Goal: Task Accomplishment & Management: Use online tool/utility

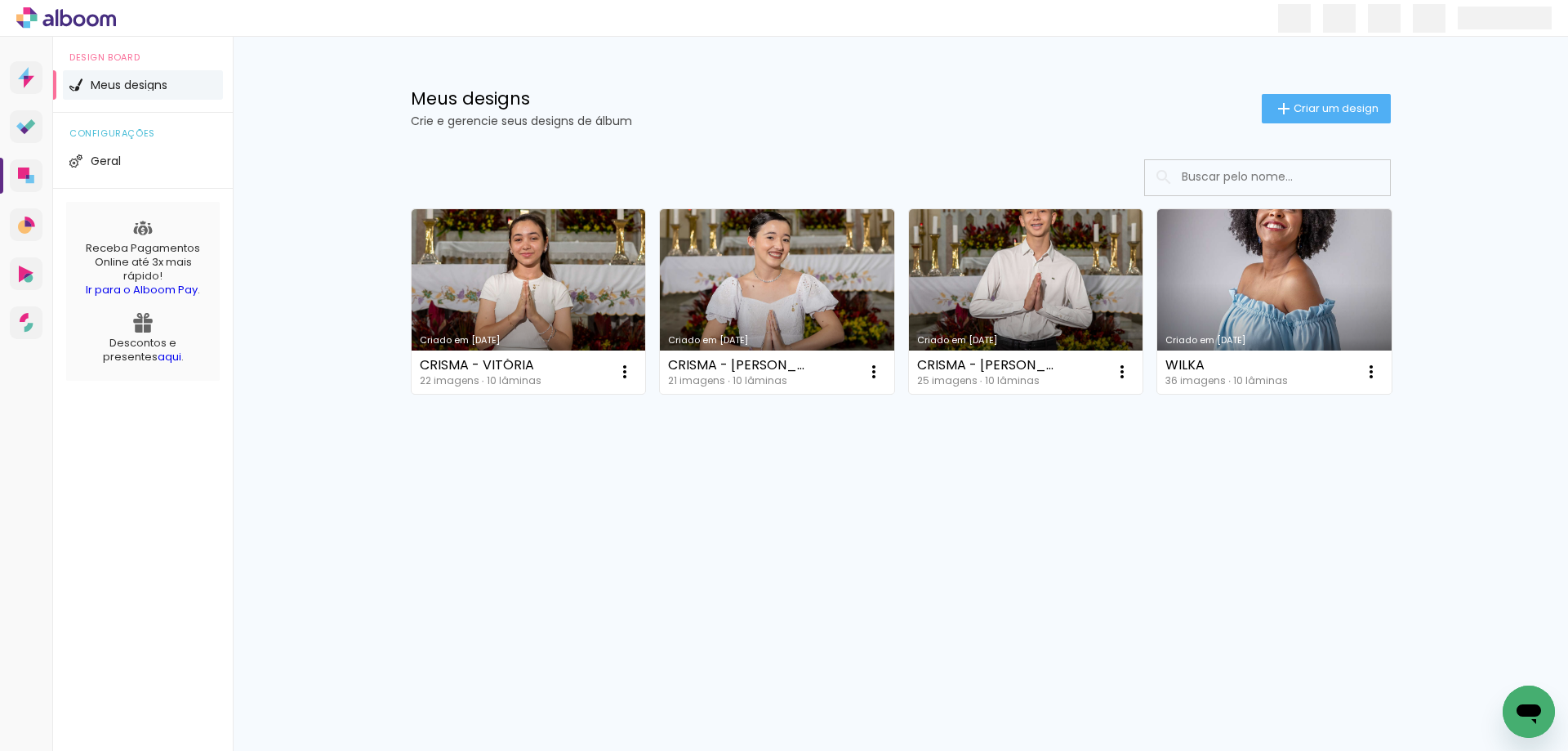
click at [766, 328] on link "Criado em [DATE]" at bounding box center [777, 301] width 234 height 185
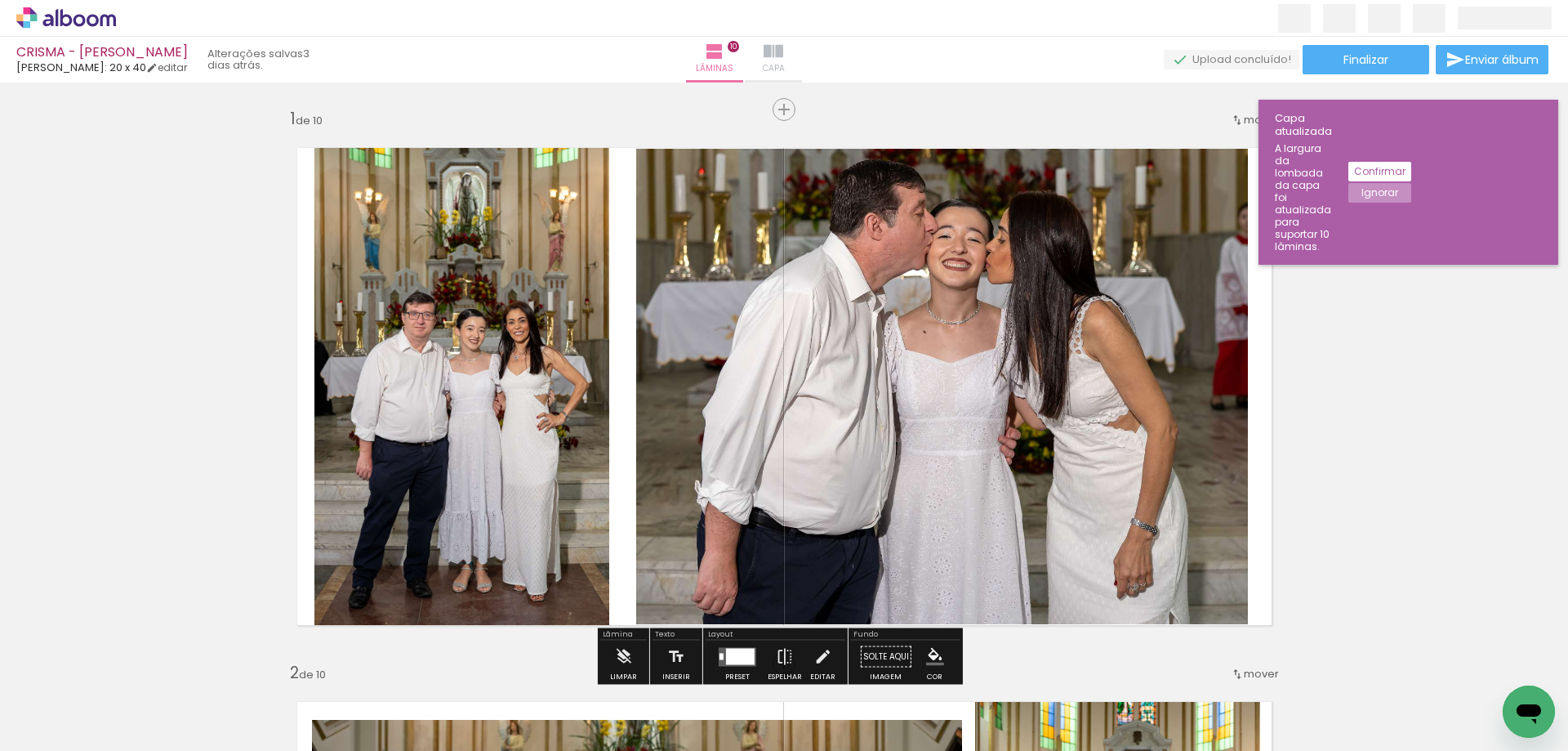
click at [783, 59] on iron-icon at bounding box center [773, 51] width 20 height 20
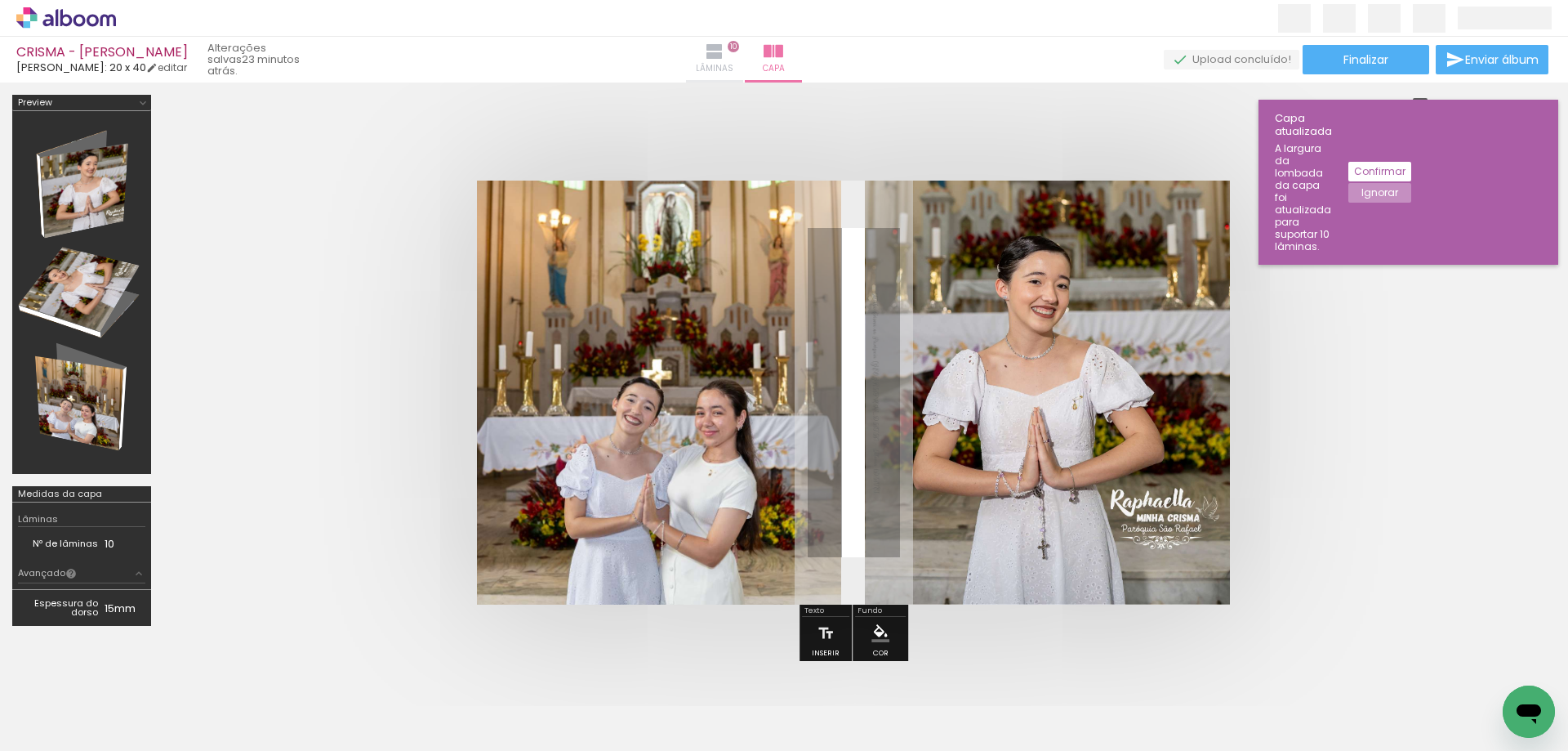
click at [724, 55] on iron-icon at bounding box center [714, 51] width 20 height 20
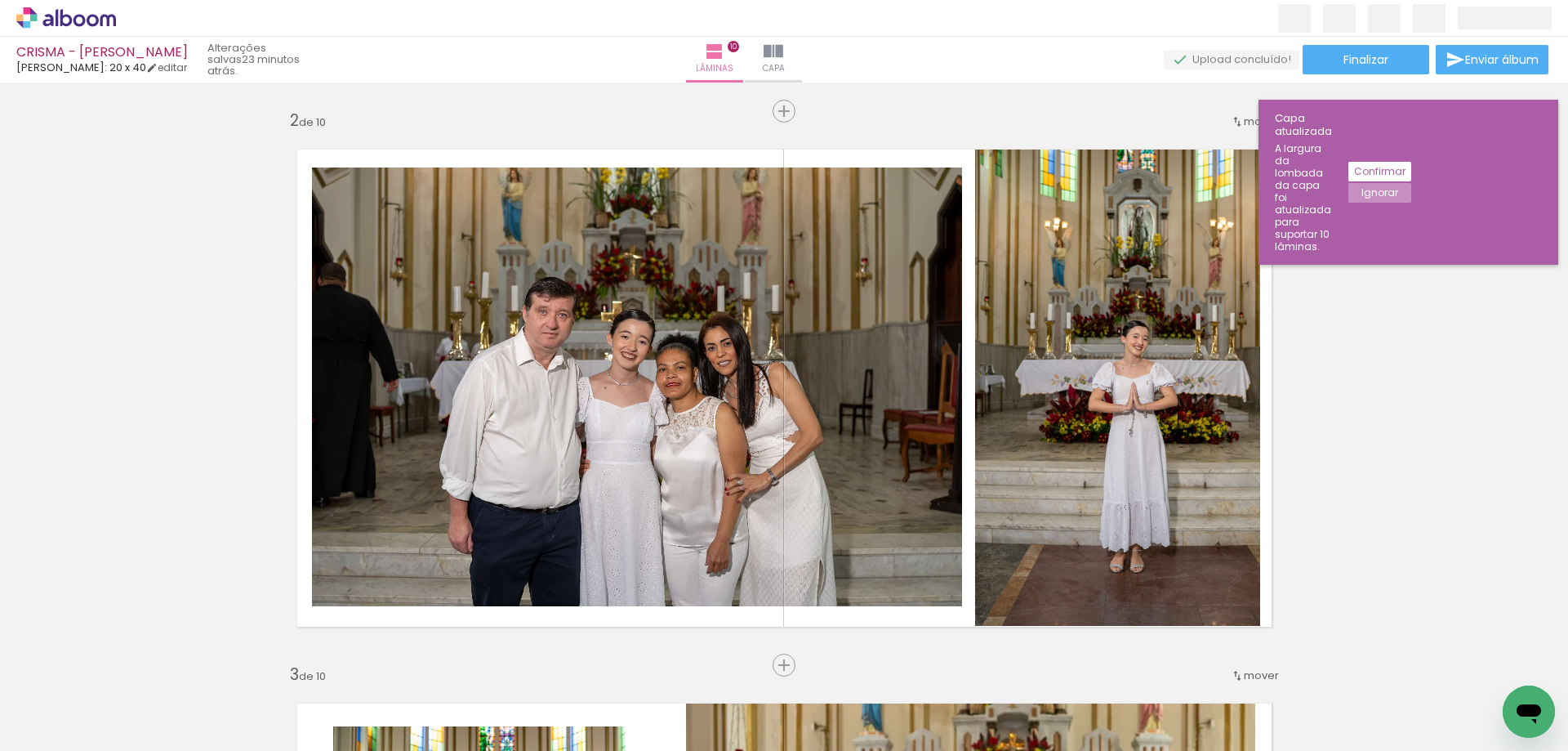
scroll to position [575, 0]
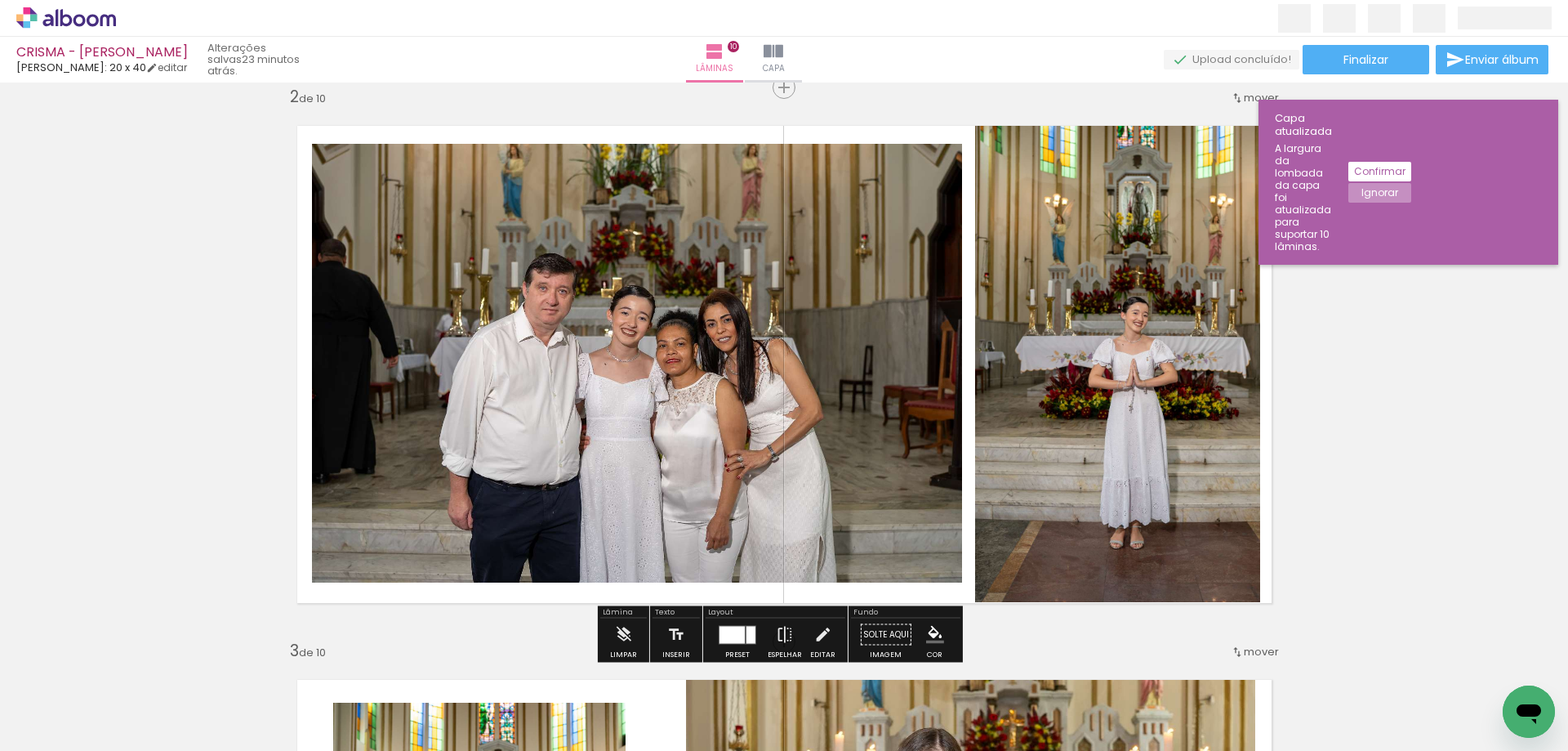
click at [1072, 181] on quentale-photo at bounding box center [1118, 364] width 285 height 477
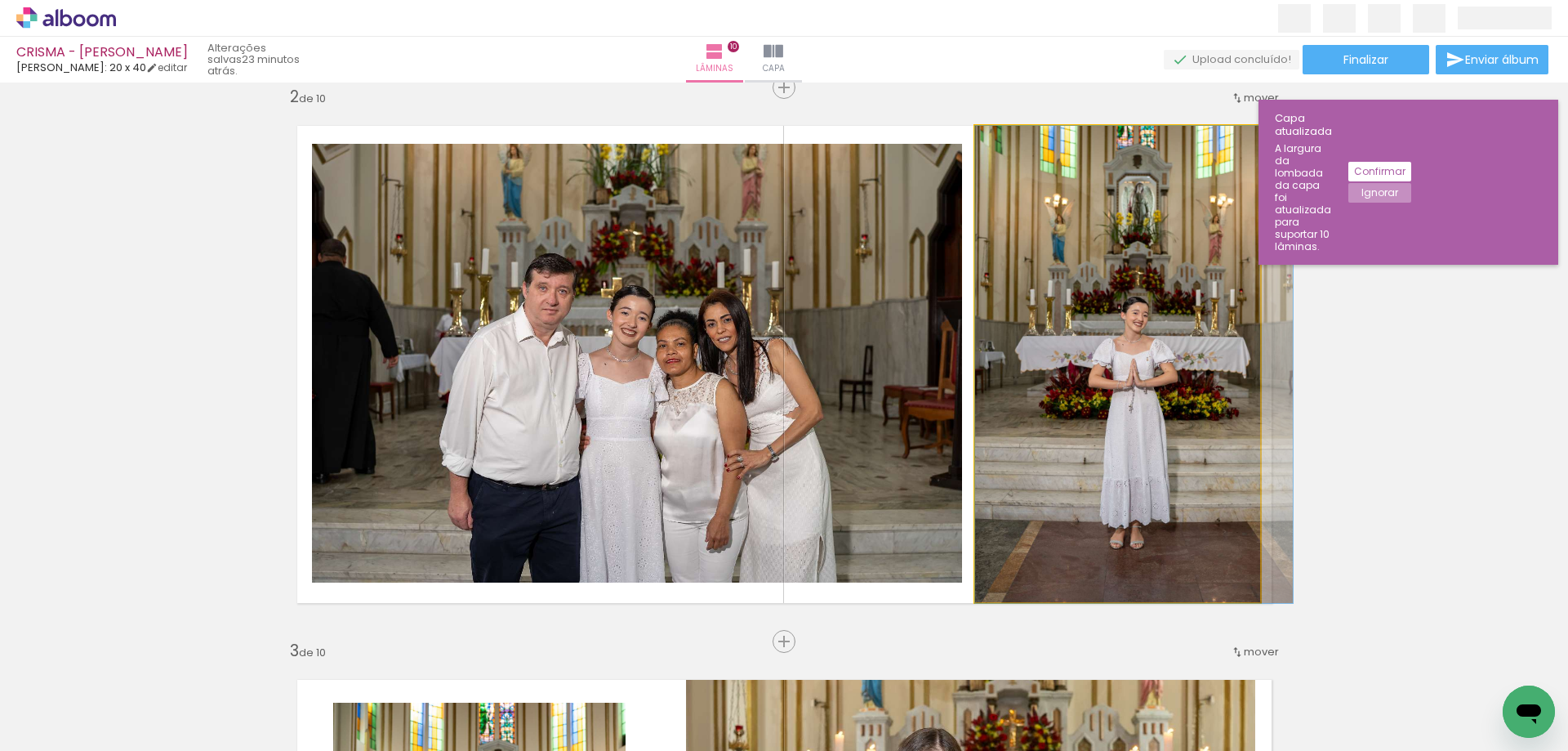
click at [1075, 185] on quentale-photo at bounding box center [1118, 364] width 285 height 477
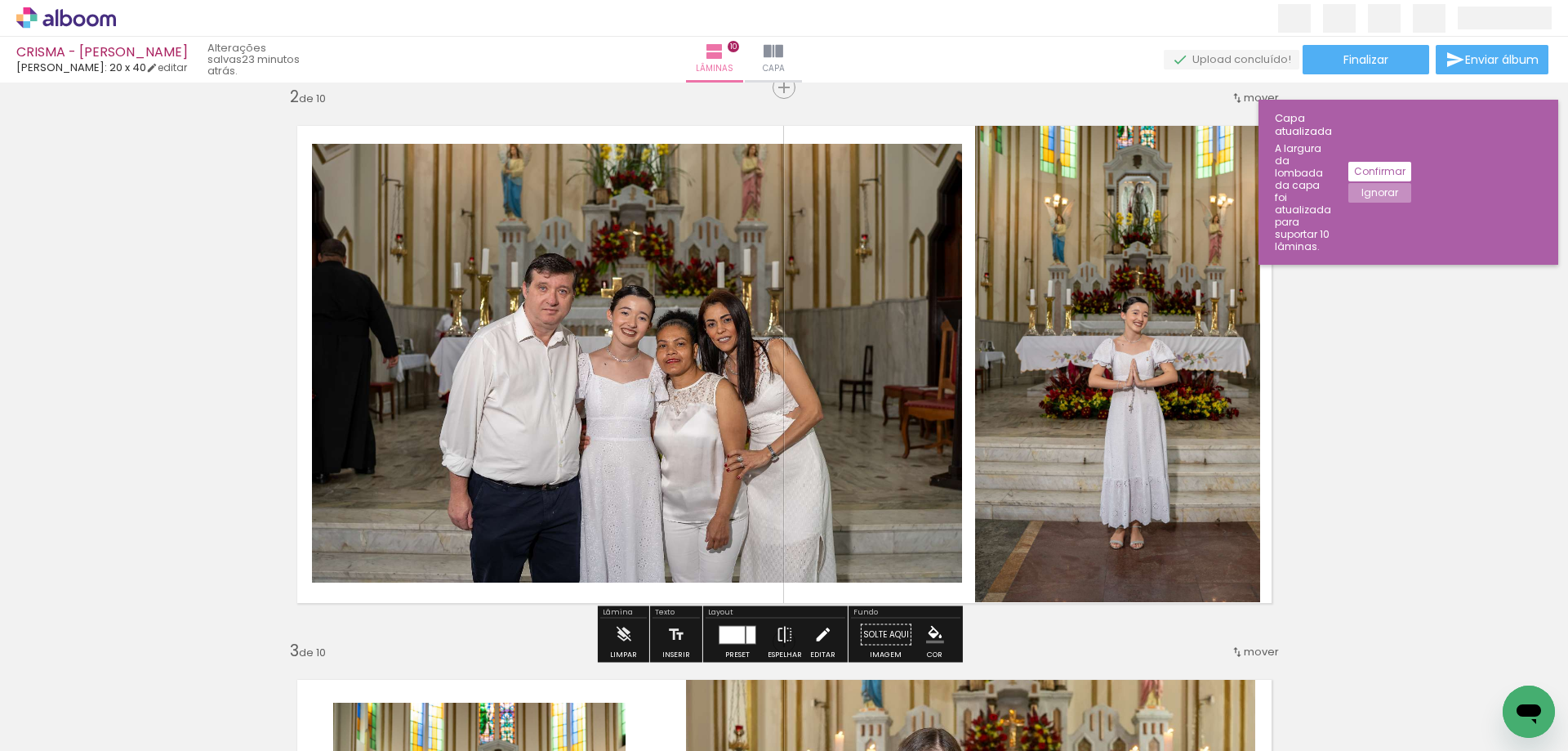
click at [820, 628] on iron-icon at bounding box center [823, 634] width 18 height 32
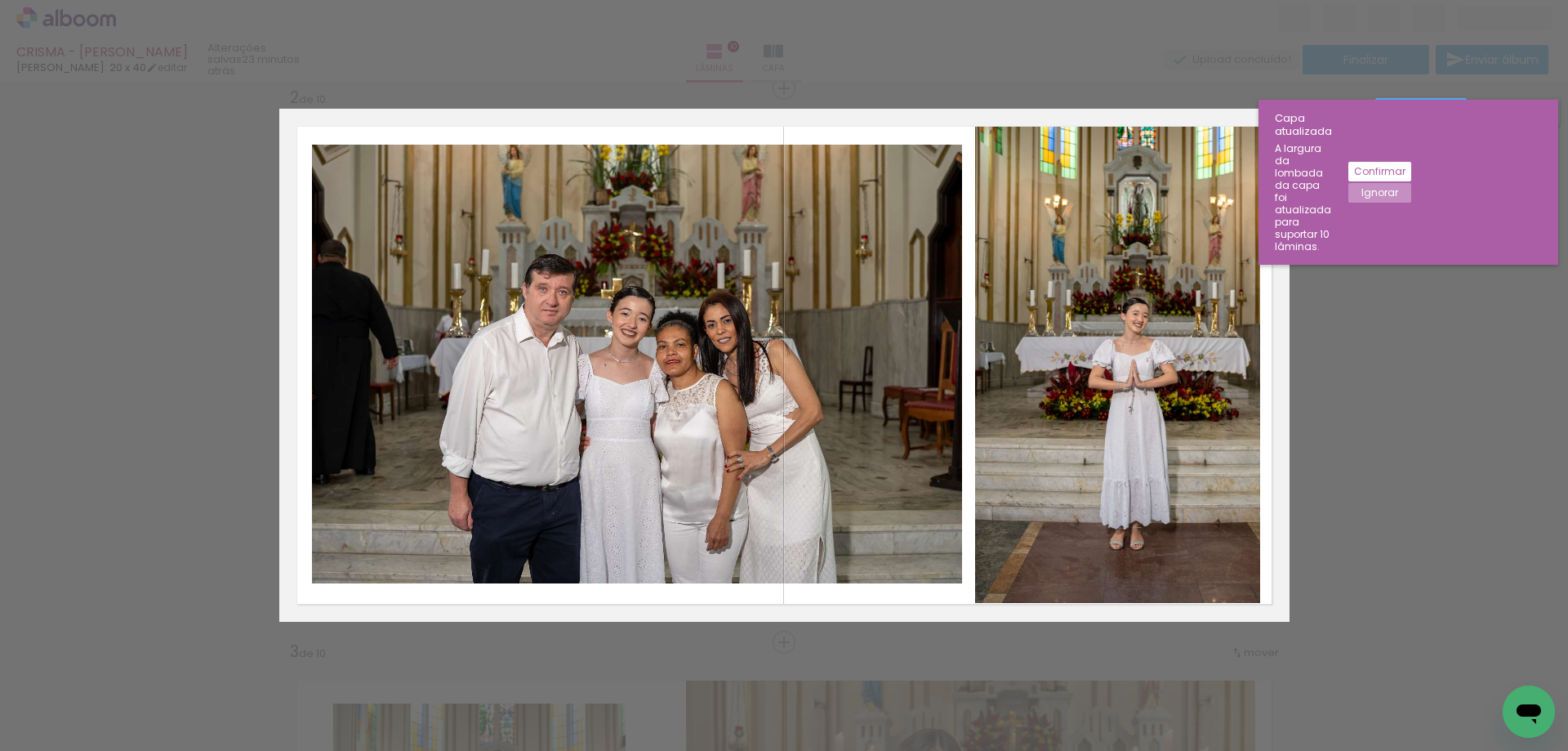
scroll to position [575, 0]
click at [1104, 159] on quentale-photo at bounding box center [1118, 366] width 285 height 477
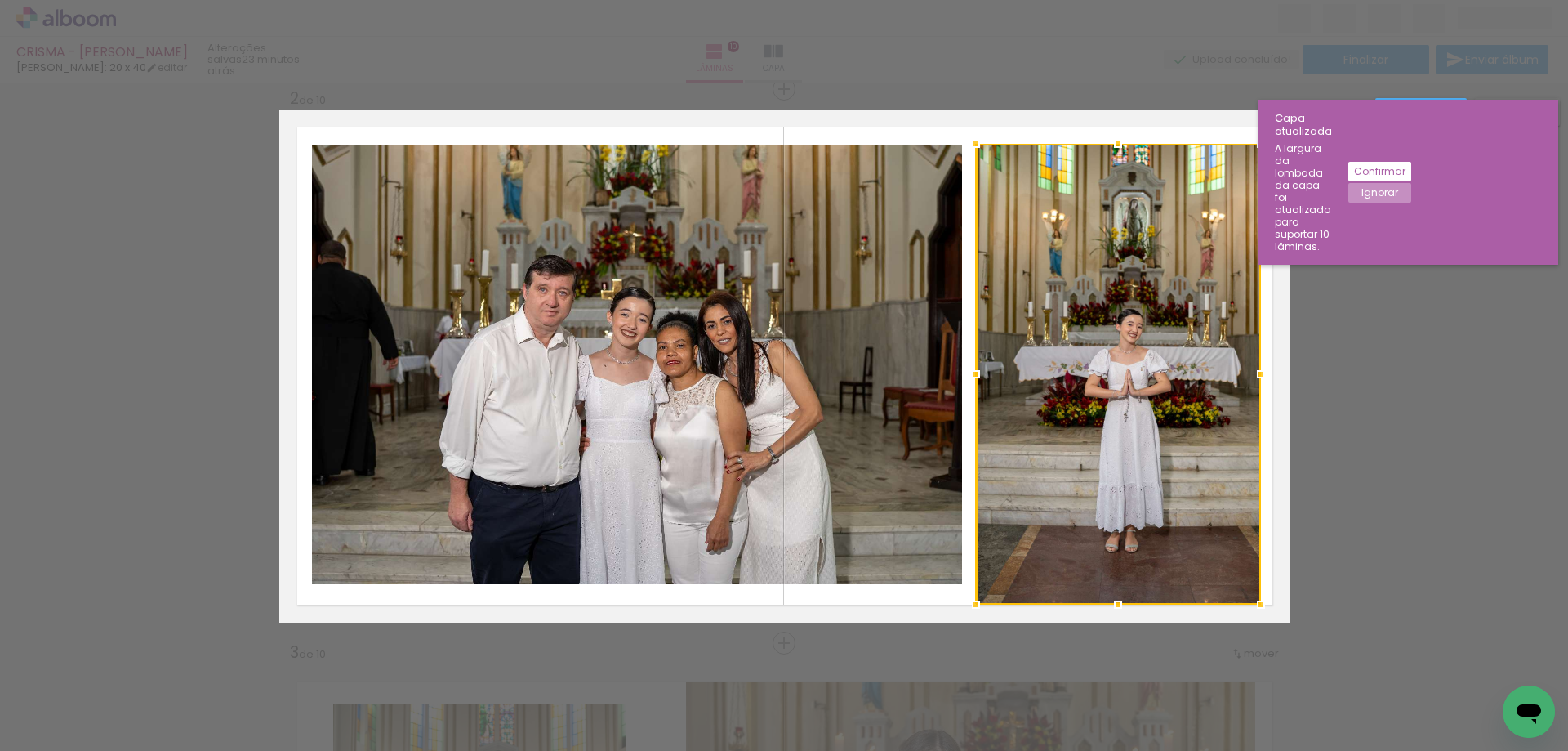
drag, startPoint x: 1113, startPoint y: 126, endPoint x: 1106, endPoint y: 142, distance: 17.5
click at [1106, 142] on div at bounding box center [1118, 143] width 32 height 32
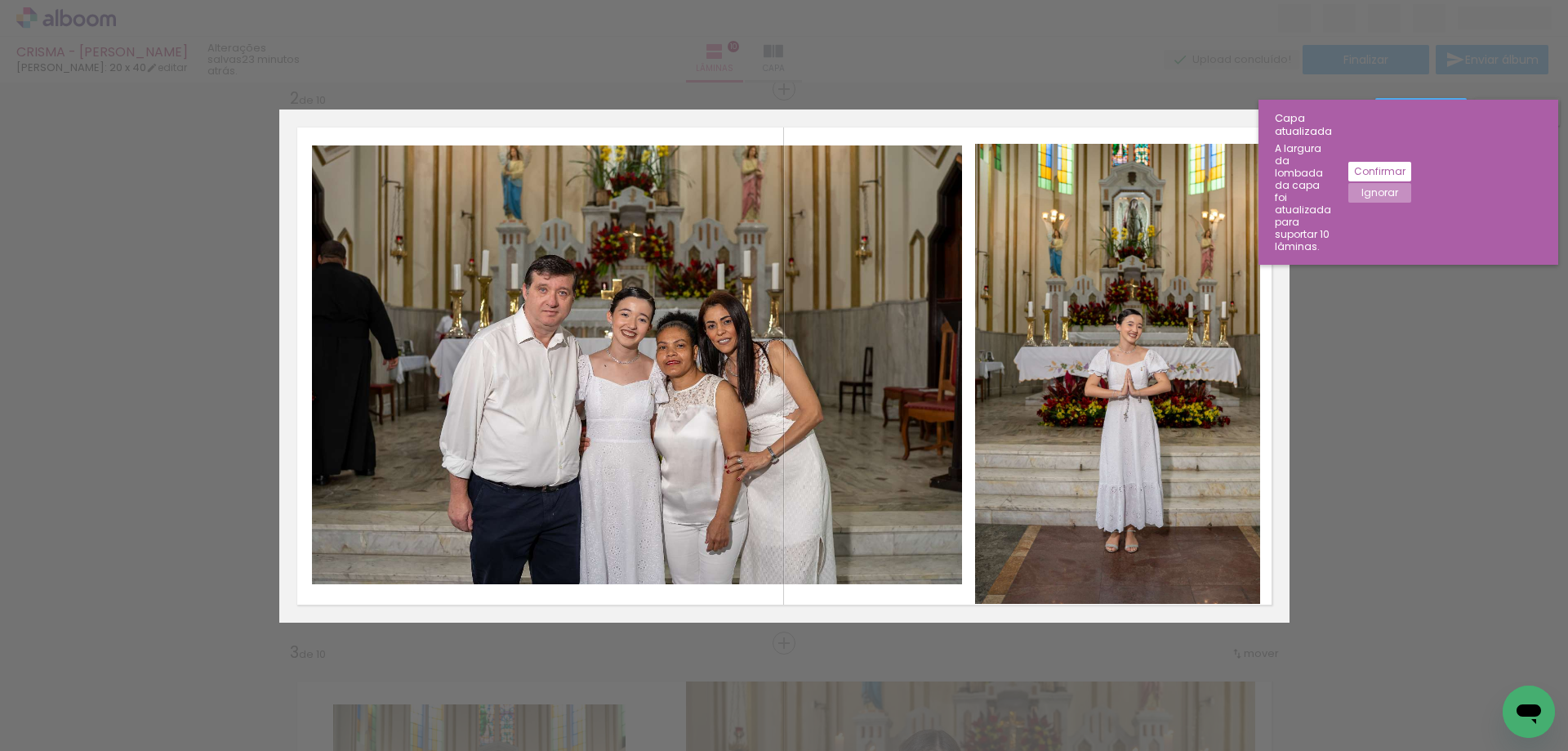
click at [1097, 160] on quentale-photo at bounding box center [1118, 374] width 285 height 460
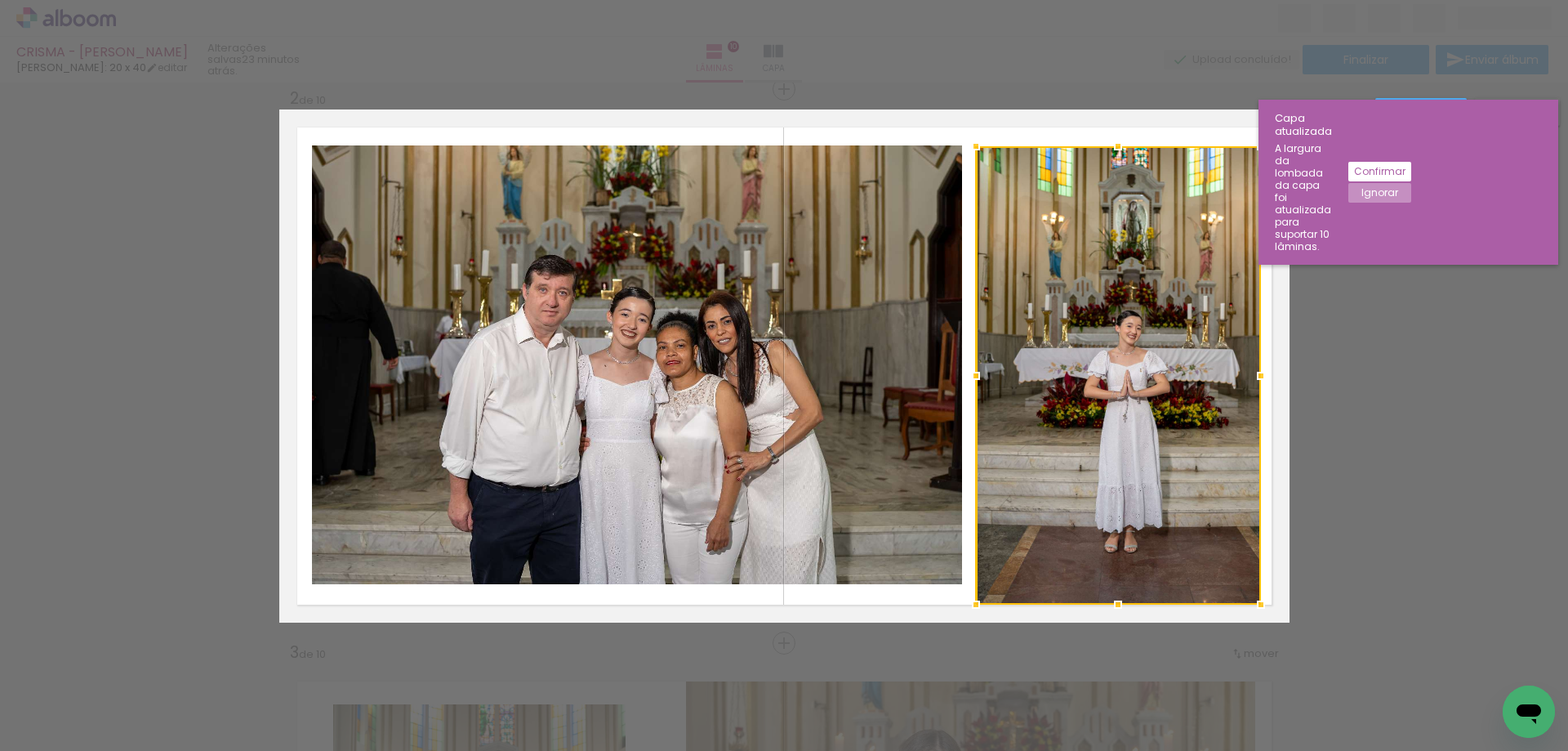
click at [1109, 147] on div at bounding box center [1118, 146] width 32 height 32
click at [1109, 144] on div at bounding box center [1118, 144] width 32 height 32
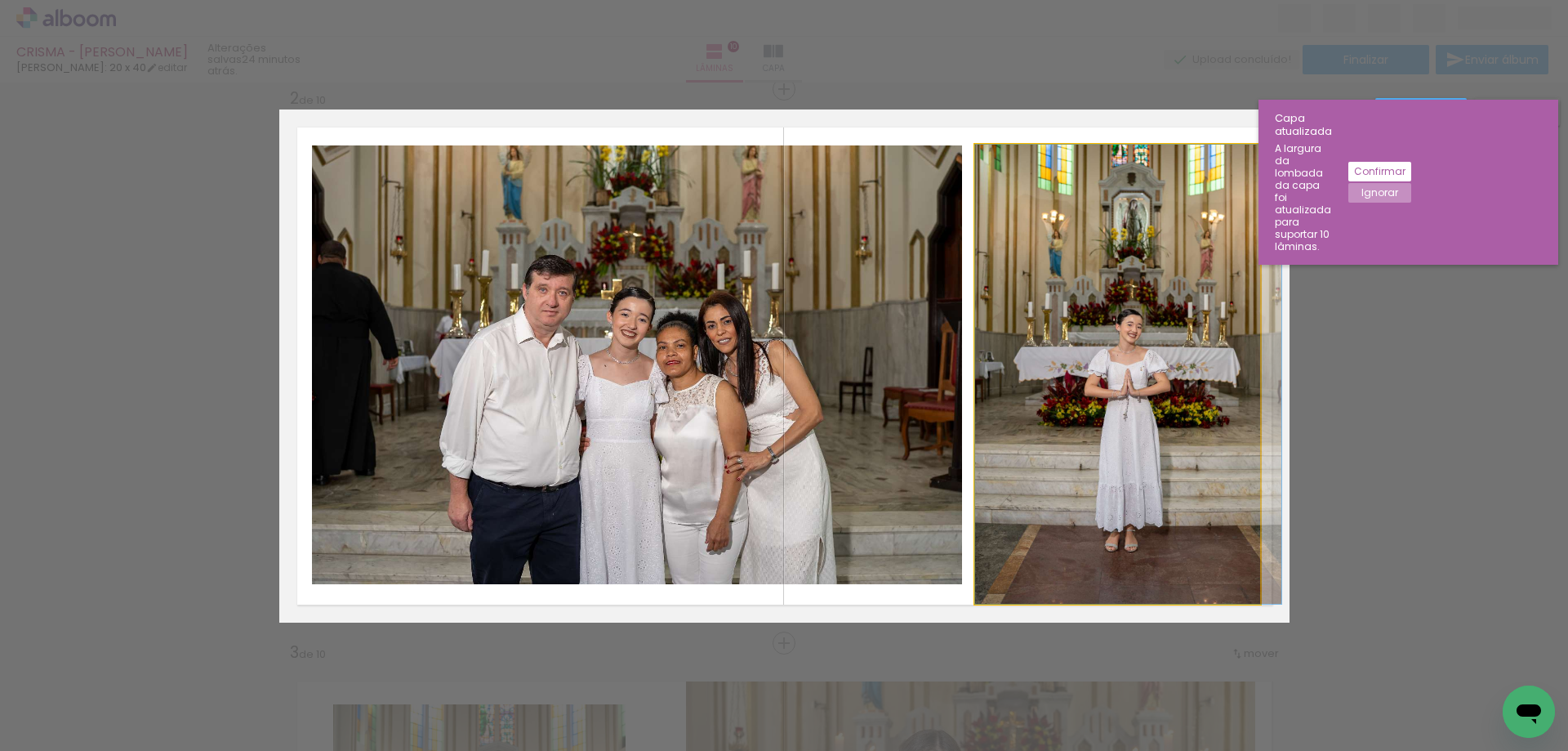
click at [1116, 586] on quentale-photo at bounding box center [1118, 374] width 285 height 459
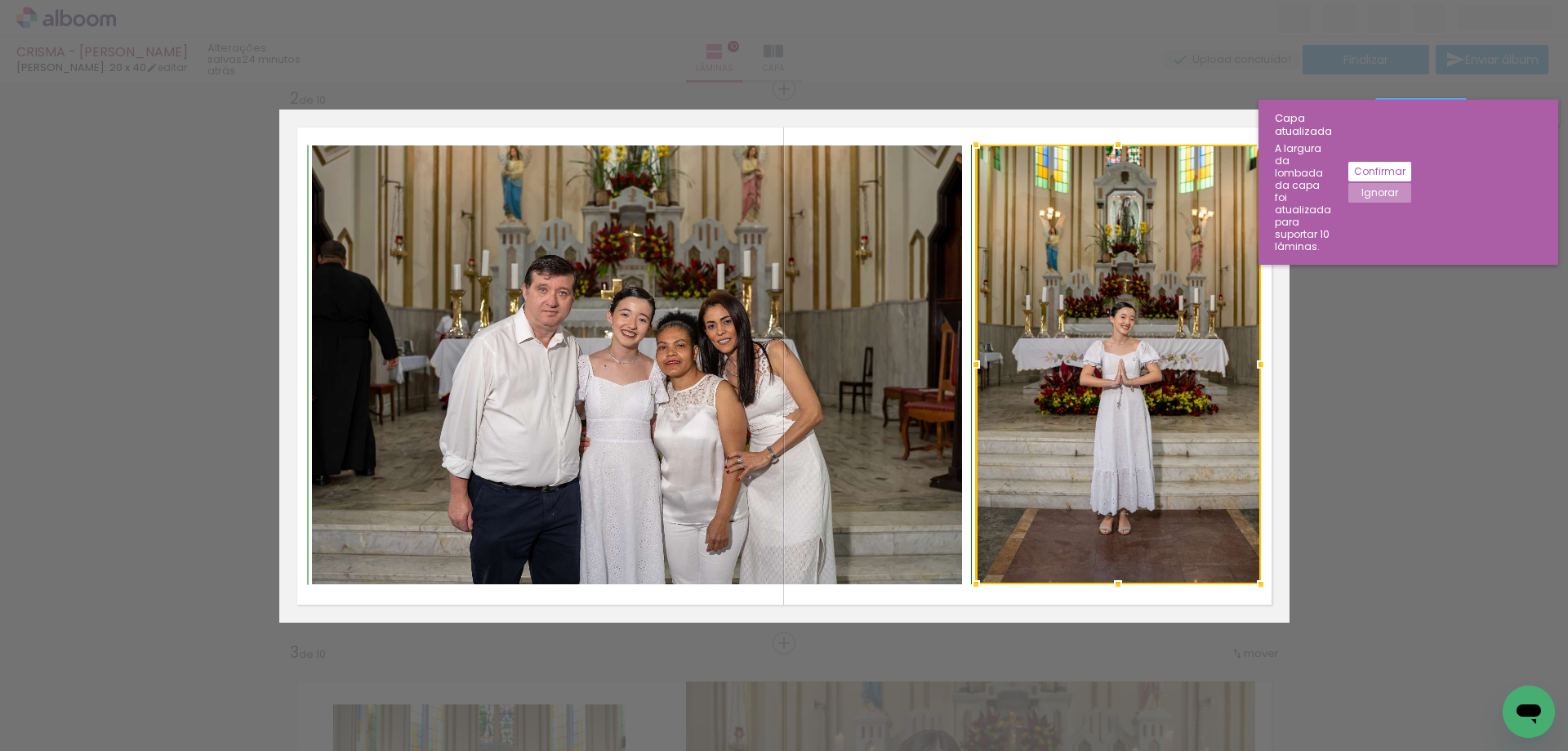
drag, startPoint x: 1109, startPoint y: 600, endPoint x: 1113, endPoint y: 581, distance: 19.4
click at [1108, 582] on div at bounding box center [1118, 584] width 32 height 32
drag, startPoint x: 1311, startPoint y: 388, endPoint x: 1325, endPoint y: 393, distance: 14.9
click at [1262, 407] on quentale-layouter at bounding box center [784, 366] width 1010 height 513
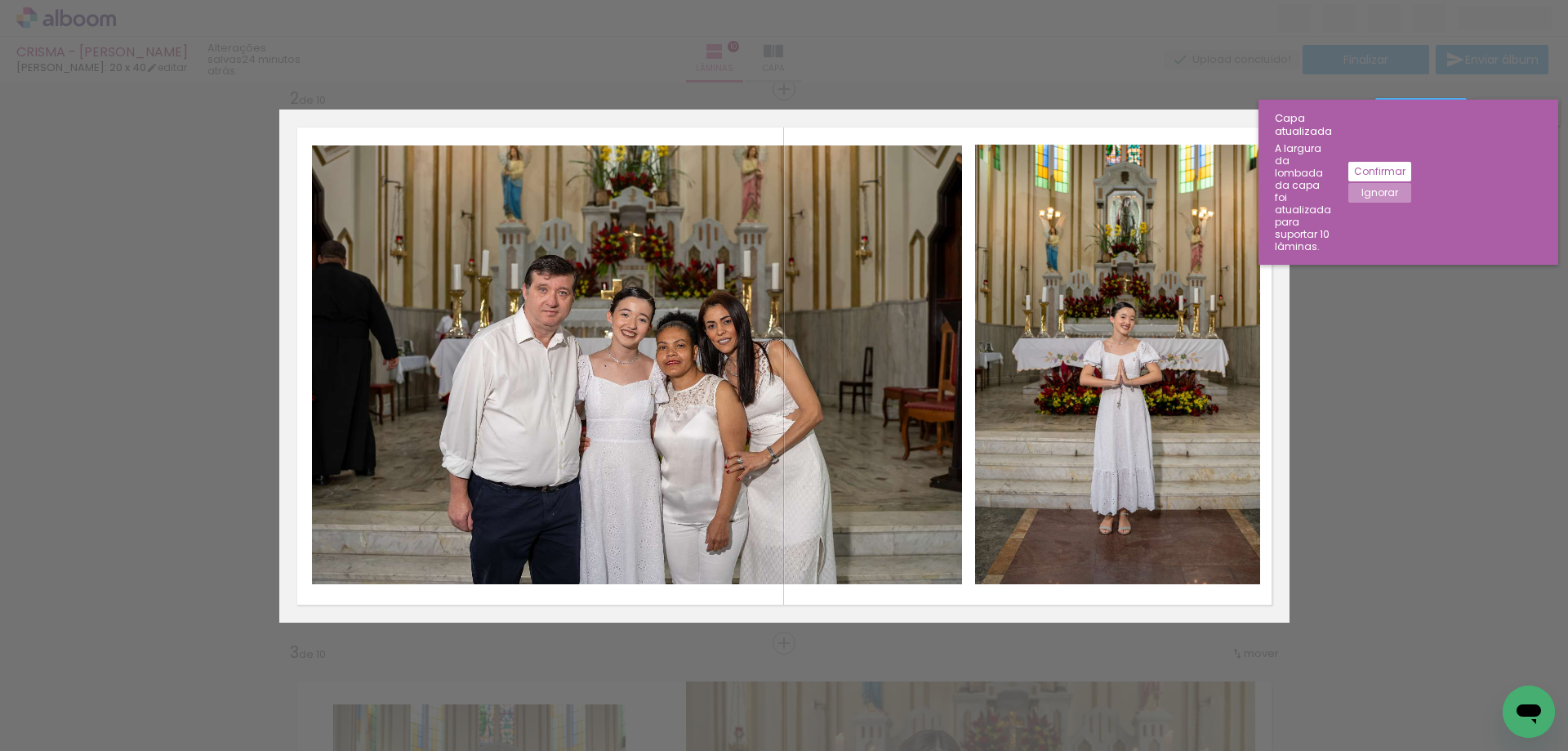
click at [1412, 183] on paper-button "Ignorar" at bounding box center [1380, 193] width 63 height 20
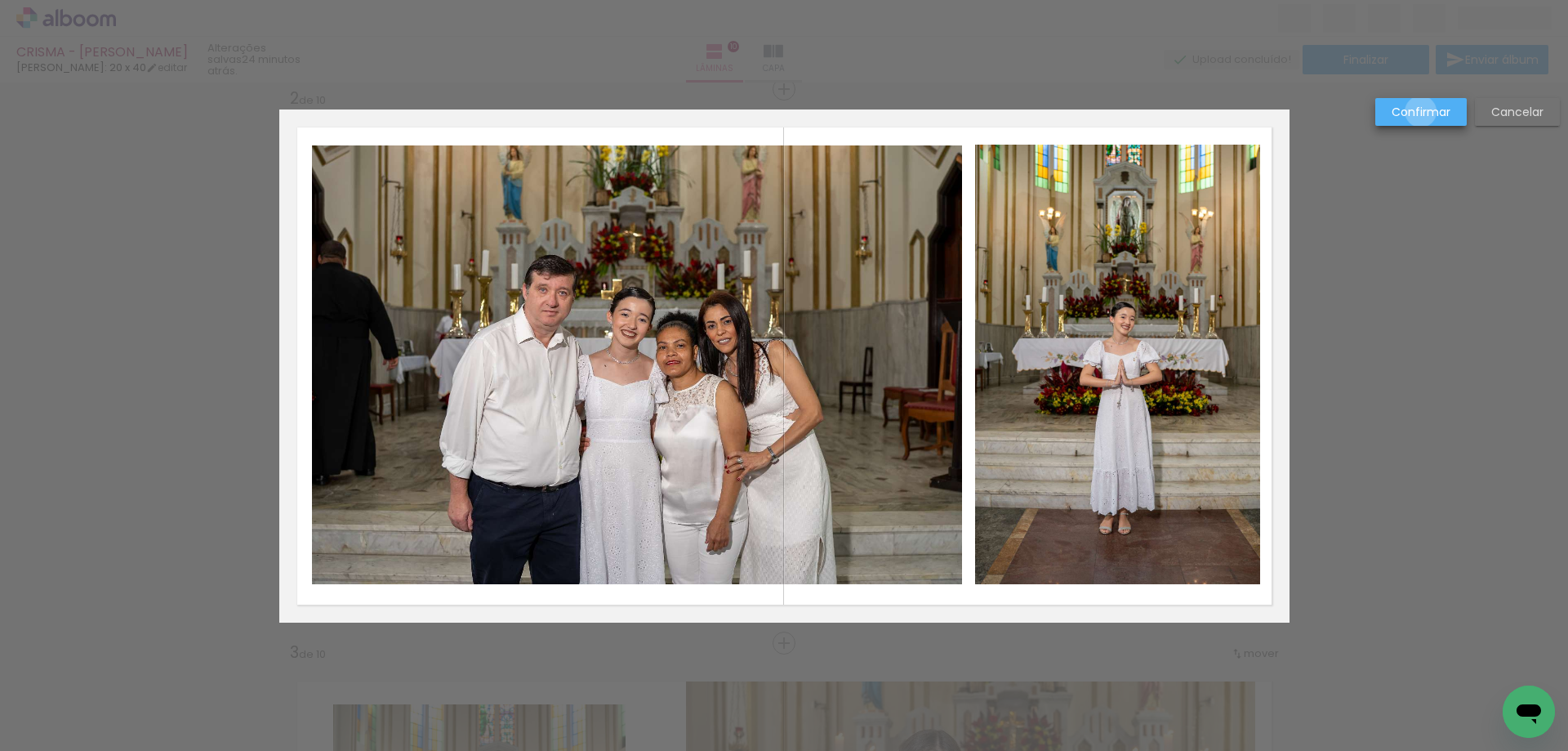
click at [0, 0] on slot "Confirmar" at bounding box center [0, 0] width 0 height 0
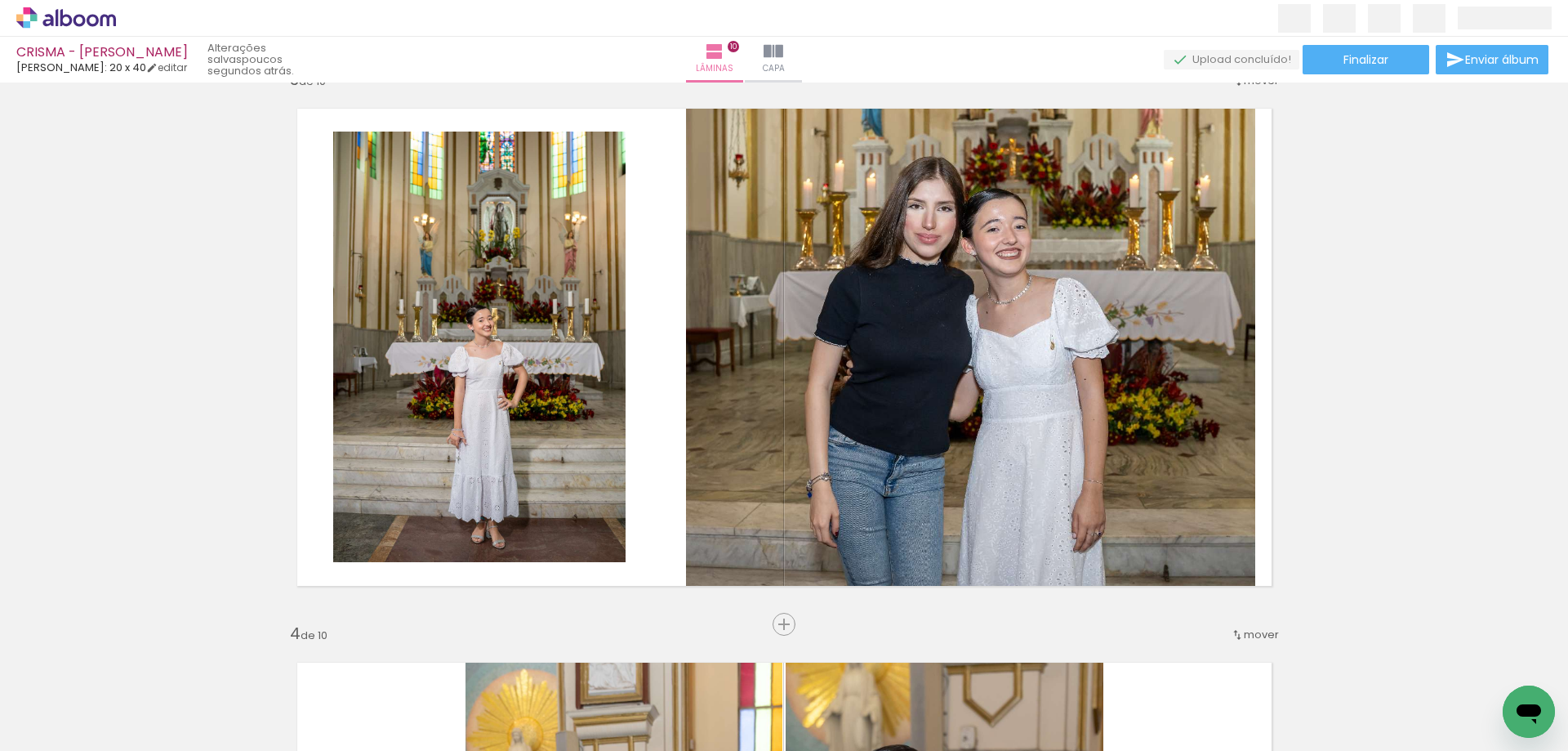
scroll to position [1090, 0]
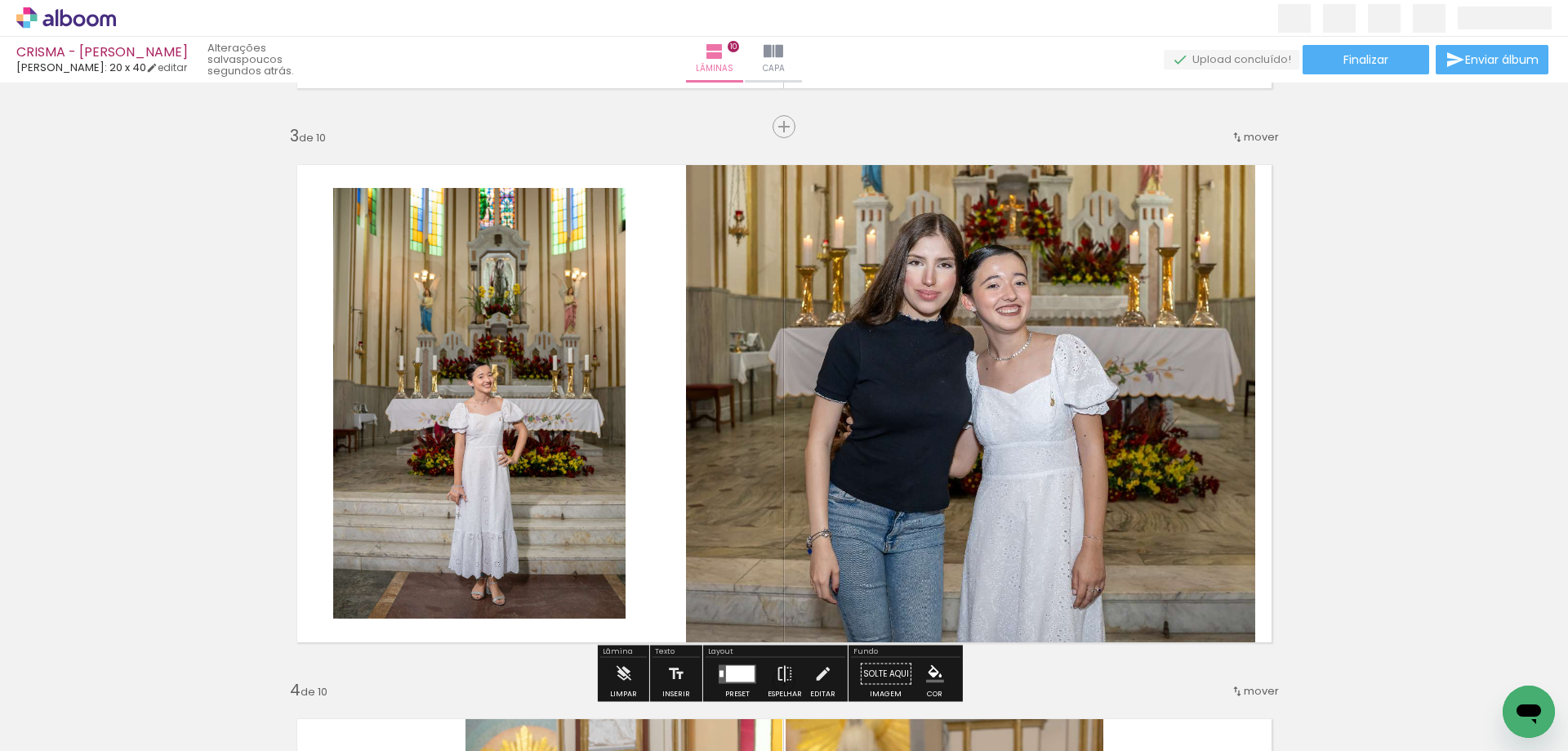
click at [541, 254] on quentale-photo at bounding box center [479, 403] width 292 height 431
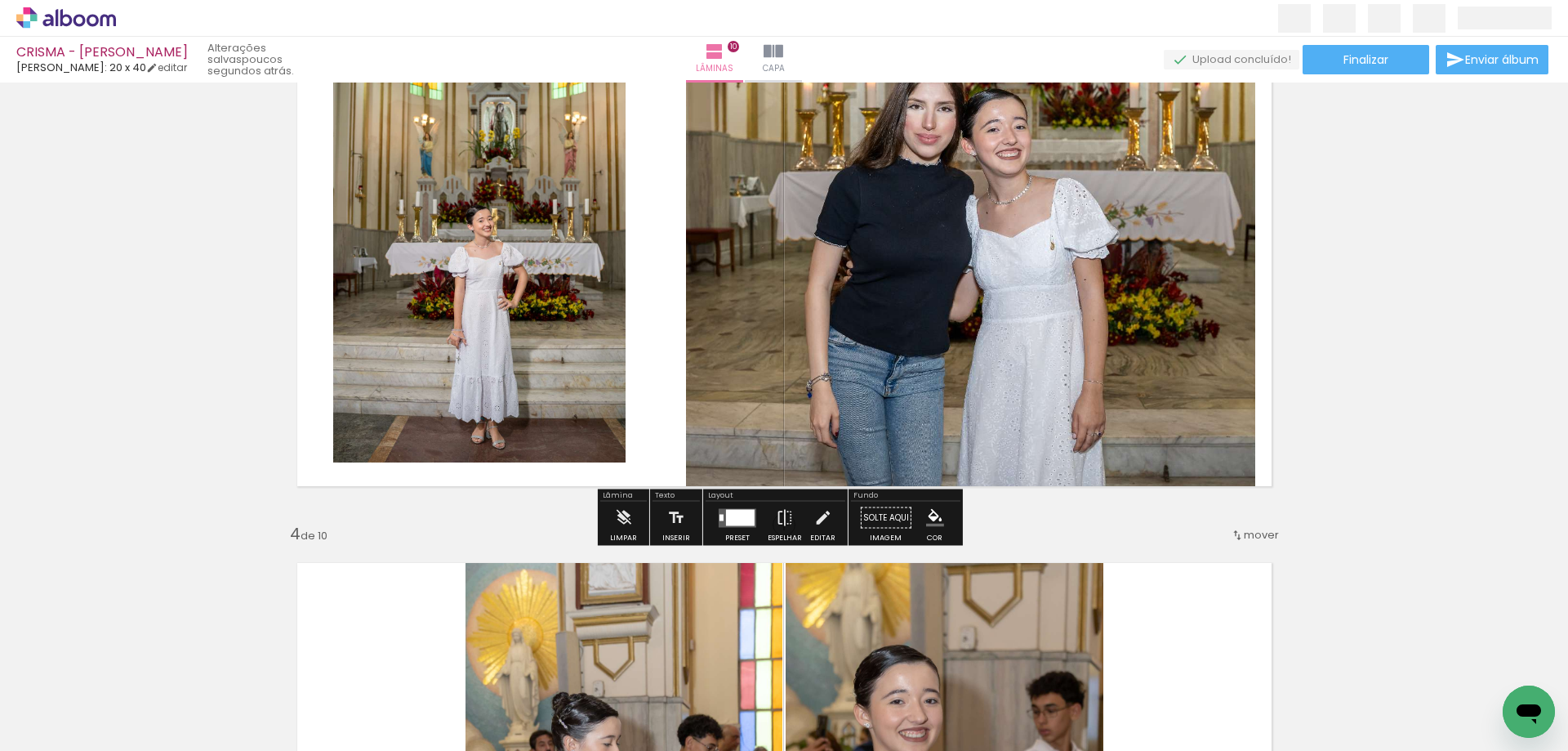
scroll to position [1235, 0]
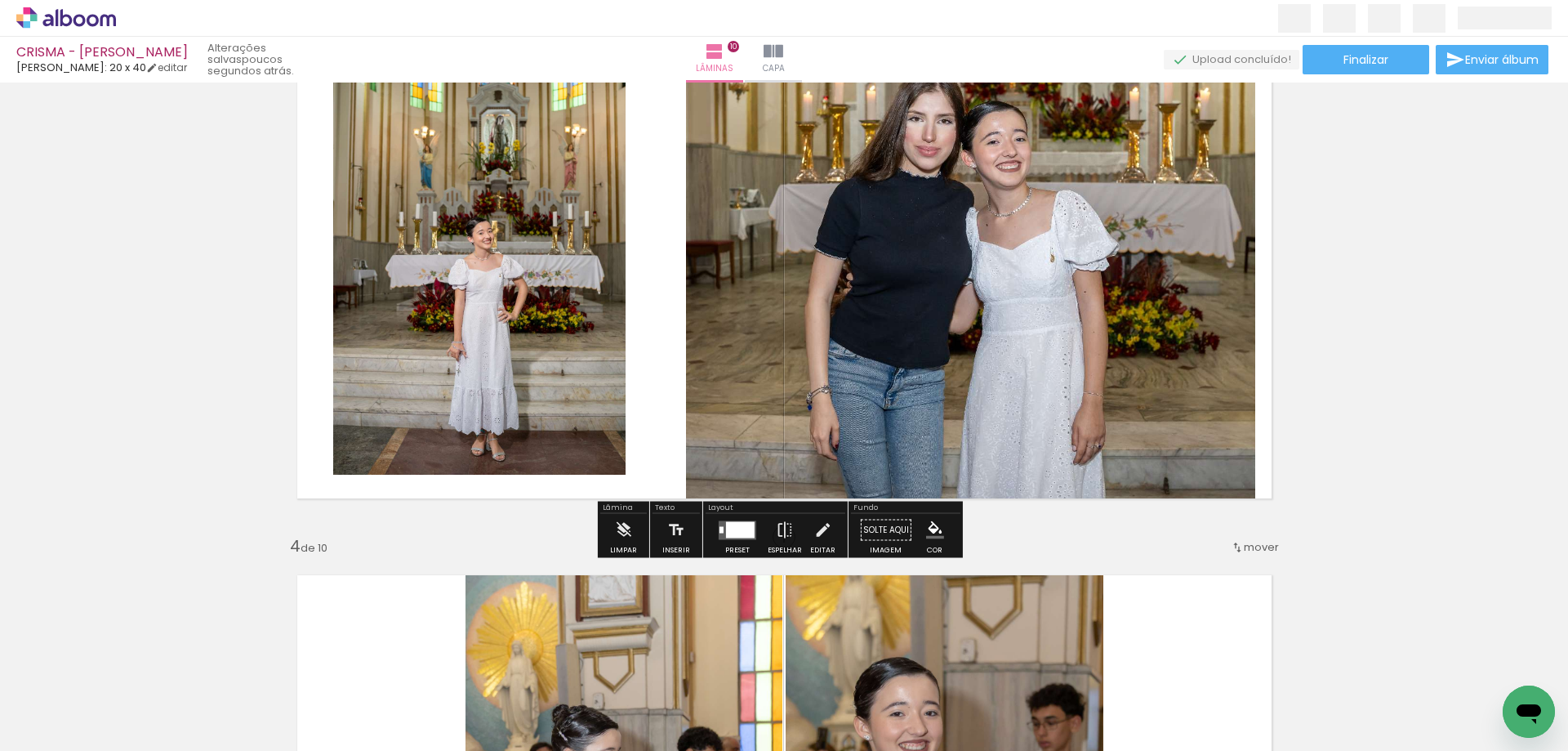
click at [816, 536] on iron-icon at bounding box center [823, 530] width 18 height 32
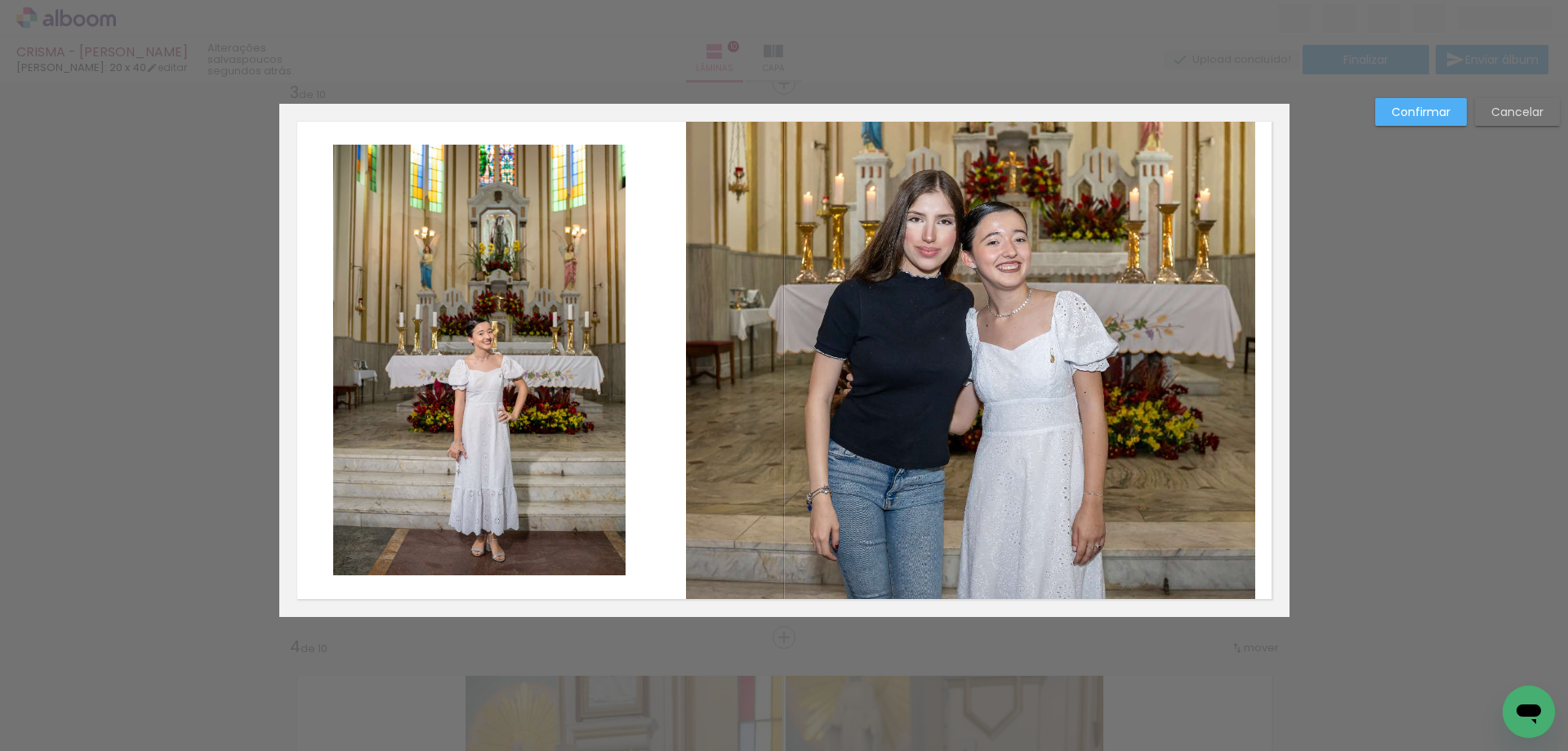
scroll to position [1128, 0]
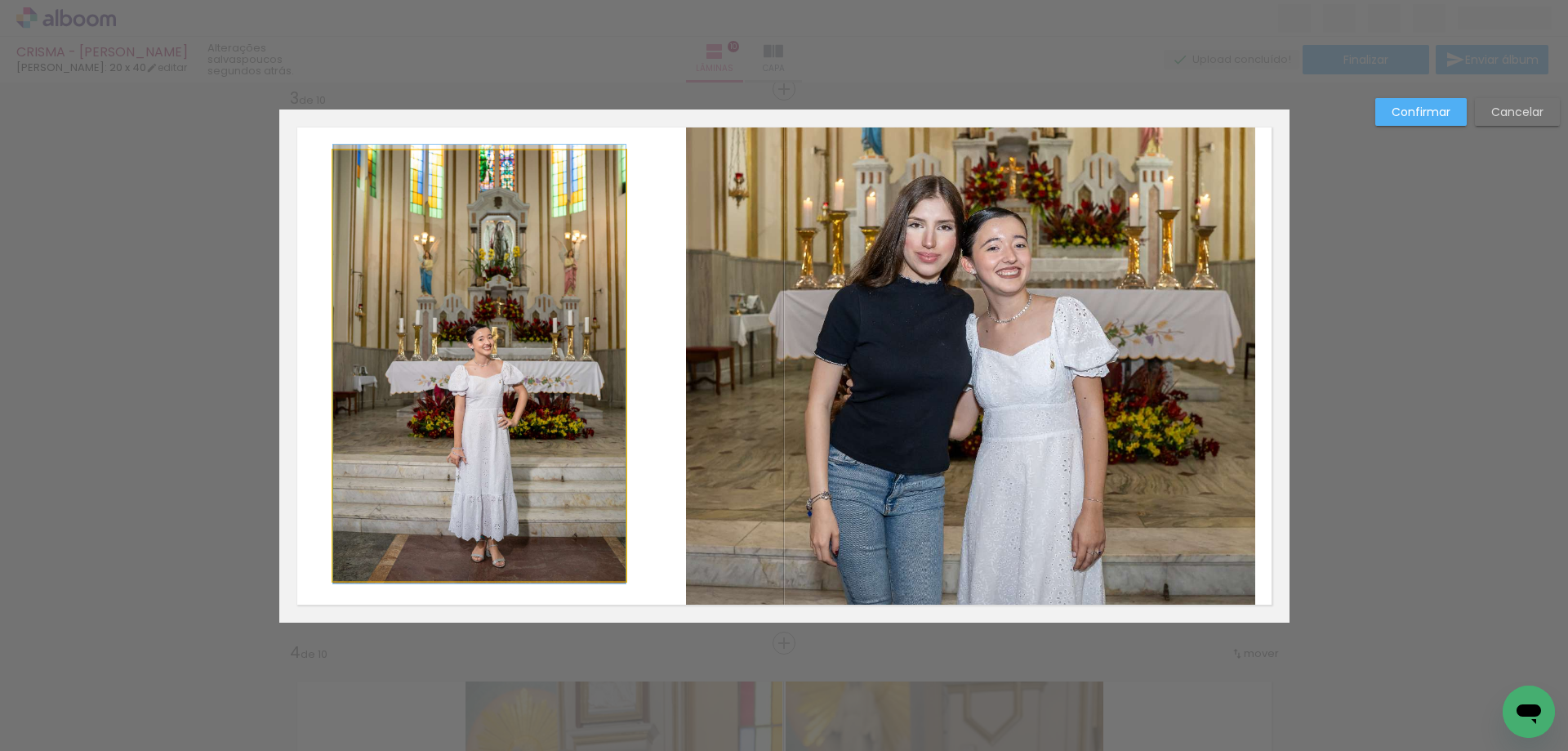
click at [509, 461] on quentale-photo at bounding box center [479, 366] width 292 height 431
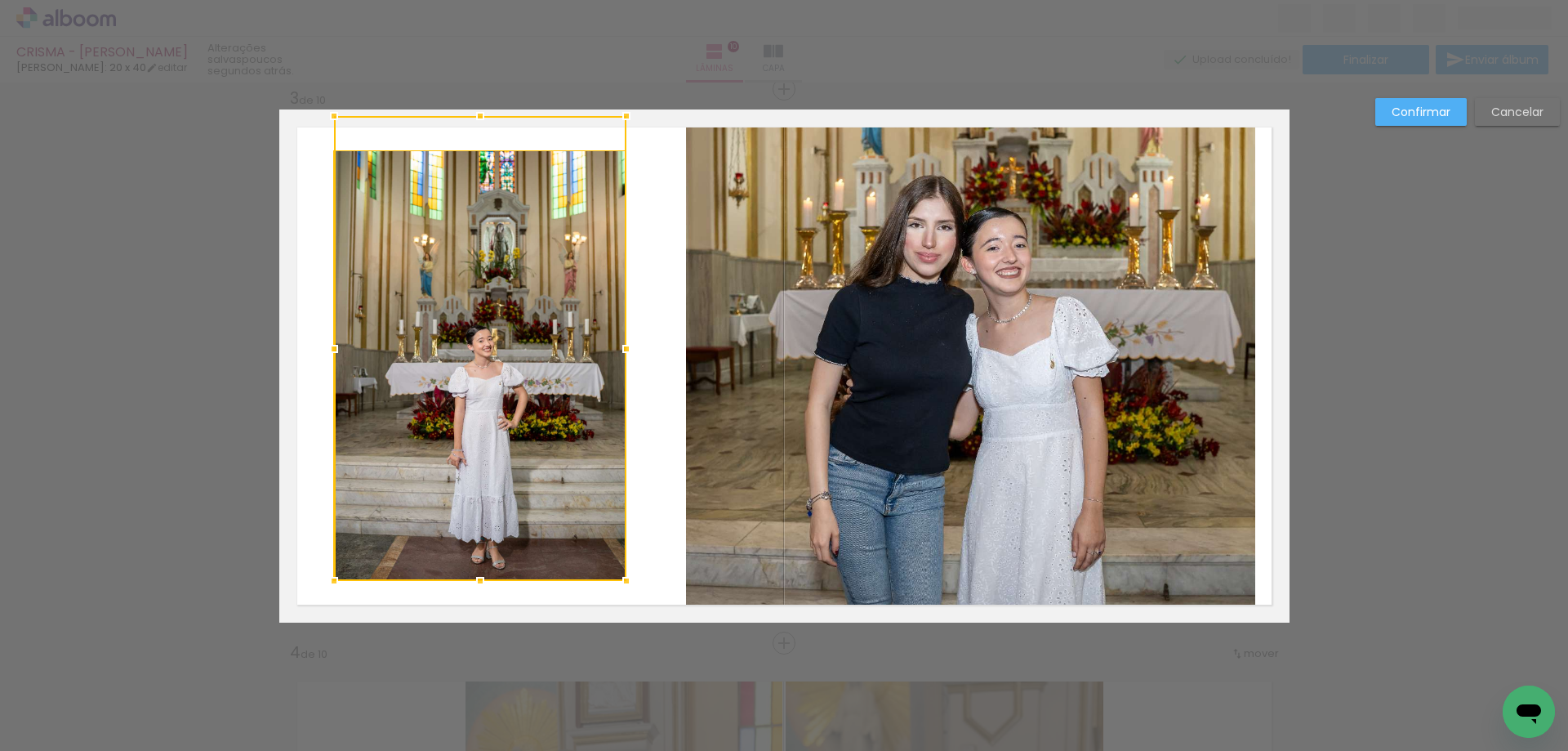
drag, startPoint x: 473, startPoint y: 146, endPoint x: 480, endPoint y: 123, distance: 24.0
click at [476, 125] on album-spread "3 de 10" at bounding box center [784, 366] width 1010 height 513
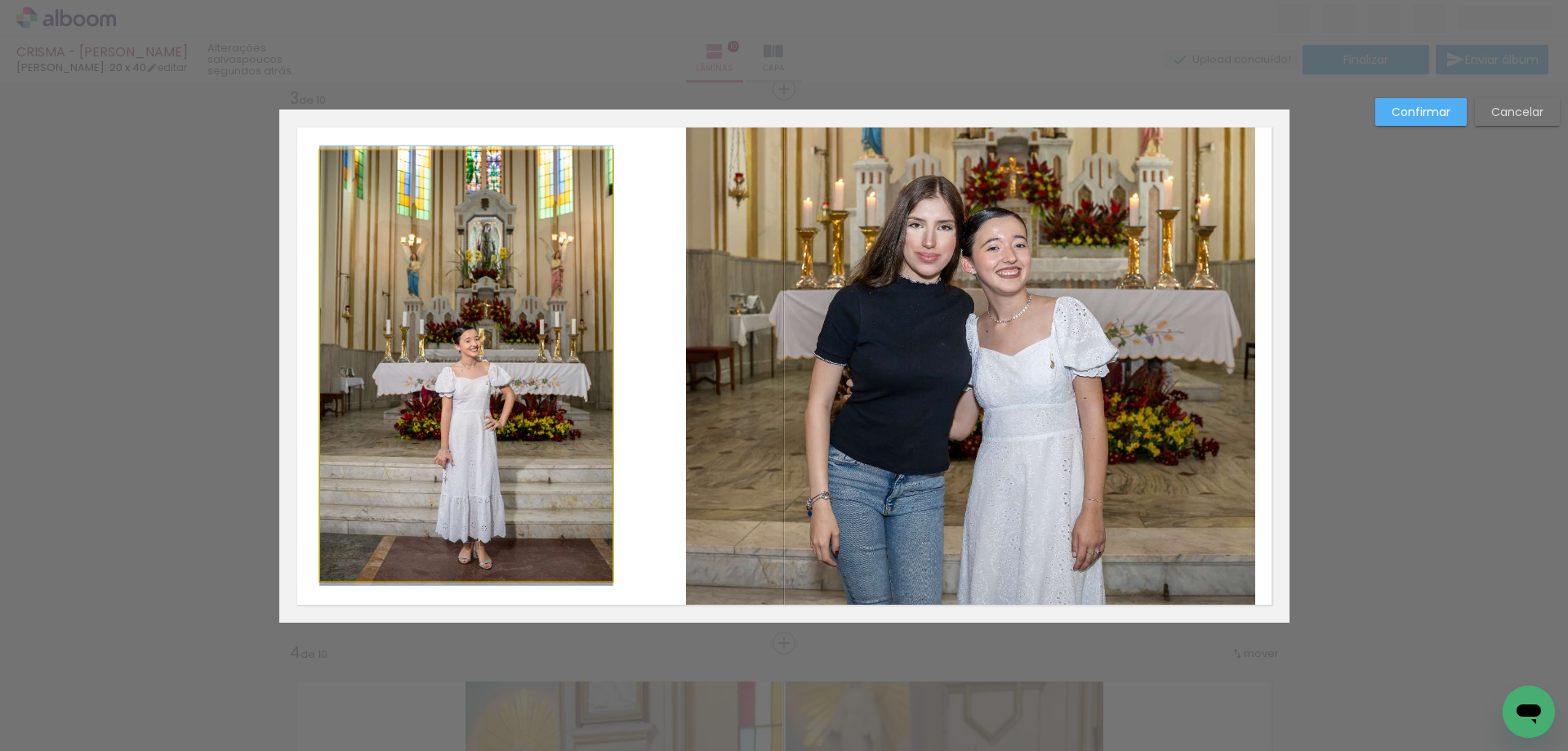
click at [493, 197] on quentale-photo at bounding box center [466, 366] width 292 height 431
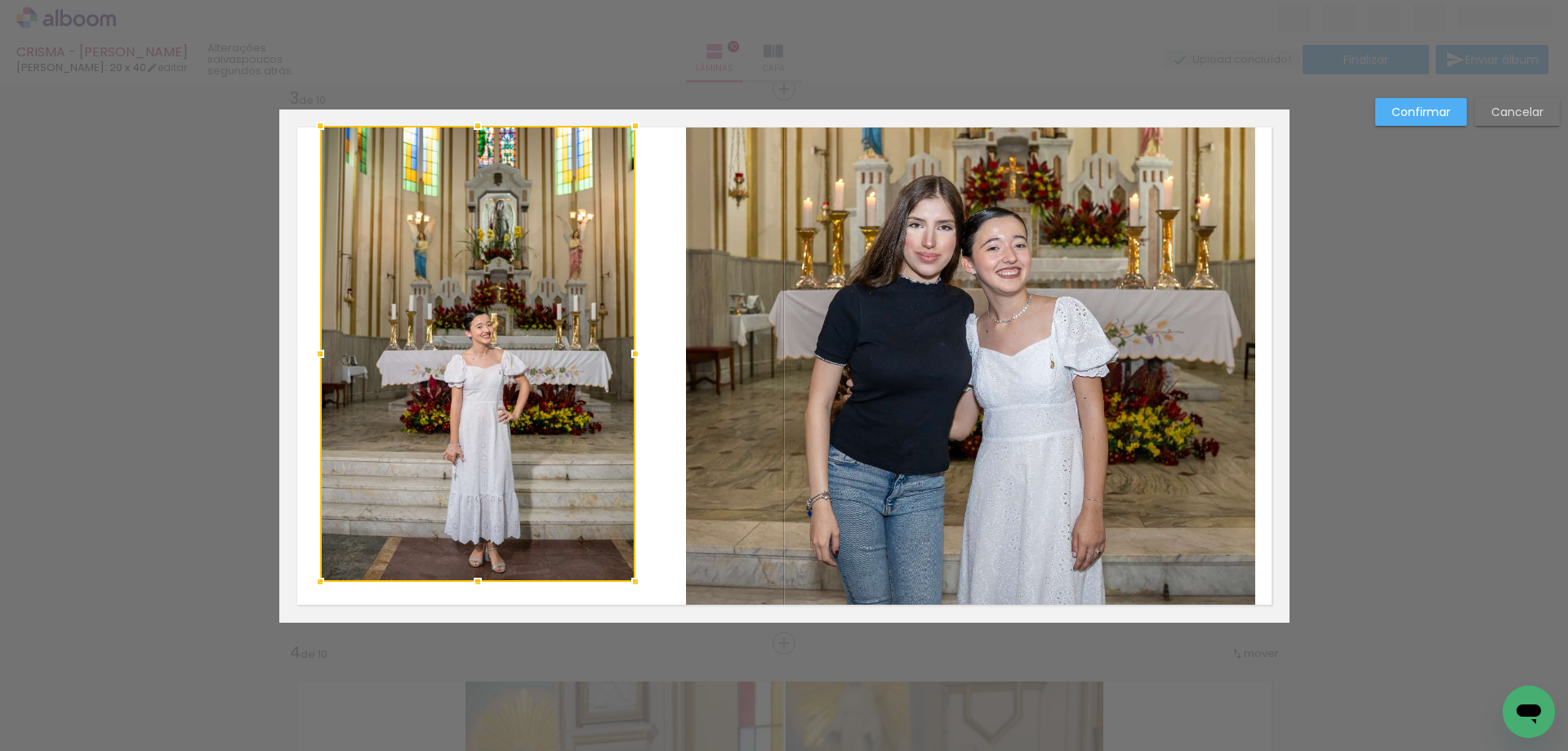
drag, startPoint x: 607, startPoint y: 149, endPoint x: 629, endPoint y: 120, distance: 36.4
click at [629, 120] on div at bounding box center [635, 125] width 32 height 32
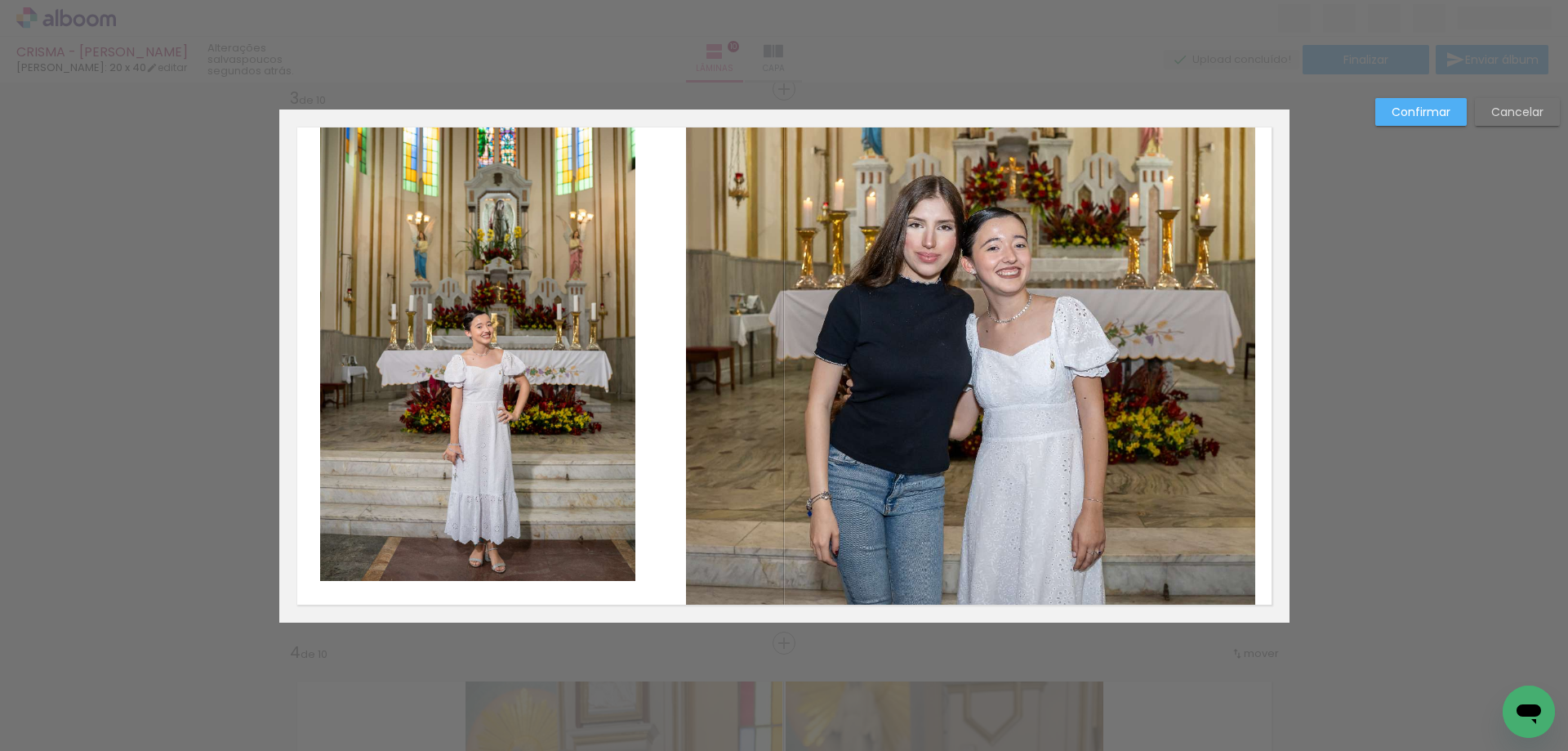
click at [582, 530] on quentale-photo at bounding box center [478, 354] width 315 height 455
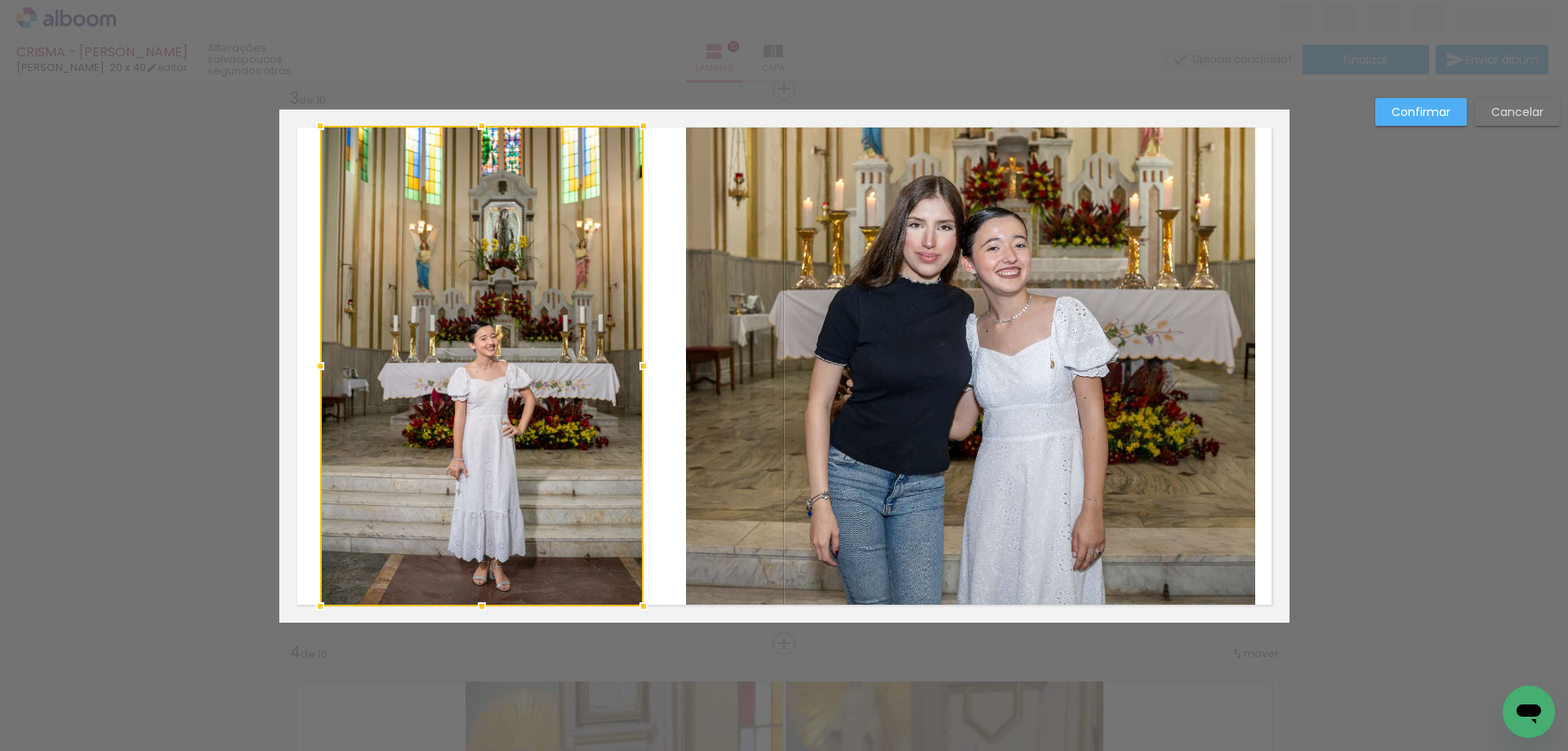
drag, startPoint x: 628, startPoint y: 584, endPoint x: 637, endPoint y: 595, distance: 14.2
click at [635, 597] on div at bounding box center [643, 605] width 32 height 32
click at [666, 580] on quentale-layouter at bounding box center [784, 366] width 1010 height 513
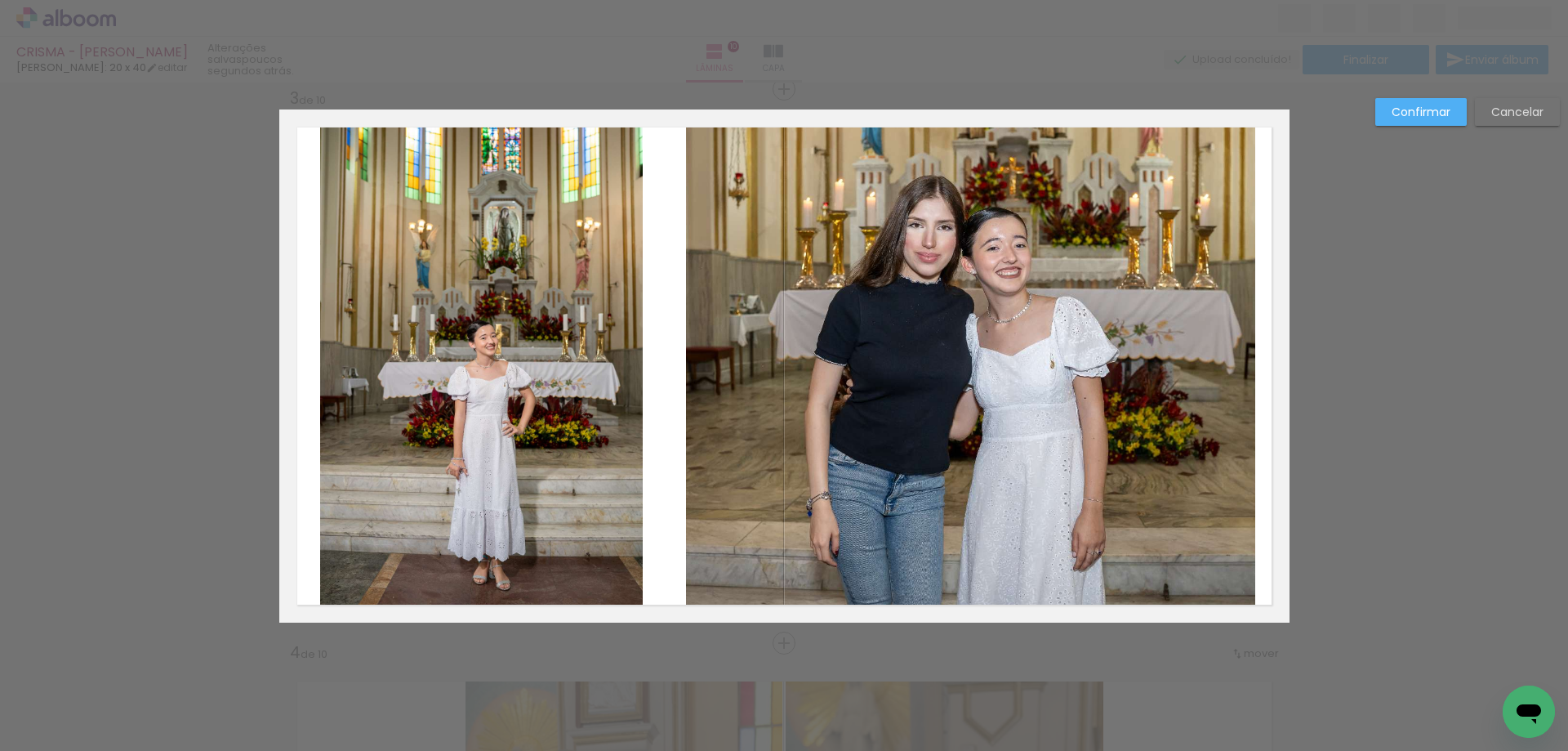
click at [0, 0] on slot "Confirmar" at bounding box center [0, 0] width 0 height 0
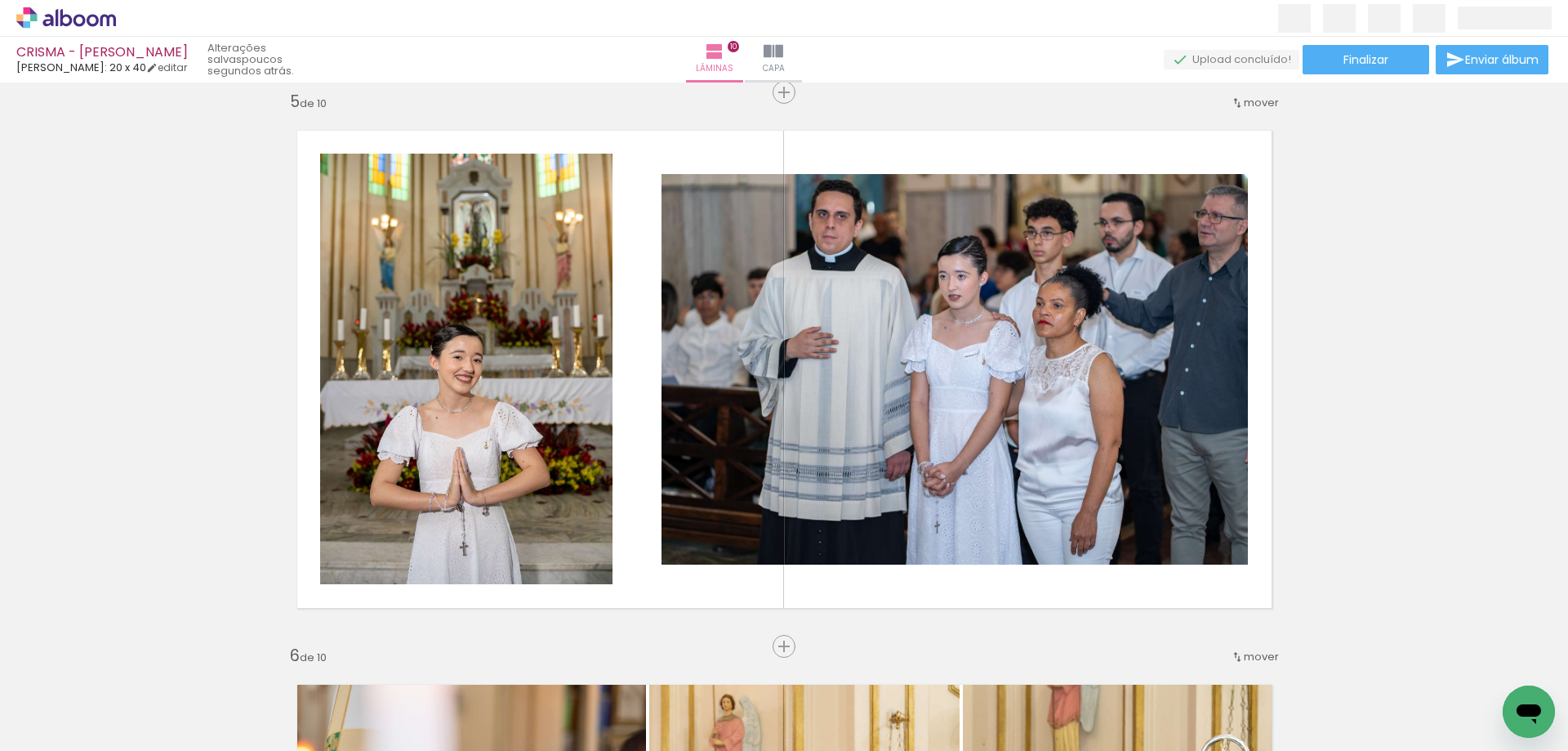
scroll to position [2221, 0]
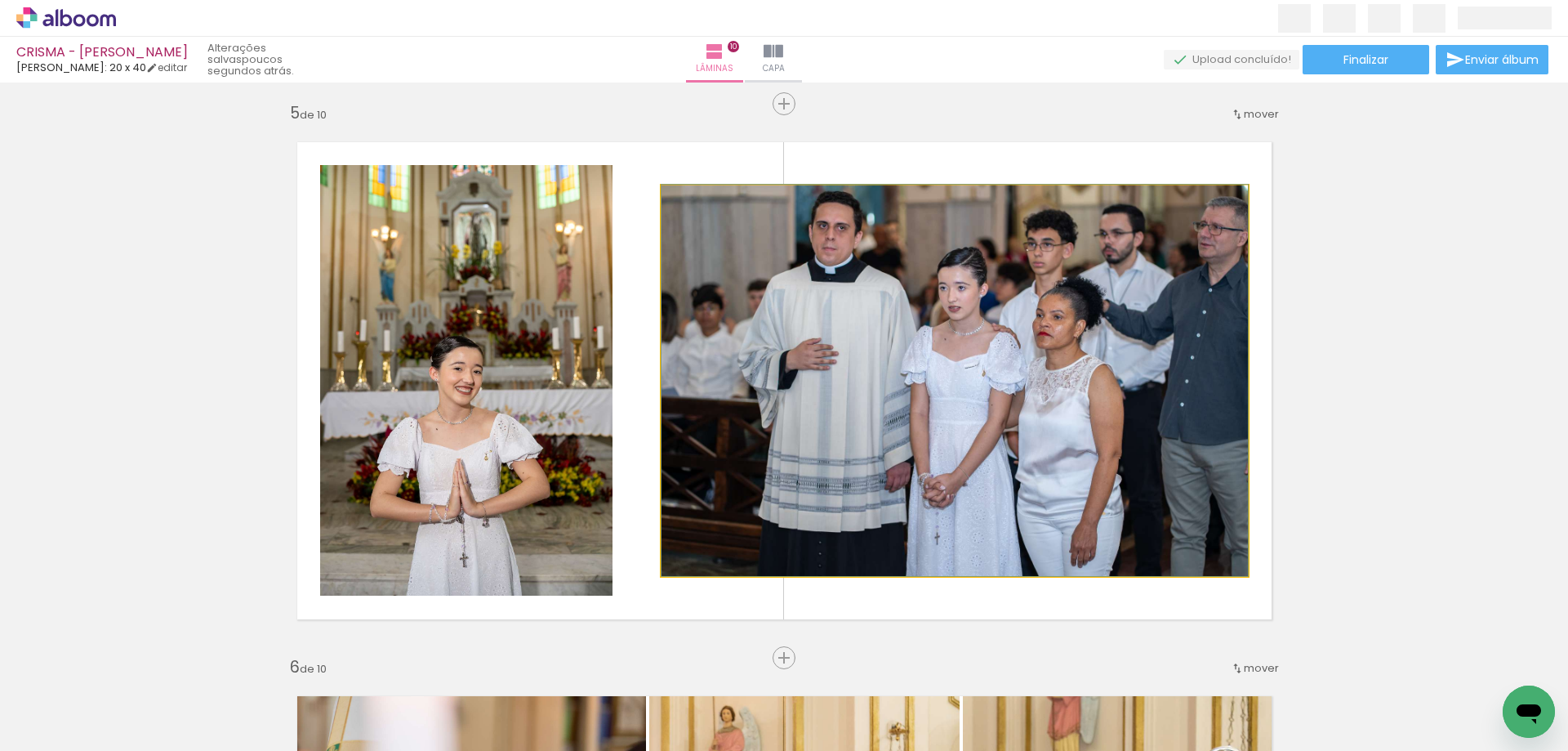
click at [907, 239] on quentale-photo at bounding box center [955, 381] width 586 height 391
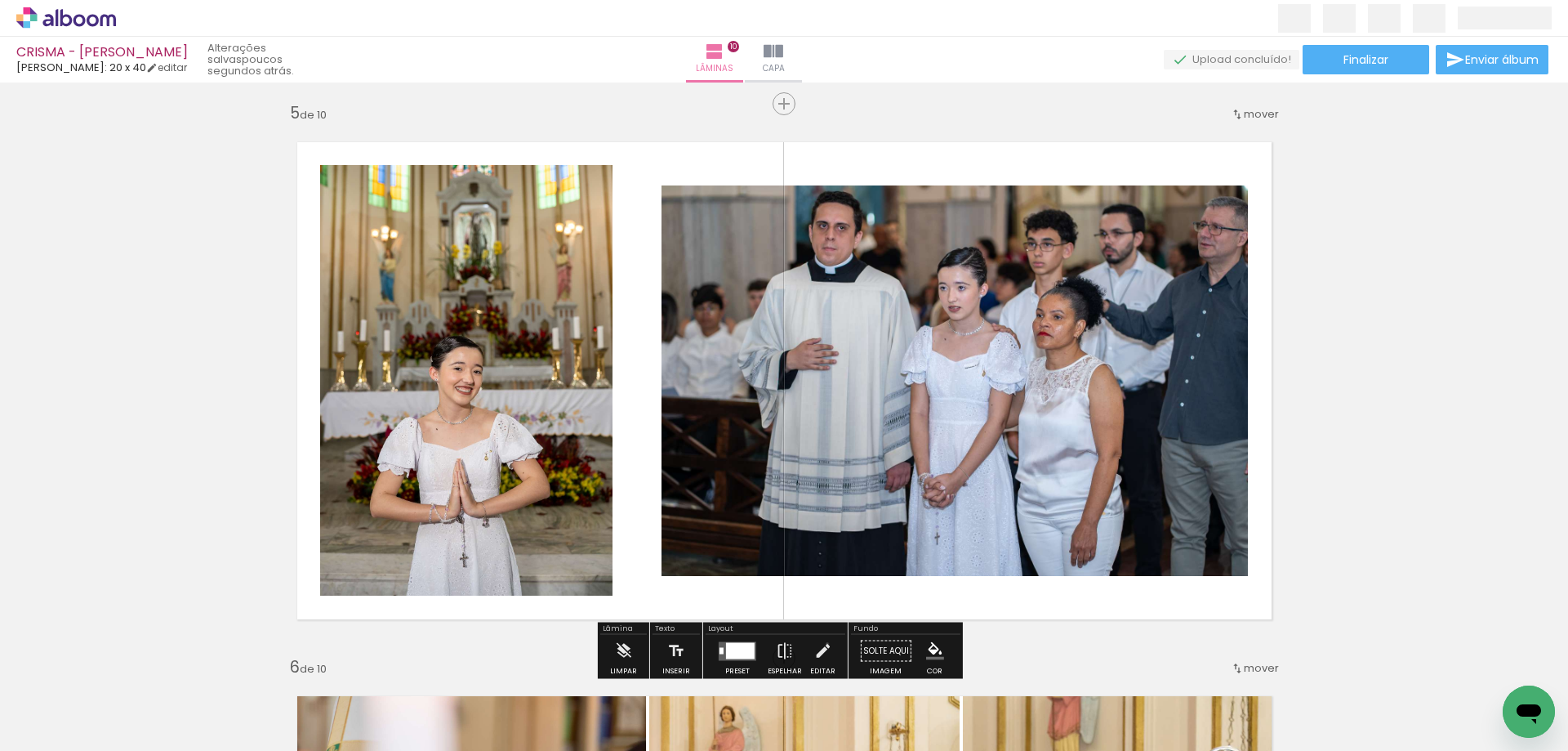
click at [822, 643] on iron-icon at bounding box center [823, 651] width 18 height 32
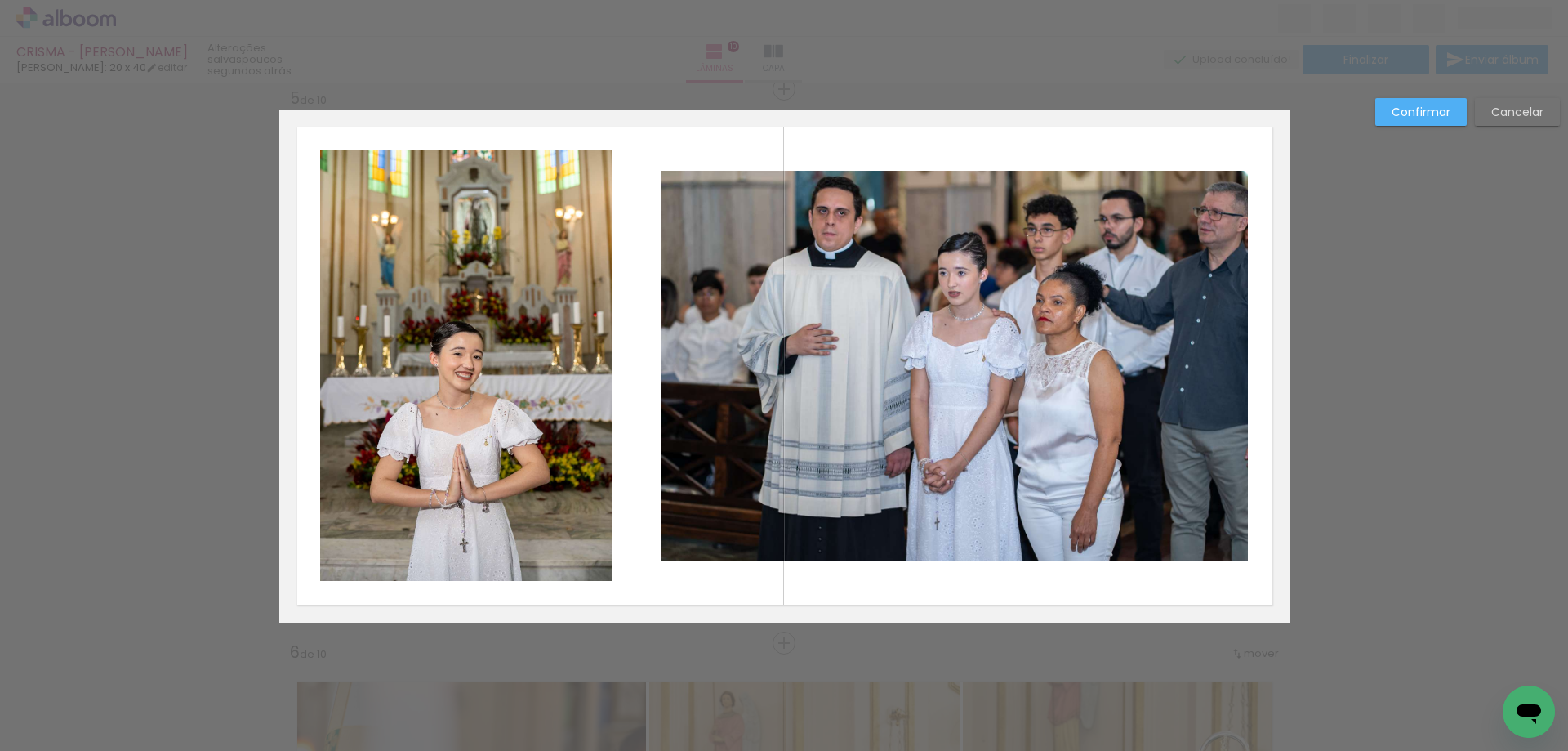
scroll to position [2236, 0]
click at [808, 431] on quentale-photo at bounding box center [955, 366] width 586 height 391
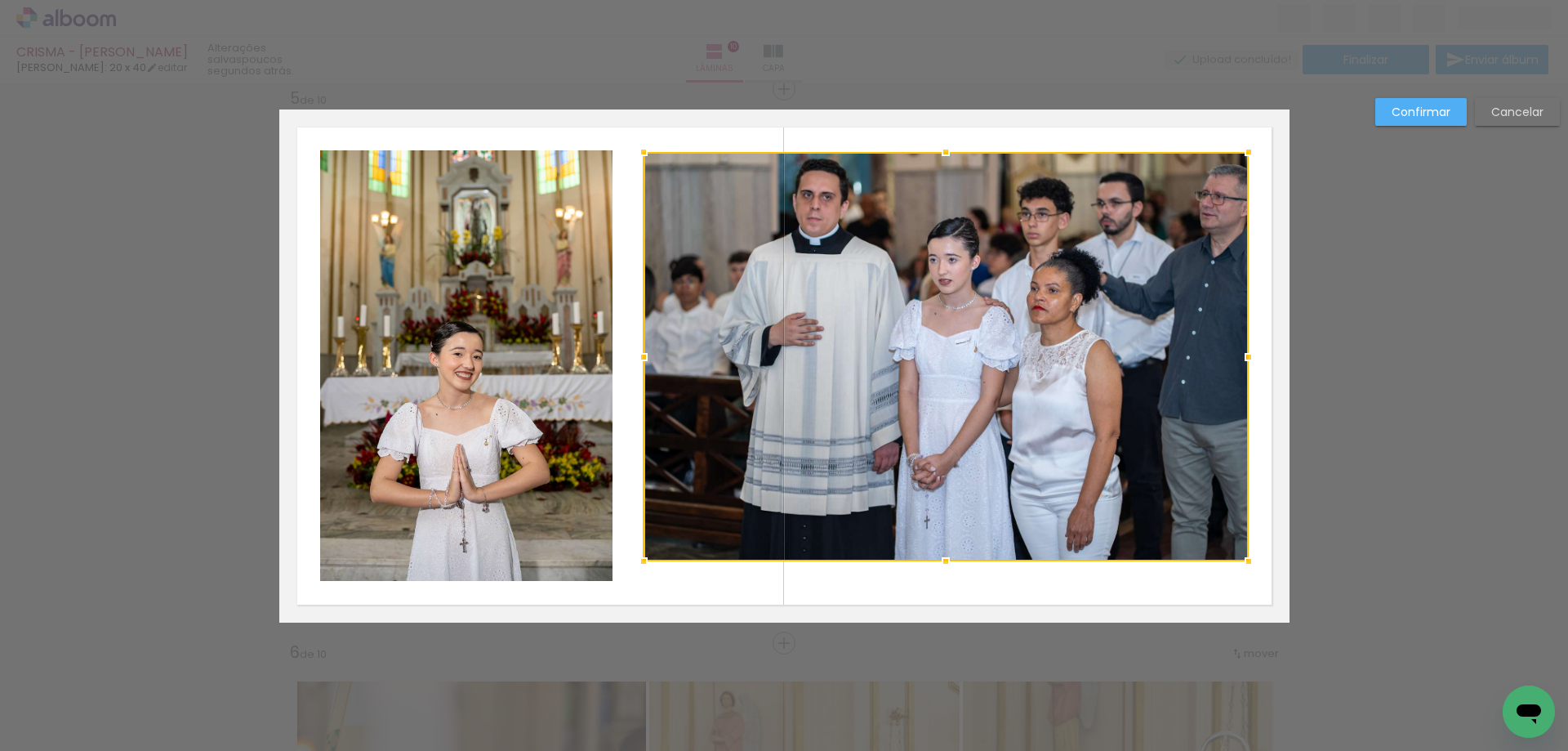
drag, startPoint x: 653, startPoint y: 168, endPoint x: 635, endPoint y: 150, distance: 25.5
click at [635, 150] on div at bounding box center [643, 152] width 32 height 32
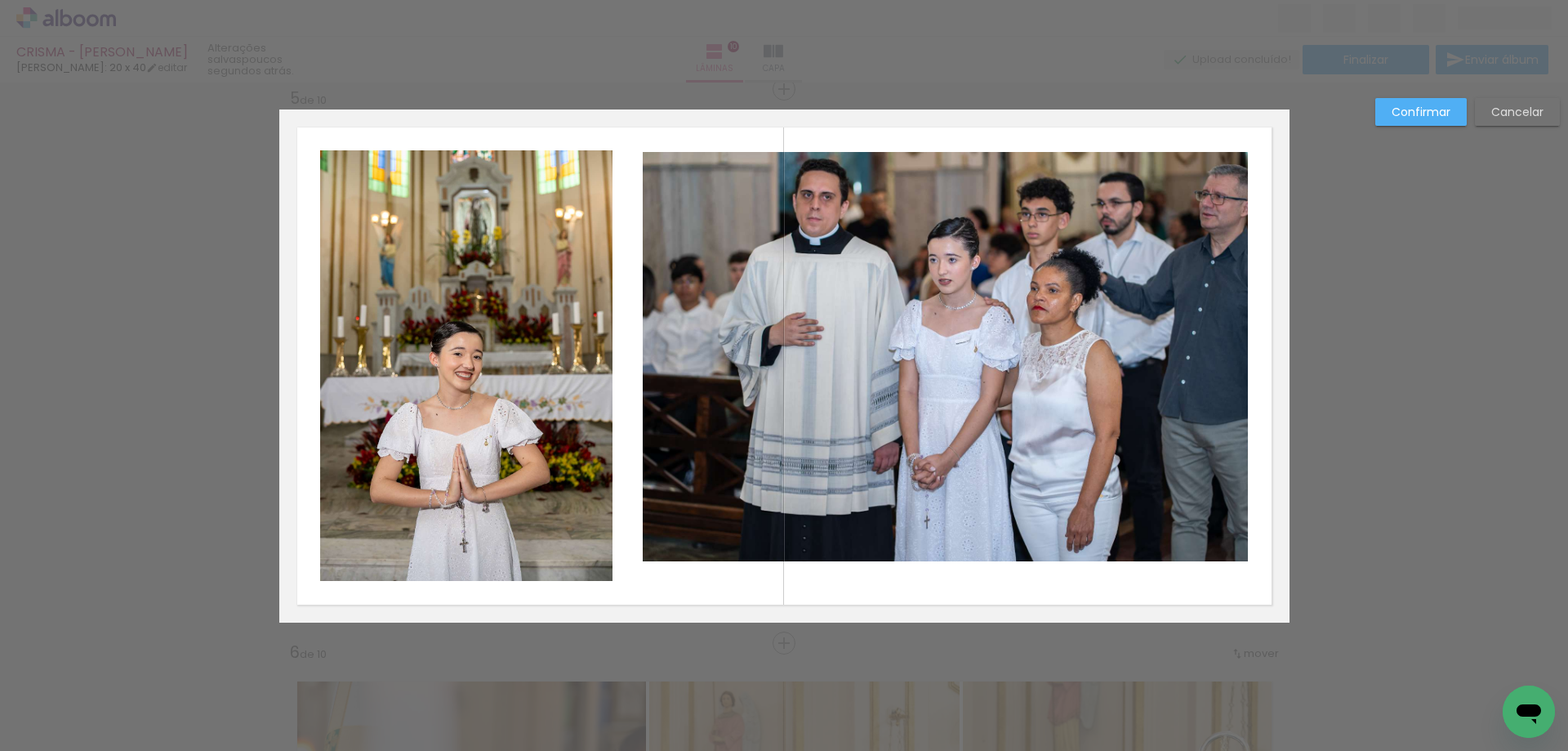
click at [719, 537] on quentale-photo at bounding box center [945, 356] width 605 height 409
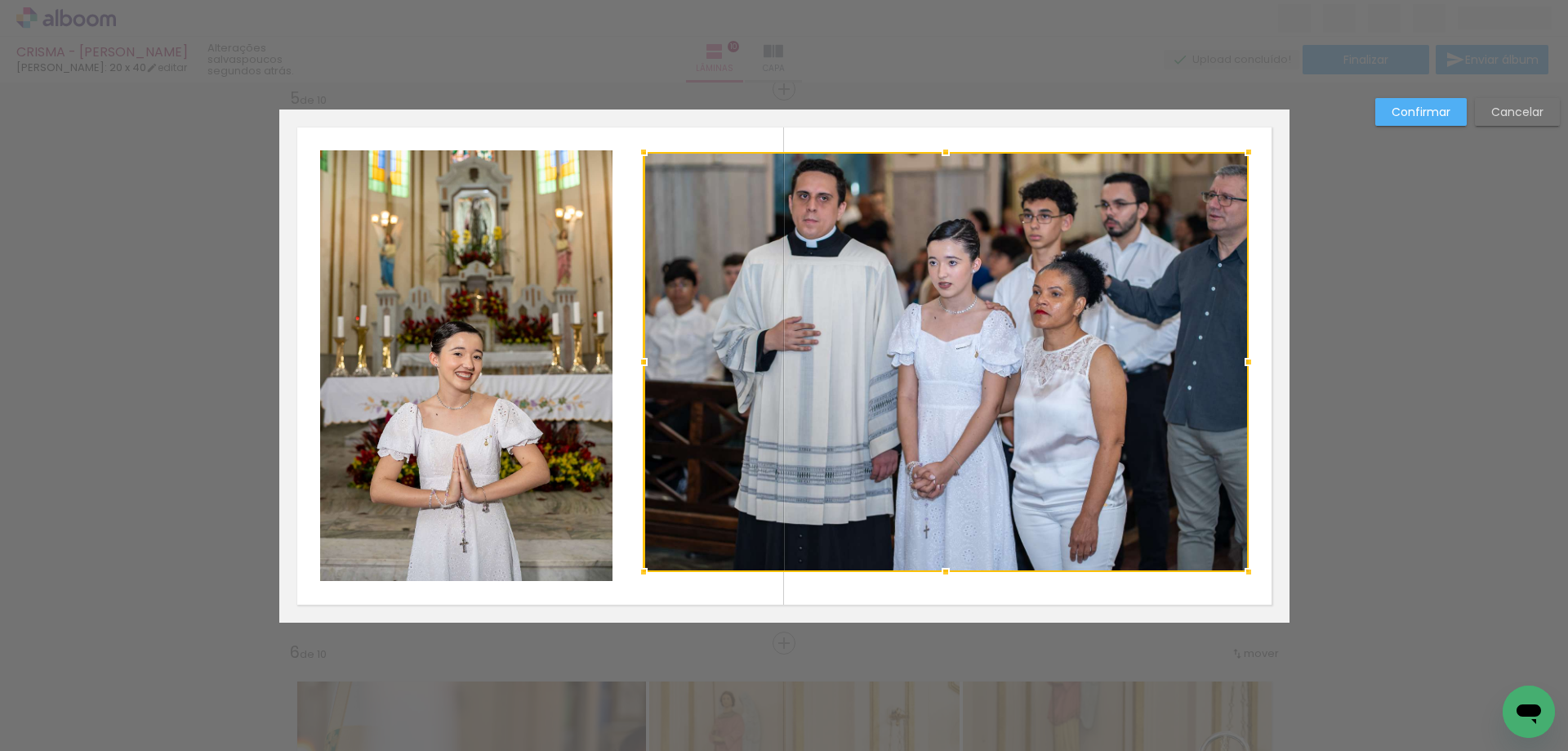
drag, startPoint x: 938, startPoint y: 560, endPoint x: 937, endPoint y: 570, distance: 10.0
click at [937, 570] on div at bounding box center [945, 571] width 32 height 32
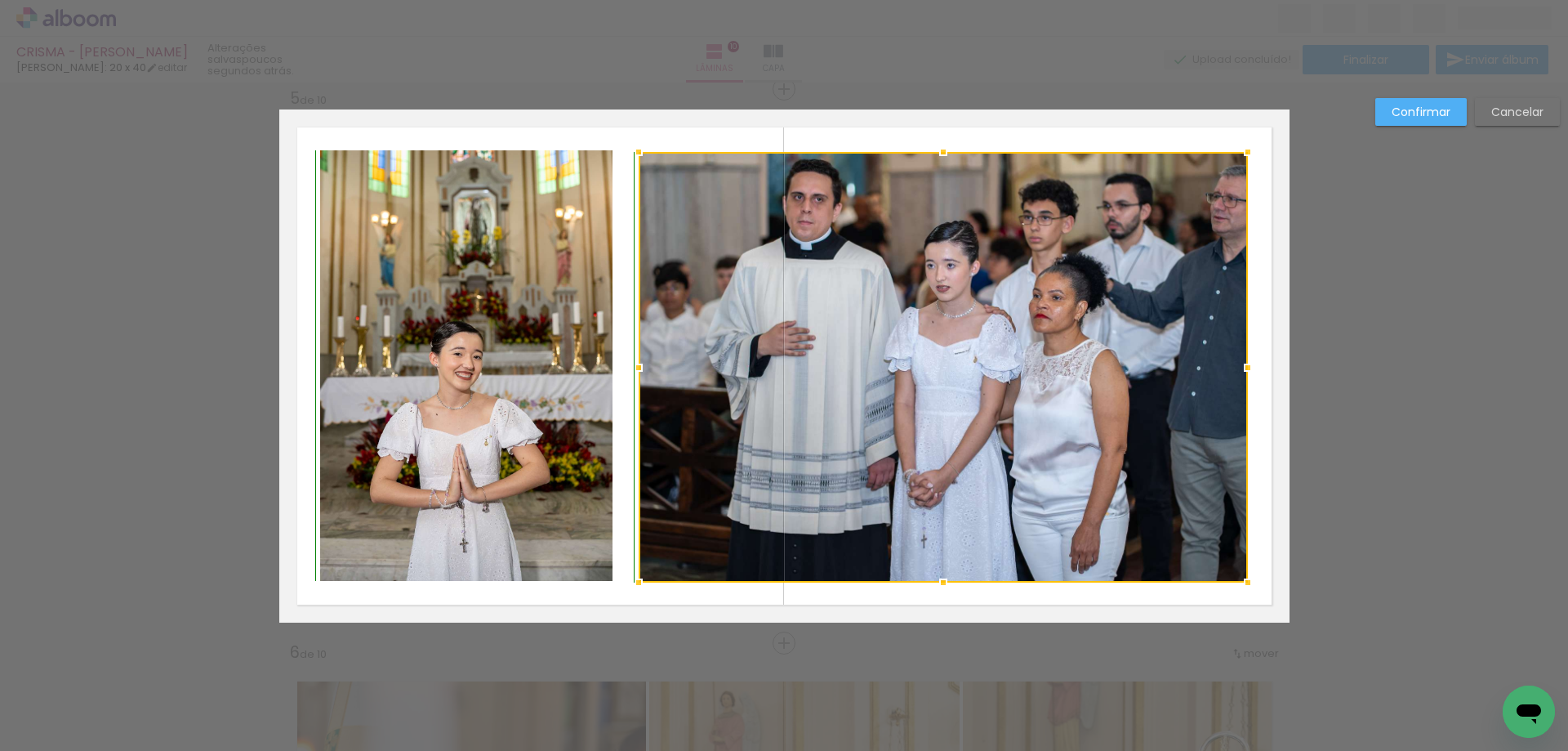
click at [631, 575] on div at bounding box center [638, 582] width 32 height 32
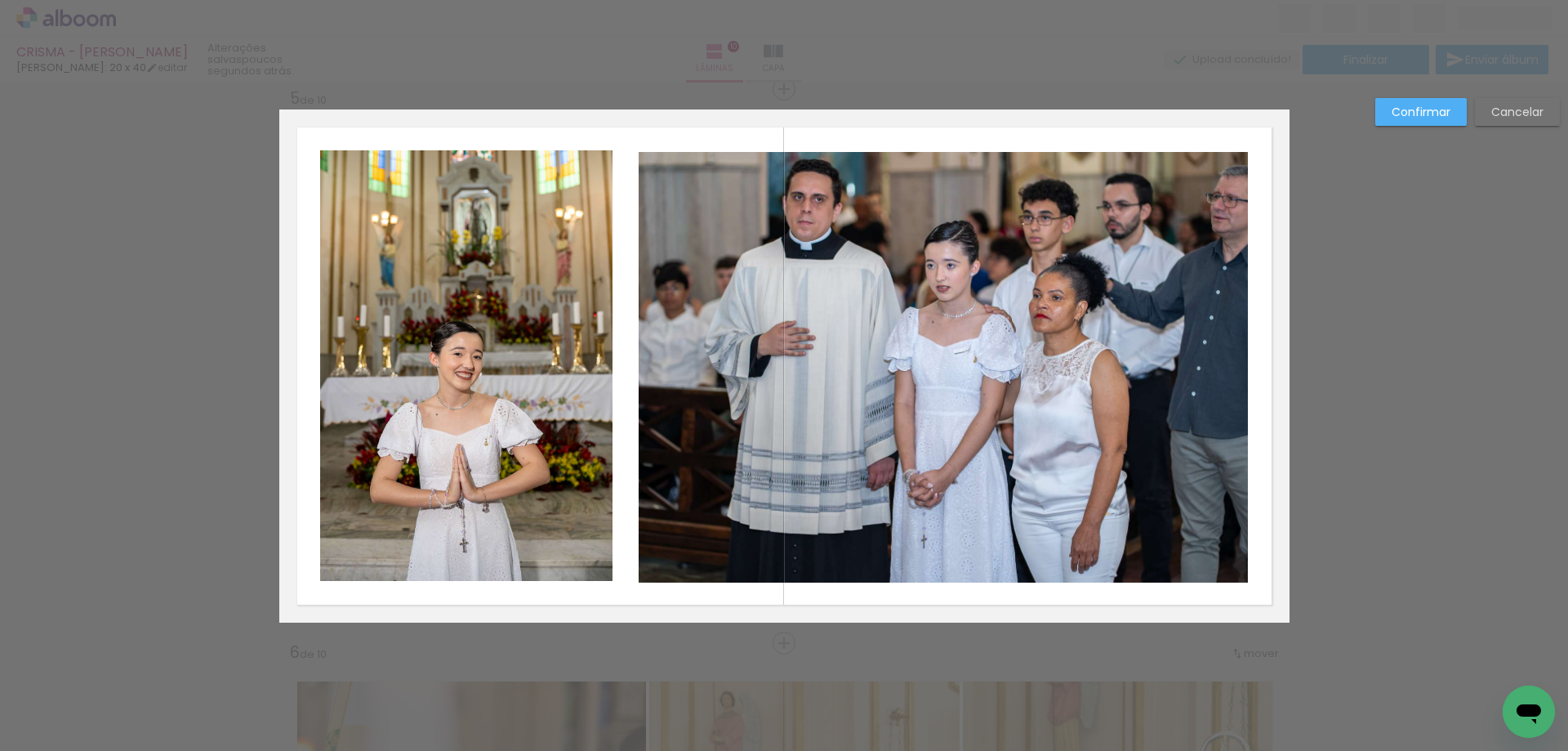
click at [642, 592] on quentale-layouter at bounding box center [784, 366] width 1010 height 513
click at [667, 574] on quentale-photo at bounding box center [943, 367] width 609 height 431
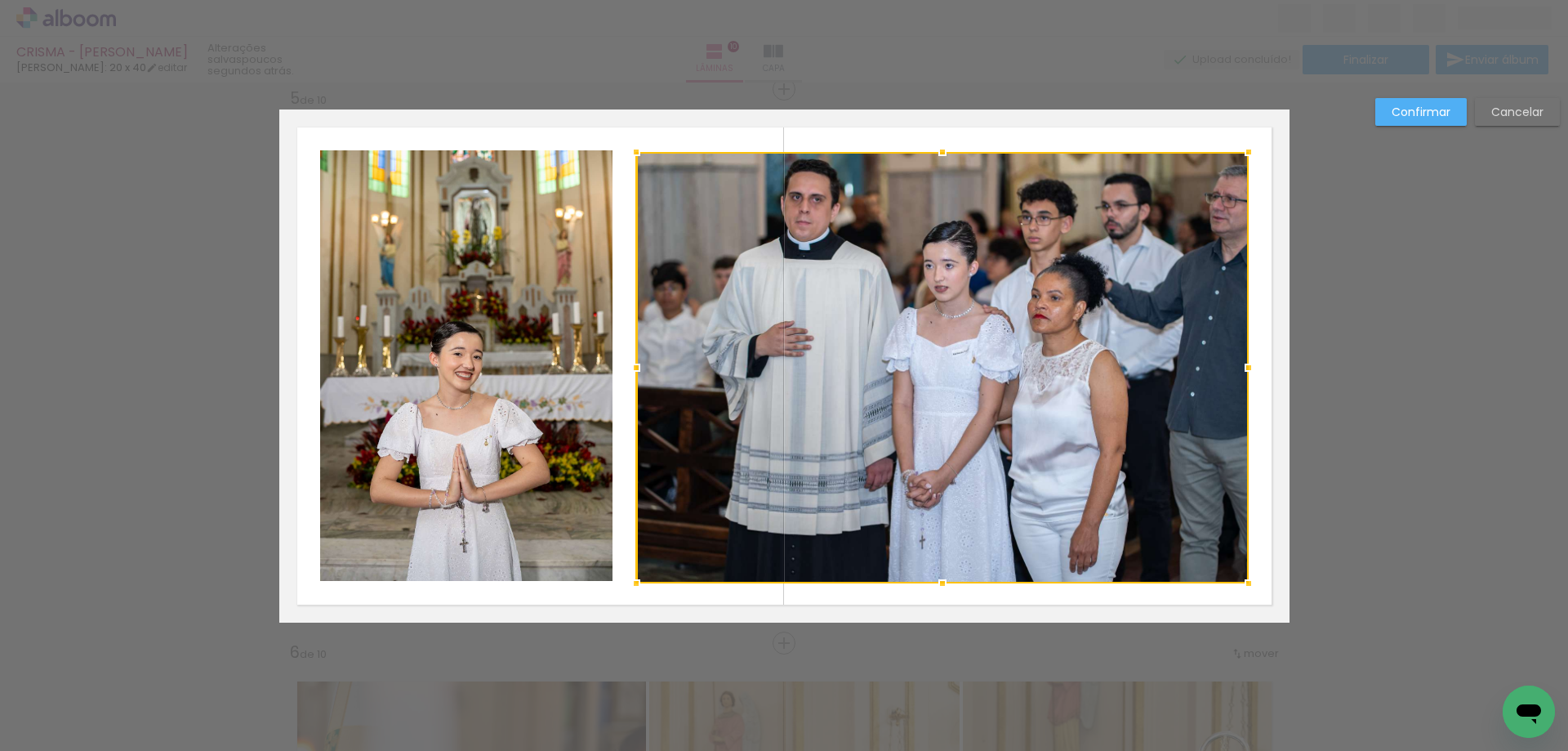
drag, startPoint x: 632, startPoint y: 584, endPoint x: 628, endPoint y: 592, distance: 8.9
click at [628, 592] on div at bounding box center [636, 583] width 32 height 32
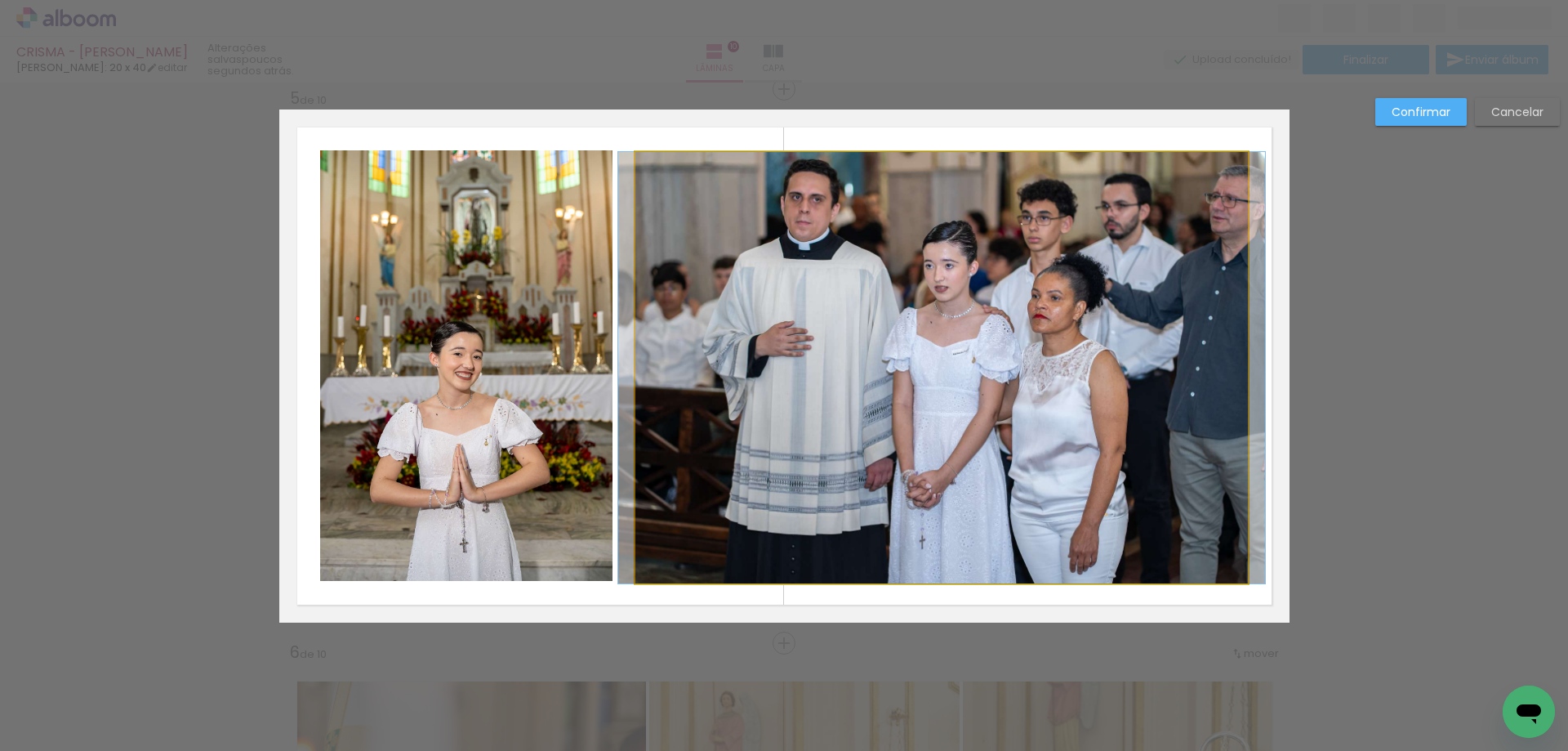
click at [1229, 570] on quentale-photo at bounding box center [941, 367] width 613 height 431
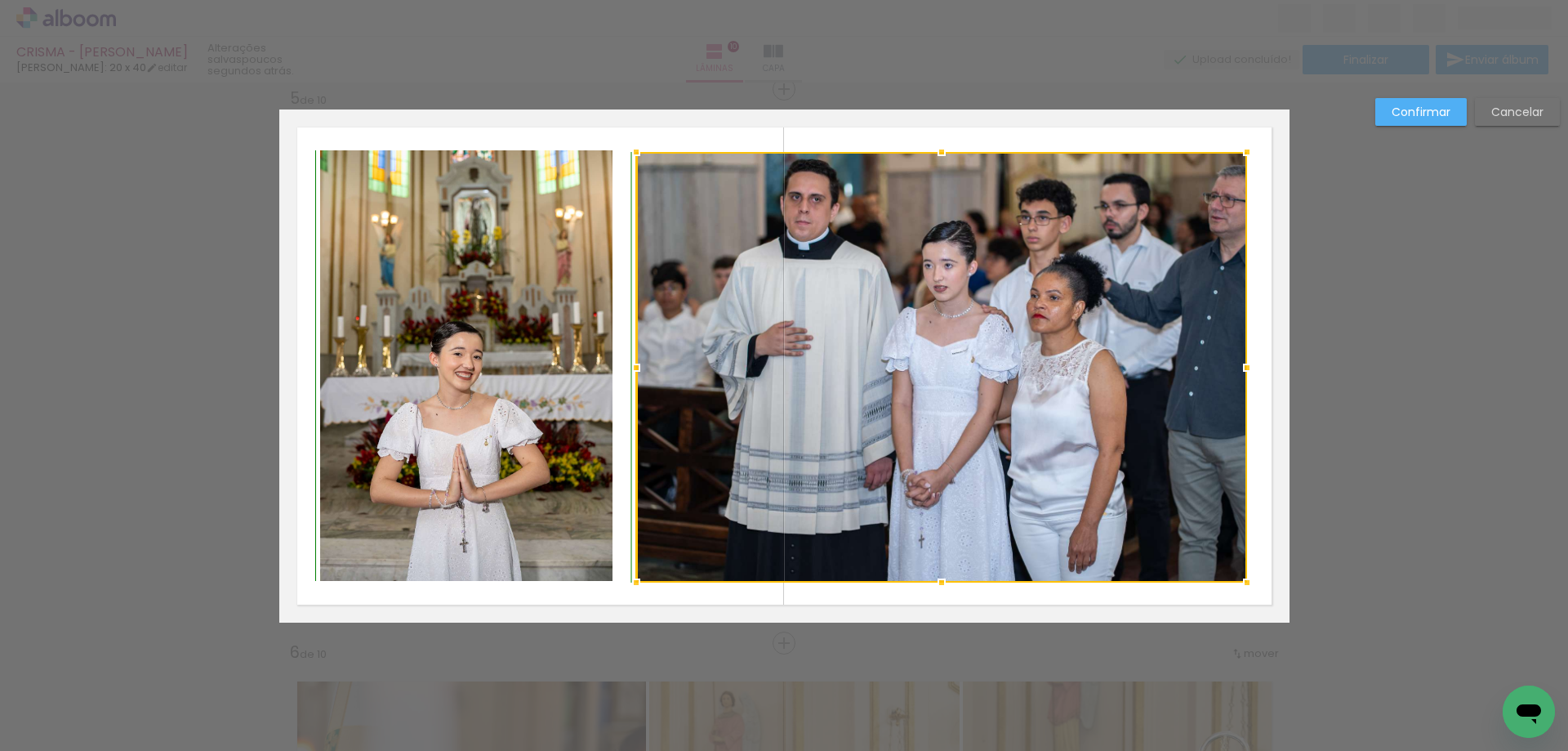
drag, startPoint x: 1239, startPoint y: 582, endPoint x: 1239, endPoint y: 573, distance: 9.0
click at [1239, 573] on div at bounding box center [1247, 582] width 32 height 32
click at [1239, 575] on div at bounding box center [1248, 582] width 32 height 32
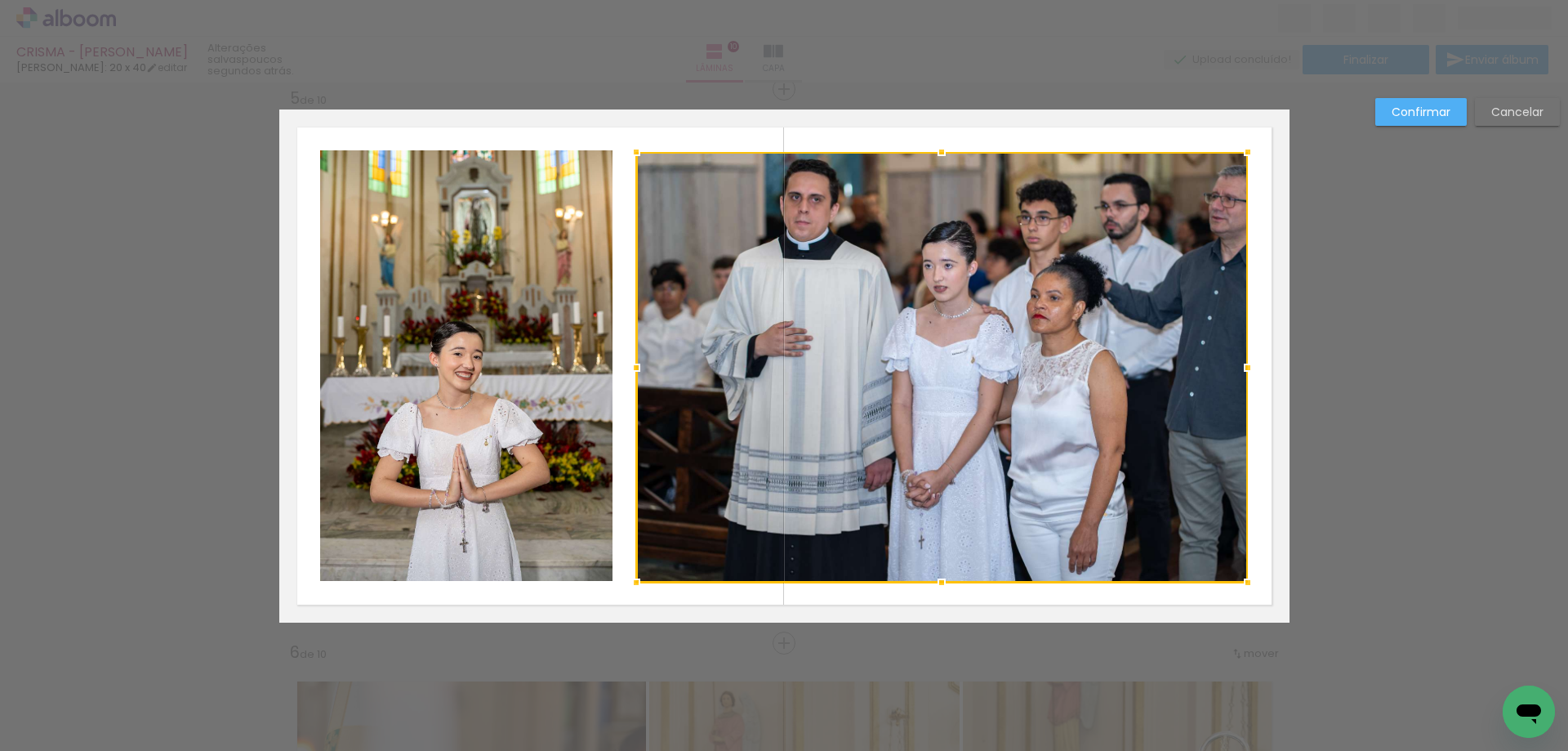
click at [1252, 556] on quentale-layouter at bounding box center [784, 366] width 1010 height 513
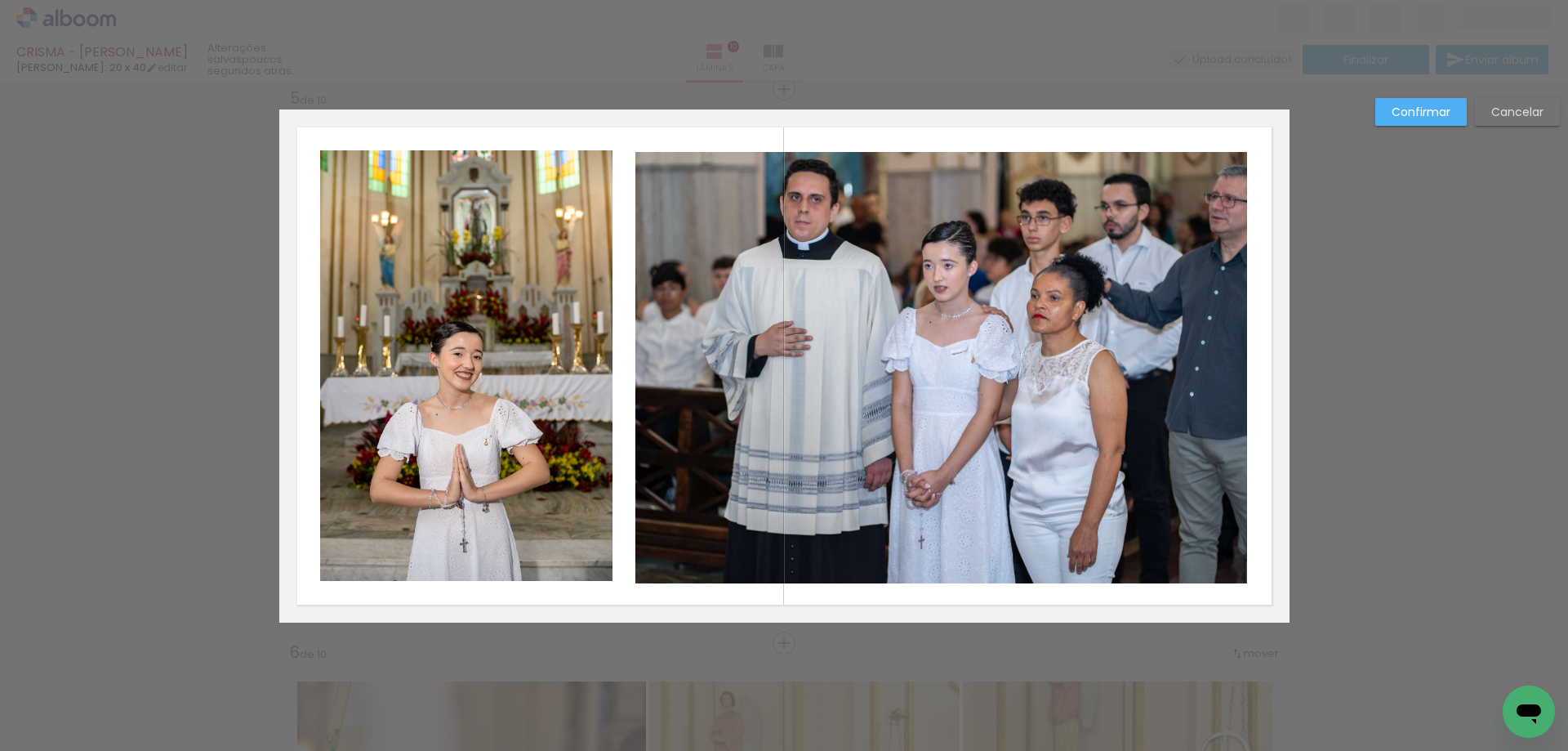
click at [551, 493] on quentale-photo at bounding box center [466, 366] width 292 height 431
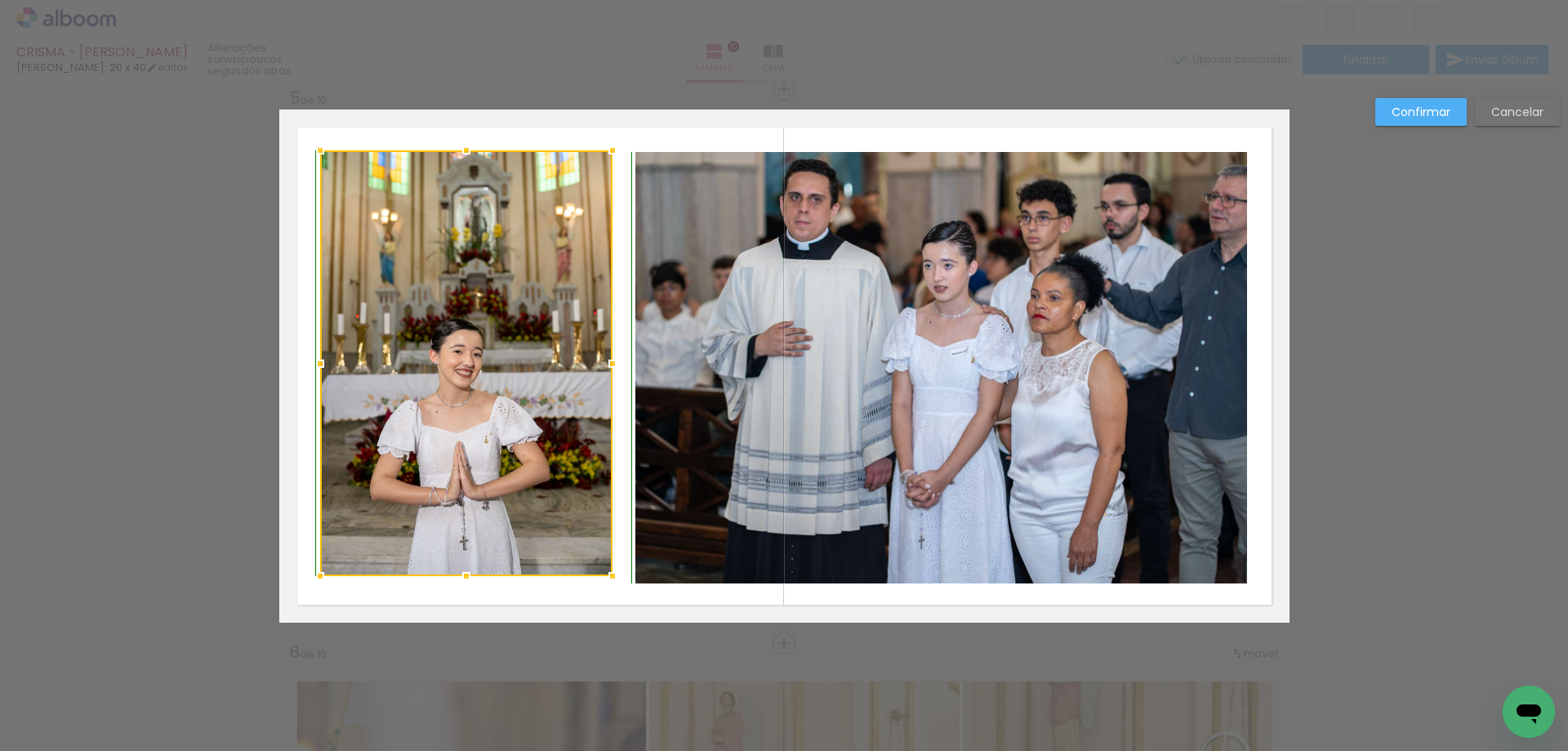
click at [458, 581] on div at bounding box center [466, 575] width 32 height 32
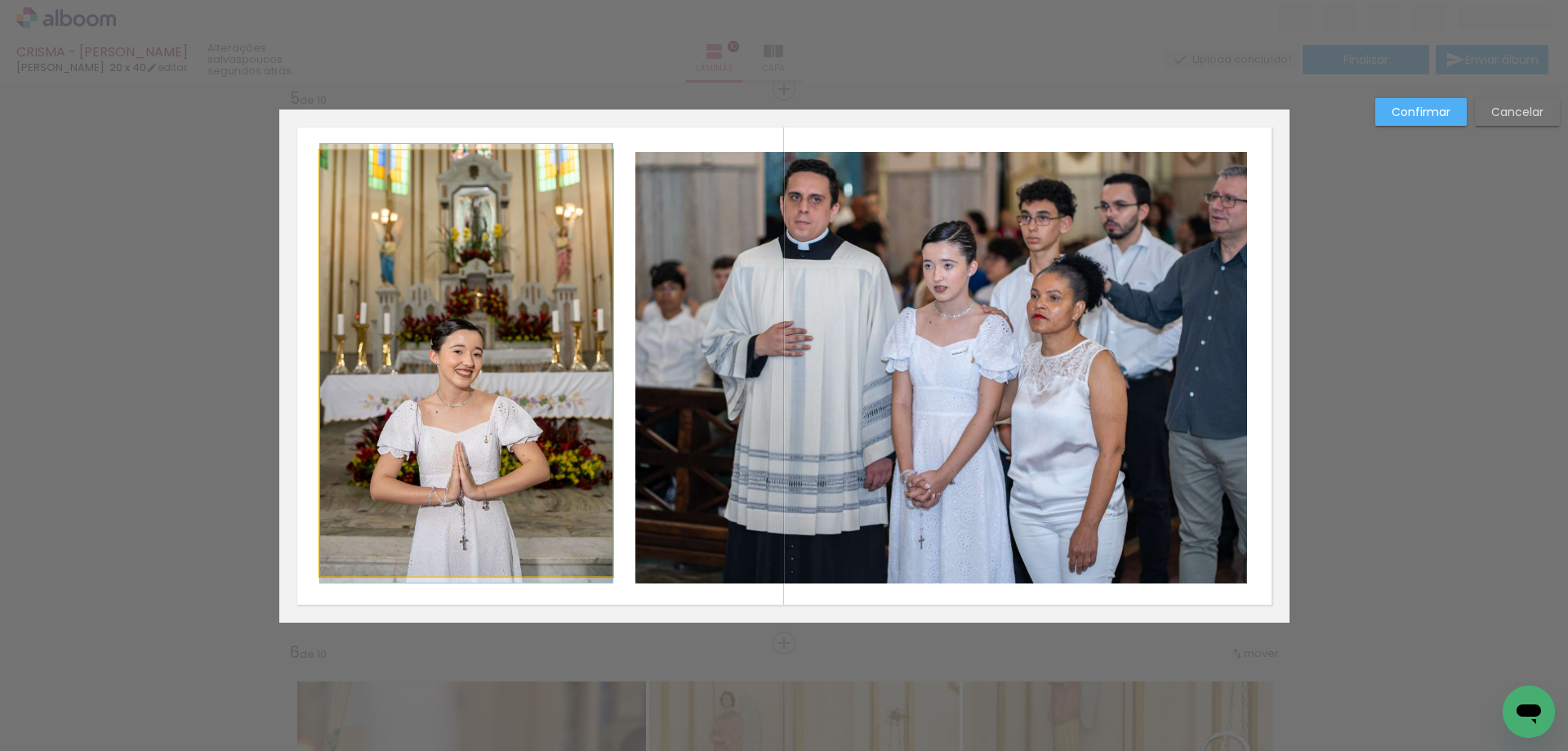
click at [592, 563] on quentale-photo at bounding box center [466, 363] width 292 height 426
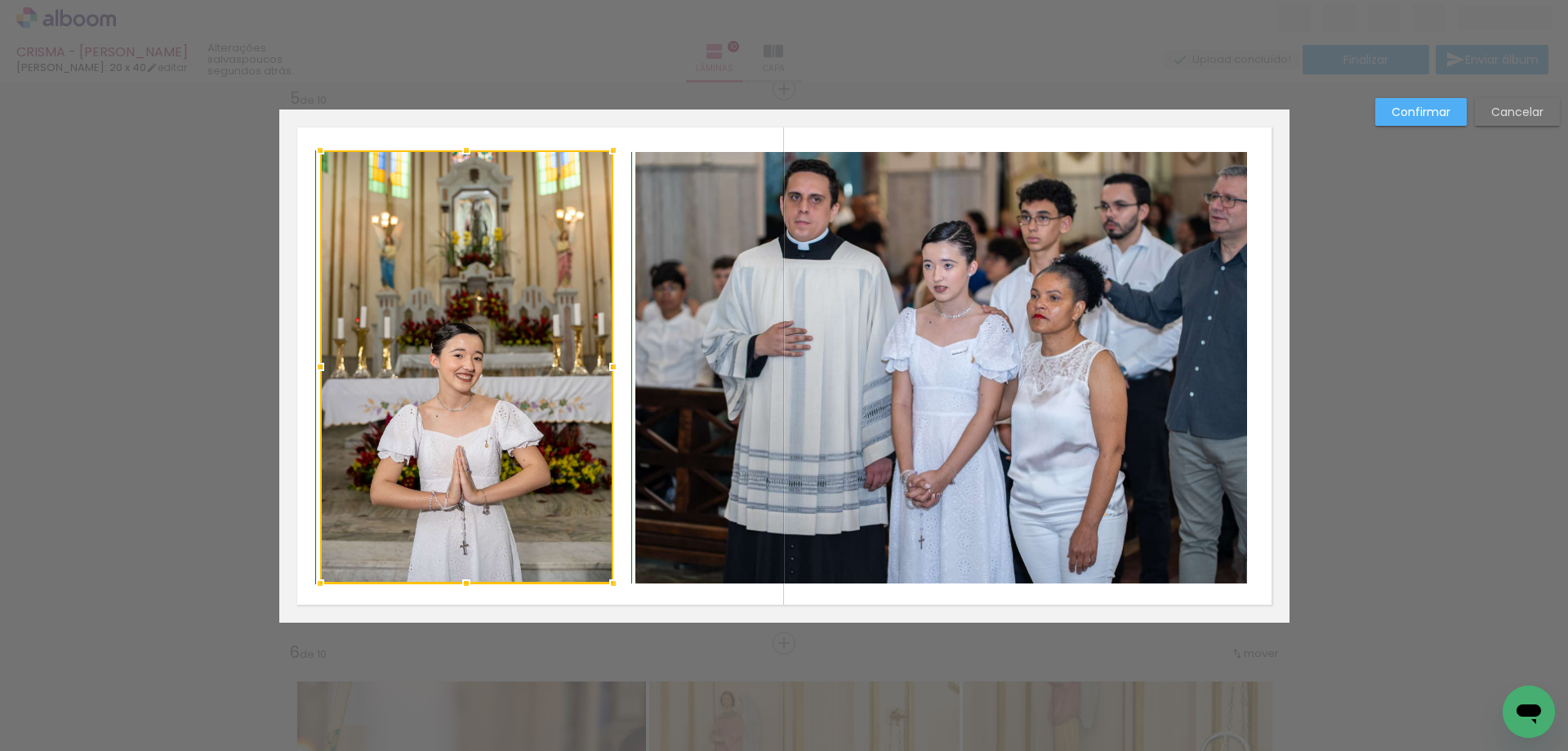
click at [605, 580] on div at bounding box center [613, 583] width 32 height 32
click at [627, 591] on quentale-layouter at bounding box center [784, 366] width 1010 height 513
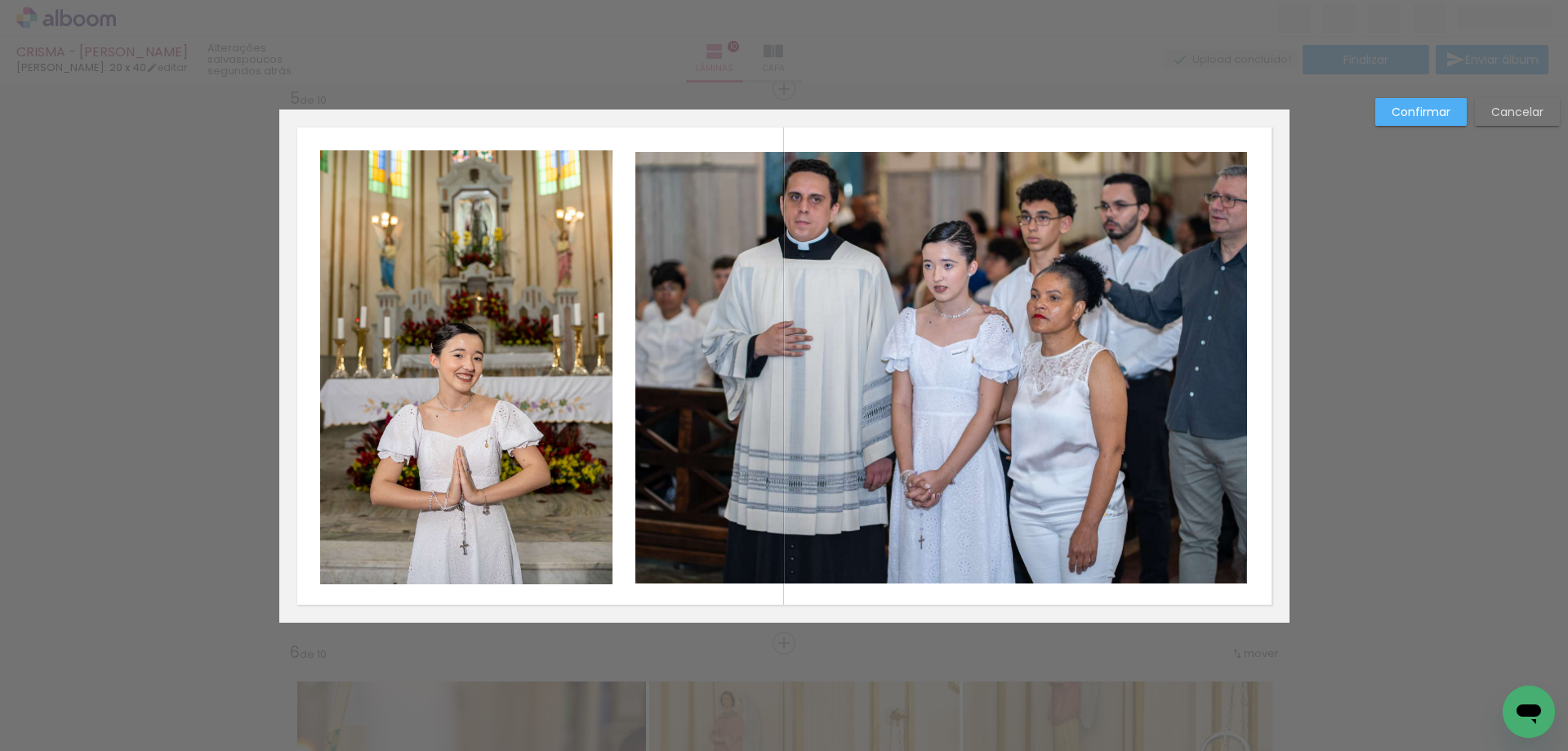
click at [553, 180] on quentale-photo at bounding box center [467, 368] width 293 height 434
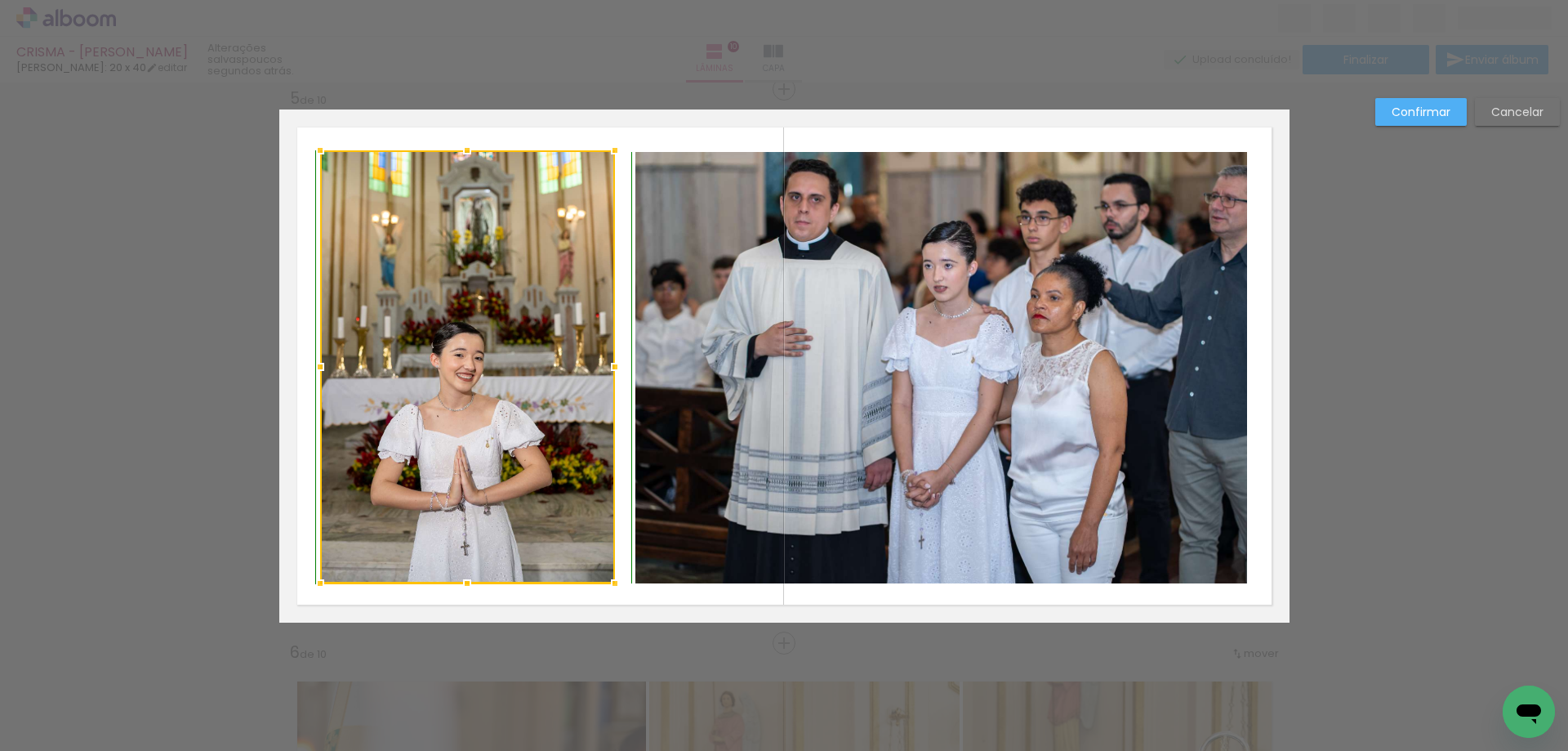
click at [608, 155] on div at bounding box center [614, 150] width 32 height 32
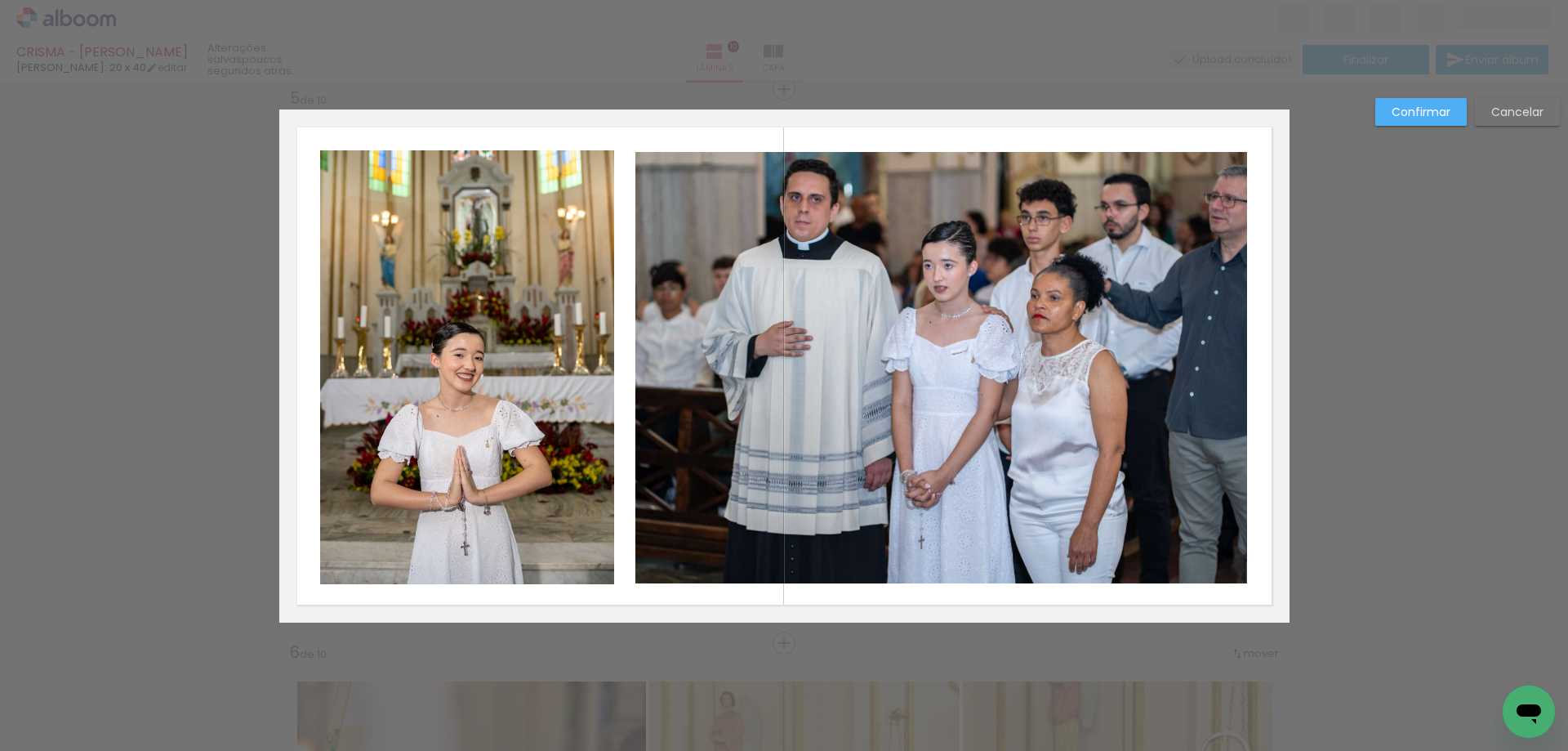
click at [593, 184] on quentale-photo at bounding box center [468, 368] width 295 height 434
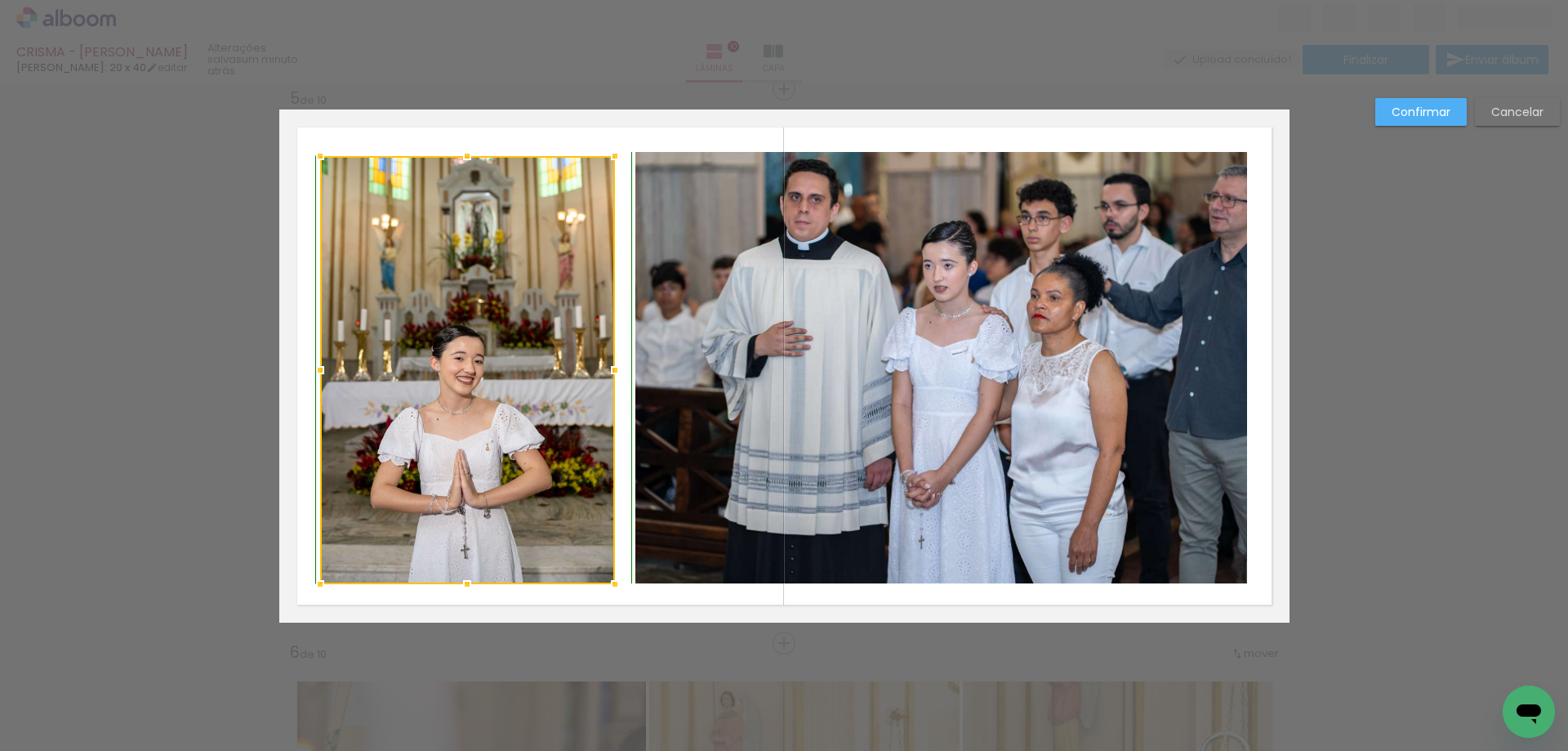
click at [611, 149] on div at bounding box center [614, 156] width 32 height 32
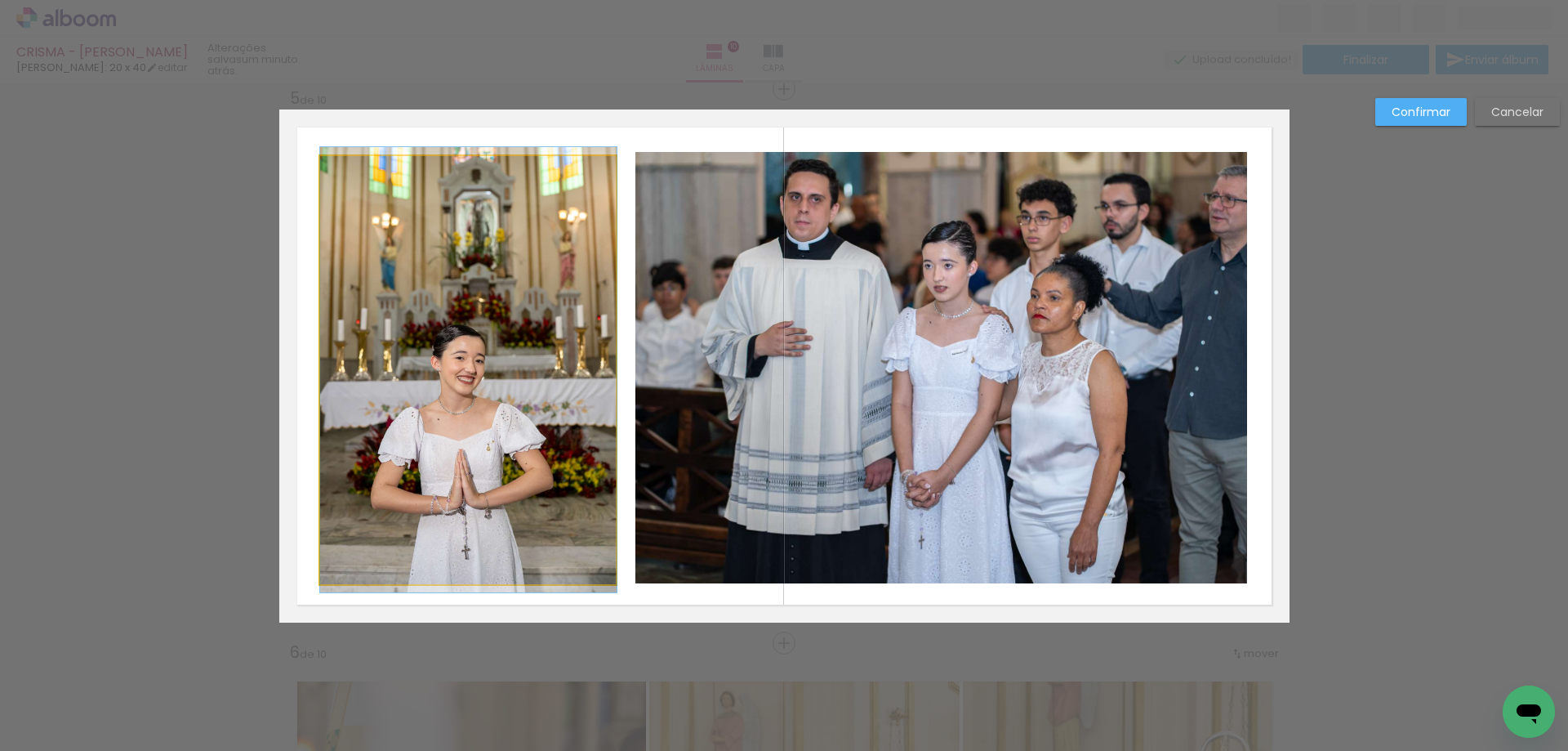
click at [602, 163] on quentale-photo at bounding box center [469, 369] width 296 height 428
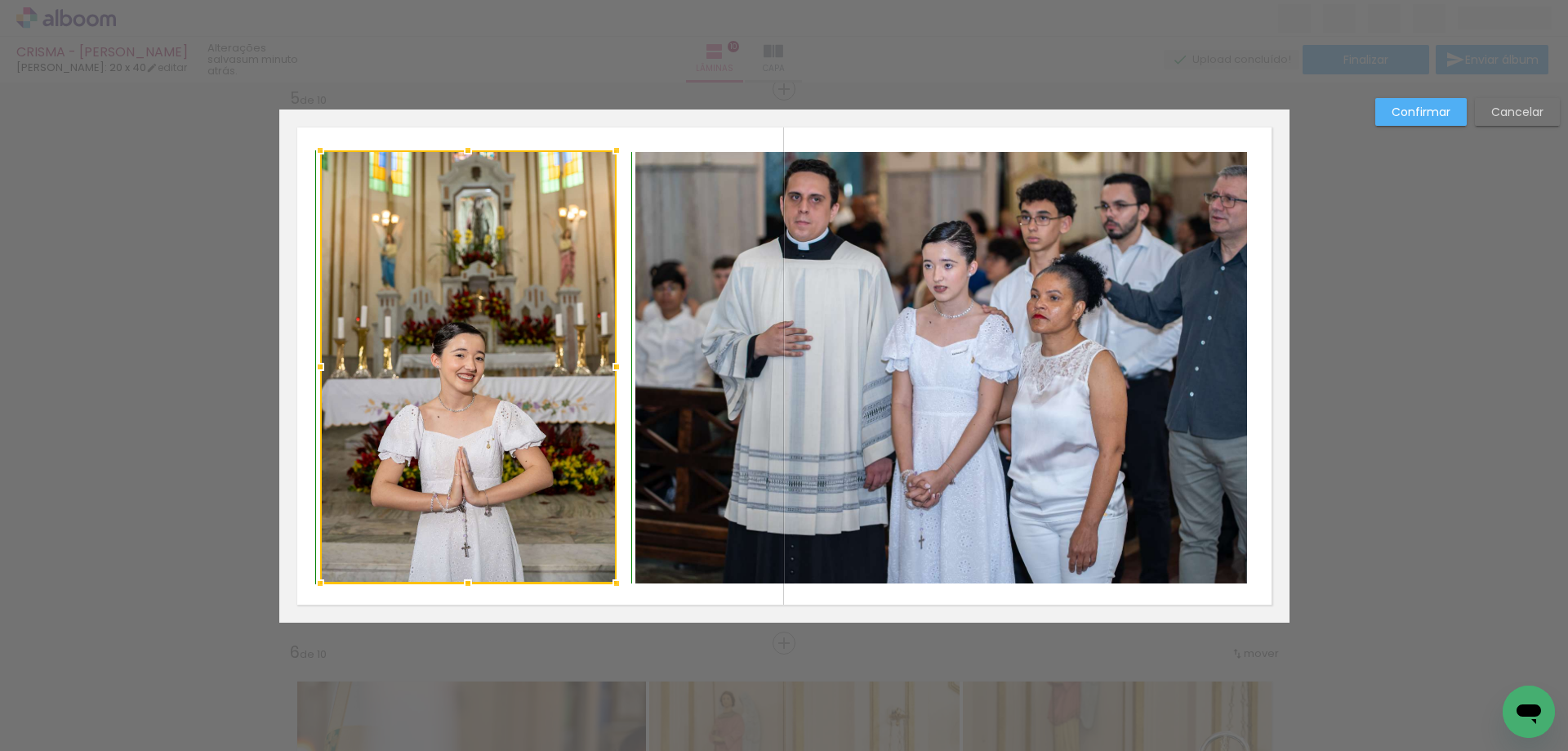
click at [610, 152] on div at bounding box center [616, 150] width 32 height 32
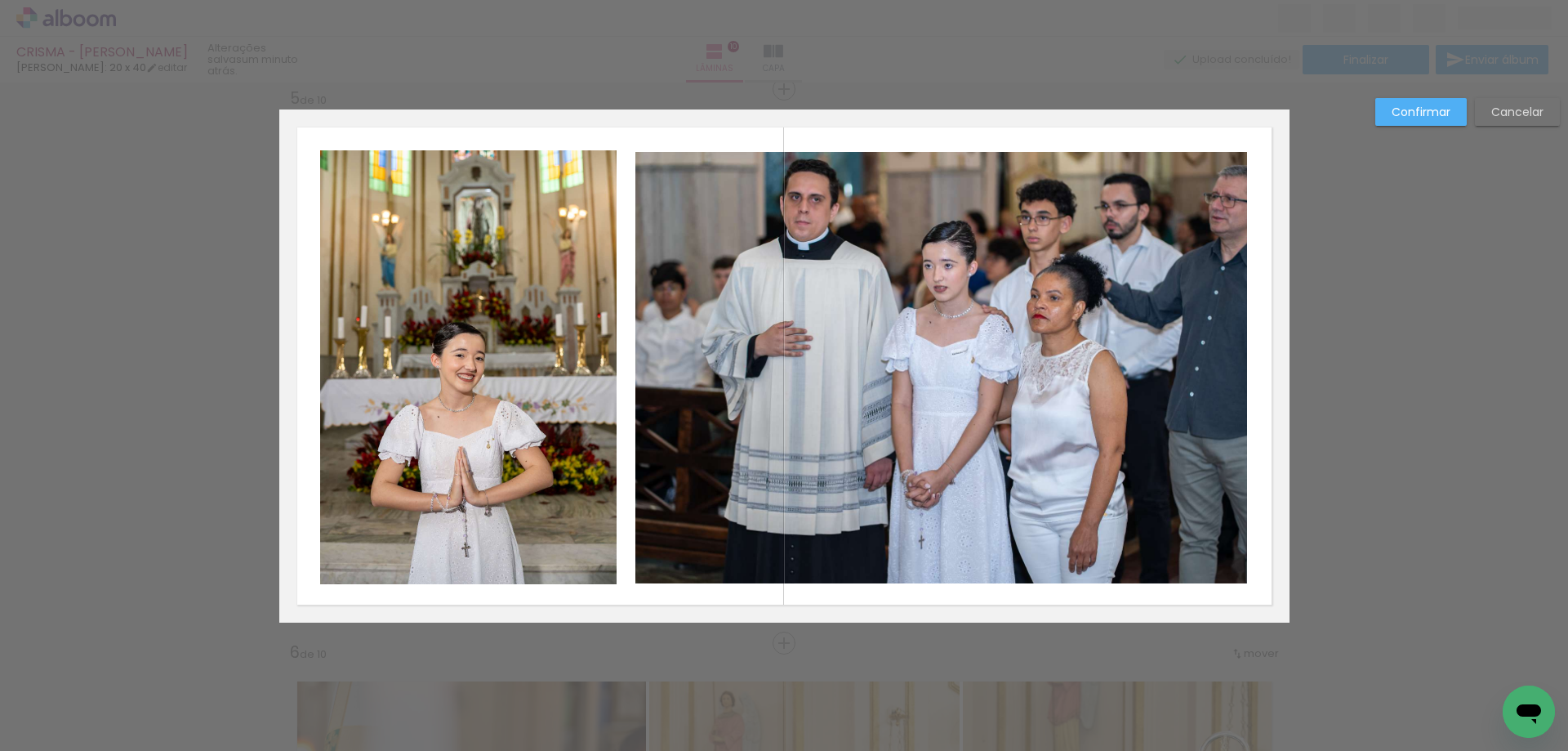
click at [597, 158] on quentale-photo at bounding box center [469, 368] width 296 height 434
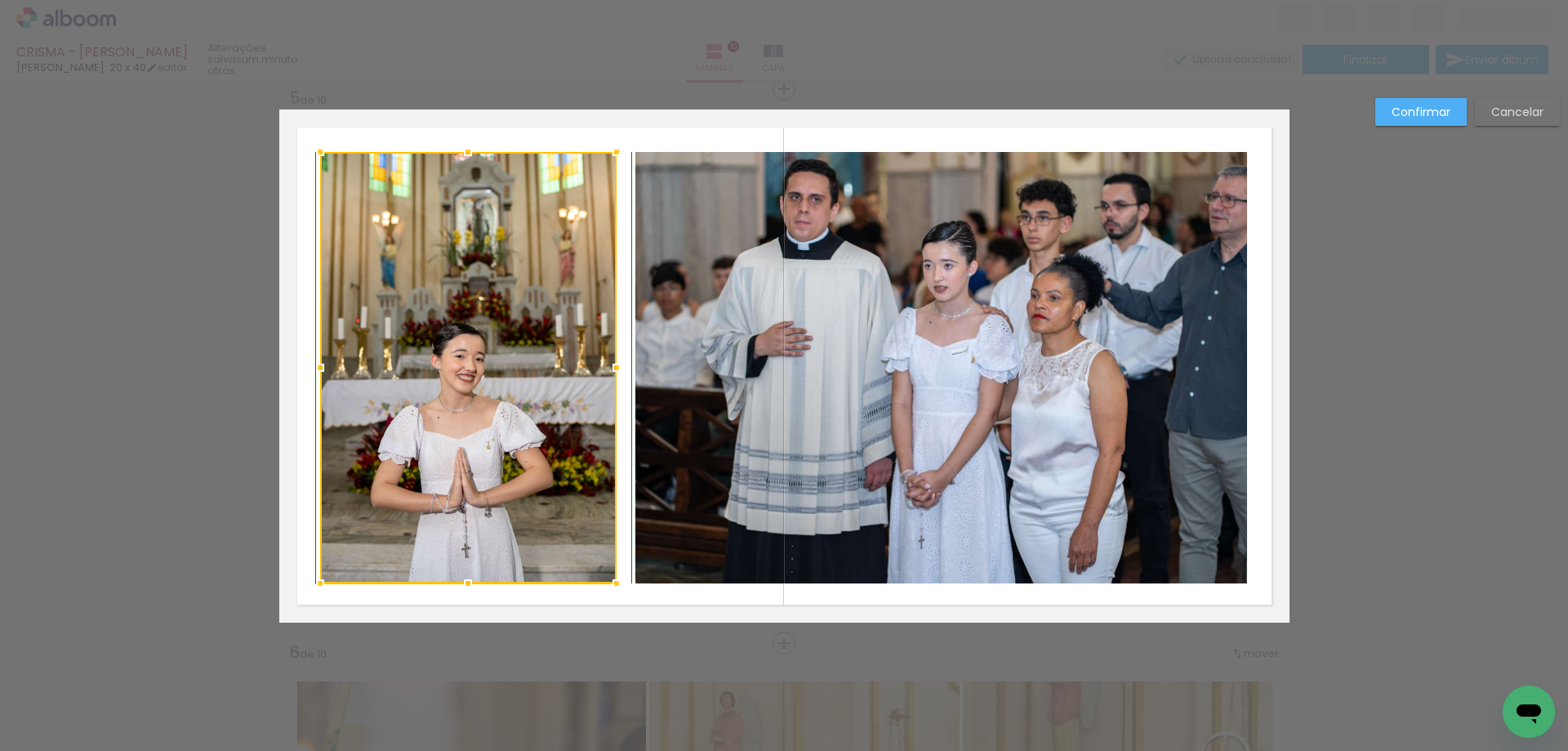
click at [611, 152] on div at bounding box center [616, 152] width 32 height 32
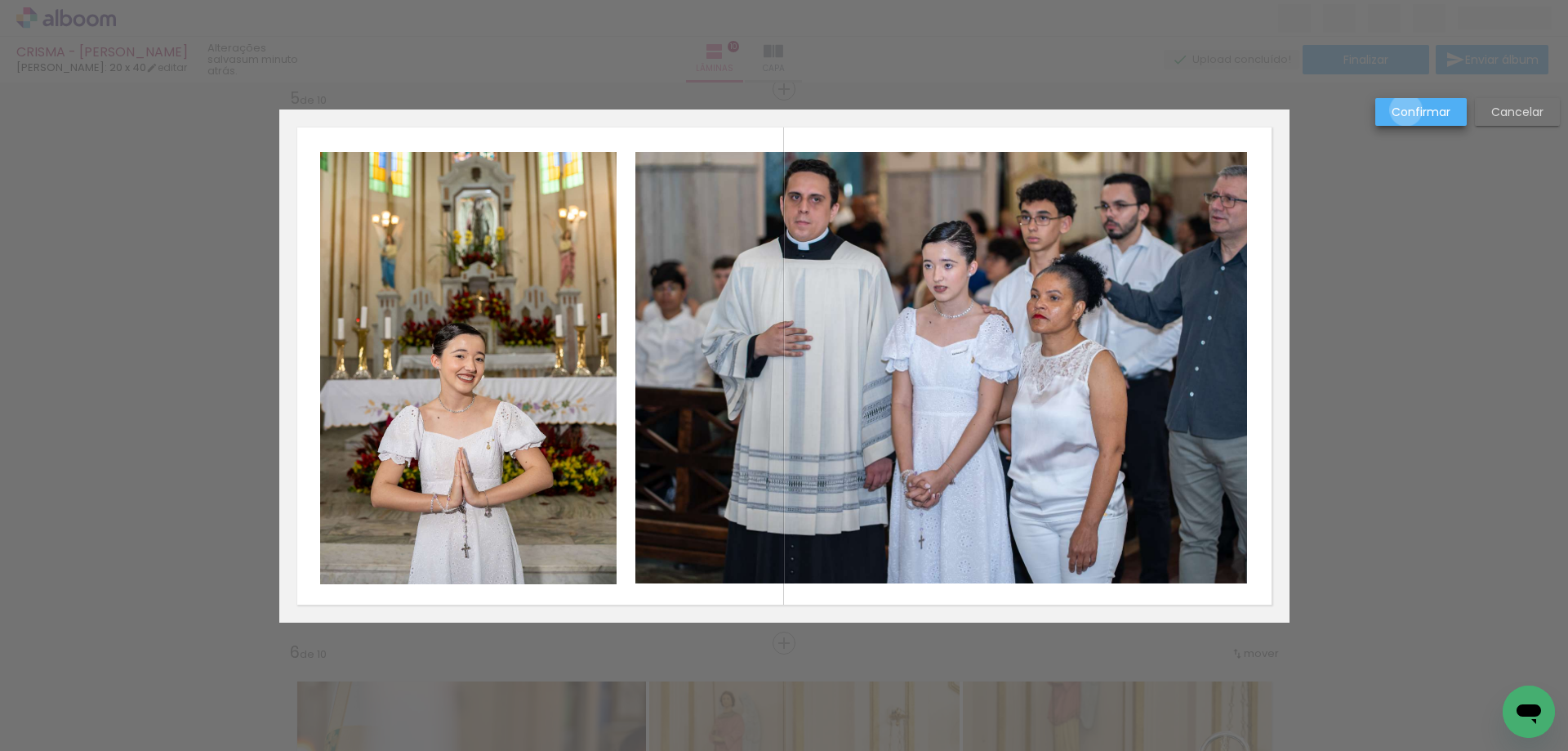
drag, startPoint x: 1407, startPoint y: 110, endPoint x: 1410, endPoint y: 245, distance: 135.0
click at [0, 0] on slot "Confirmar" at bounding box center [0, 0] width 0 height 0
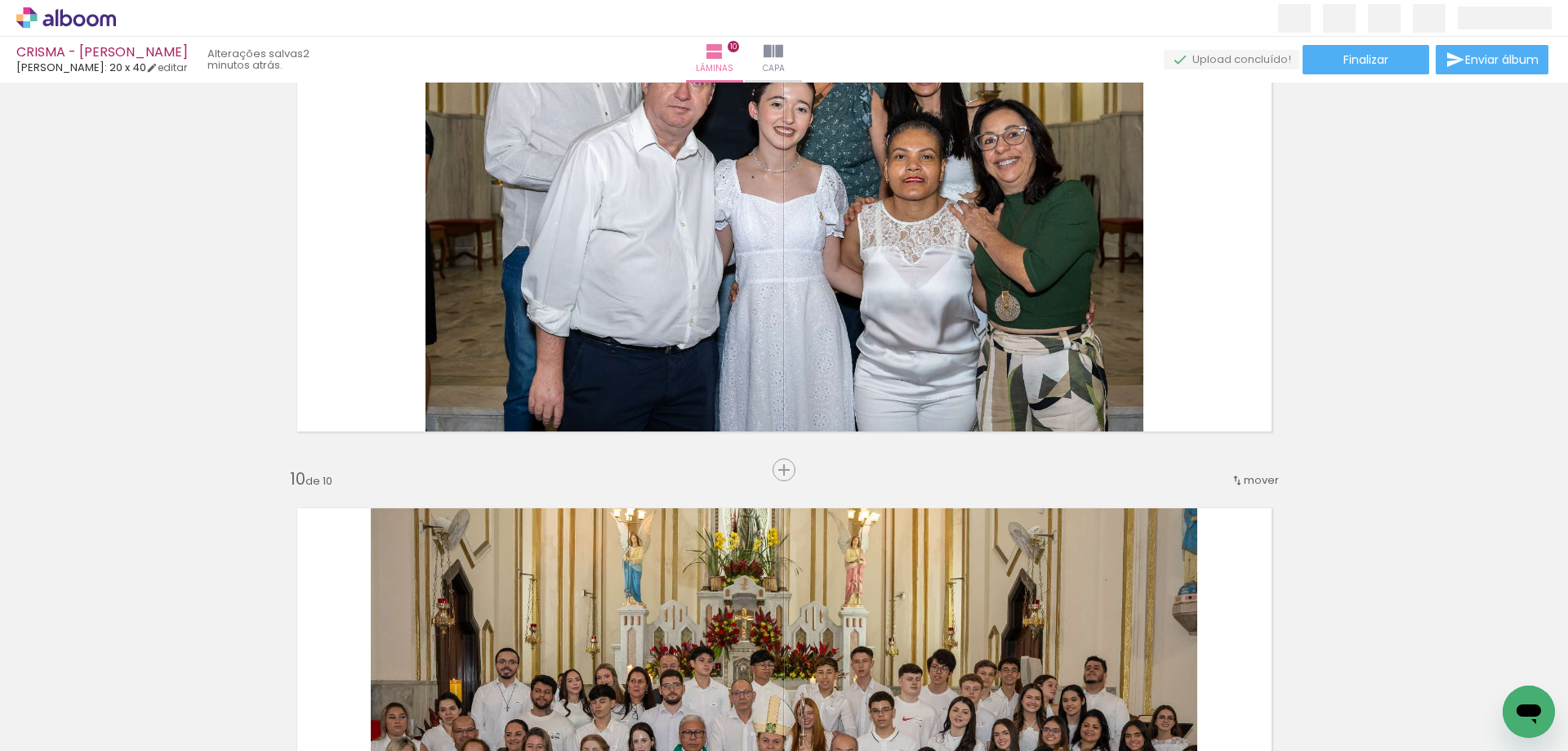
scroll to position [4557, 0]
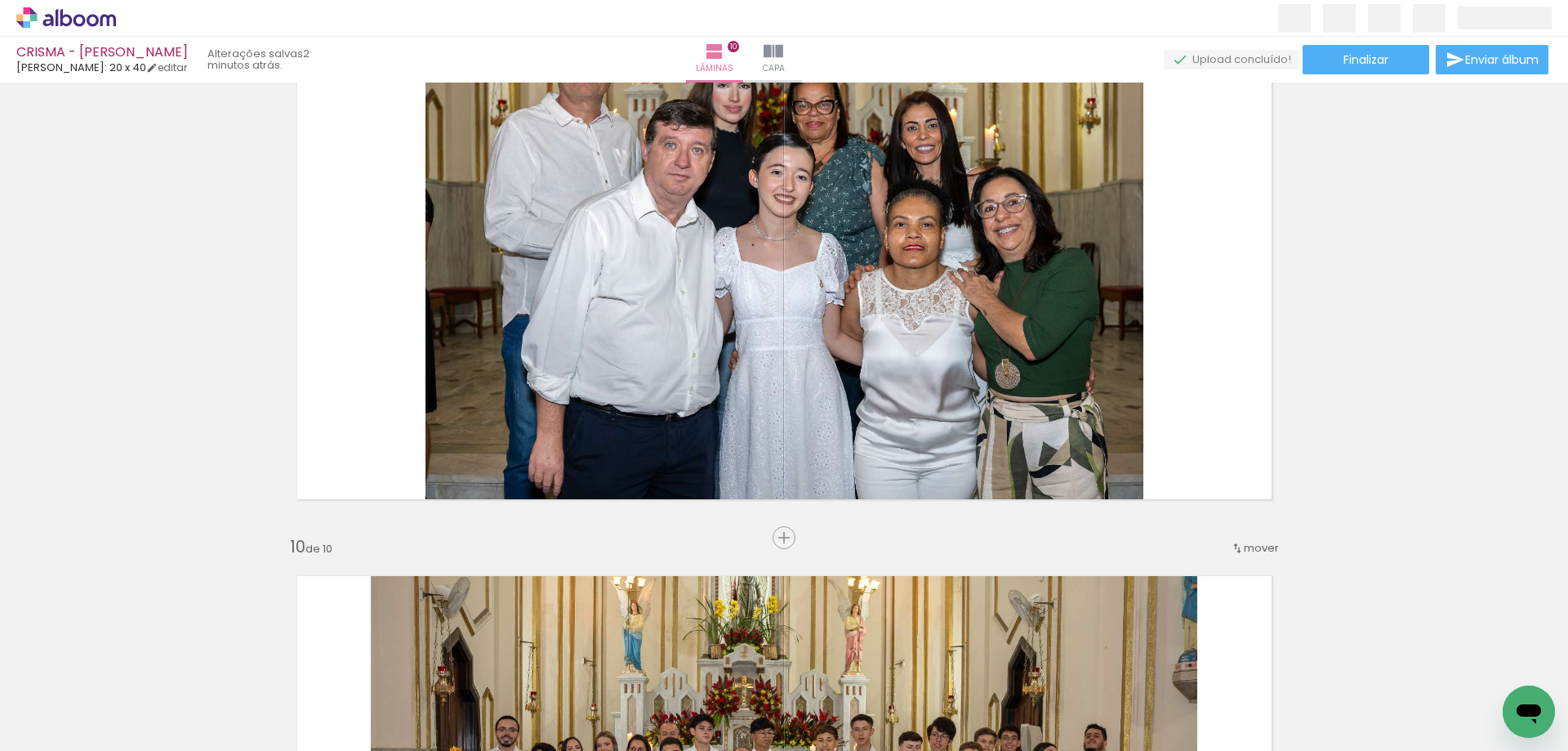
click at [783, 59] on iron-icon at bounding box center [773, 51] width 20 height 20
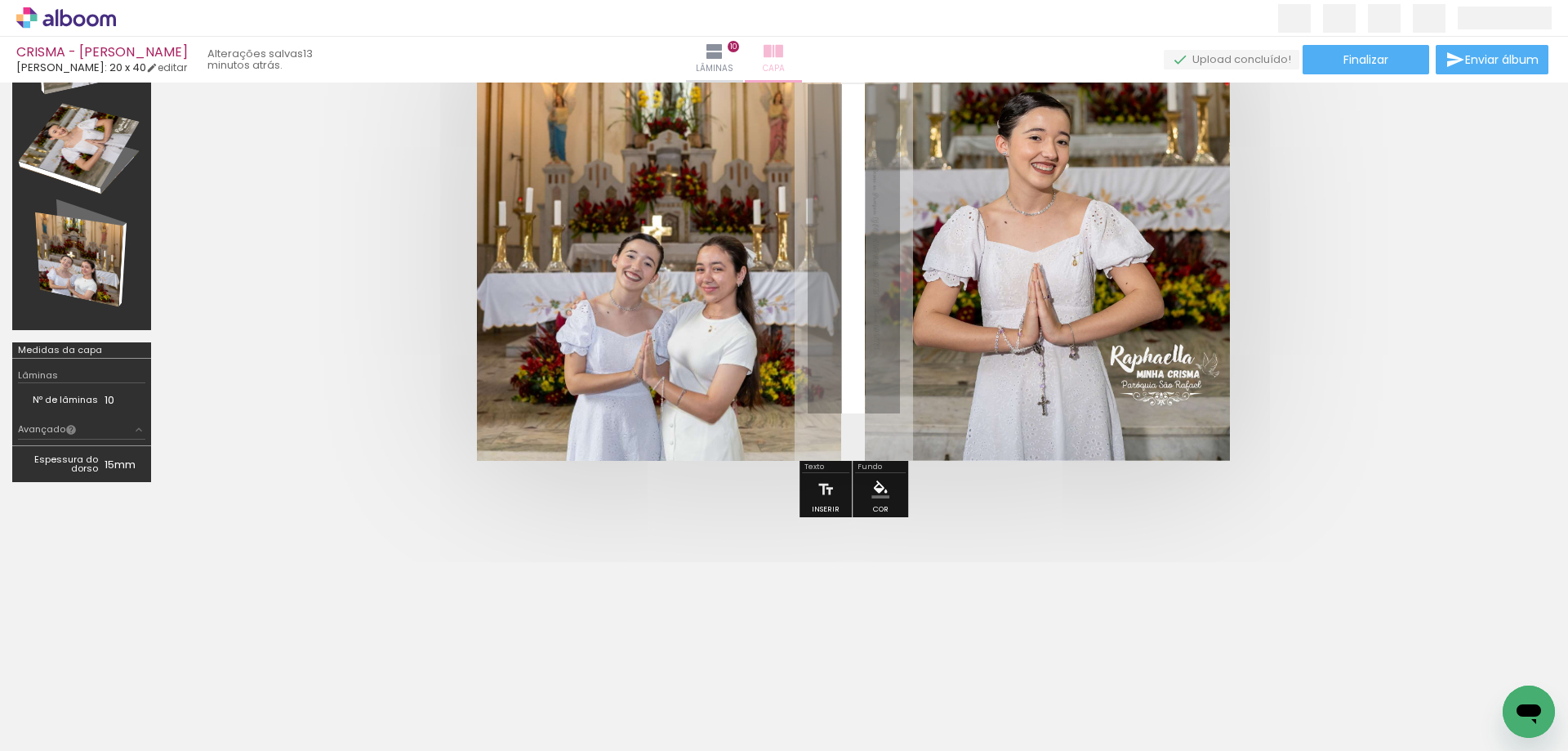
scroll to position [143, 0]
click at [77, 698] on input "Todas as fotos" at bounding box center [46, 701] width 62 height 14
click at [0, 0] on slot "Não utilizadas" at bounding box center [0, 0] width 0 height 0
type input "Não utilizadas"
click at [82, 725] on span "Adicionar Fotos" at bounding box center [57, 729] width 49 height 18
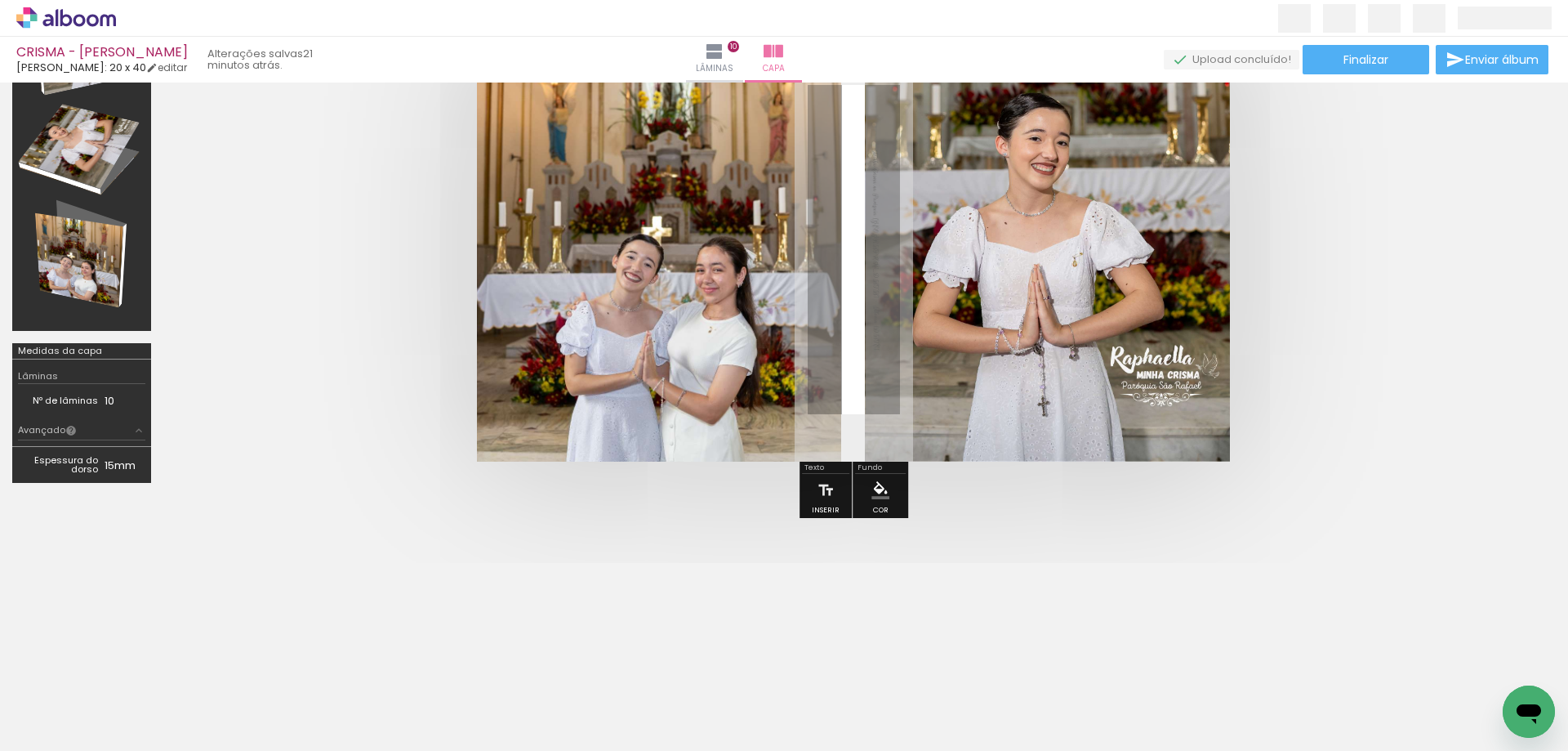
click at [0, 0] on input "file" at bounding box center [0, 0] width 0 height 0
click at [168, 705] on div at bounding box center [164, 696] width 78 height 81
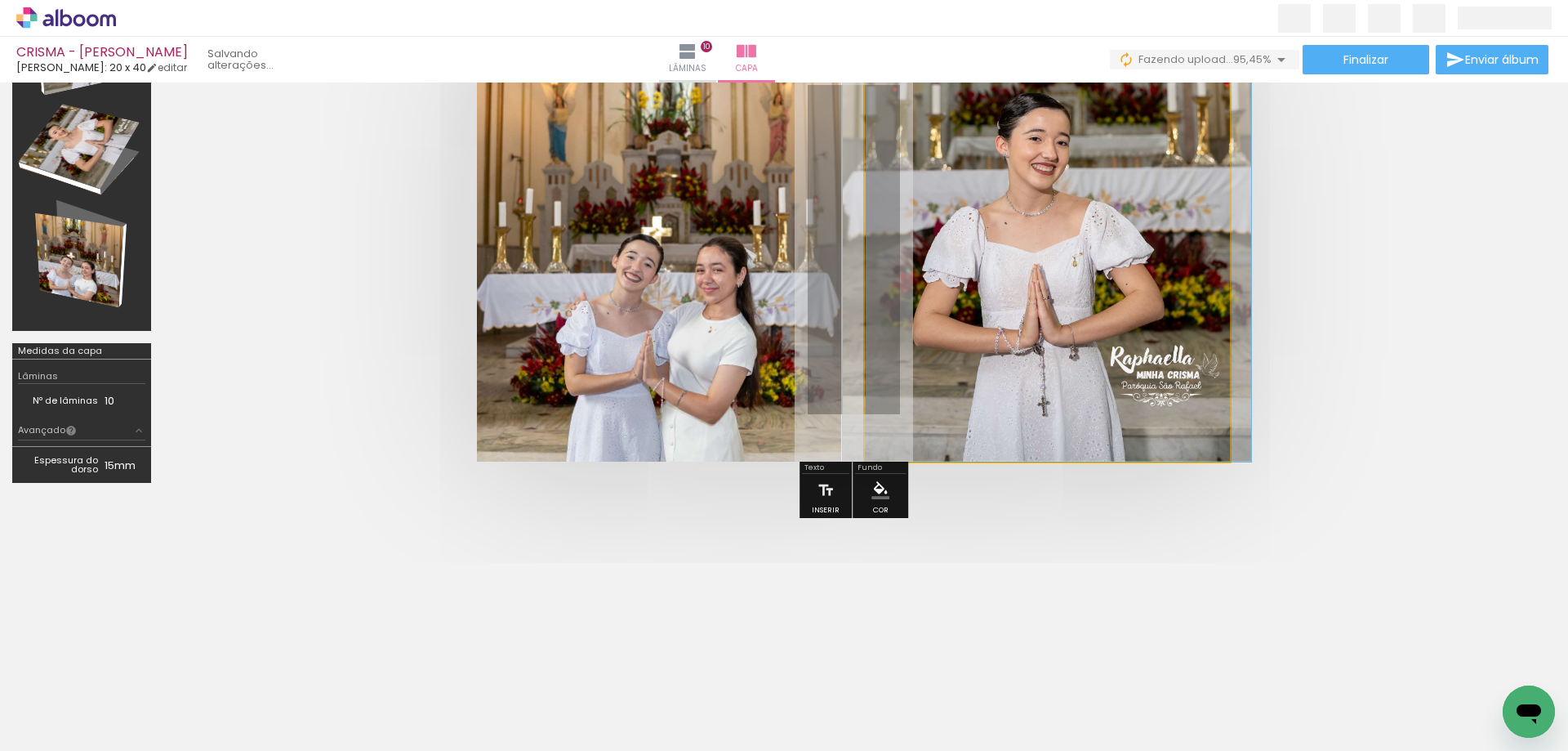
click at [1015, 328] on quentale-photo at bounding box center [1047, 249] width 365 height 424
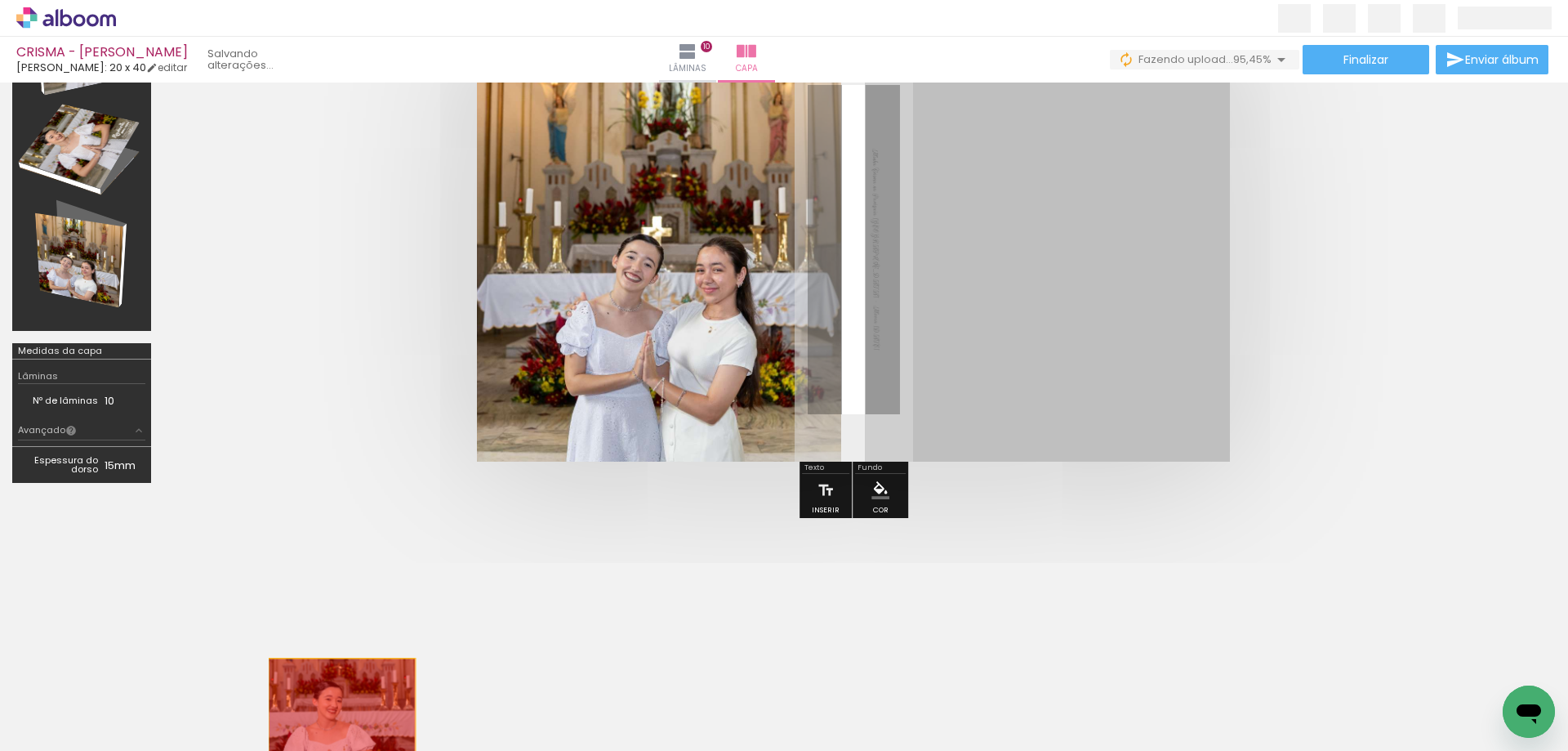
drag, startPoint x: 1020, startPoint y: 331, endPoint x: 334, endPoint y: 739, distance: 798.2
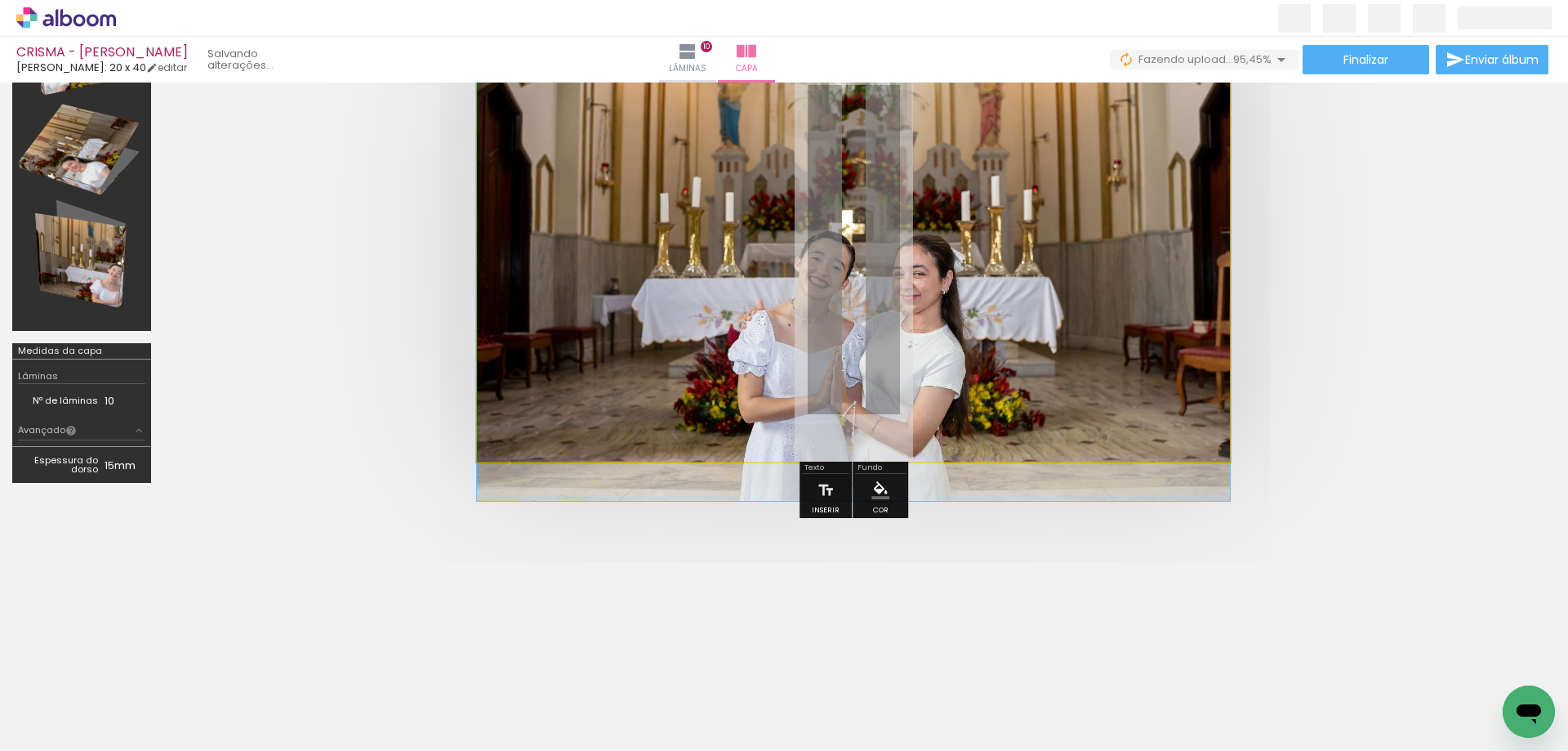
click at [705, 330] on quentale-photo at bounding box center [854, 249] width 753 height 424
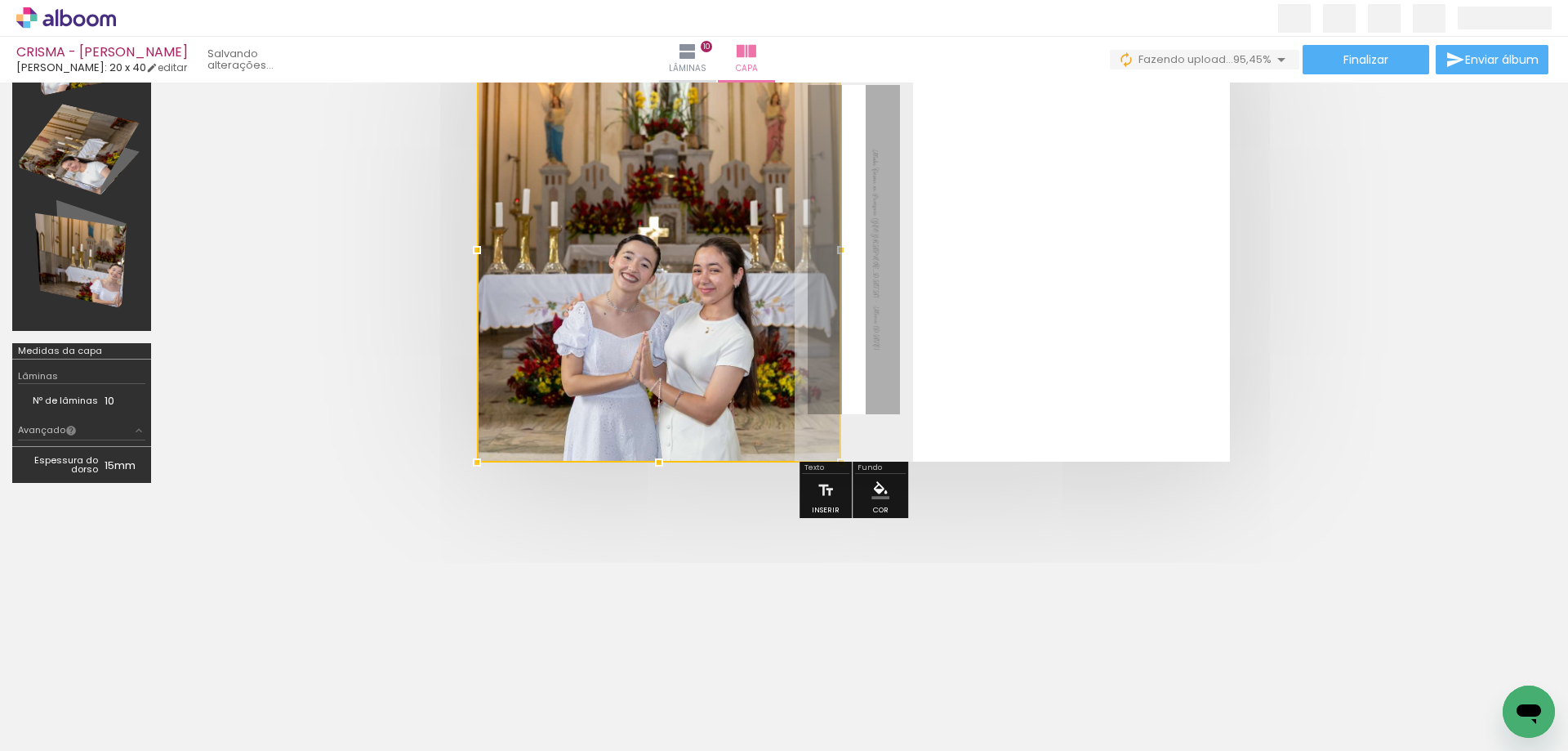
drag, startPoint x: 1230, startPoint y: 460, endPoint x: 842, endPoint y: 427, distance: 389.4
click at [841, 426] on div at bounding box center [659, 249] width 364 height 425
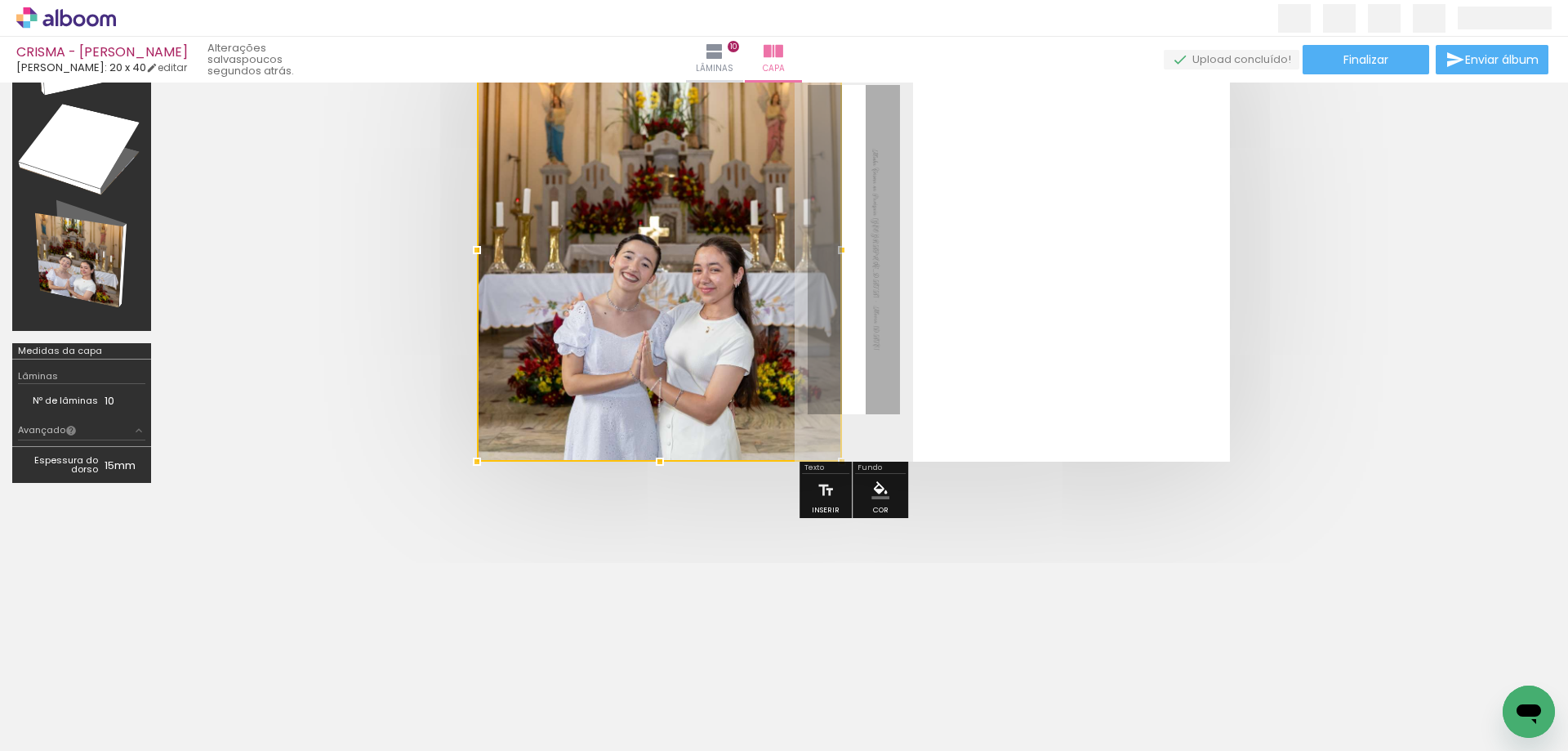
click at [840, 250] on div at bounding box center [841, 249] width 32 height 32
click at [1282, 296] on quentale-cover at bounding box center [853, 249] width 1249 height 424
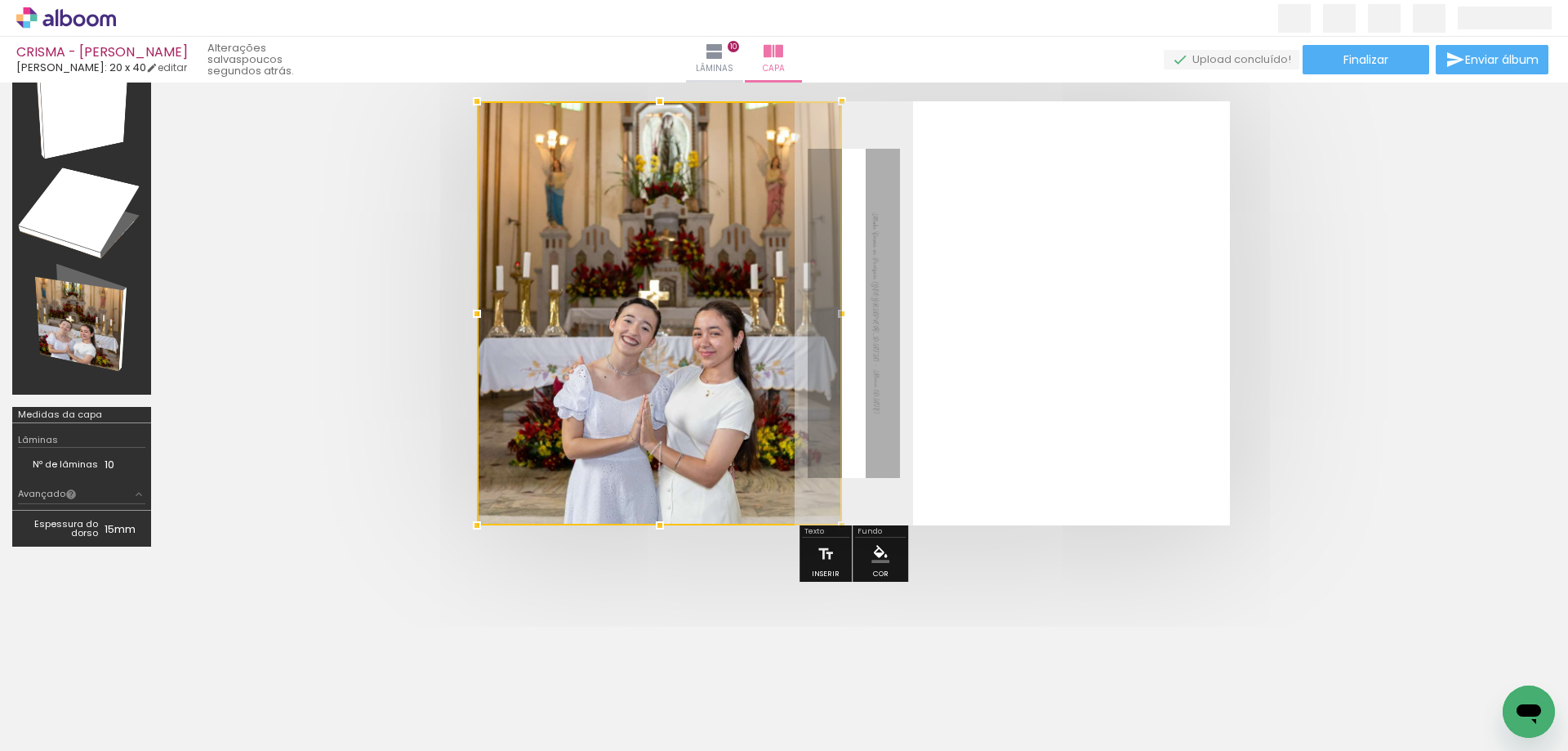
scroll to position [78, 0]
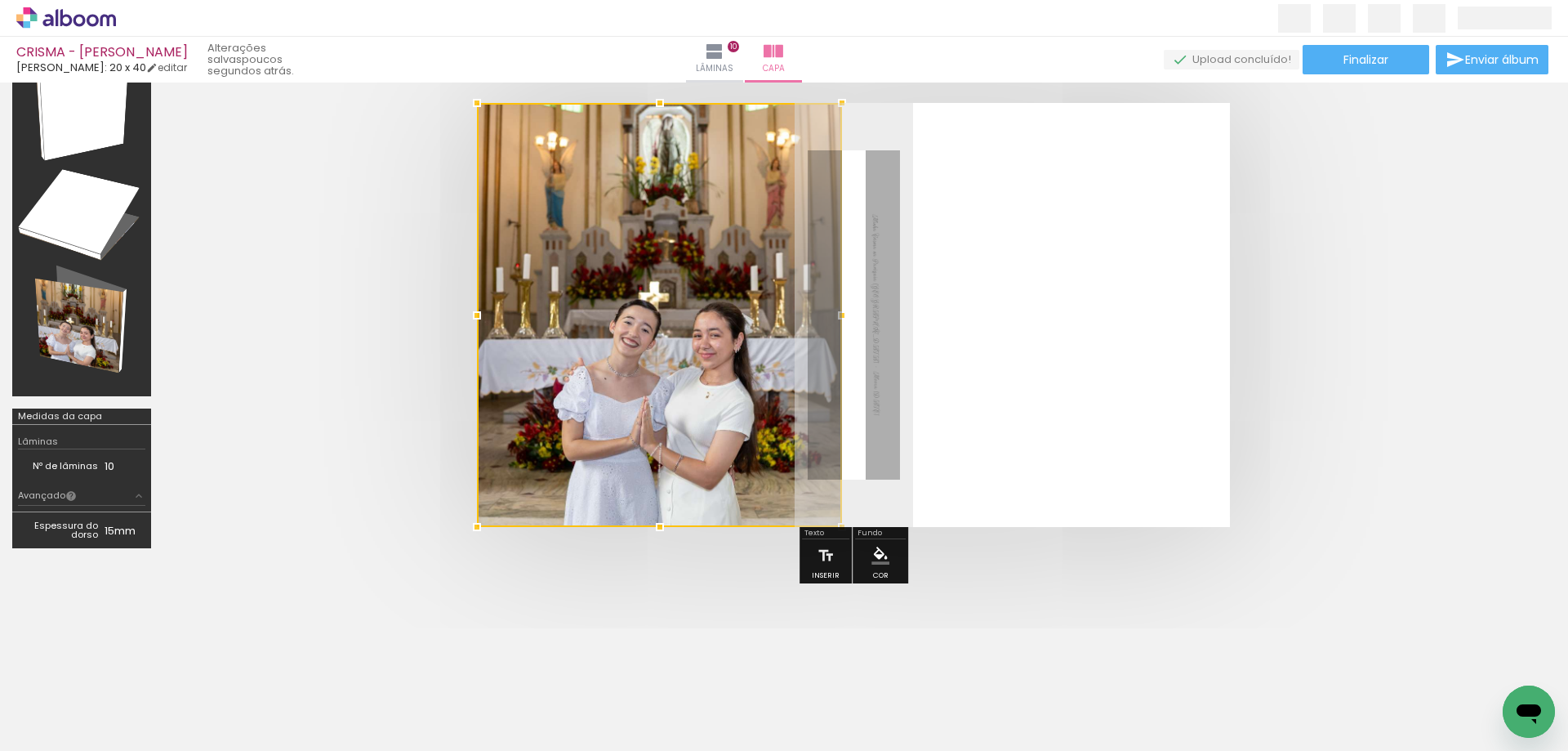
click at [1459, 293] on quentale-cover at bounding box center [853, 315] width 1249 height 424
click at [916, 508] on quentale-layouter at bounding box center [854, 315] width 753 height 424
click at [777, 383] on quentale-photo at bounding box center [659, 315] width 365 height 424
click at [840, 315] on div at bounding box center [841, 315] width 32 height 32
click at [911, 319] on quentale-layouter at bounding box center [854, 315] width 753 height 424
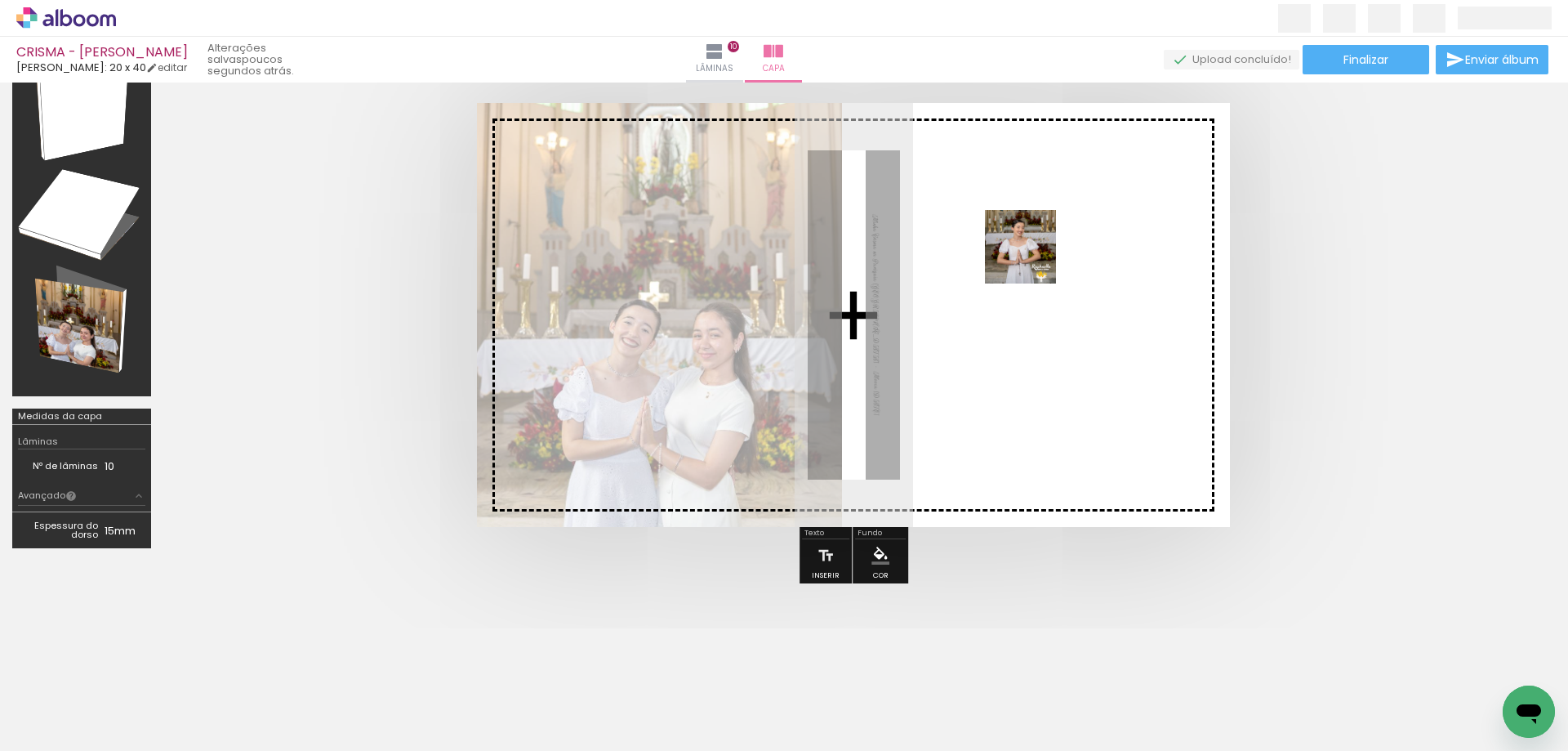
drag, startPoint x: 254, startPoint y: 704, endPoint x: 1038, endPoint y: 262, distance: 900.0
click at [1032, 258] on quentale-workspace at bounding box center [784, 375] width 1568 height 751
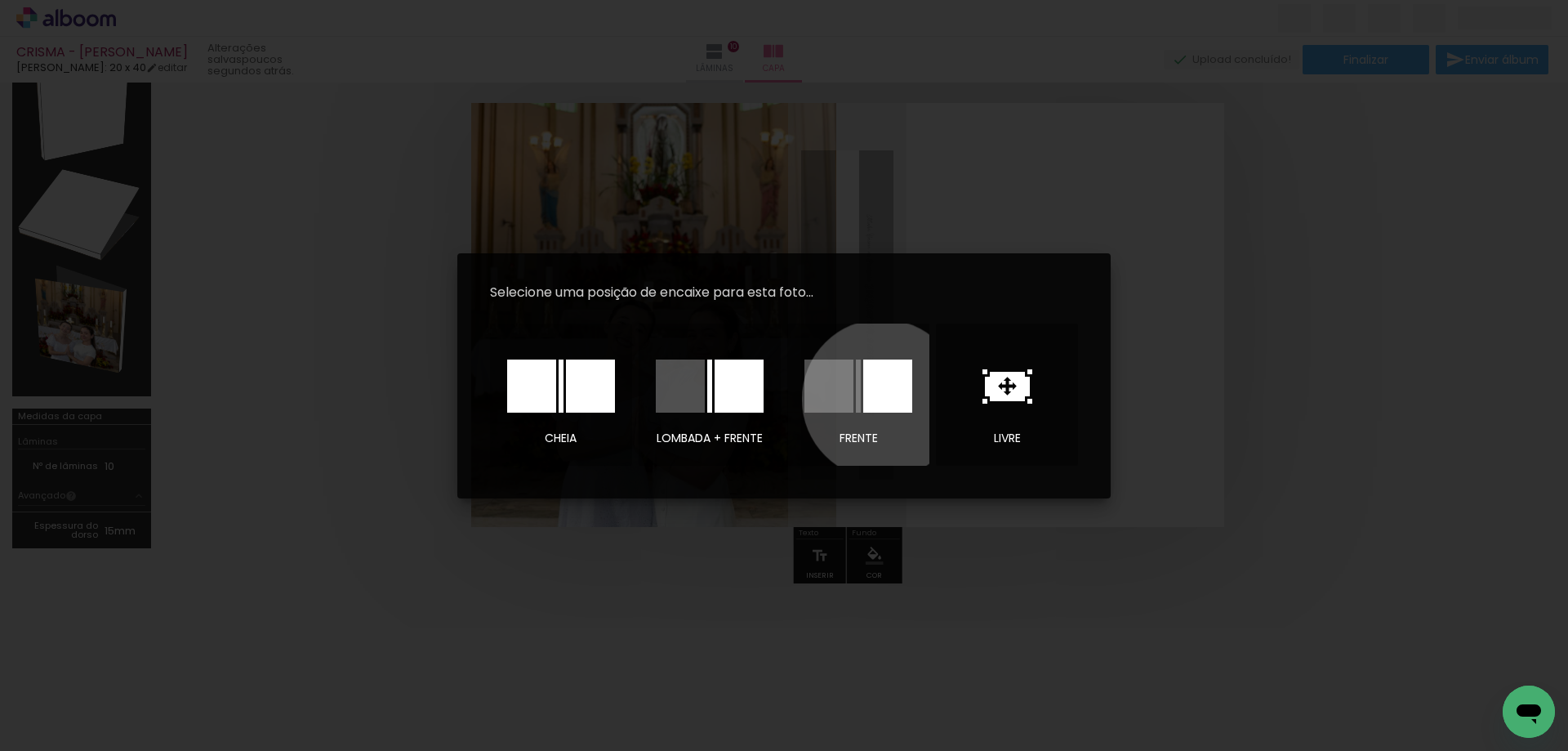
click at [882, 397] on div at bounding box center [887, 386] width 49 height 53
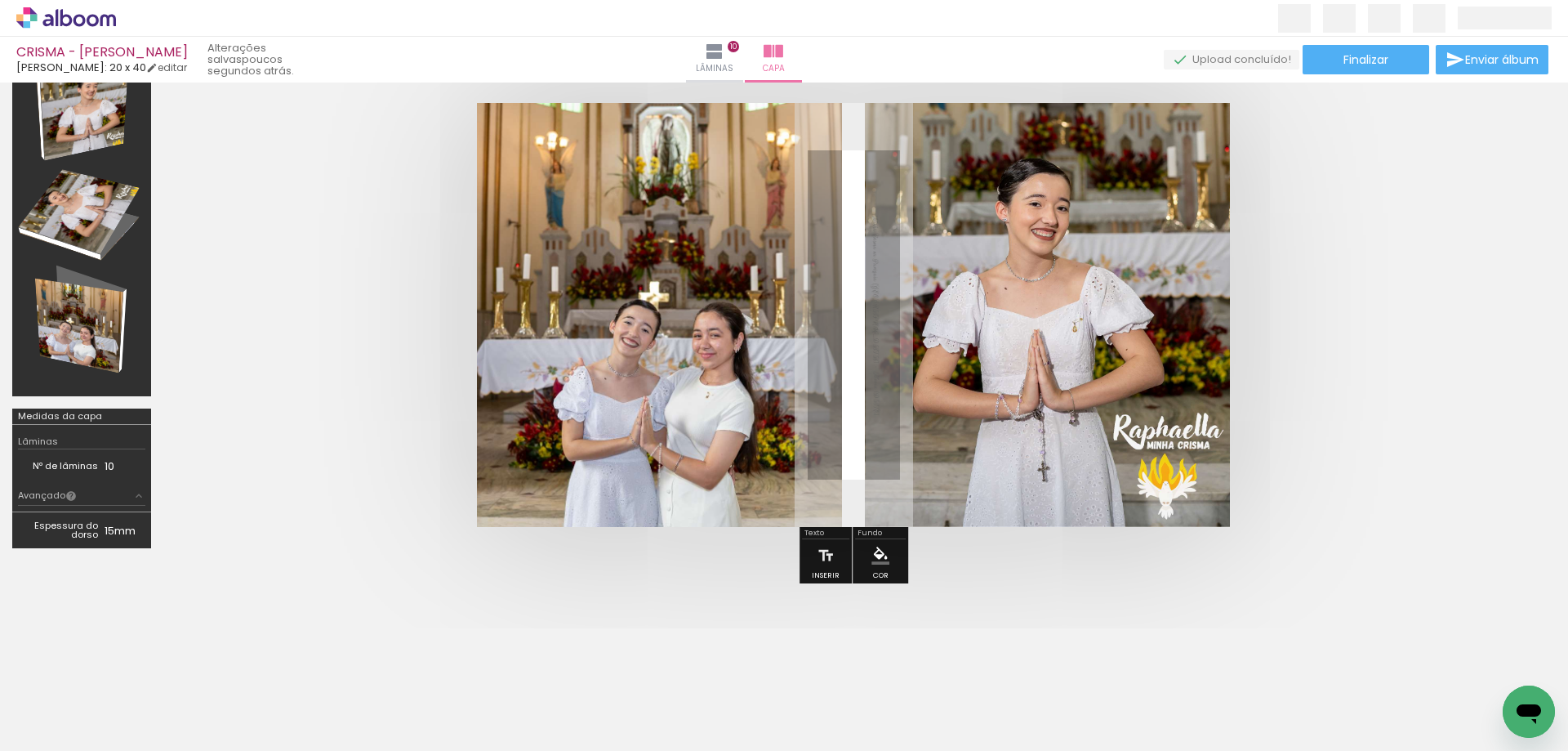
click at [1341, 306] on quentale-cover at bounding box center [853, 315] width 1249 height 424
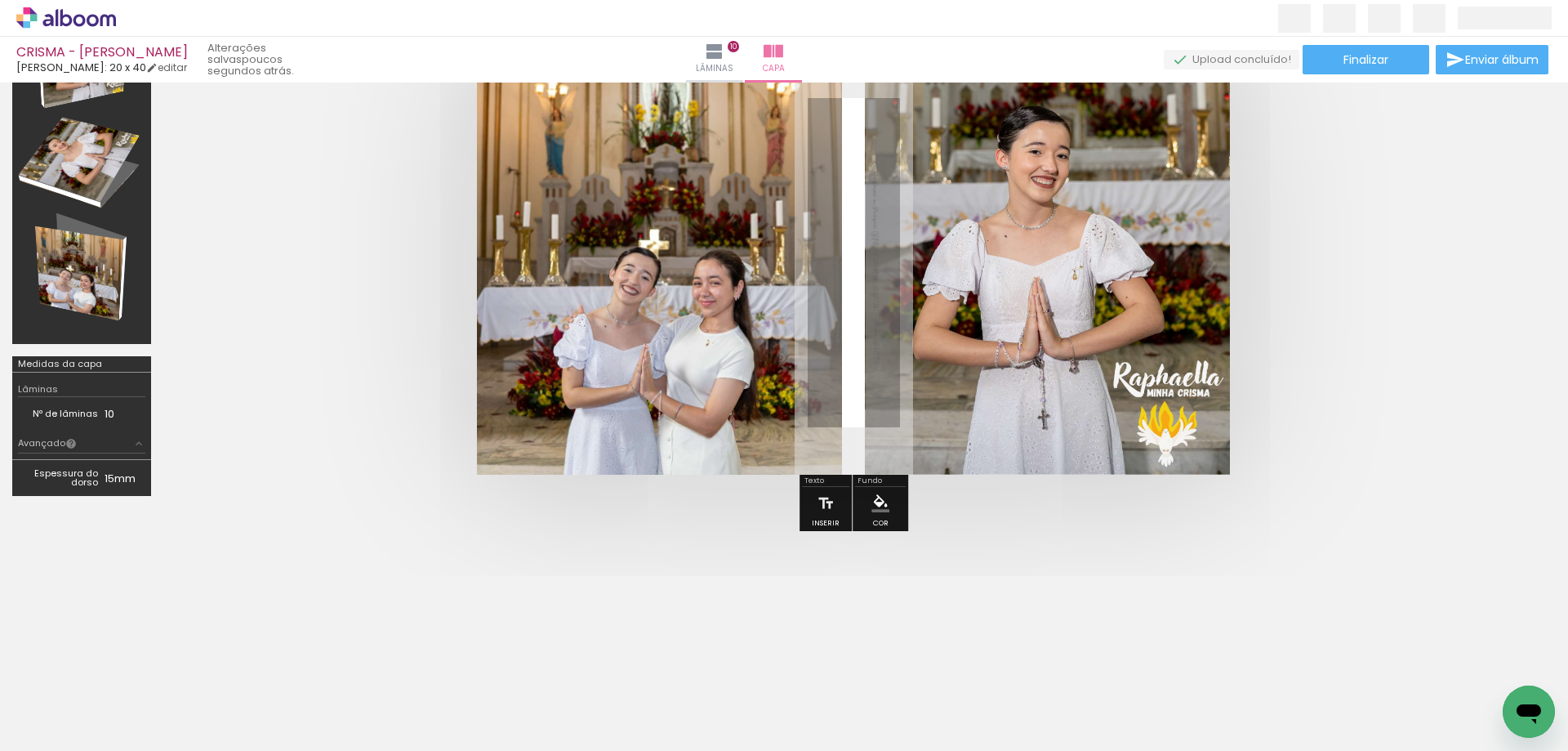
scroll to position [143, 0]
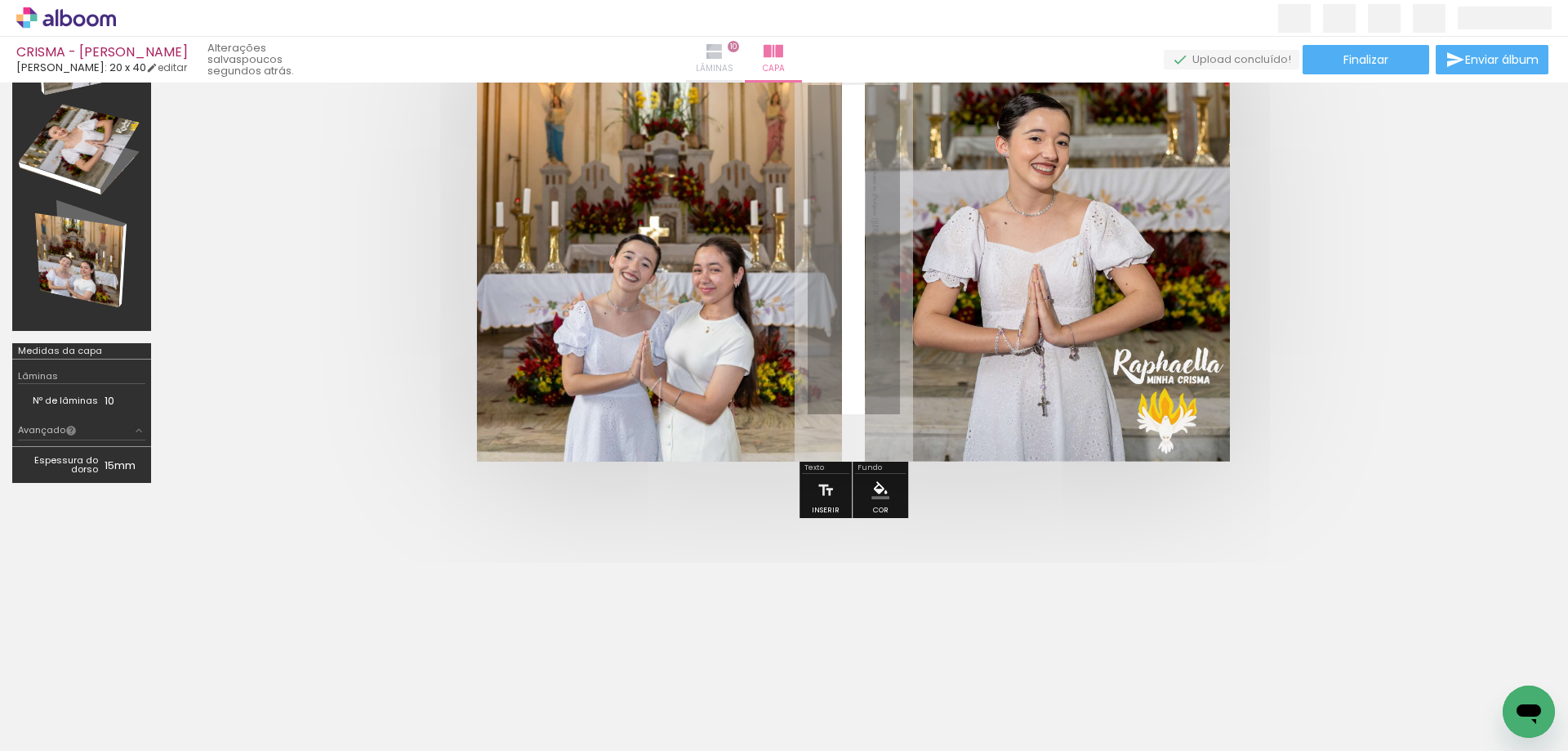
click at [724, 52] on iron-icon at bounding box center [714, 51] width 20 height 20
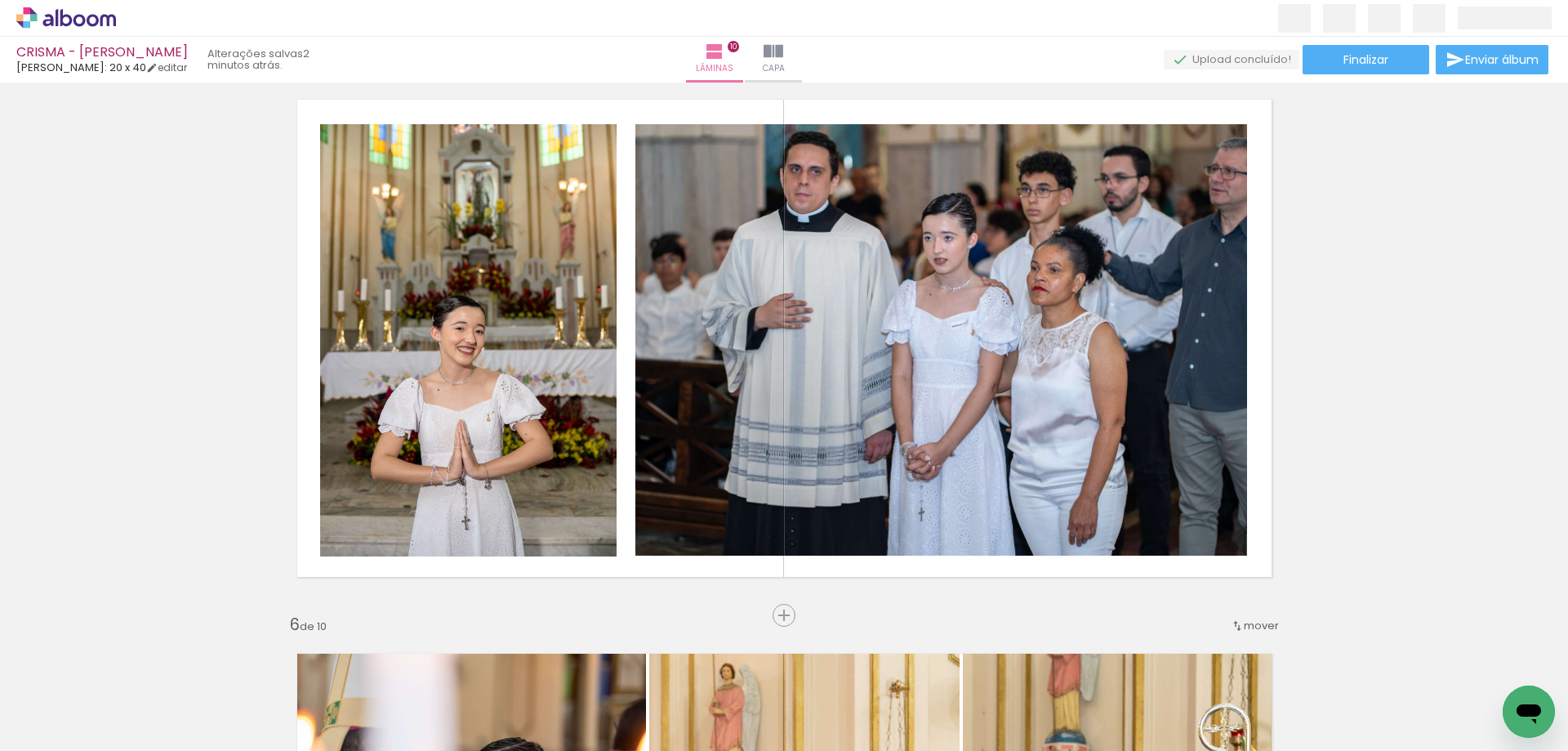
scroll to position [2260, 0]
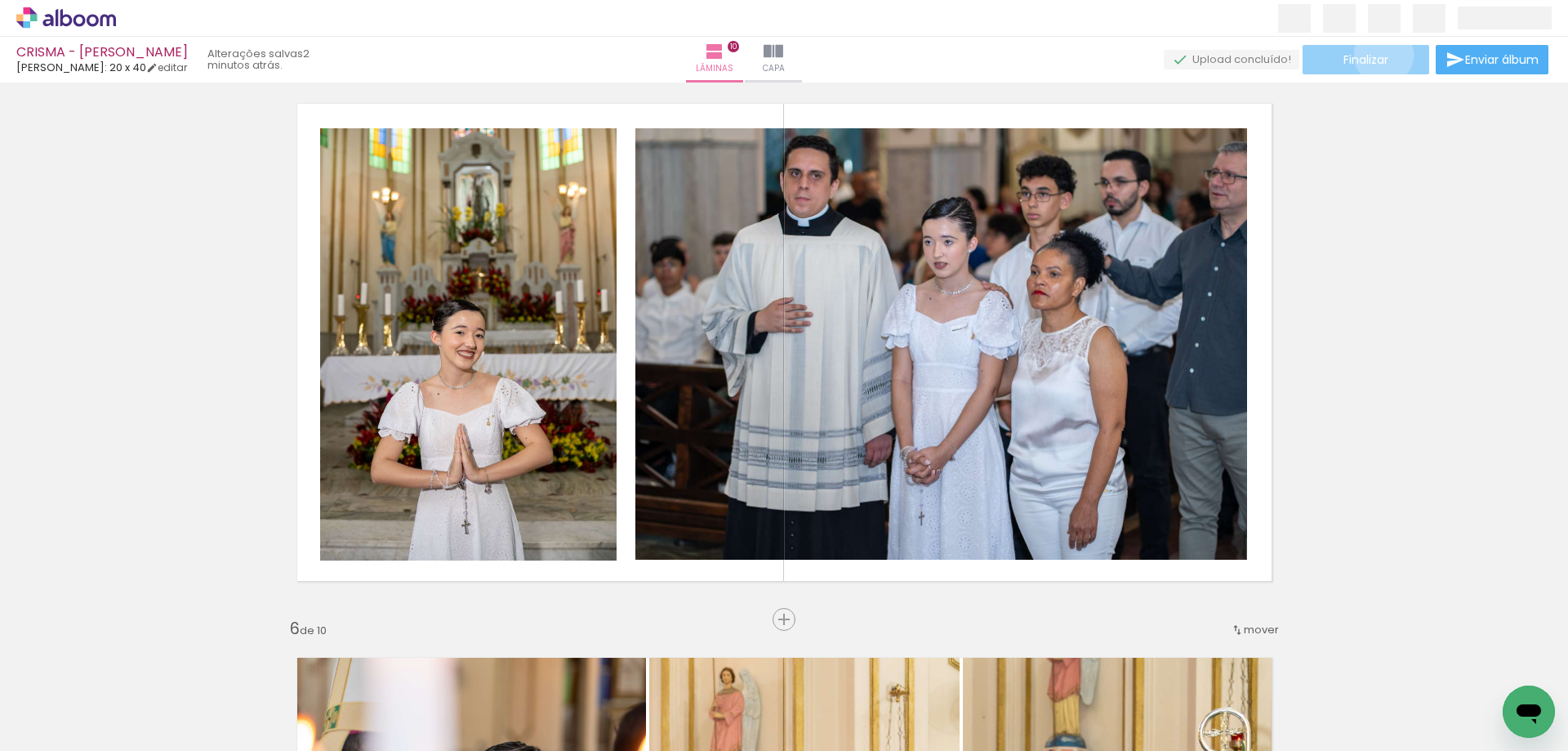
click at [1378, 54] on span "Finalizar" at bounding box center [1366, 60] width 45 height 12
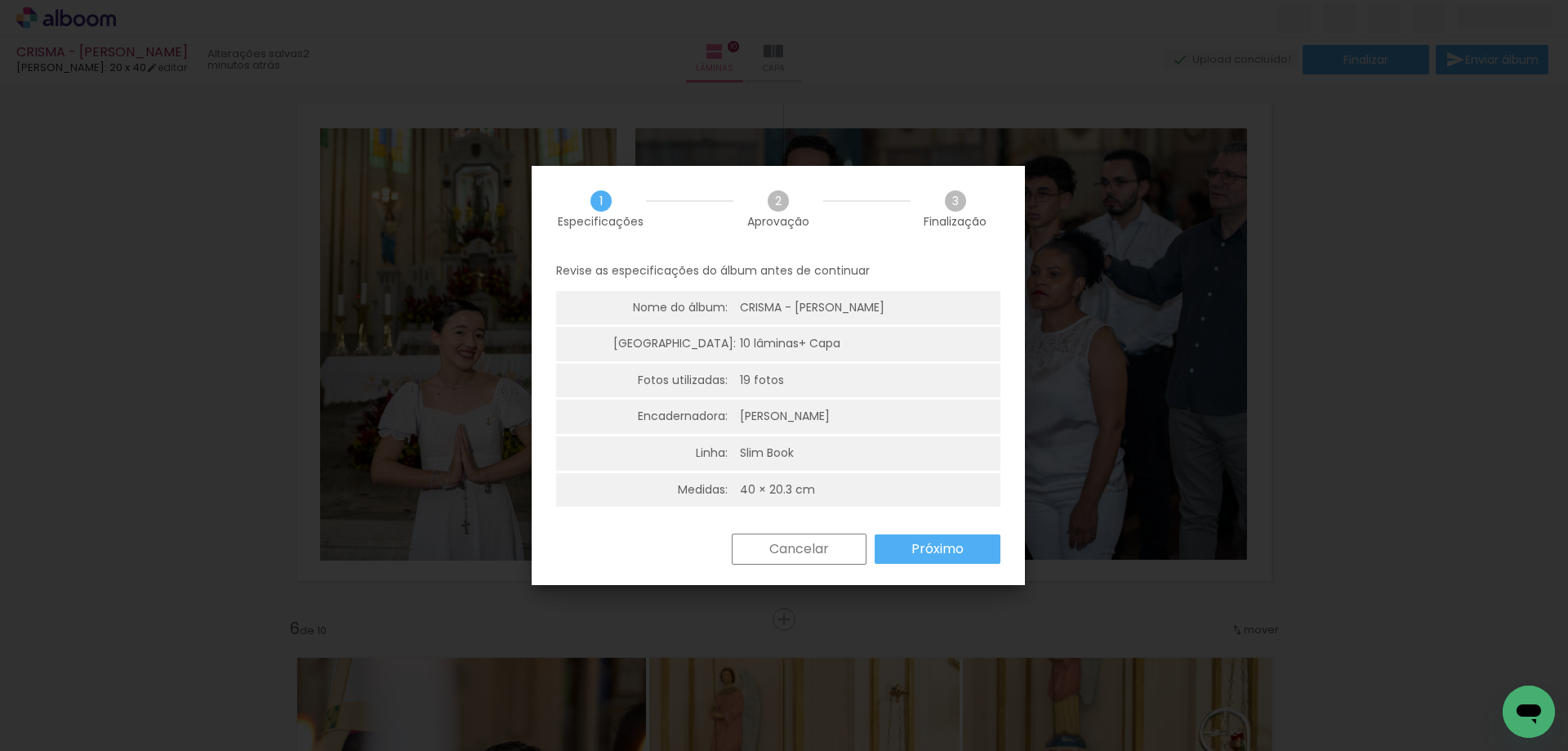
click at [0, 0] on slot "Próximo" at bounding box center [0, 0] width 0 height 0
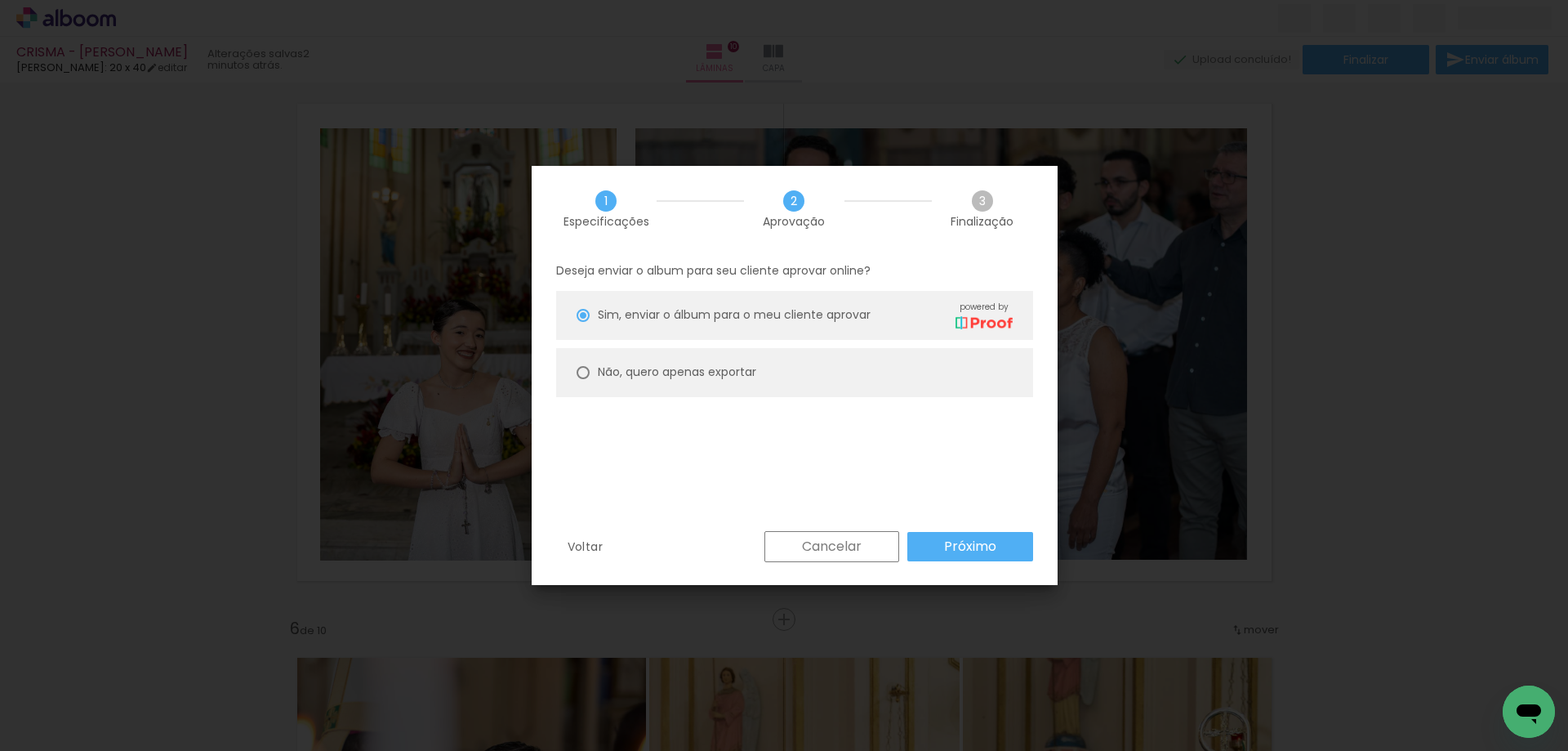
click at [921, 542] on paper-button "Próximo" at bounding box center [970, 546] width 126 height 30
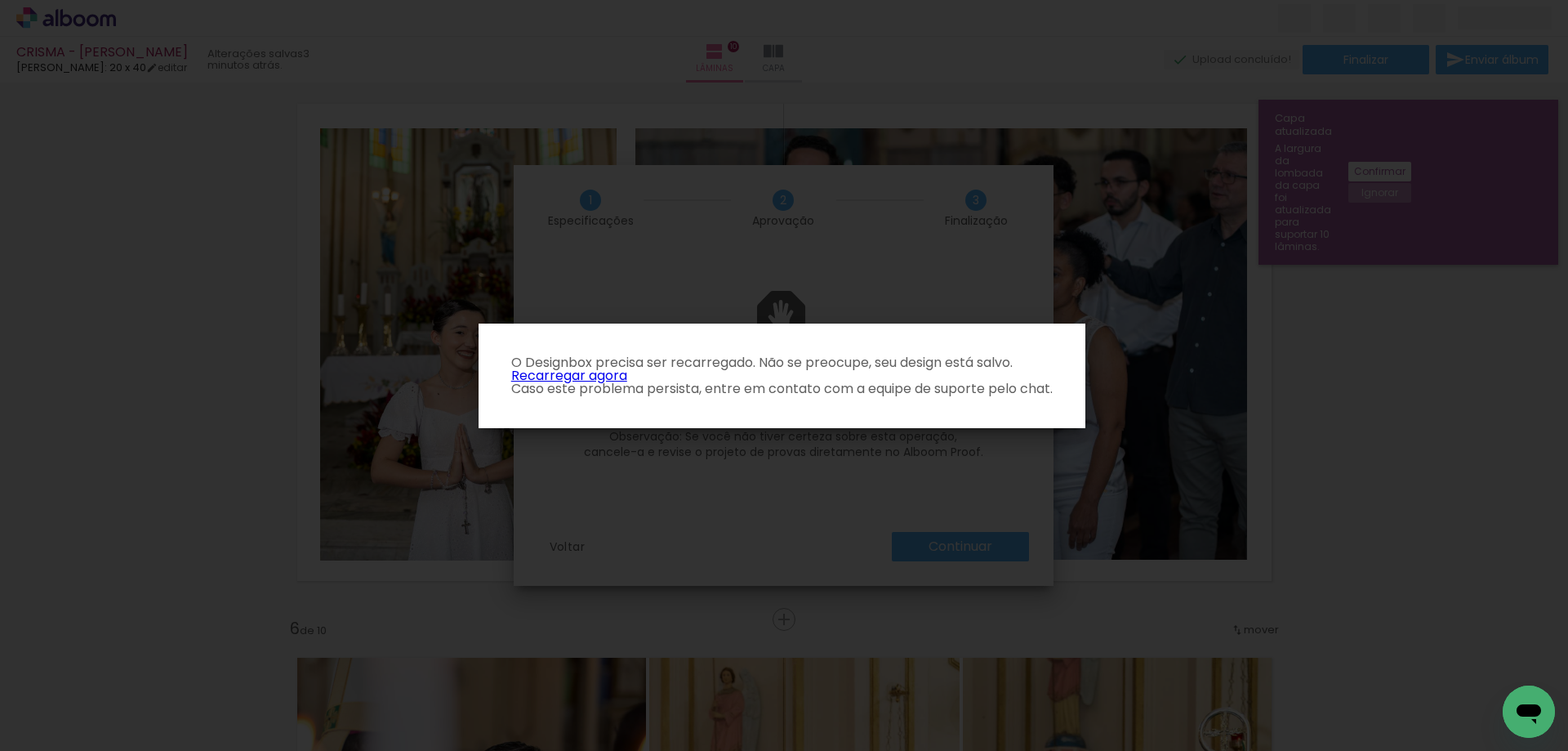
click at [585, 381] on p "O Designbox precisa ser recarregado. Não se preocupe, seu design está salvo. Re…" at bounding box center [782, 375] width 580 height 39
click at [595, 373] on link "Recarregar agora" at bounding box center [570, 375] width 116 height 19
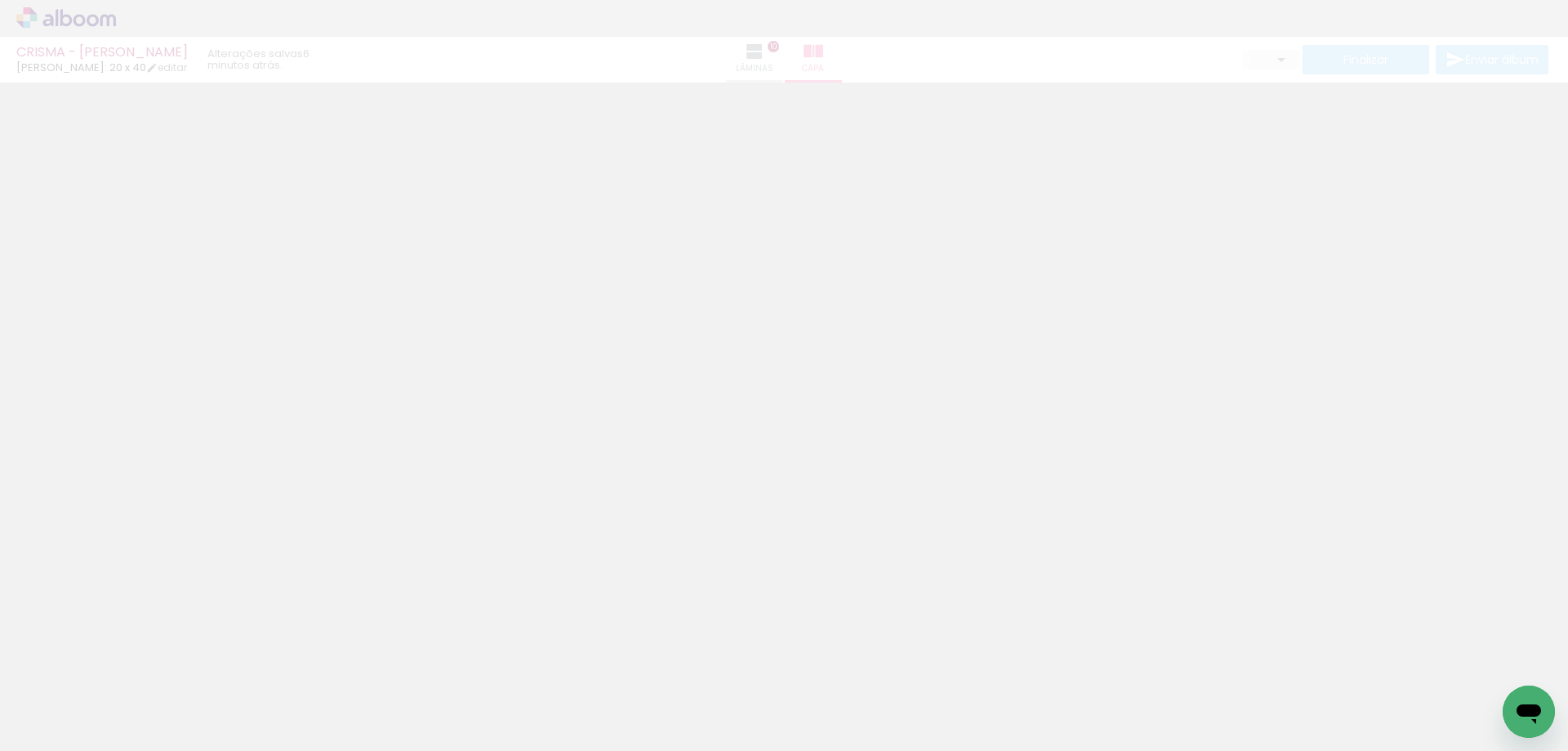
type input "0"
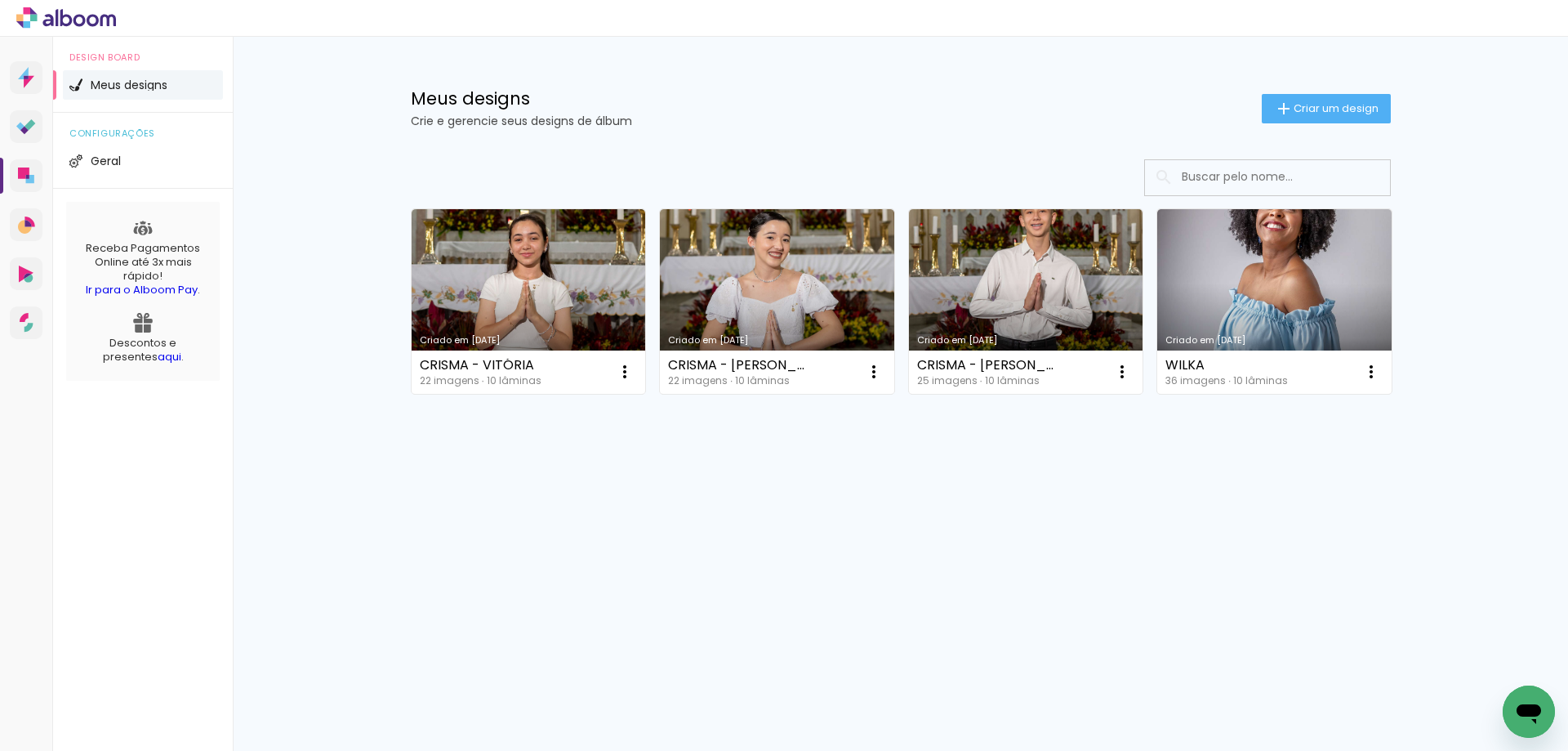
click at [729, 295] on link "Criado em [DATE]" at bounding box center [777, 301] width 234 height 185
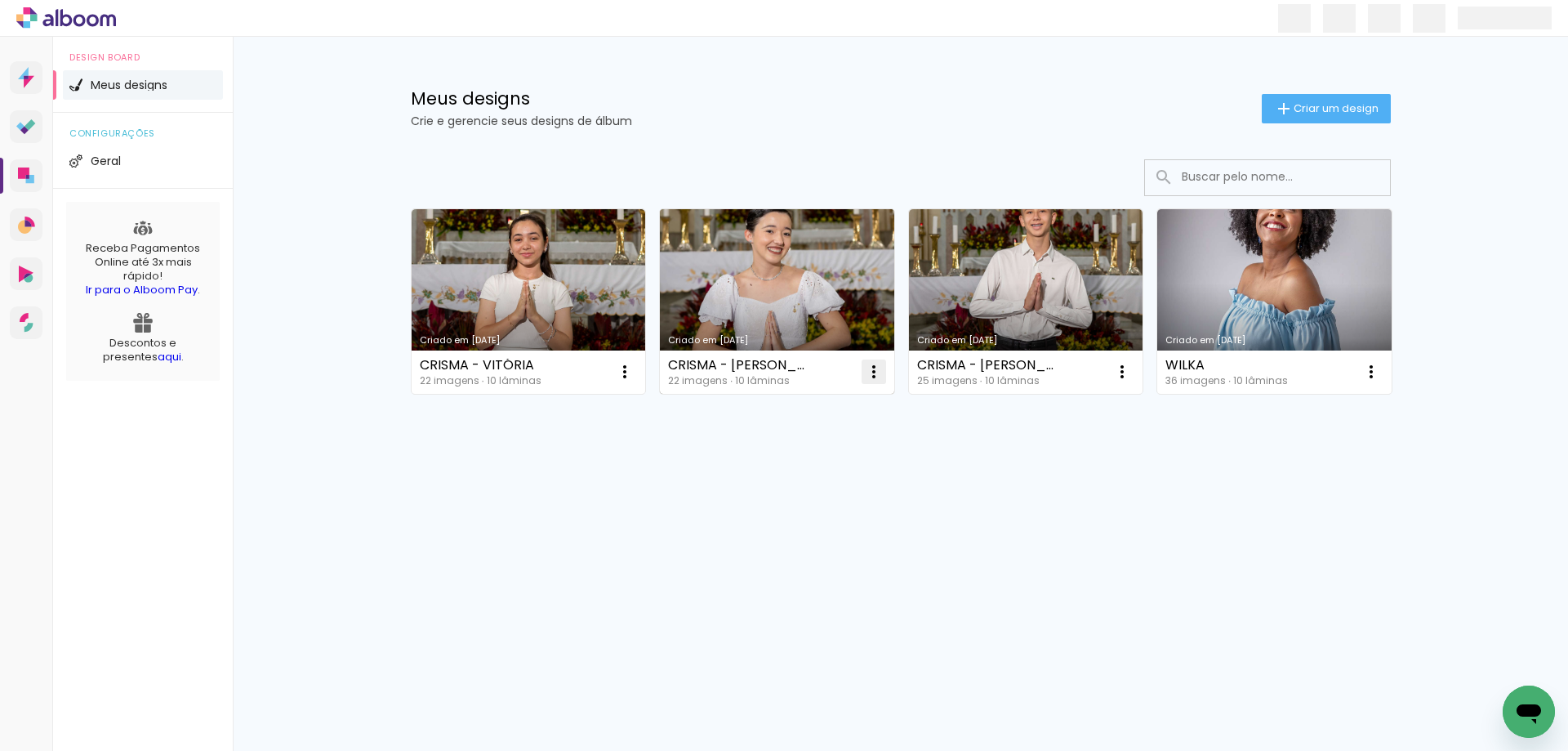
click at [873, 375] on iron-icon at bounding box center [874, 372] width 20 height 20
click at [837, 398] on paper-item "Abrir" at bounding box center [807, 409] width 163 height 32
click at [866, 373] on iron-icon at bounding box center [874, 372] width 20 height 20
click at [839, 414] on paper-item "Abrir" at bounding box center [807, 409] width 163 height 32
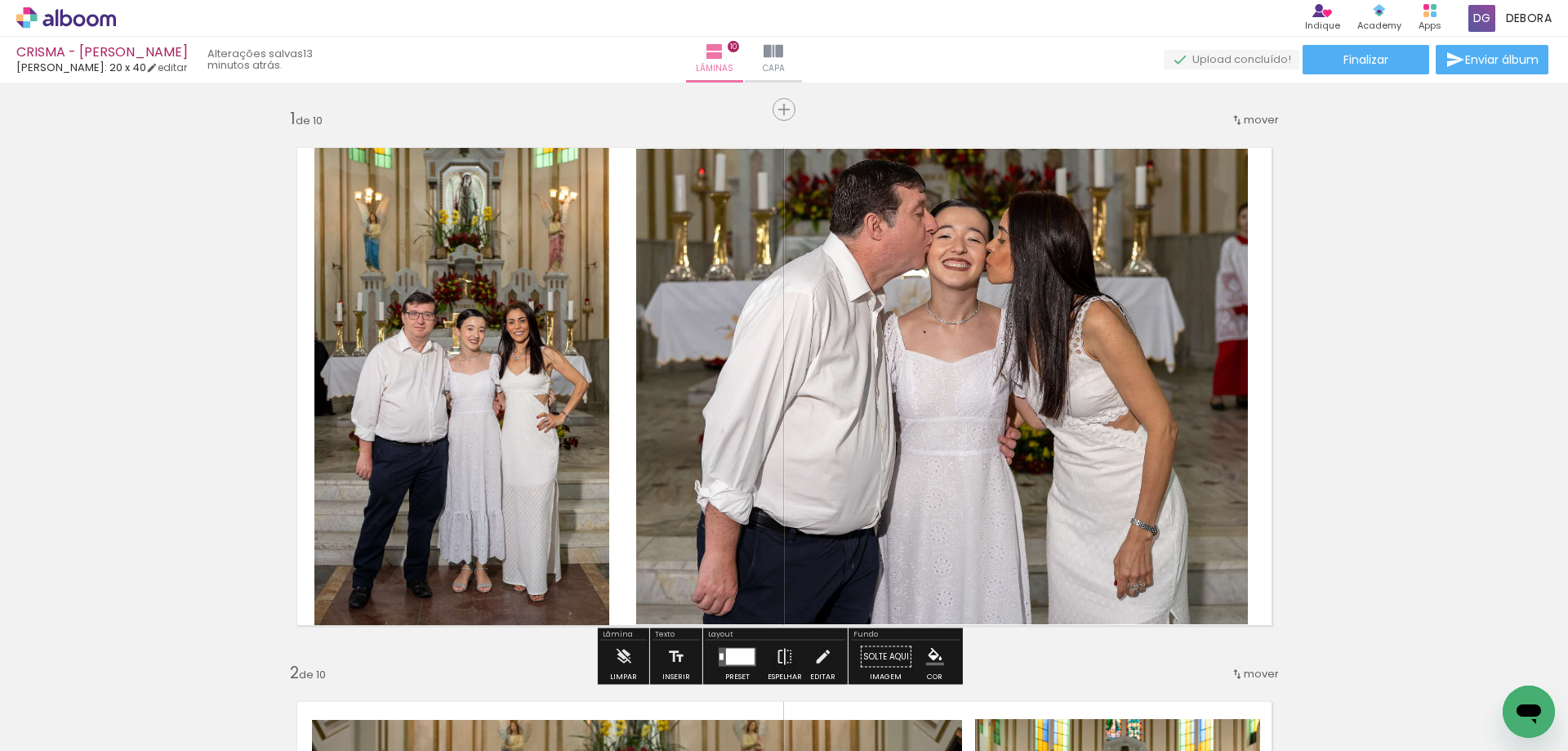
click at [466, 474] on quentale-photo at bounding box center [462, 387] width 295 height 513
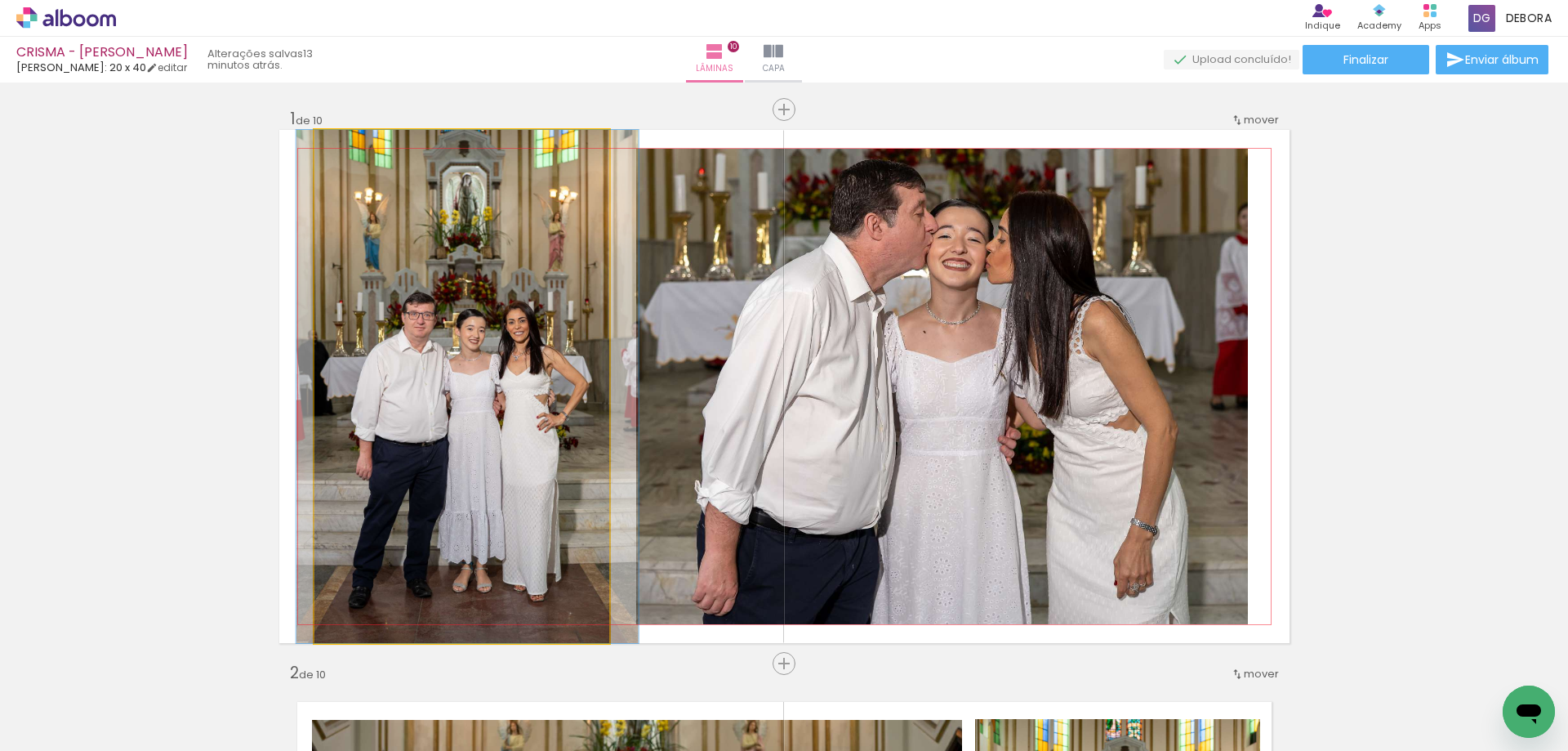
click at [471, 479] on quentale-photo at bounding box center [462, 387] width 295 height 513
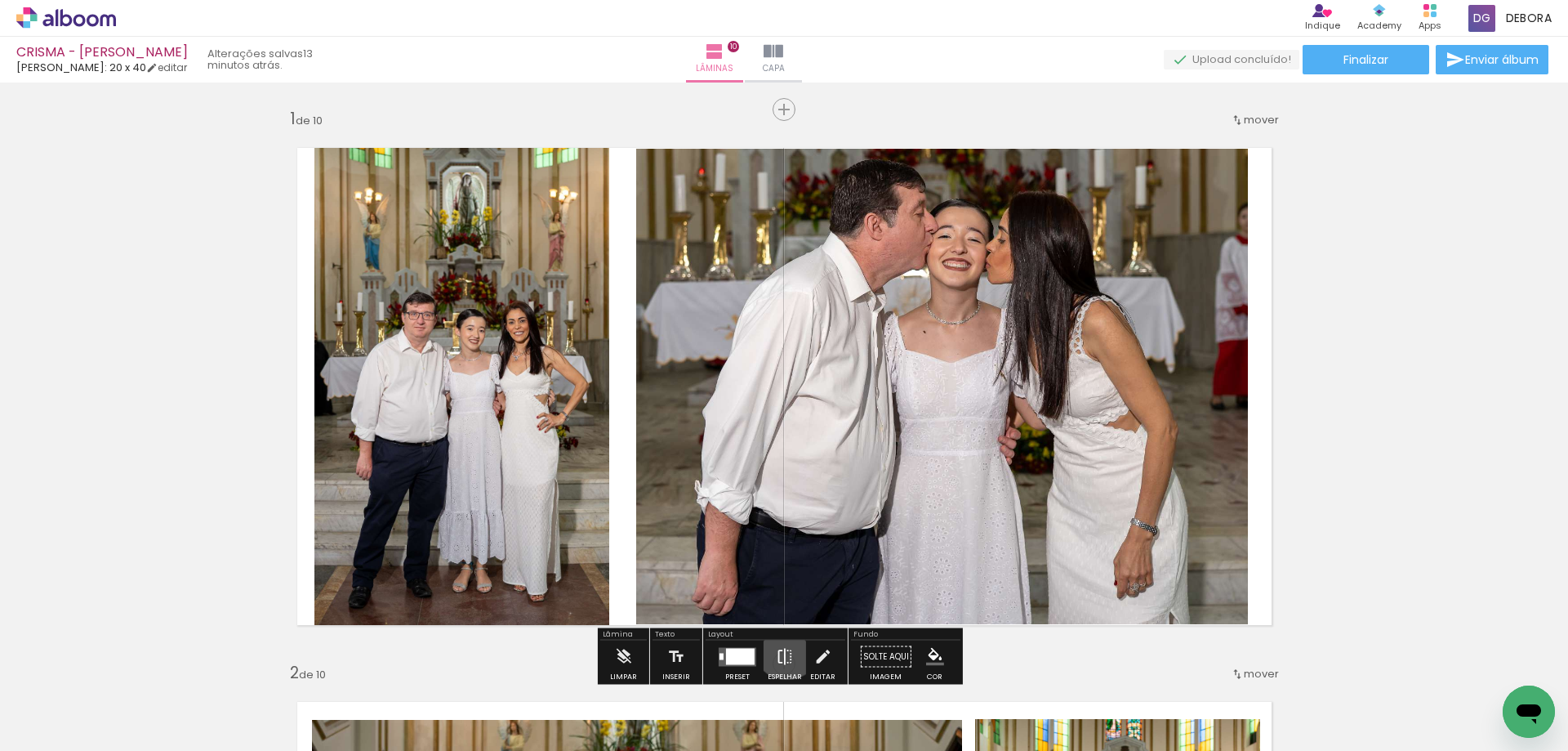
click at [782, 643] on iron-icon at bounding box center [785, 656] width 18 height 32
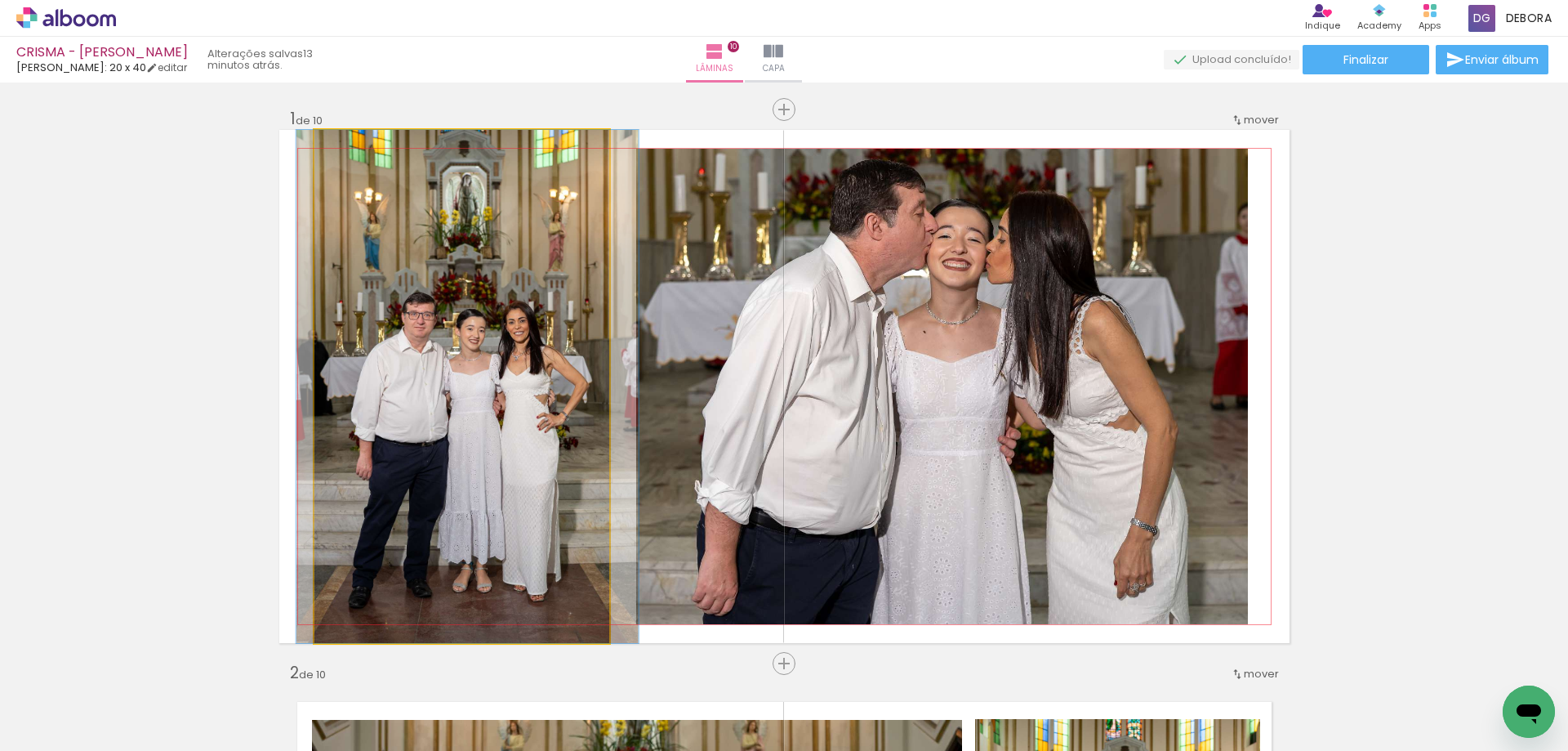
click at [577, 562] on quentale-photo at bounding box center [462, 387] width 295 height 513
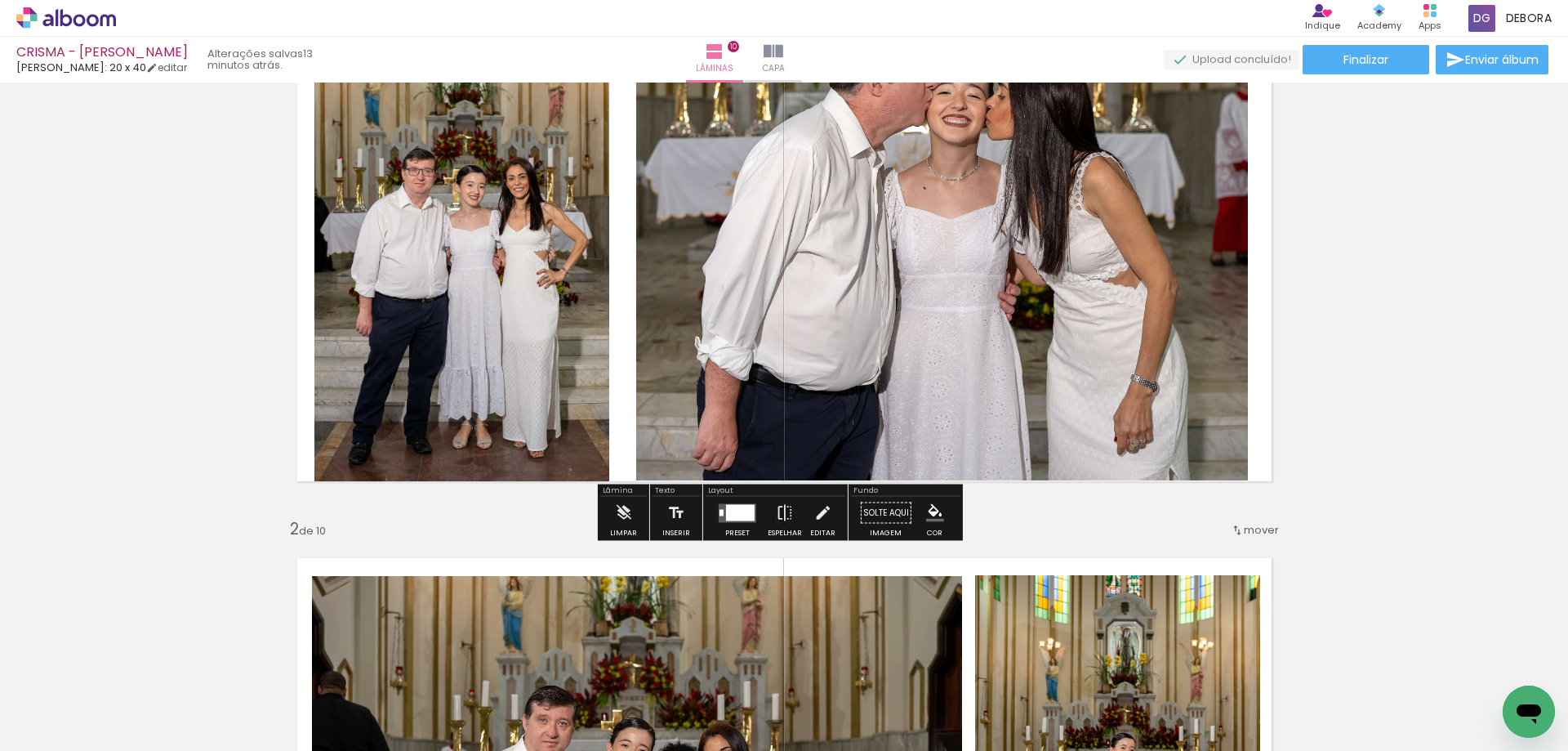
scroll to position [148, 0]
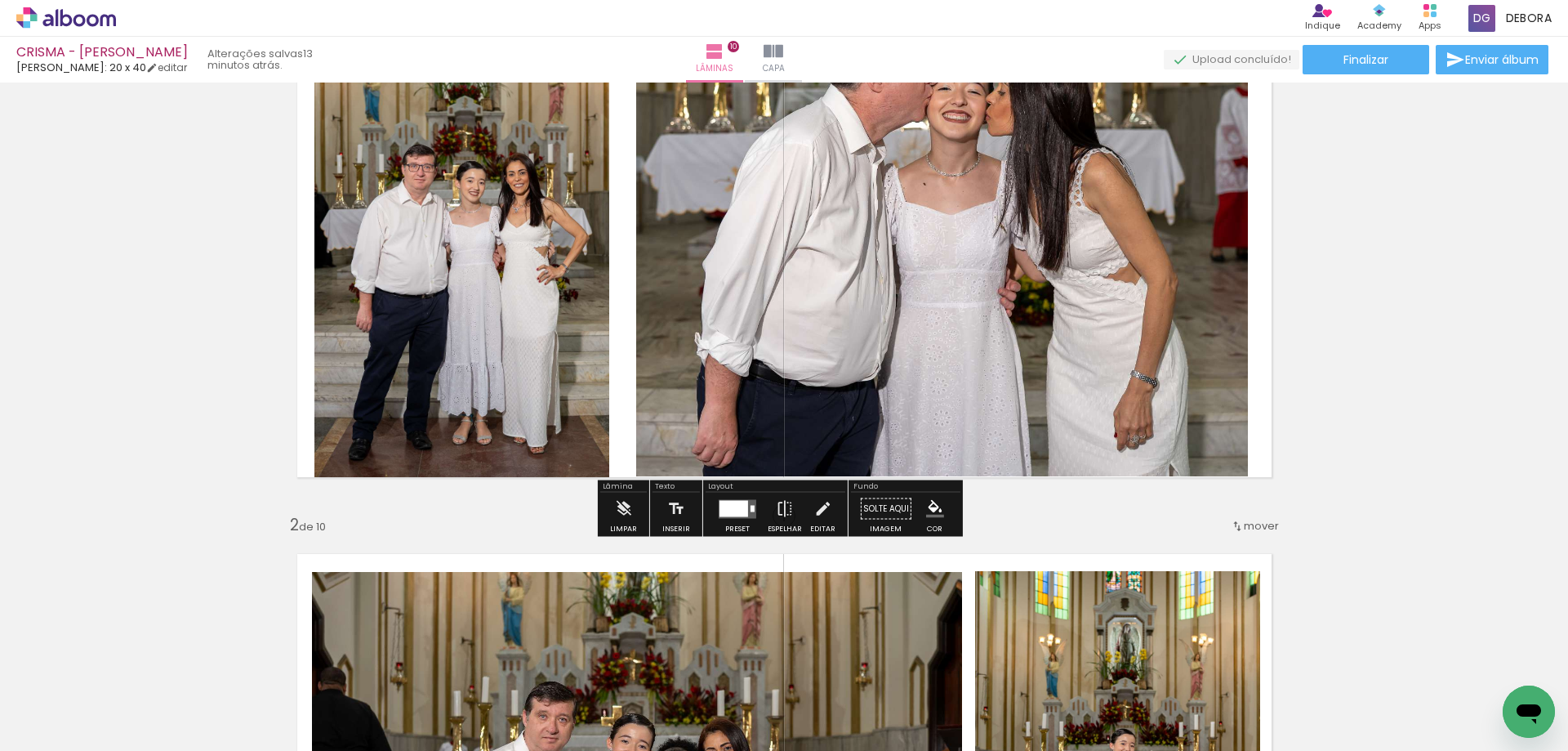
click at [822, 514] on iron-icon at bounding box center [823, 508] width 18 height 32
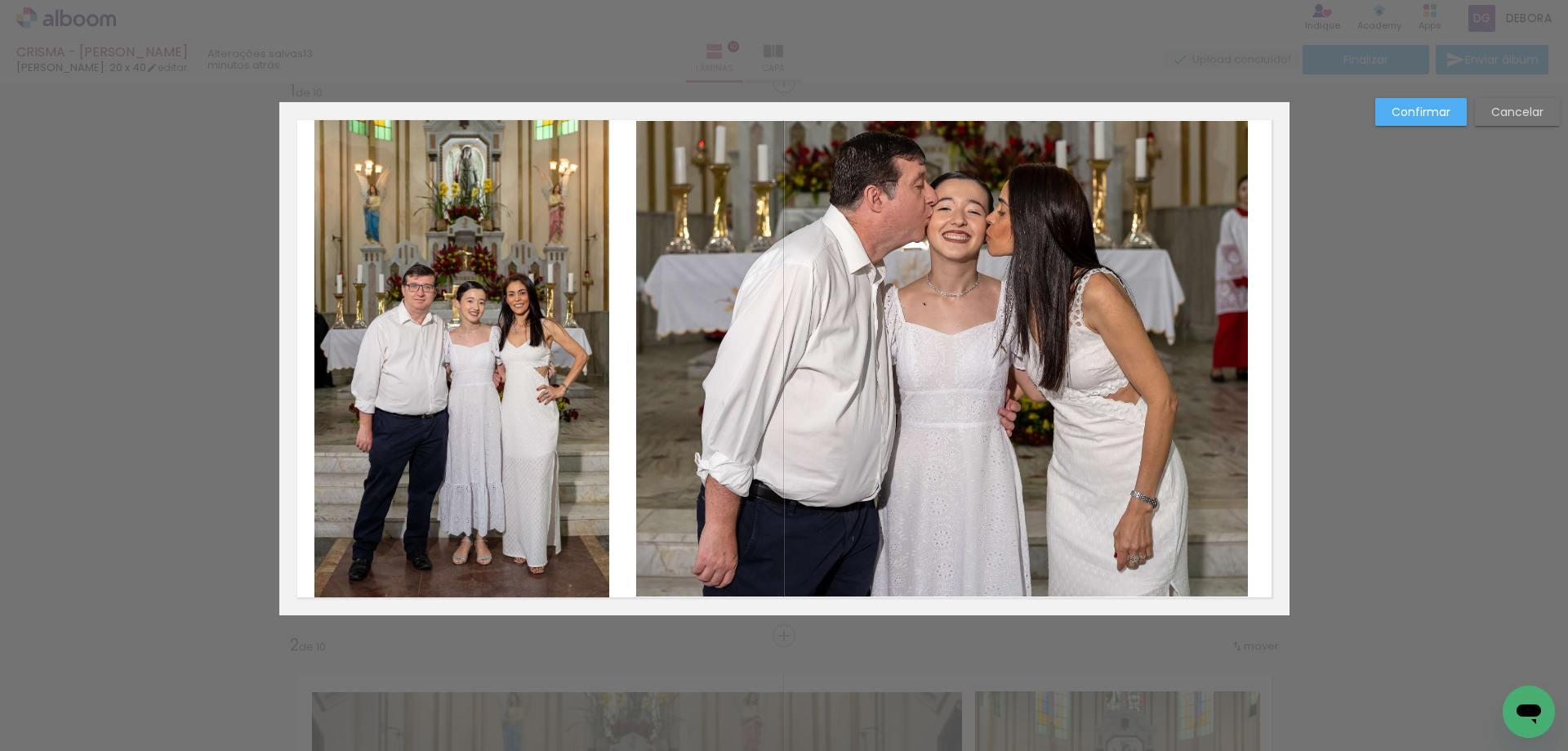
scroll to position [21, 0]
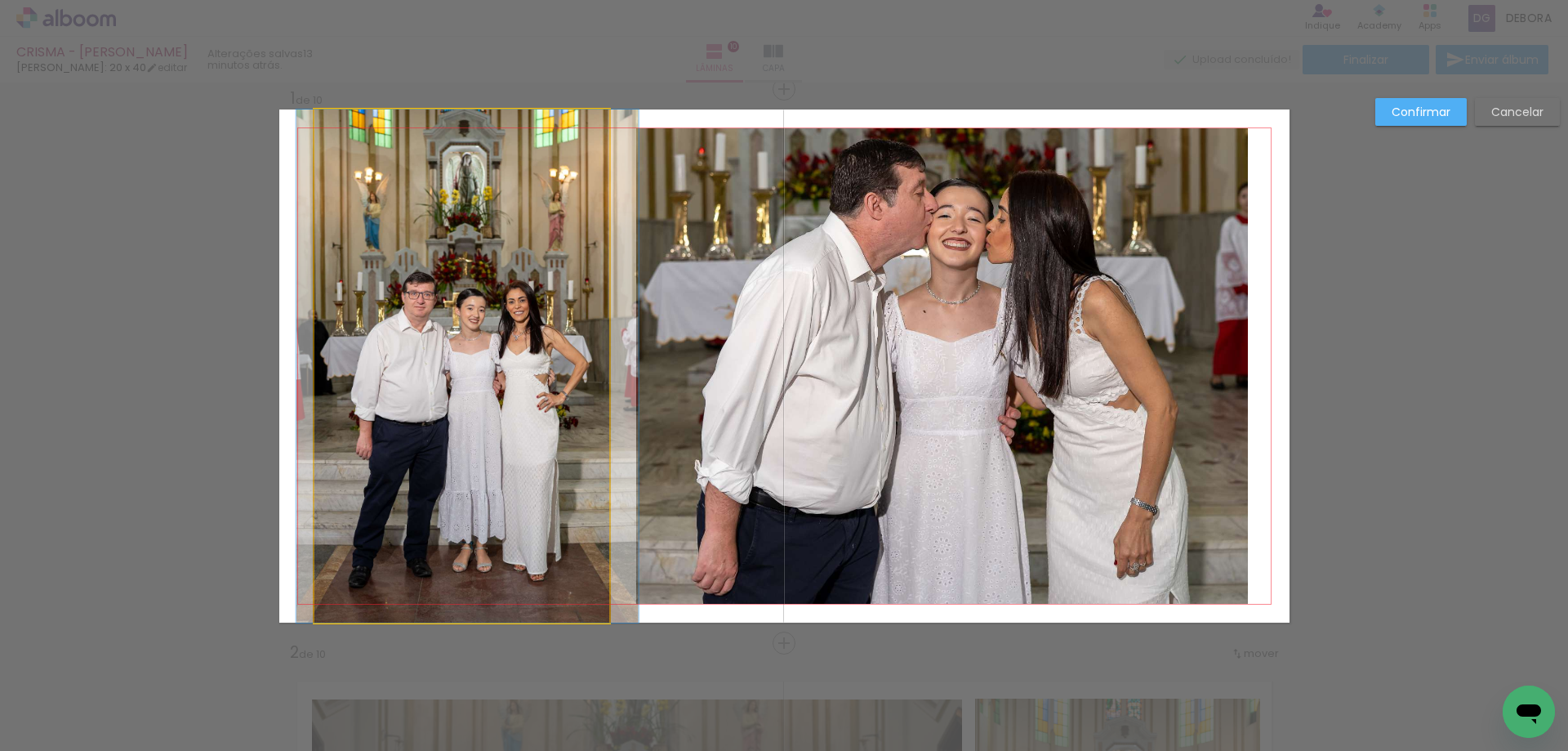
click at [570, 546] on quentale-photo at bounding box center [462, 366] width 295 height 513
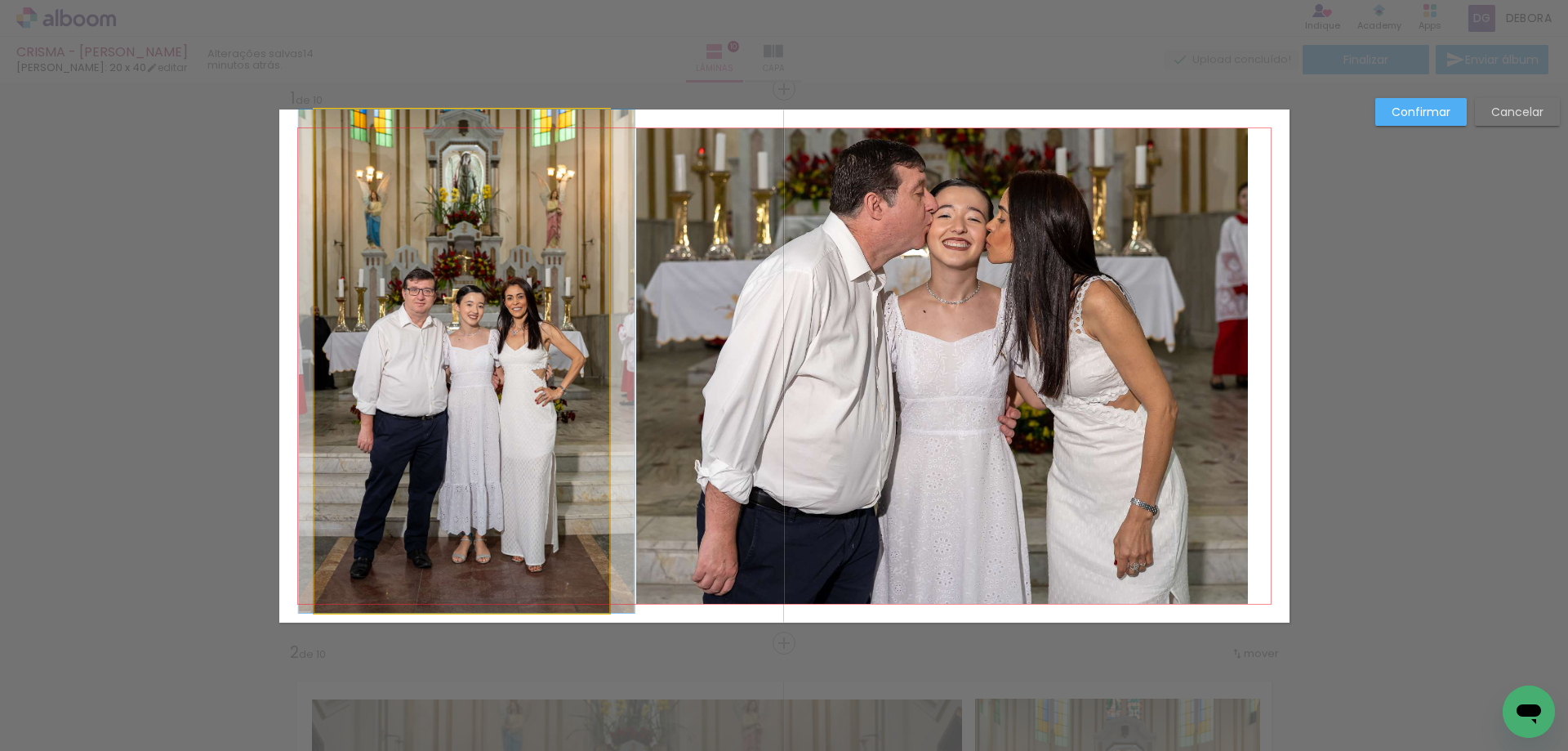
click at [560, 579] on quentale-photo at bounding box center [462, 361] width 295 height 503
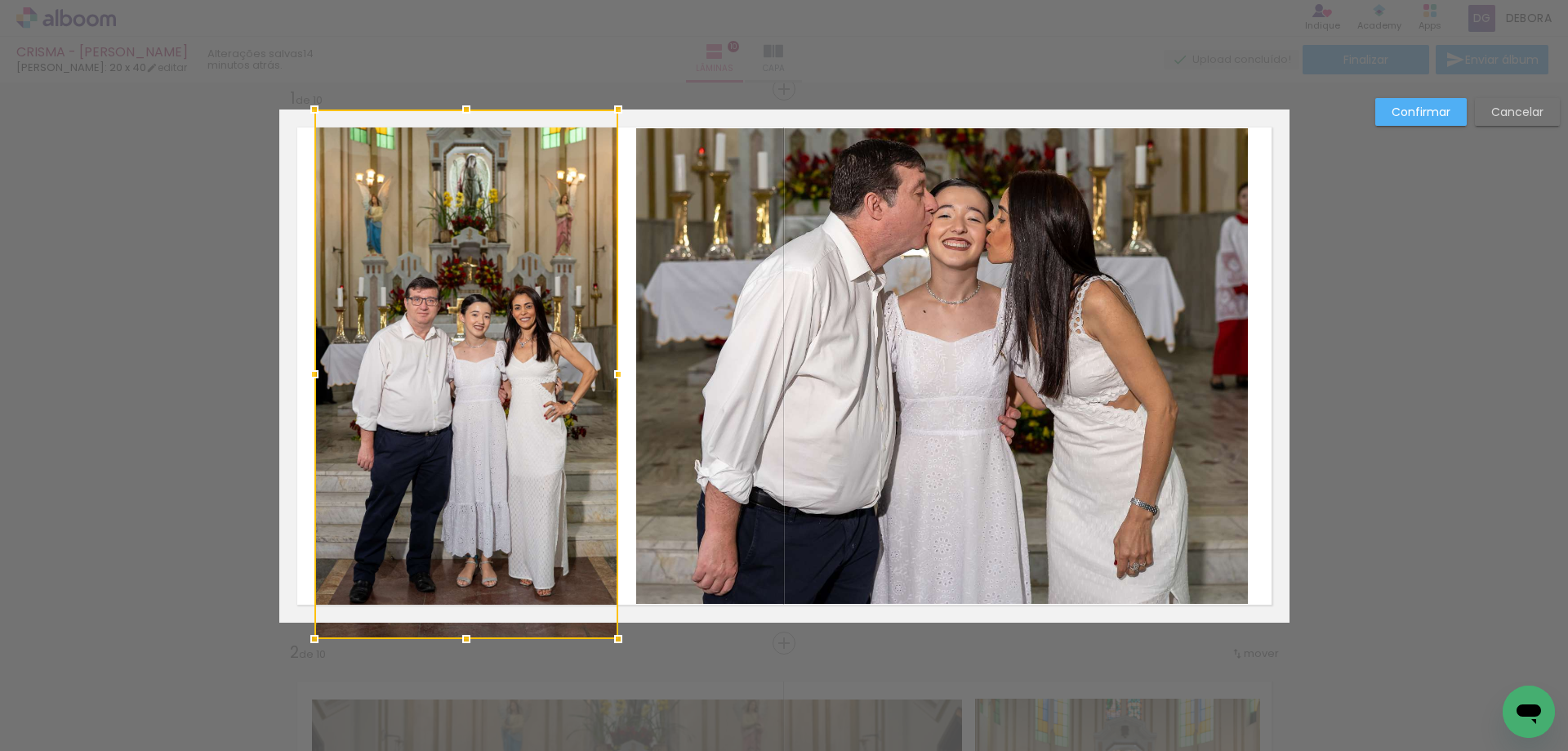
drag, startPoint x: 601, startPoint y: 612, endPoint x: 614, endPoint y: 641, distance: 31.8
click at [610, 640] on div at bounding box center [618, 638] width 32 height 32
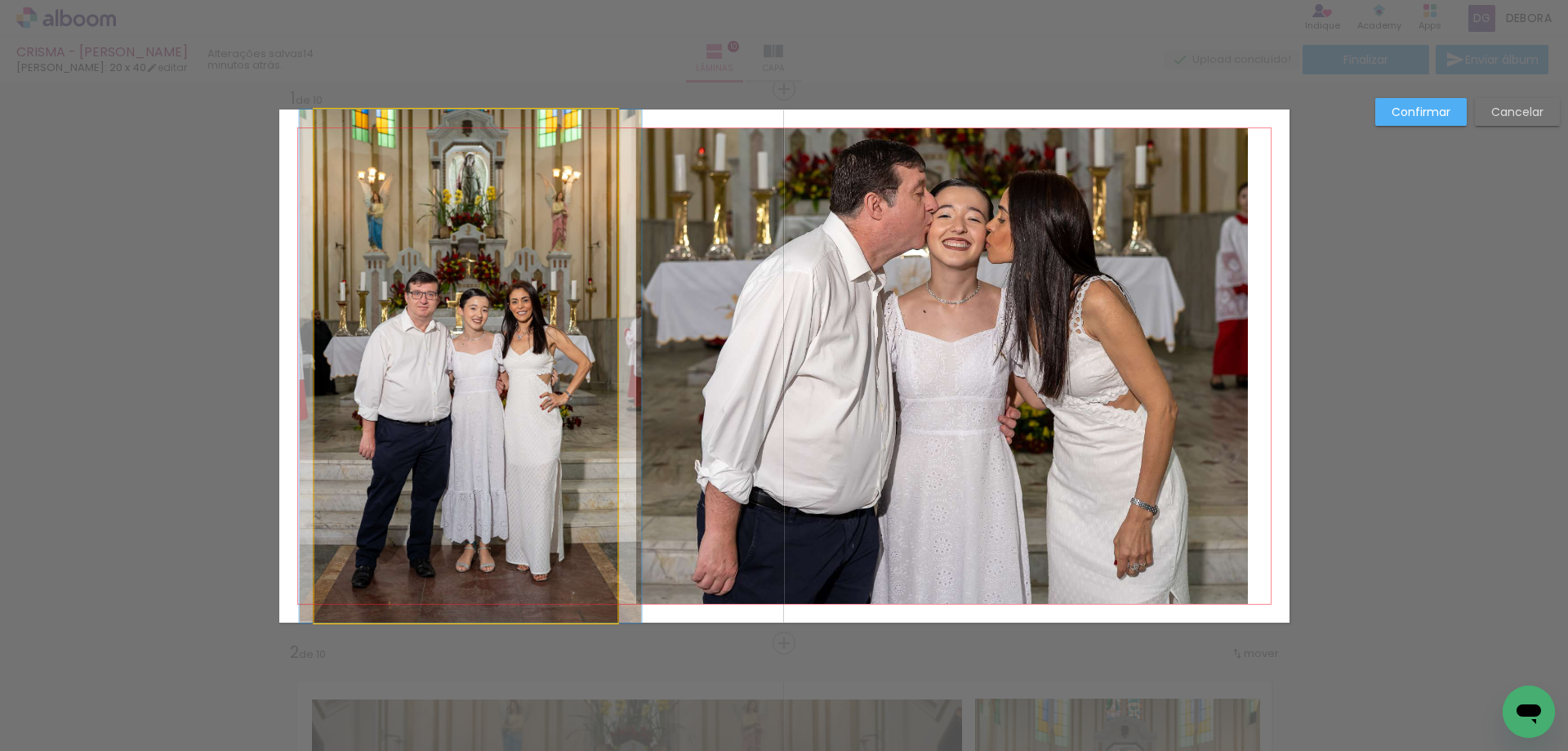
click at [597, 589] on quentale-photo at bounding box center [466, 366] width 304 height 513
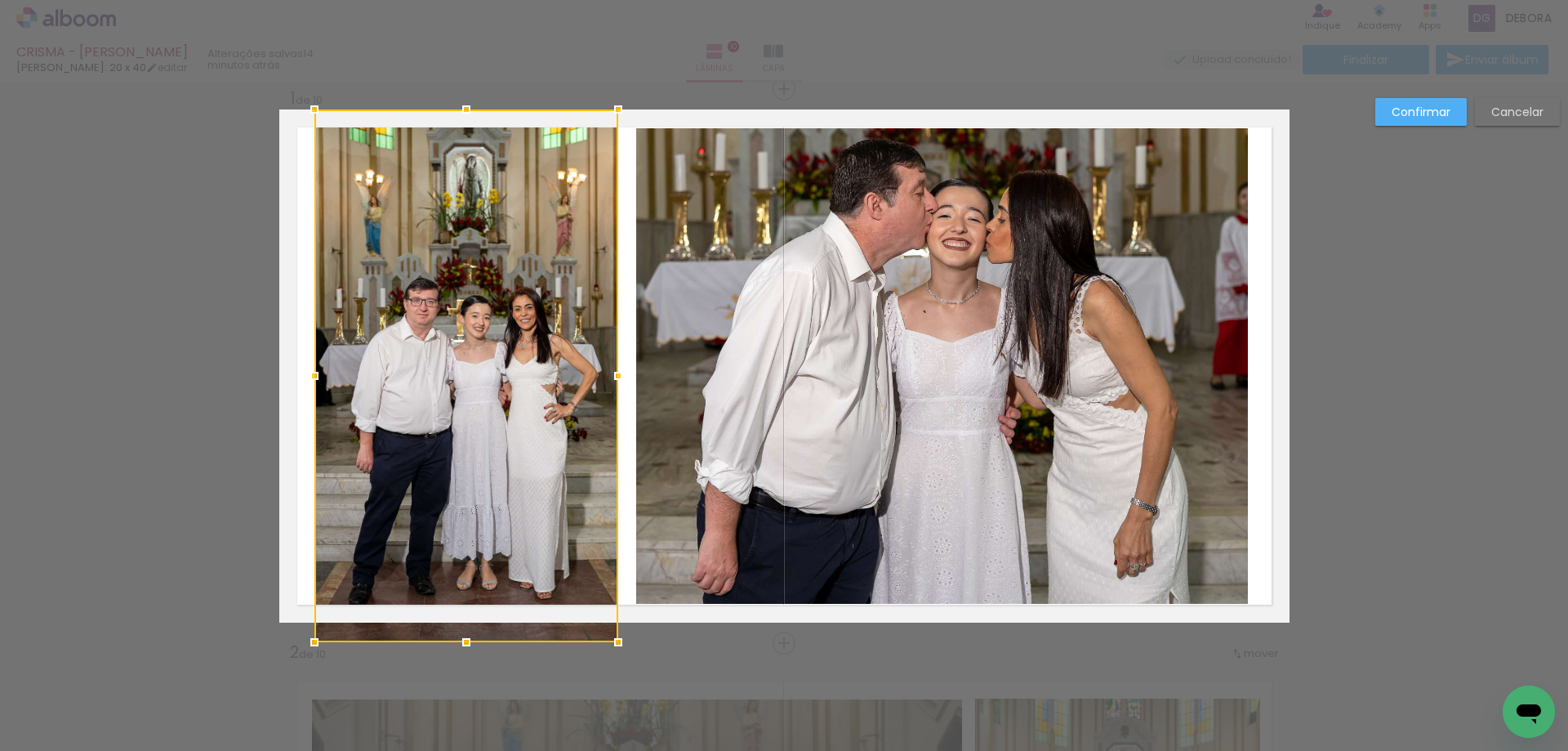
click at [461, 620] on div at bounding box center [466, 375] width 304 height 532
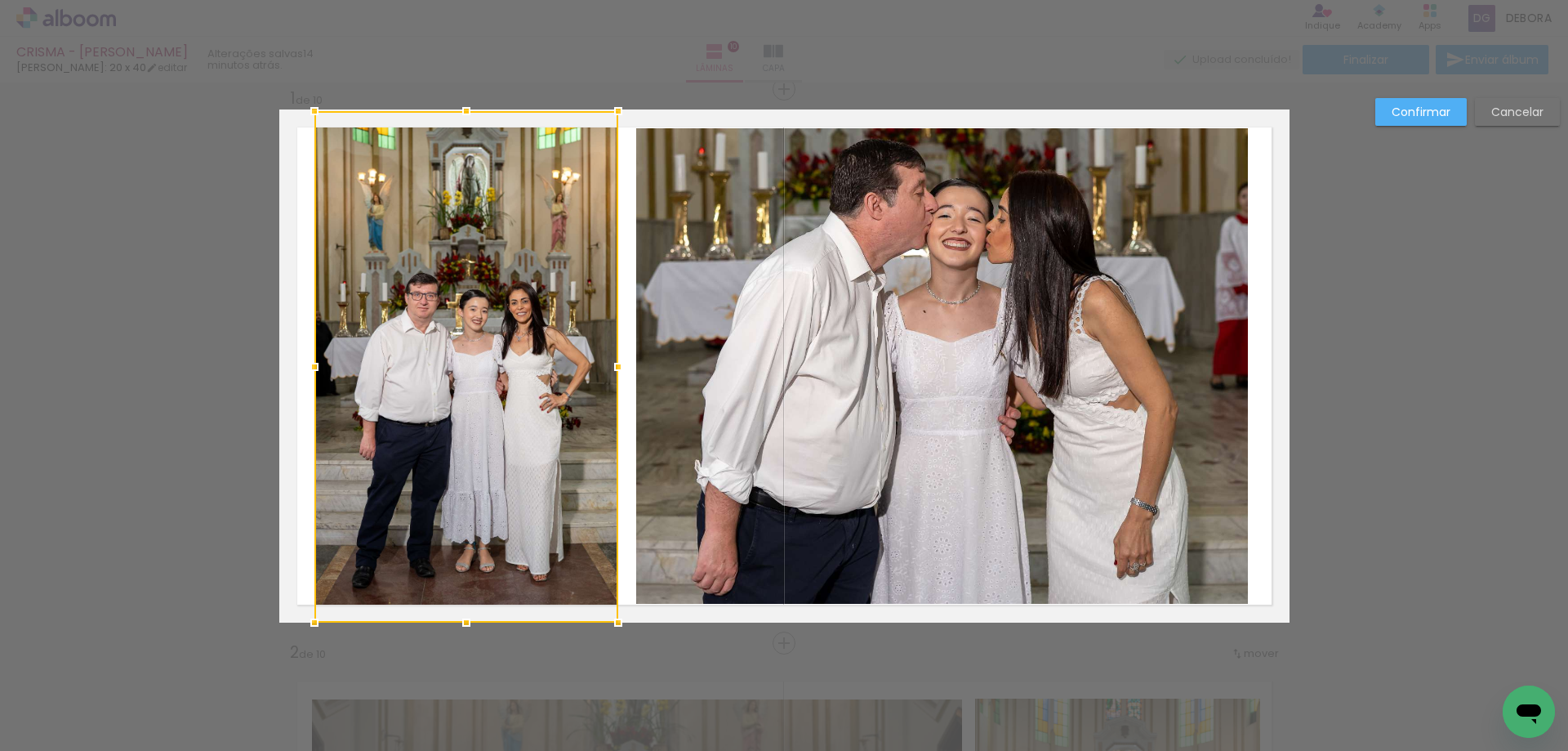
drag, startPoint x: 461, startPoint y: 105, endPoint x: 464, endPoint y: 94, distance: 11.4
click at [464, 94] on div at bounding box center [466, 110] width 32 height 32
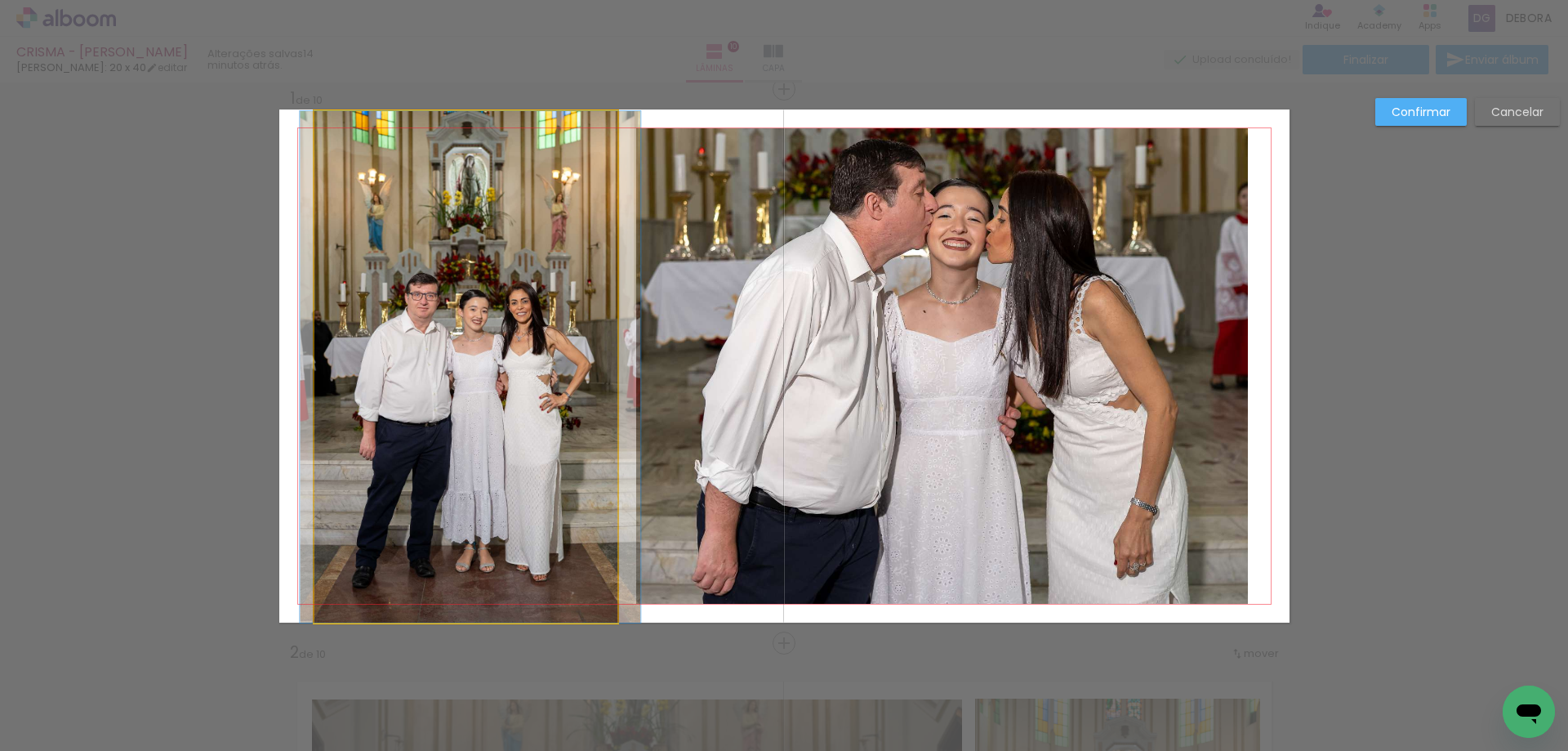
click at [559, 137] on quentale-photo at bounding box center [466, 367] width 304 height 512
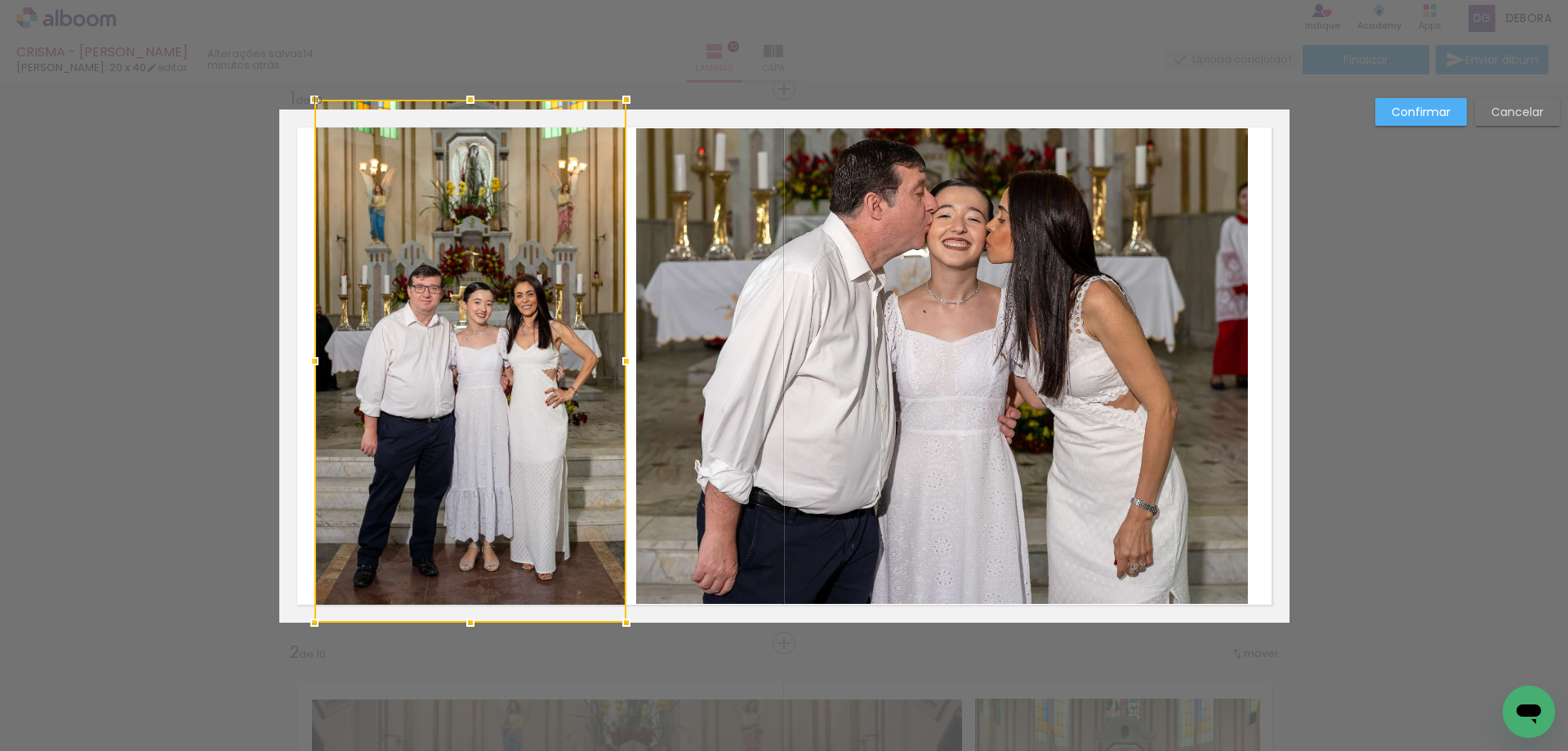
drag, startPoint x: 614, startPoint y: 106, endPoint x: 623, endPoint y: 96, distance: 13.5
click at [623, 96] on div at bounding box center [626, 99] width 32 height 32
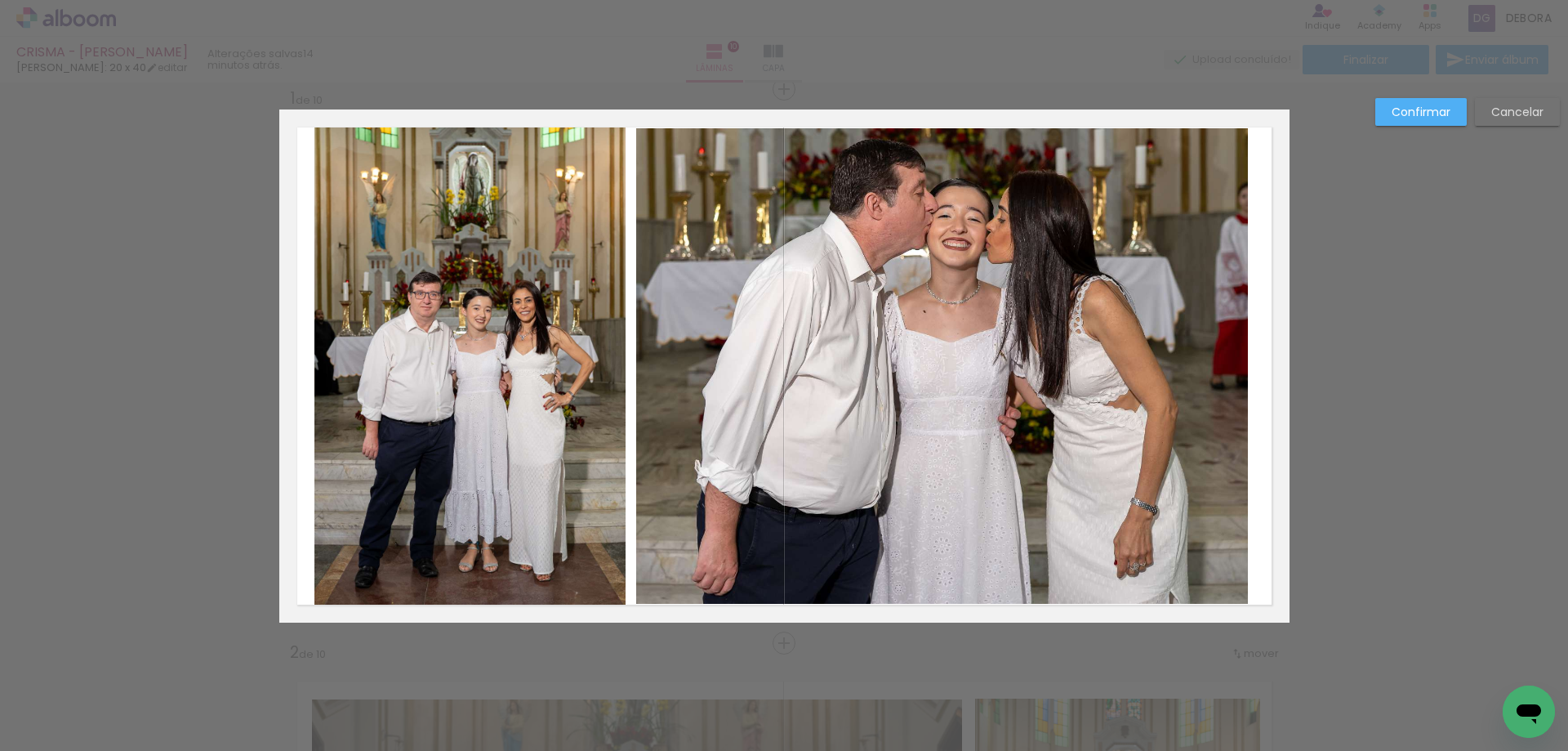
click at [0, 0] on slot "Confirmar" at bounding box center [0, 0] width 0 height 0
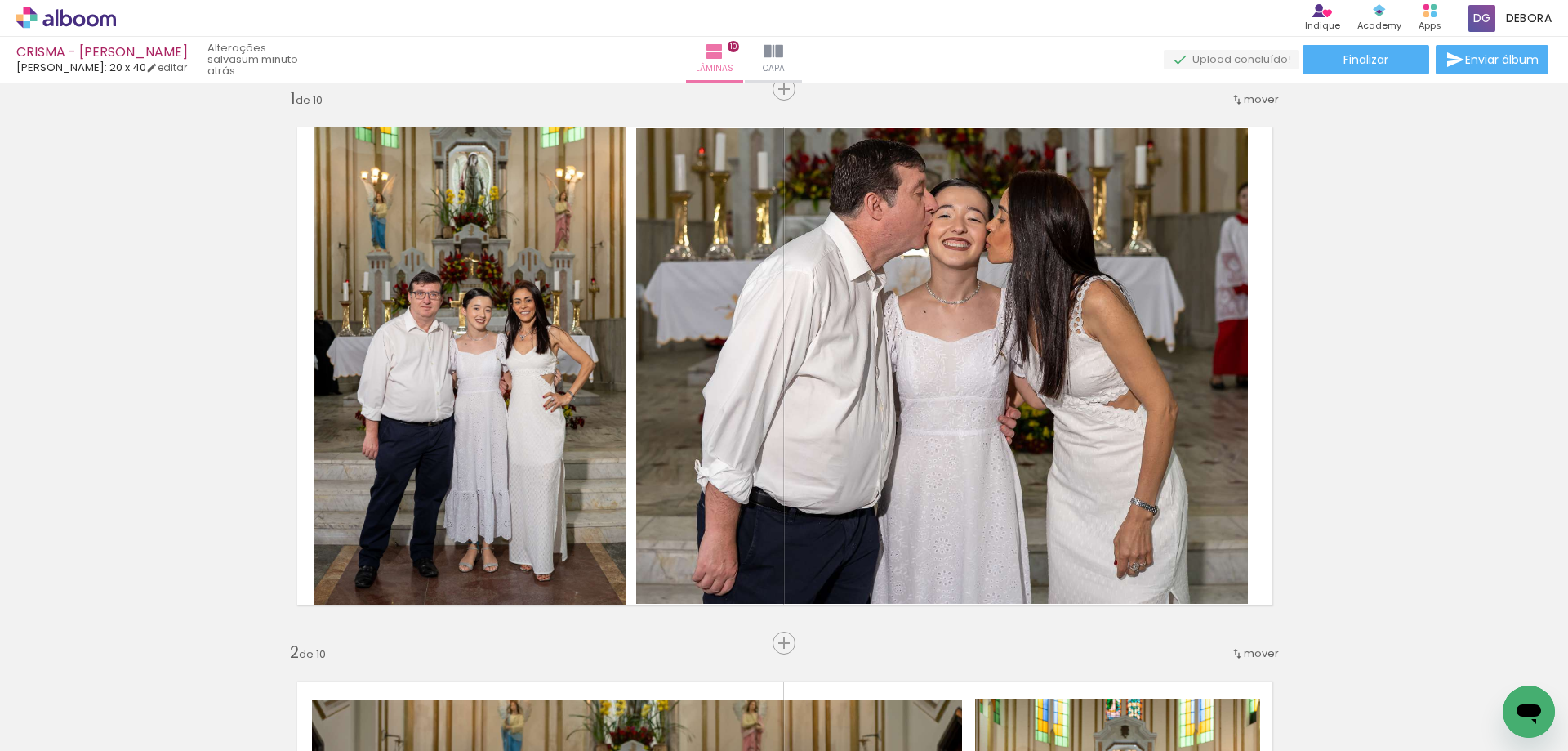
click at [103, 16] on icon at bounding box center [108, 20] width 16 height 12
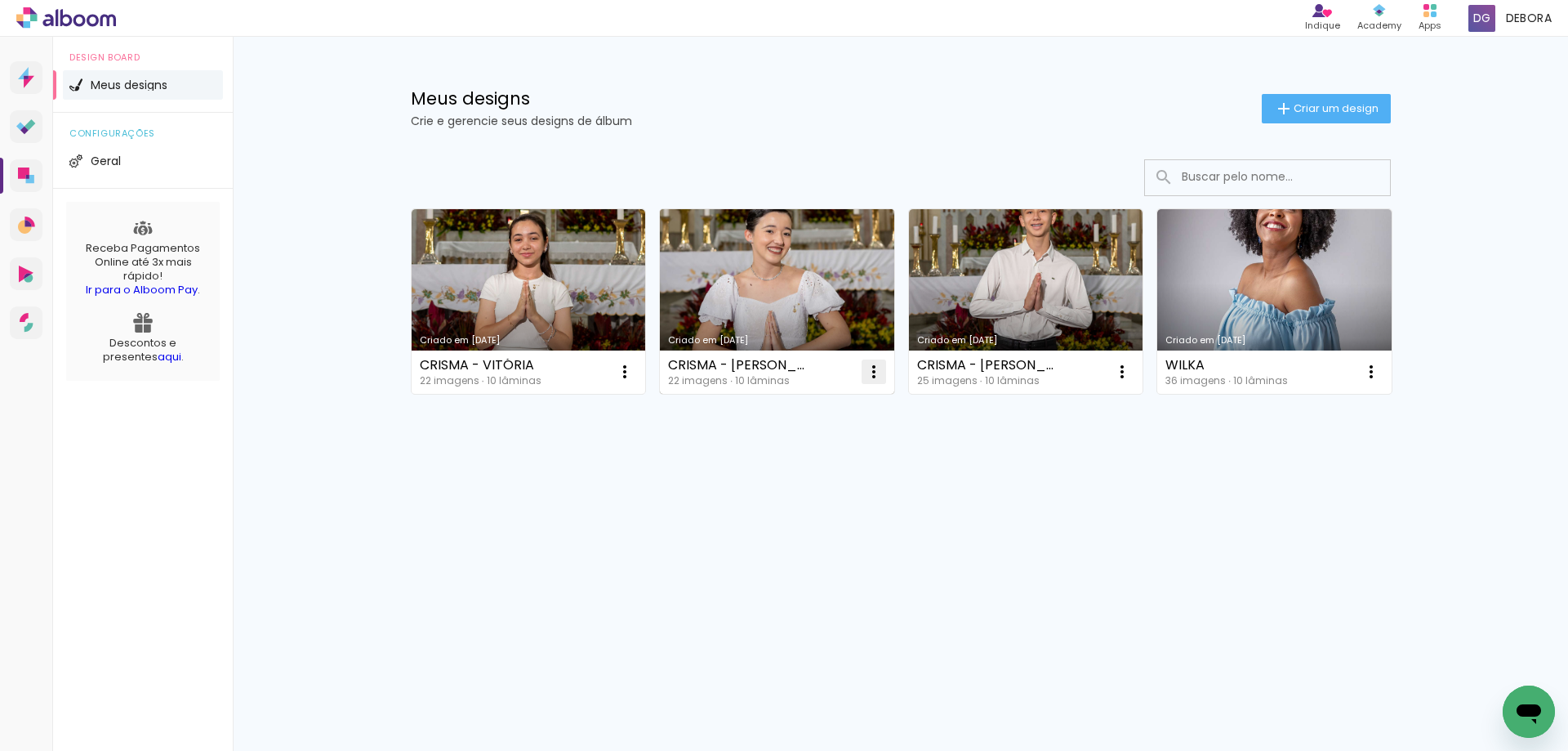
click at [865, 364] on iron-icon at bounding box center [874, 372] width 20 height 20
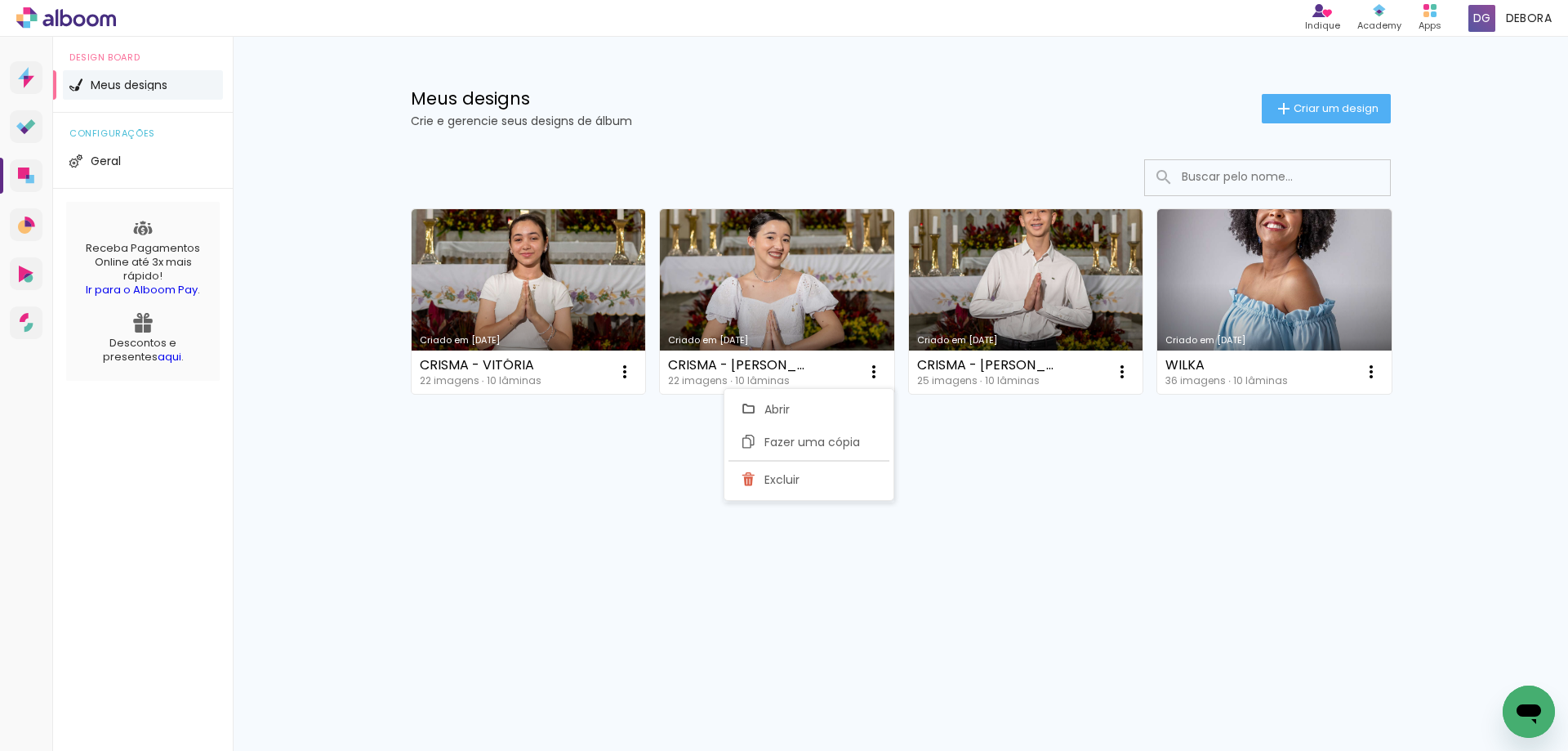
click at [835, 410] on paper-item "Abrir" at bounding box center [807, 409] width 163 height 32
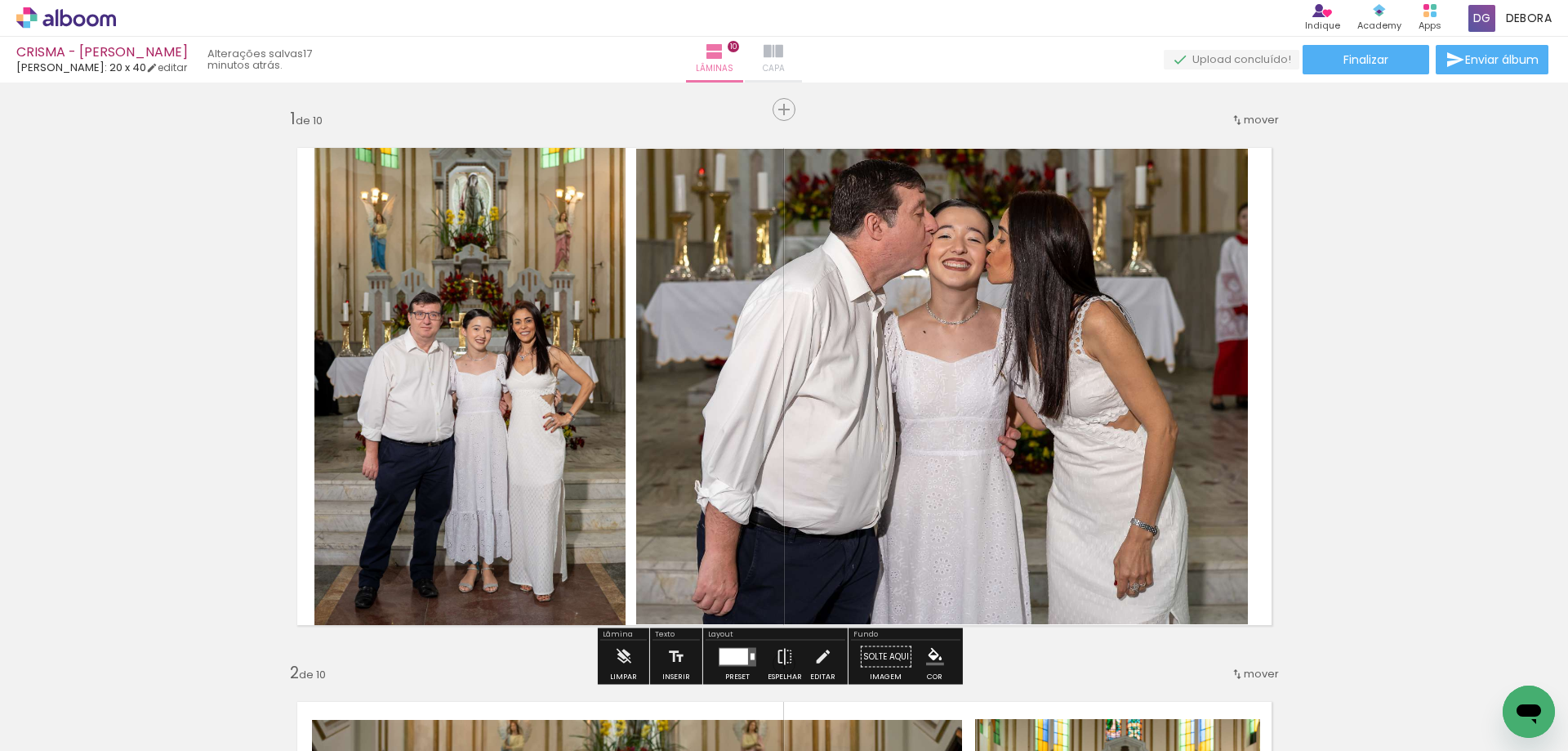
click at [785, 65] on span "Capa" at bounding box center [773, 69] width 22 height 15
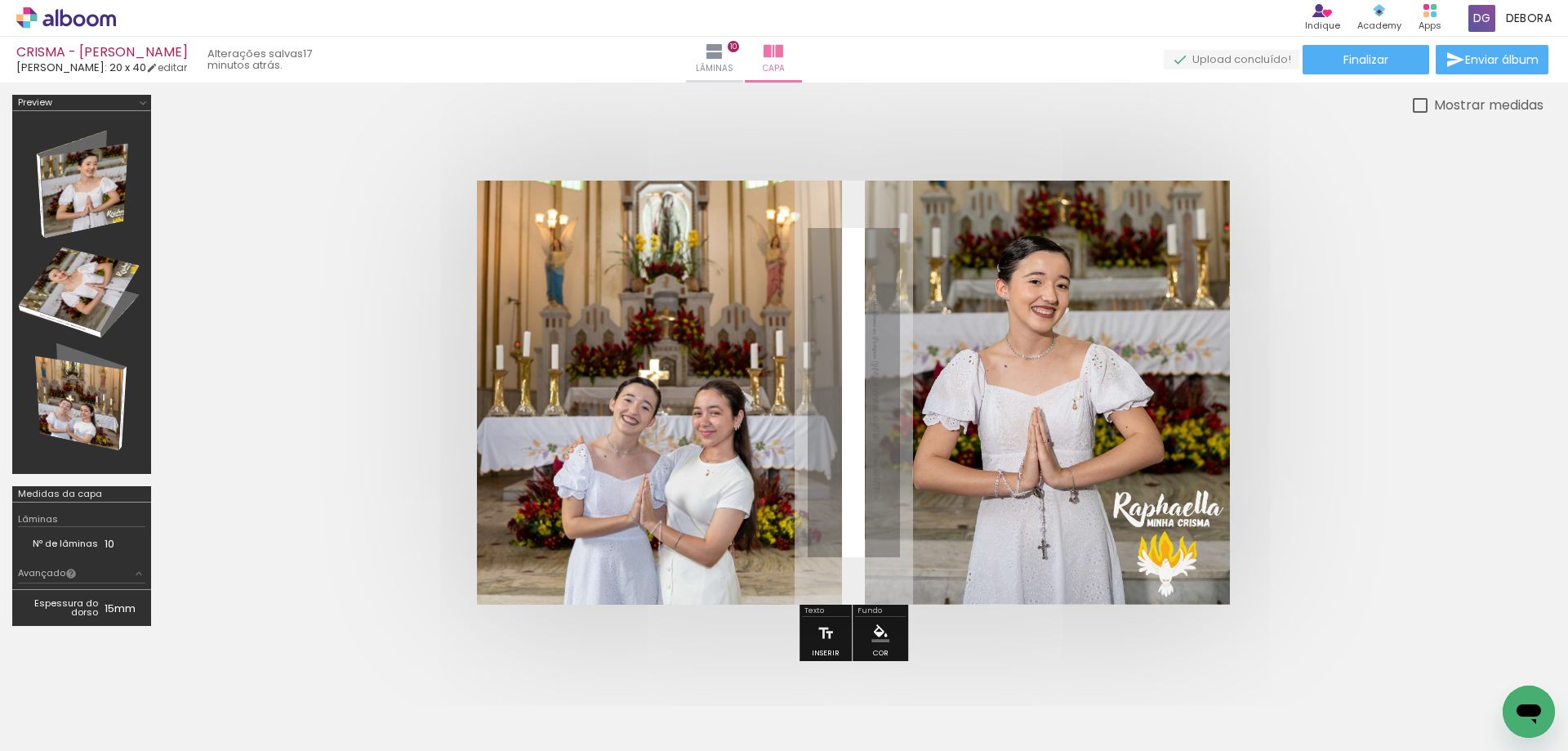
click at [60, 696] on input "Todas as fotos" at bounding box center [46, 701] width 62 height 14
click at [0, 0] on slot "Não utilizadas" at bounding box center [0, 0] width 0 height 0
type input "Não utilizadas"
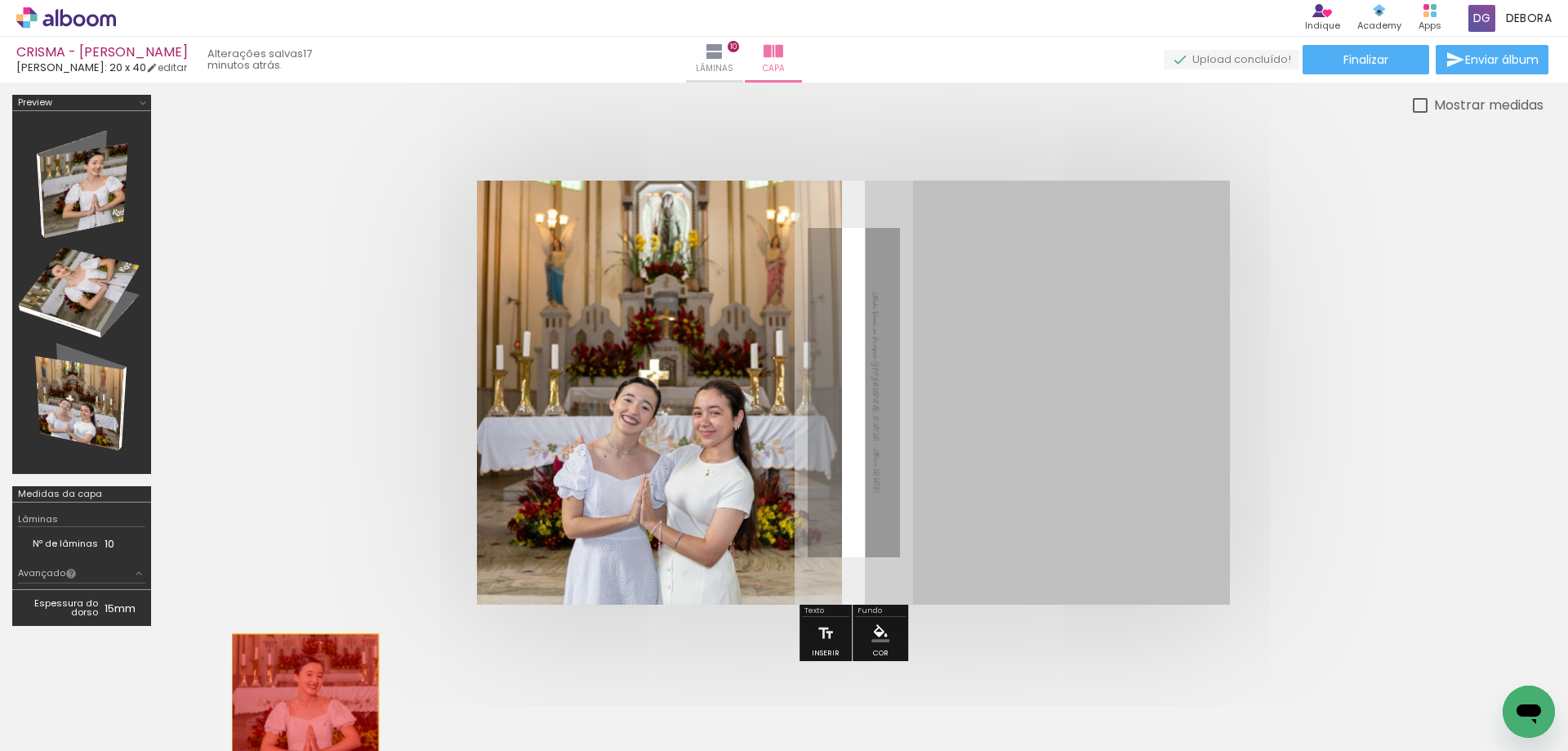
drag, startPoint x: 959, startPoint y: 426, endPoint x: 318, endPoint y: 723, distance: 706.5
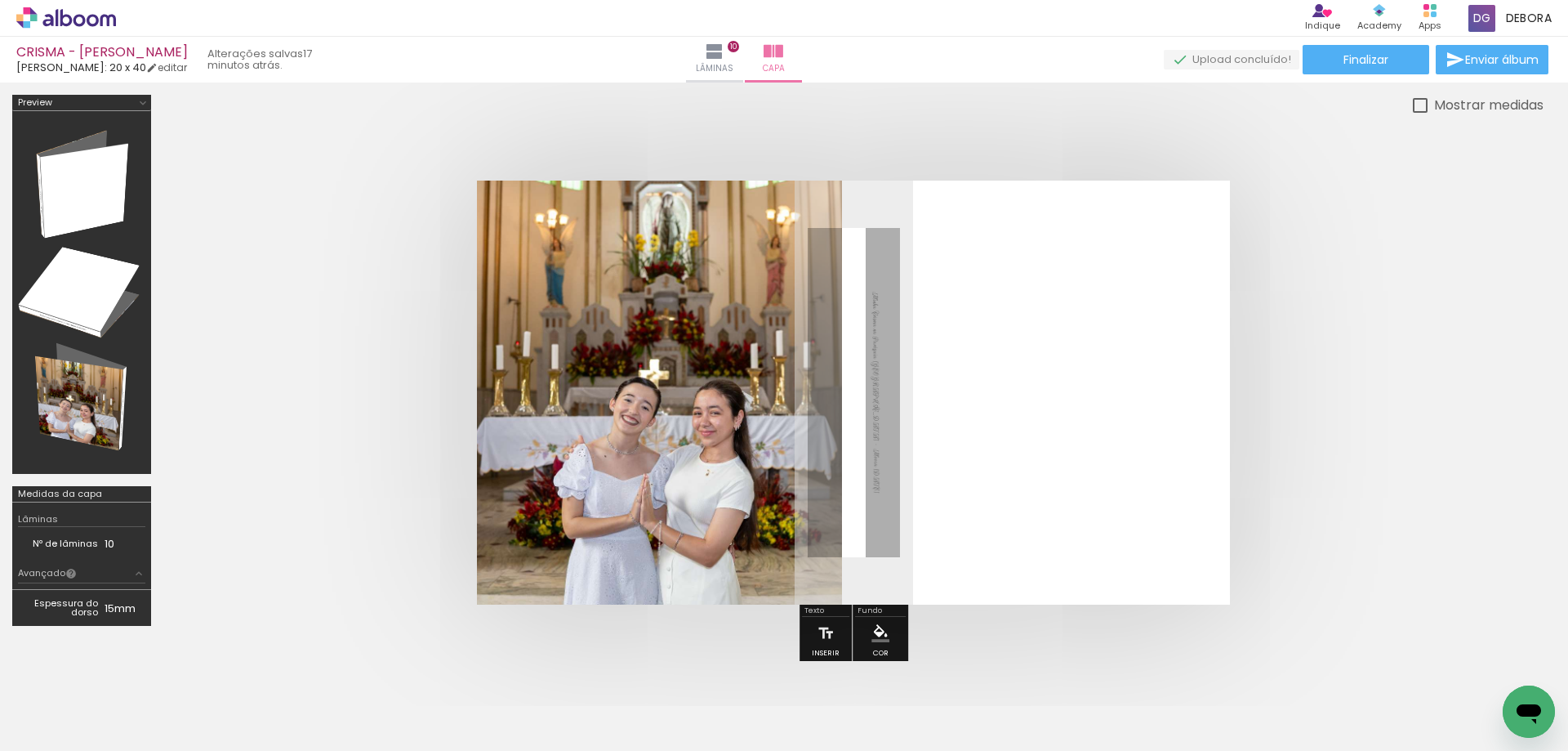
click at [224, 659] on iron-icon at bounding box center [219, 662] width 17 height 17
click at [133, 664] on iron-icon at bounding box center [127, 662] width 17 height 17
click at [61, 733] on span "Adicionar Fotos" at bounding box center [57, 742] width 49 height 18
click at [0, 0] on input "file" at bounding box center [0, 0] width 0 height 0
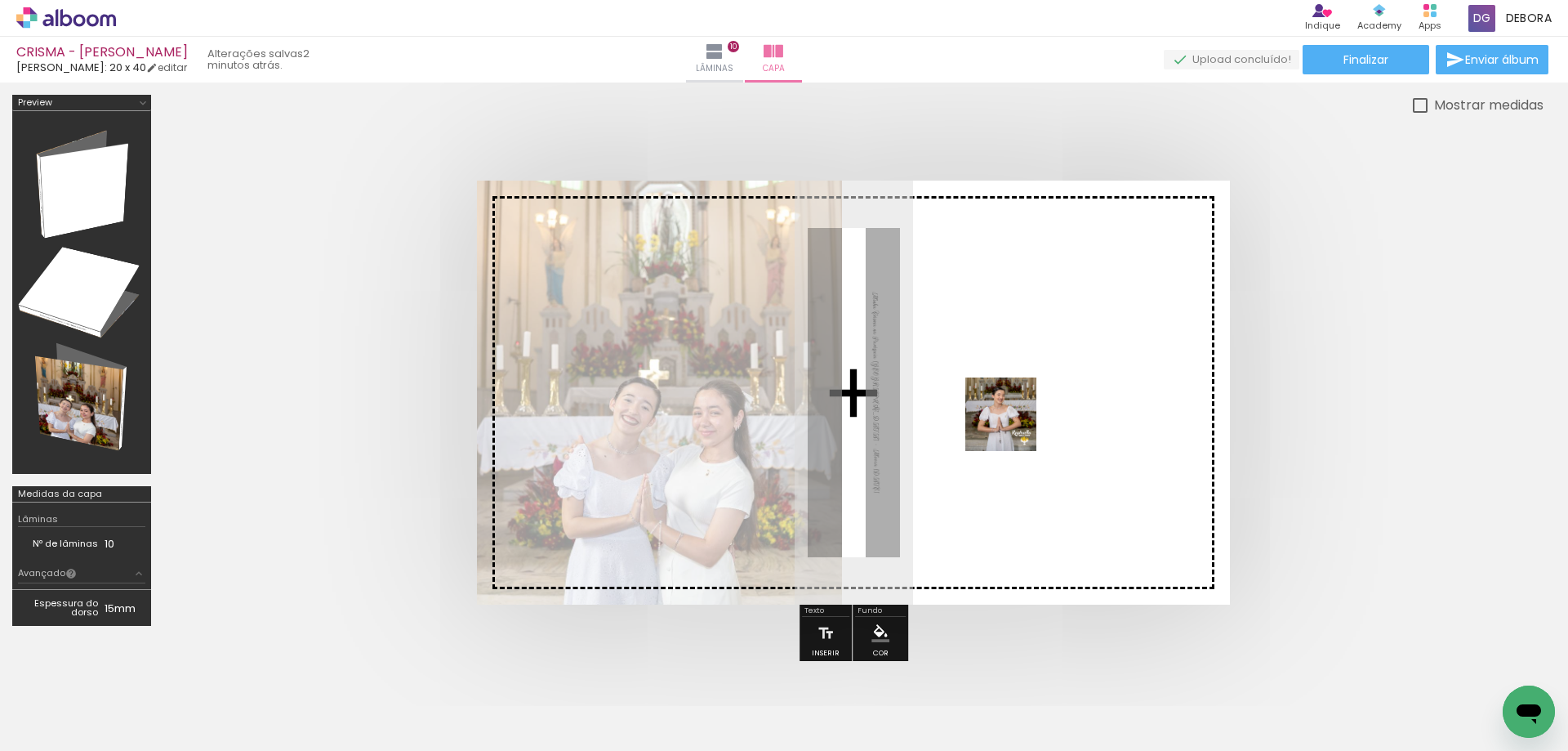
drag, startPoint x: 180, startPoint y: 705, endPoint x: 1023, endPoint y: 423, distance: 888.9
click at [1016, 422] on quentale-workspace at bounding box center [784, 375] width 1568 height 751
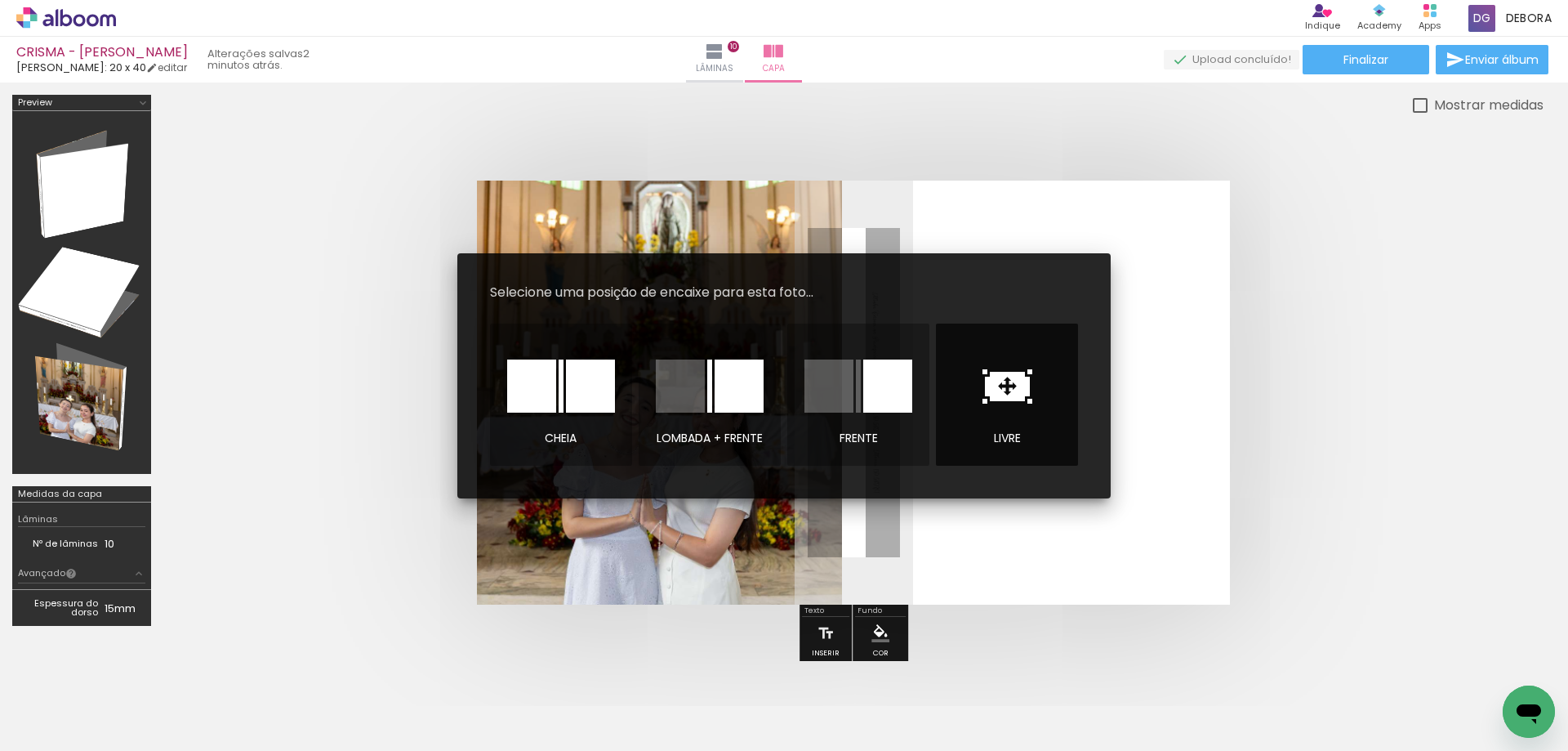
click at [1037, 427] on paper-button "livre" at bounding box center [1008, 395] width 142 height 142
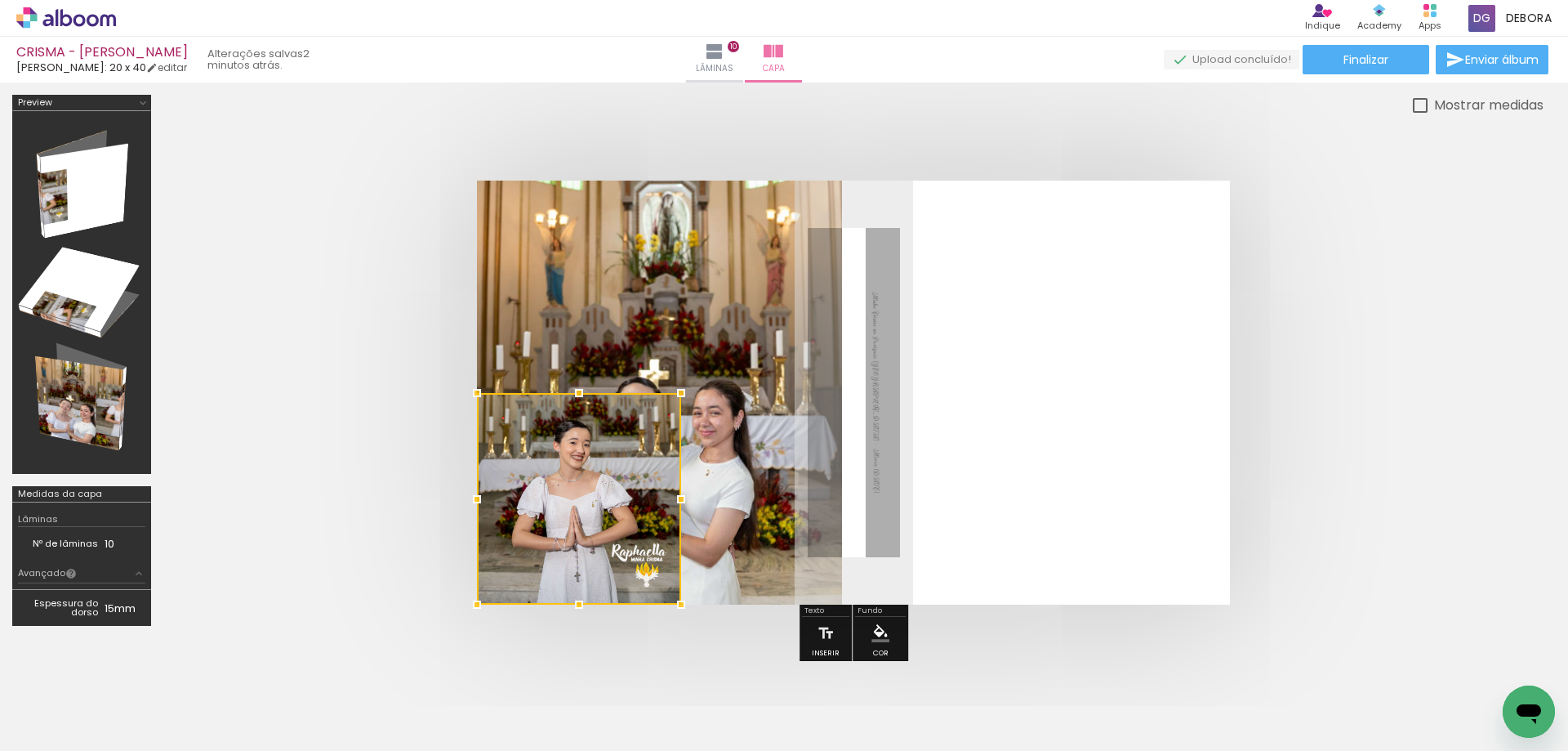
drag, startPoint x: 935, startPoint y: 383, endPoint x: 254, endPoint y: 662, distance: 735.9
click at [249, 696] on quentale-workspace at bounding box center [784, 375] width 1568 height 751
click at [134, 681] on iron-horizontal-list at bounding box center [117, 699] width 32 height 102
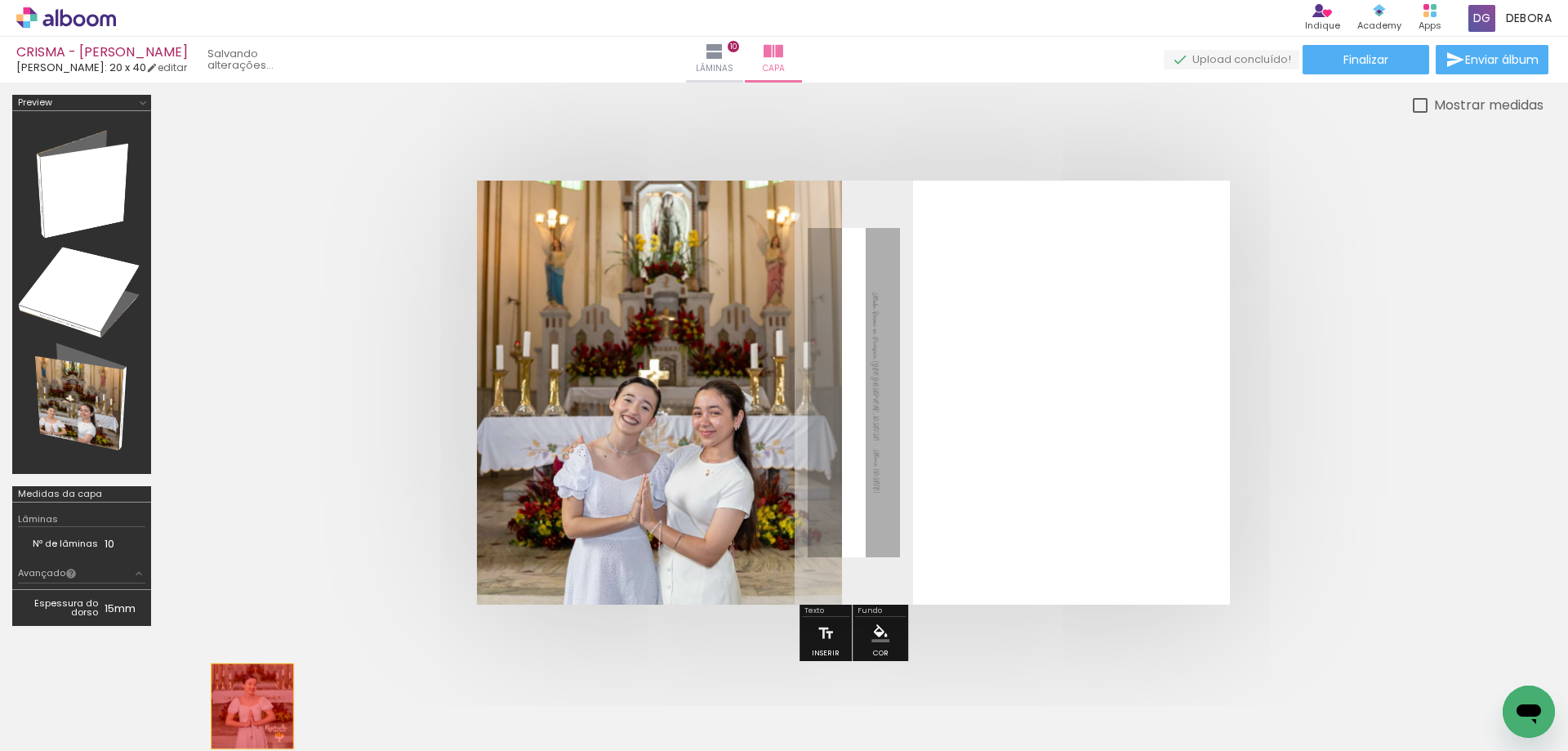
drag, startPoint x: 575, startPoint y: 500, endPoint x: 256, endPoint y: 702, distance: 377.6
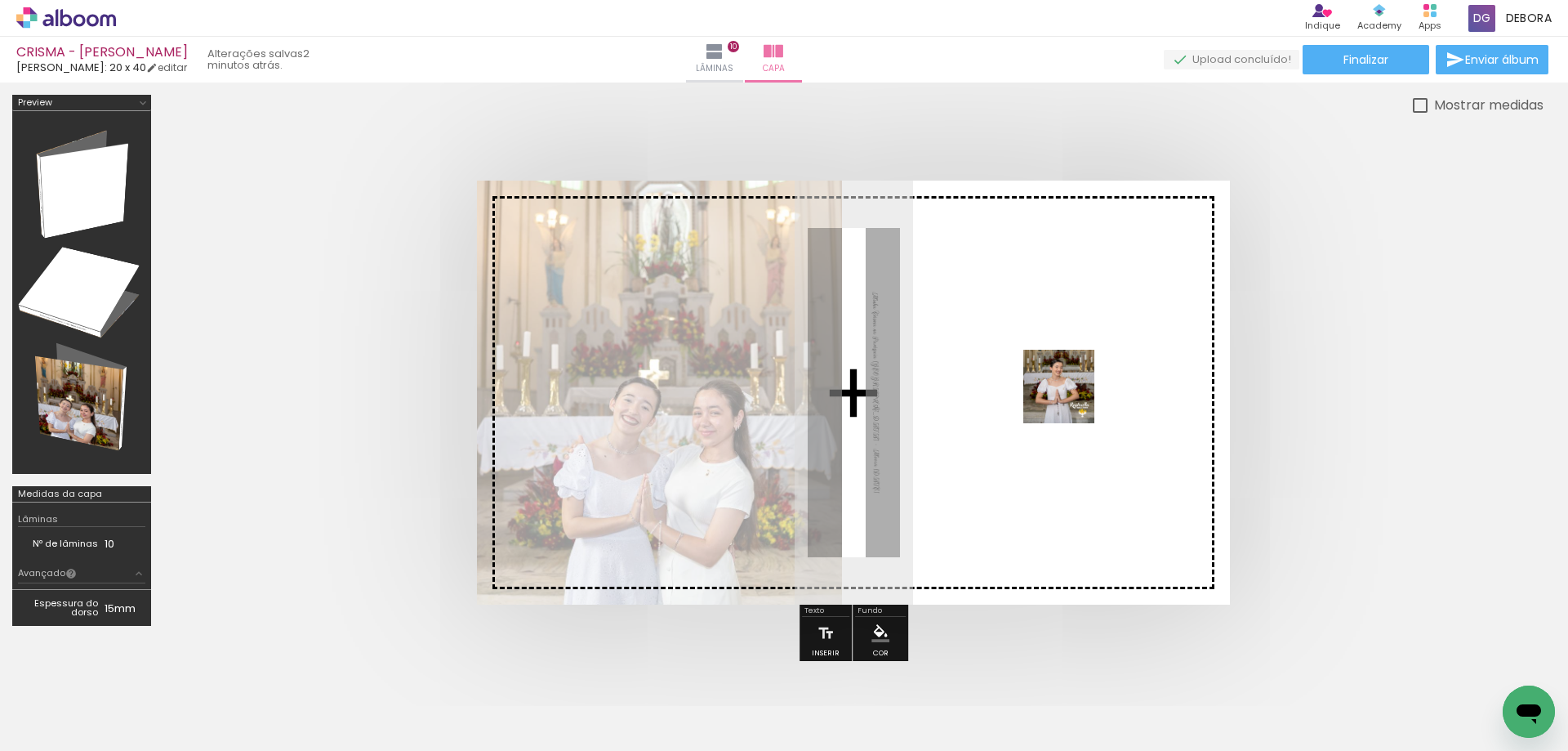
drag, startPoint x: 175, startPoint y: 696, endPoint x: 1085, endPoint y: 404, distance: 955.7
click at [1078, 398] on quentale-workspace at bounding box center [784, 375] width 1568 height 751
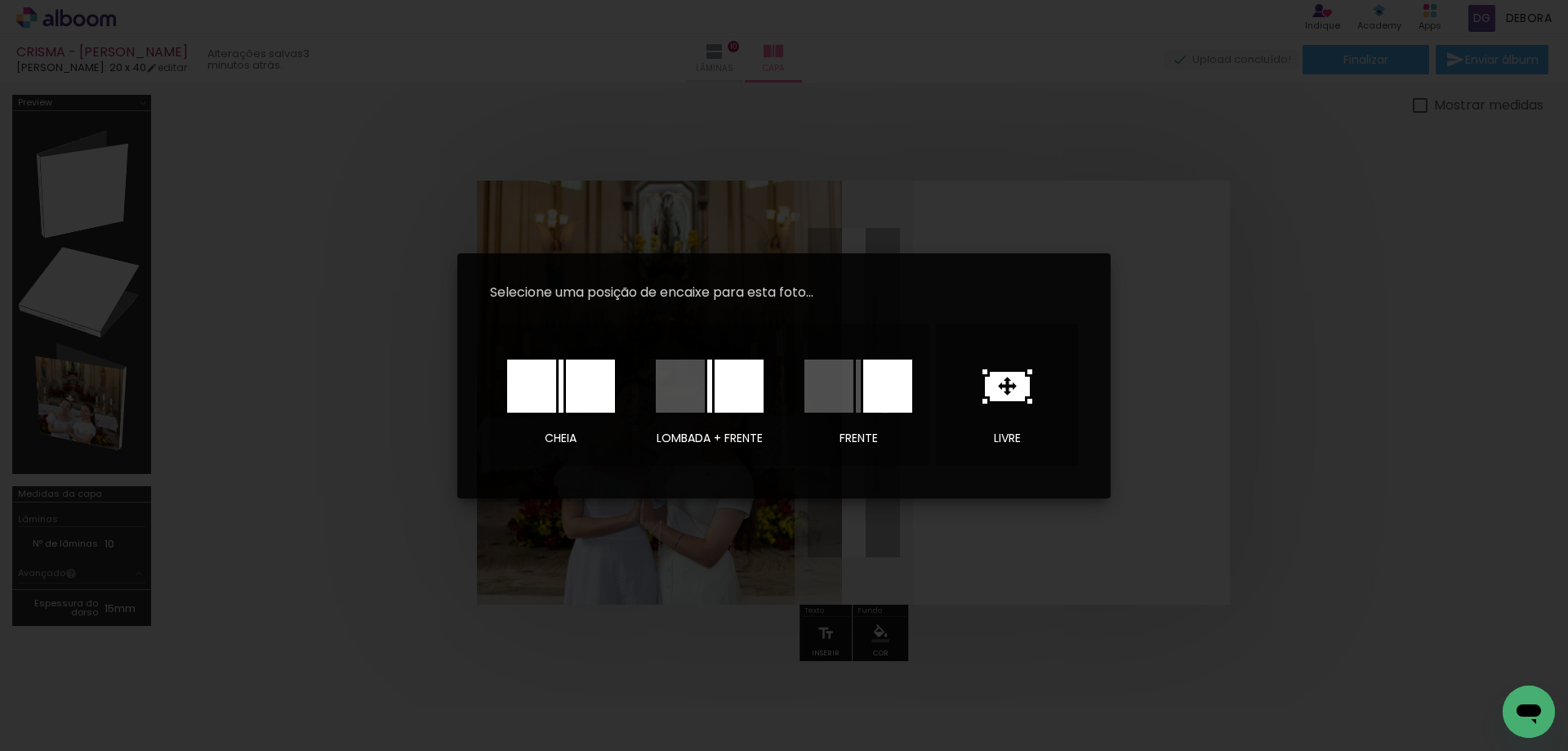
click at [884, 398] on div at bounding box center [887, 386] width 49 height 53
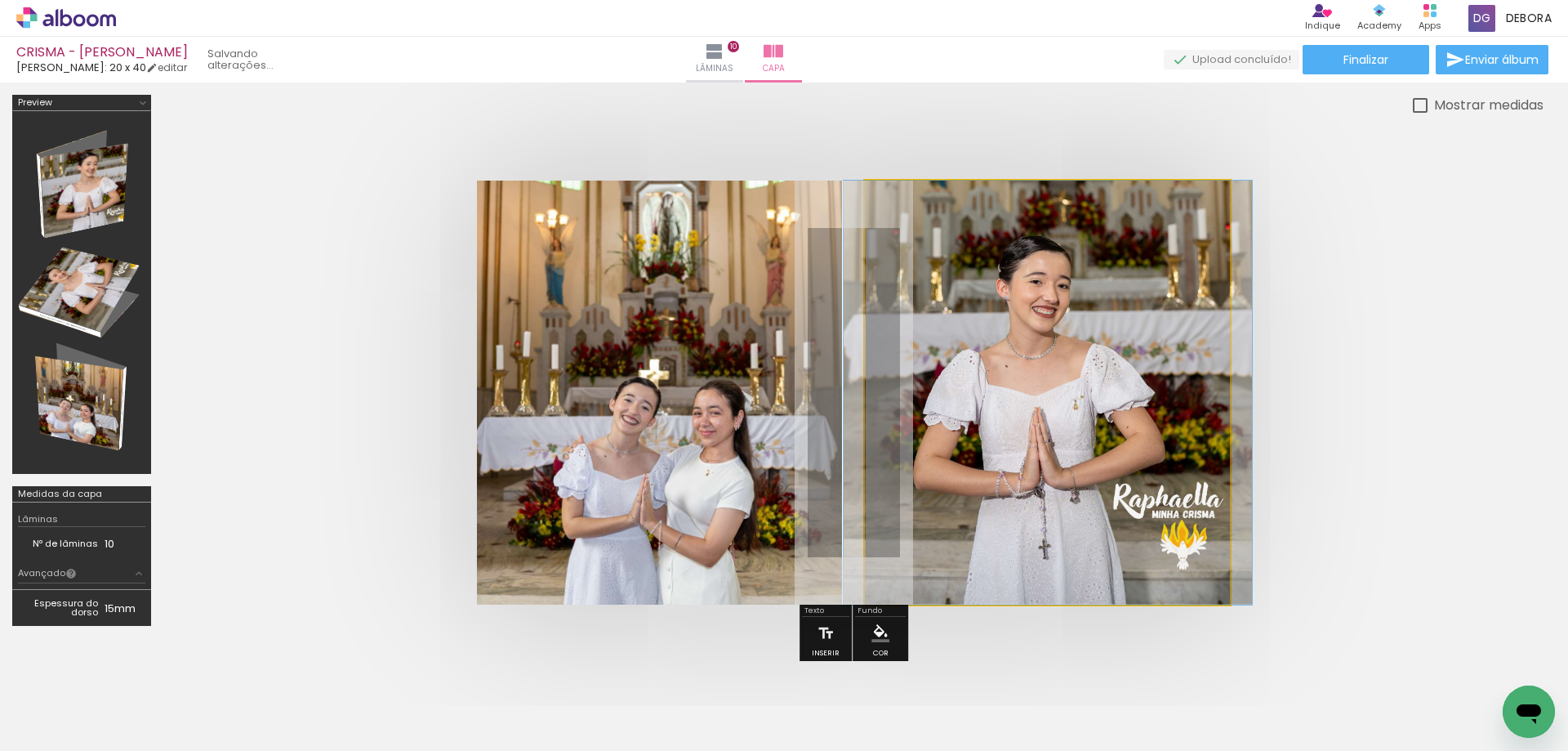
click at [924, 399] on quentale-photo at bounding box center [1047, 392] width 365 height 424
click at [1066, 320] on quentale-photo at bounding box center [1047, 392] width 365 height 424
click at [1065, 323] on quentale-photo at bounding box center [1047, 392] width 365 height 424
click at [1062, 328] on quentale-photo at bounding box center [1047, 392] width 365 height 424
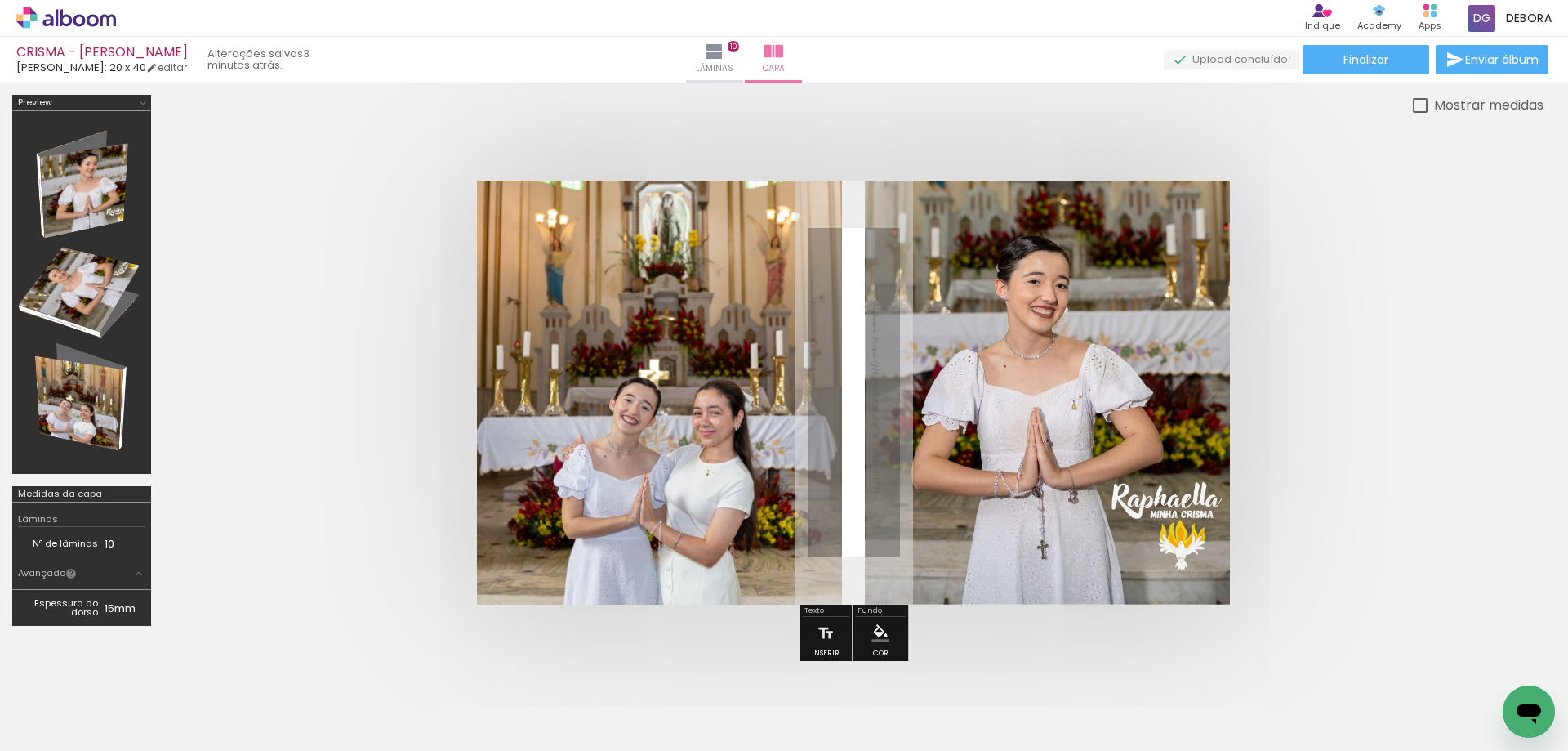
click at [1418, 108] on div at bounding box center [1421, 105] width 15 height 15
type paper-checkbox "on"
click at [1413, 212] on quentale-cover at bounding box center [853, 392] width 1249 height 424
click at [1345, 225] on quentale-cover at bounding box center [853, 392] width 1249 height 424
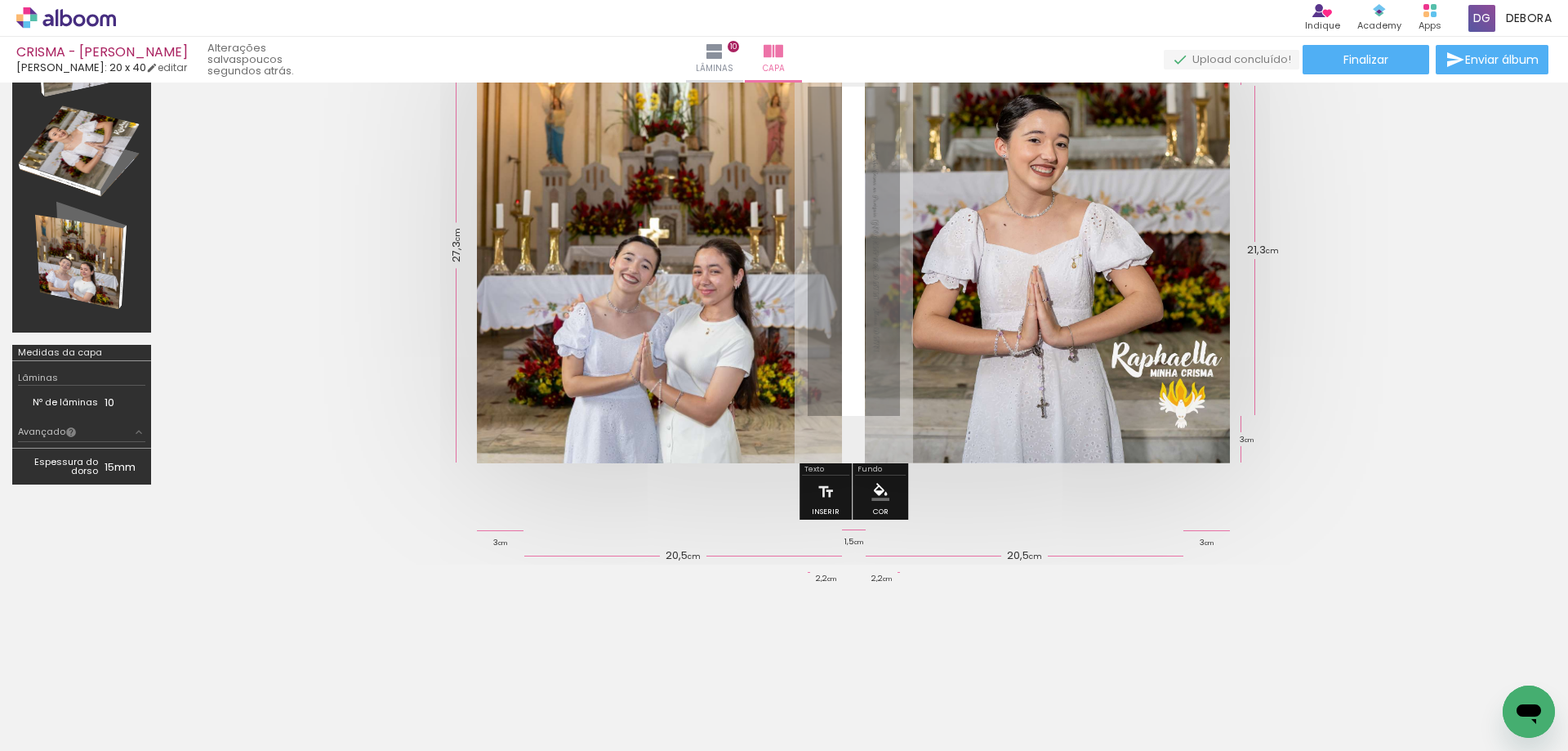
scroll to position [143, 0]
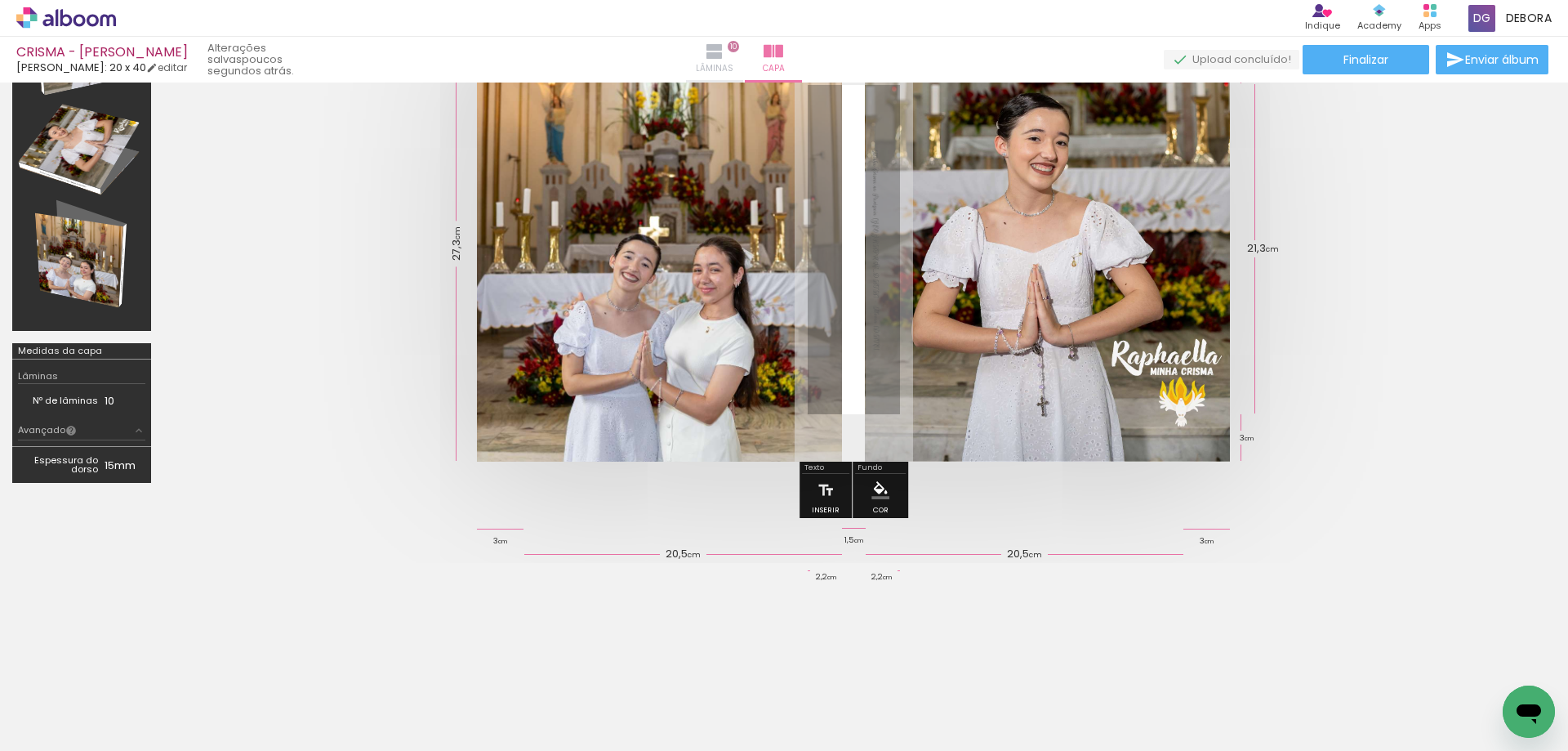
click at [724, 54] on iron-icon at bounding box center [714, 51] width 20 height 20
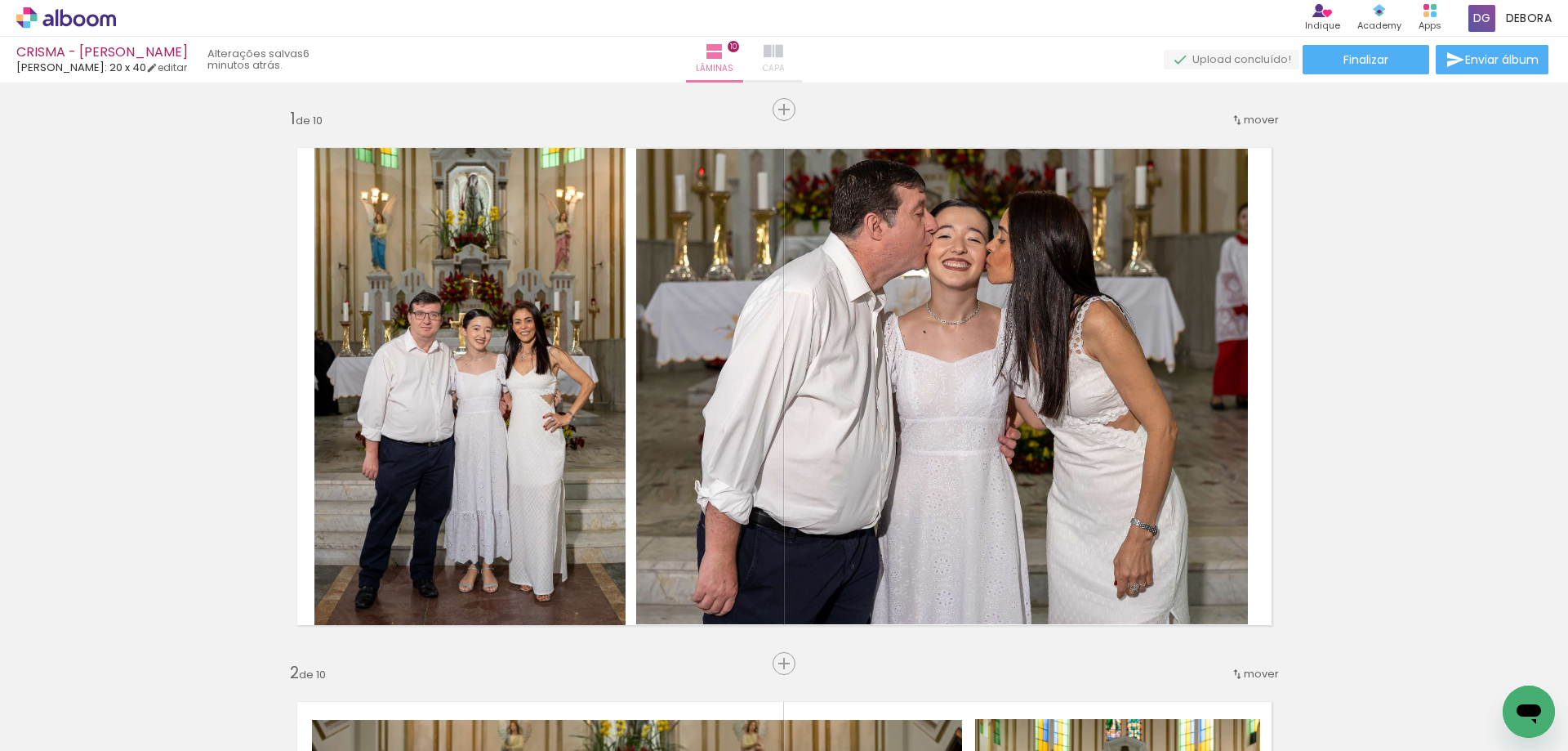
click at [783, 55] on iron-icon at bounding box center [773, 51] width 20 height 20
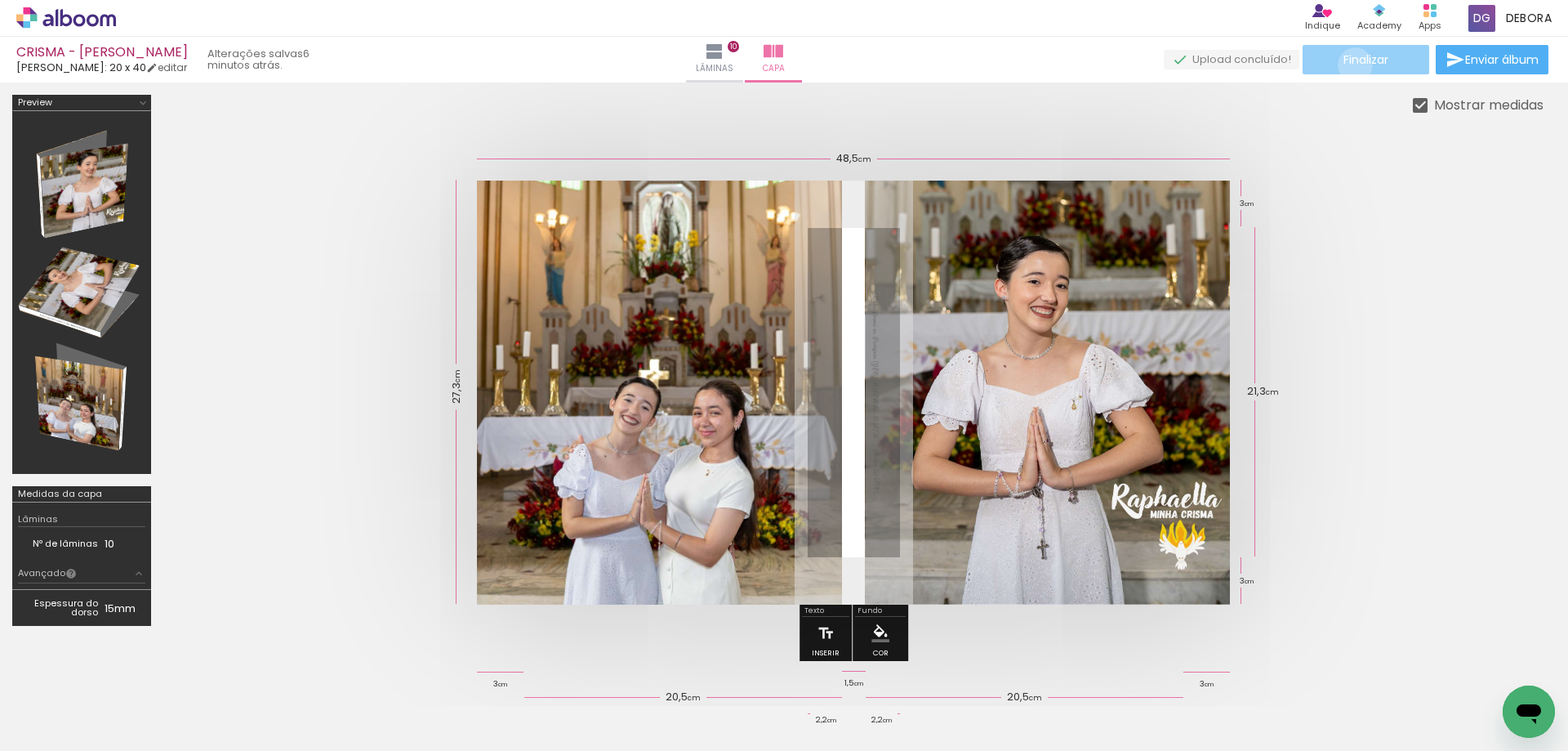
click at [1349, 65] on span "Finalizar" at bounding box center [1366, 60] width 45 height 12
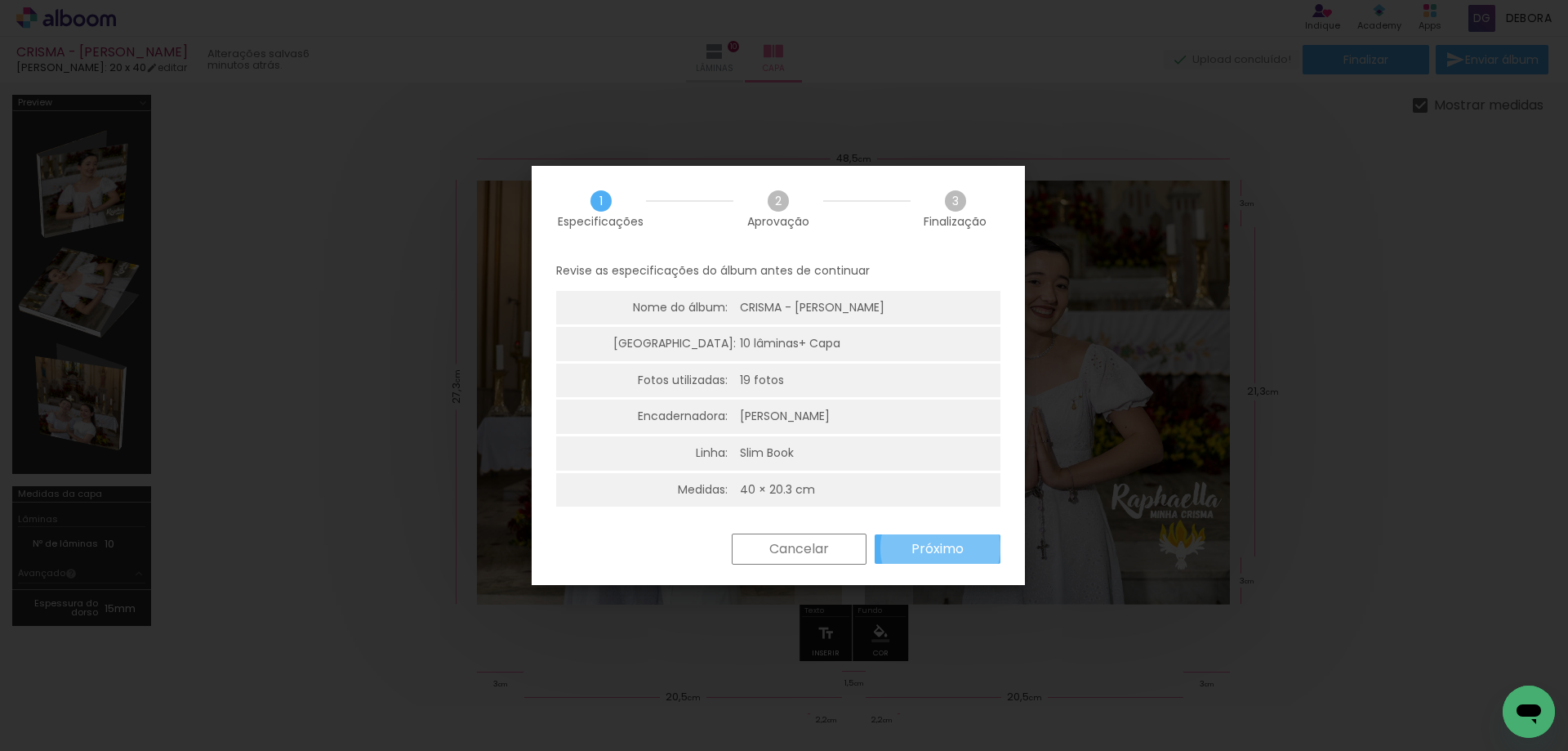
click at [0, 0] on slot "Próximo" at bounding box center [0, 0] width 0 height 0
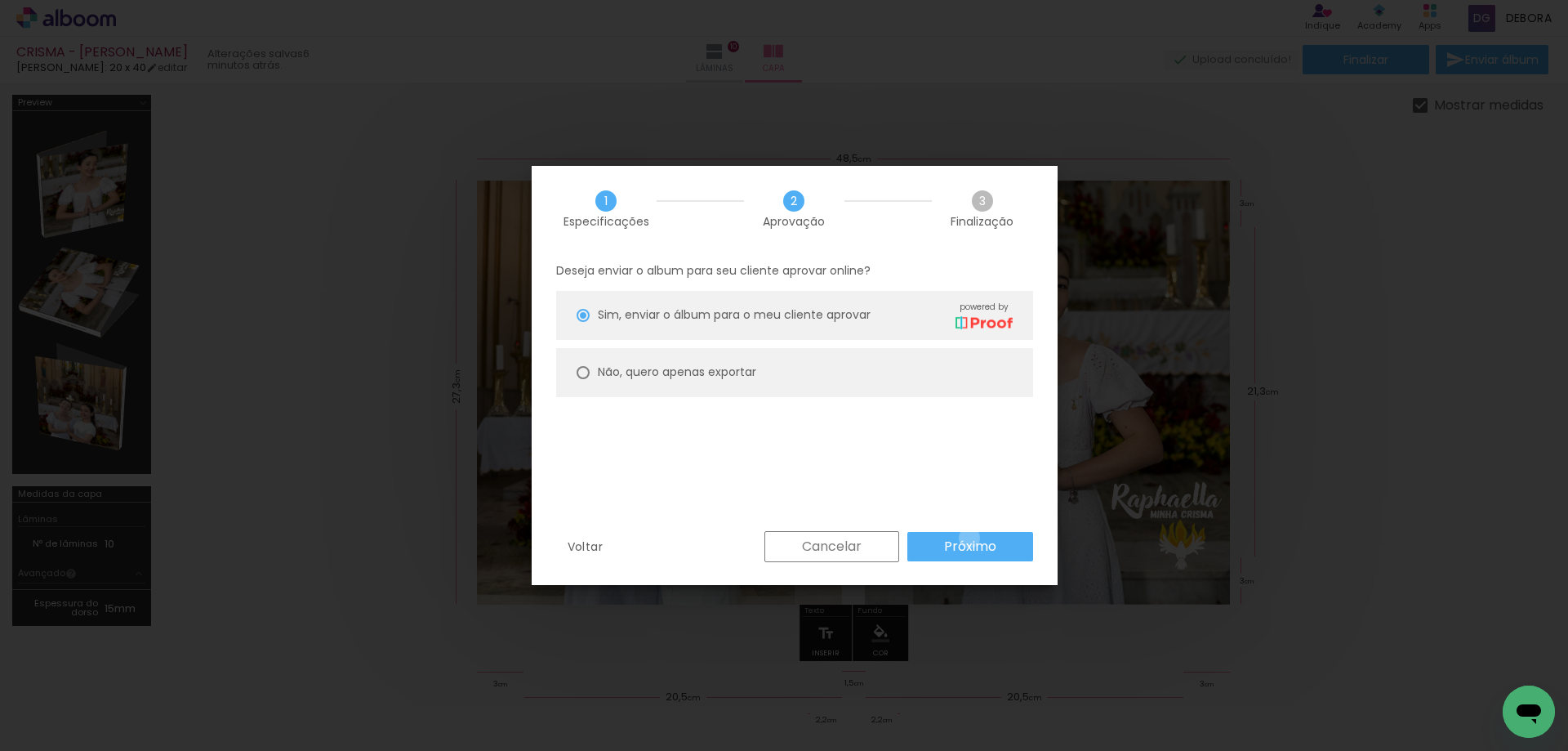
click at [0, 0] on slot "Próximo" at bounding box center [0, 0] width 0 height 0
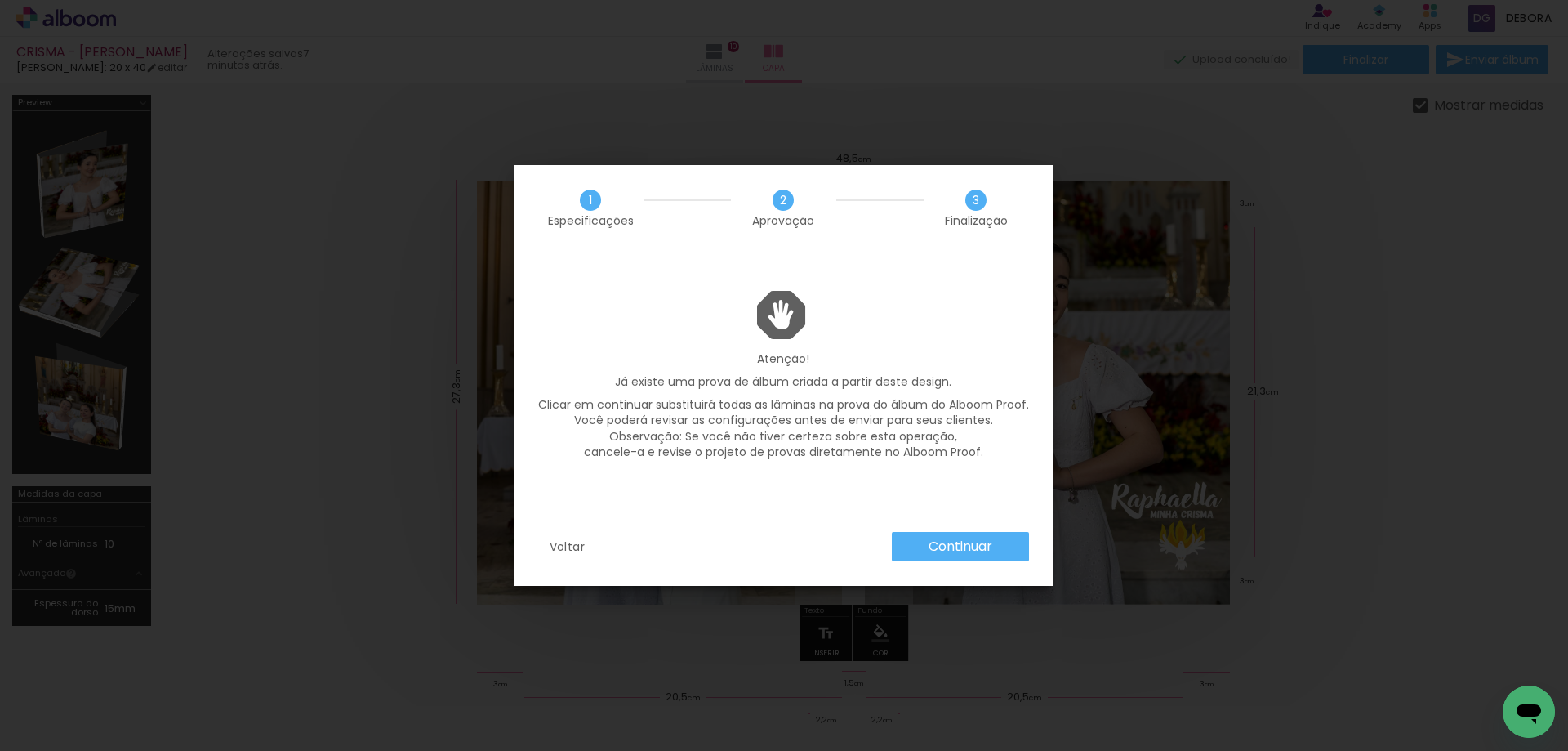
click at [0, 0] on slot "Continuar" at bounding box center [0, 0] width 0 height 0
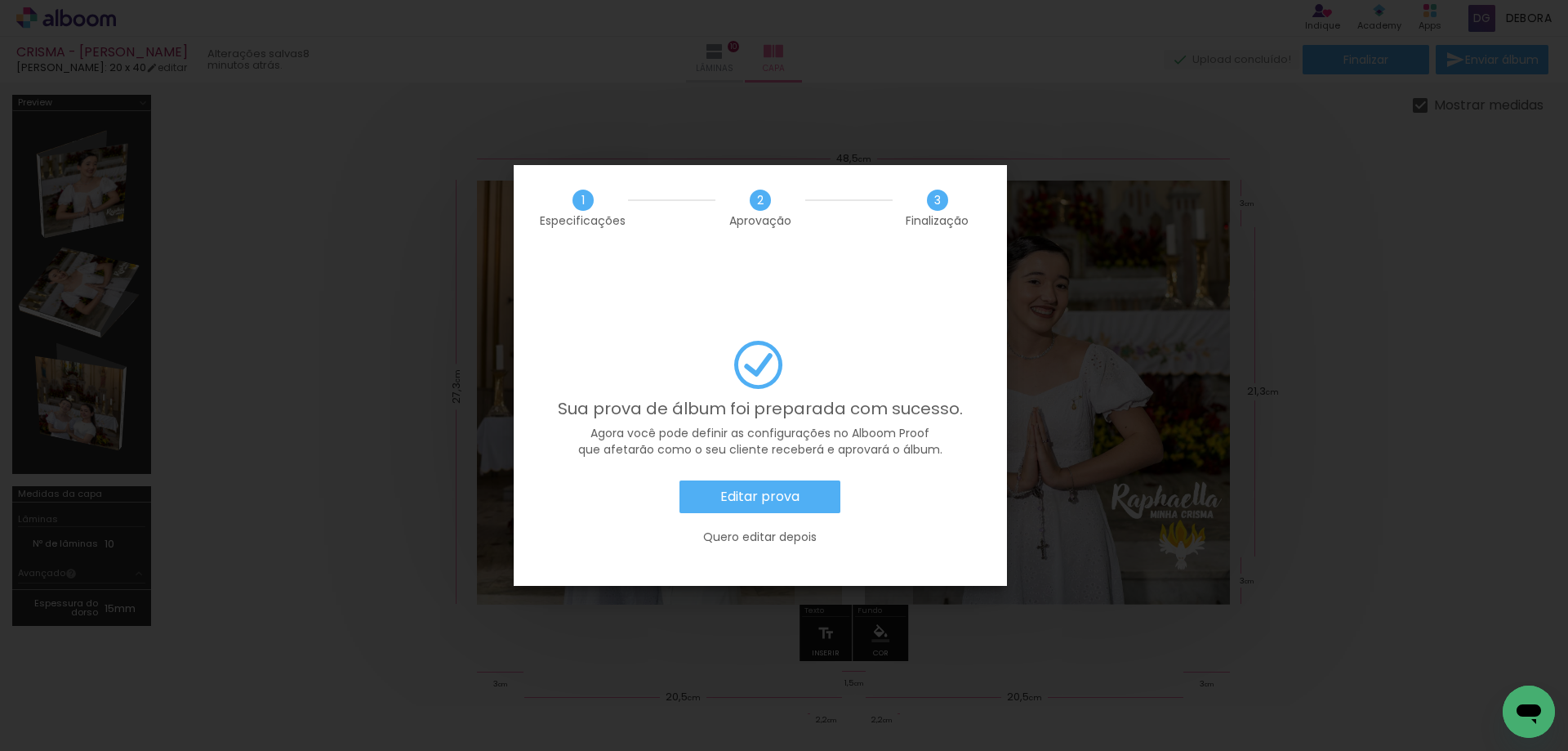
click at [0, 0] on slot "Quero editar depois" at bounding box center [0, 0] width 0 height 0
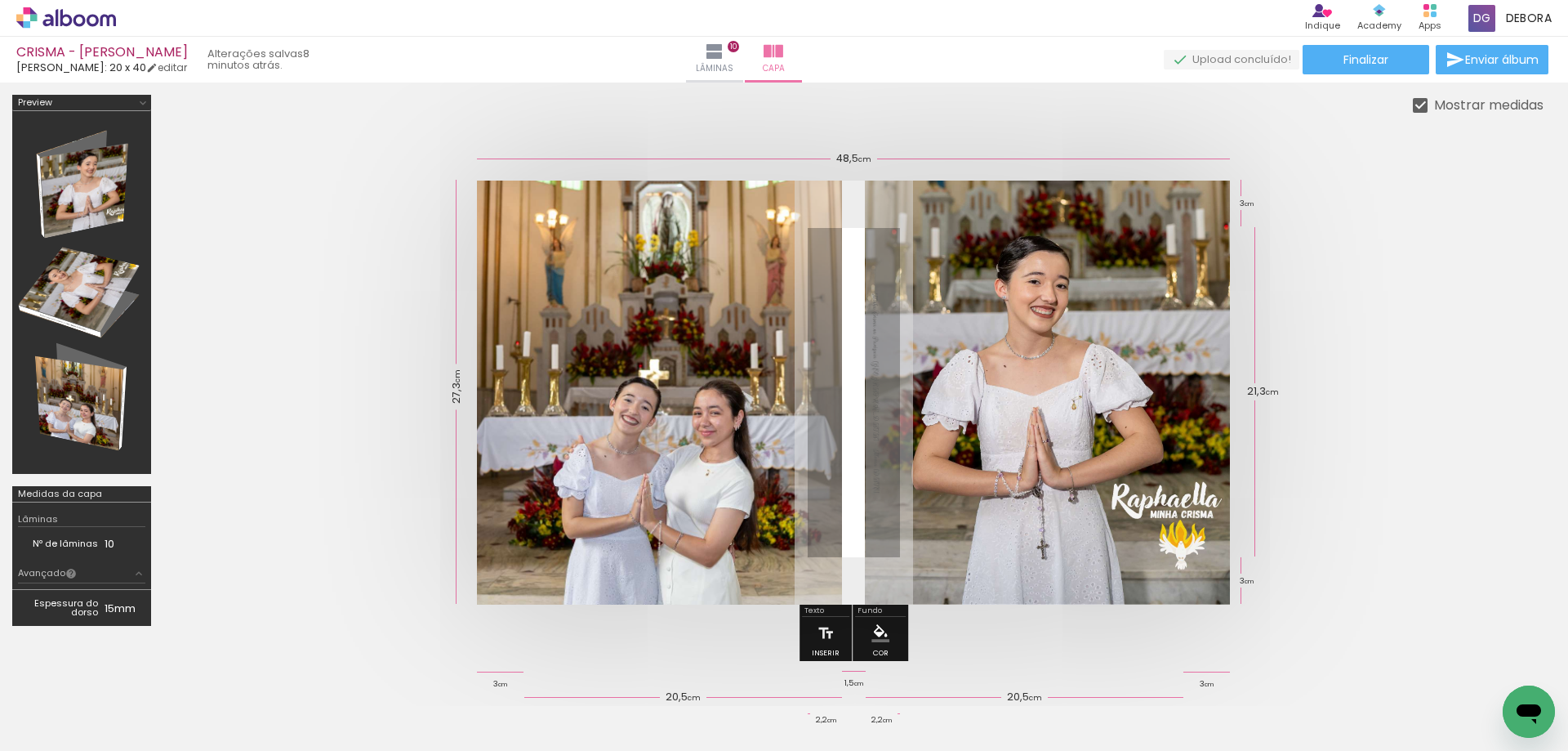
click at [94, 17] on icon at bounding box center [66, 18] width 99 height 22
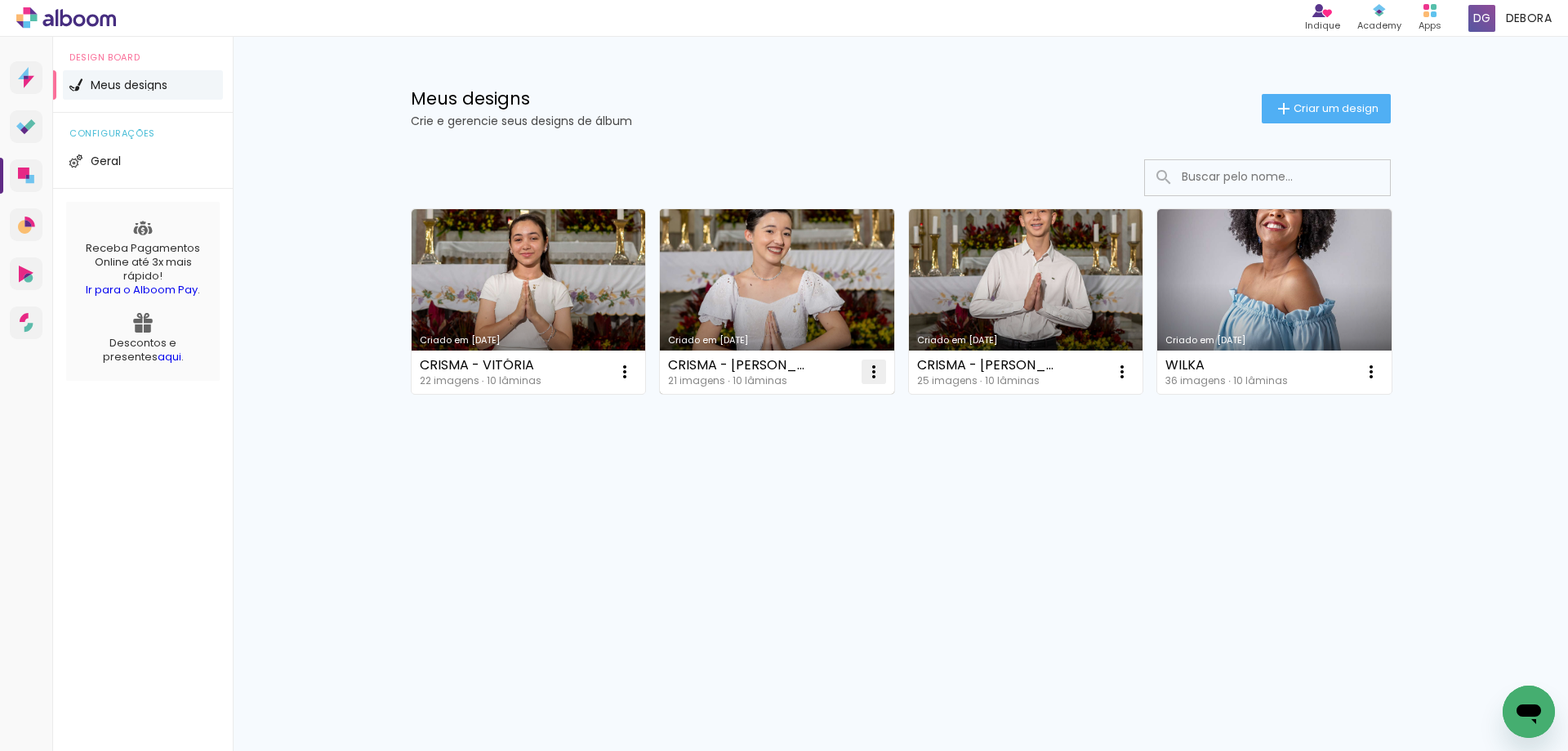
click at [873, 373] on iron-icon at bounding box center [874, 372] width 20 height 20
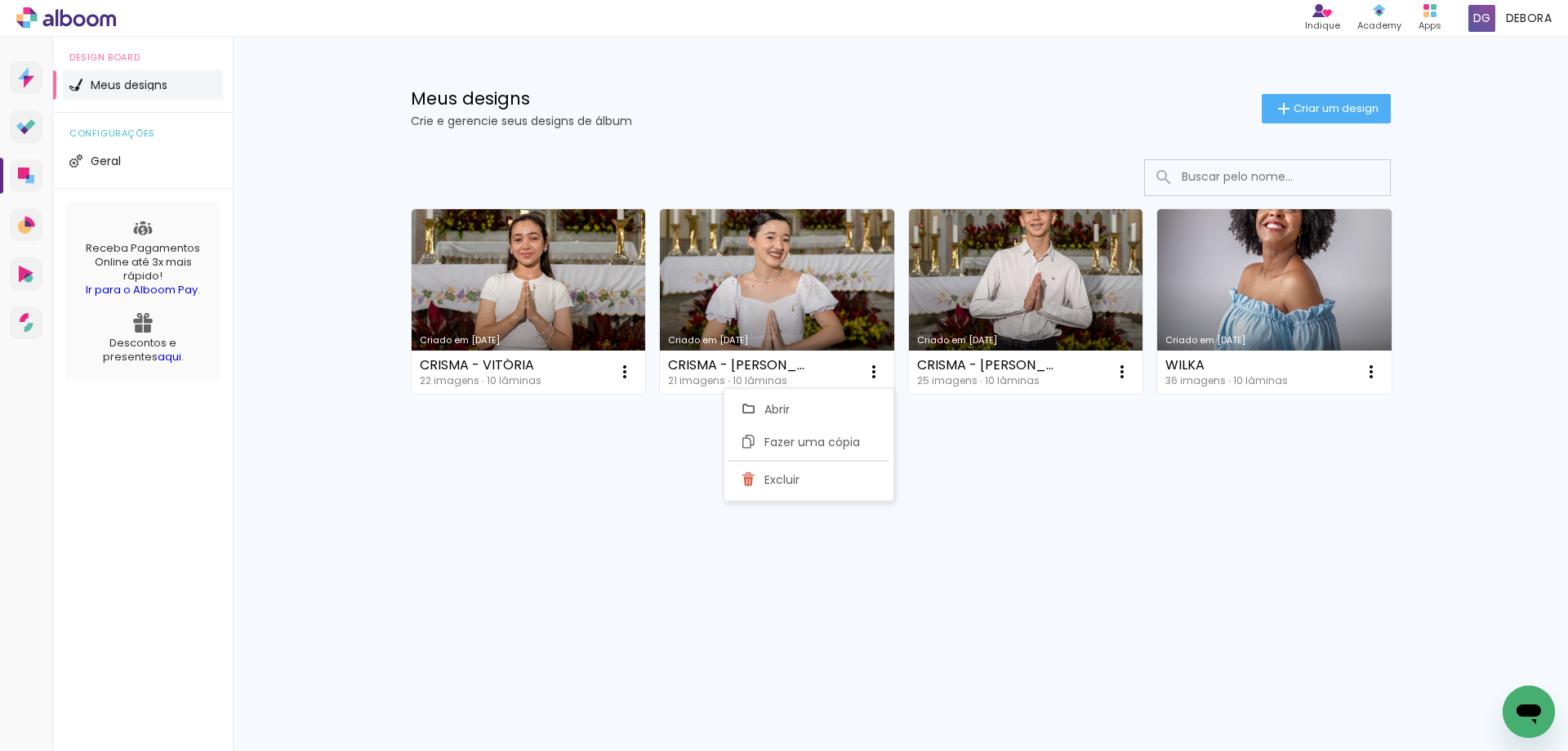
click at [842, 404] on paper-item "Abrir" at bounding box center [807, 409] width 163 height 32
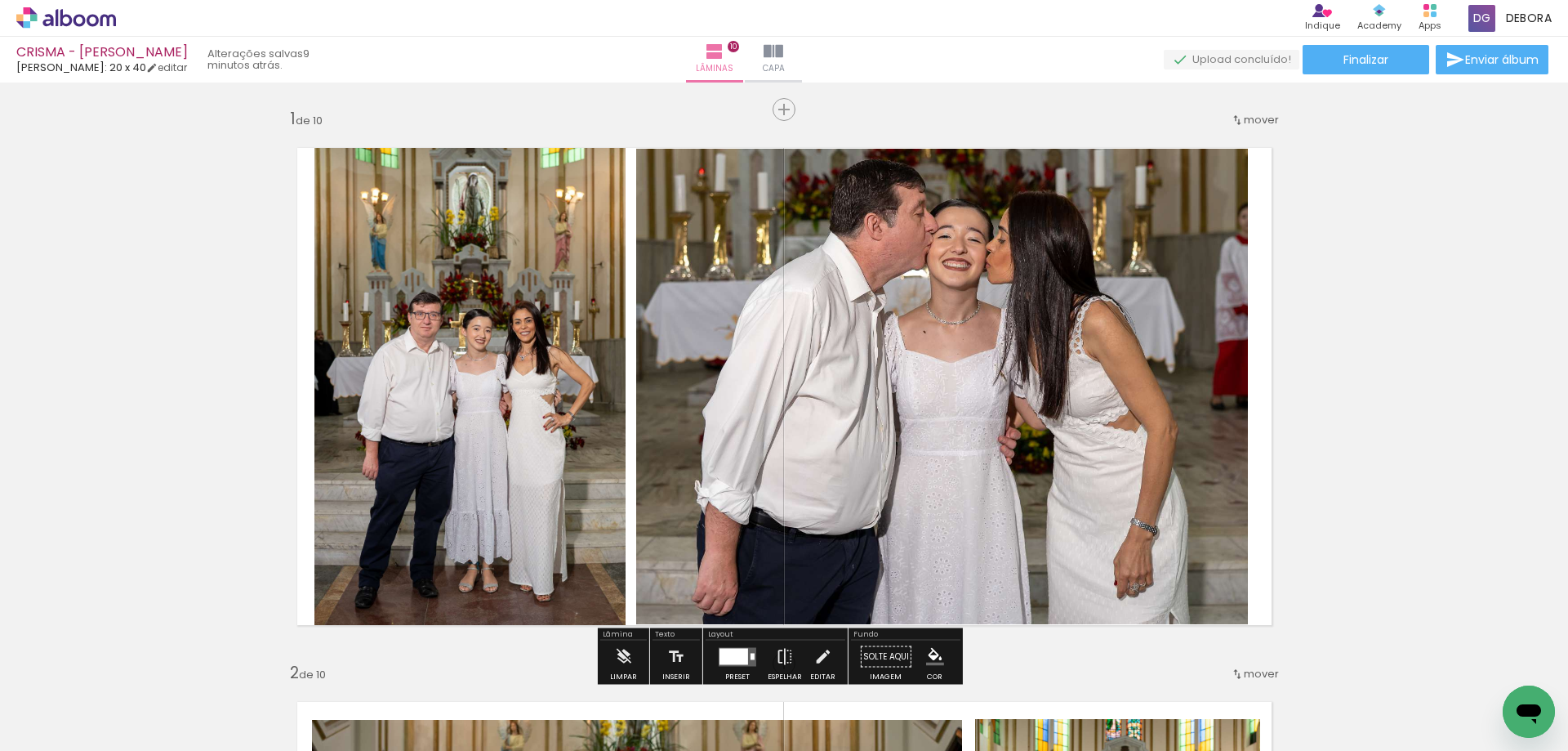
click at [528, 306] on quentale-photo at bounding box center [470, 387] width 312 height 513
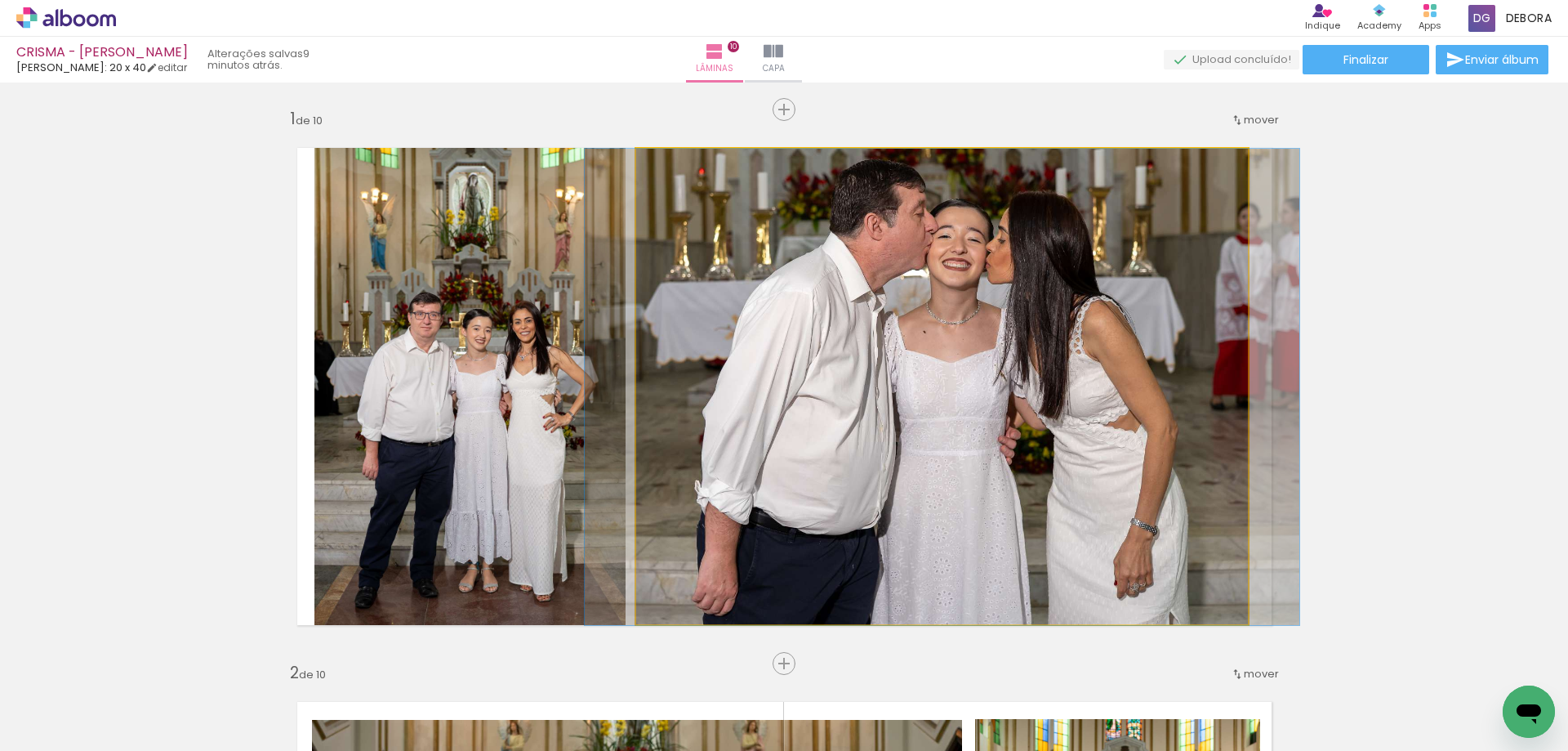
click at [661, 282] on quentale-photo at bounding box center [942, 387] width 613 height 476
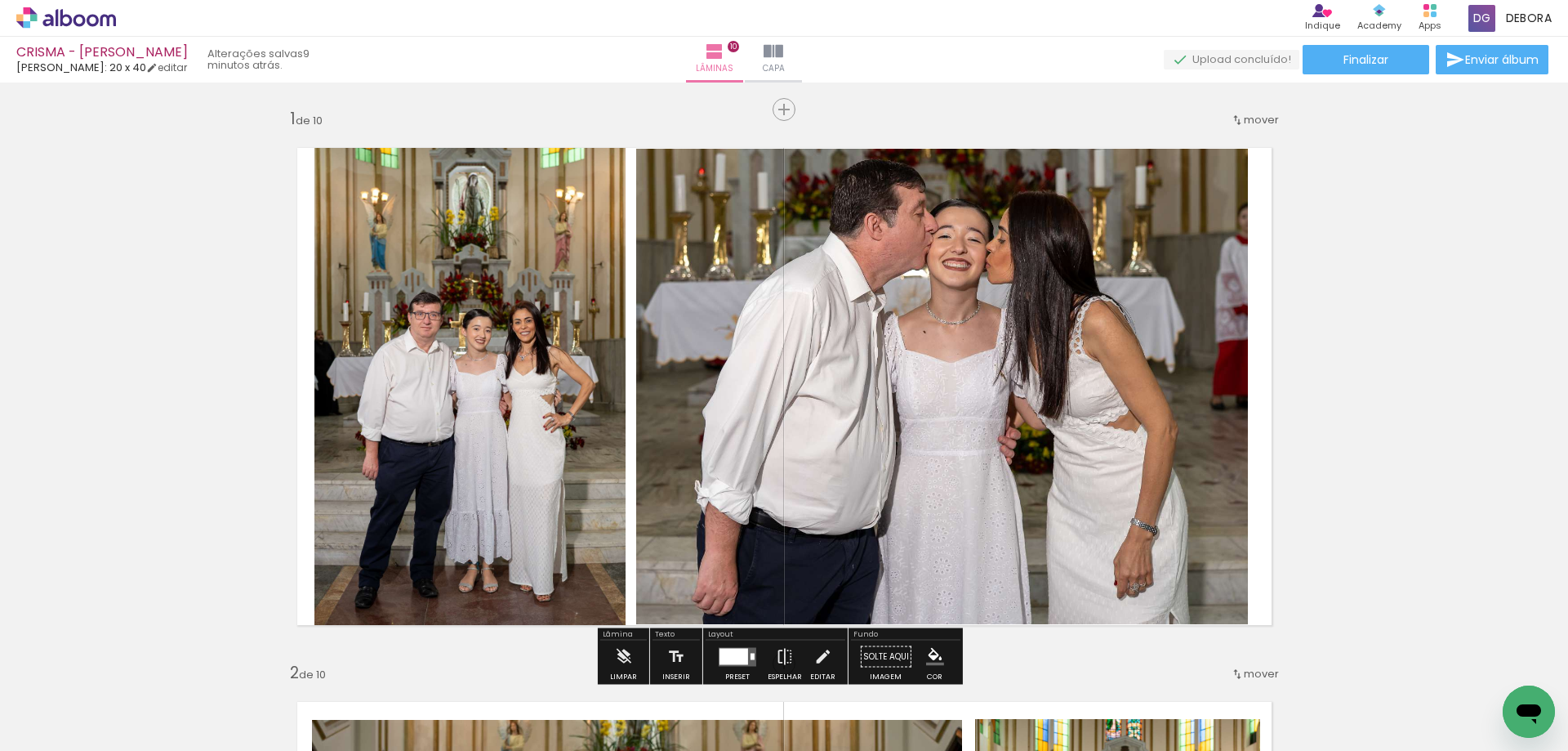
click at [850, 288] on quentale-photo at bounding box center [942, 387] width 613 height 476
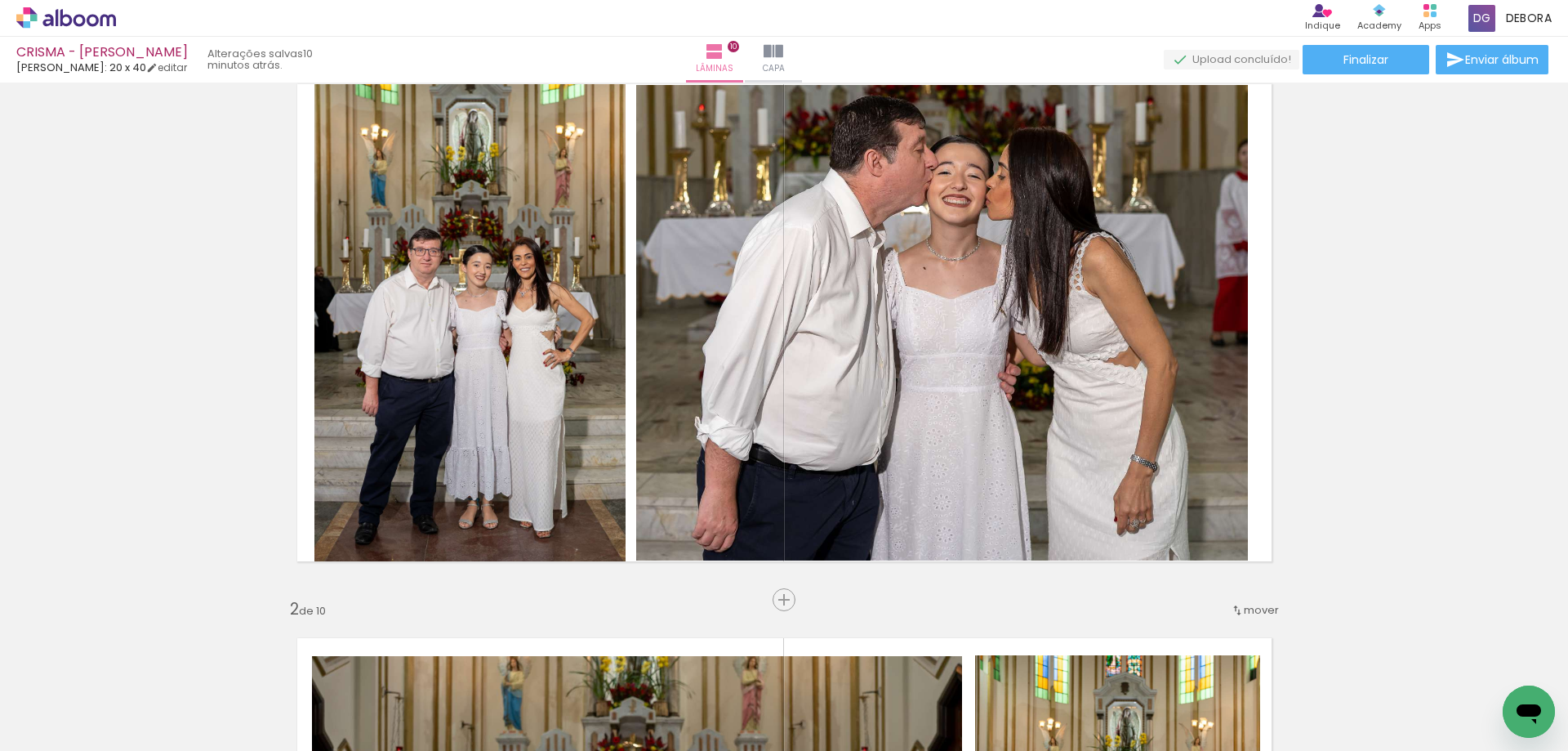
scroll to position [51, 0]
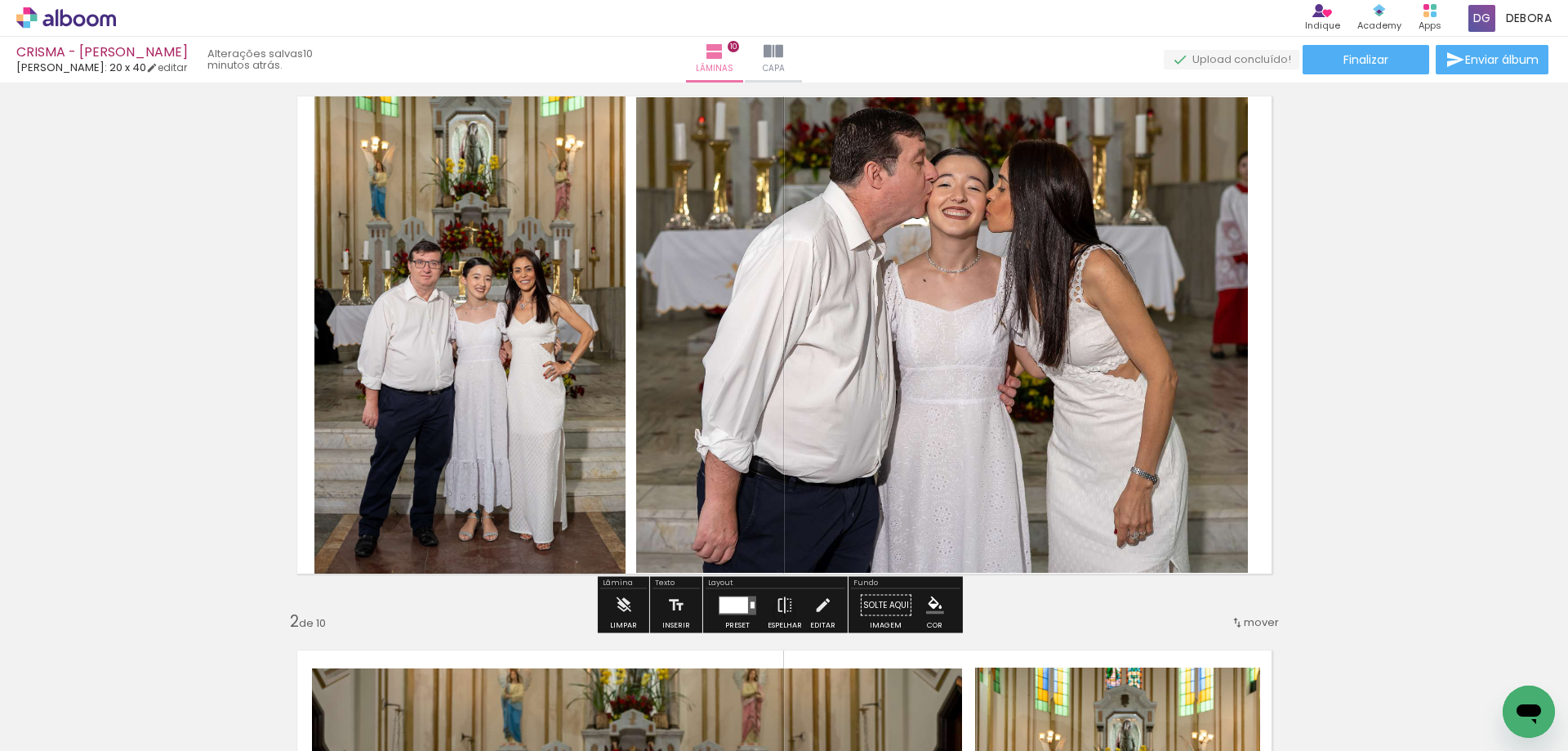
click at [819, 606] on iron-icon at bounding box center [823, 604] width 18 height 32
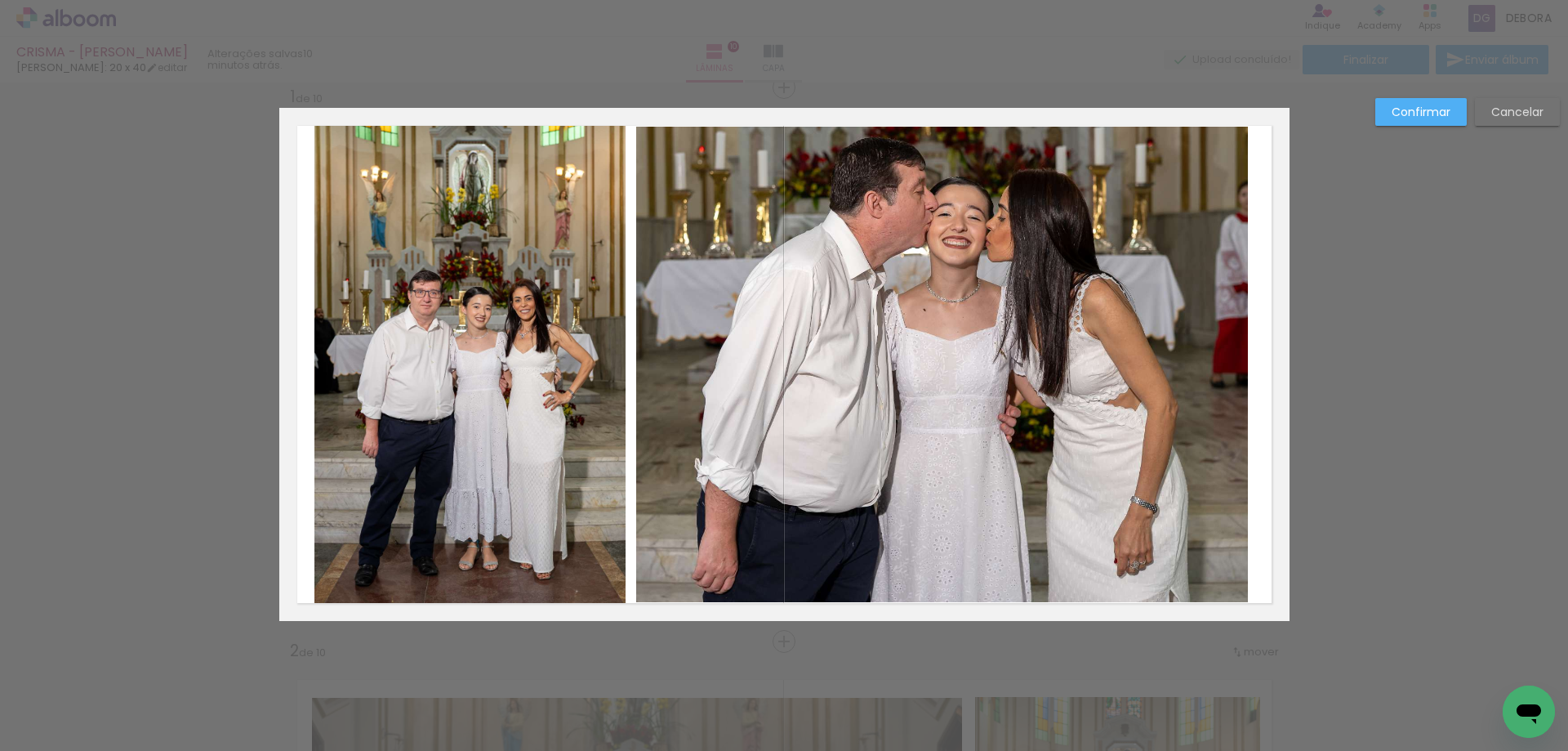
scroll to position [21, 0]
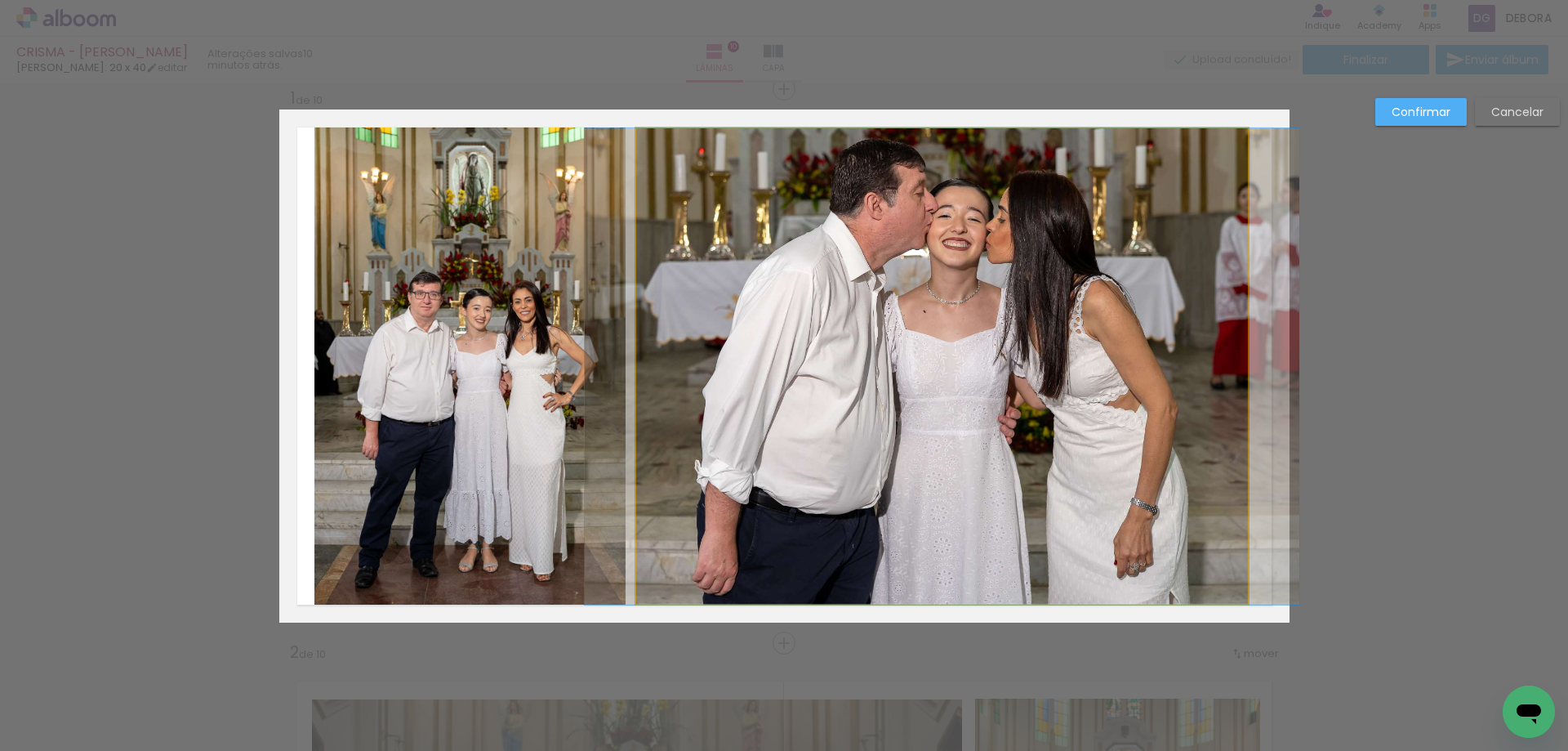
click at [850, 556] on quentale-photo at bounding box center [942, 366] width 613 height 476
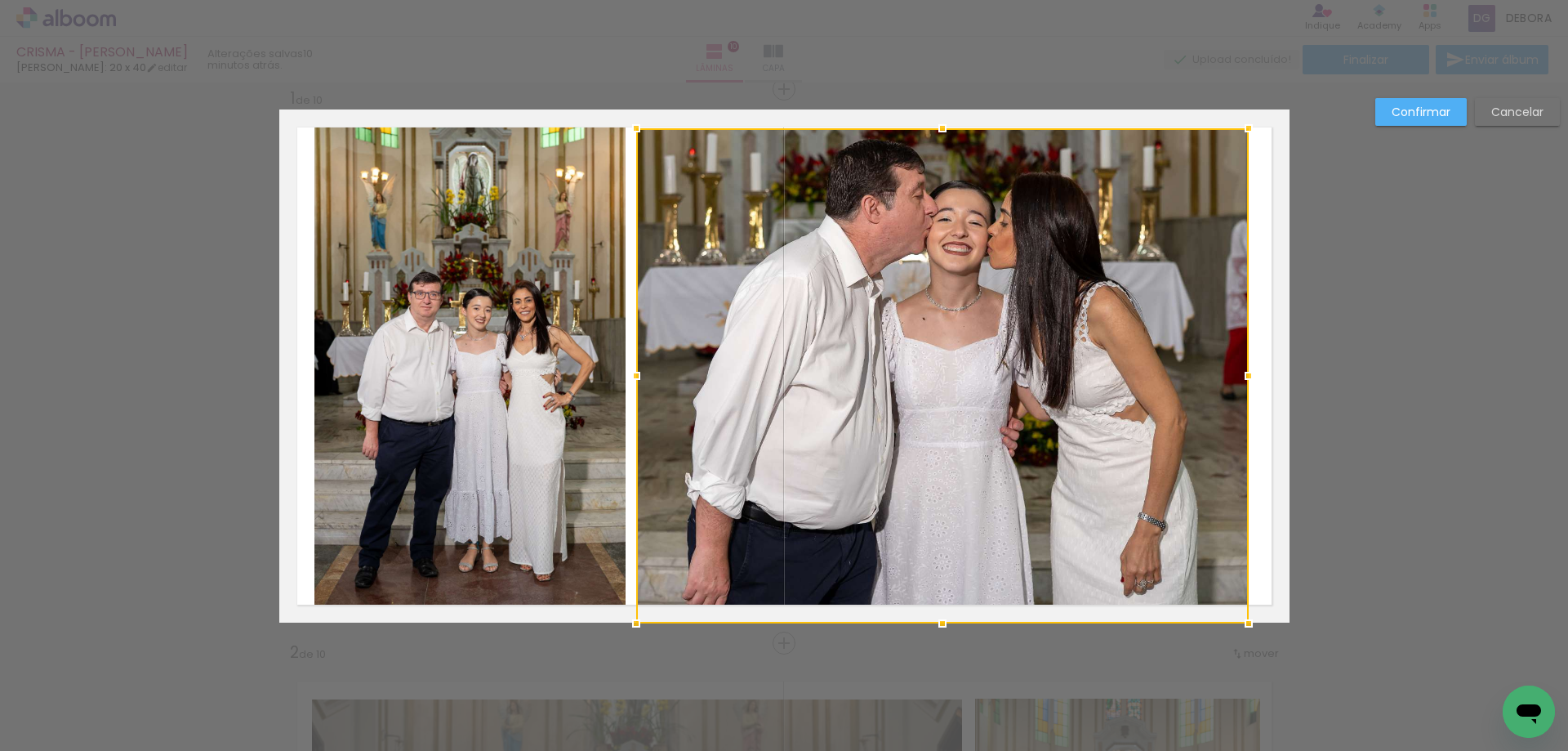
click at [937, 607] on div at bounding box center [942, 623] width 32 height 32
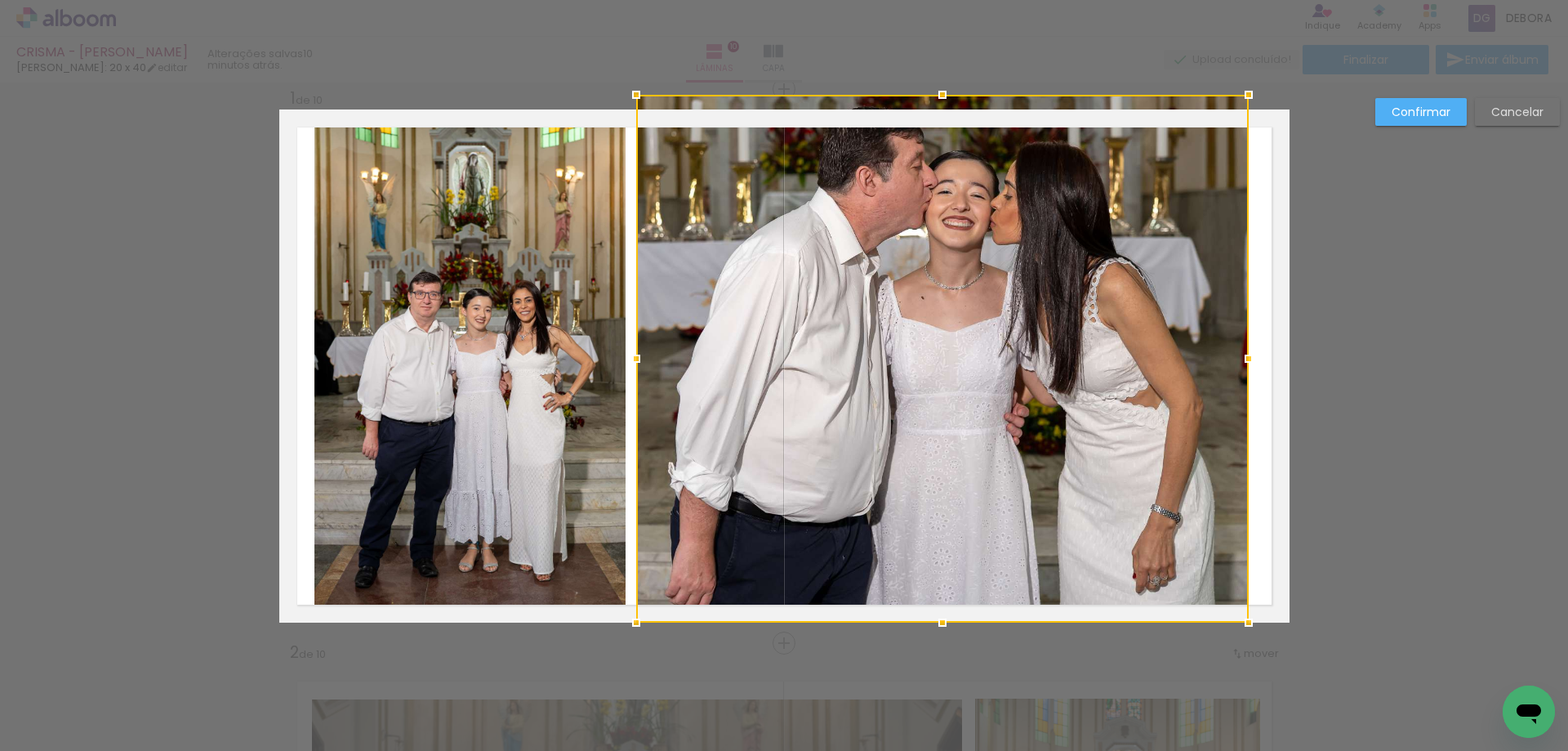
drag, startPoint x: 937, startPoint y: 127, endPoint x: 948, endPoint y: 118, distance: 14.2
click at [940, 120] on div at bounding box center [942, 358] width 613 height 527
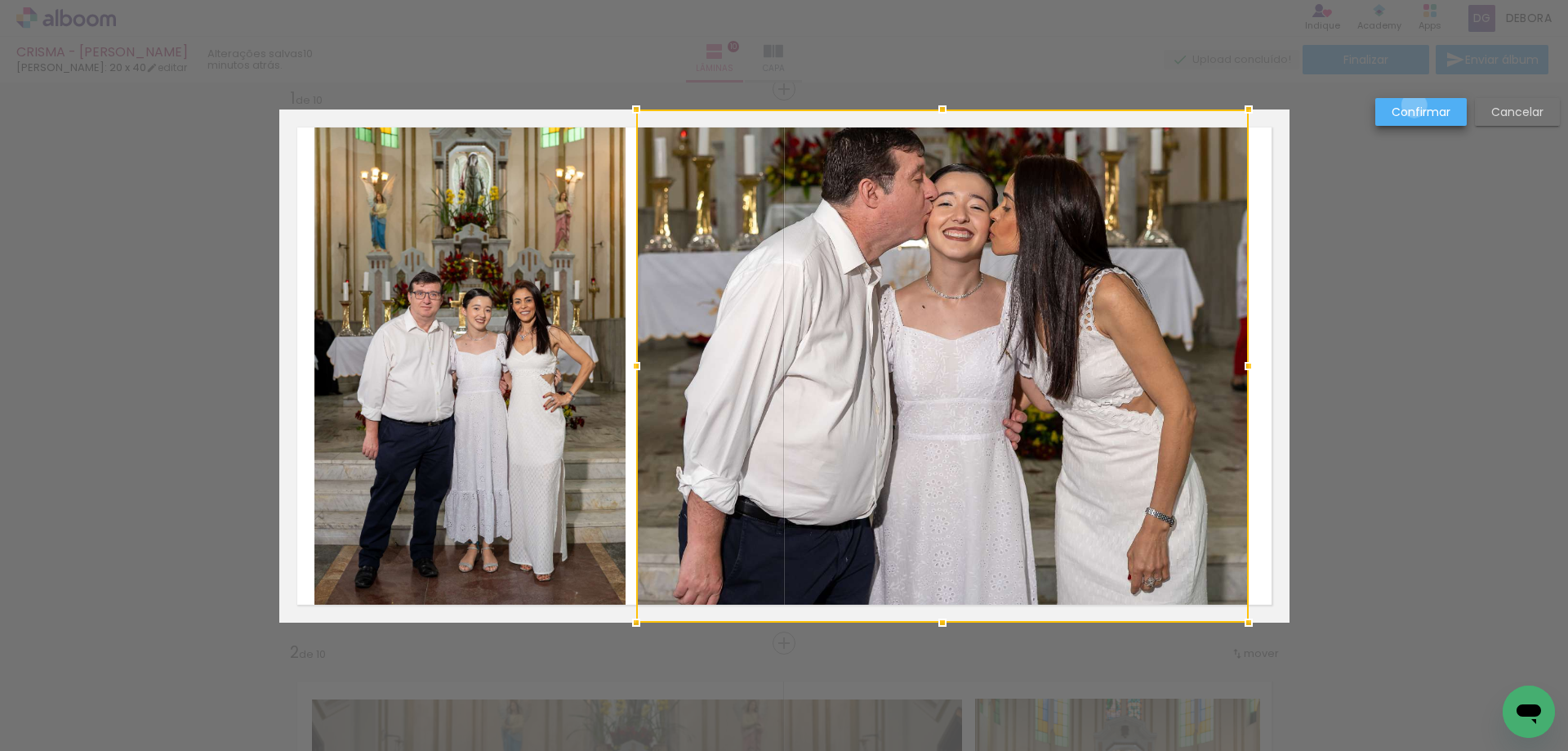
click at [0, 0] on slot "Confirmar" at bounding box center [0, 0] width 0 height 0
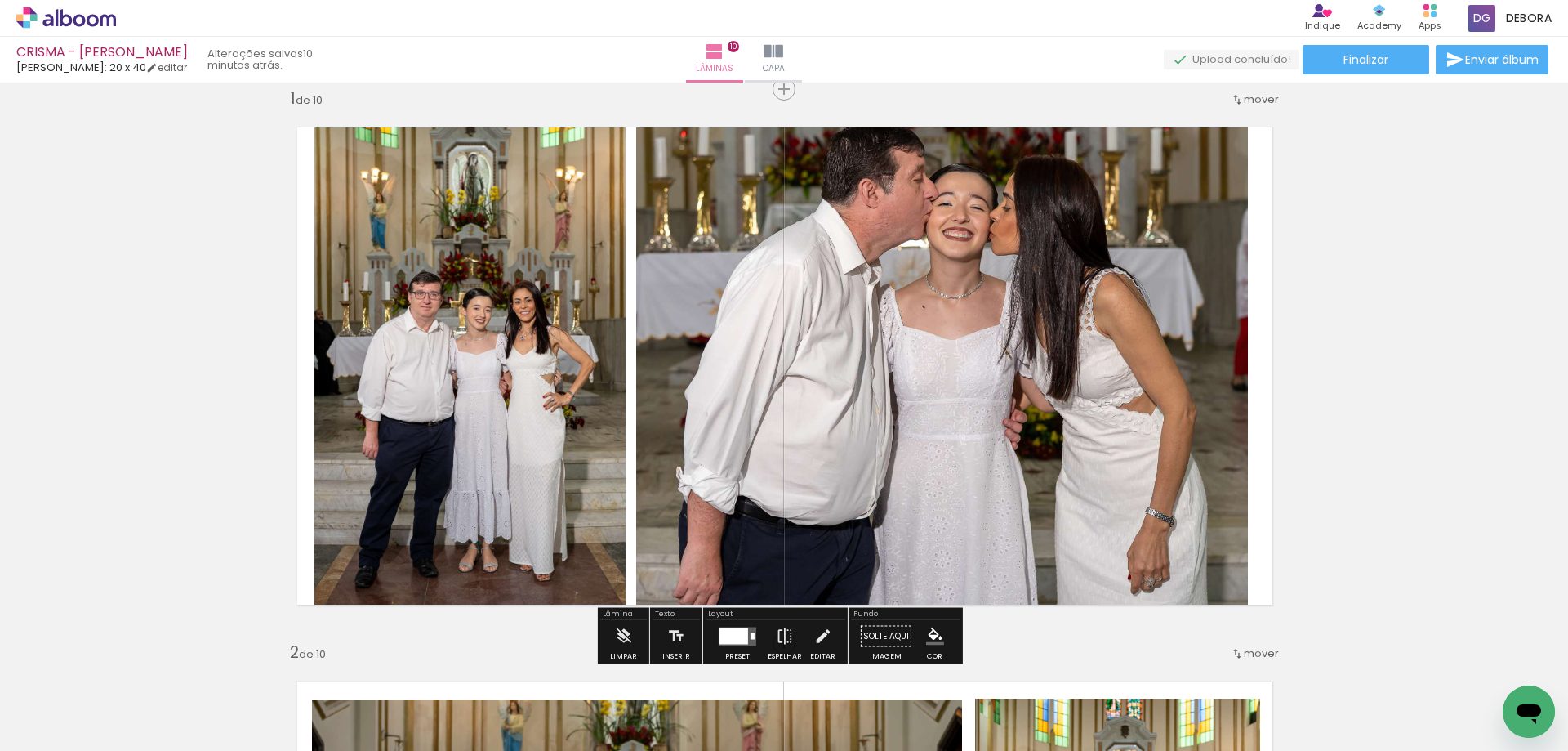
click at [1101, 198] on quentale-photo at bounding box center [942, 366] width 613 height 513
click at [819, 635] on iron-icon at bounding box center [823, 636] width 18 height 32
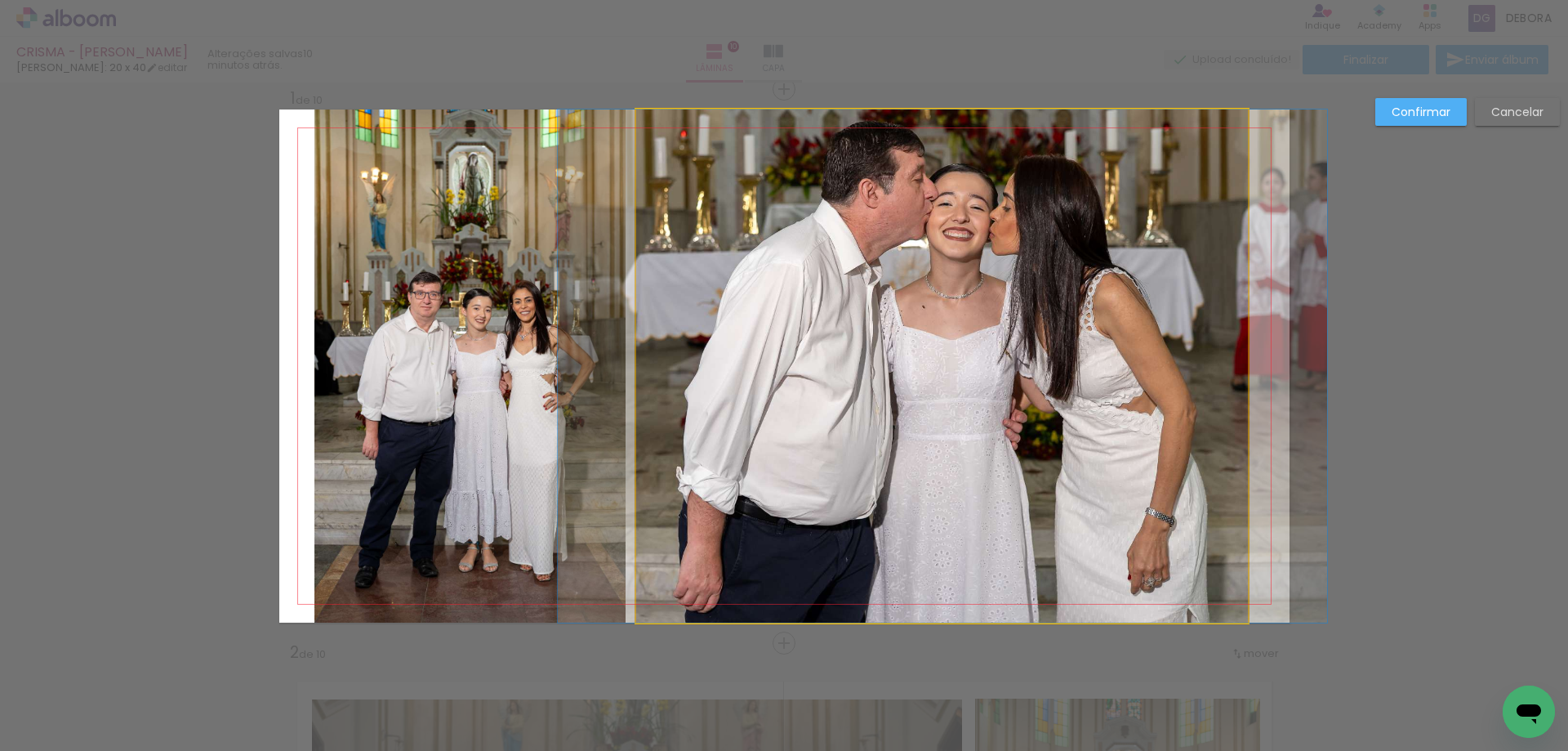
drag, startPoint x: 1142, startPoint y: 201, endPoint x: 1149, endPoint y: 190, distance: 13.0
click at [1142, 200] on quentale-photo at bounding box center [942, 366] width 613 height 513
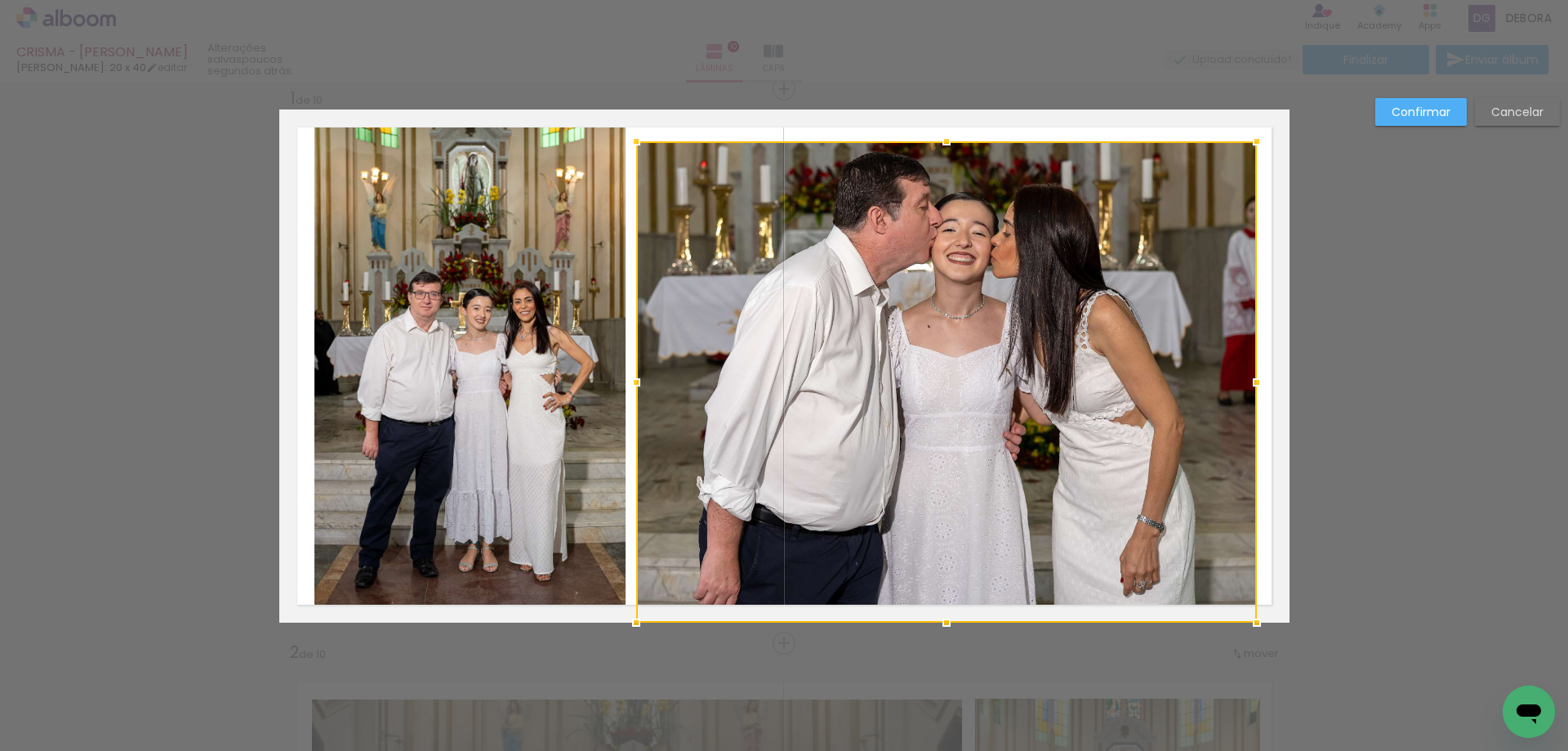
drag, startPoint x: 1243, startPoint y: 108, endPoint x: 1253, endPoint y: 128, distance: 22.4
click at [1253, 128] on div at bounding box center [1256, 141] width 32 height 32
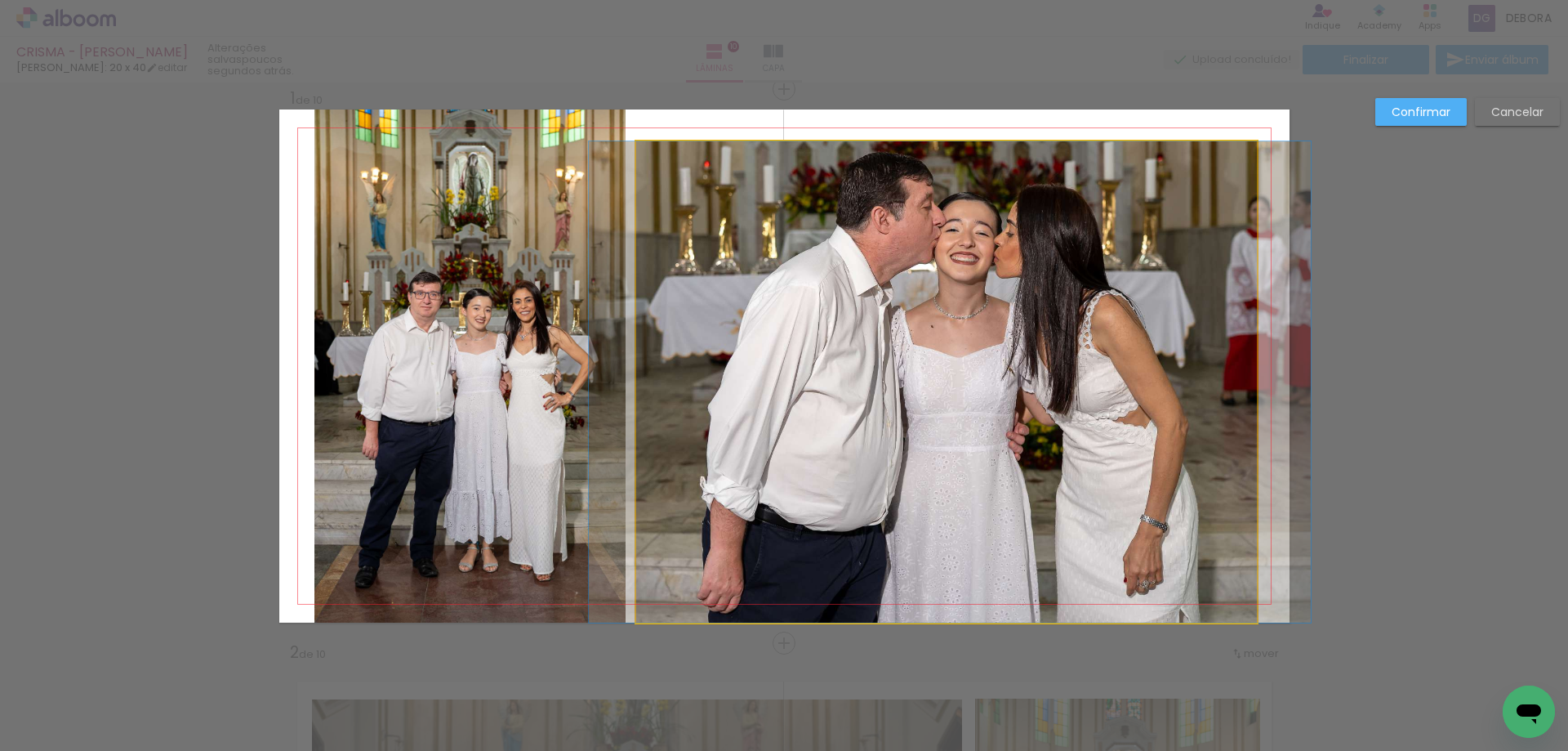
drag, startPoint x: 1088, startPoint y: 317, endPoint x: 1091, endPoint y: 301, distance: 16.3
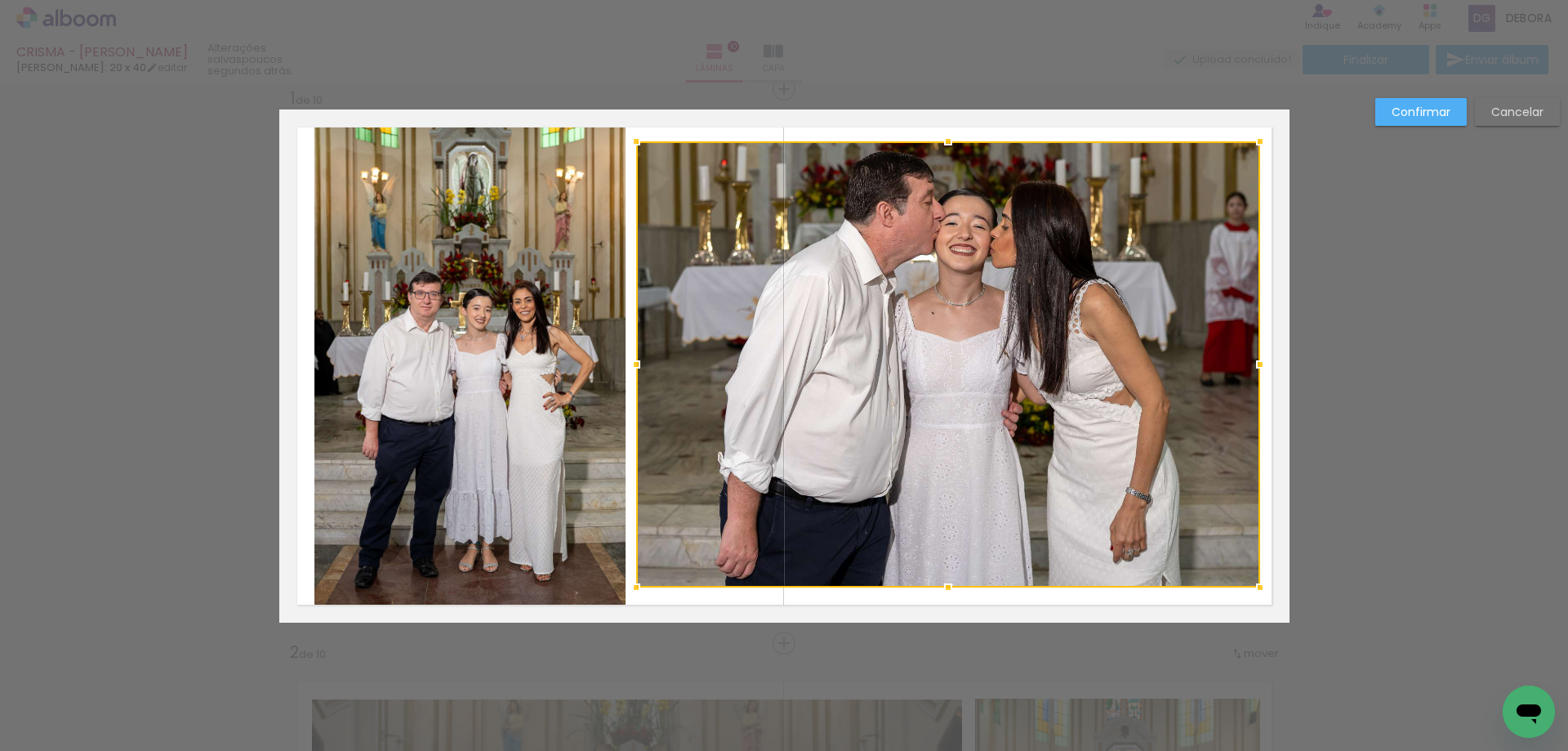
drag, startPoint x: 1251, startPoint y: 623, endPoint x: 1255, endPoint y: 587, distance: 36.2
click at [1255, 587] on div at bounding box center [1259, 587] width 32 height 32
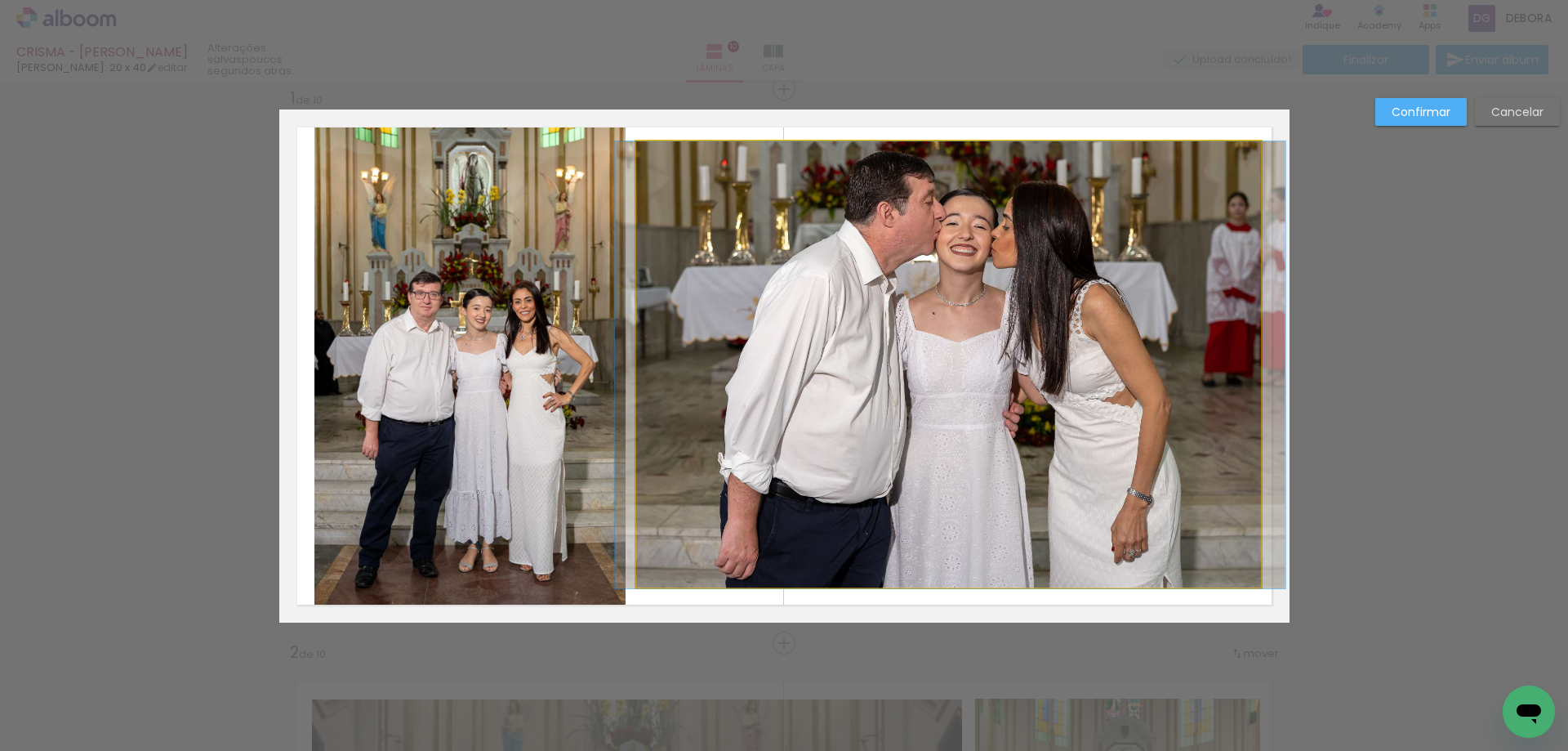
click at [1226, 576] on quentale-photo at bounding box center [948, 365] width 625 height 447
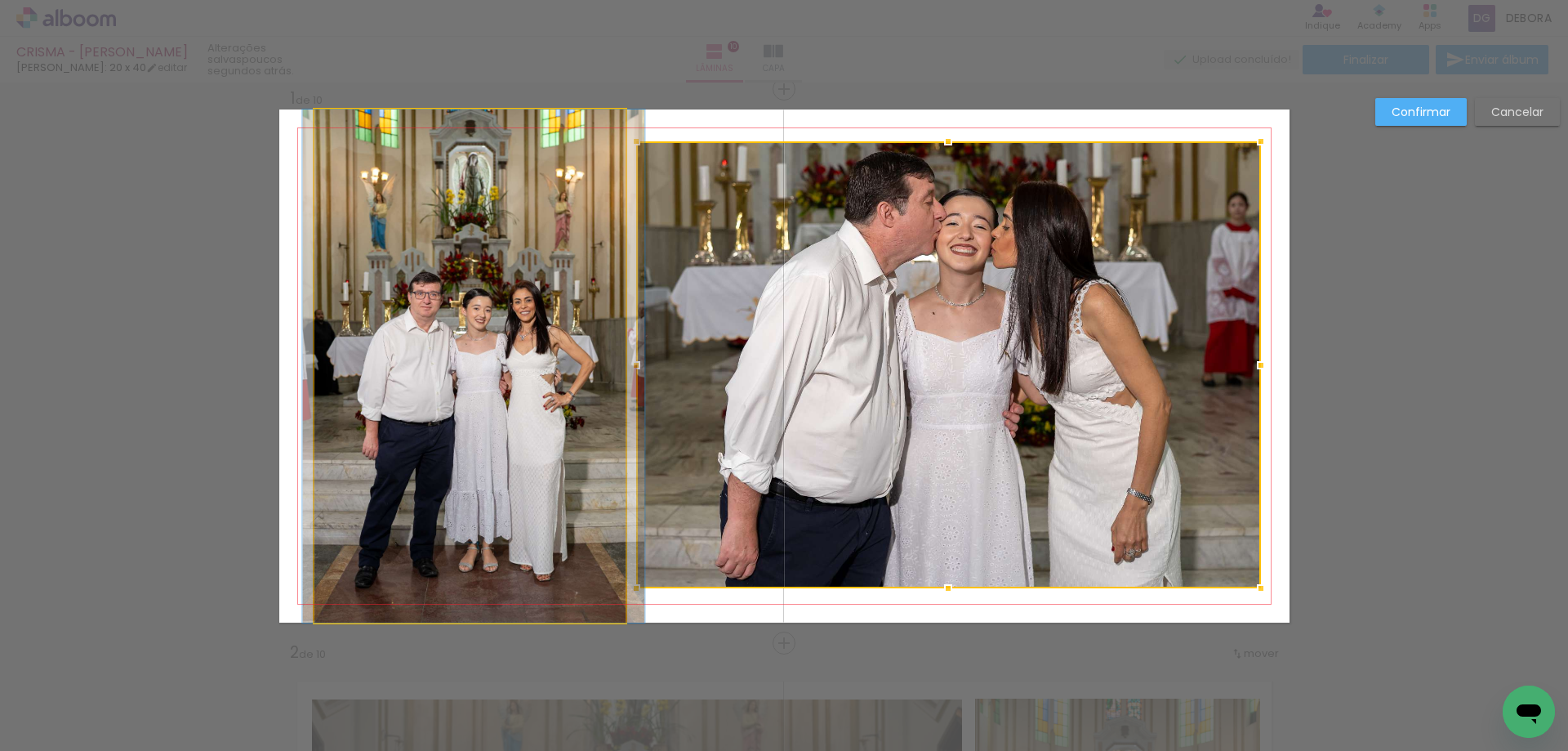
click at [567, 201] on quentale-photo at bounding box center [470, 366] width 312 height 513
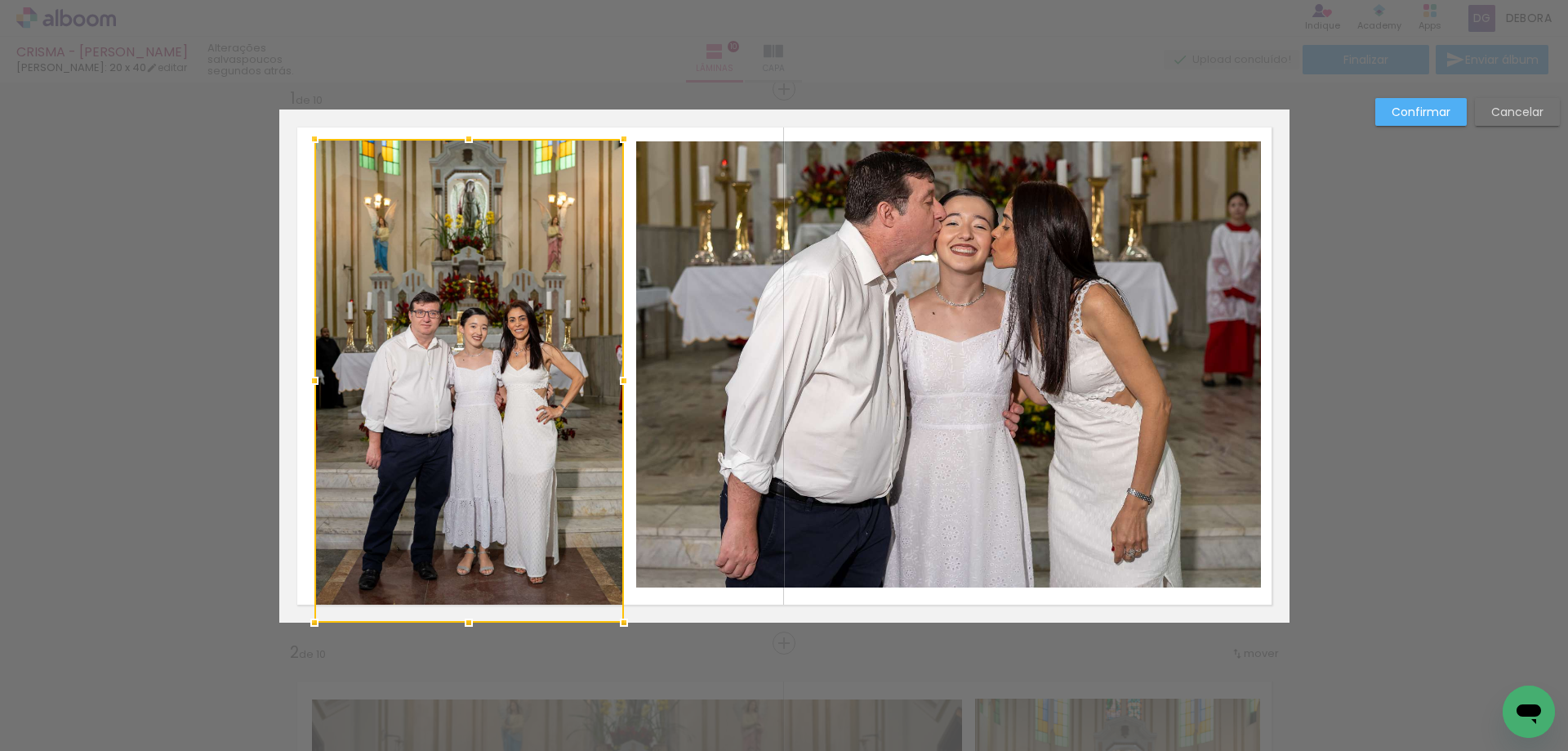
drag, startPoint x: 621, startPoint y: 105, endPoint x: 618, endPoint y: 135, distance: 30.1
click at [618, 135] on div at bounding box center [623, 138] width 32 height 32
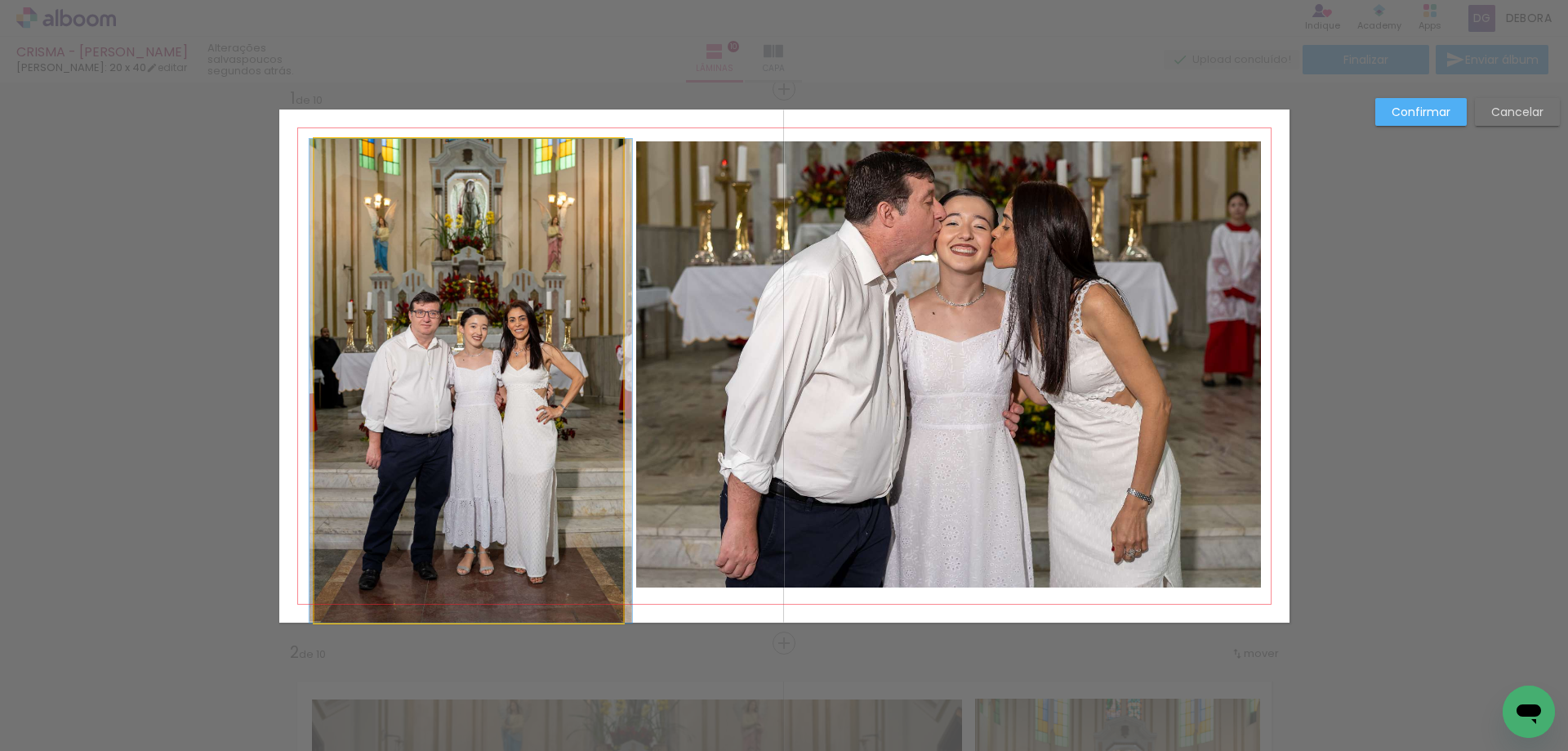
click at [603, 152] on quentale-photo at bounding box center [469, 381] width 310 height 484
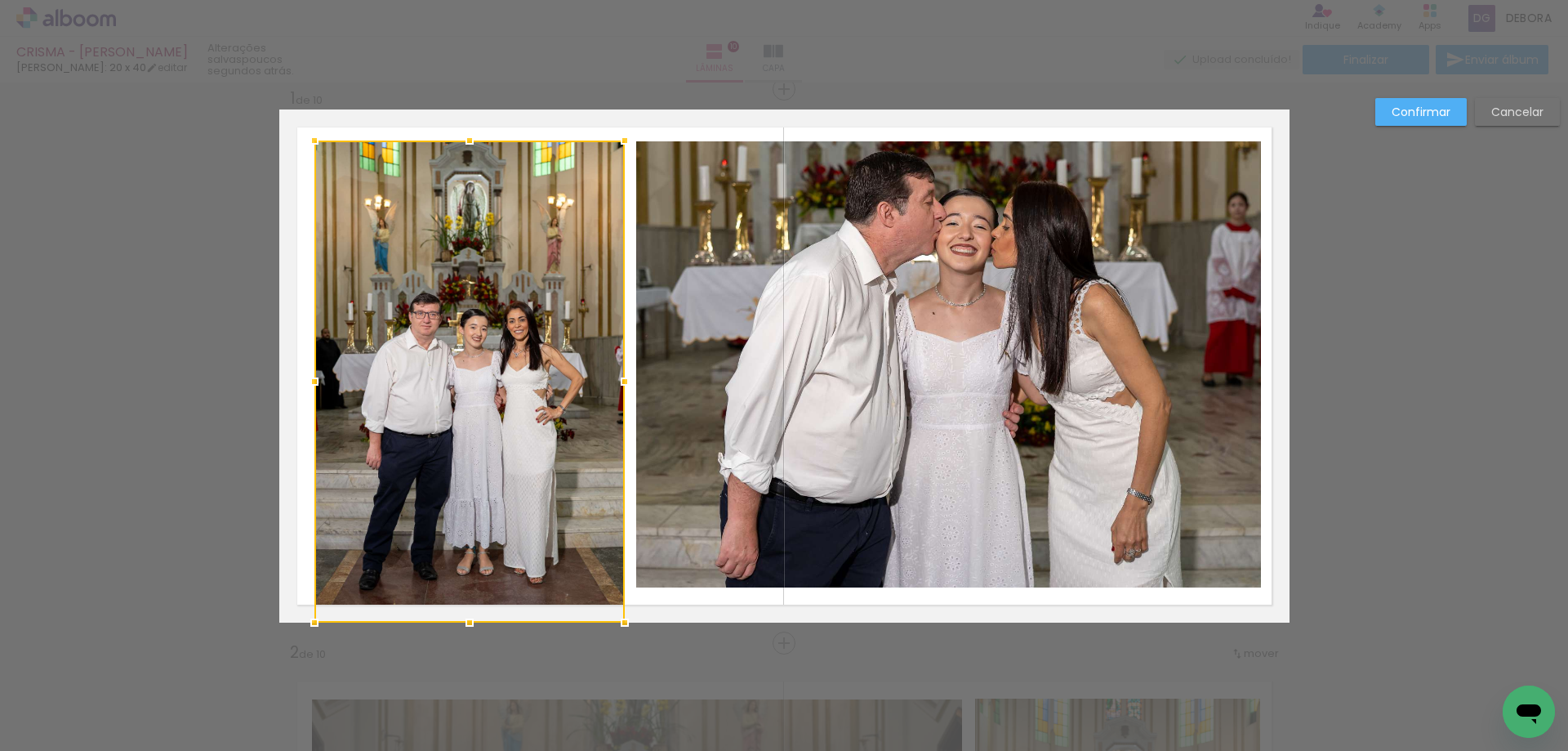
click at [618, 140] on div at bounding box center [624, 140] width 32 height 32
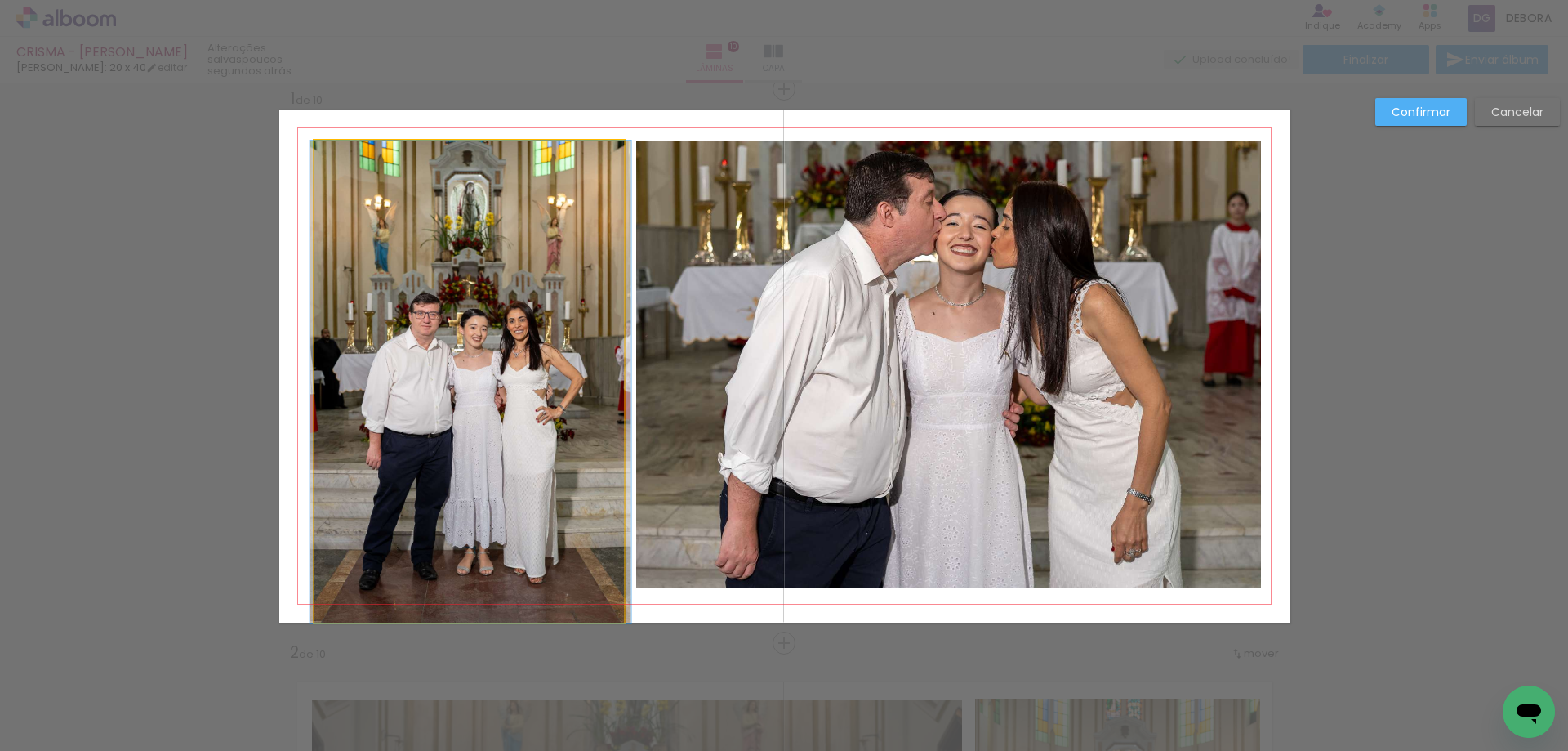
click at [523, 587] on quentale-photo at bounding box center [469, 382] width 310 height 482
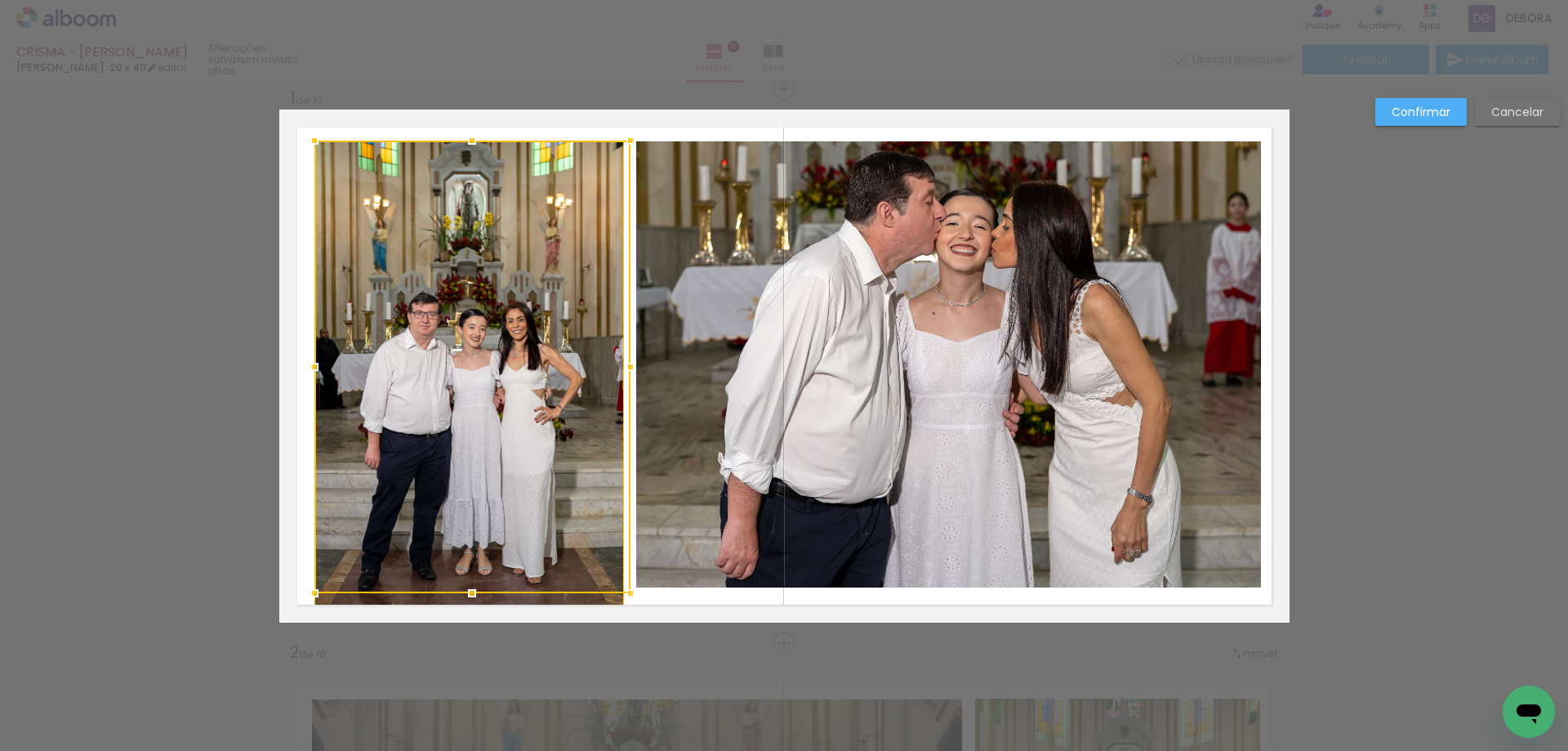
drag, startPoint x: 620, startPoint y: 622, endPoint x: 630, endPoint y: 556, distance: 66.8
click at [630, 556] on album-spread "1 de 10" at bounding box center [784, 366] width 1010 height 513
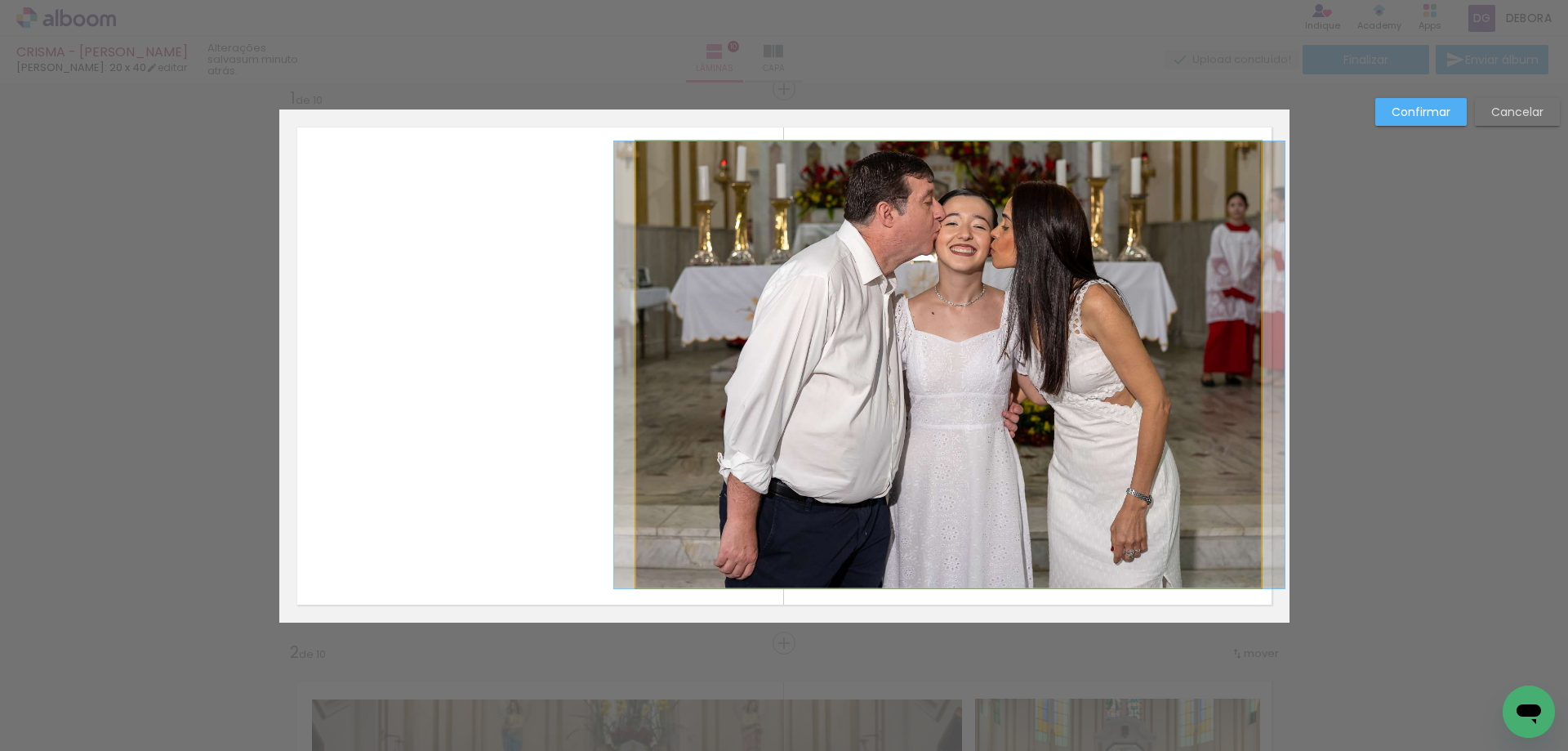
click at [629, 560] on quentale-layouter at bounding box center [784, 366] width 1010 height 513
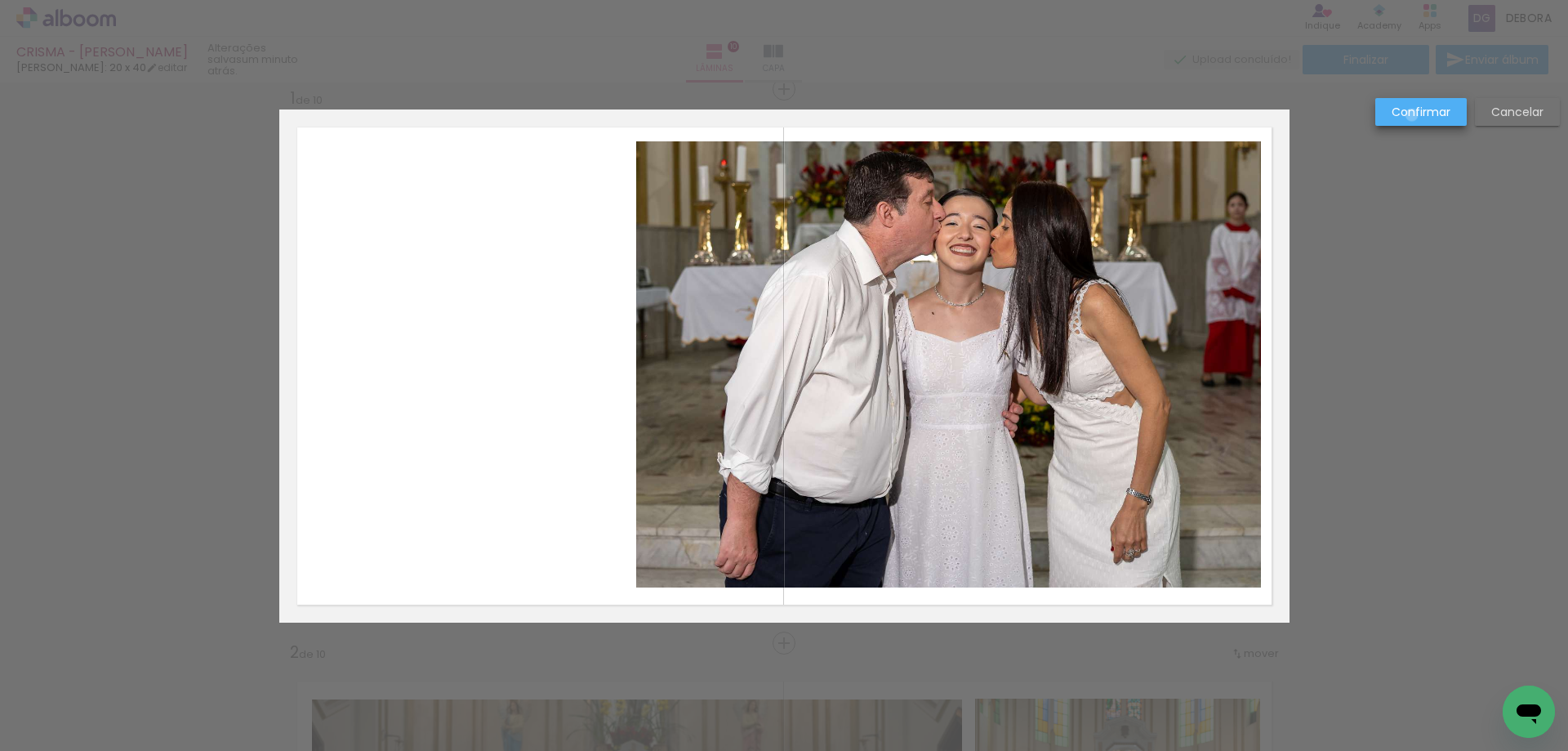
click at [0, 0] on slot "Confirmar" at bounding box center [0, 0] width 0 height 0
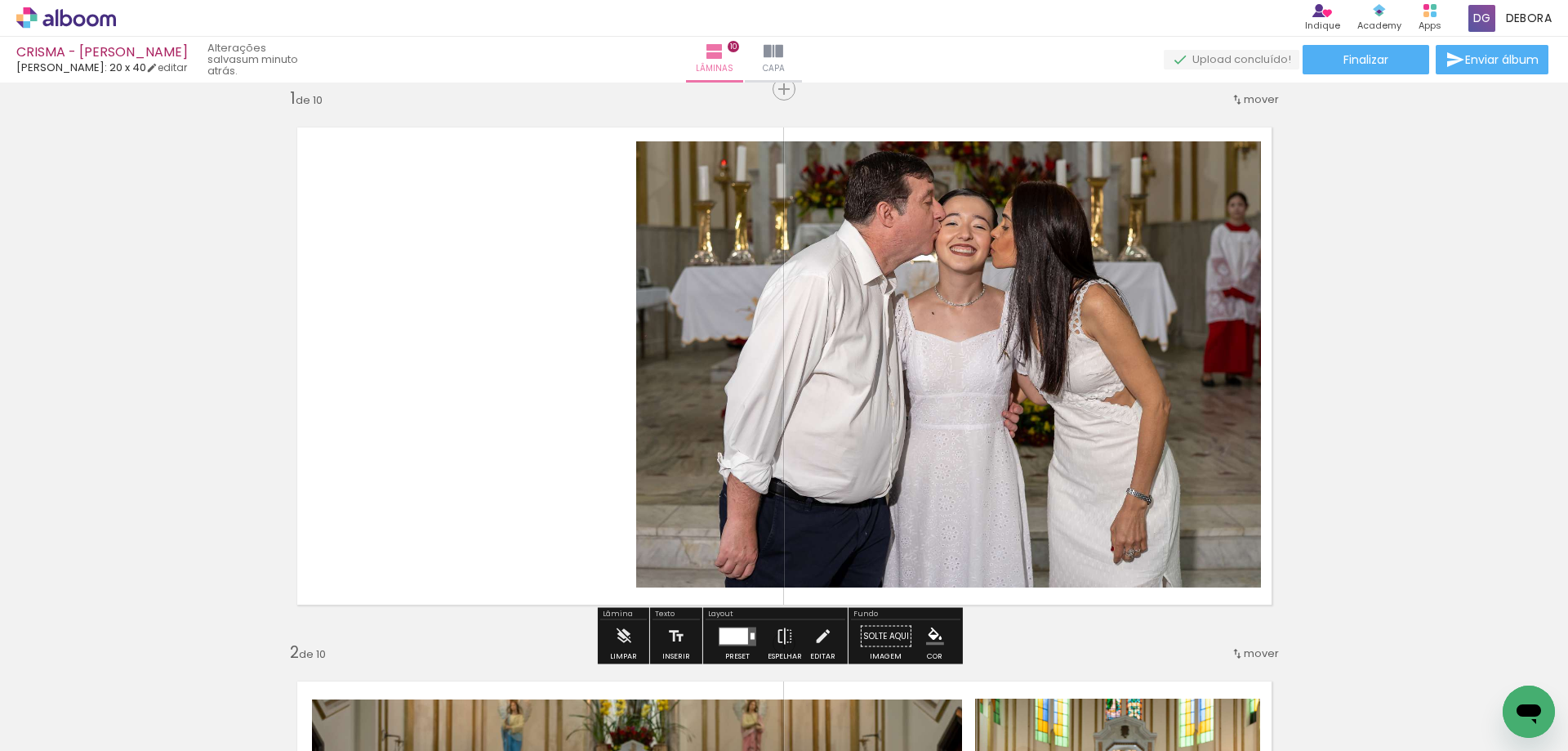
click at [80, 704] on div "Filtro Todas as fotos" at bounding box center [52, 701] width 75 height 14
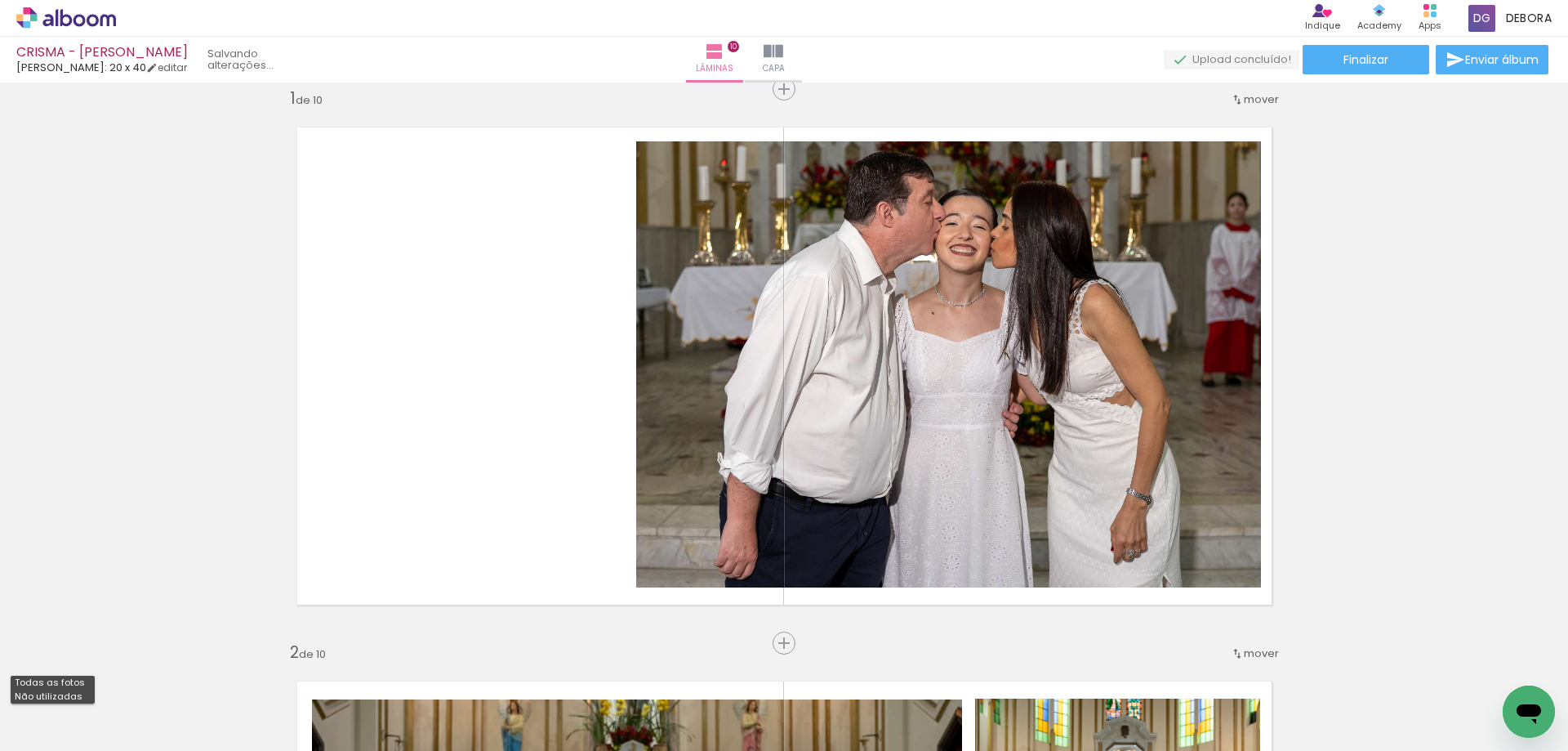
click at [0, 0] on slot "Não utilizadas" at bounding box center [0, 0] width 0 height 0
type input "Não utilizadas"
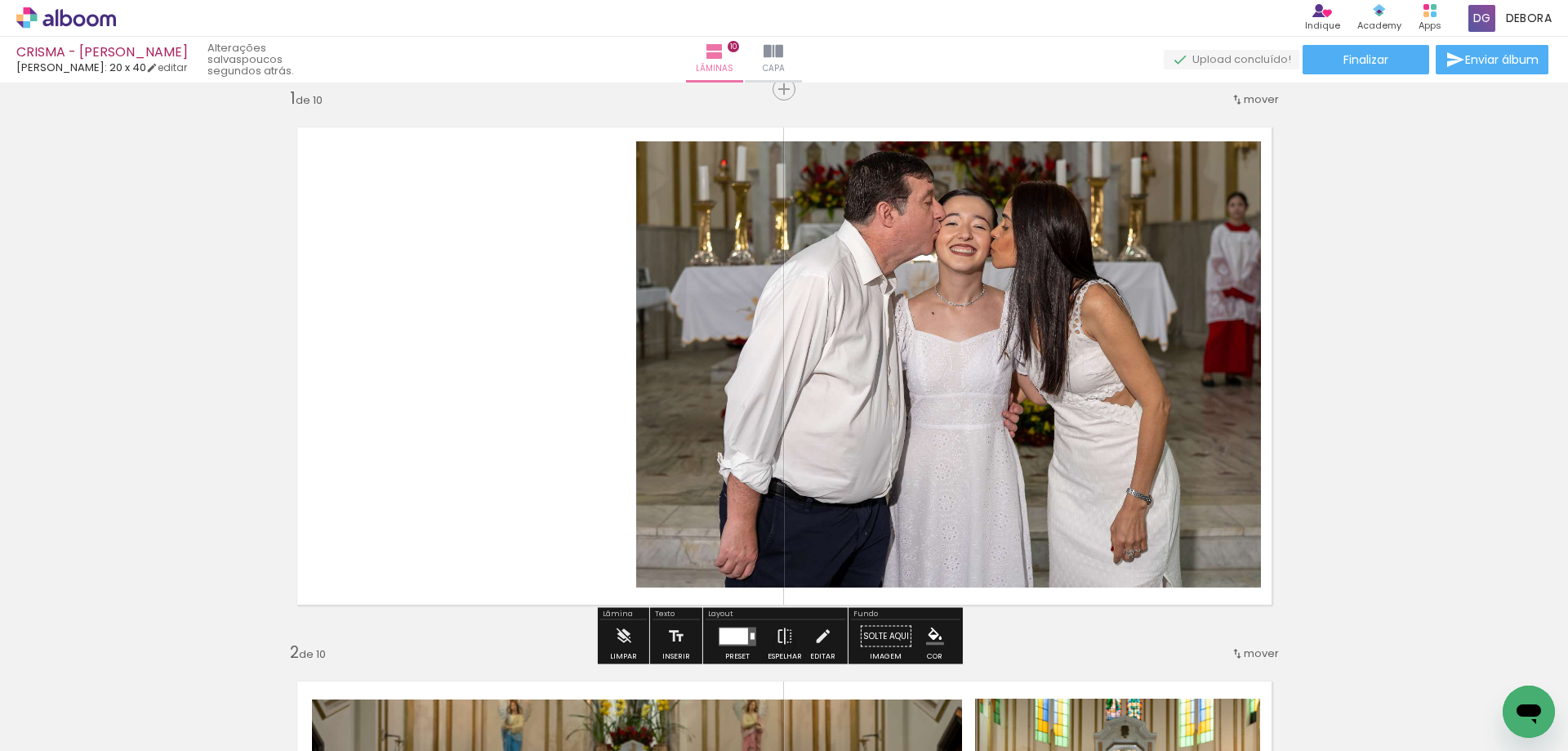
click at [441, 400] on quentale-layouter at bounding box center [784, 366] width 1010 height 513
click at [659, 436] on quentale-photo at bounding box center [948, 365] width 625 height 447
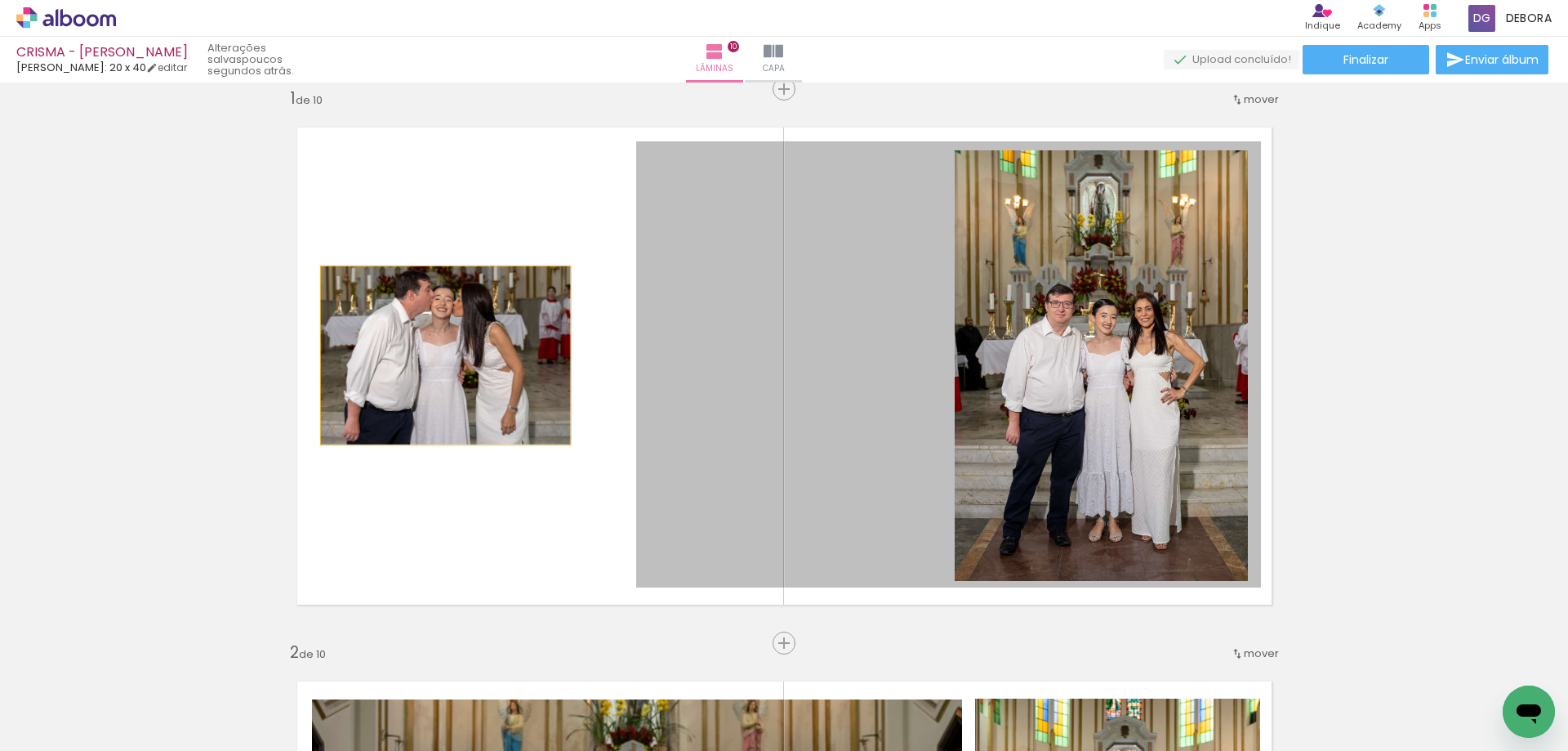
drag, startPoint x: 695, startPoint y: 431, endPoint x: 443, endPoint y: 354, distance: 263.5
click at [445, 353] on quentale-layouter at bounding box center [784, 366] width 1010 height 513
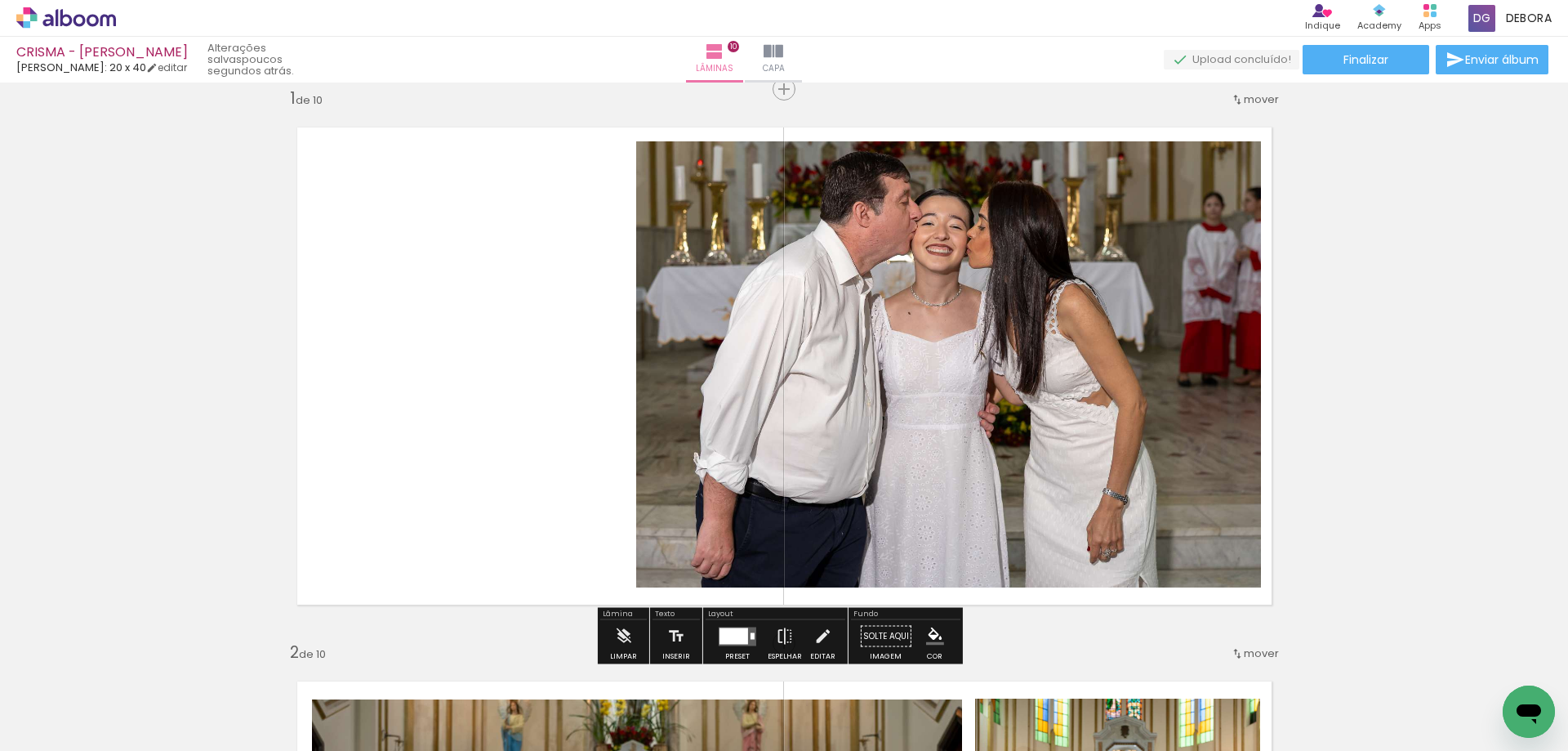
click at [442, 349] on quentale-layouter at bounding box center [784, 366] width 1010 height 513
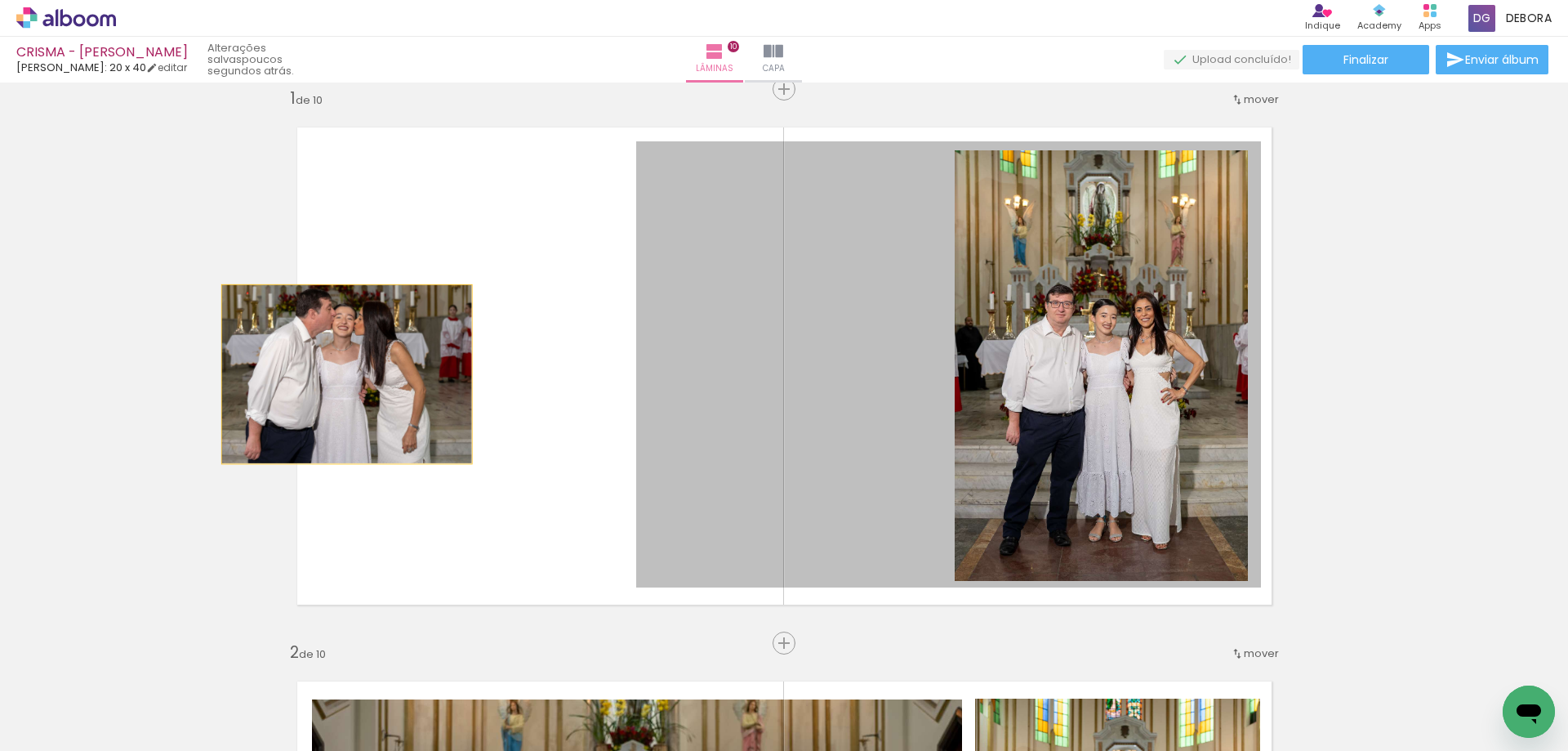
drag, startPoint x: 738, startPoint y: 378, endPoint x: 353, endPoint y: 372, distance: 385.0
click at [352, 372] on quentale-layouter at bounding box center [784, 366] width 1010 height 513
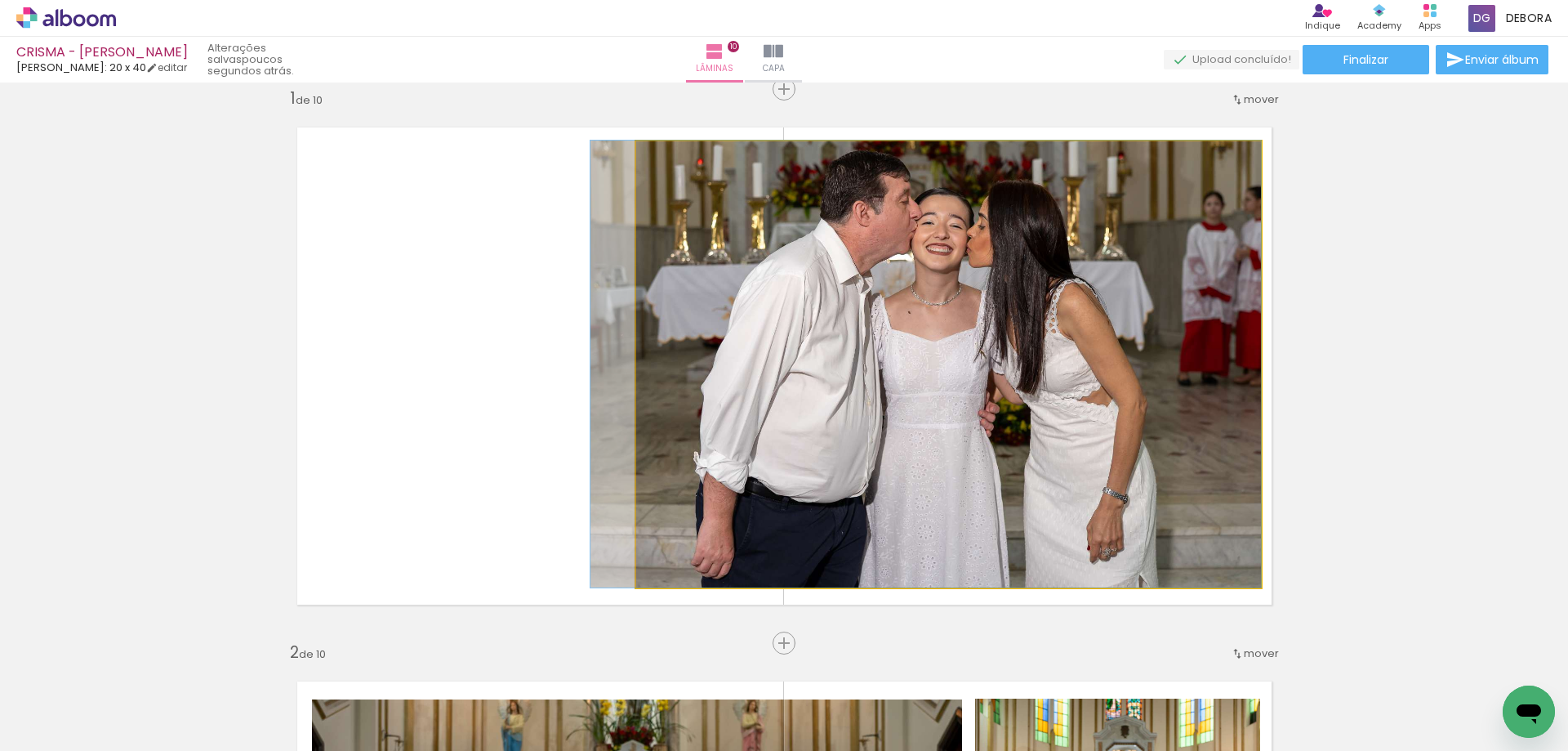
click at [695, 373] on quentale-photo at bounding box center [948, 365] width 625 height 447
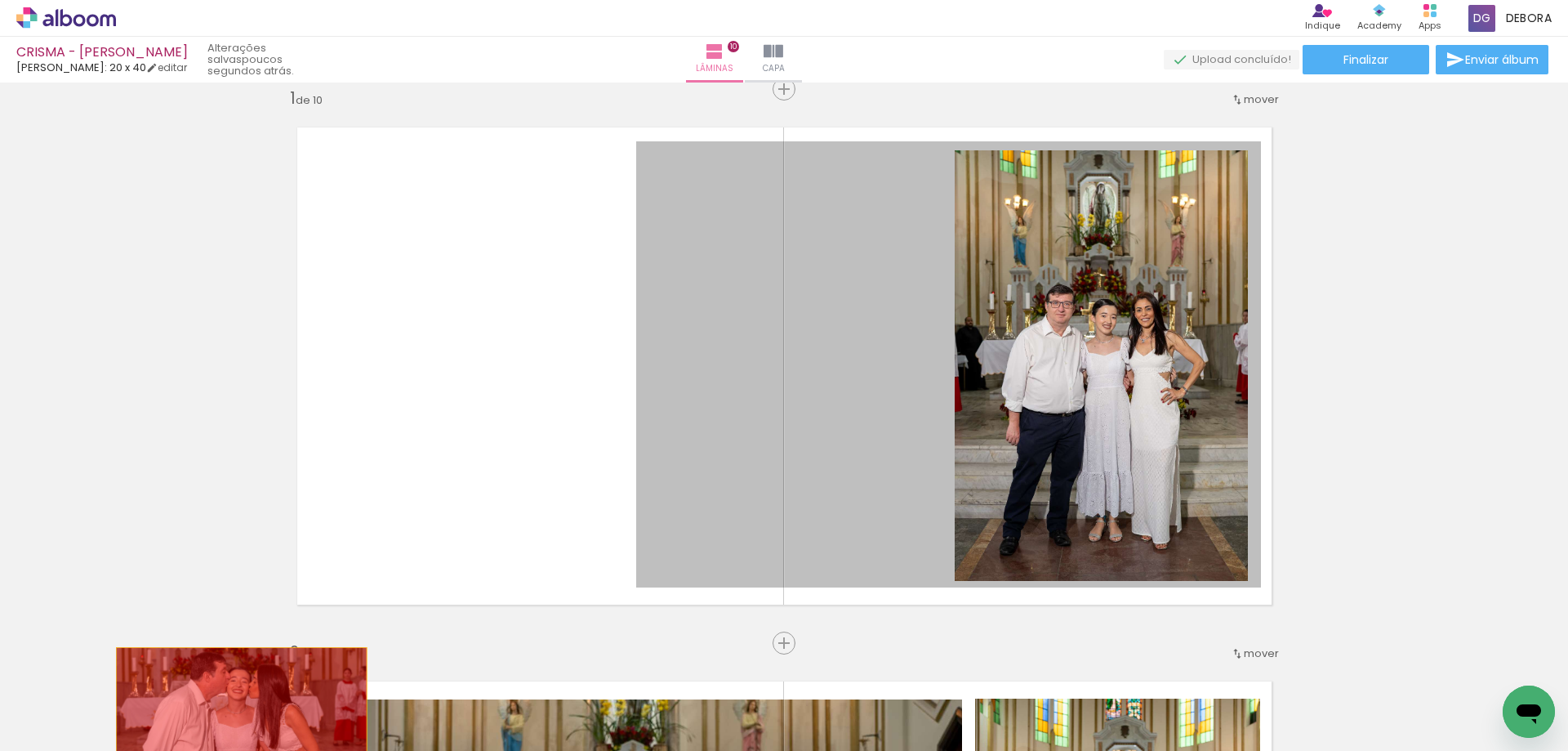
drag, startPoint x: 769, startPoint y: 368, endPoint x: 235, endPoint y: 733, distance: 646.8
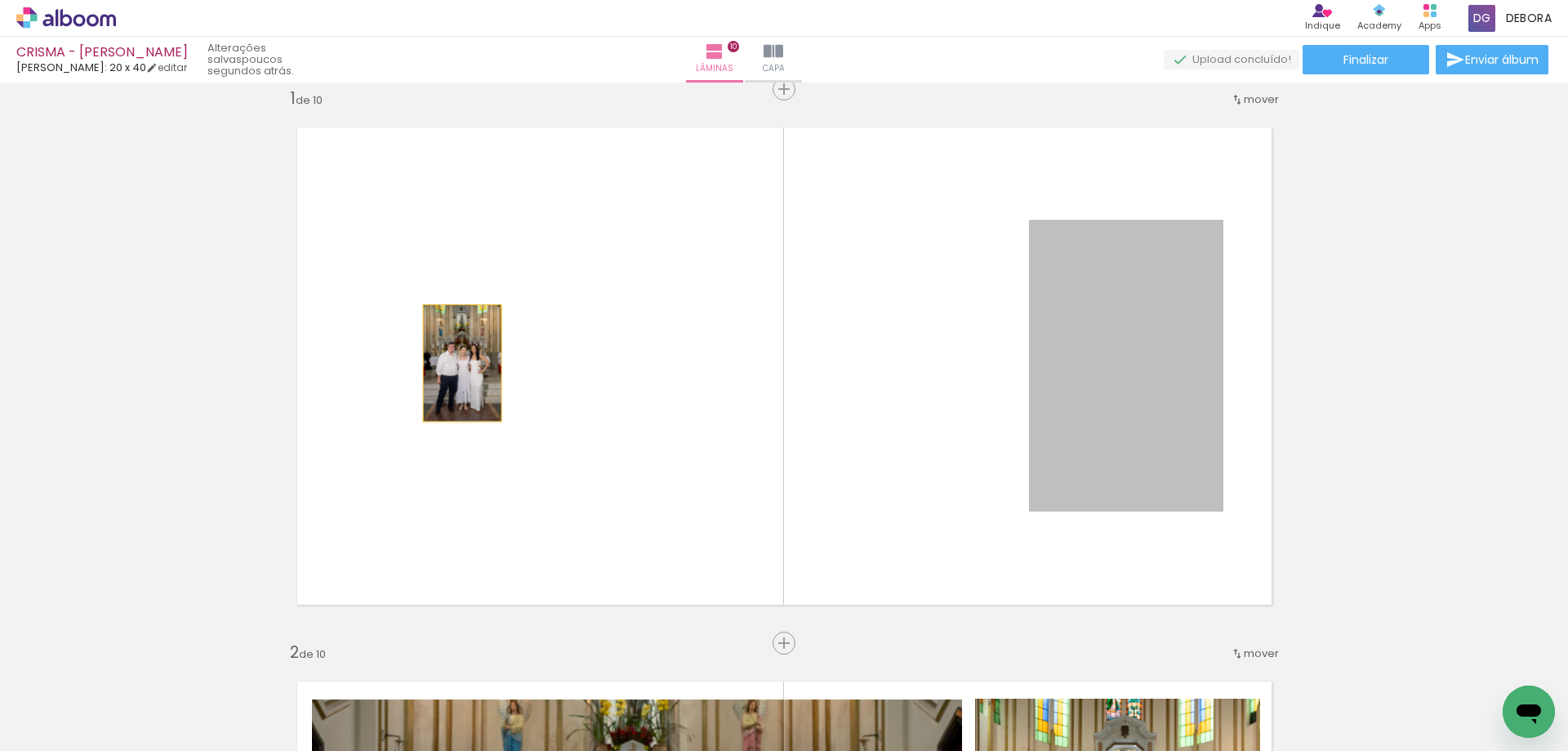
drag, startPoint x: 1085, startPoint y: 373, endPoint x: 461, endPoint y: 357, distance: 624.2
click at [460, 357] on quentale-layouter at bounding box center [784, 366] width 1010 height 513
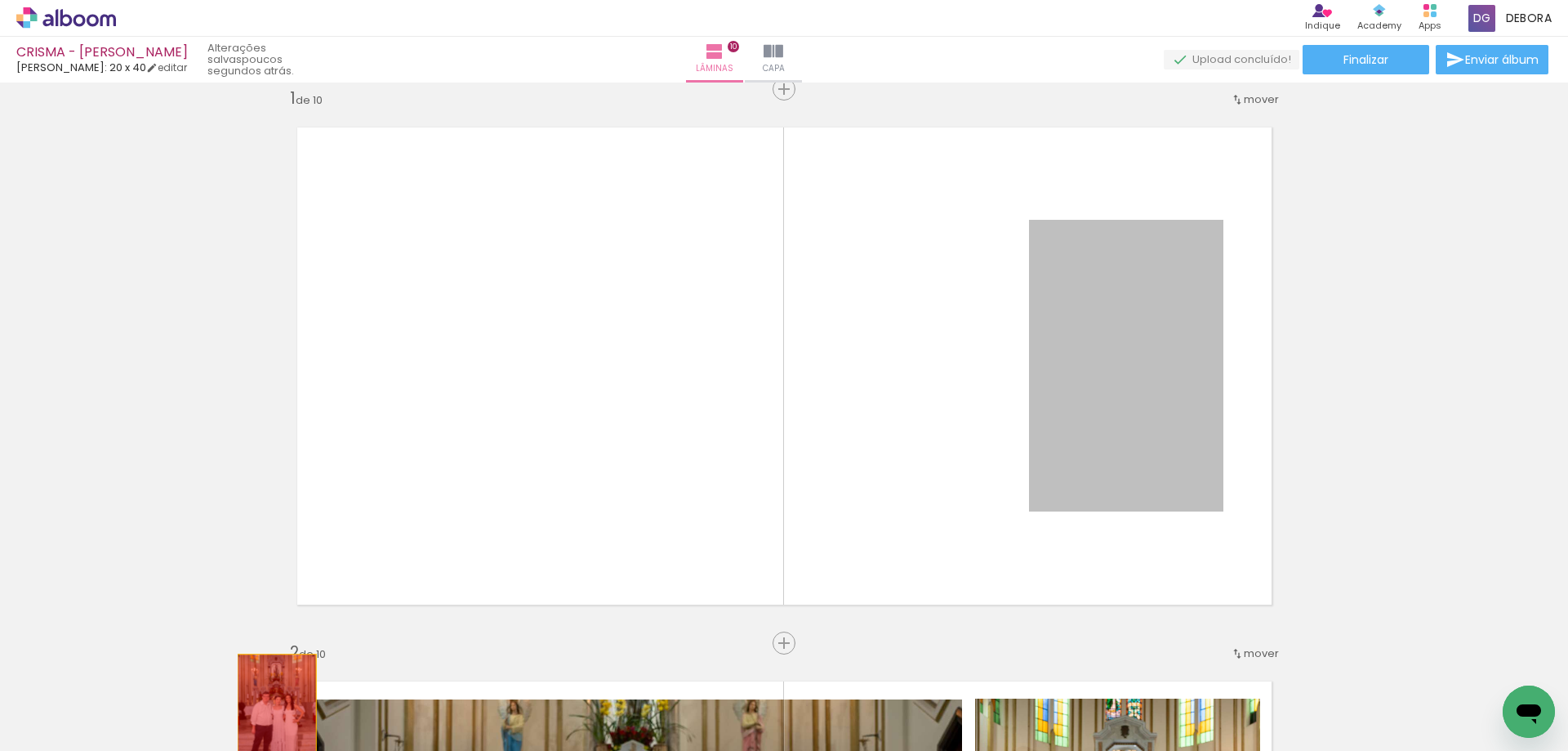
drag, startPoint x: 1124, startPoint y: 400, endPoint x: 279, endPoint y: 713, distance: 901.1
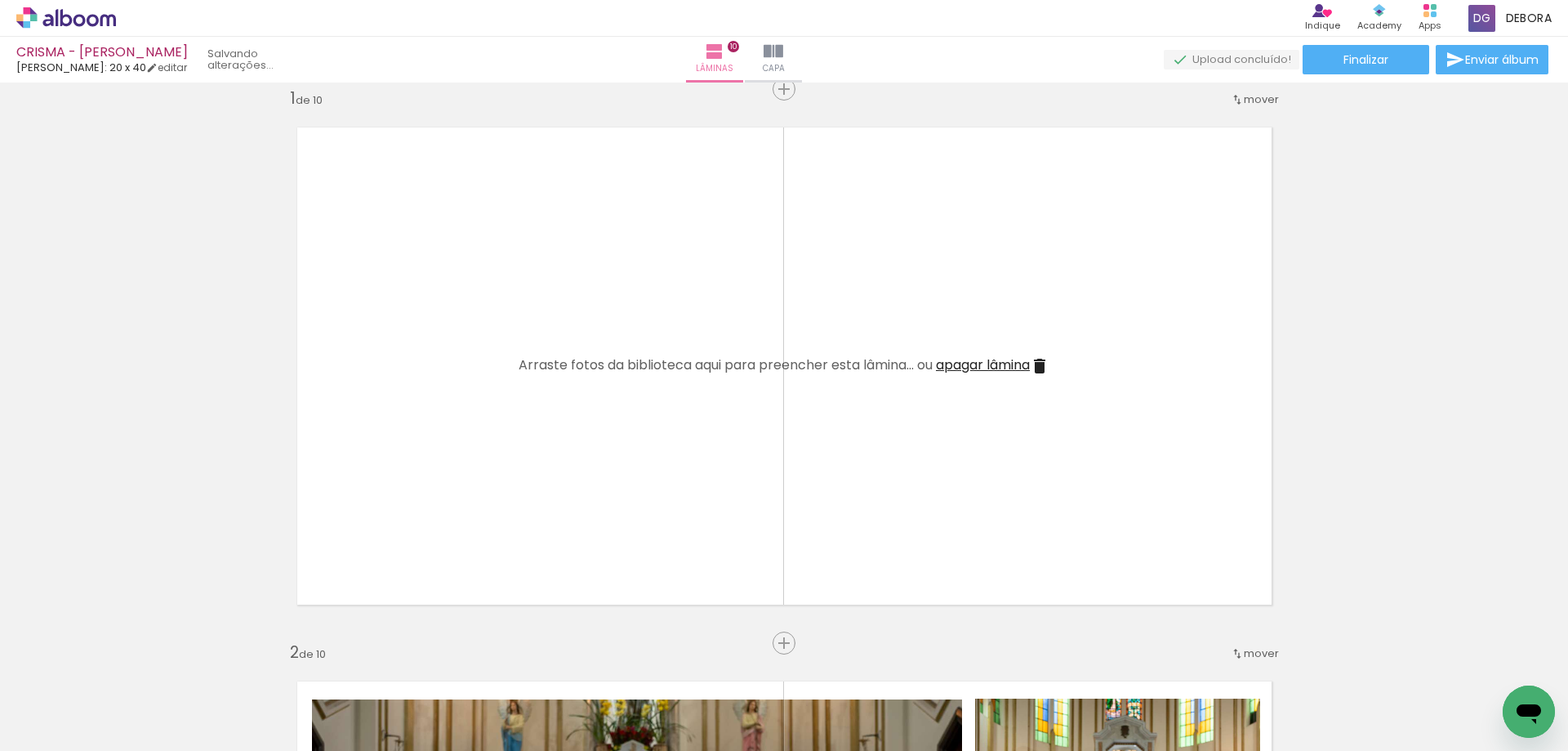
click at [134, 714] on iron-horizontal-list at bounding box center [117, 699] width 32 height 102
click at [1038, 359] on iron-icon at bounding box center [1040, 366] width 20 height 20
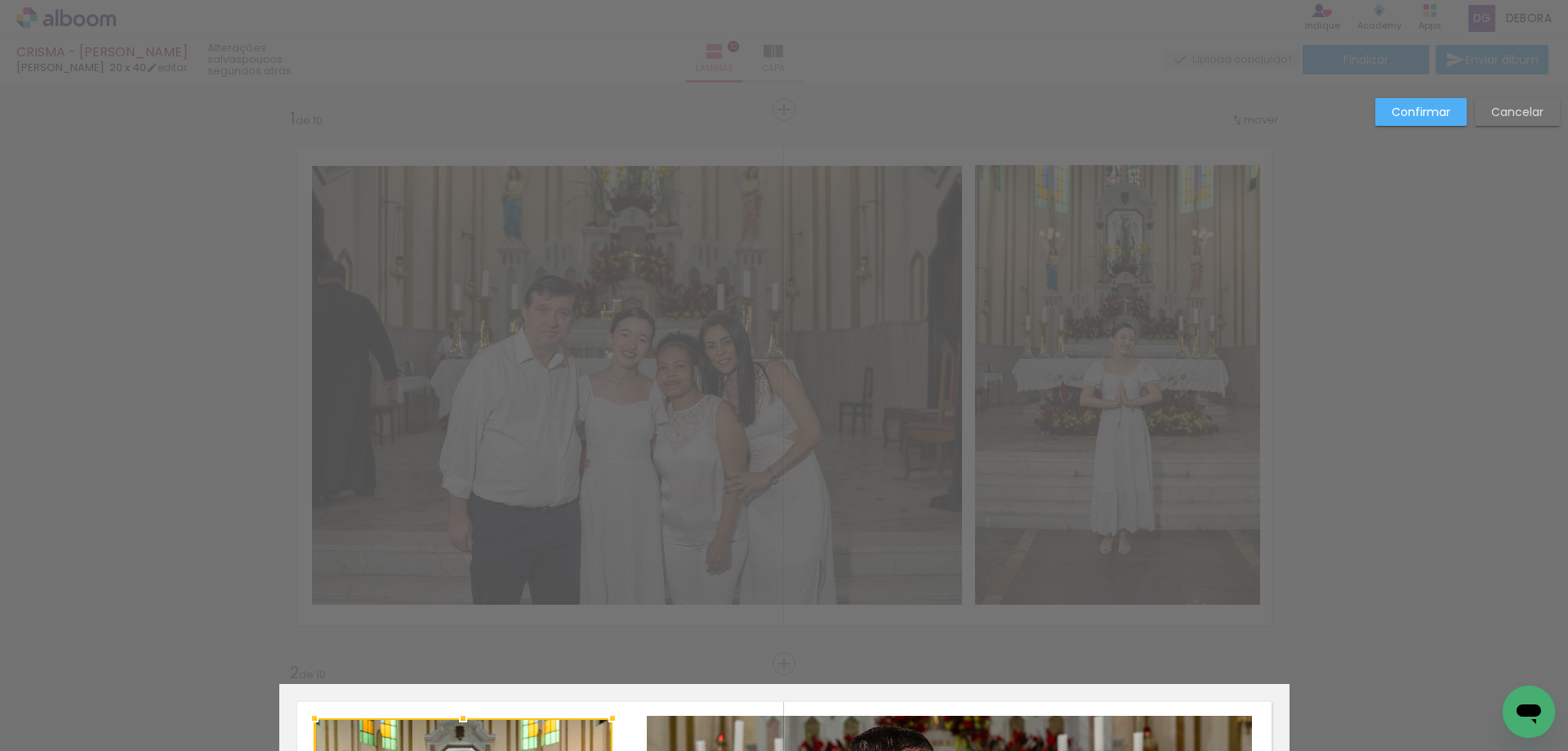
scroll to position [575, 0]
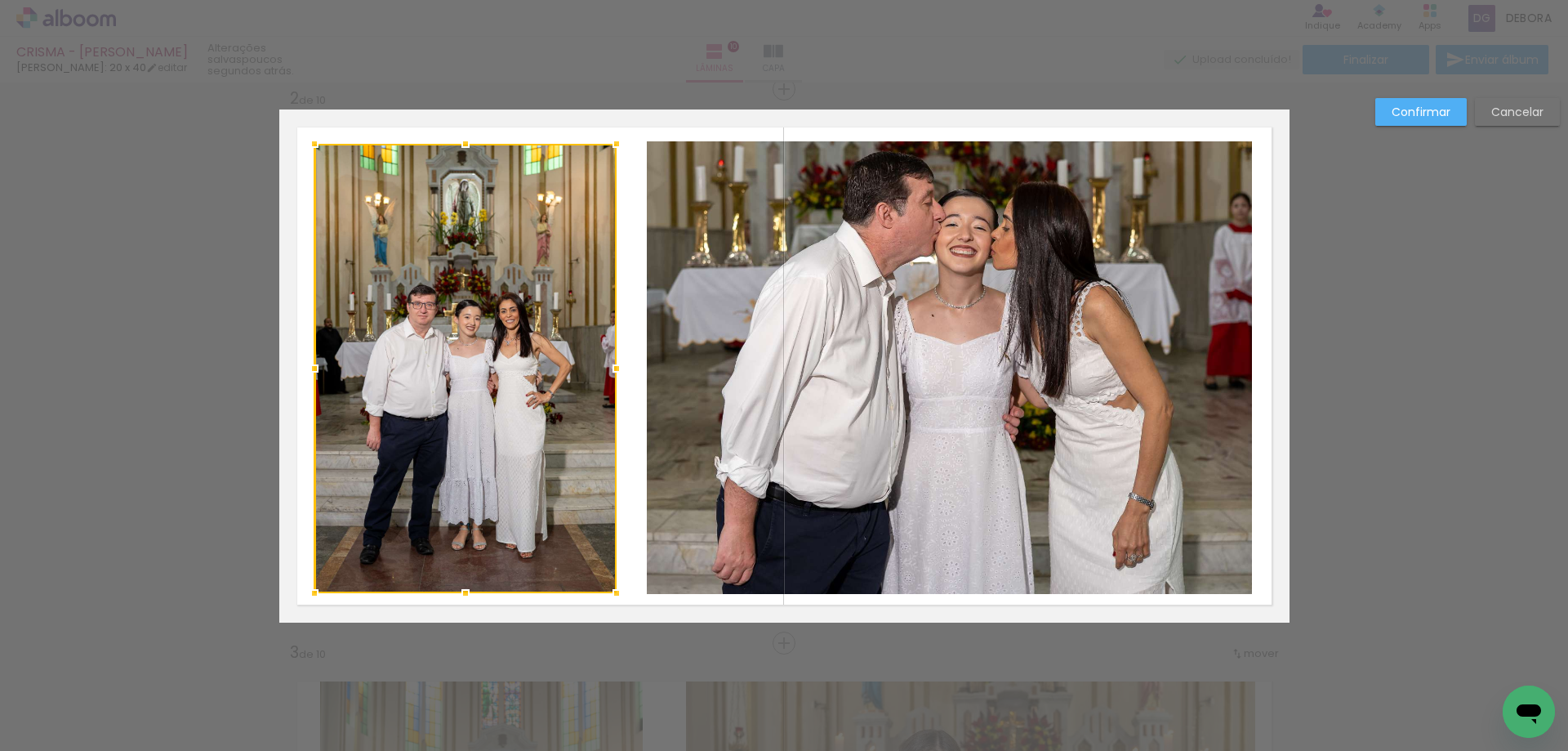
click at [607, 582] on div at bounding box center [616, 592] width 32 height 32
click at [628, 590] on quentale-layouter at bounding box center [784, 366] width 1010 height 513
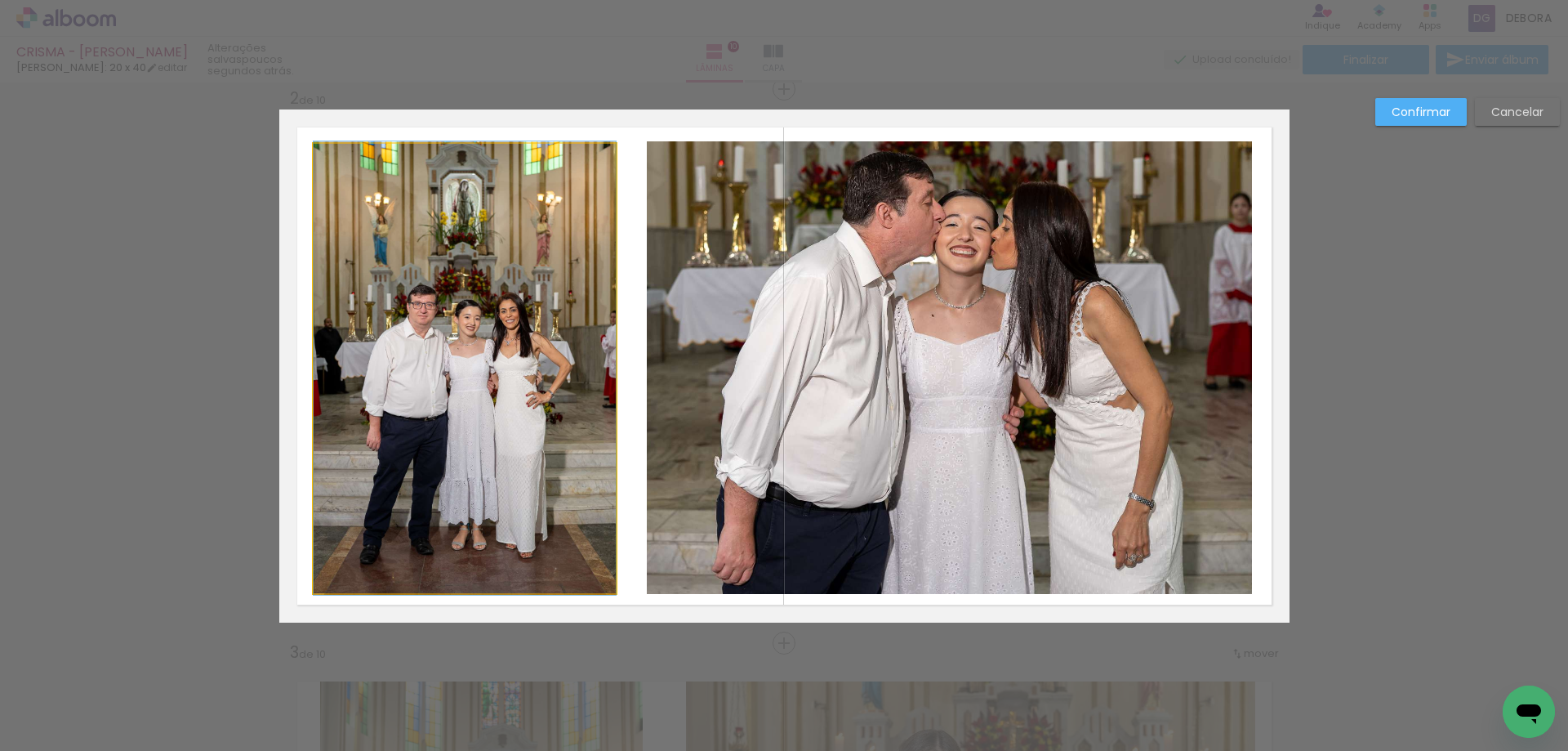
click at [575, 168] on quentale-photo at bounding box center [464, 368] width 302 height 450
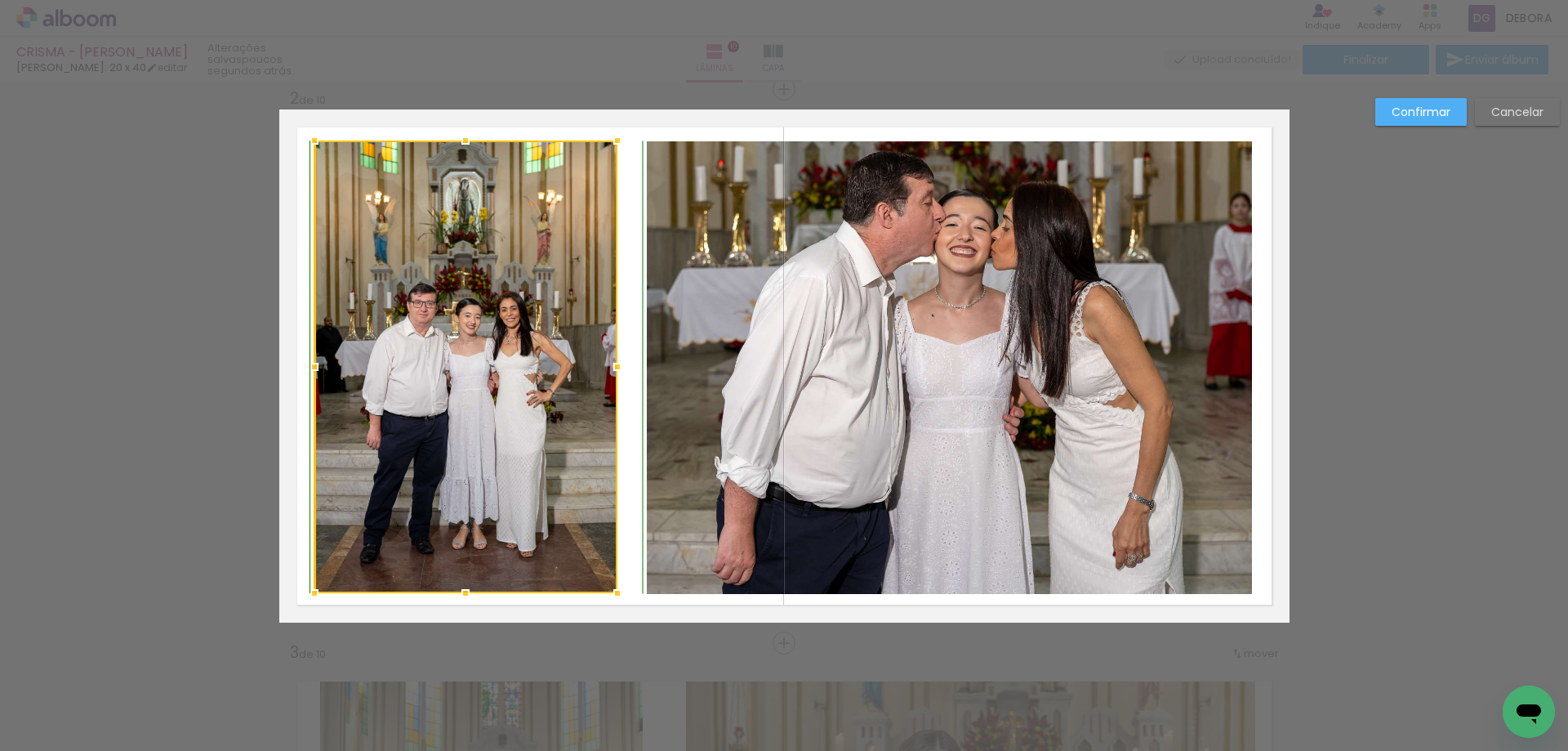
click at [613, 142] on div at bounding box center [617, 140] width 32 height 32
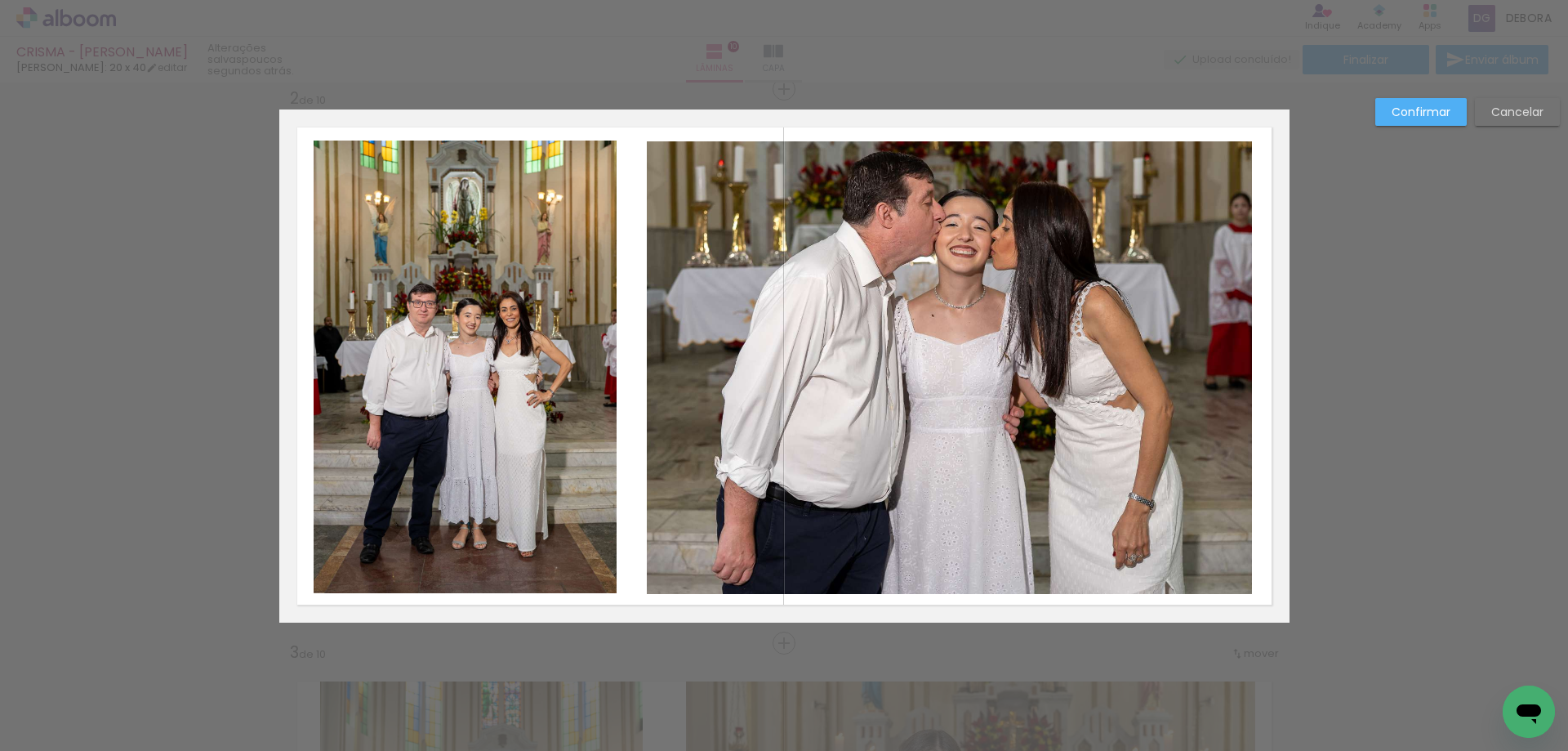
click at [624, 156] on quentale-layouter at bounding box center [784, 366] width 1010 height 513
click at [0, 0] on slot "Confirmar" at bounding box center [0, 0] width 0 height 0
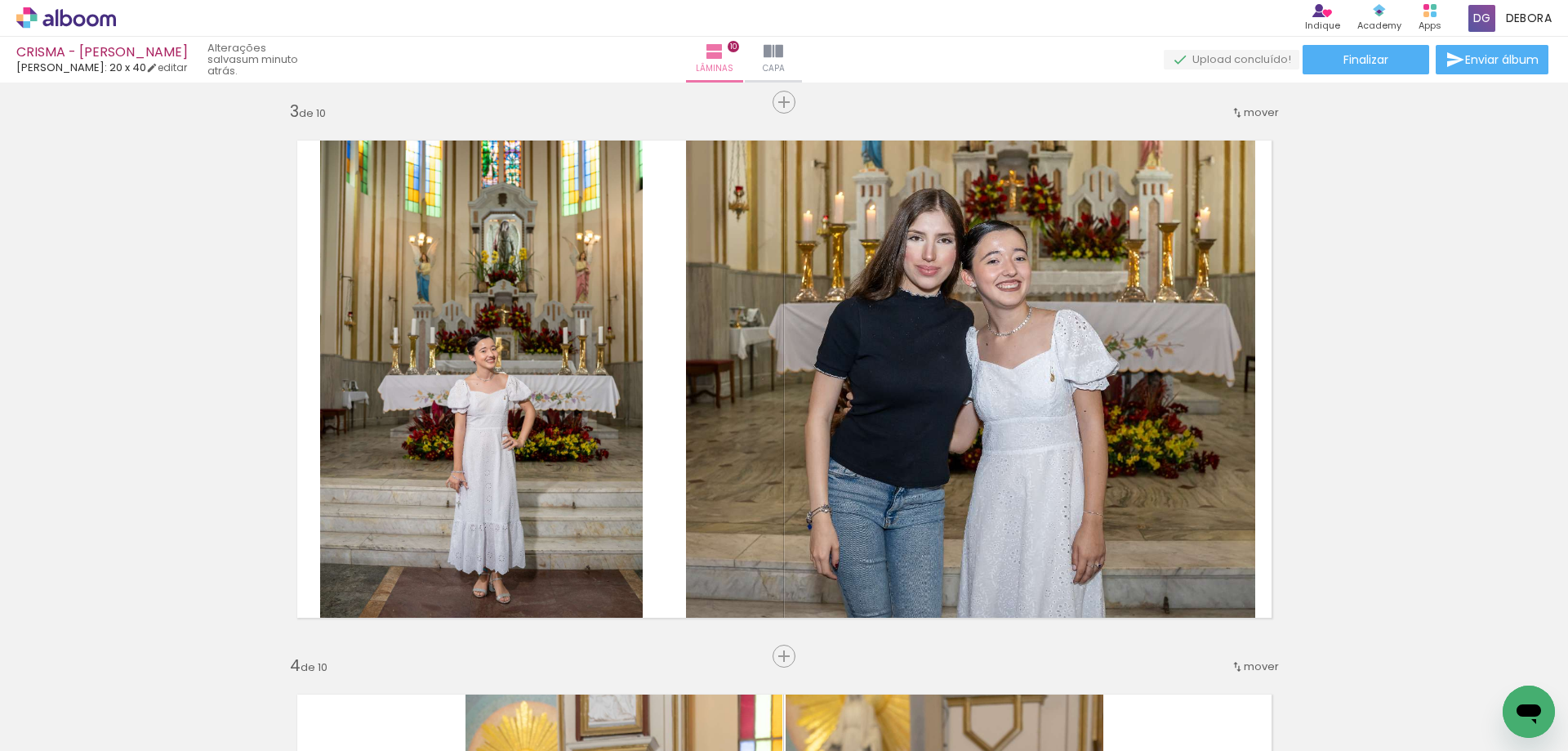
scroll to position [1242, 0]
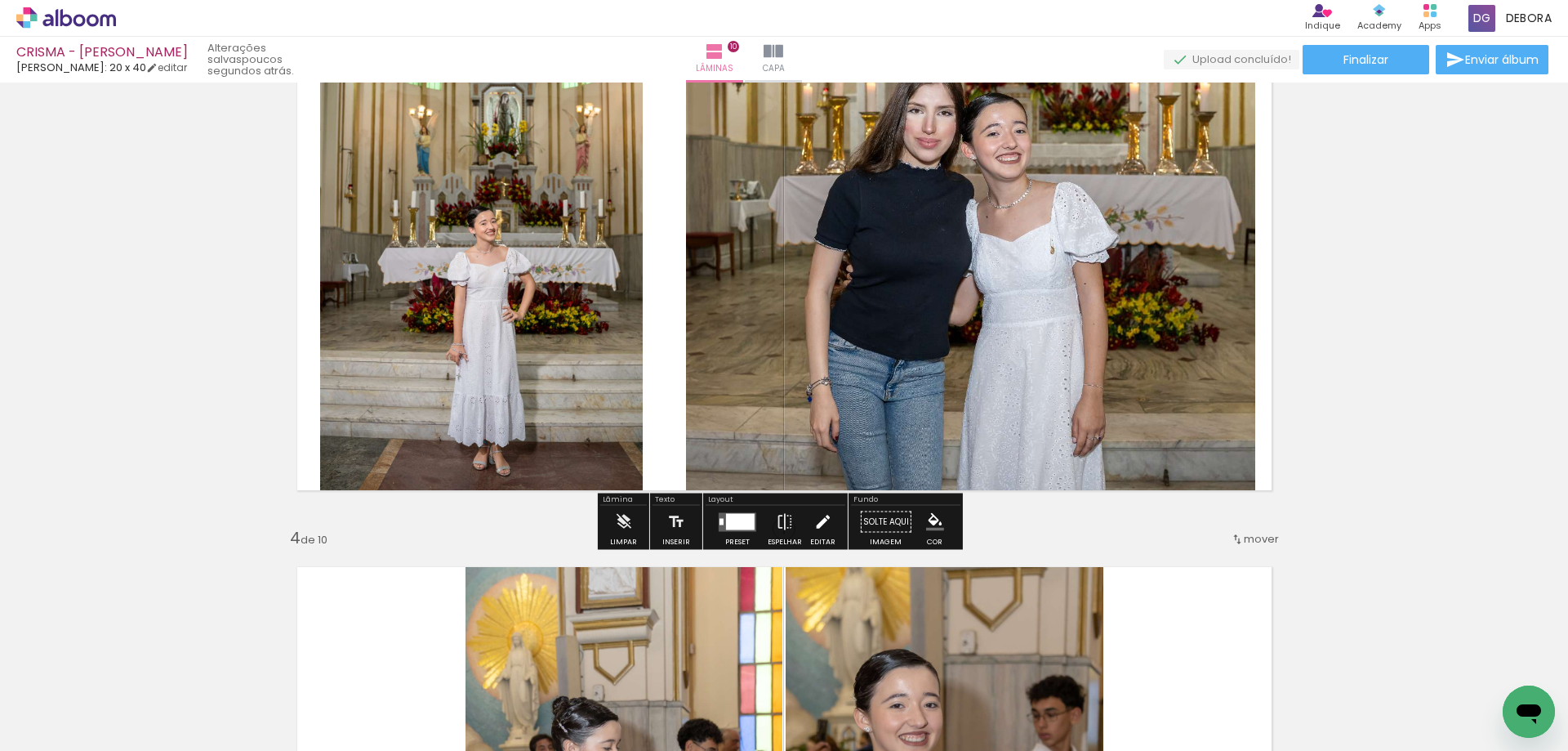
click at [816, 525] on iron-icon at bounding box center [823, 522] width 18 height 32
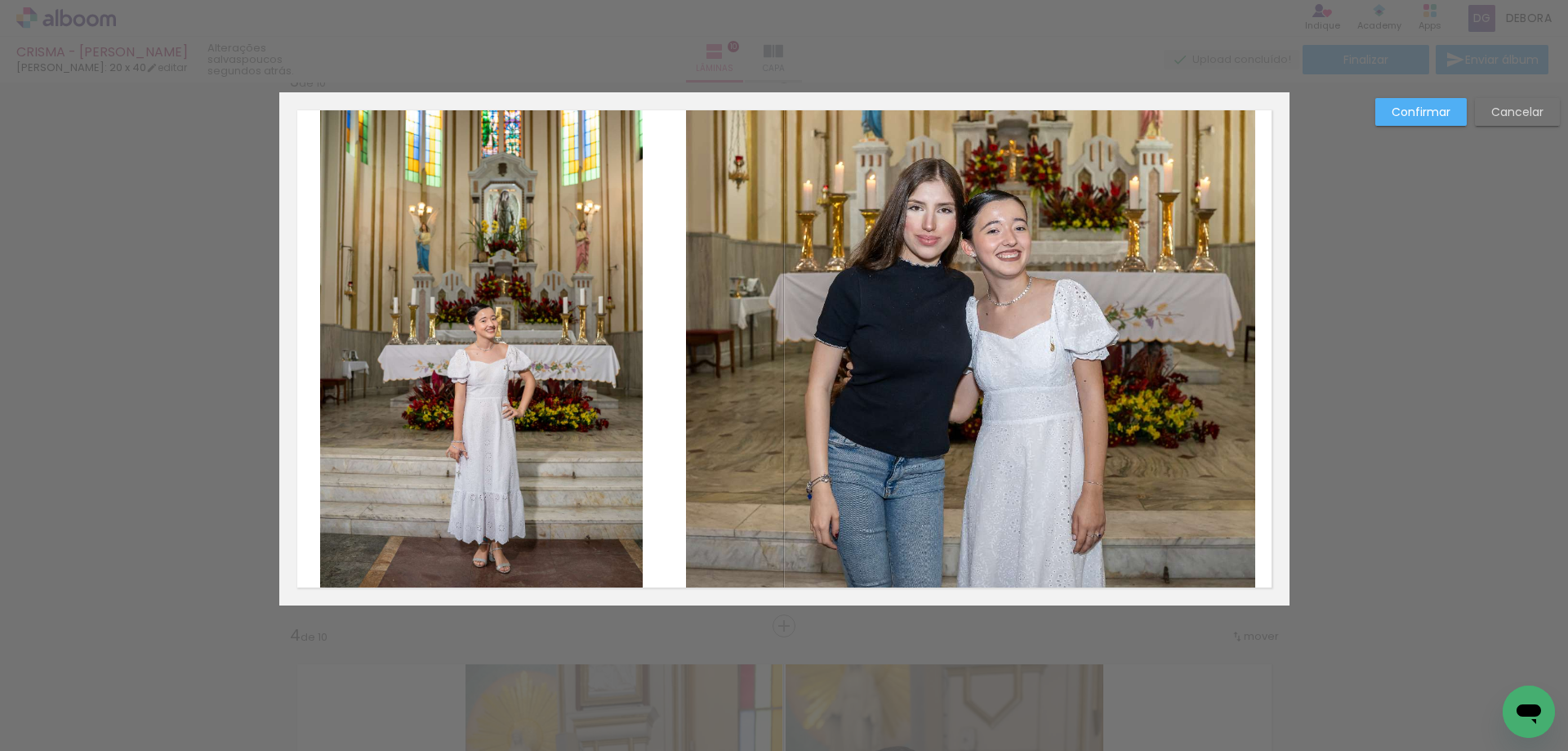
scroll to position [1128, 0]
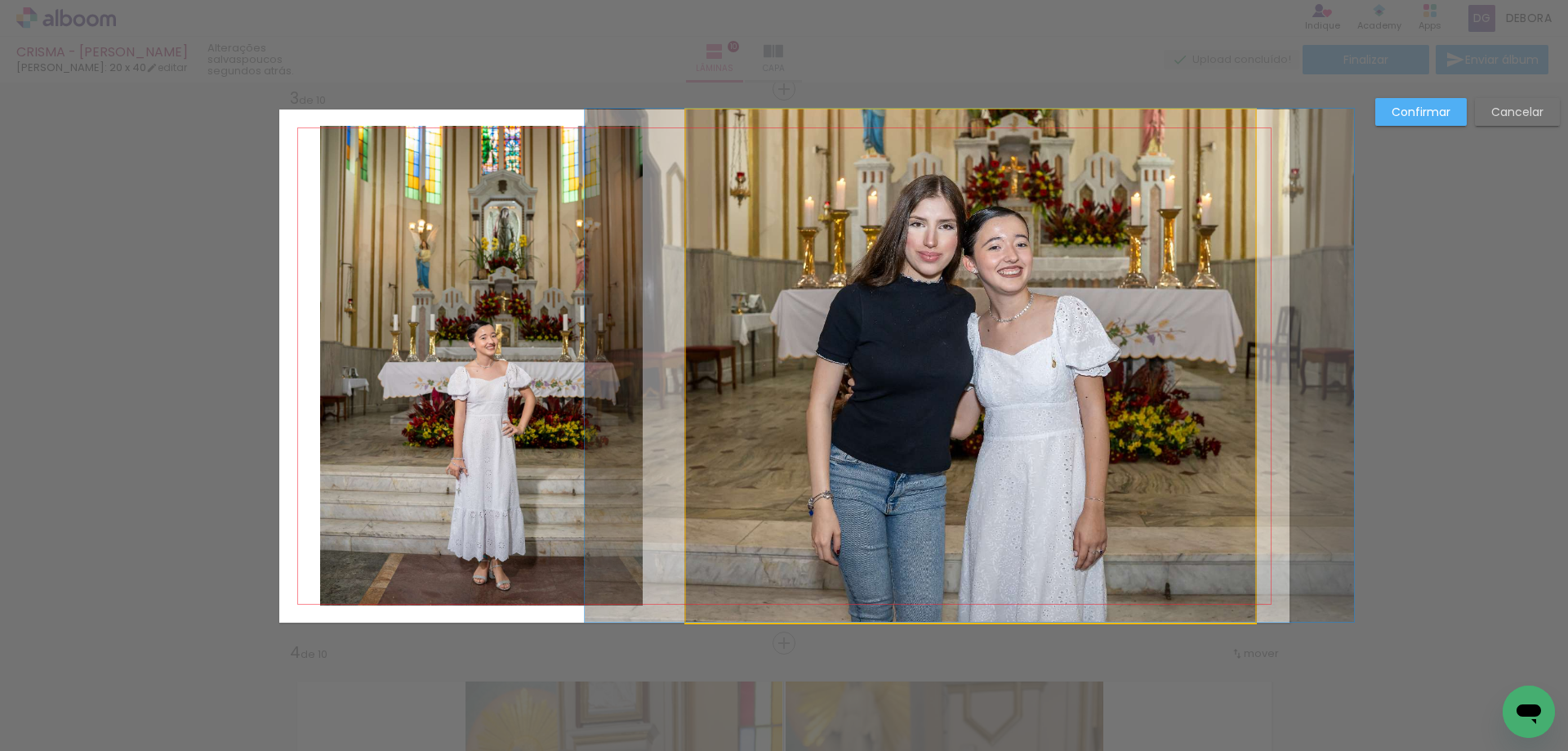
drag, startPoint x: 969, startPoint y: 254, endPoint x: 979, endPoint y: 242, distance: 15.6
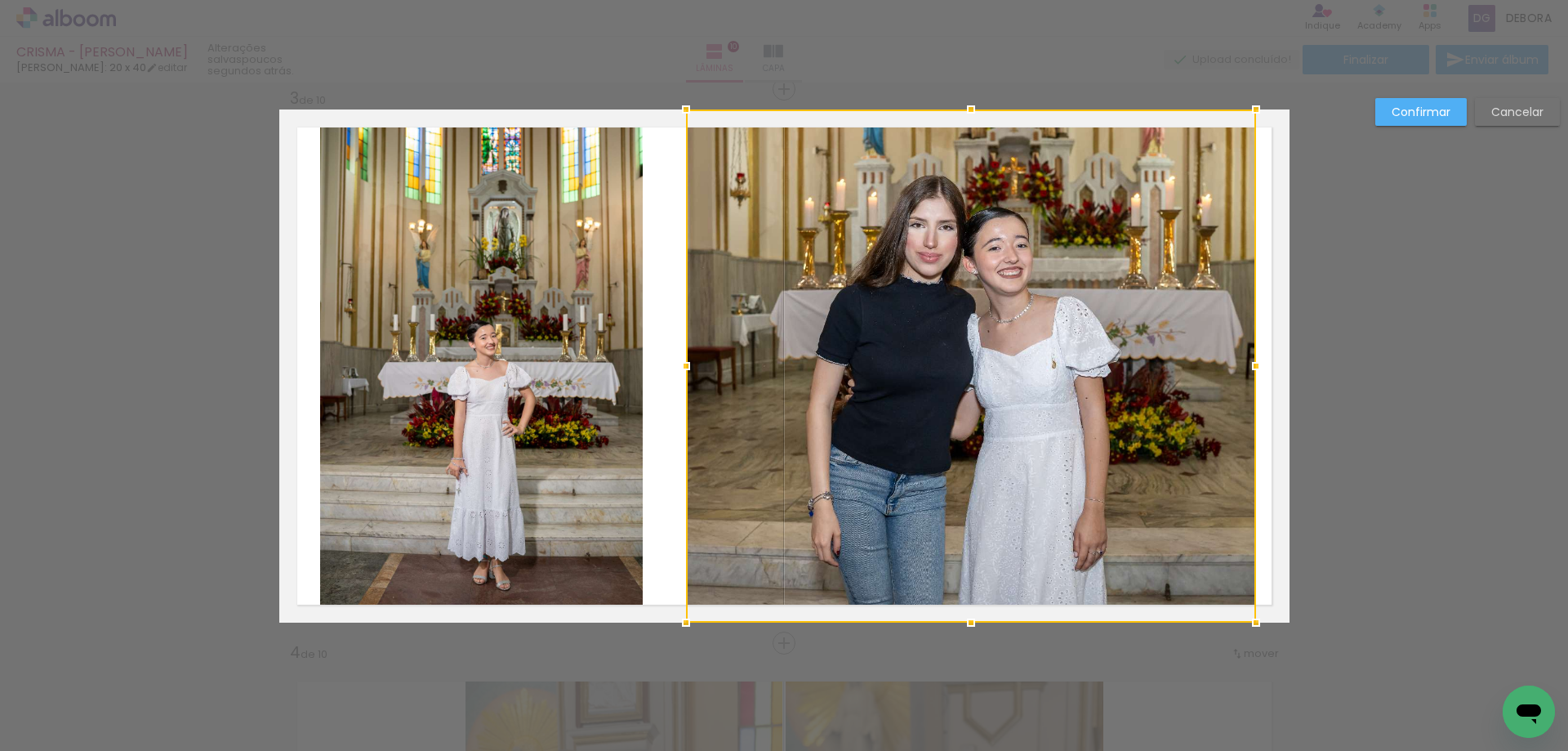
click at [583, 197] on quentale-photo at bounding box center [482, 365] width 324 height 479
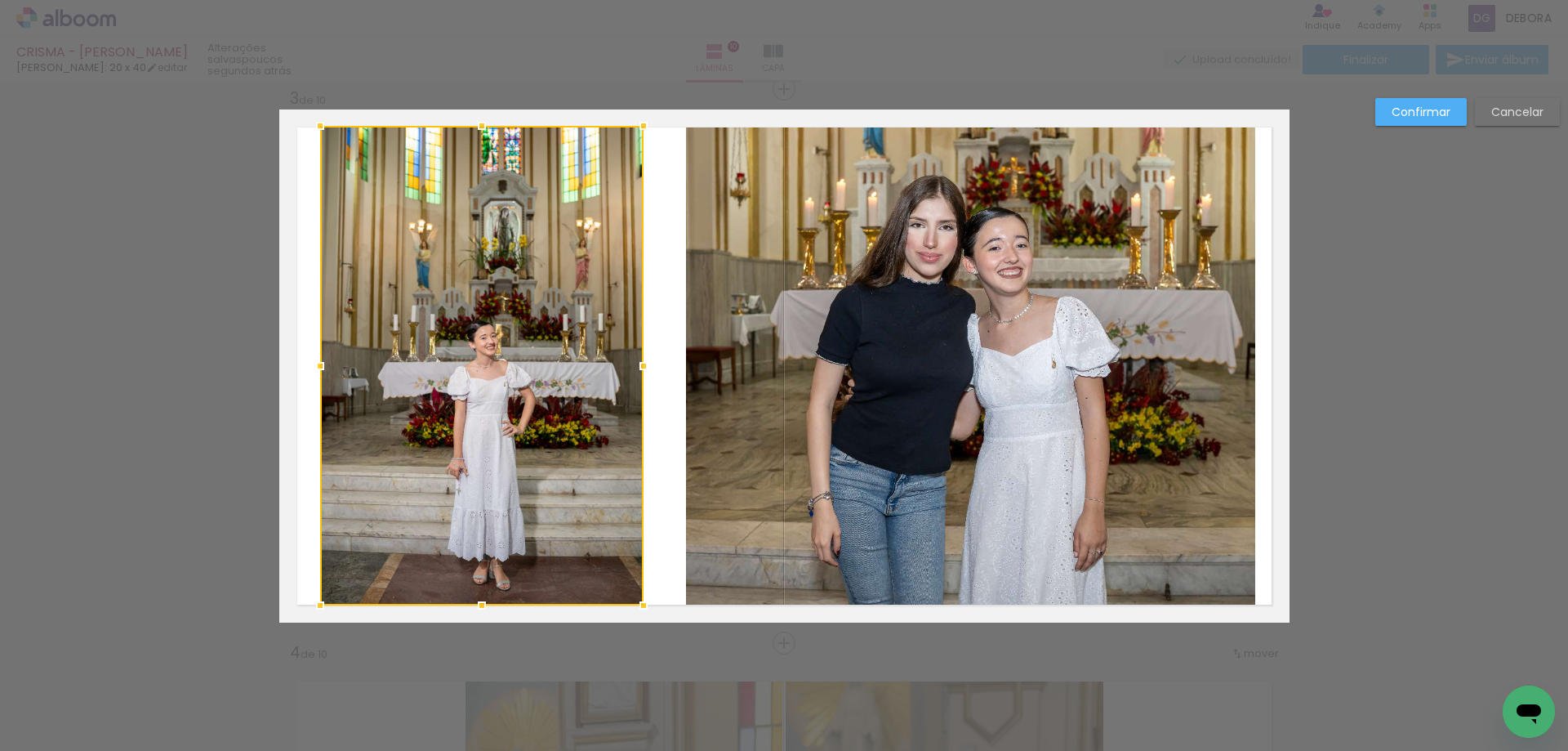
click at [580, 200] on div at bounding box center [482, 365] width 324 height 479
click at [481, 352] on div at bounding box center [482, 365] width 324 height 479
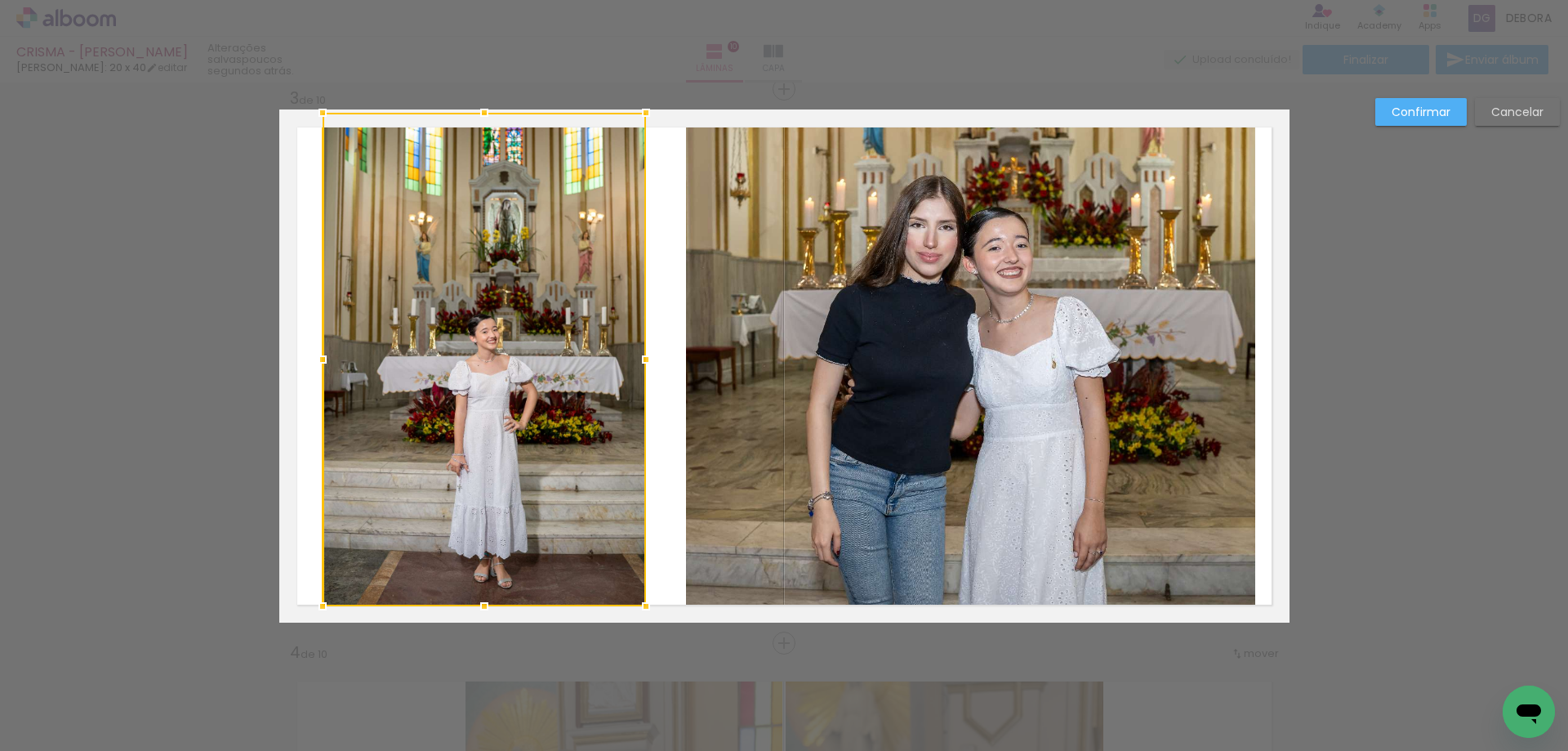
drag, startPoint x: 477, startPoint y: 122, endPoint x: 483, endPoint y: 104, distance: 19.0
click at [483, 101] on div at bounding box center [483, 112] width 32 height 32
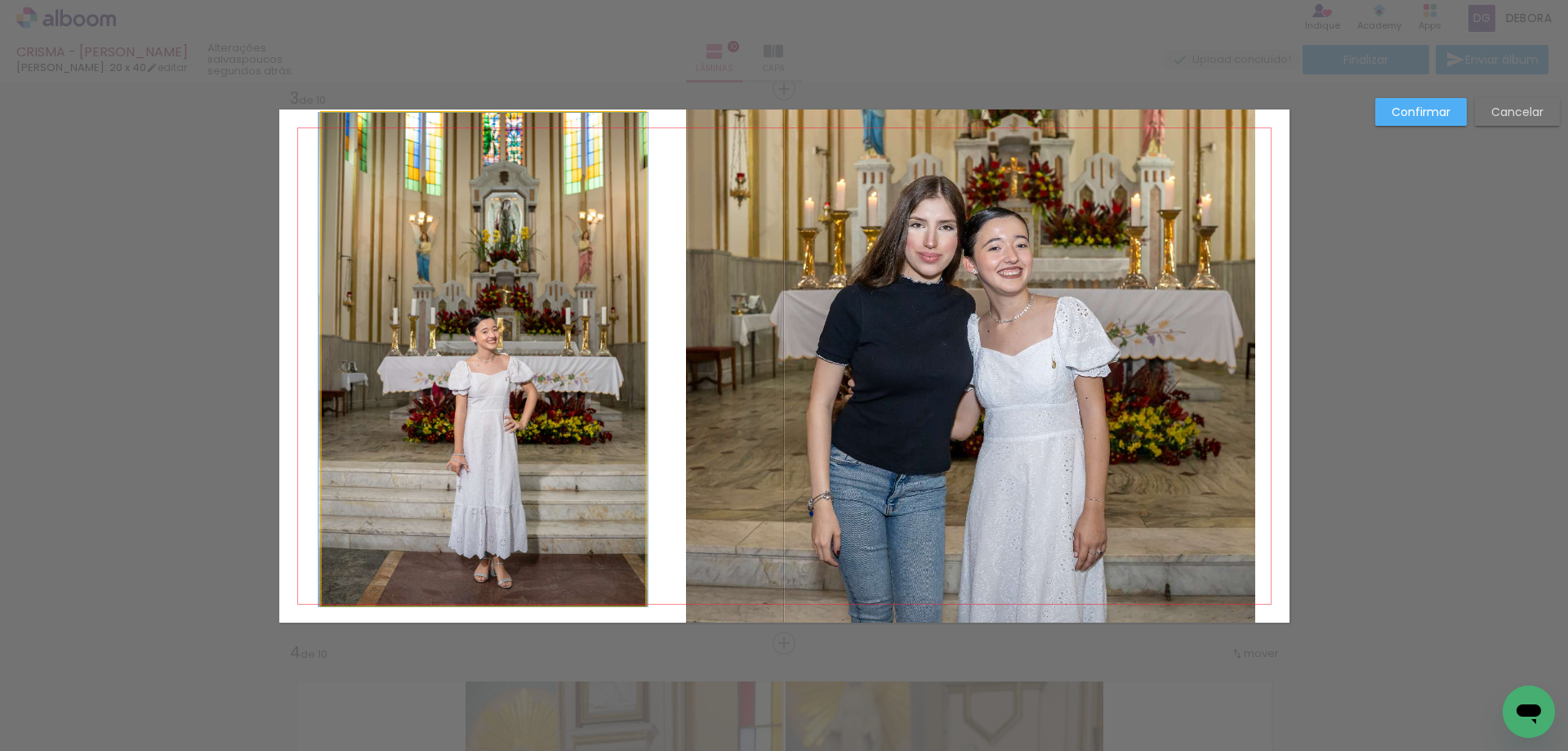
click at [483, 152] on quentale-photo at bounding box center [483, 359] width 324 height 493
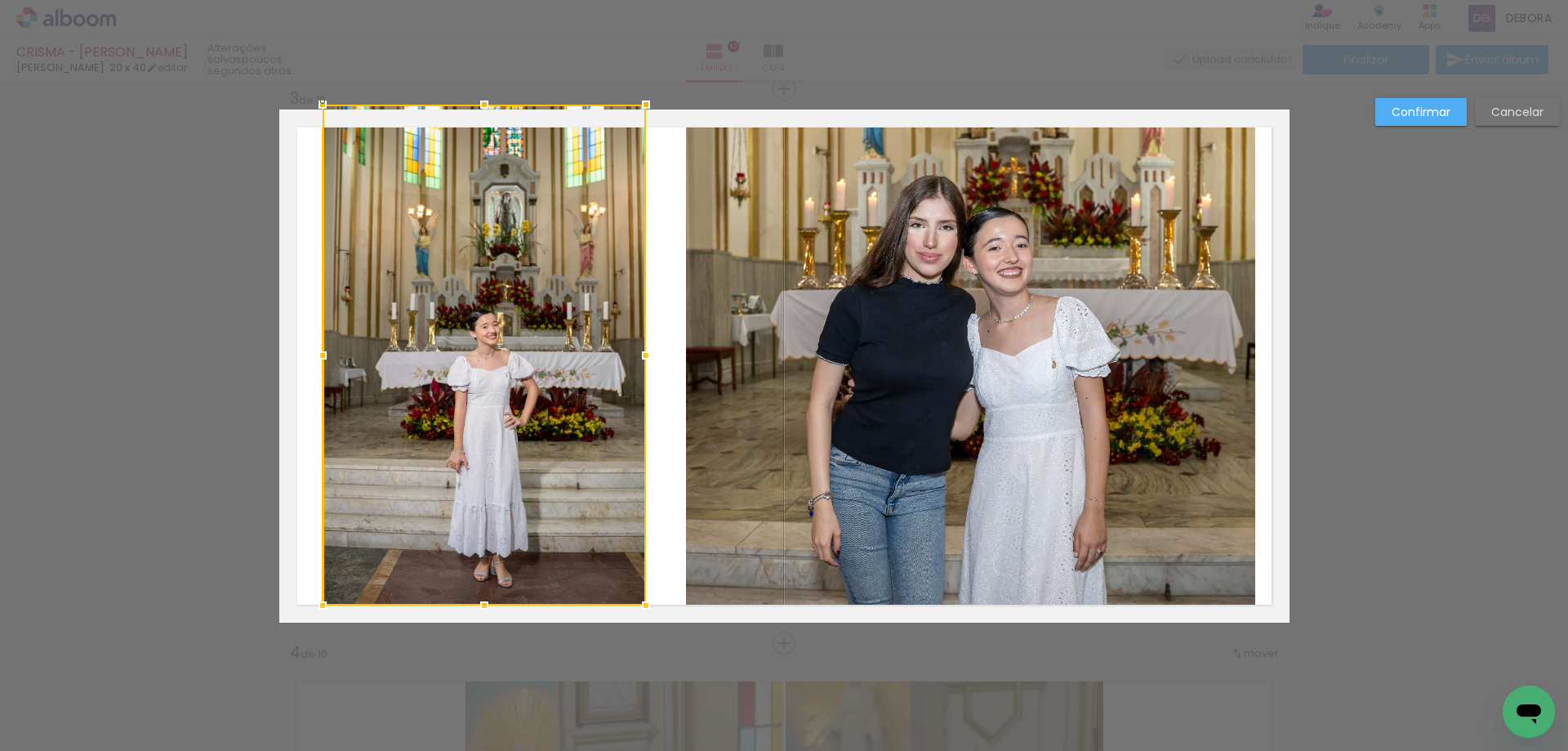
click at [641, 111] on div at bounding box center [646, 104] width 32 height 32
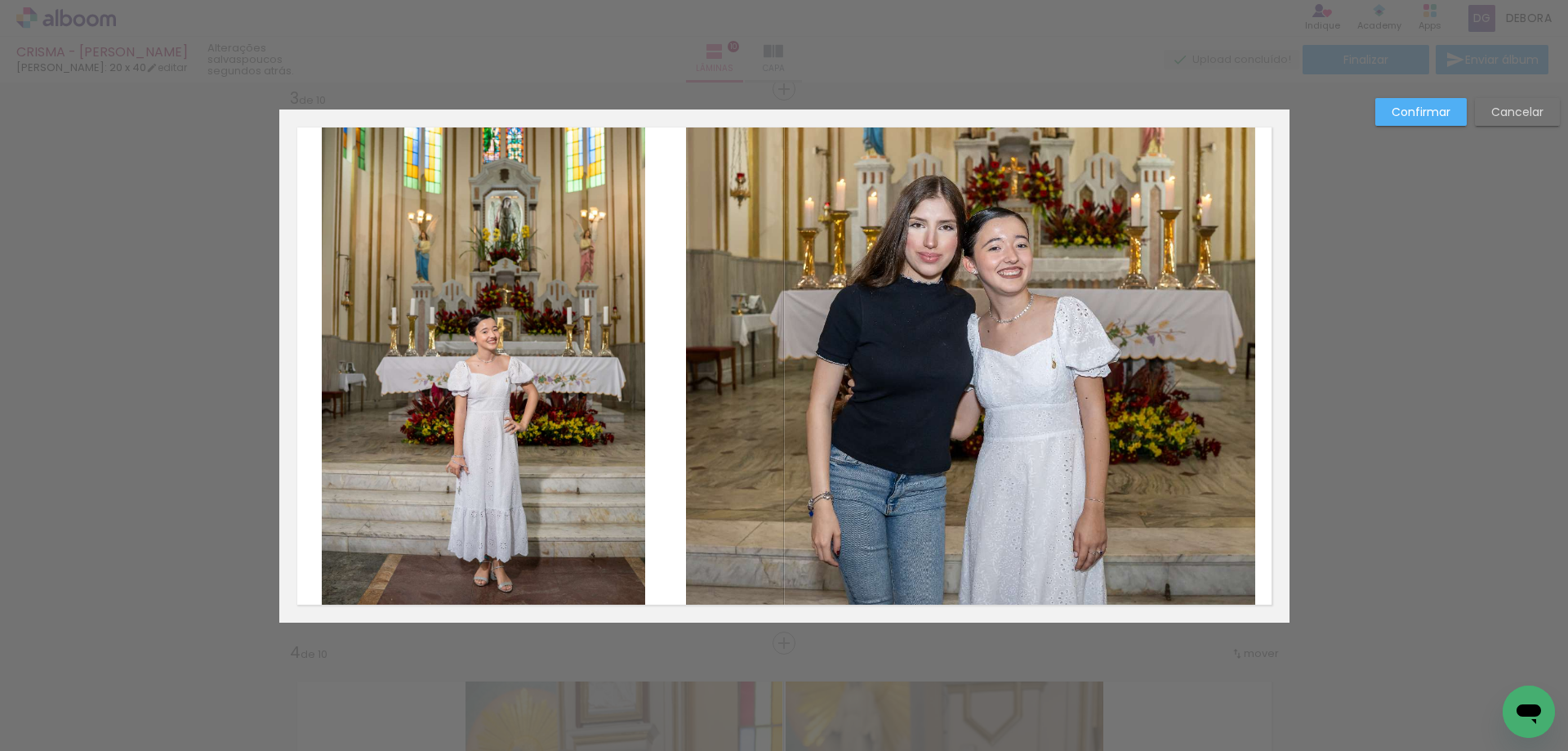
click at [564, 493] on quentale-photo at bounding box center [483, 359] width 324 height 501
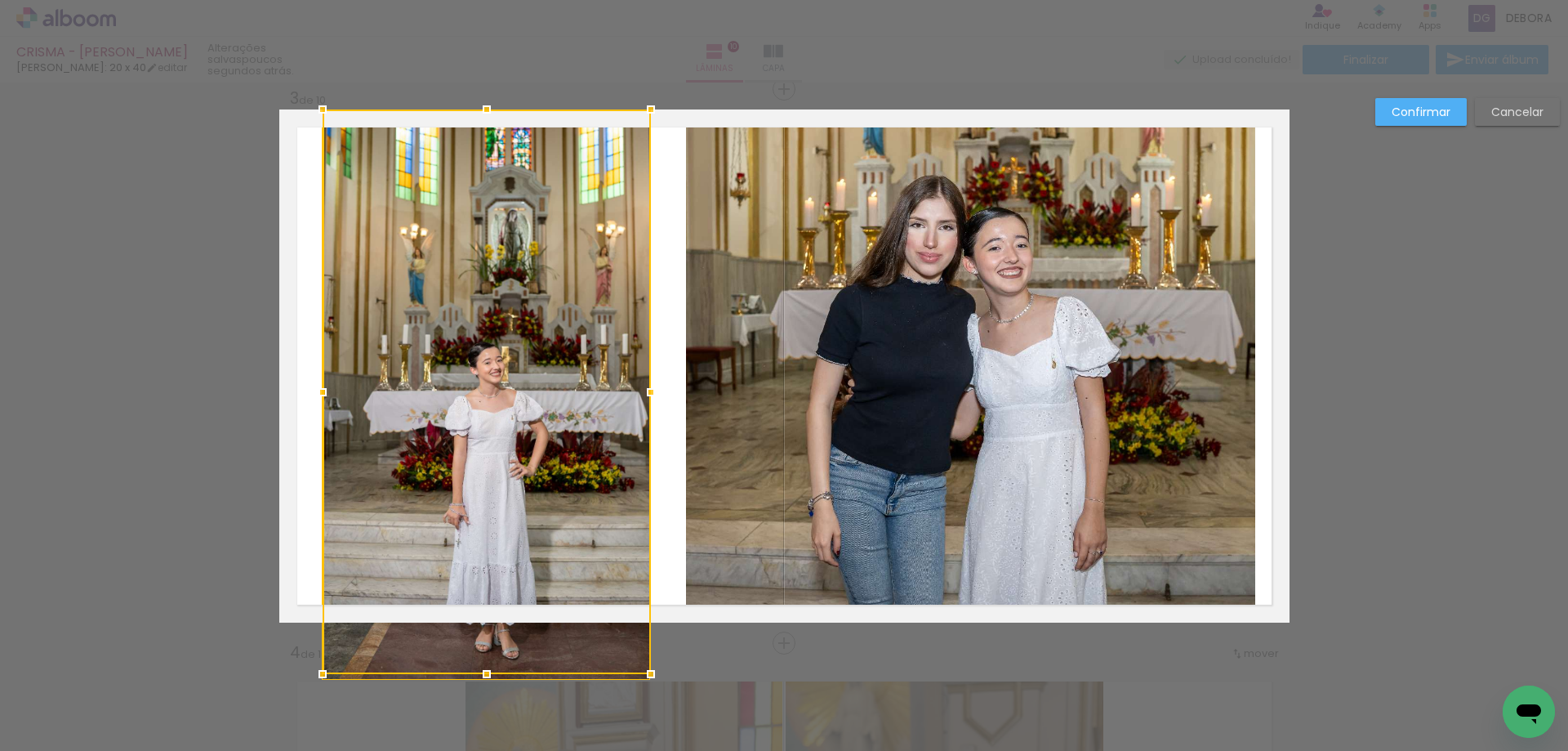
click at [643, 602] on div at bounding box center [487, 392] width 329 height 565
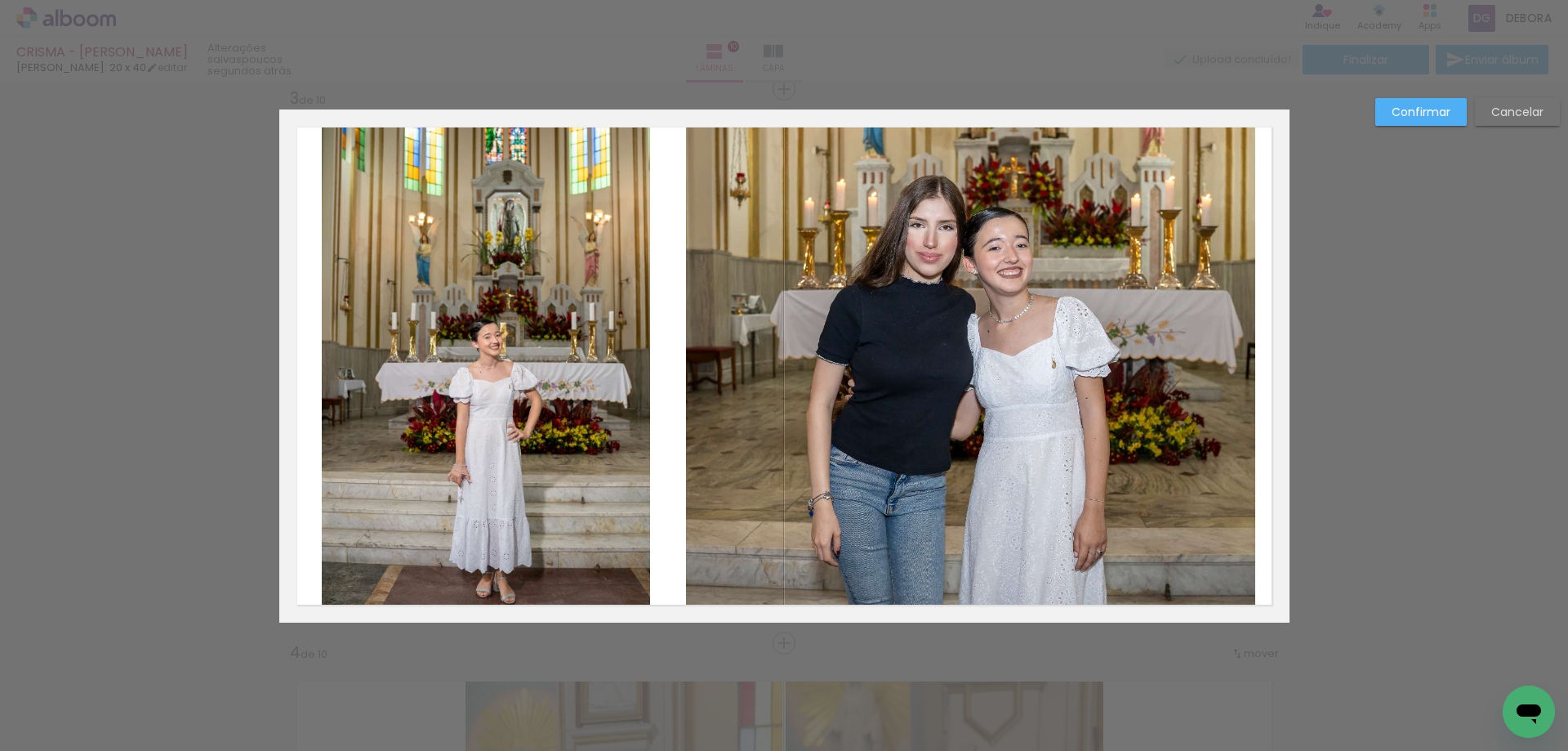
click at [615, 595] on quentale-photo at bounding box center [486, 366] width 329 height 513
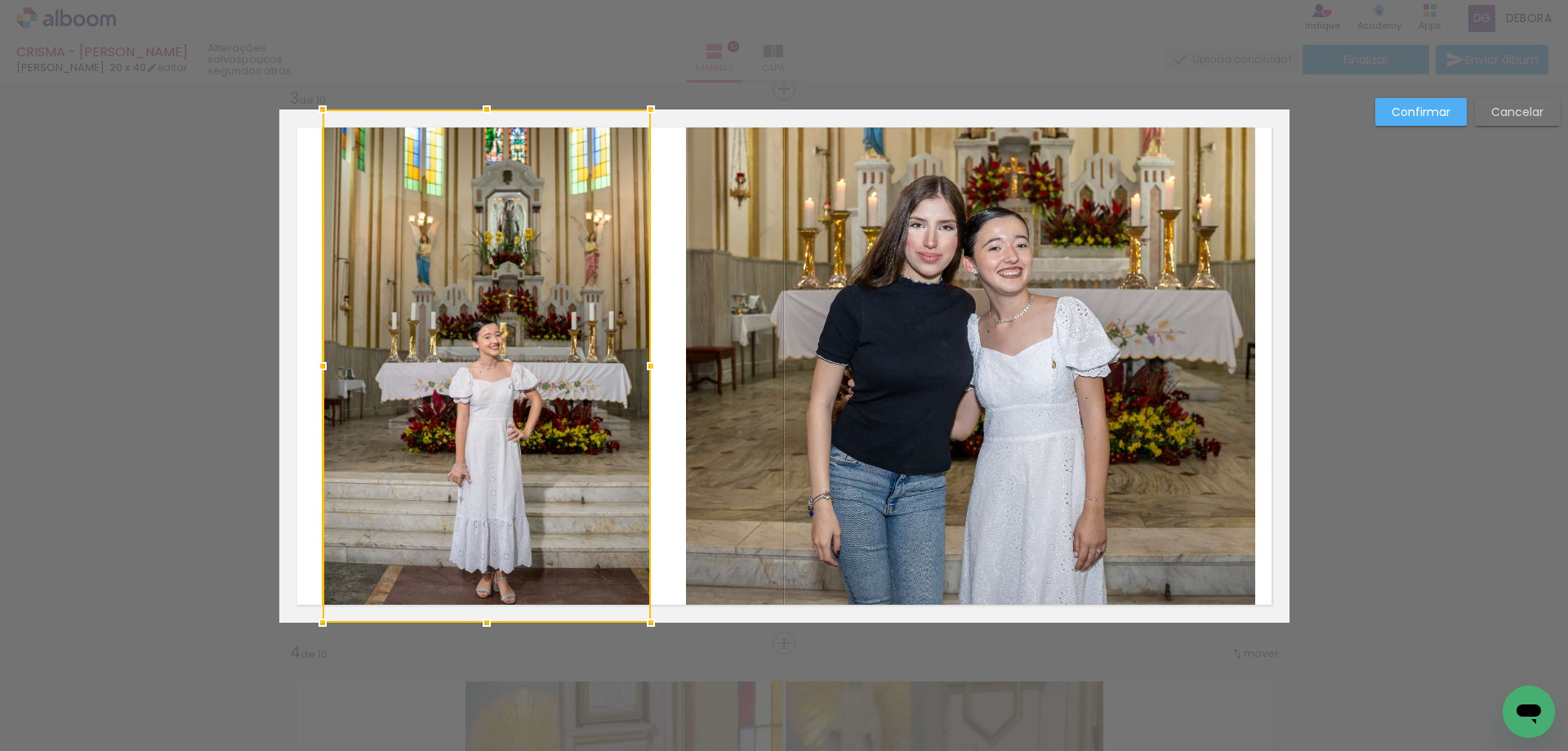
click at [657, 525] on quentale-layouter at bounding box center [784, 366] width 1010 height 513
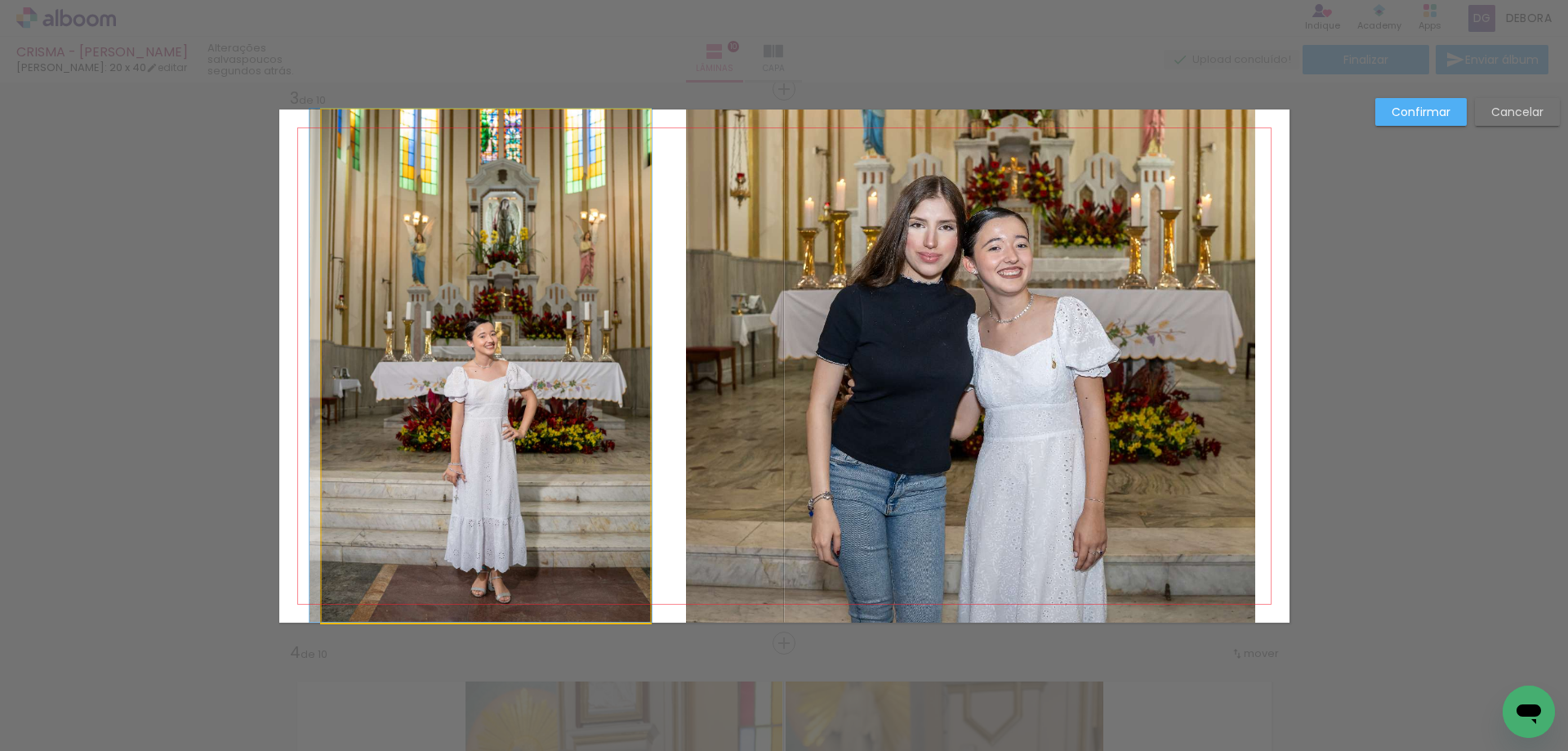
drag, startPoint x: 549, startPoint y: 524, endPoint x: 544, endPoint y: 508, distance: 16.8
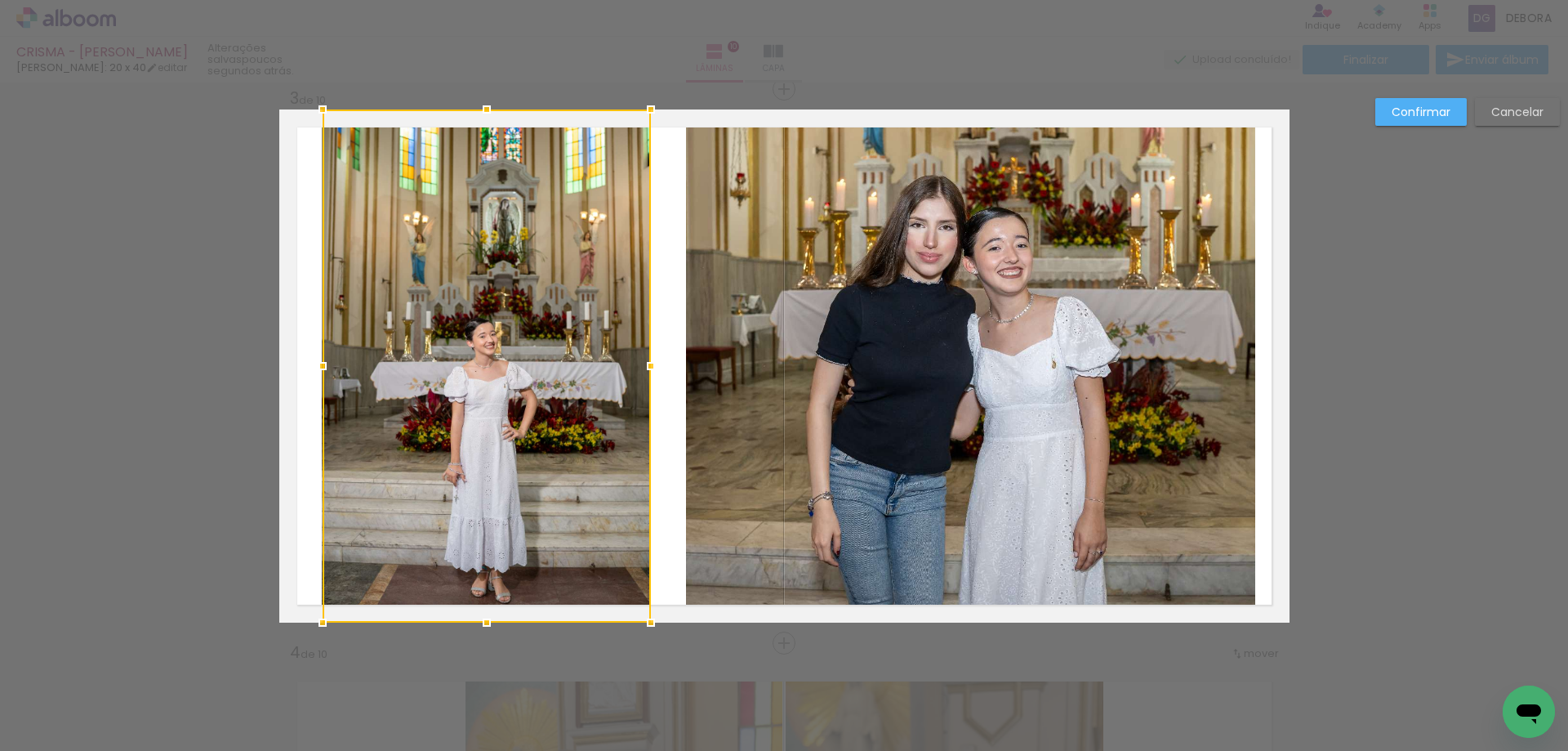
click at [777, 411] on quentale-photo at bounding box center [971, 366] width 570 height 513
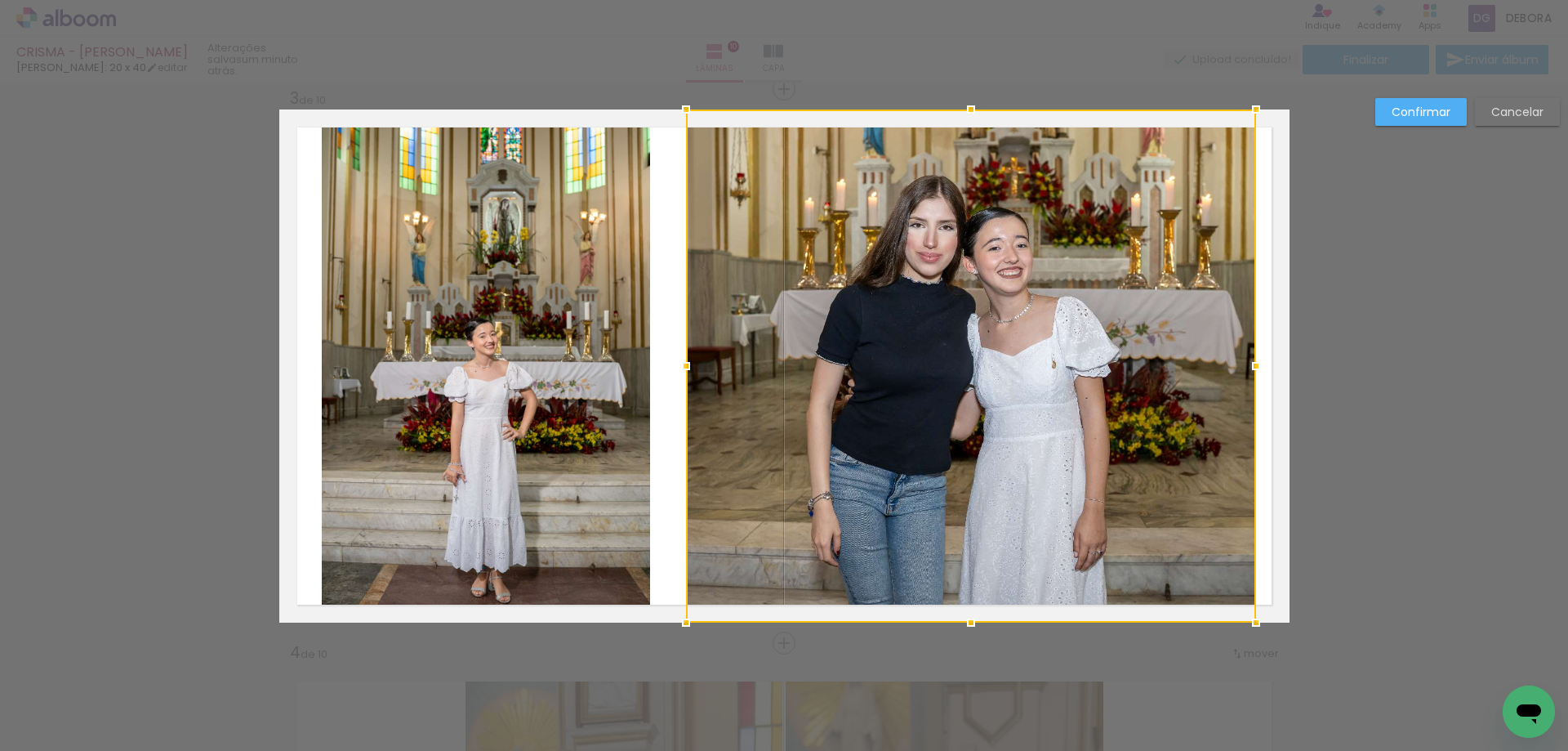
drag, startPoint x: 664, startPoint y: 493, endPoint x: 672, endPoint y: 488, distance: 9.4
click at [666, 492] on quentale-layouter at bounding box center [784, 366] width 1010 height 513
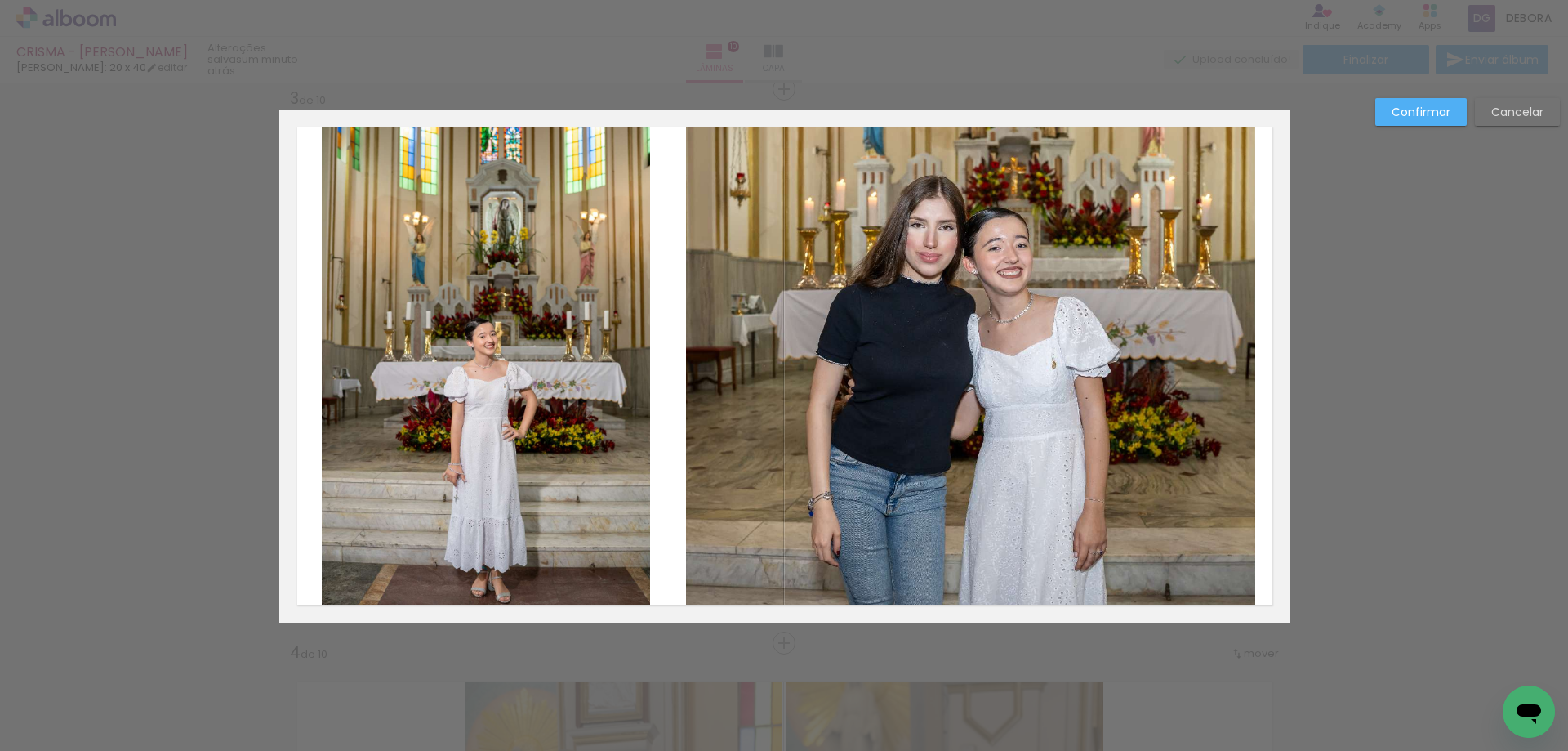
click at [849, 460] on quentale-photo at bounding box center [971, 366] width 570 height 513
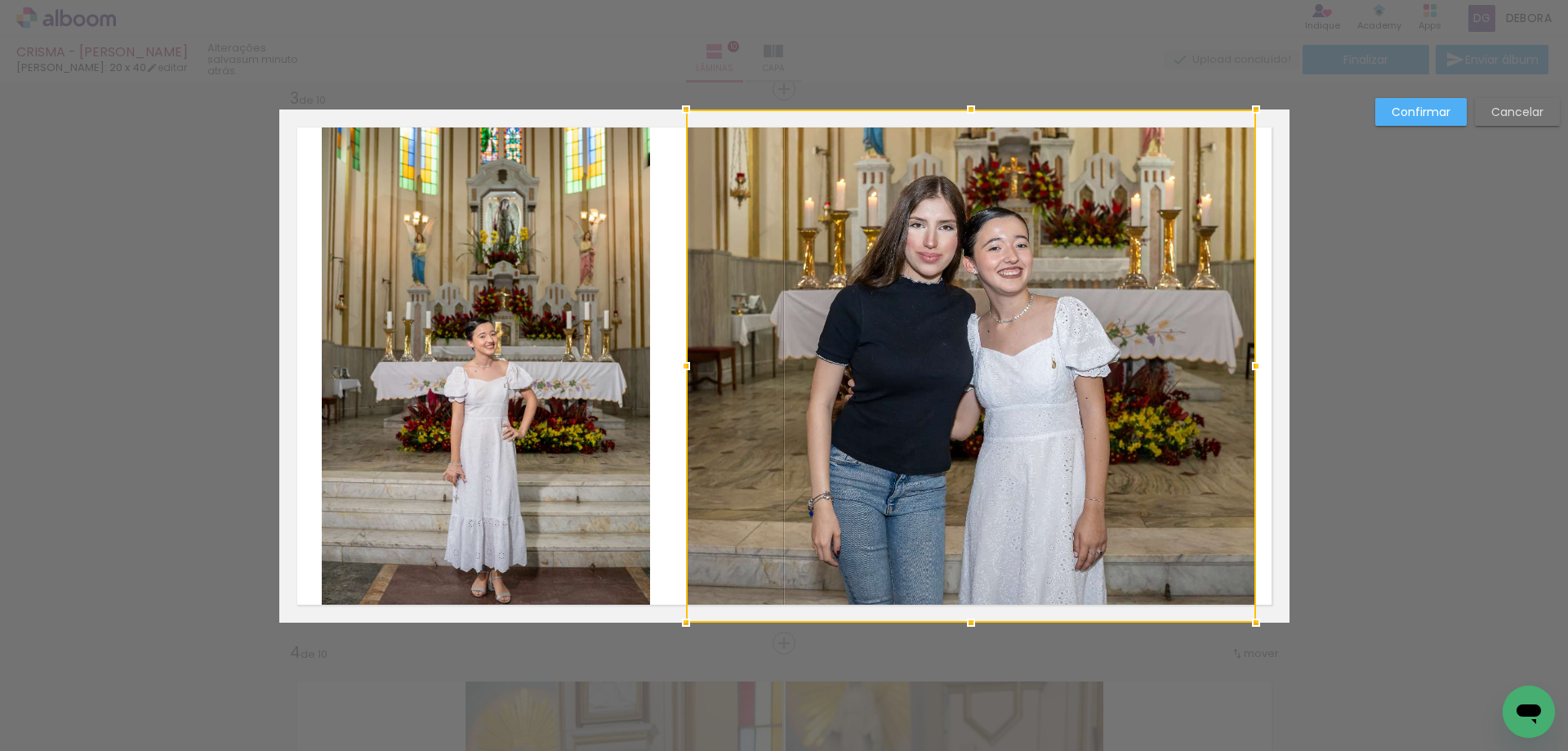
click at [1257, 415] on quentale-layouter at bounding box center [784, 366] width 1010 height 513
click at [1256, 411] on quentale-layouter at bounding box center [784, 366] width 1010 height 513
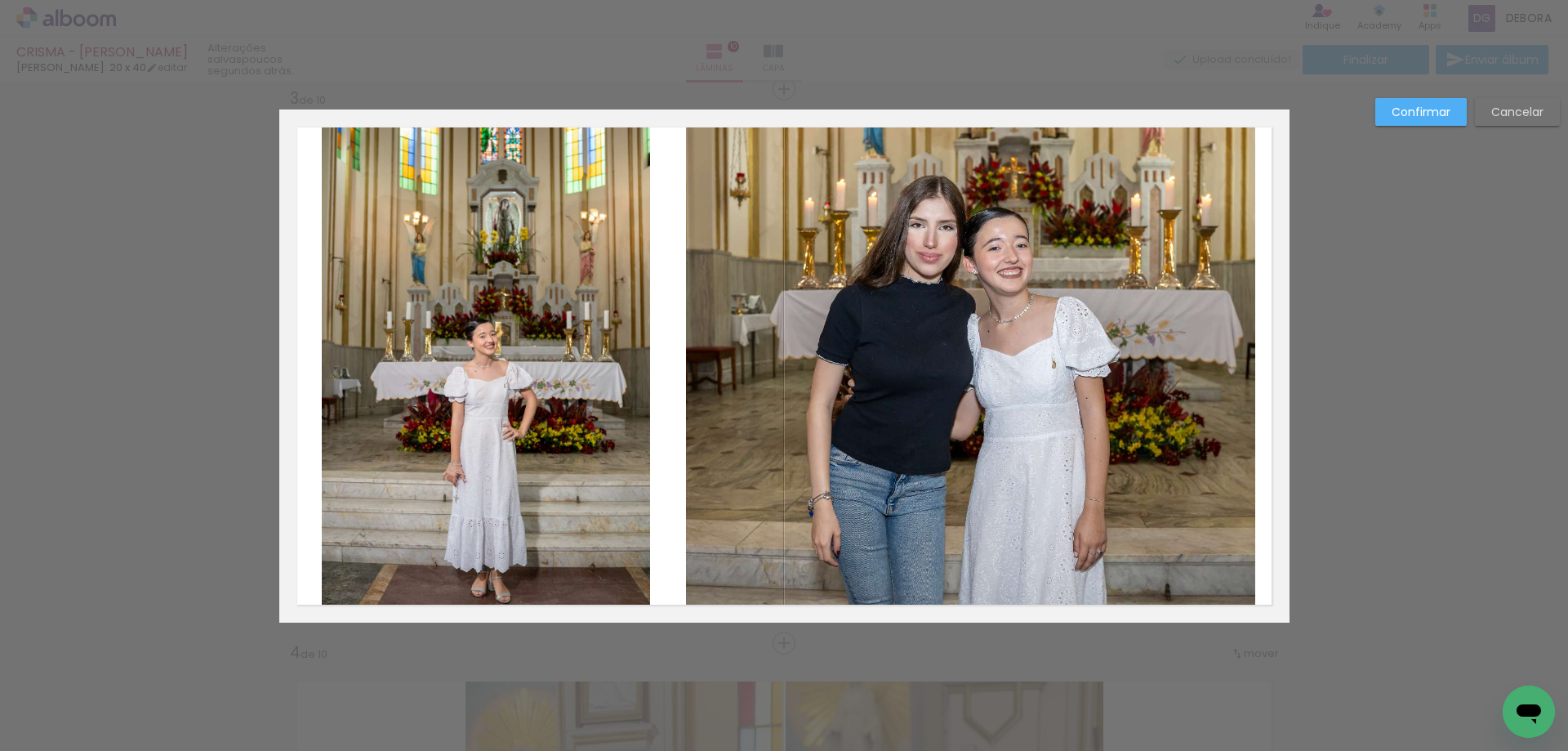
click at [0, 0] on slot "Confirmar" at bounding box center [0, 0] width 0 height 0
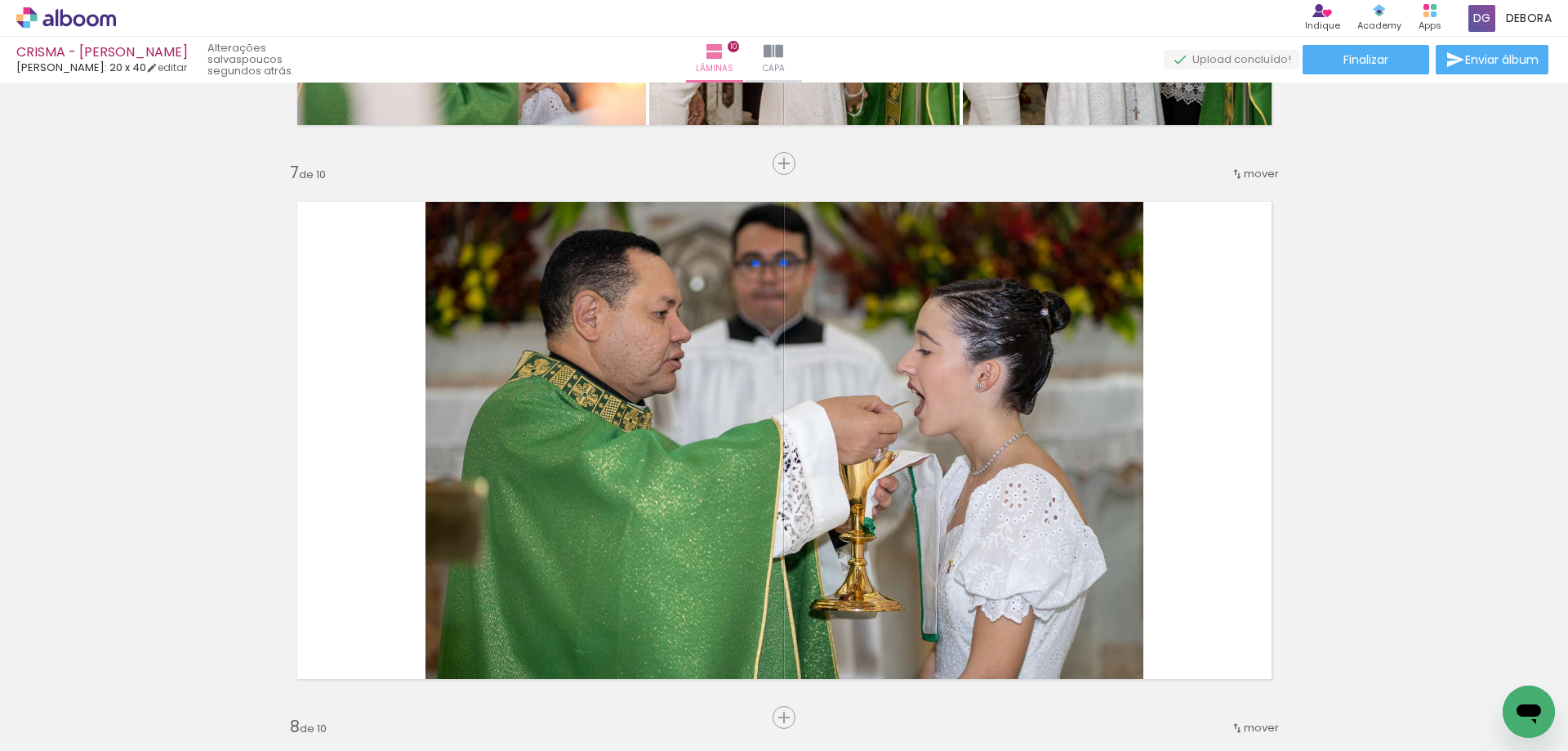
scroll to position [3213, 0]
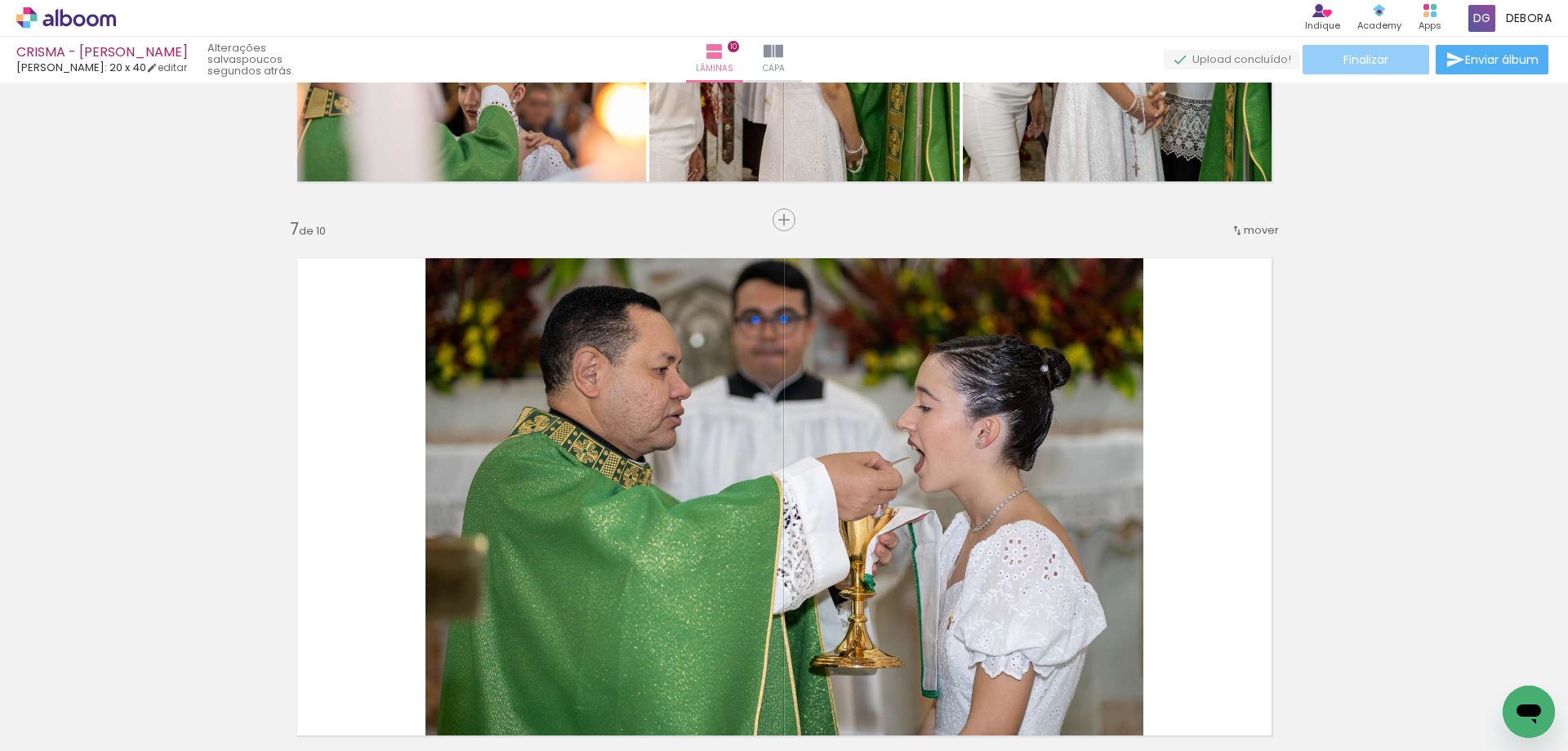
click at [1358, 64] on span "Finalizar" at bounding box center [1366, 60] width 45 height 12
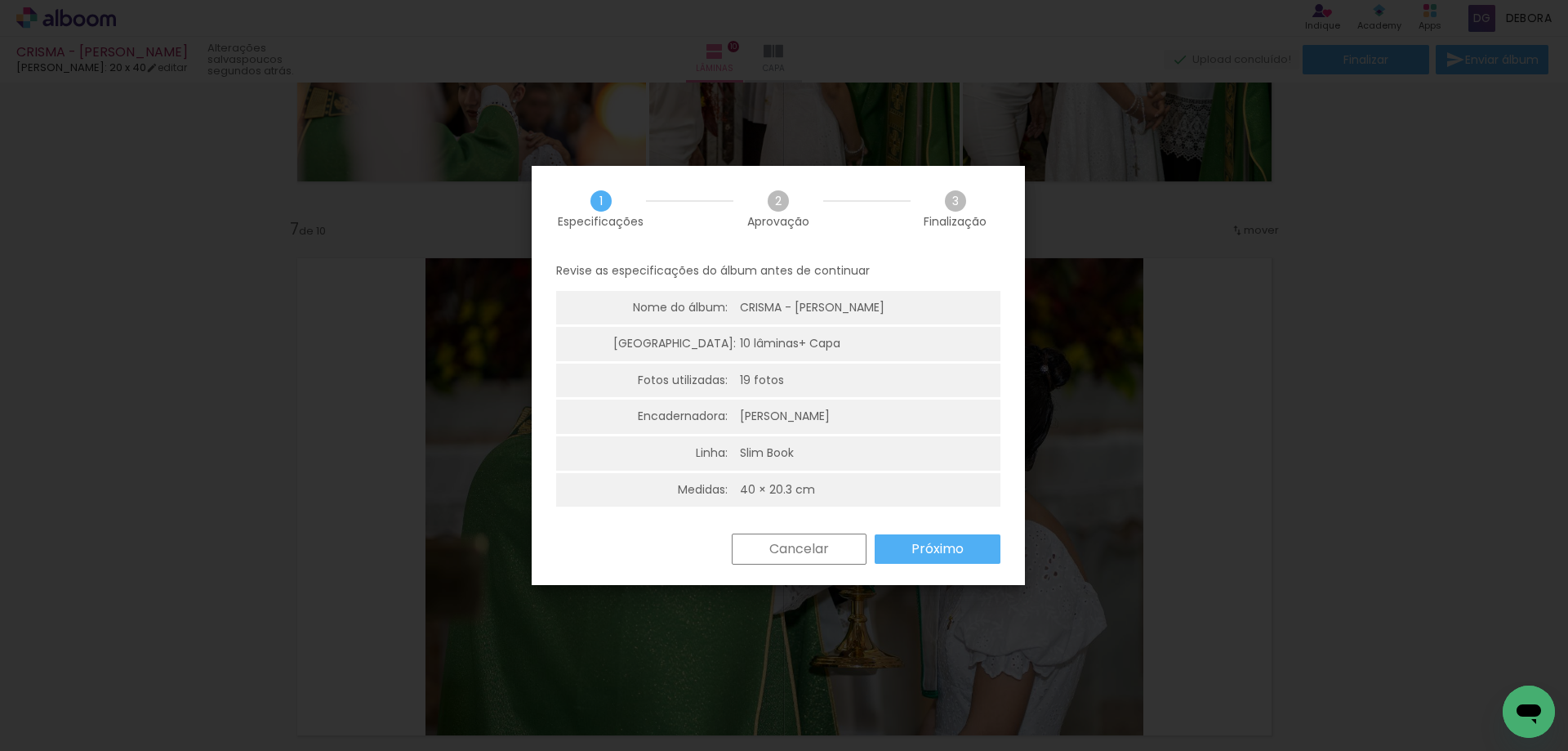
click at [0, 0] on slot "Próximo" at bounding box center [0, 0] width 0 height 0
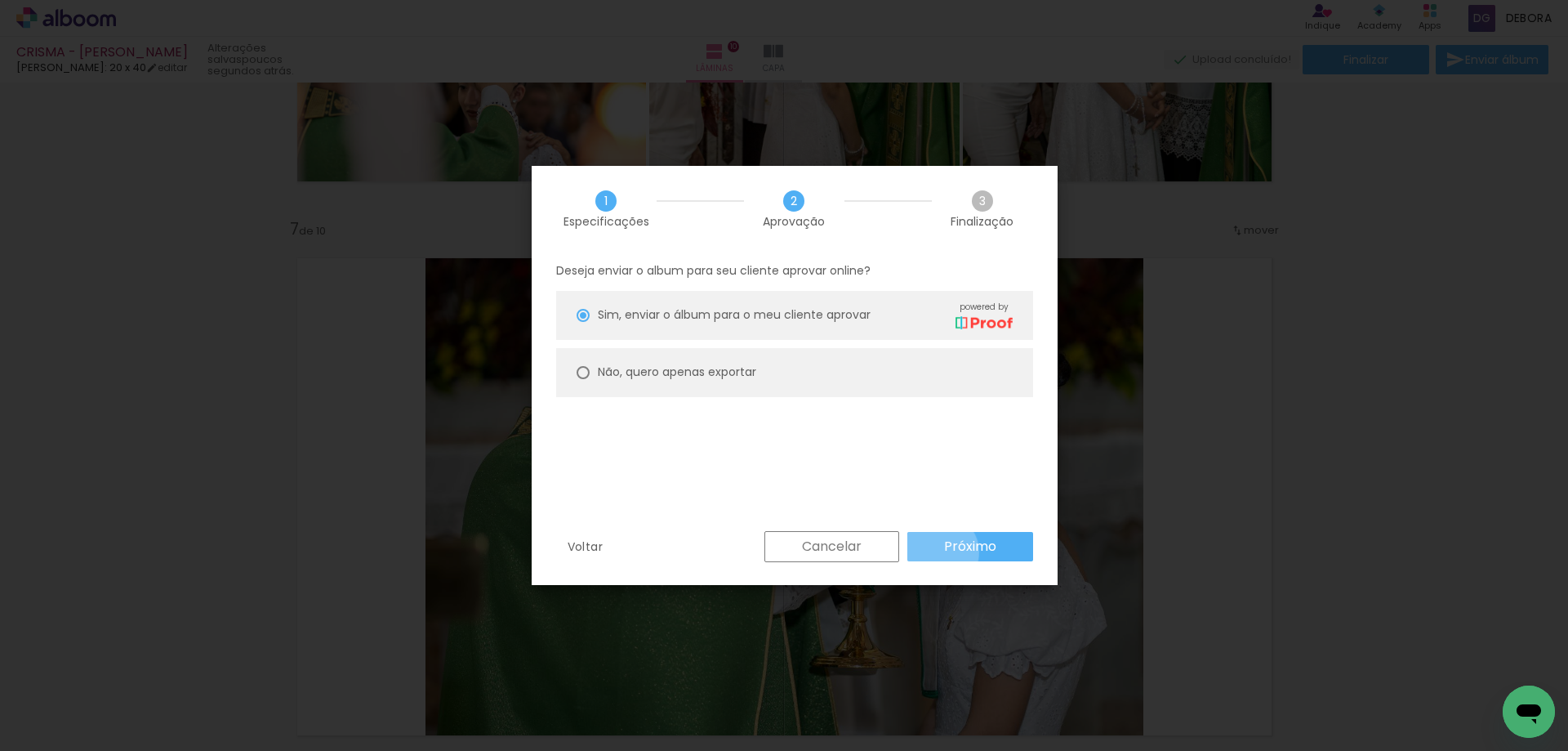
click at [940, 551] on paper-button "Próximo" at bounding box center [970, 546] width 126 height 30
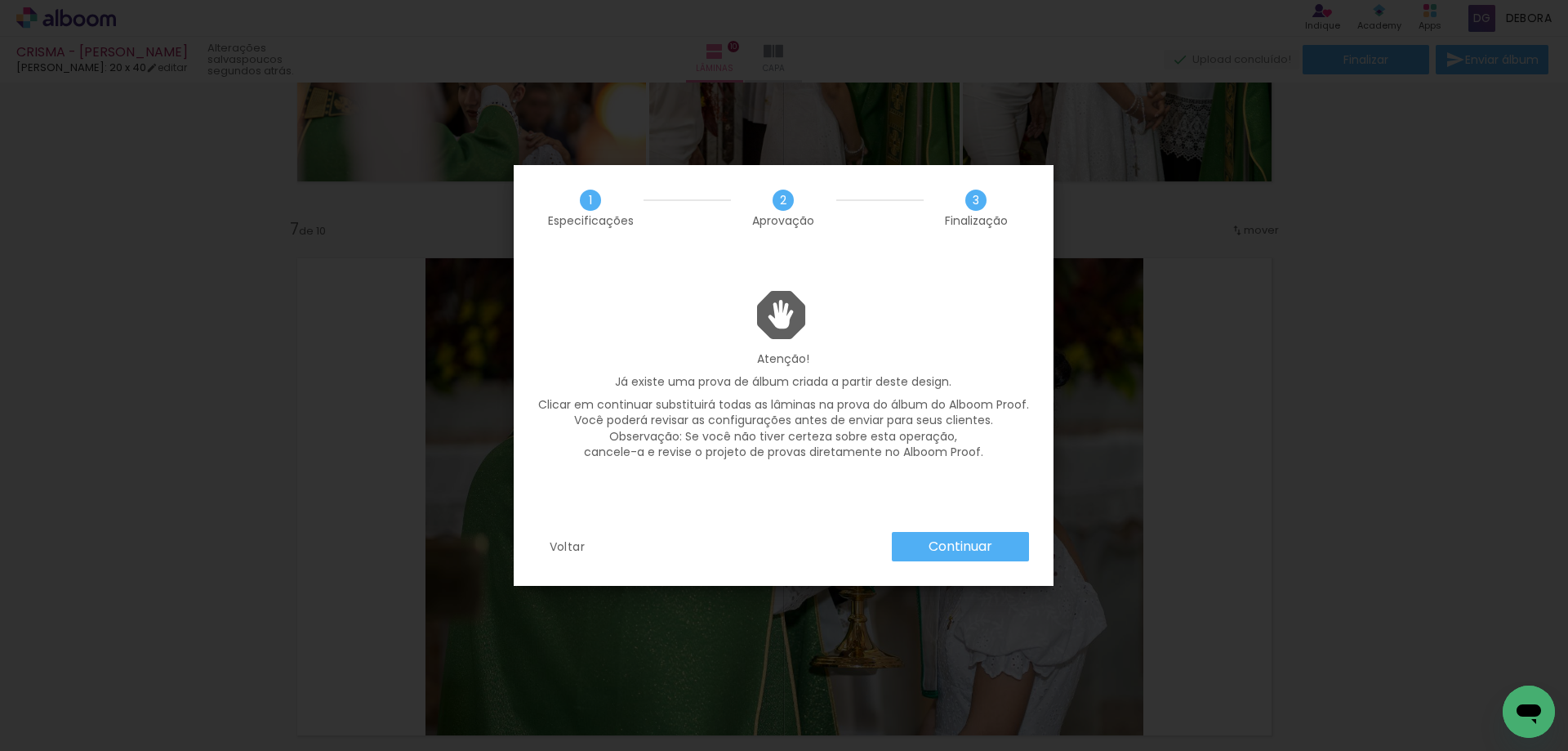
click at [0, 0] on slot "Continuar" at bounding box center [0, 0] width 0 height 0
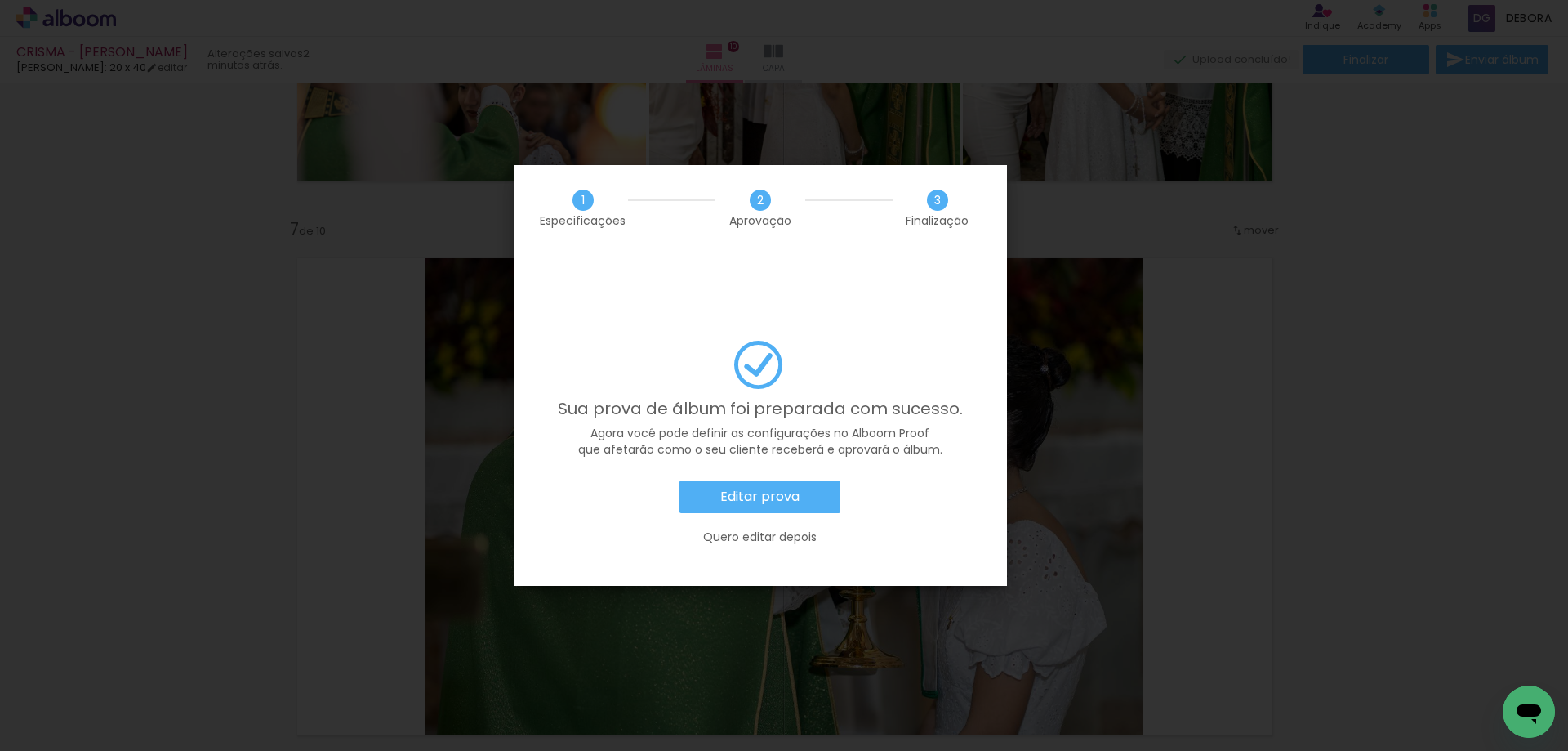
click at [0, 0] on slot "Quero editar depois" at bounding box center [0, 0] width 0 height 0
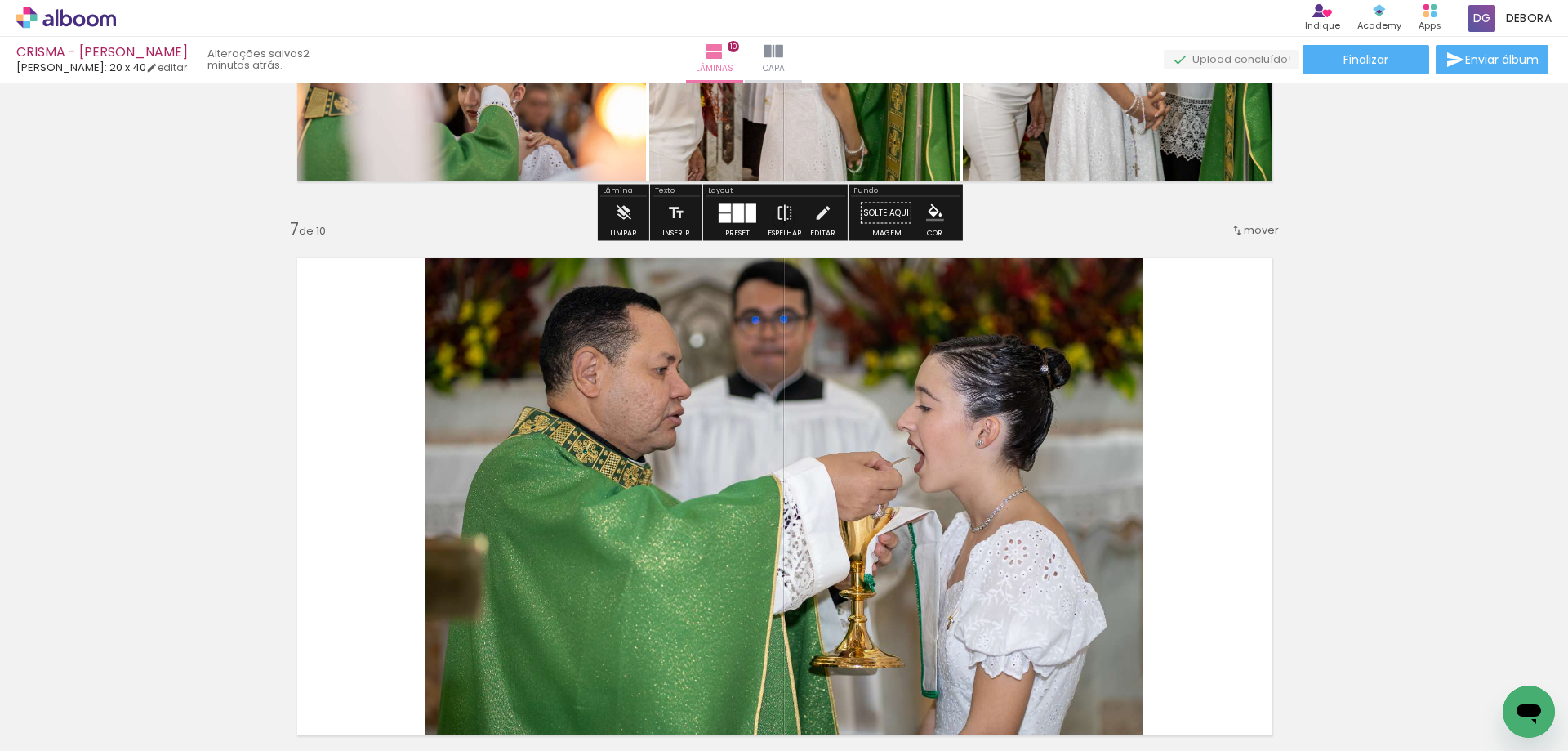
click at [94, 22] on icon at bounding box center [66, 18] width 99 height 22
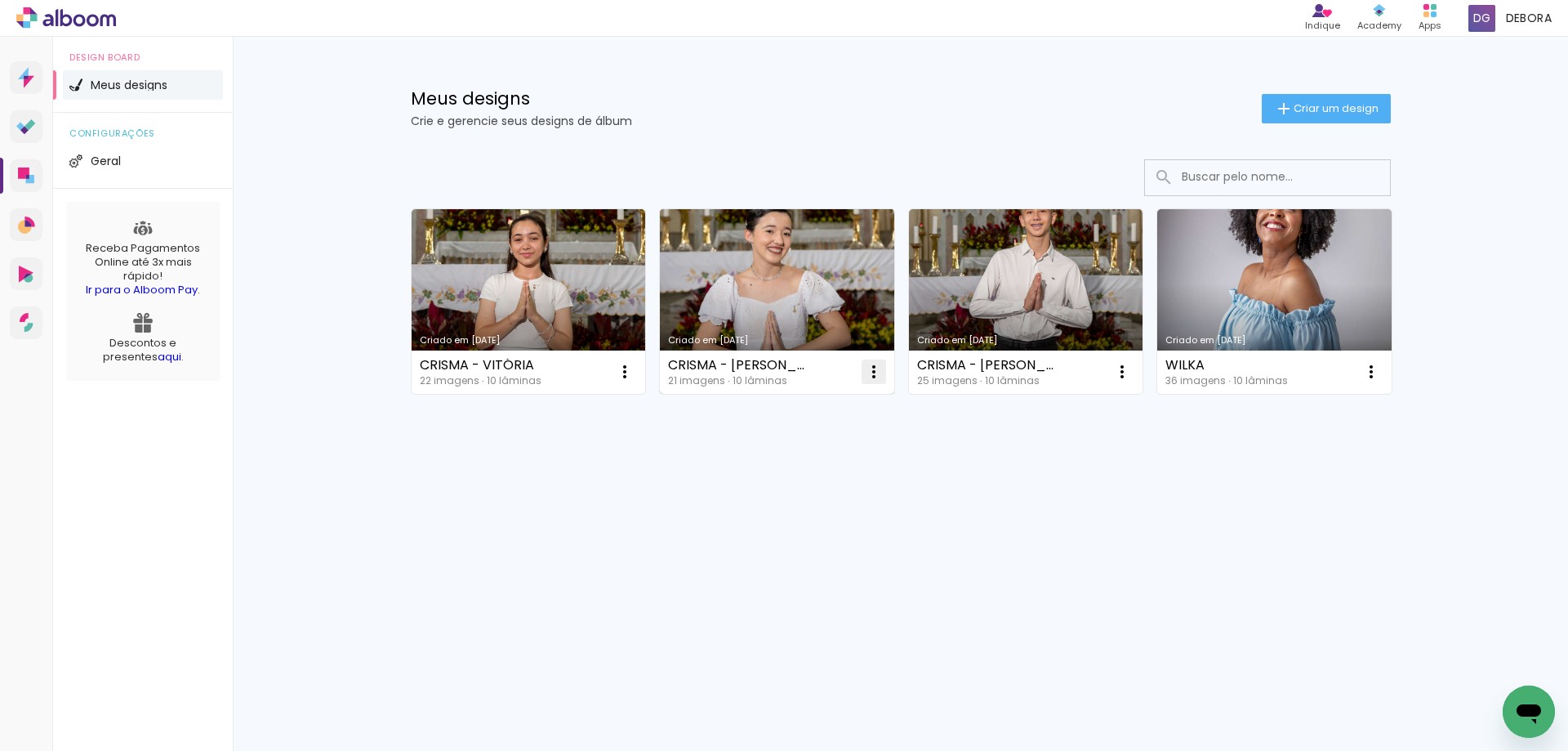
click at [873, 365] on iron-icon at bounding box center [874, 372] width 20 height 20
click at [844, 408] on paper-item "Abrir" at bounding box center [807, 409] width 163 height 32
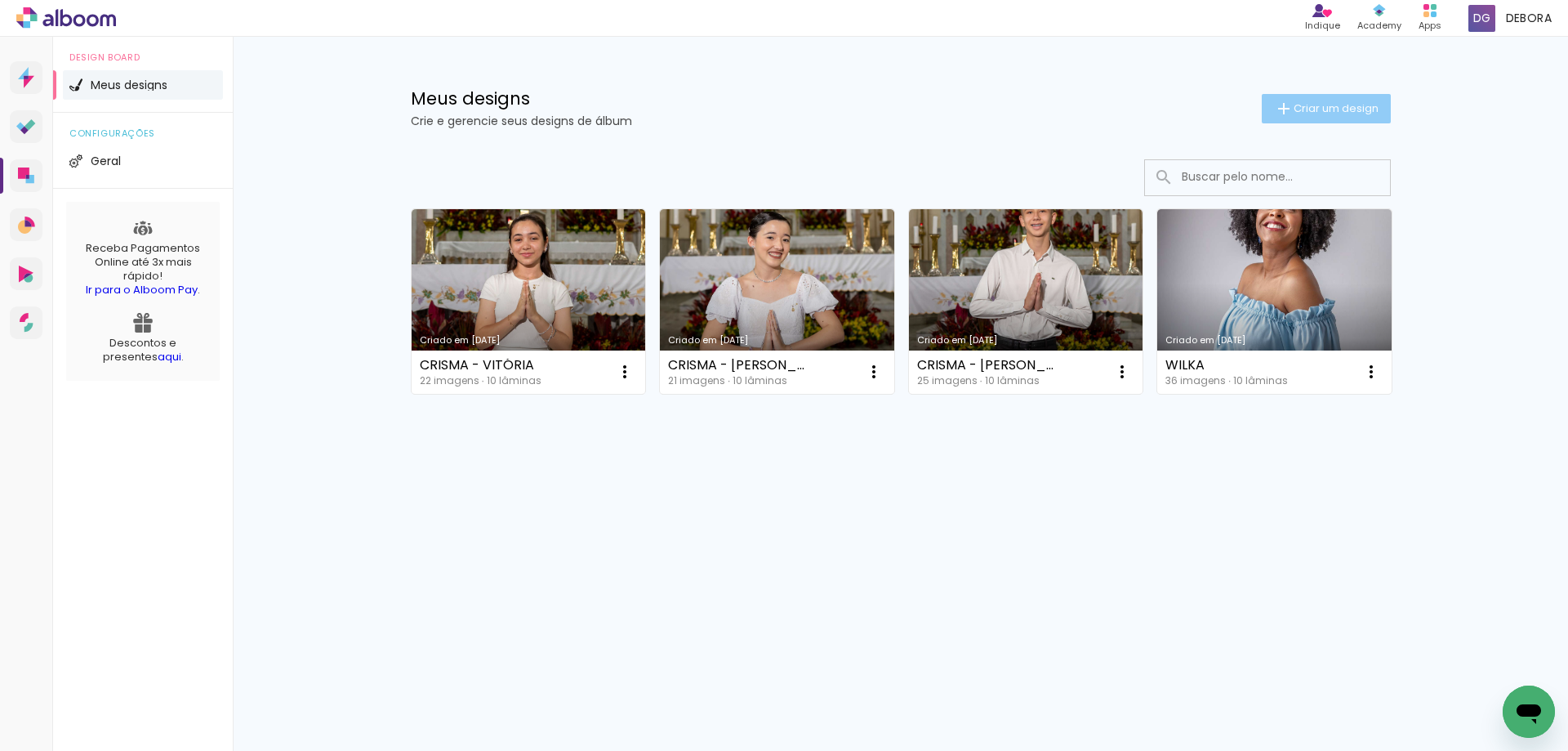
click at [1319, 107] on span "Criar um design" at bounding box center [1336, 108] width 85 height 11
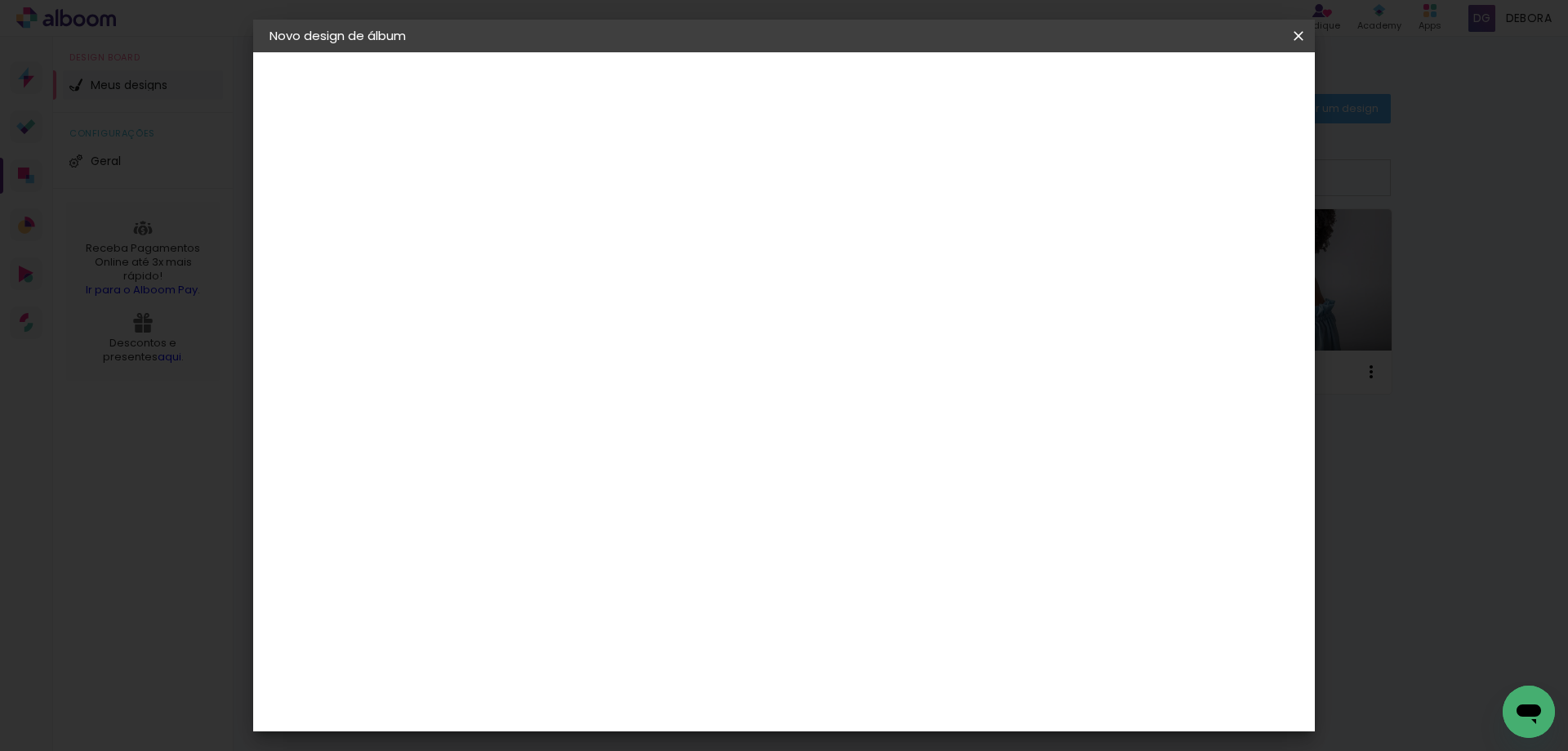
click at [536, 220] on input at bounding box center [536, 219] width 0 height 26
type input "[PERSON_NAME] E [PERSON_NAME]"
type paper-input "[PERSON_NAME] E [PERSON_NAME]"
drag, startPoint x: 1250, startPoint y: 84, endPoint x: 1265, endPoint y: 76, distance: 17.0
click at [0, 0] on slot "Avançar" at bounding box center [0, 0] width 0 height 0
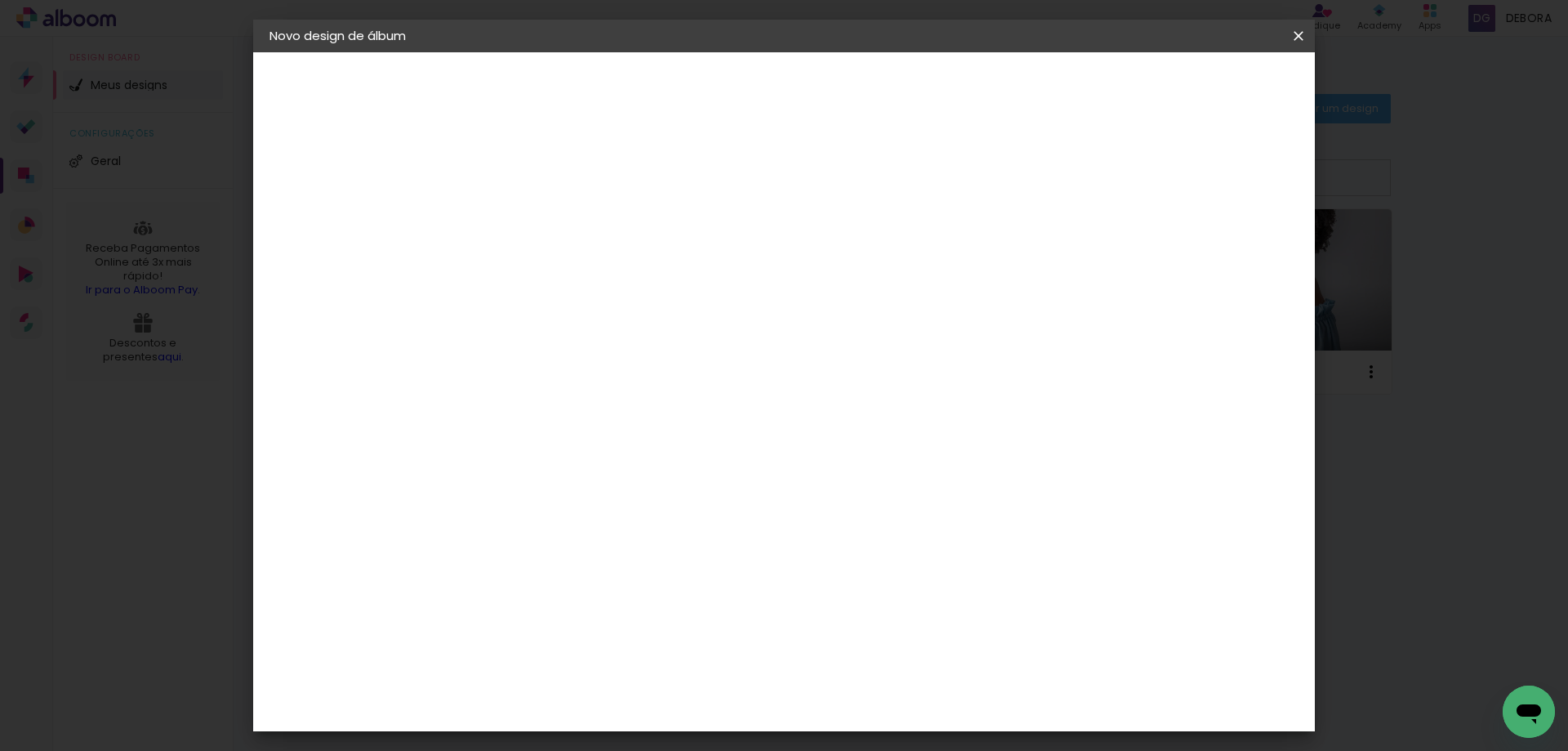
scroll to position [2431, 0]
click at [593, 485] on div "[PERSON_NAME]" at bounding box center [580, 492] width 108 height 13
click at [0, 0] on slot "Avançar" at bounding box center [0, 0] width 0 height 0
click at [620, 278] on div "Linha" at bounding box center [578, 285] width 84 height 26
click at [842, 298] on paper-item "Slim Book" at bounding box center [890, 303] width 327 height 32
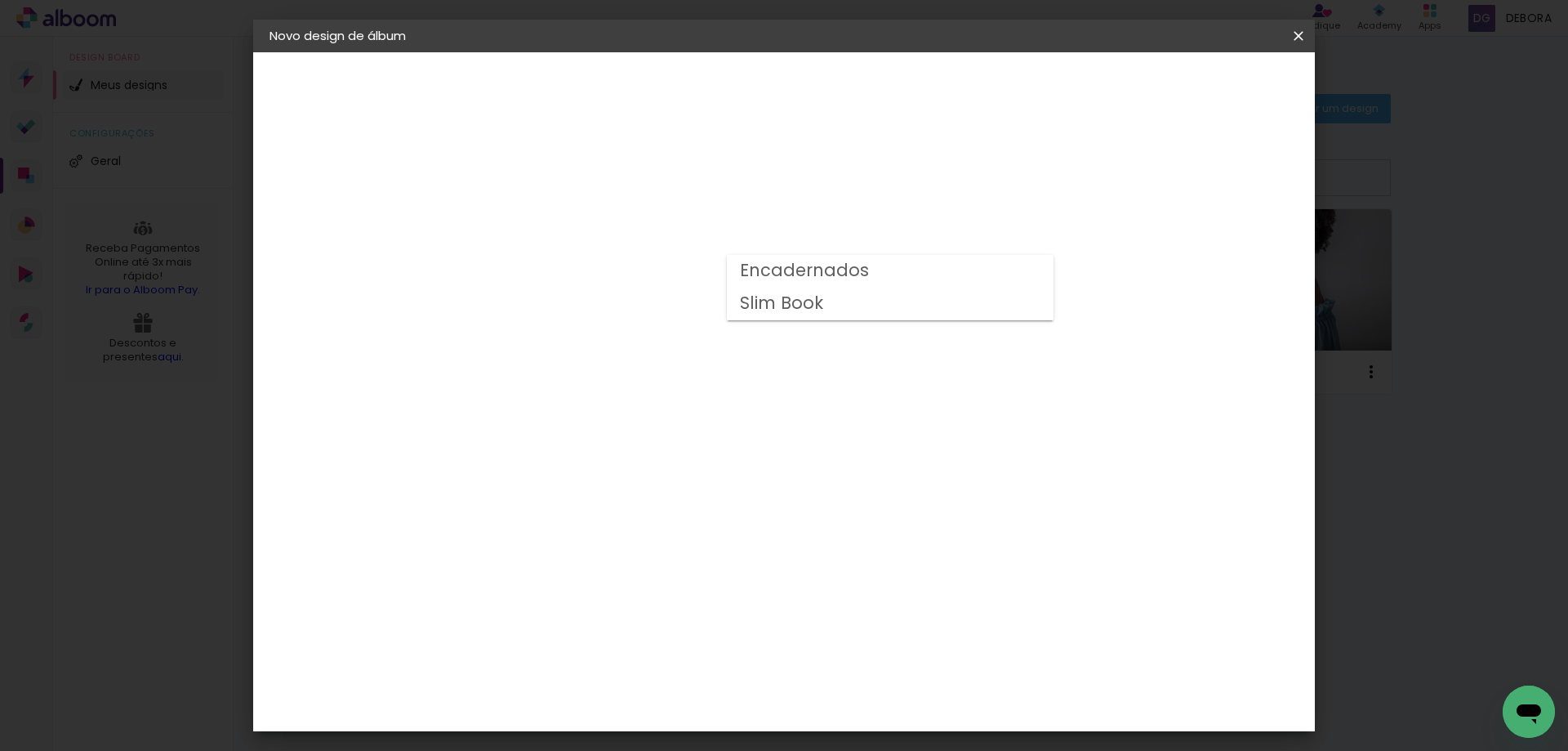
type input "Slim Book"
click at [647, 513] on span "25 x 50" at bounding box center [609, 530] width 76 height 33
click at [803, 76] on paper-button "Avançar" at bounding box center [762, 87] width 80 height 28
type input "1"
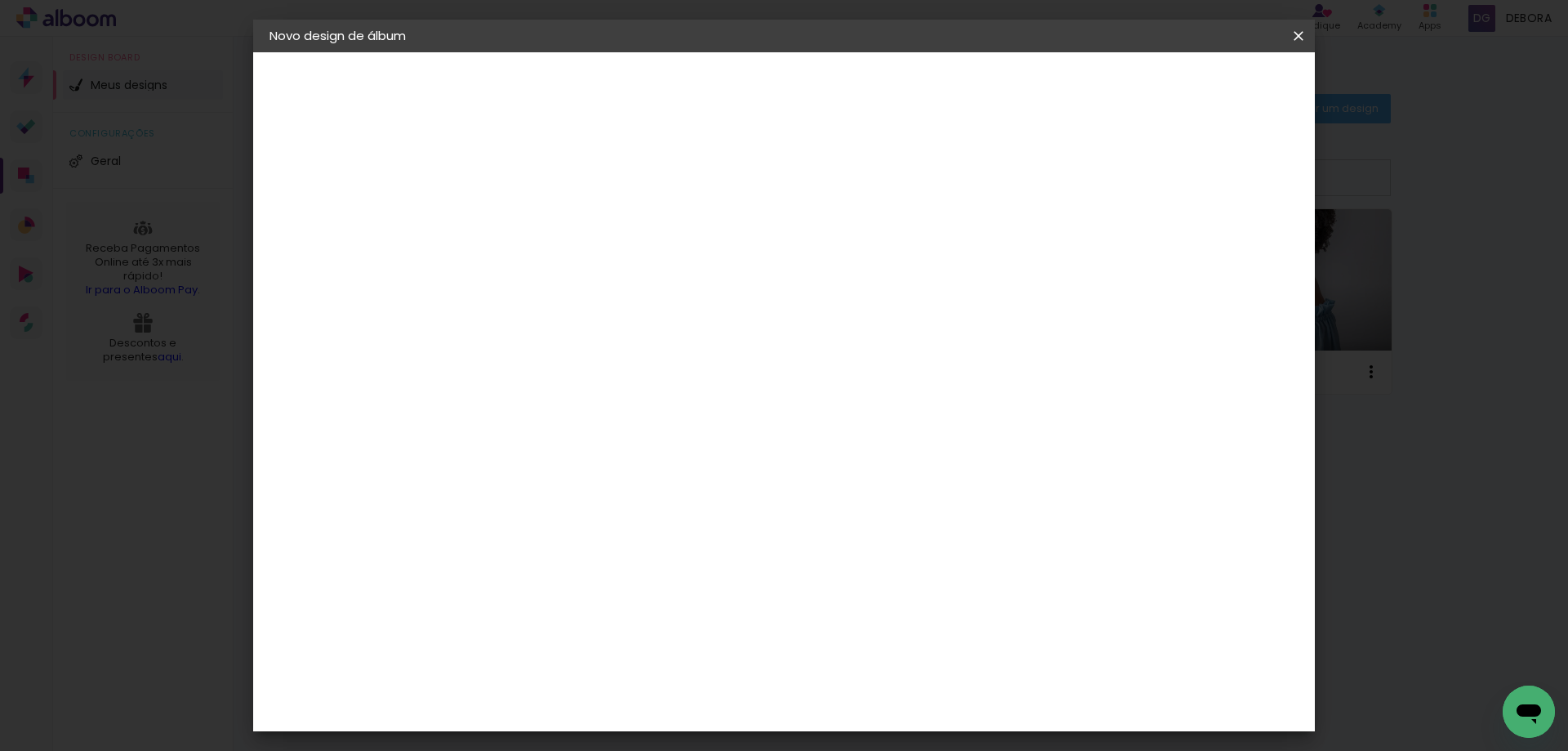
type paper-input "1"
click at [546, 183] on input "1" at bounding box center [524, 176] width 56 height 21
click at [1104, 179] on div at bounding box center [1097, 176] width 15 height 15
type paper-checkbox "on"
click at [1196, 86] on span "Iniciar design" at bounding box center [1159, 87] width 75 height 12
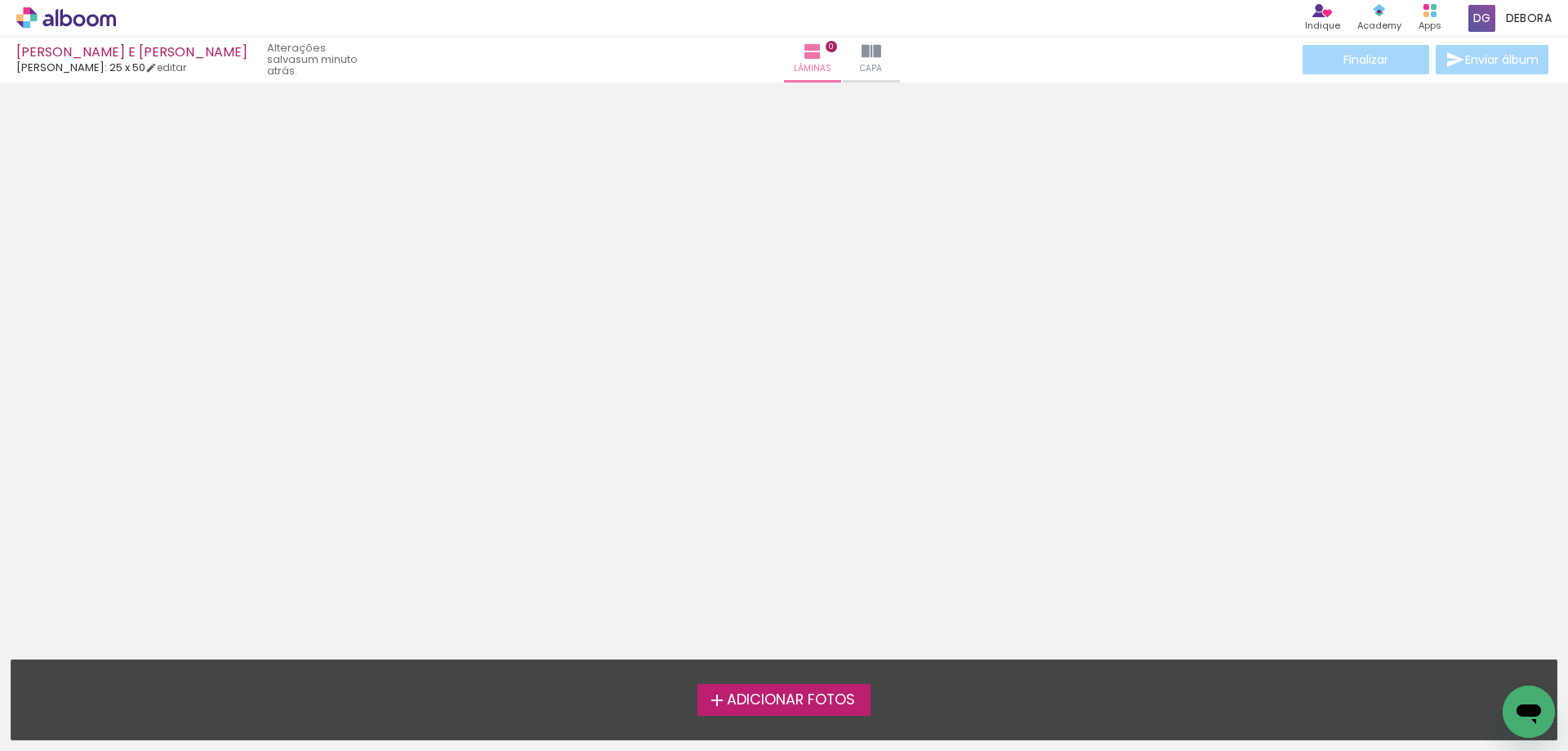
click at [751, 696] on span "Adicionar Fotos" at bounding box center [791, 700] width 128 height 15
click at [0, 0] on input "file" at bounding box center [0, 0] width 0 height 0
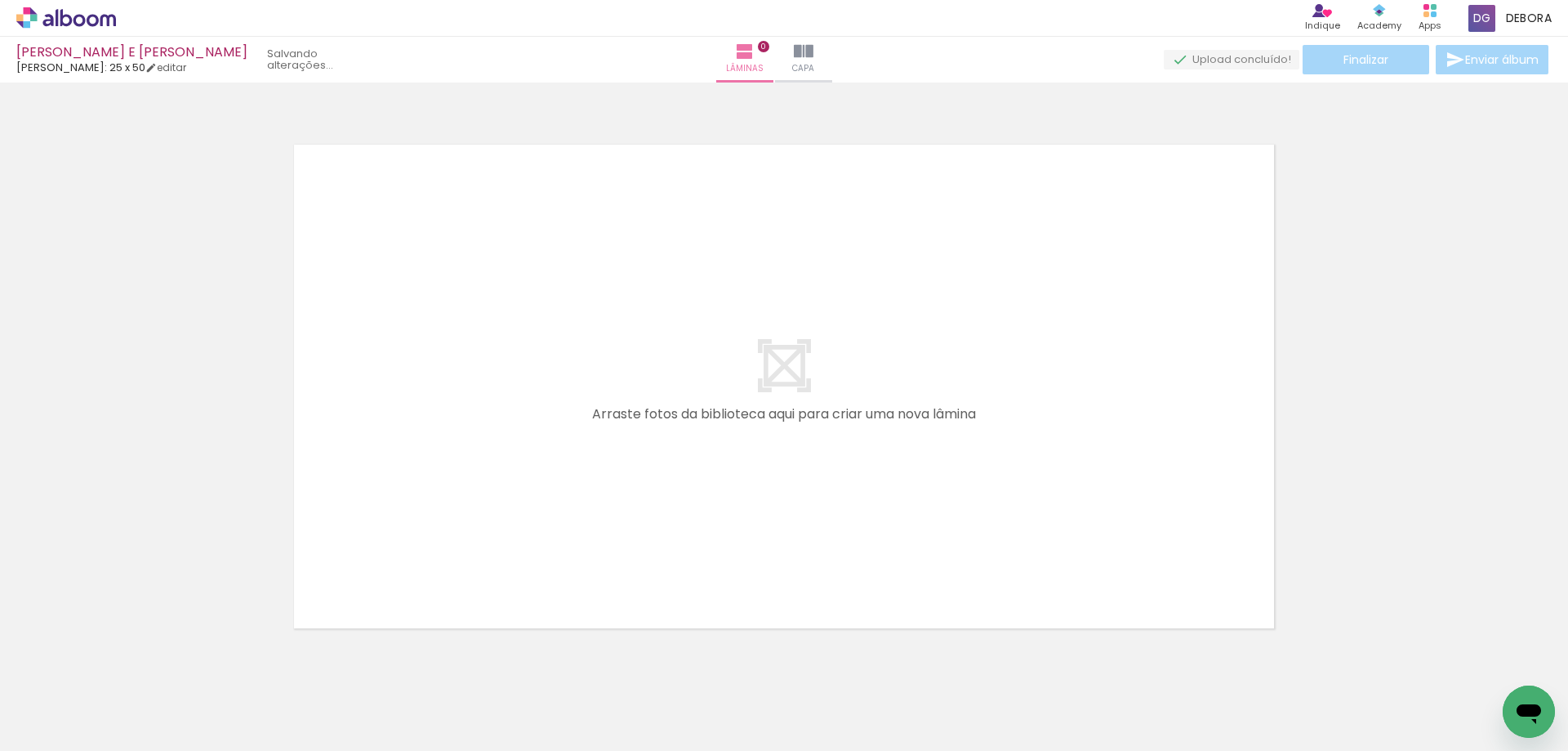
scroll to position [21, 0]
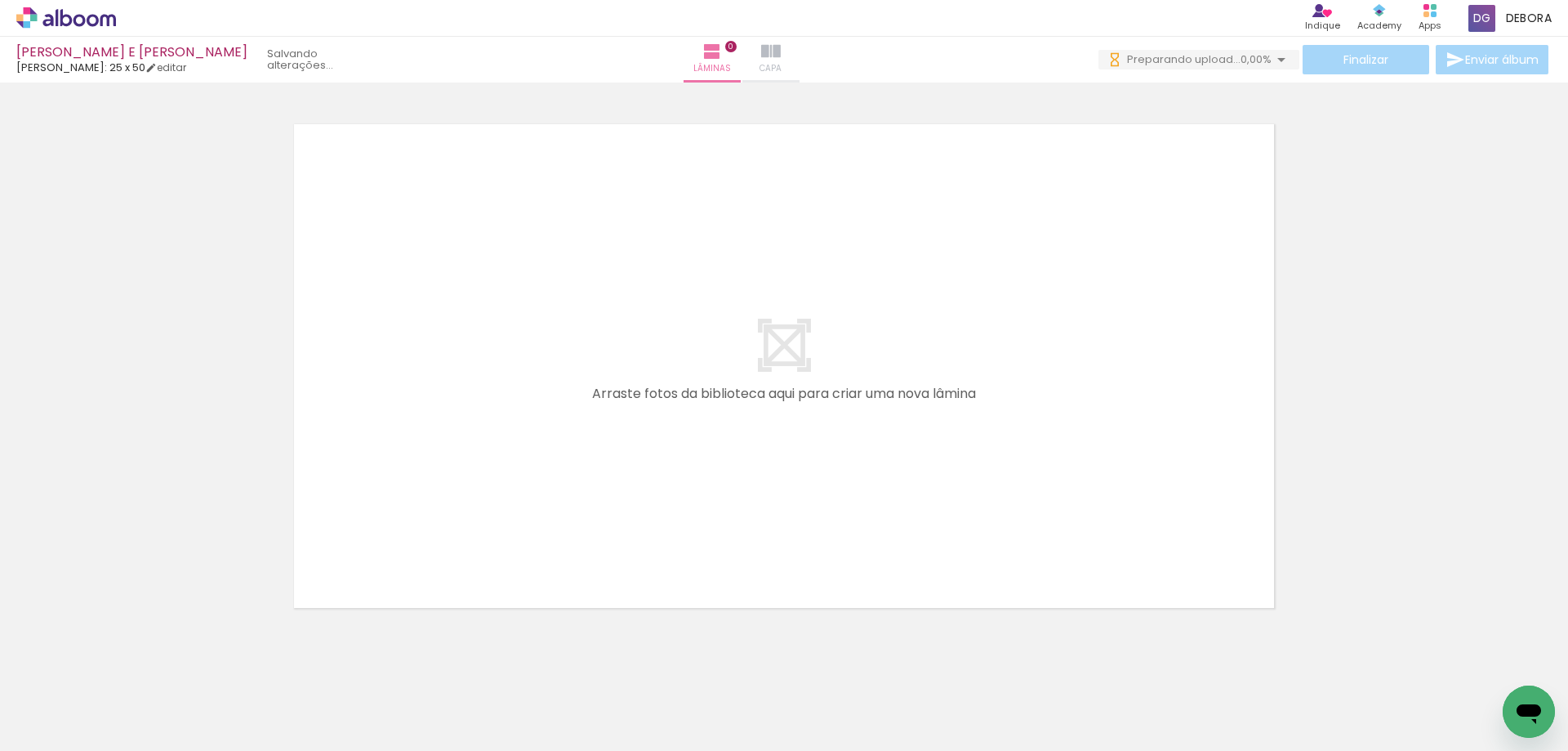
click at [782, 65] on span "Capa" at bounding box center [770, 69] width 22 height 15
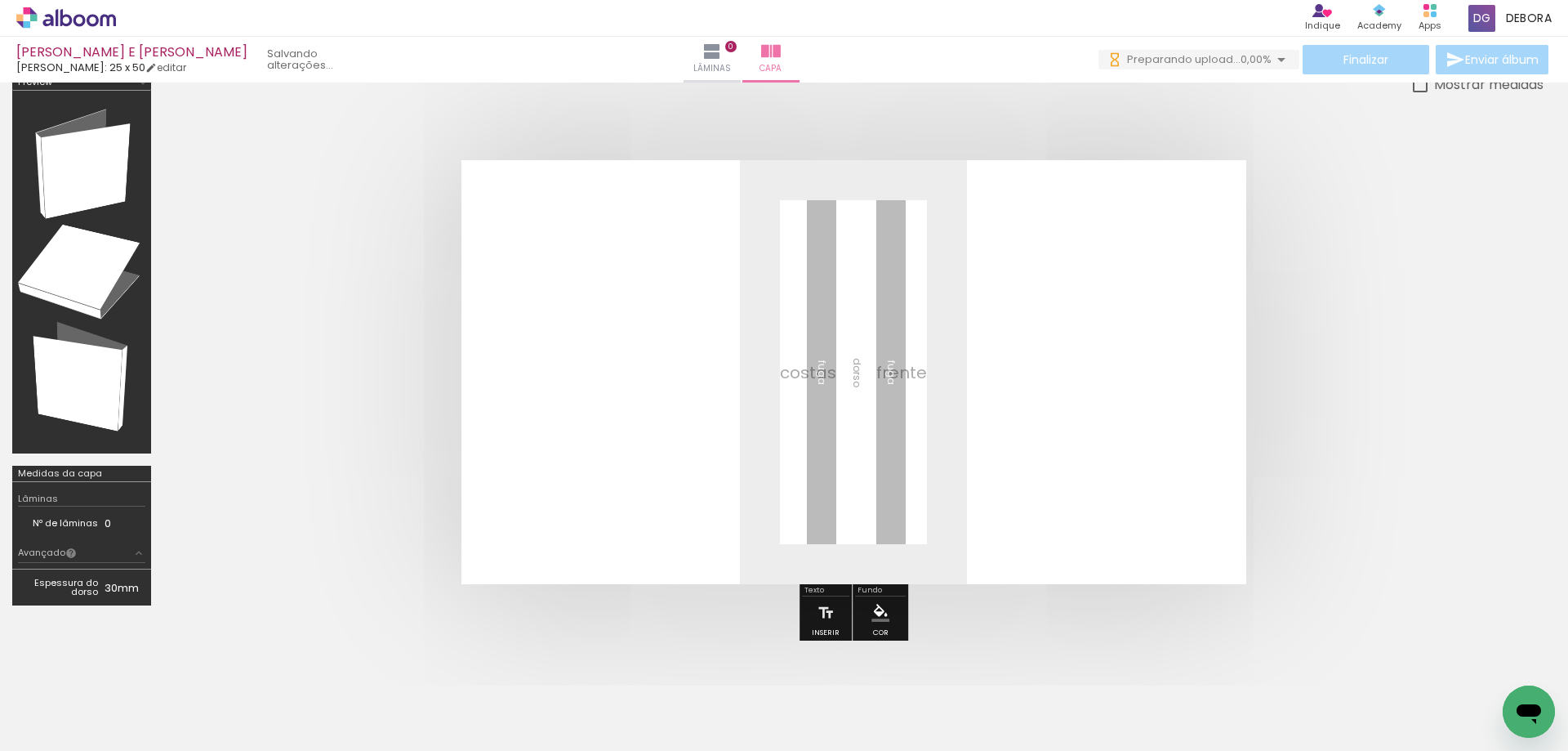
click at [68, 722] on span "Adicionar Fotos" at bounding box center [57, 729] width 49 height 18
click at [0, 0] on input "file" at bounding box center [0, 0] width 0 height 0
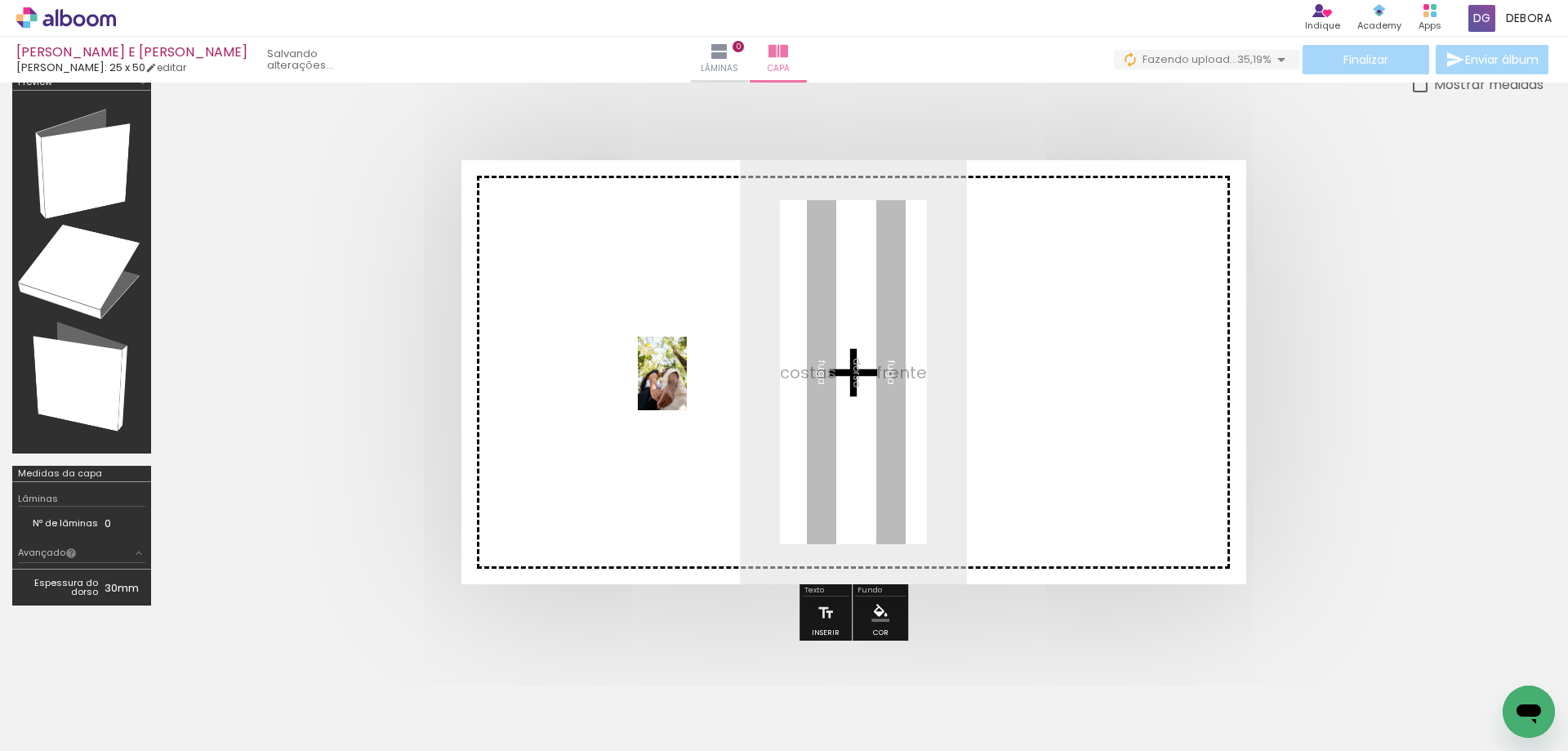
drag, startPoint x: 288, startPoint y: 710, endPoint x: 686, endPoint y: 382, distance: 515.7
click at [687, 383] on quentale-workspace at bounding box center [784, 375] width 1568 height 751
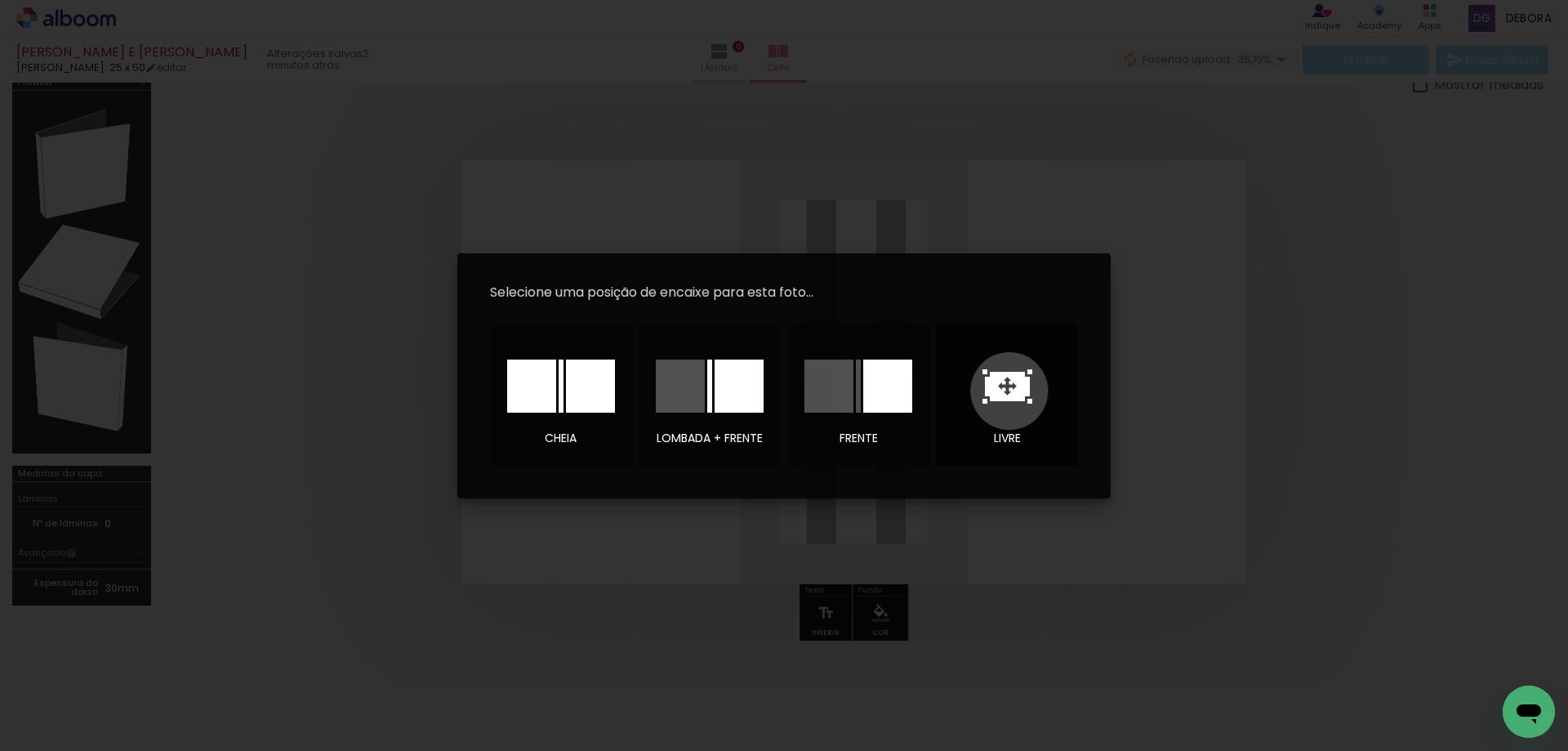
drag, startPoint x: 1009, startPoint y: 391, endPoint x: 966, endPoint y: 453, distance: 75.5
click at [1009, 389] on icon at bounding box center [1008, 387] width 45 height 30
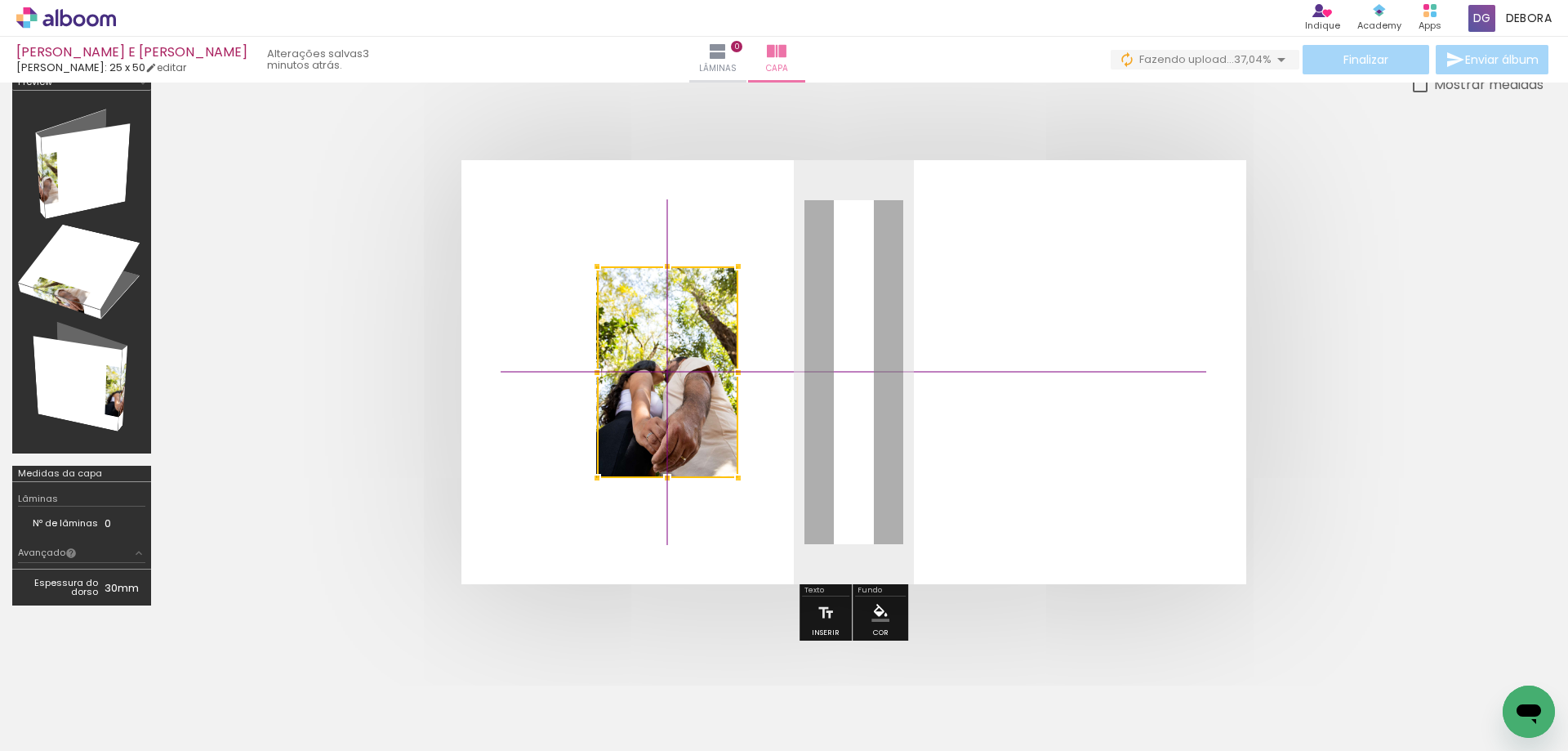
drag, startPoint x: 859, startPoint y: 358, endPoint x: 657, endPoint y: 333, distance: 203.5
click at [657, 333] on div at bounding box center [667, 373] width 142 height 212
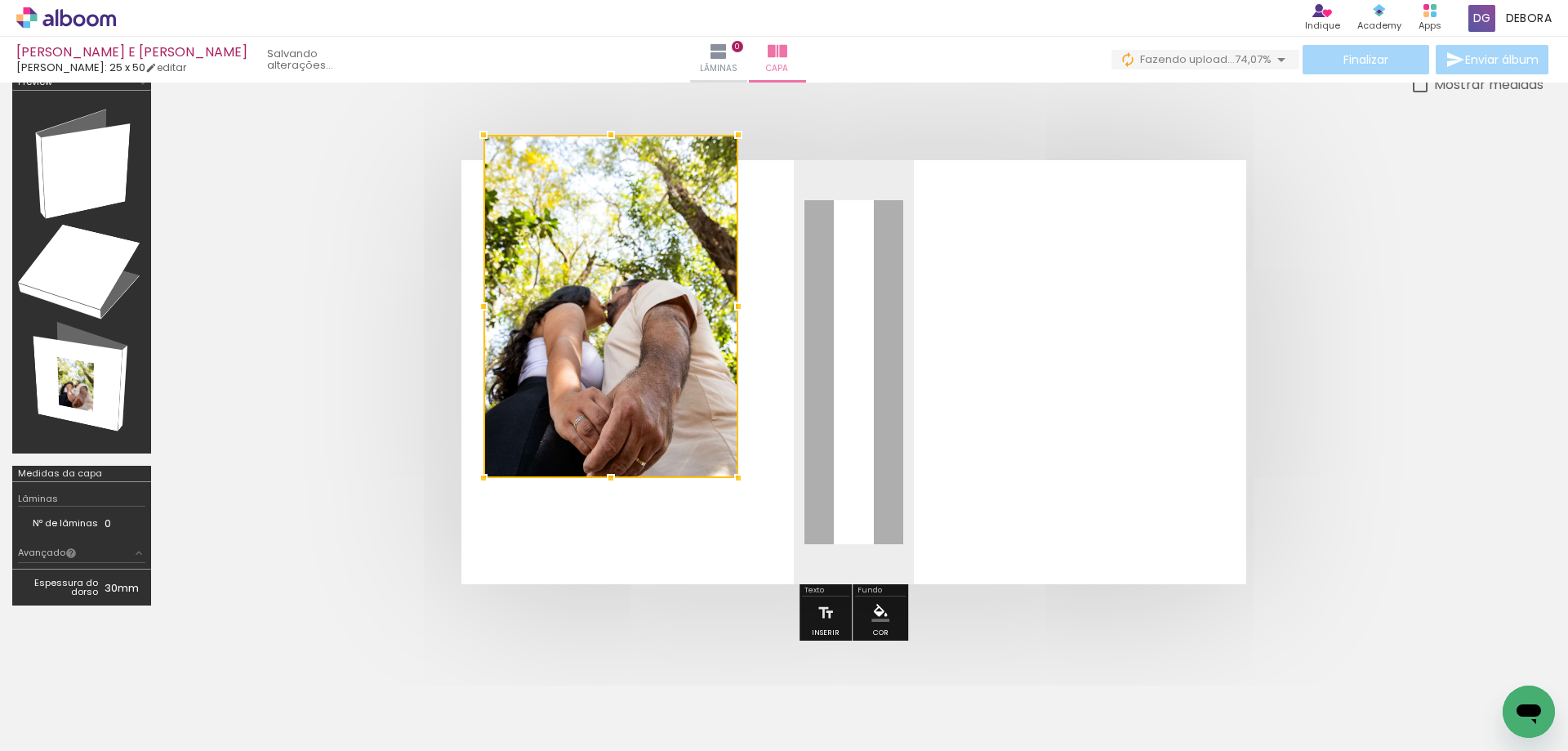
drag, startPoint x: 596, startPoint y: 265, endPoint x: 503, endPoint y: 183, distance: 124.0
click at [498, 185] on div at bounding box center [611, 306] width 255 height 343
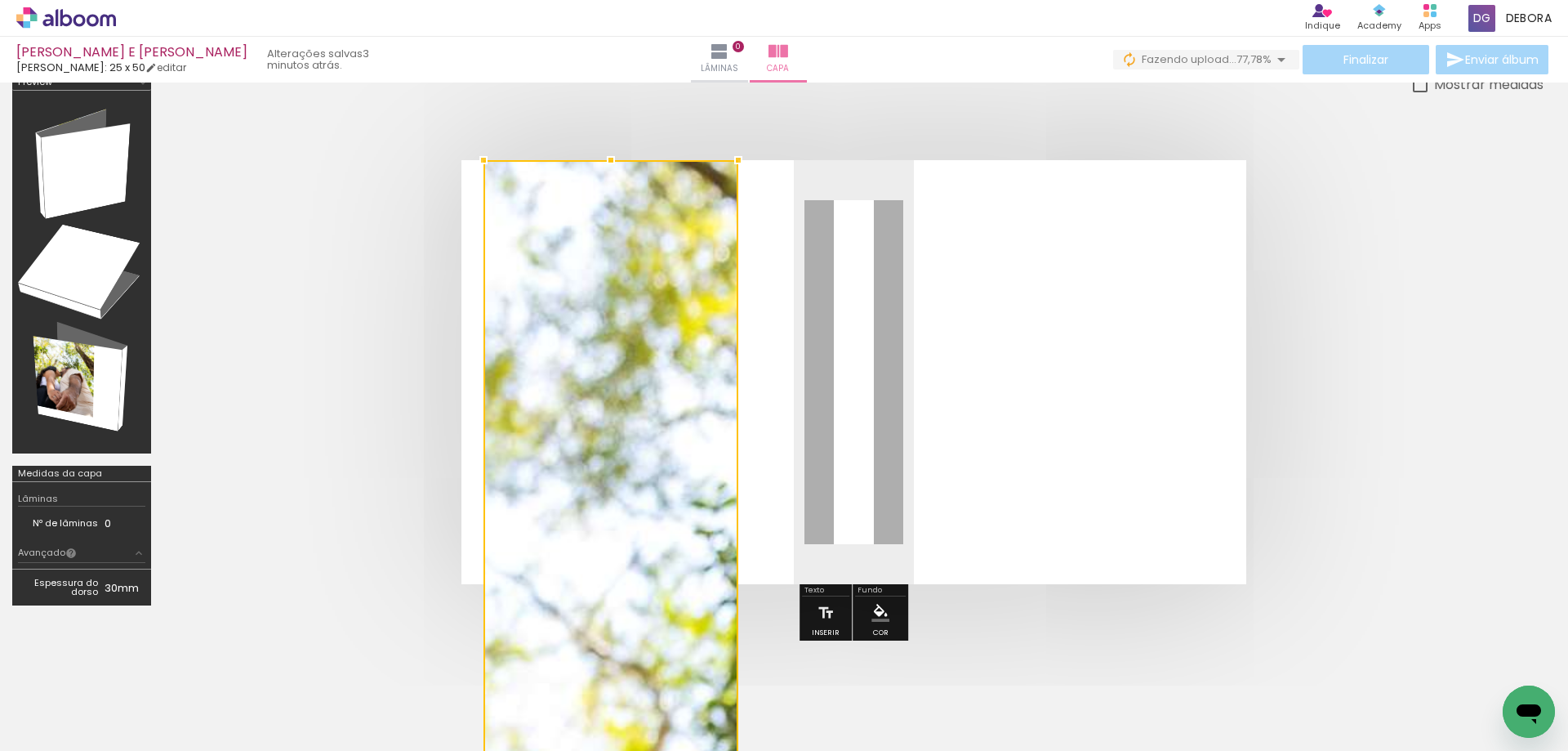
drag, startPoint x: 612, startPoint y: 475, endPoint x: 618, endPoint y: 462, distance: 14.3
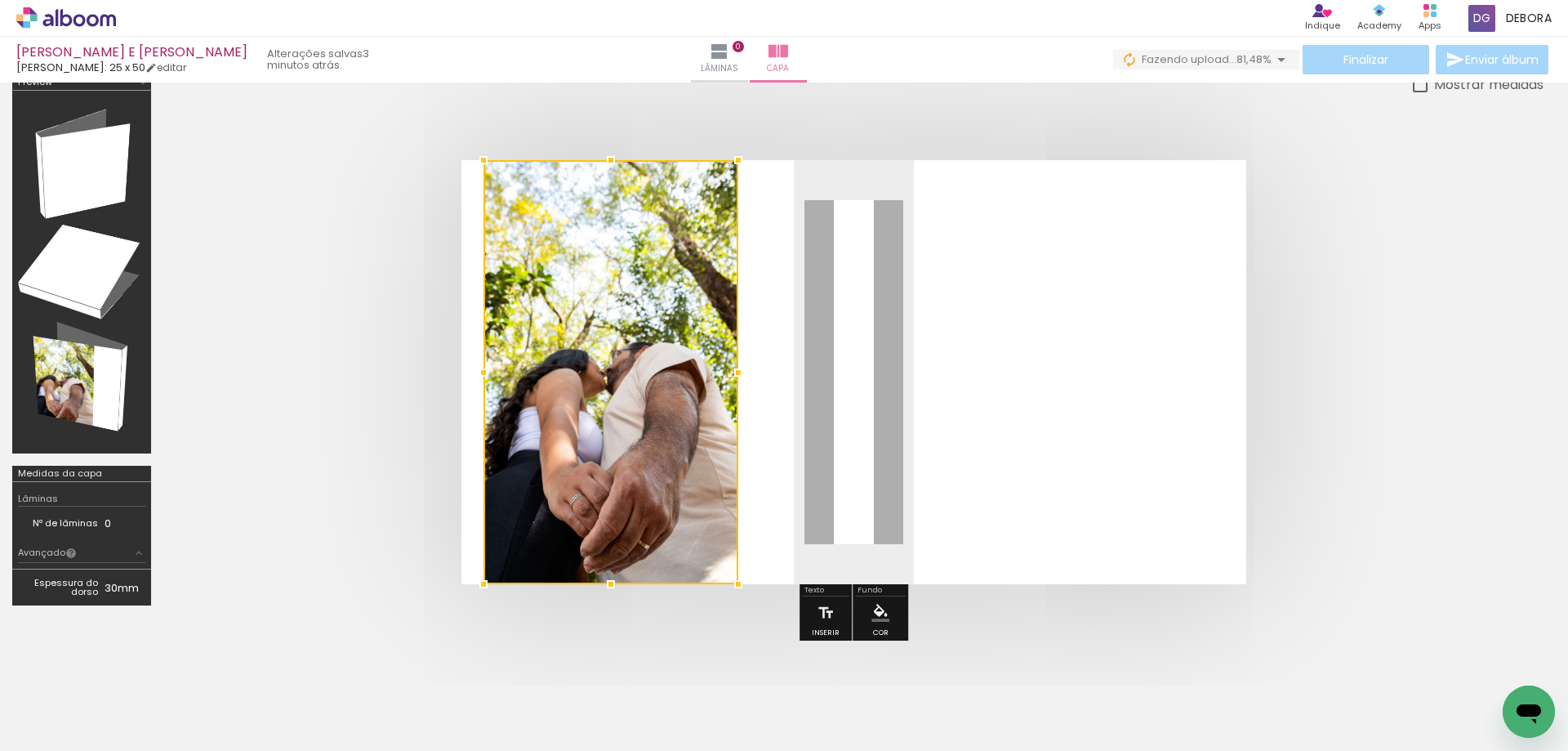
click at [772, 501] on quentale-layouter at bounding box center [854, 372] width 785 height 424
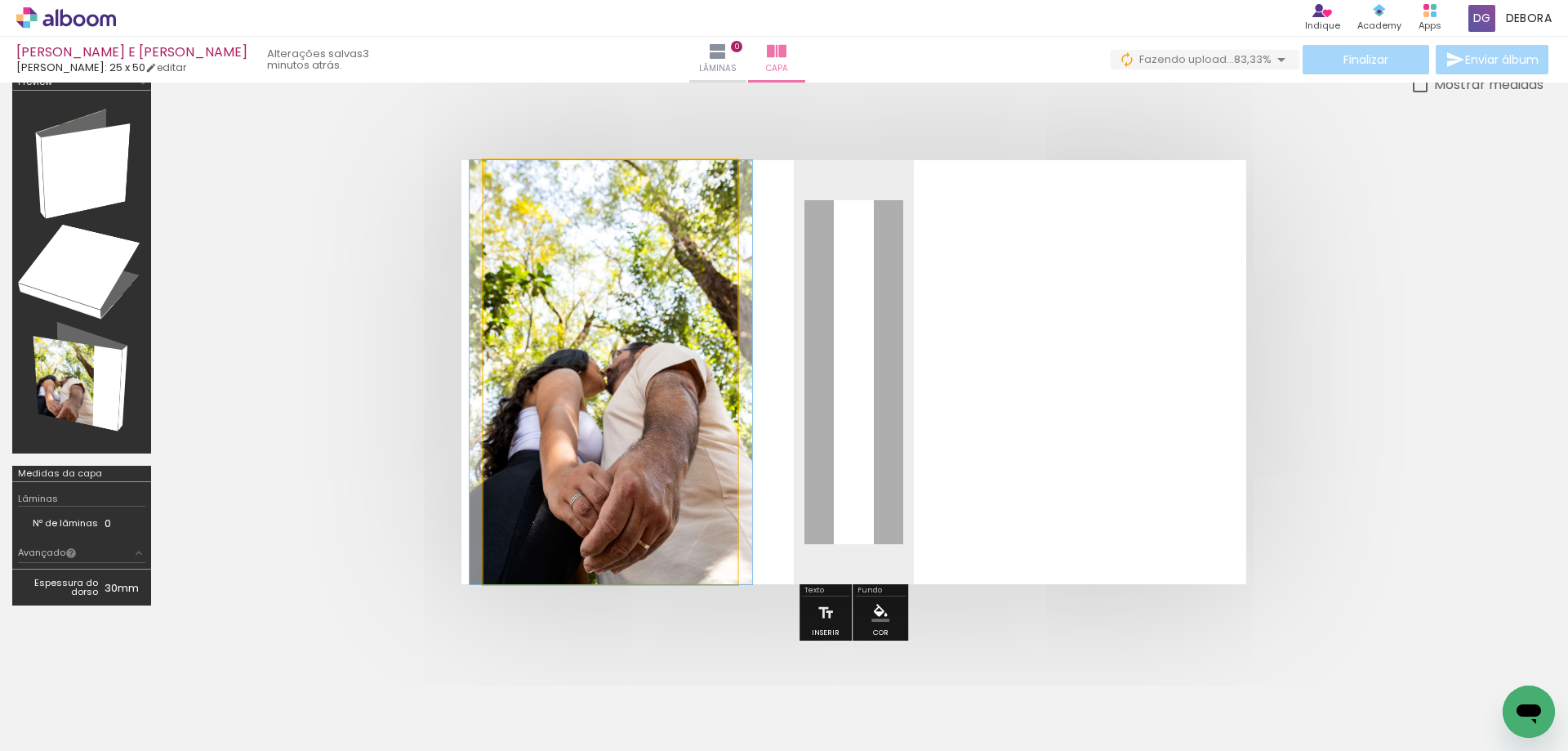
click at [685, 490] on quentale-photo at bounding box center [611, 372] width 255 height 424
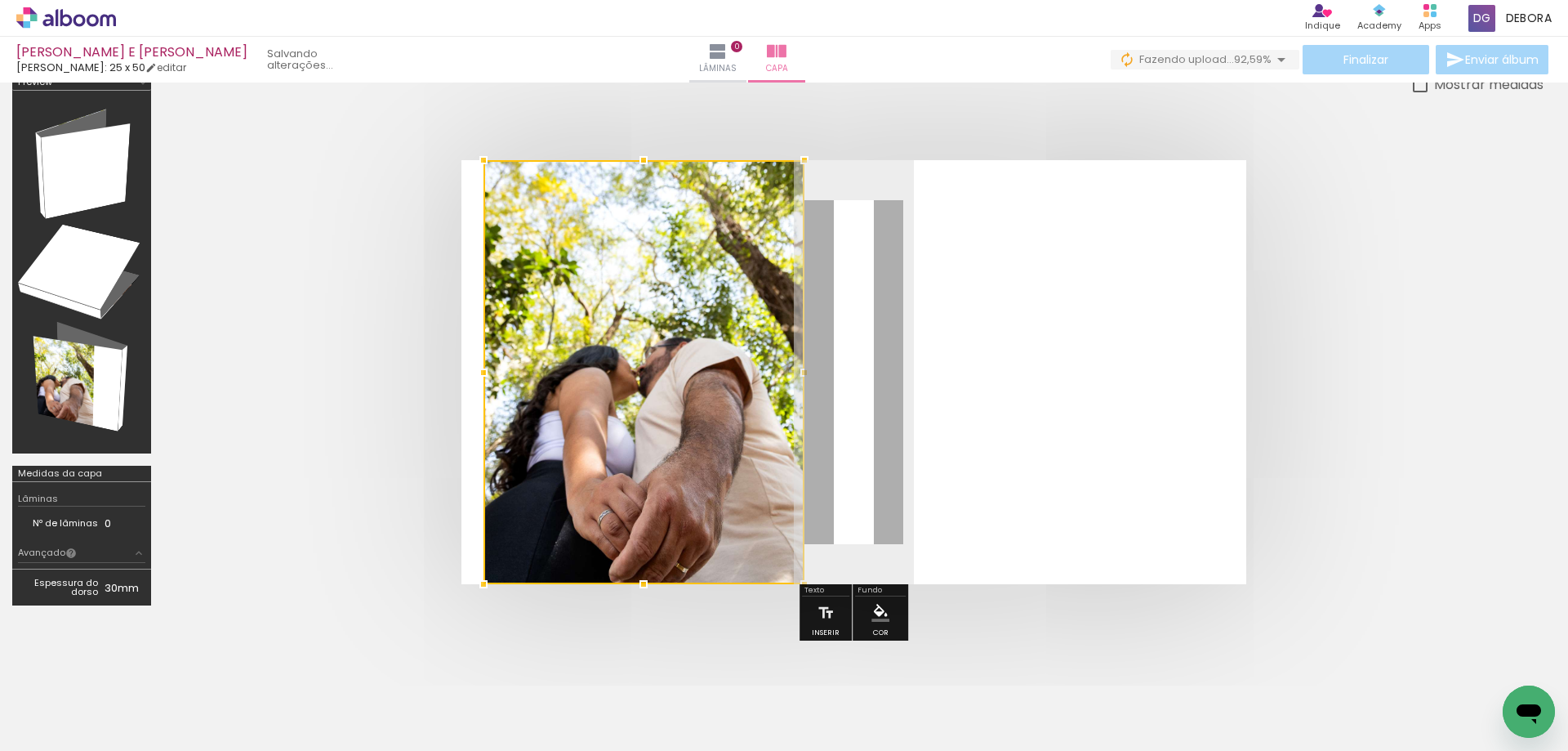
drag, startPoint x: 736, startPoint y: 369, endPoint x: 802, endPoint y: 368, distance: 66.0
click at [801, 368] on div at bounding box center [804, 372] width 32 height 32
click at [801, 369] on div at bounding box center [804, 372] width 32 height 32
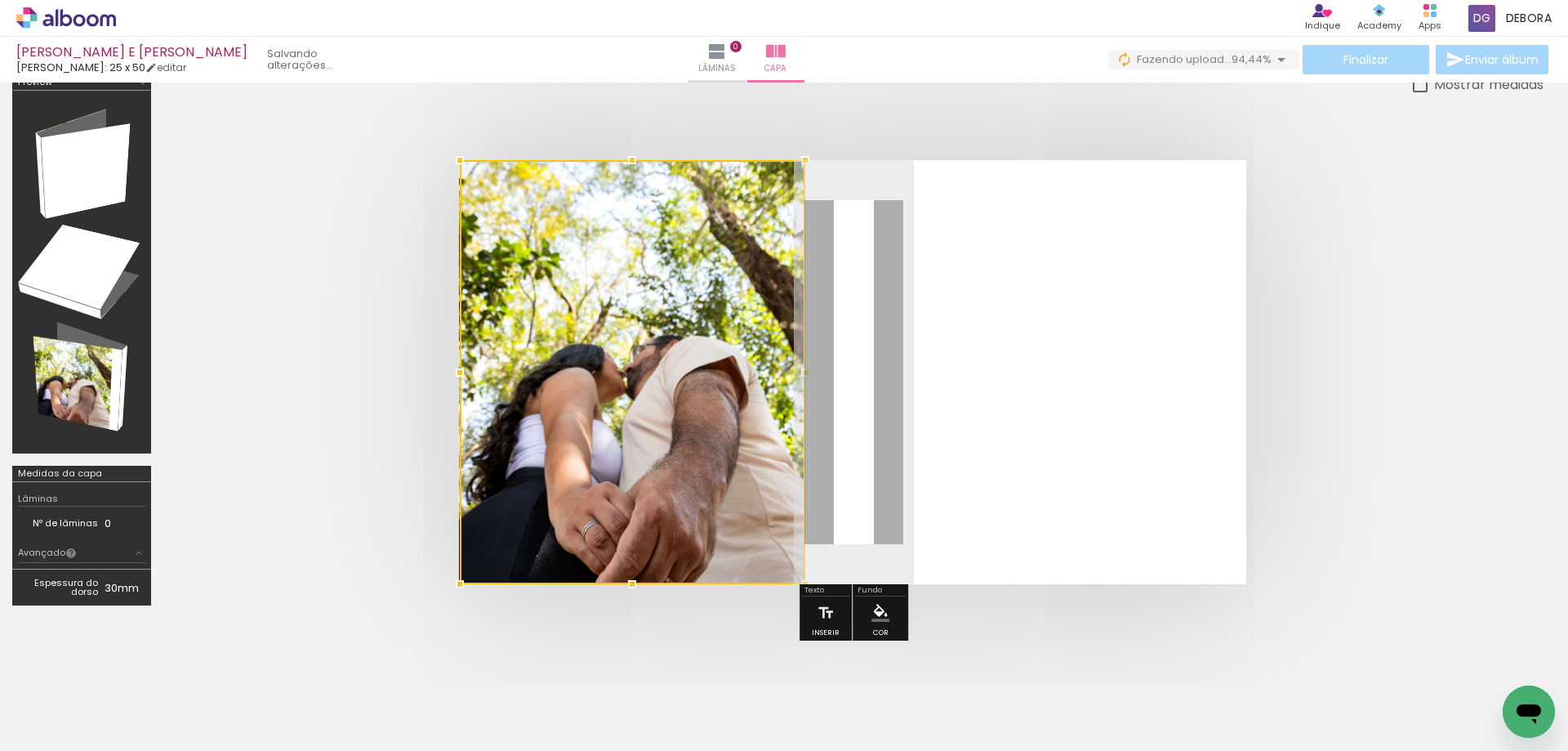
drag, startPoint x: 485, startPoint y: 371, endPoint x: 476, endPoint y: 371, distance: 9.0
click at [476, 371] on div at bounding box center [632, 372] width 345 height 424
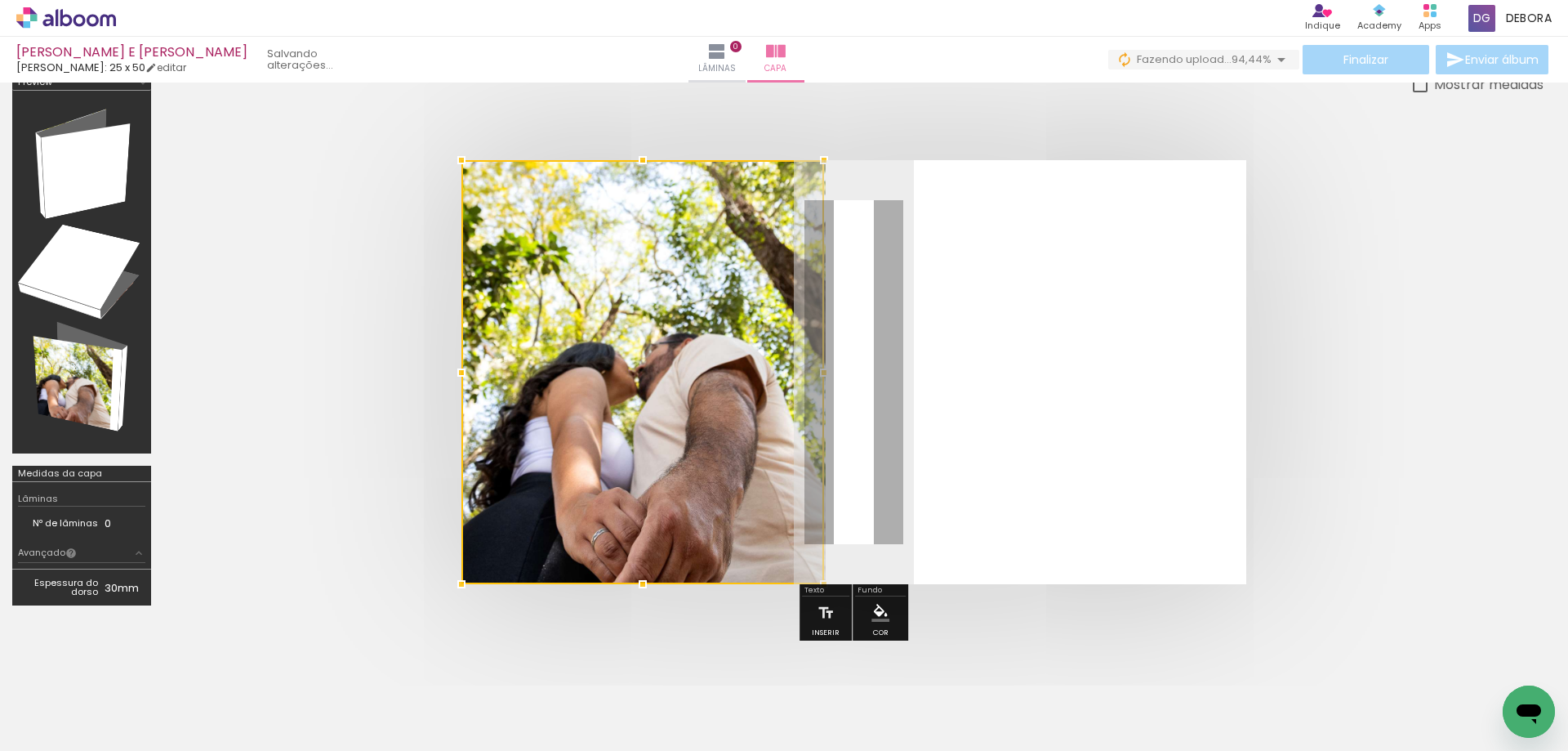
click at [800, 372] on div at bounding box center [642, 372] width 363 height 424
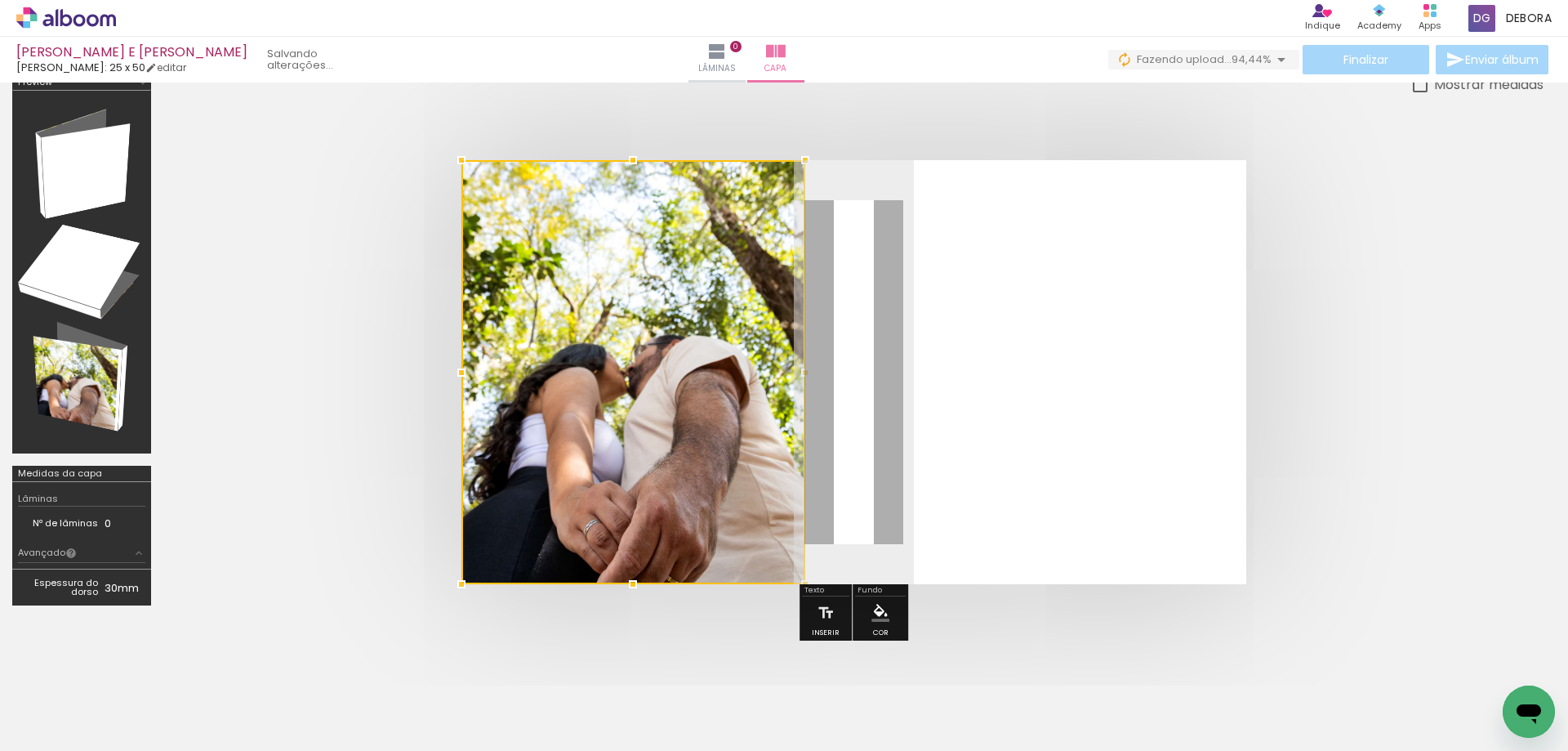
drag, startPoint x: 825, startPoint y: 371, endPoint x: 805, endPoint y: 373, distance: 20.1
click at [805, 373] on div at bounding box center [805, 372] width 32 height 32
click at [854, 434] on quentale-layouter at bounding box center [854, 372] width 785 height 424
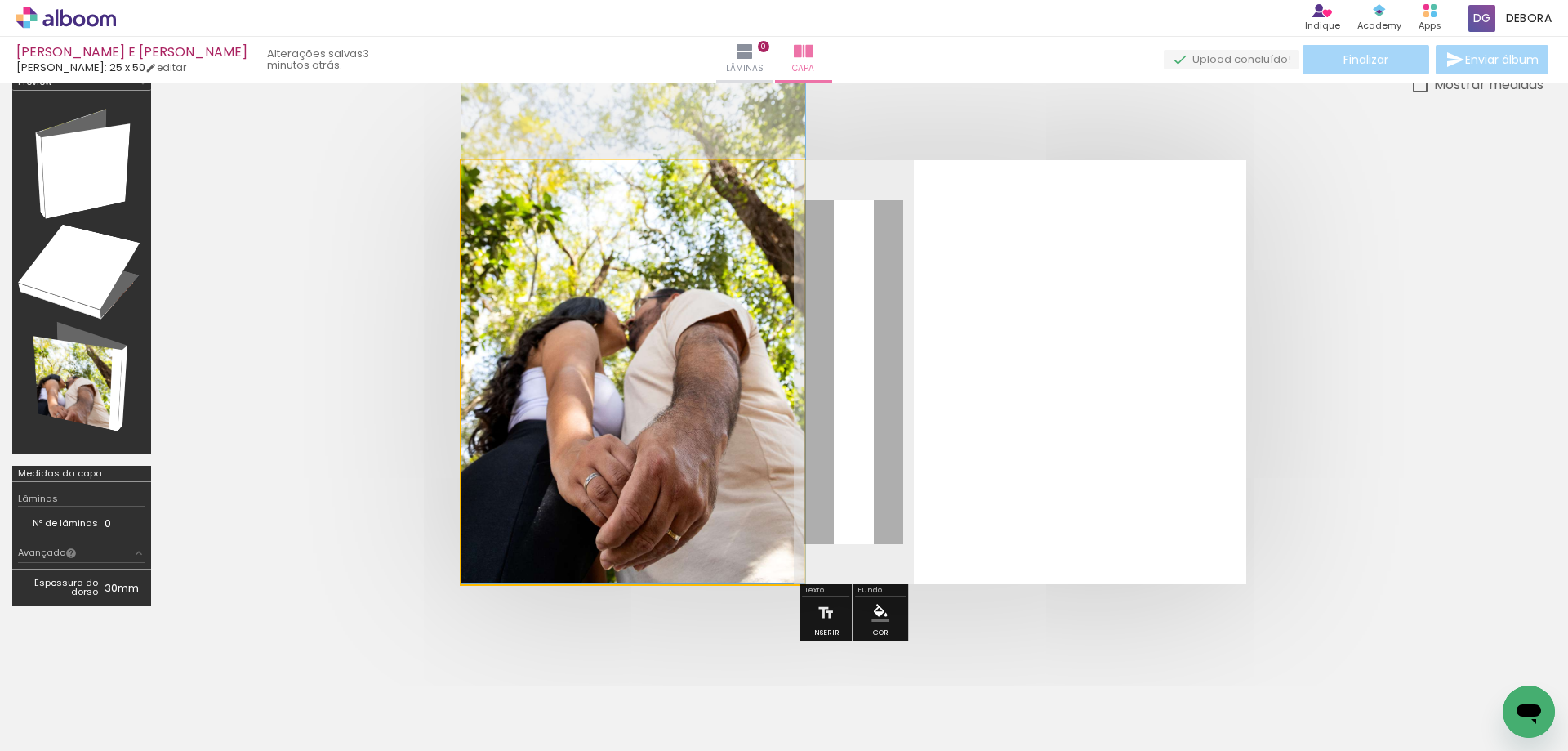
drag, startPoint x: 761, startPoint y: 436, endPoint x: 780, endPoint y: 370, distance: 68.7
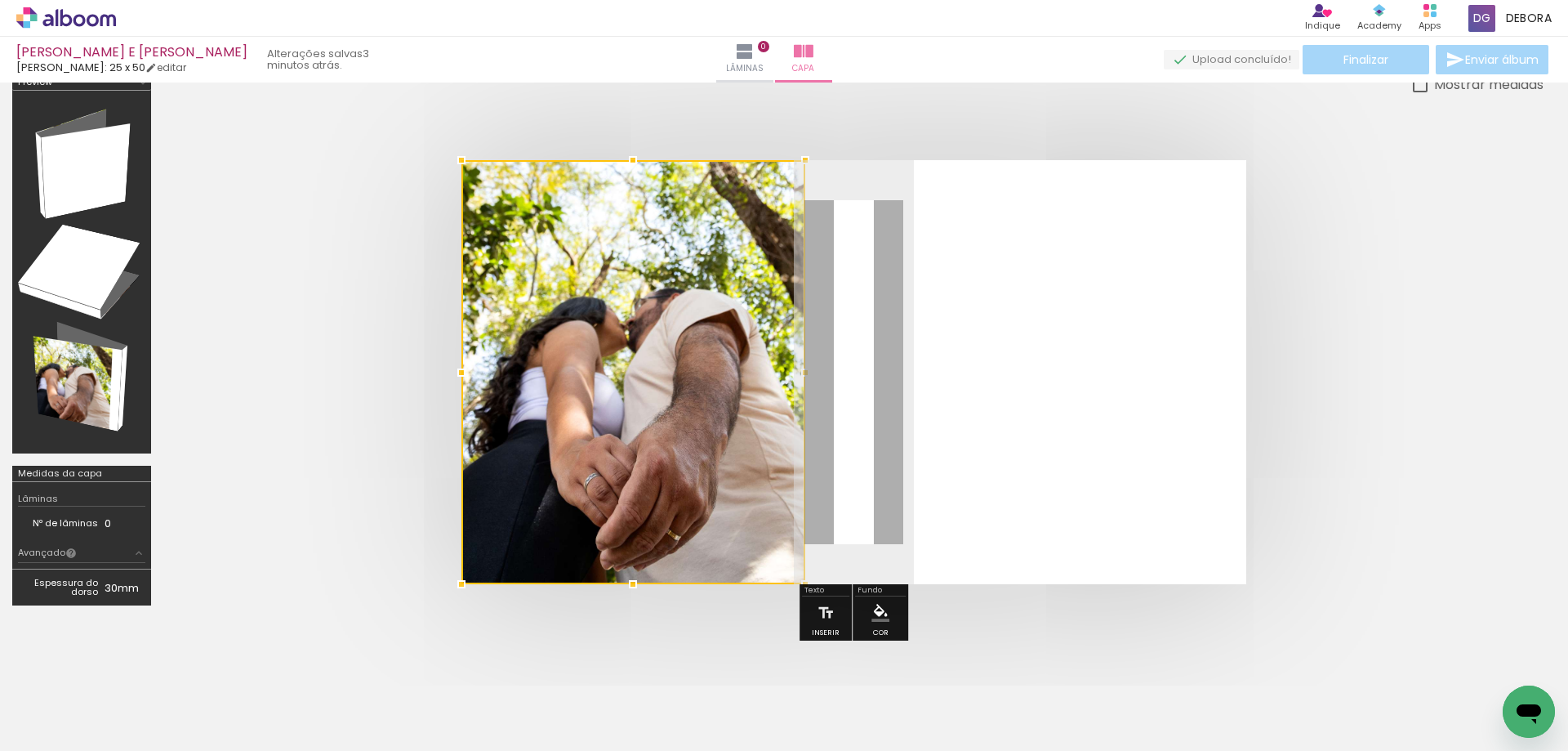
click at [612, 425] on div at bounding box center [632, 372] width 344 height 424
click at [455, 374] on div at bounding box center [463, 372] width 32 height 32
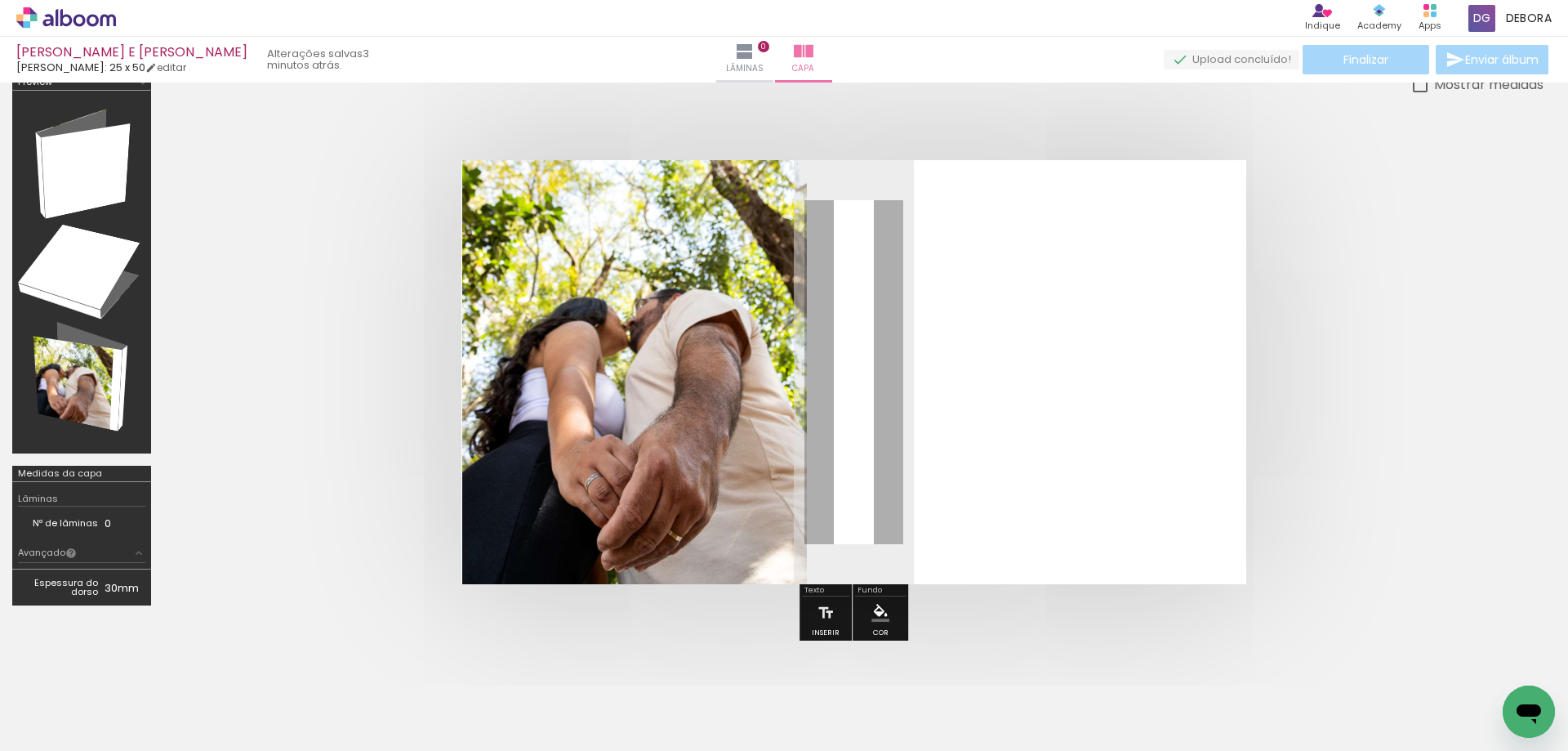
click at [434, 399] on quentale-cover at bounding box center [853, 372] width 1249 height 424
click at [484, 390] on quentale-photo at bounding box center [634, 372] width 344 height 424
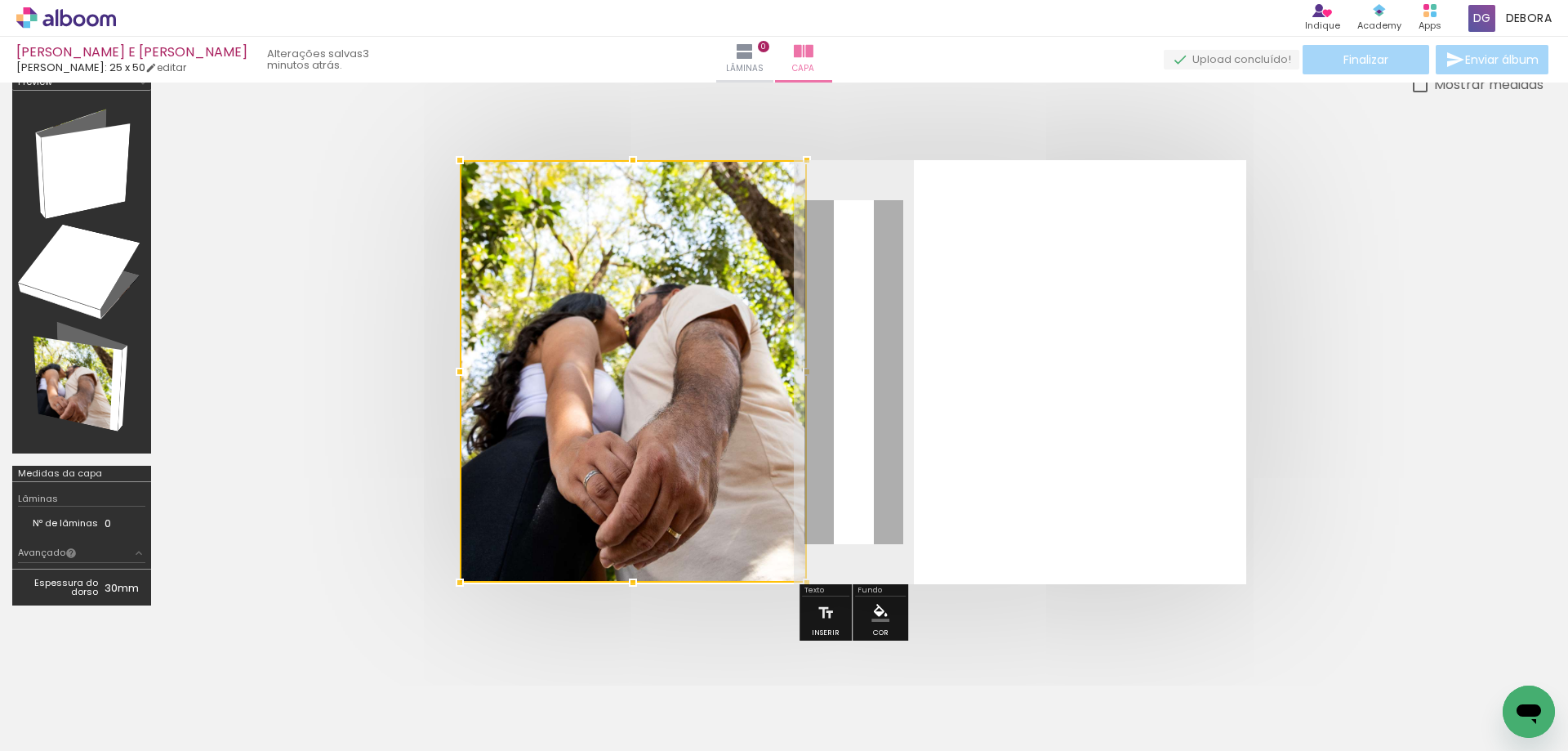
click at [466, 586] on div at bounding box center [459, 582] width 32 height 32
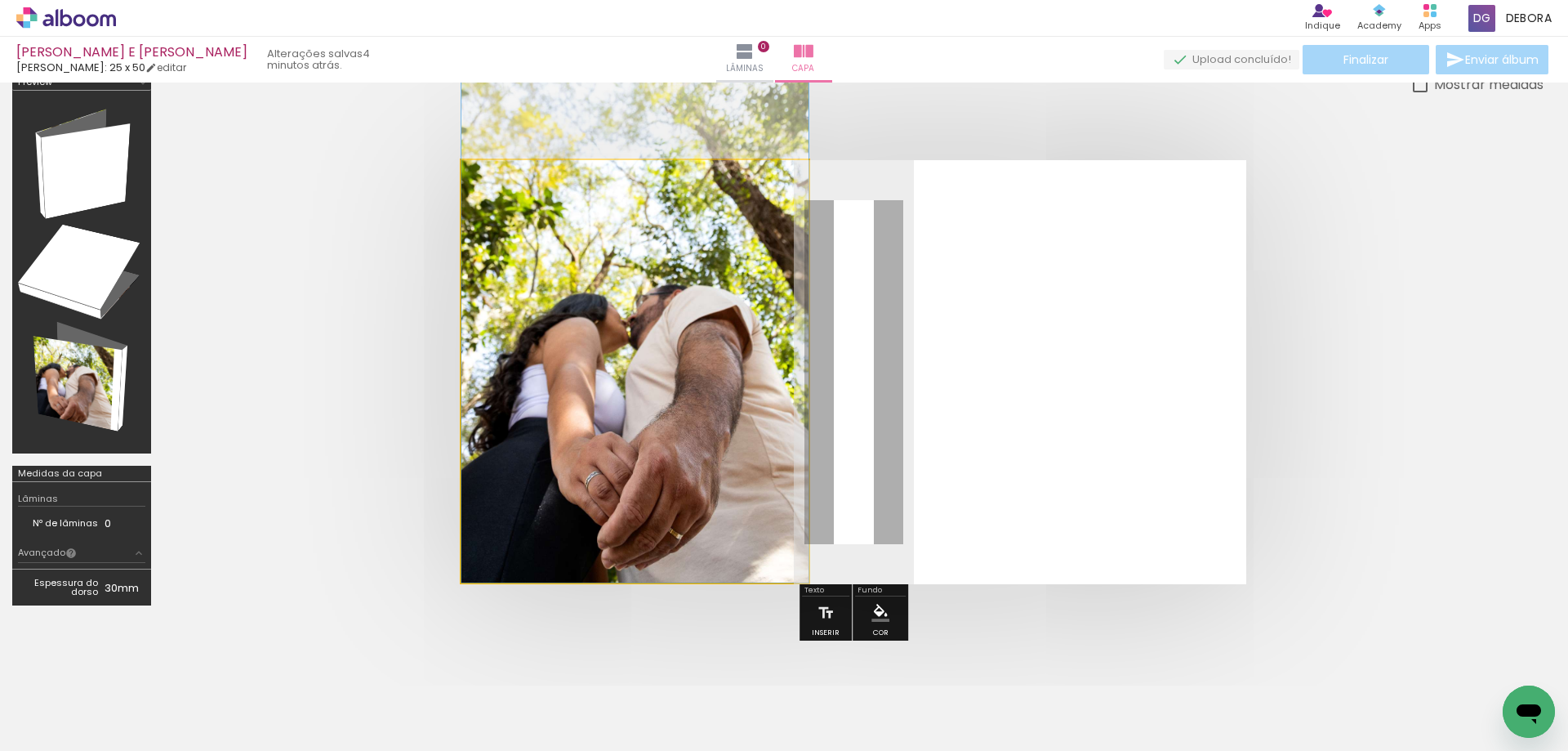
drag, startPoint x: 598, startPoint y: 421, endPoint x: 604, endPoint y: 414, distance: 9.2
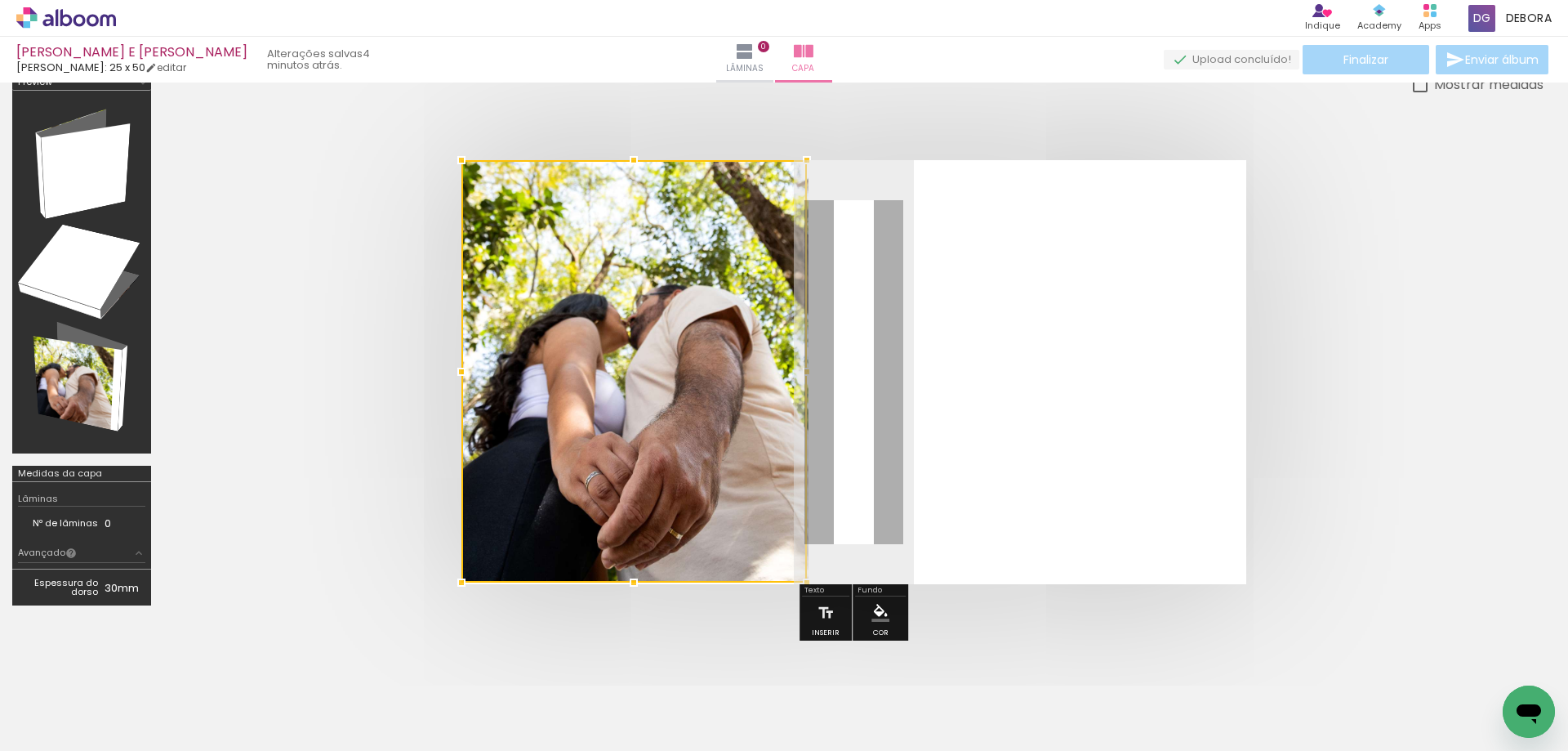
click at [855, 433] on quentale-layouter at bounding box center [854, 372] width 785 height 424
click at [685, 427] on quentale-photo at bounding box center [634, 371] width 347 height 422
click at [807, 373] on div at bounding box center [806, 371] width 32 height 32
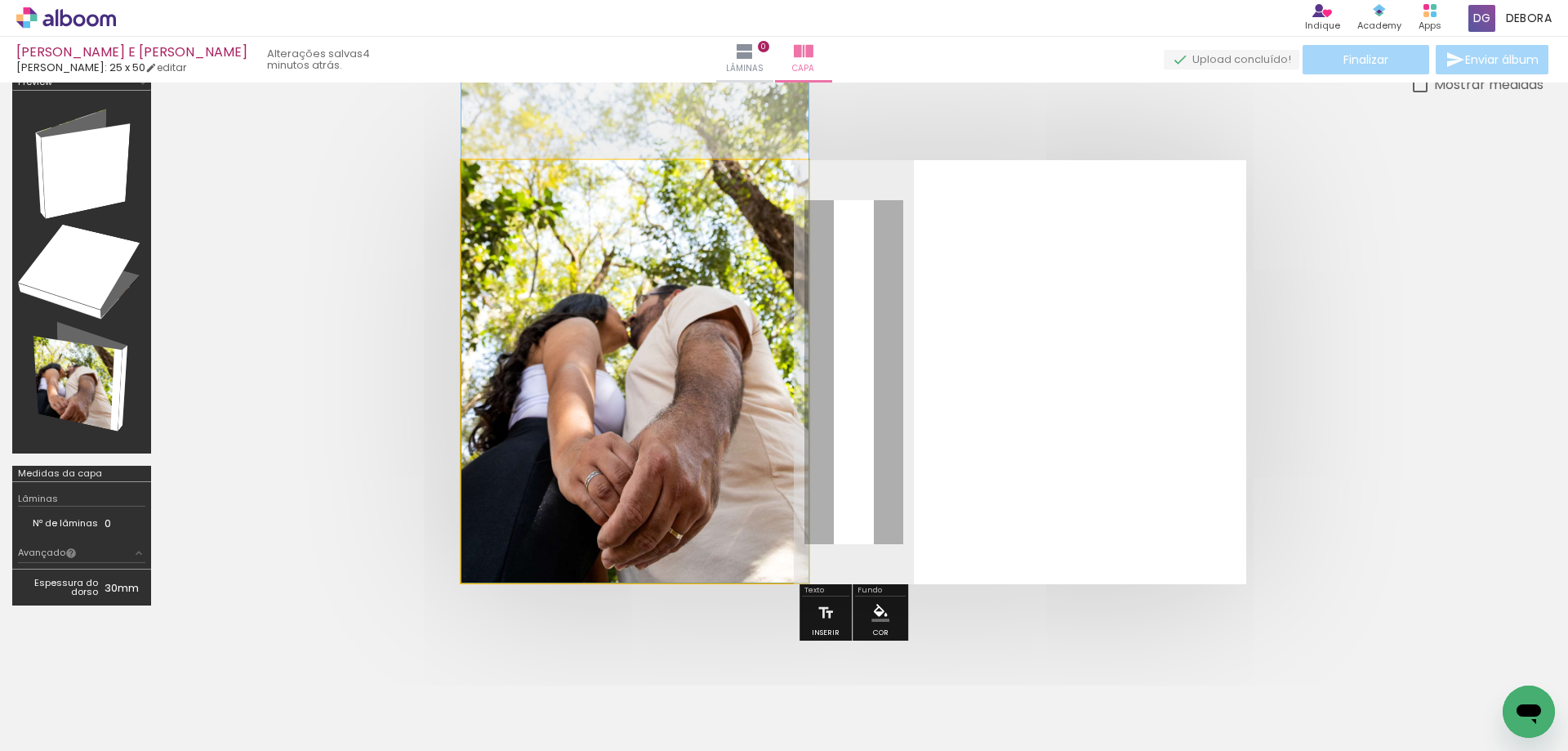
click at [790, 373] on quentale-photo at bounding box center [634, 371] width 347 height 422
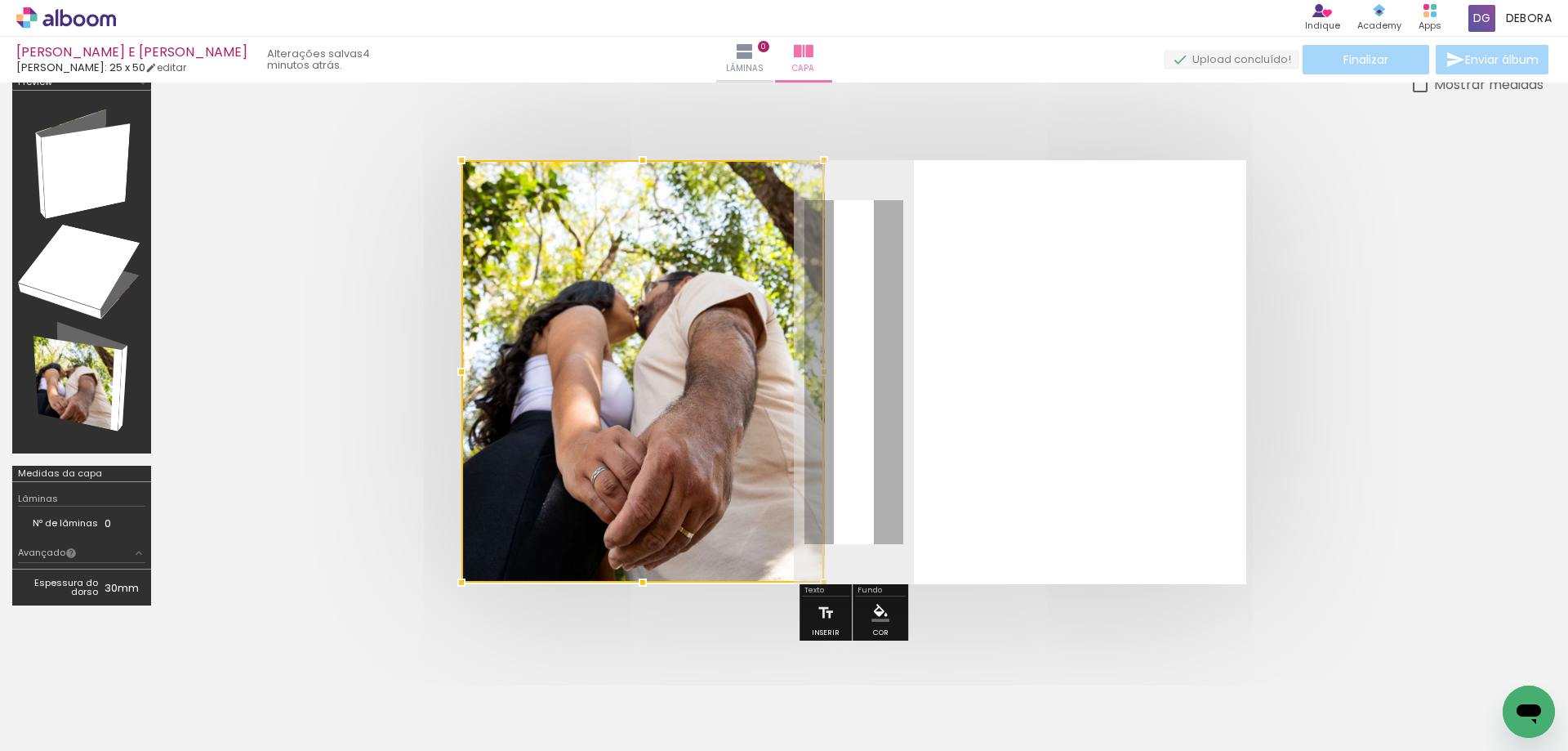
click at [802, 368] on div at bounding box center [642, 371] width 363 height 422
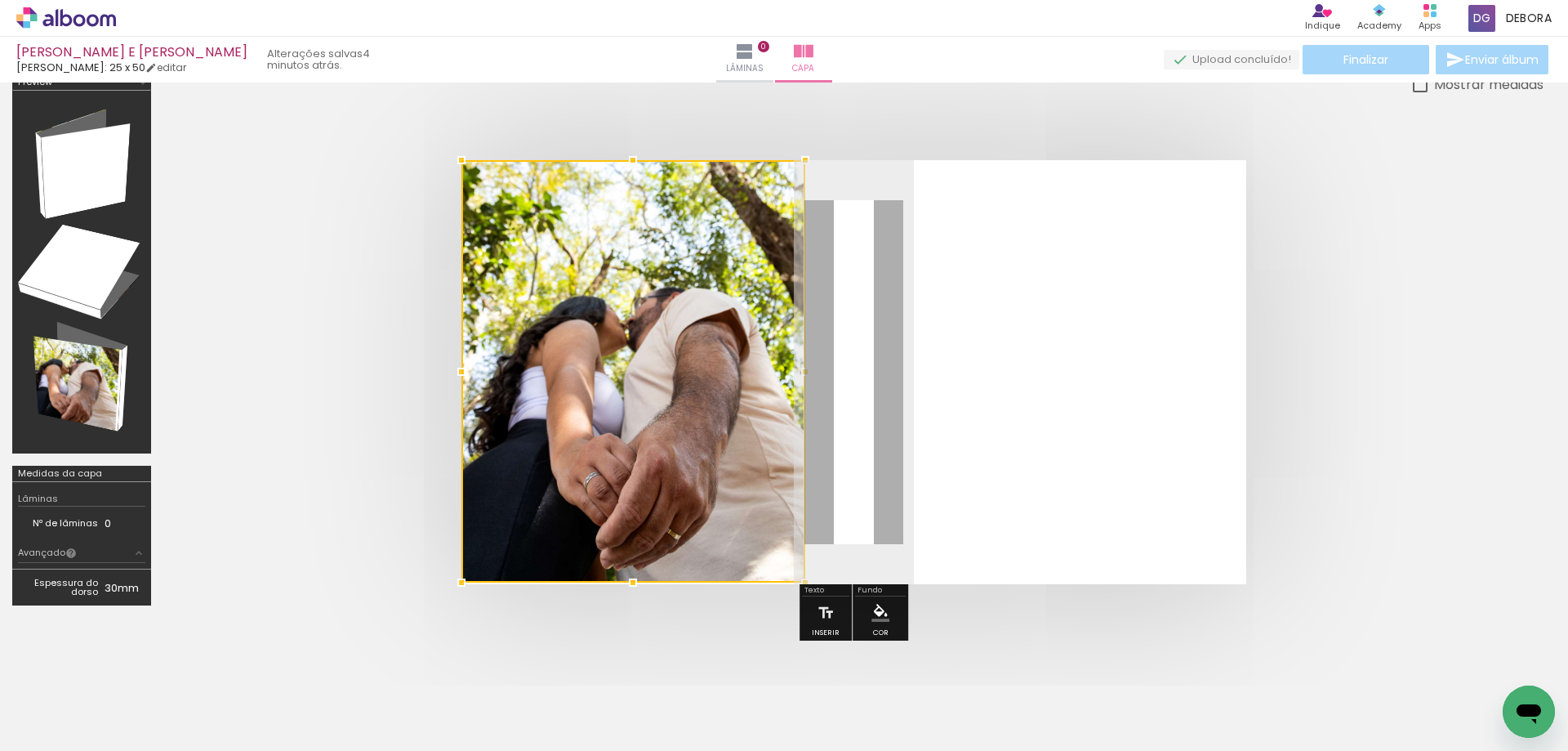
drag, startPoint x: 829, startPoint y: 371, endPoint x: 806, endPoint y: 375, distance: 23.3
click at [806, 375] on div at bounding box center [805, 371] width 32 height 32
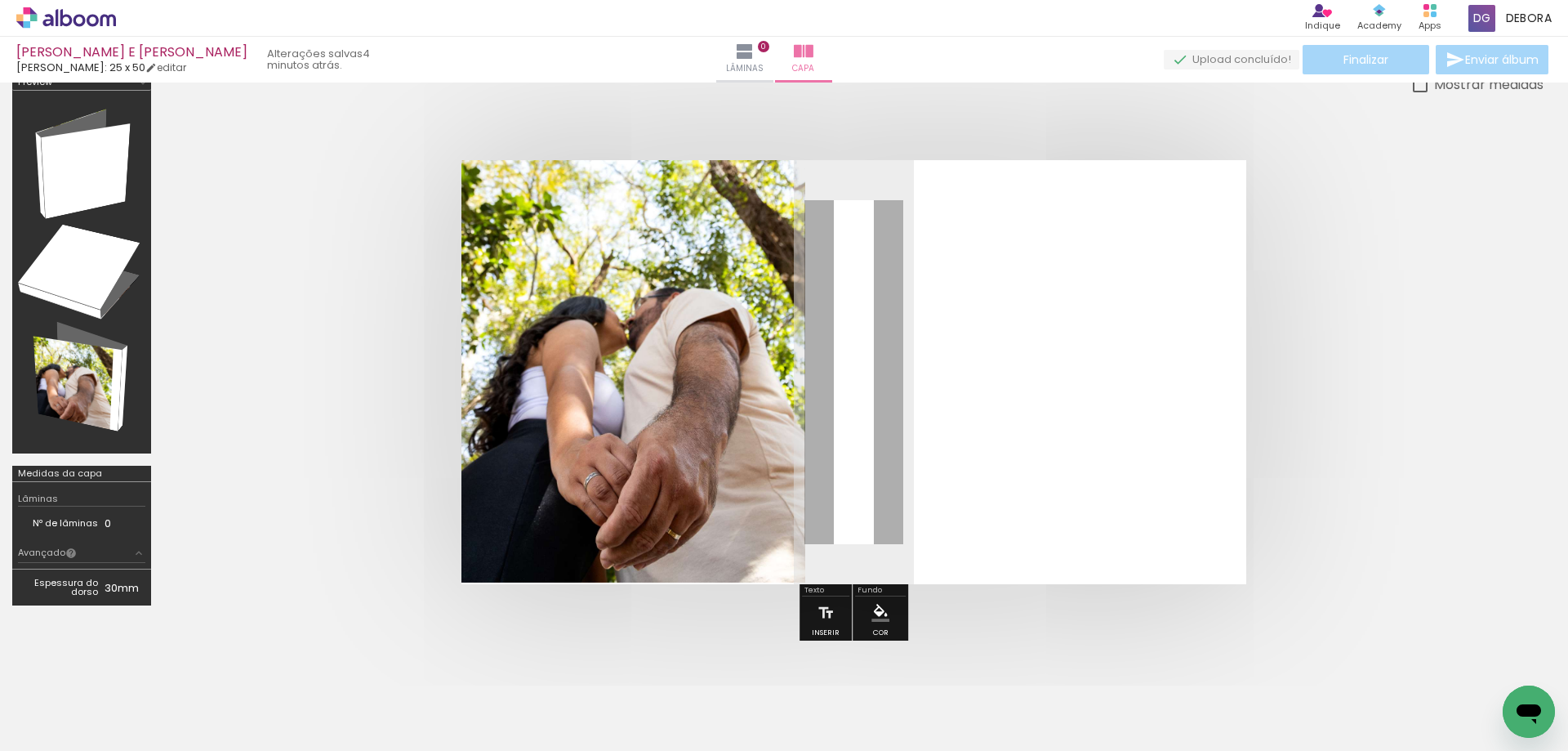
click at [549, 566] on quentale-photo at bounding box center [632, 371] width 344 height 422
click at [632, 590] on div at bounding box center [632, 582] width 32 height 32
drag, startPoint x: 671, startPoint y: 566, endPoint x: 702, endPoint y: 569, distance: 31.1
click at [671, 566] on quentale-photo at bounding box center [632, 371] width 344 height 422
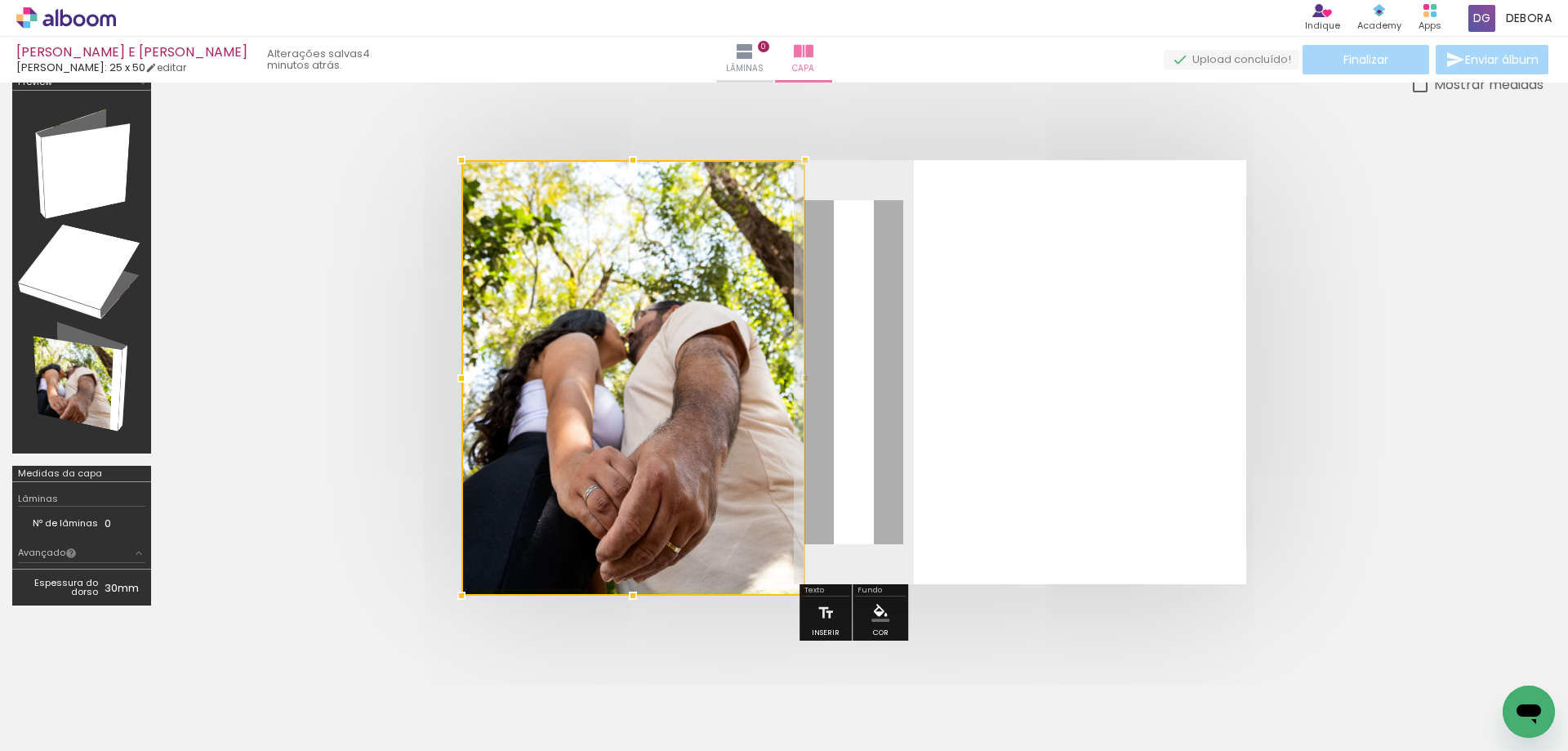
click at [802, 575] on div at bounding box center [632, 378] width 344 height 436
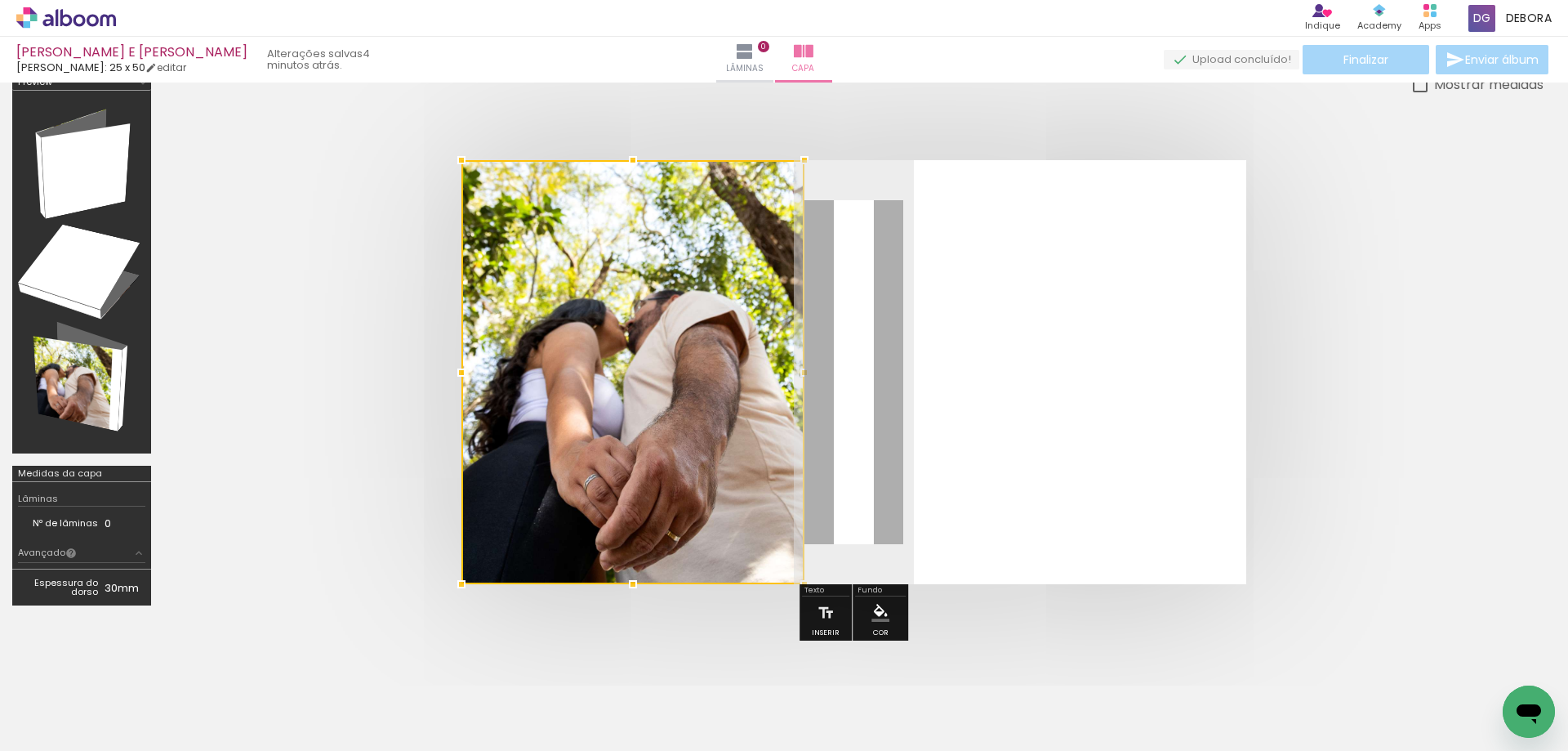
click at [858, 525] on quentale-layouter at bounding box center [854, 372] width 785 height 424
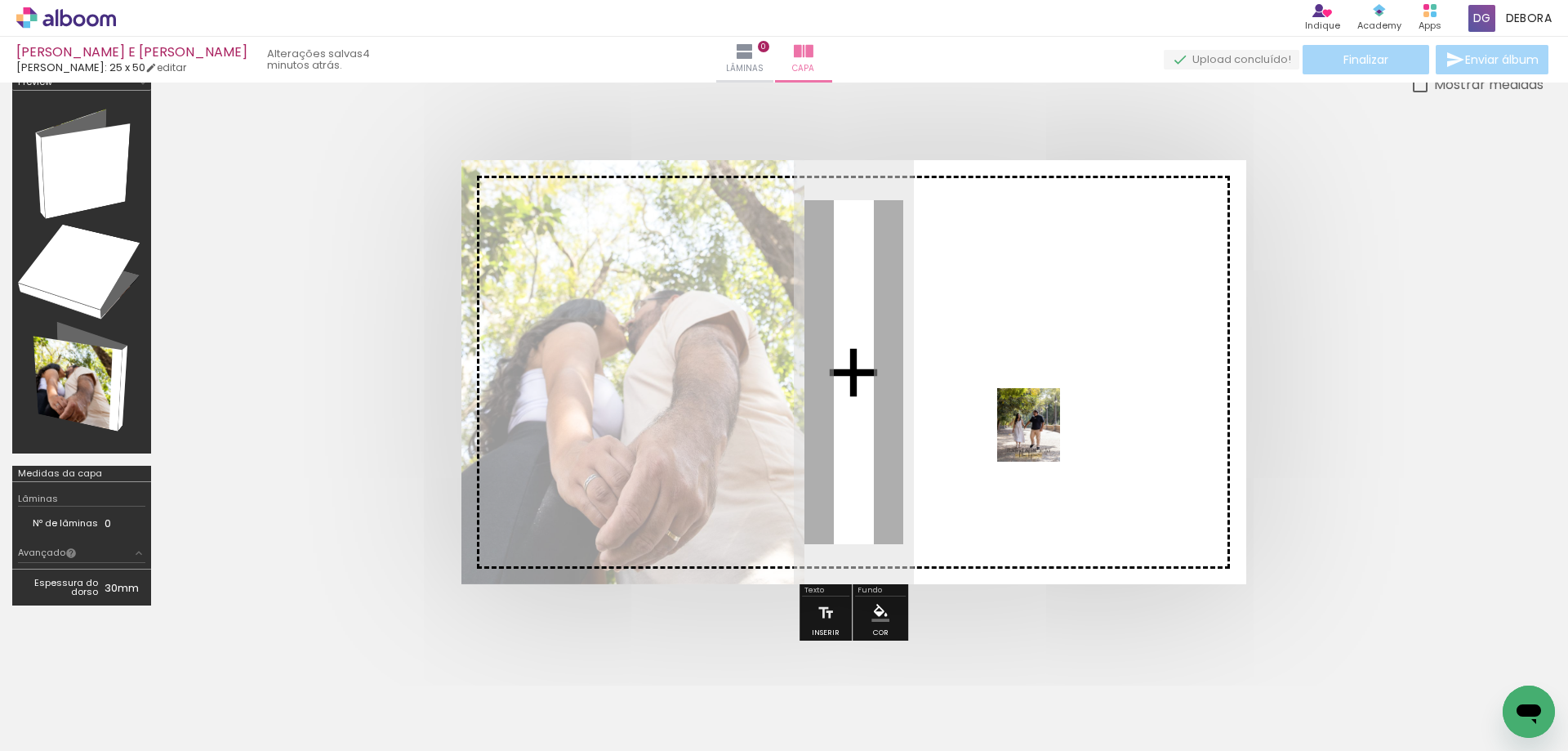
drag, startPoint x: 1493, startPoint y: 717, endPoint x: 1064, endPoint y: 436, distance: 512.8
click at [1050, 436] on quentale-workspace at bounding box center [784, 375] width 1568 height 751
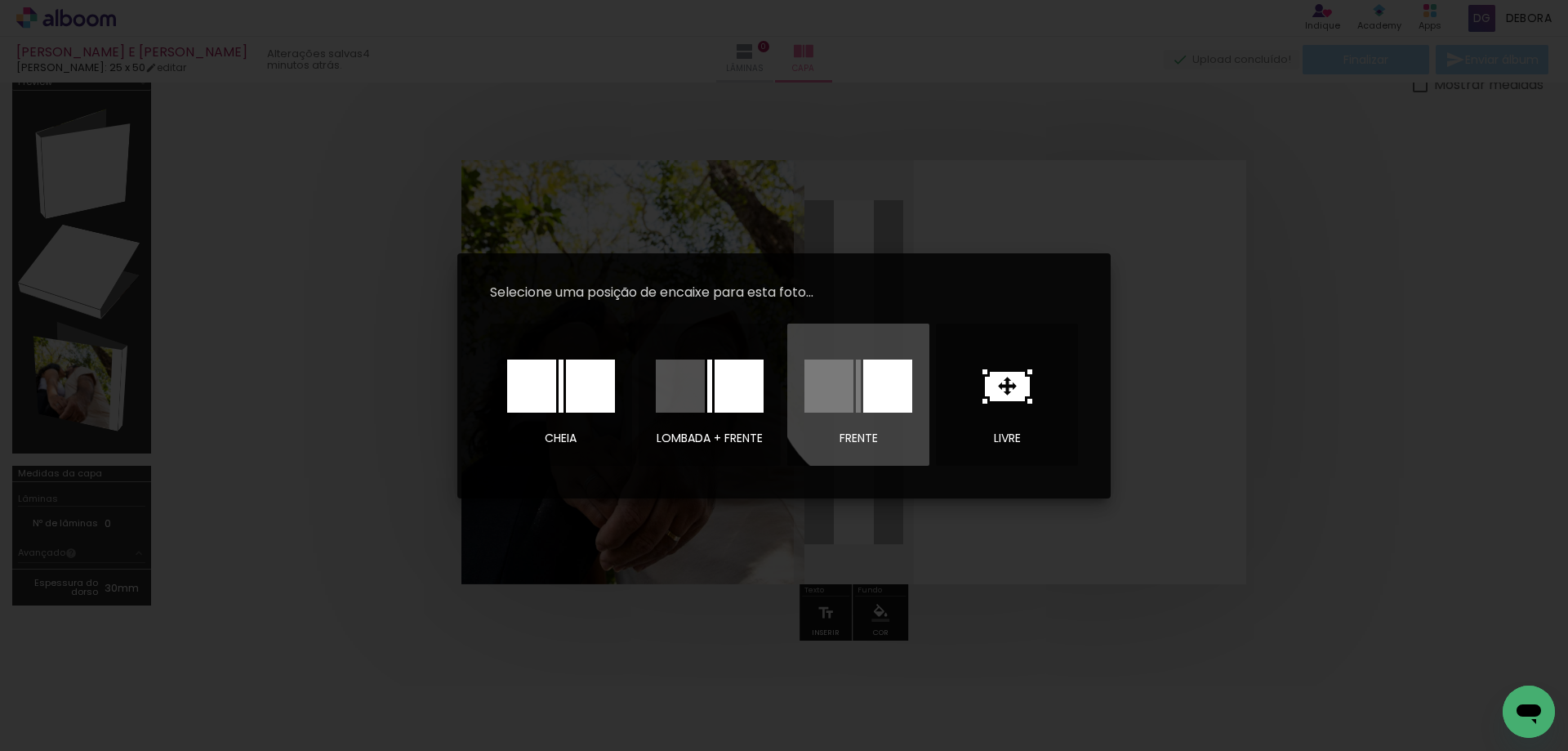
click at [887, 380] on div at bounding box center [887, 386] width 49 height 53
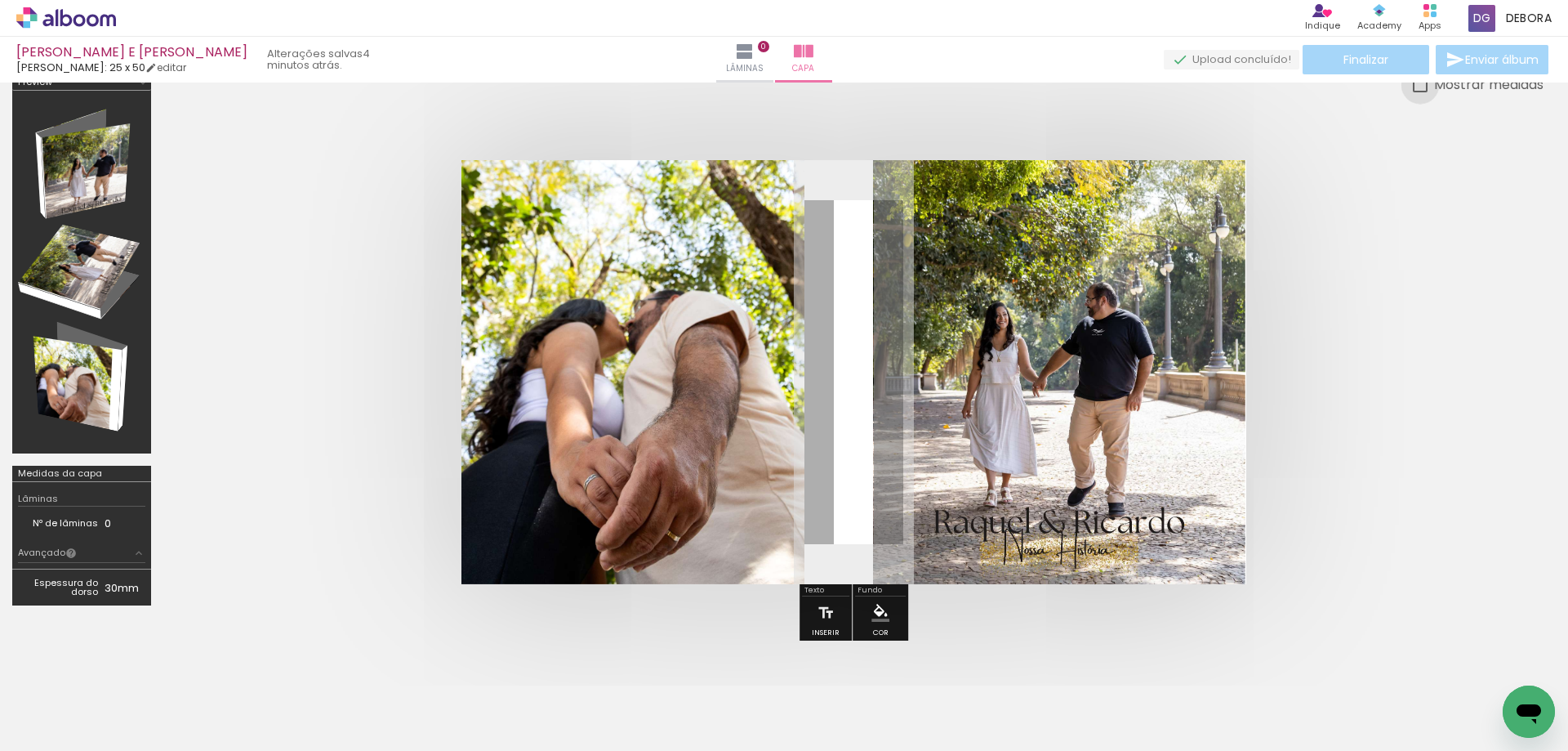
click at [1416, 88] on div at bounding box center [1421, 85] width 15 height 15
type paper-checkbox "on"
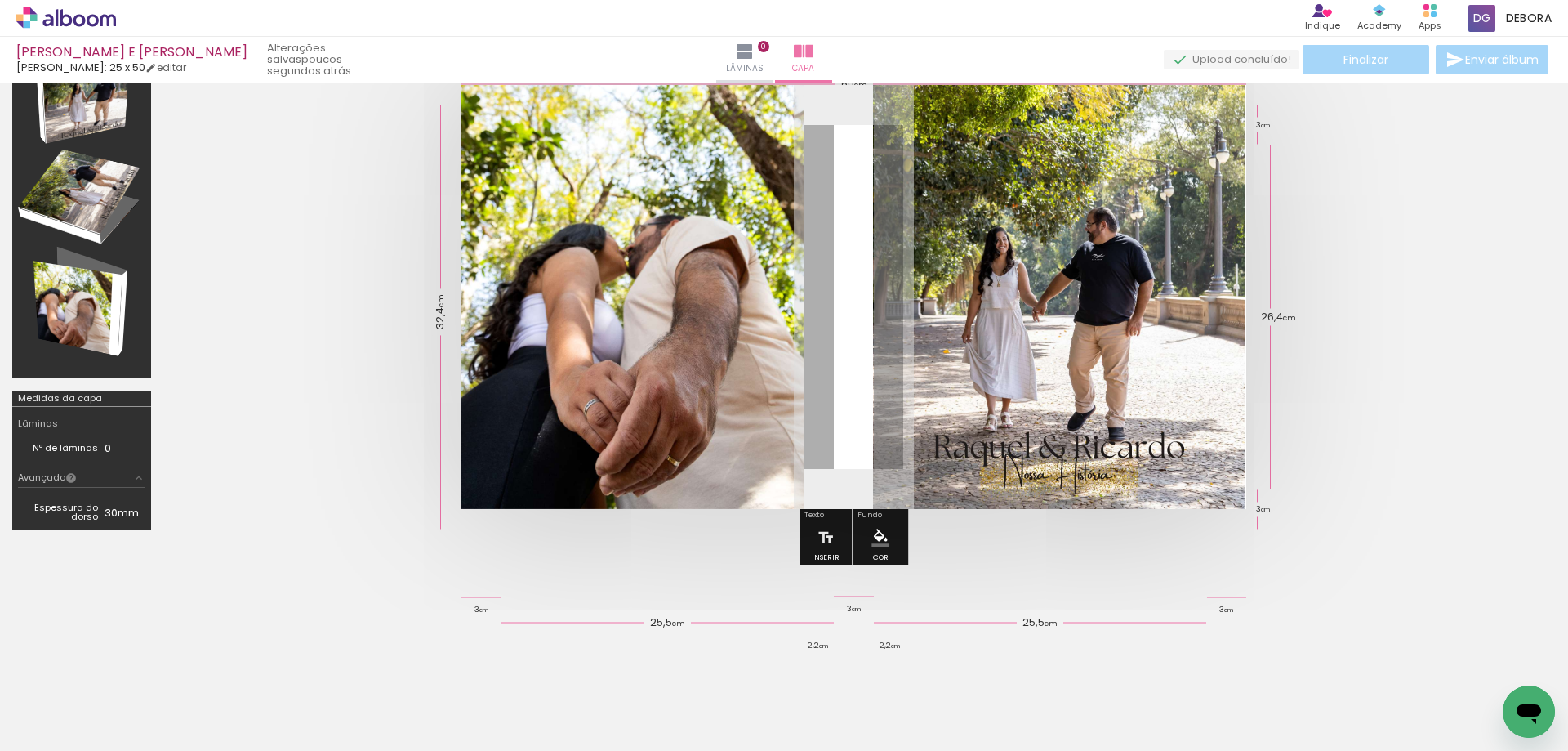
scroll to position [143, 0]
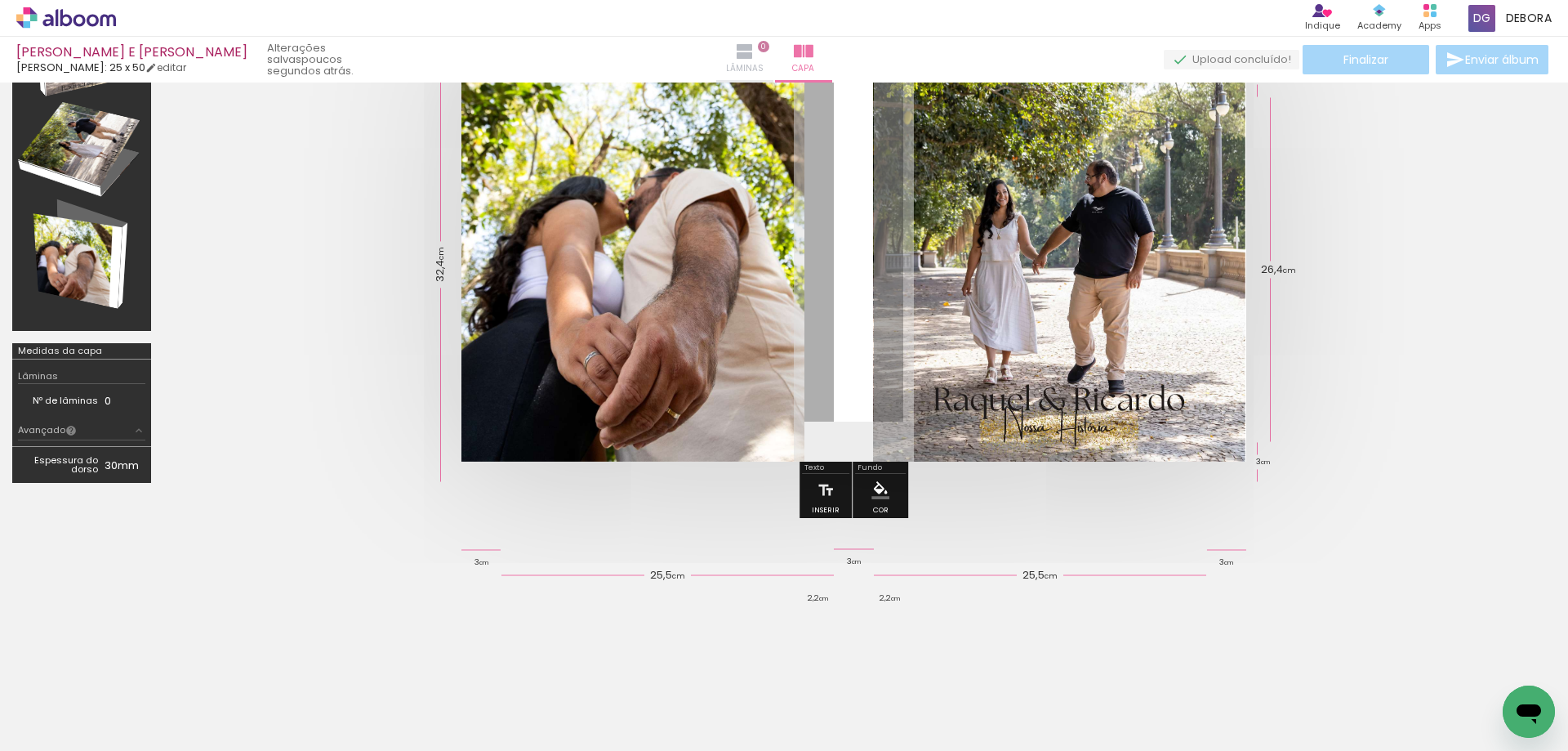
click at [754, 51] on iron-icon at bounding box center [745, 51] width 20 height 20
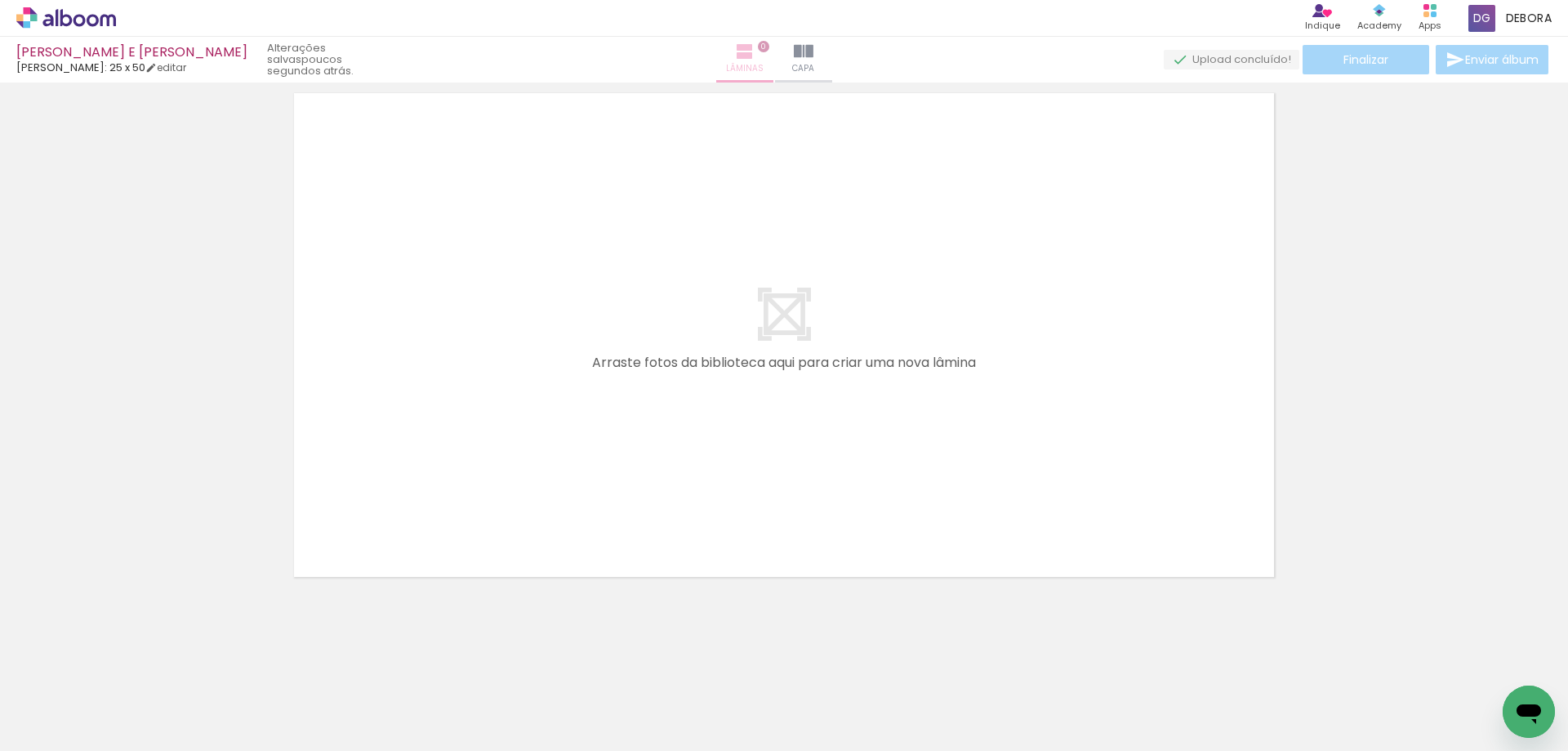
scroll to position [51, 0]
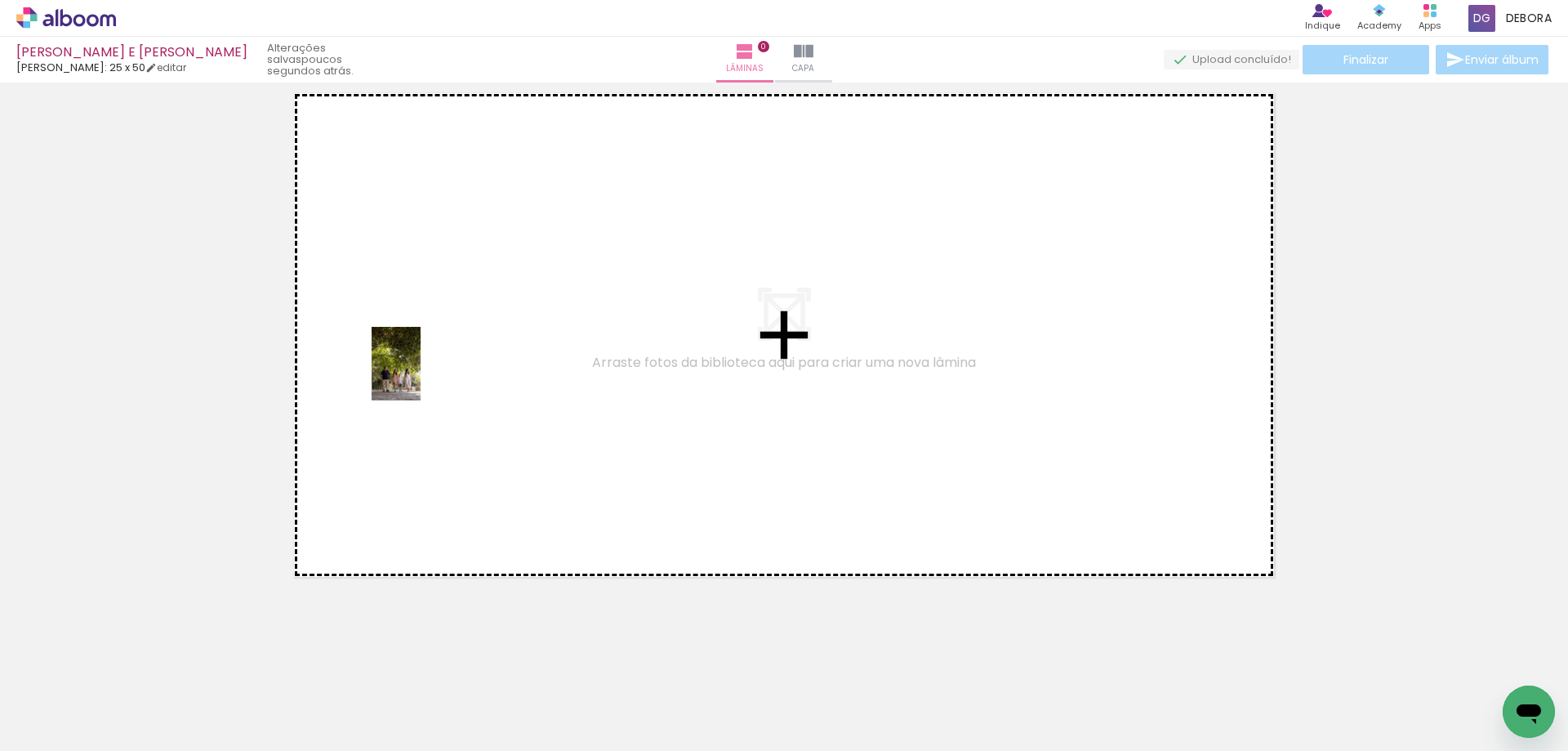
drag, startPoint x: 355, startPoint y: 715, endPoint x: 425, endPoint y: 359, distance: 362.8
click at [421, 360] on quentale-workspace at bounding box center [784, 375] width 1568 height 751
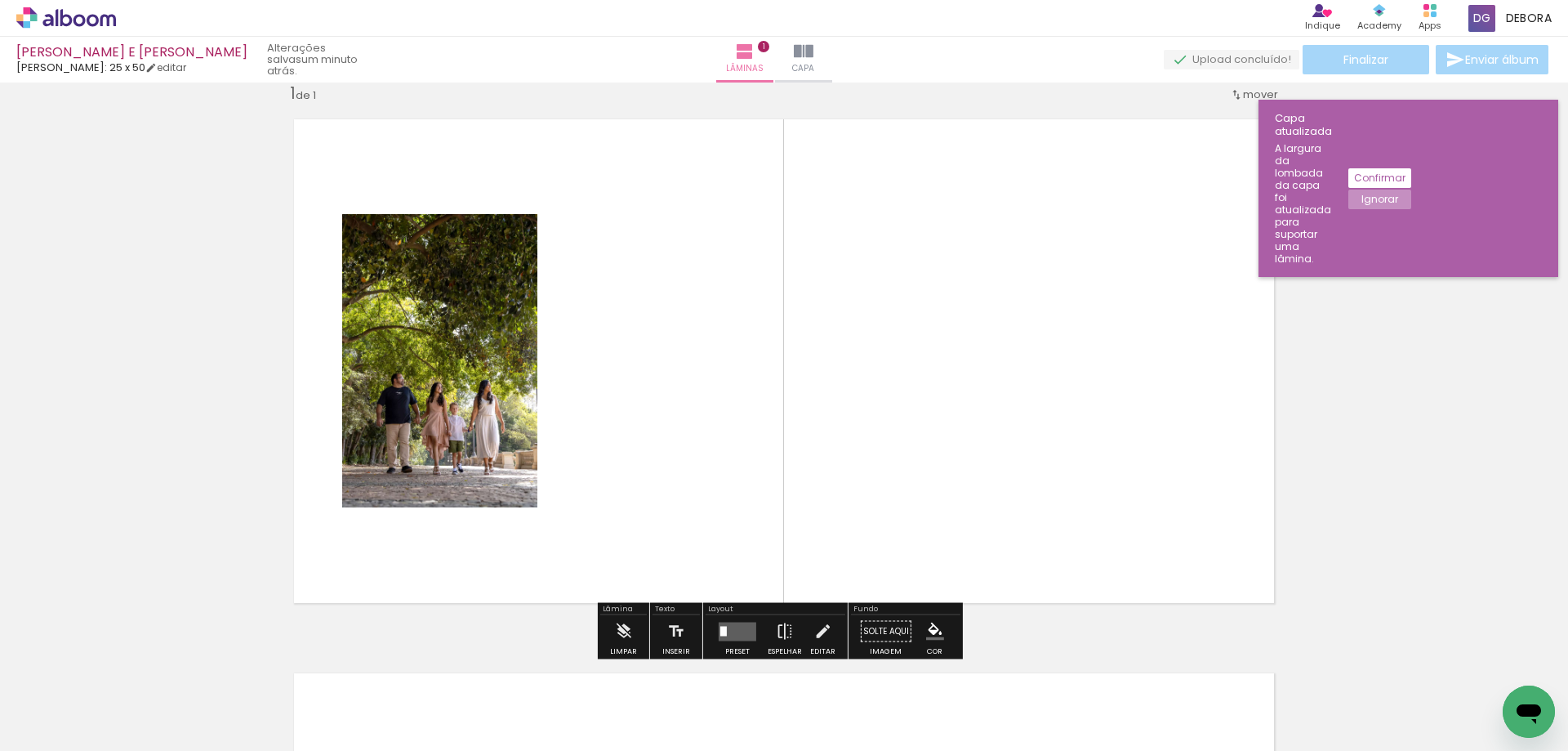
scroll to position [21, 0]
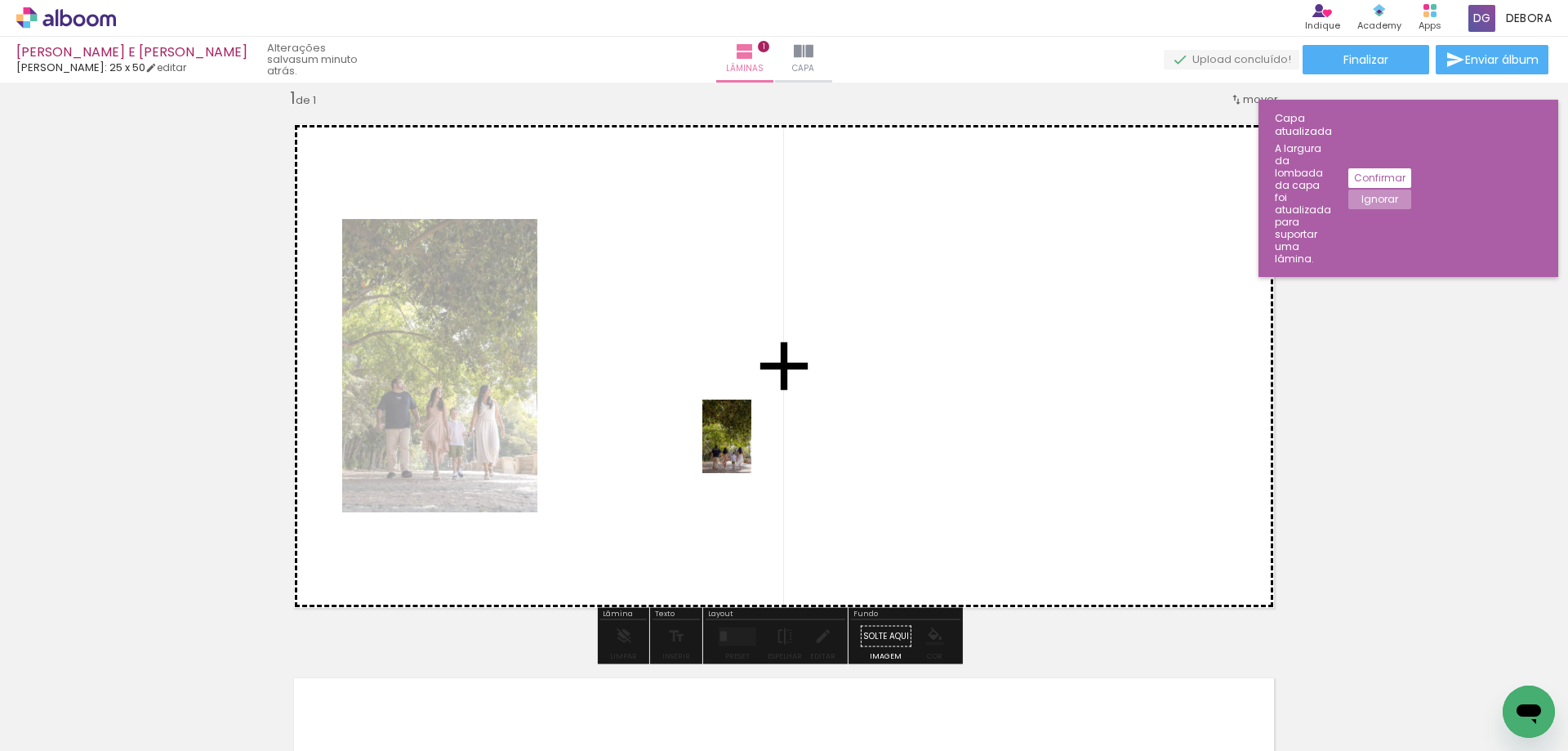
drag, startPoint x: 264, startPoint y: 710, endPoint x: 755, endPoint y: 430, distance: 565.2
click at [754, 439] on quentale-workspace at bounding box center [784, 375] width 1568 height 751
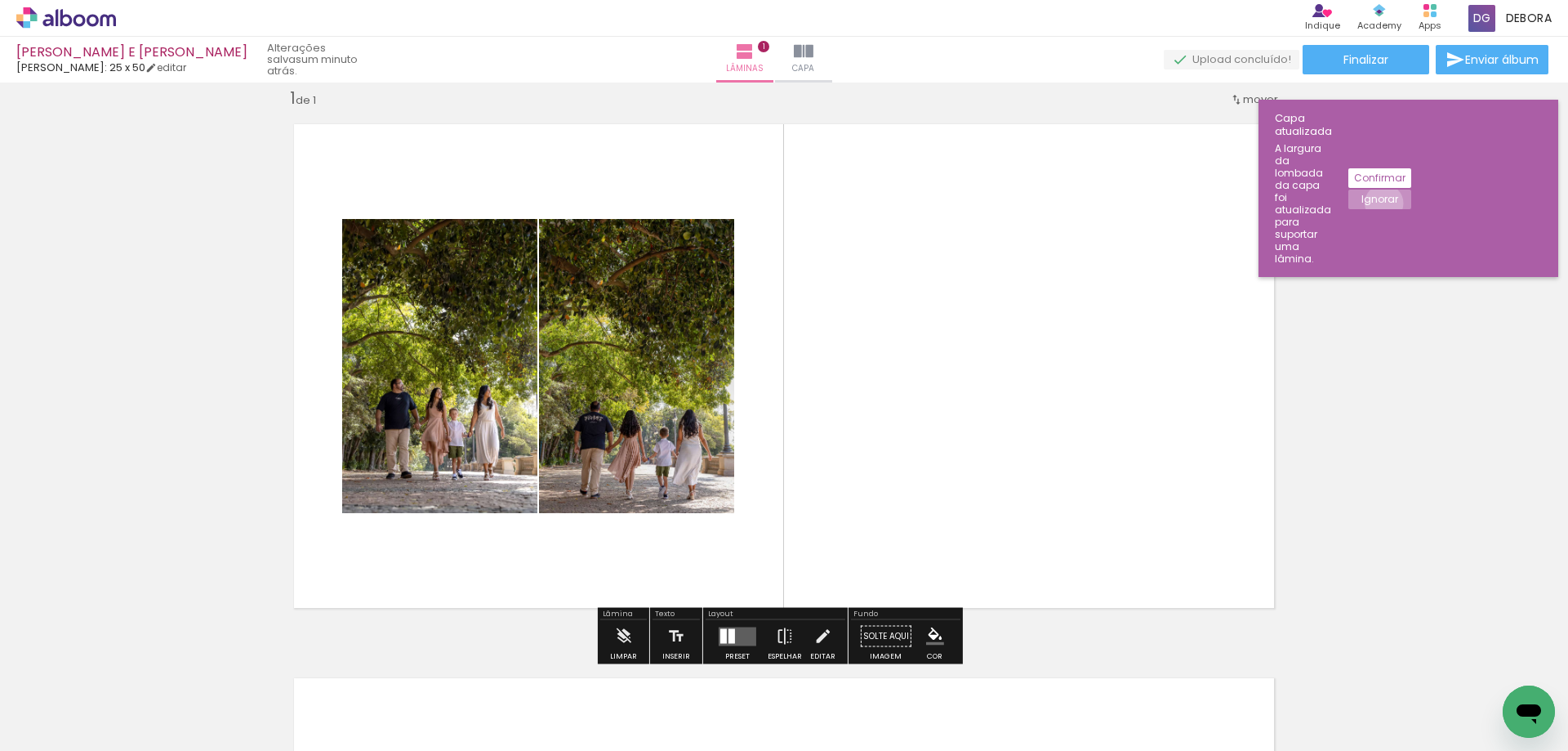
click at [0, 0] on slot "Ignorar" at bounding box center [0, 0] width 0 height 0
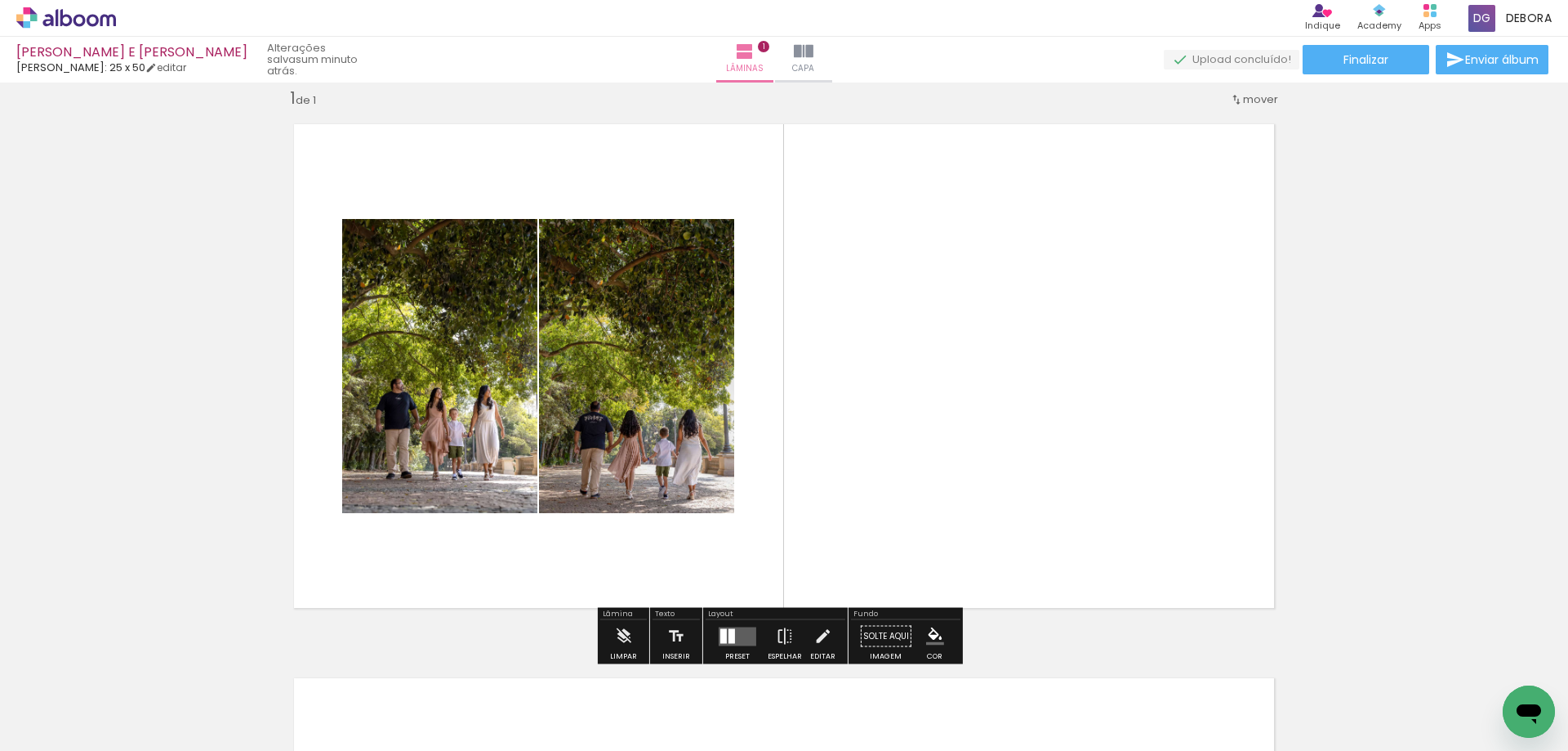
click at [743, 638] on quentale-layouter at bounding box center [737, 636] width 37 height 19
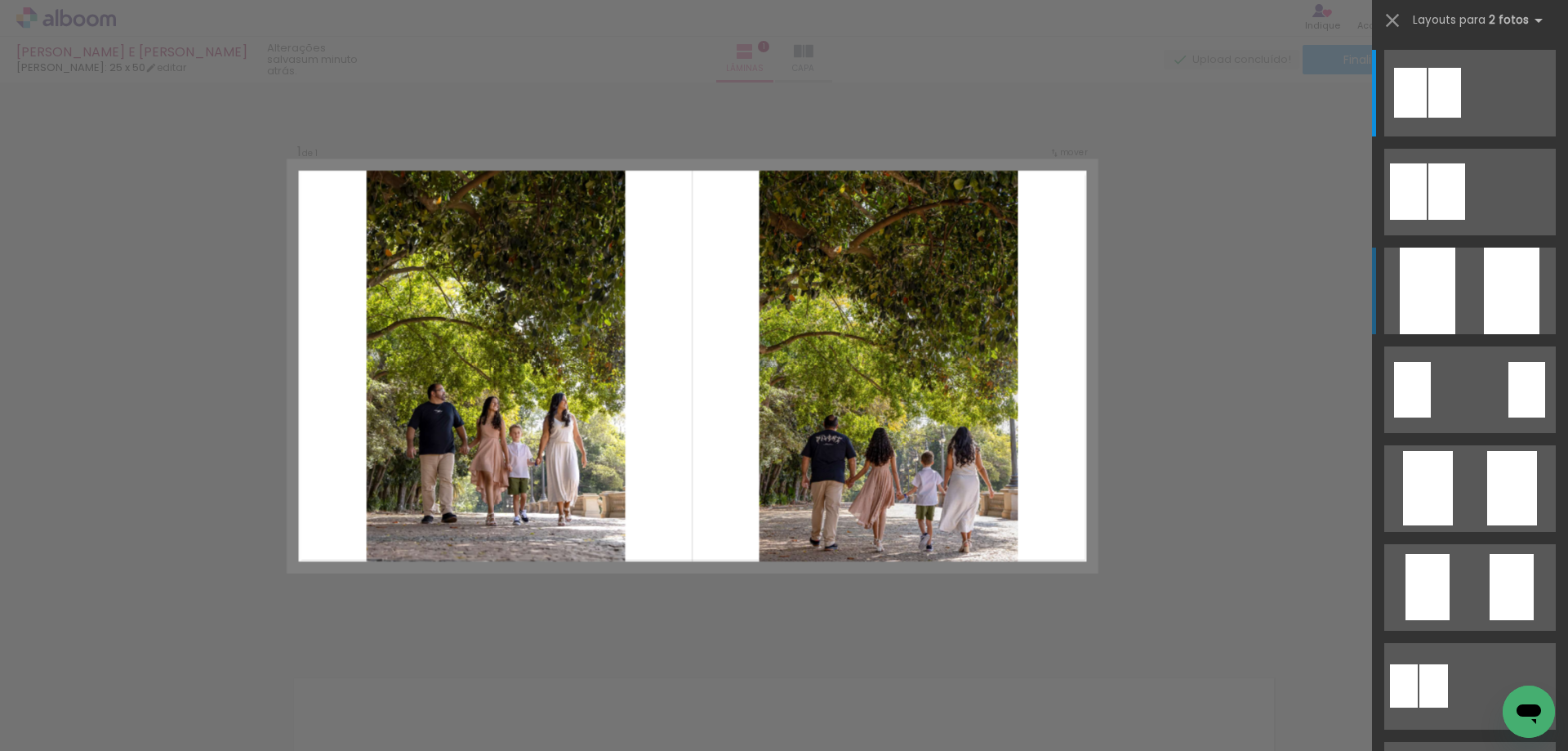
click at [1442, 314] on div at bounding box center [1427, 291] width 55 height 87
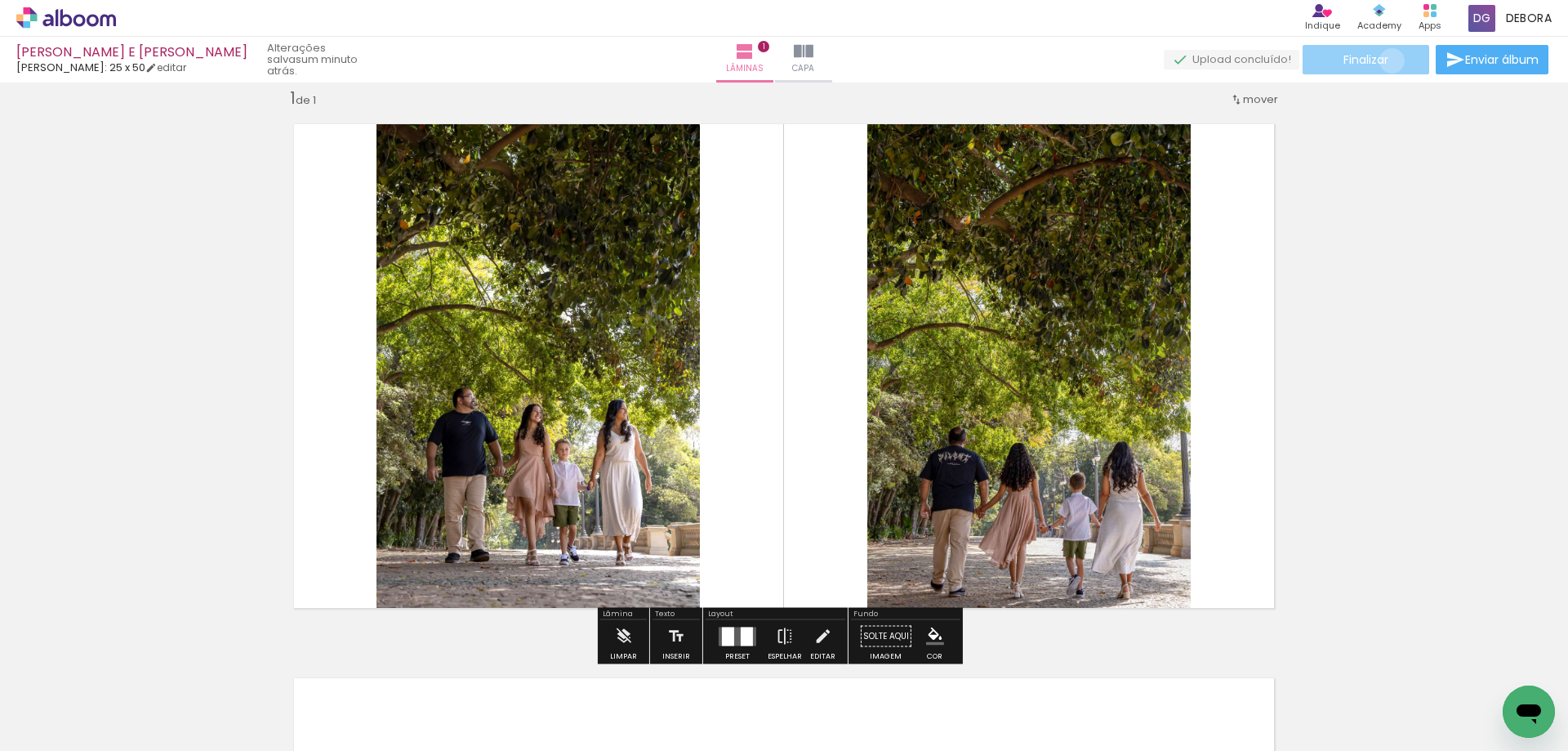
click at [1383, 60] on paper-button "Finalizar" at bounding box center [1365, 60] width 127 height 30
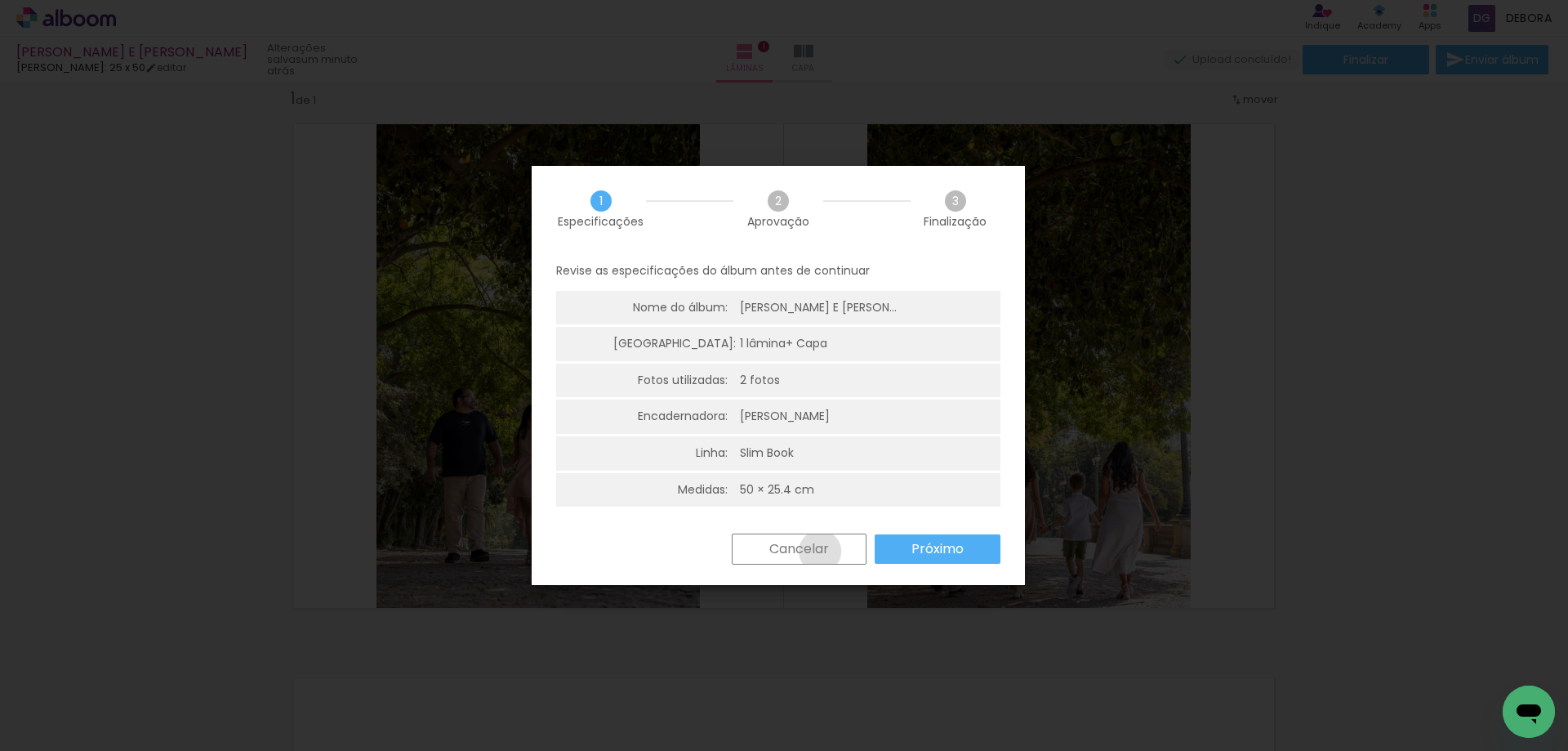
click at [0, 0] on slot "Cancelar" at bounding box center [0, 0] width 0 height 0
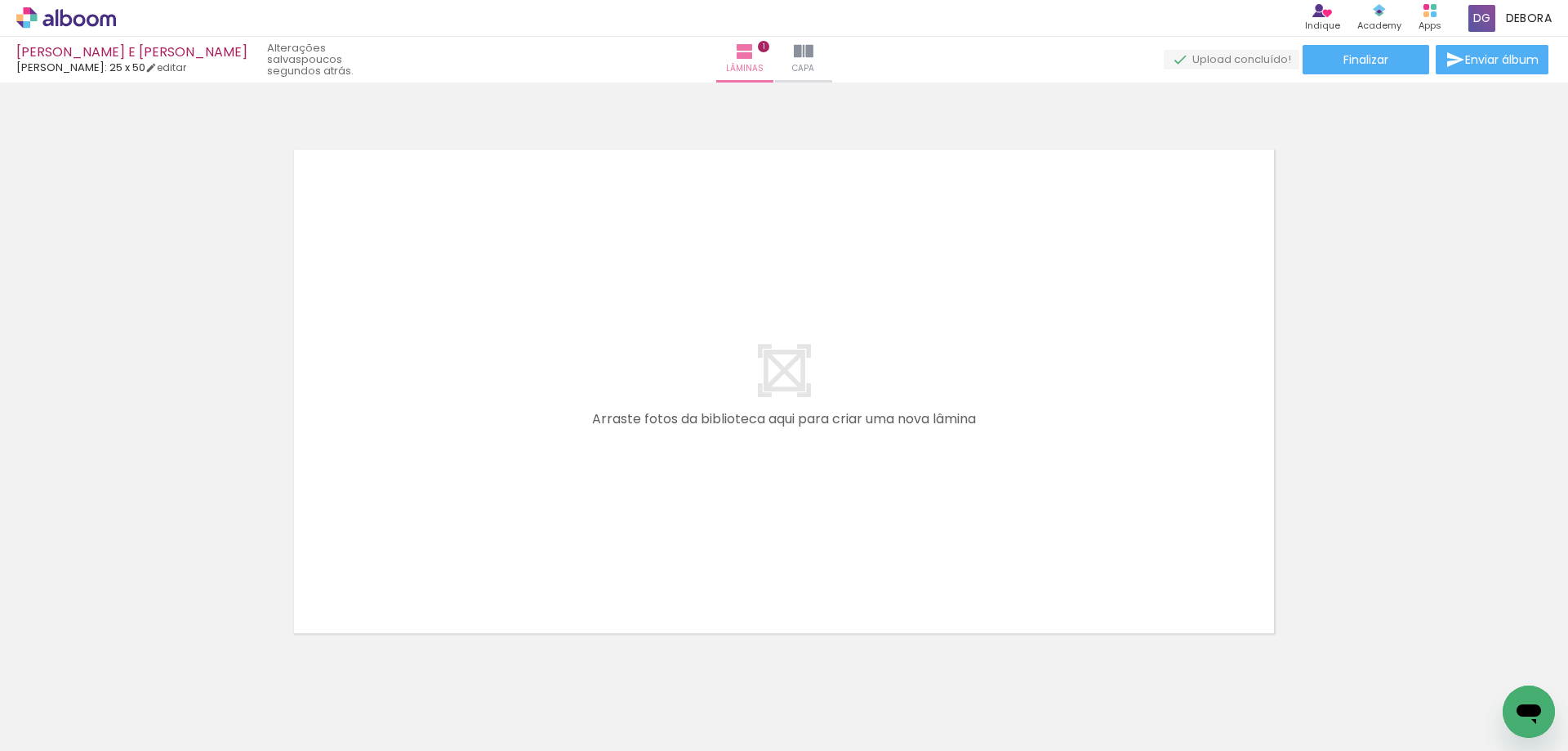
scroll to position [544, 0]
click at [74, 700] on input "Todas as fotos" at bounding box center [46, 701] width 62 height 14
click at [0, 0] on slot "Não utilizadas" at bounding box center [0, 0] width 0 height 0
type input "Não utilizadas"
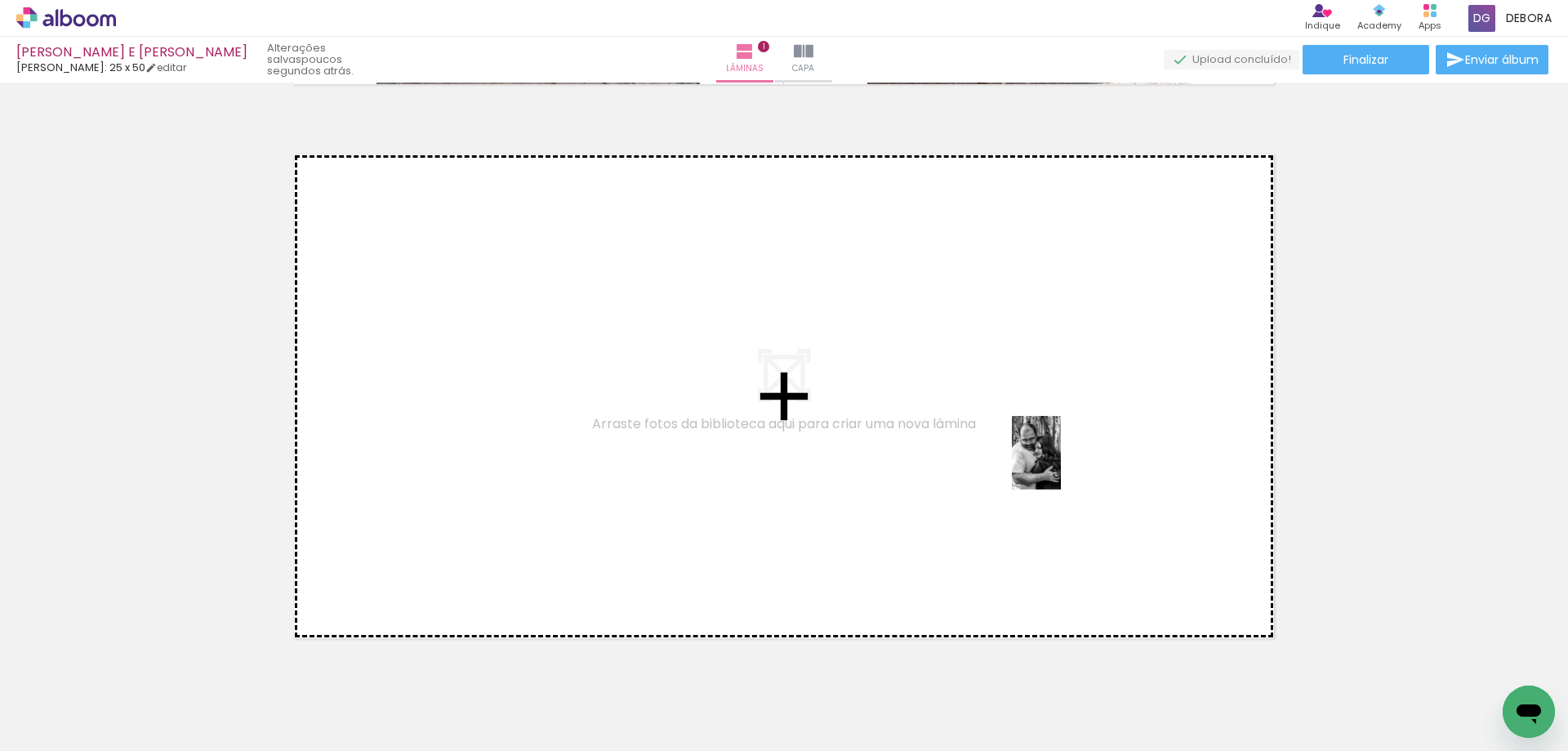
drag, startPoint x: 1273, startPoint y: 705, endPoint x: 1063, endPoint y: 465, distance: 318.9
click at [1063, 465] on quentale-workspace at bounding box center [784, 375] width 1568 height 751
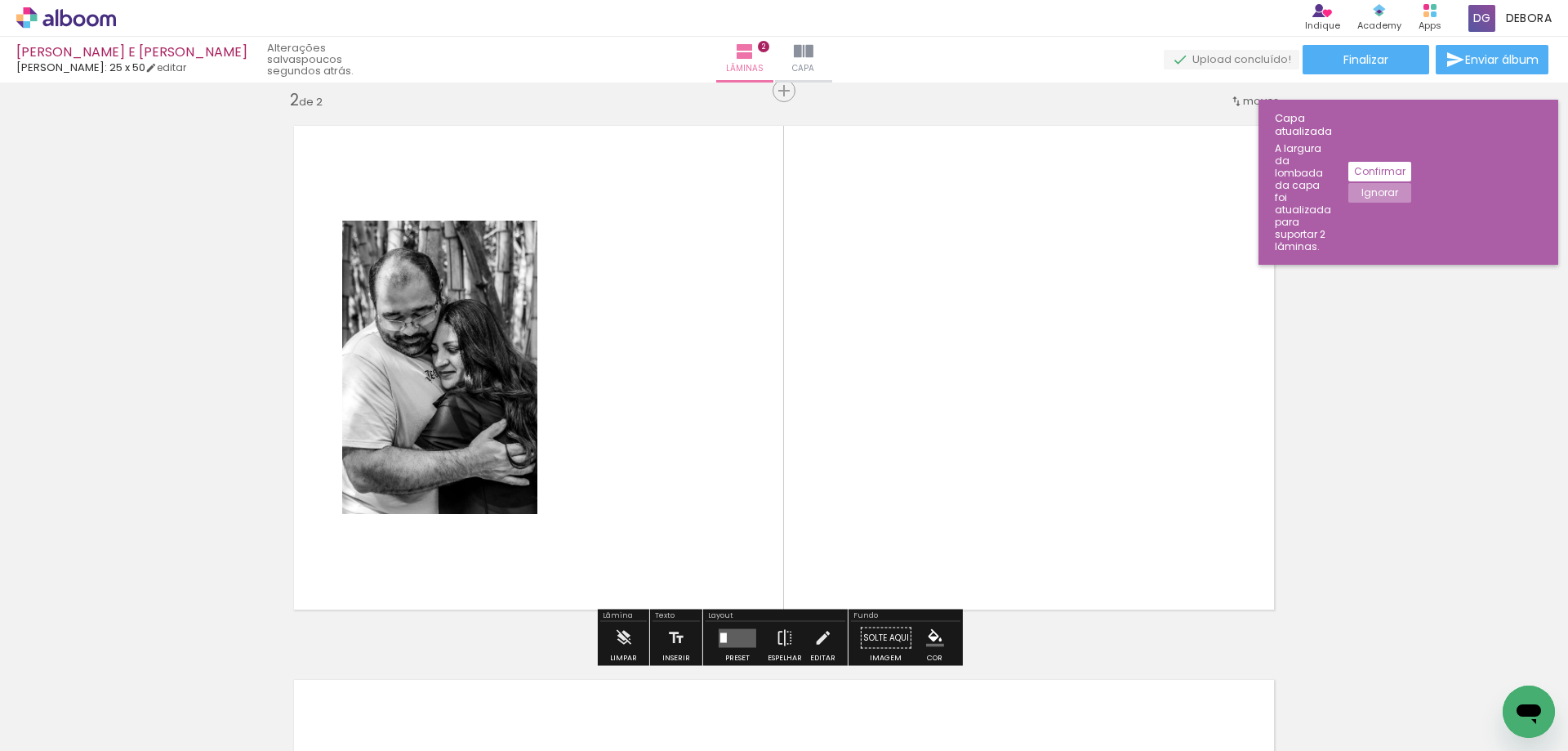
scroll to position [575, 0]
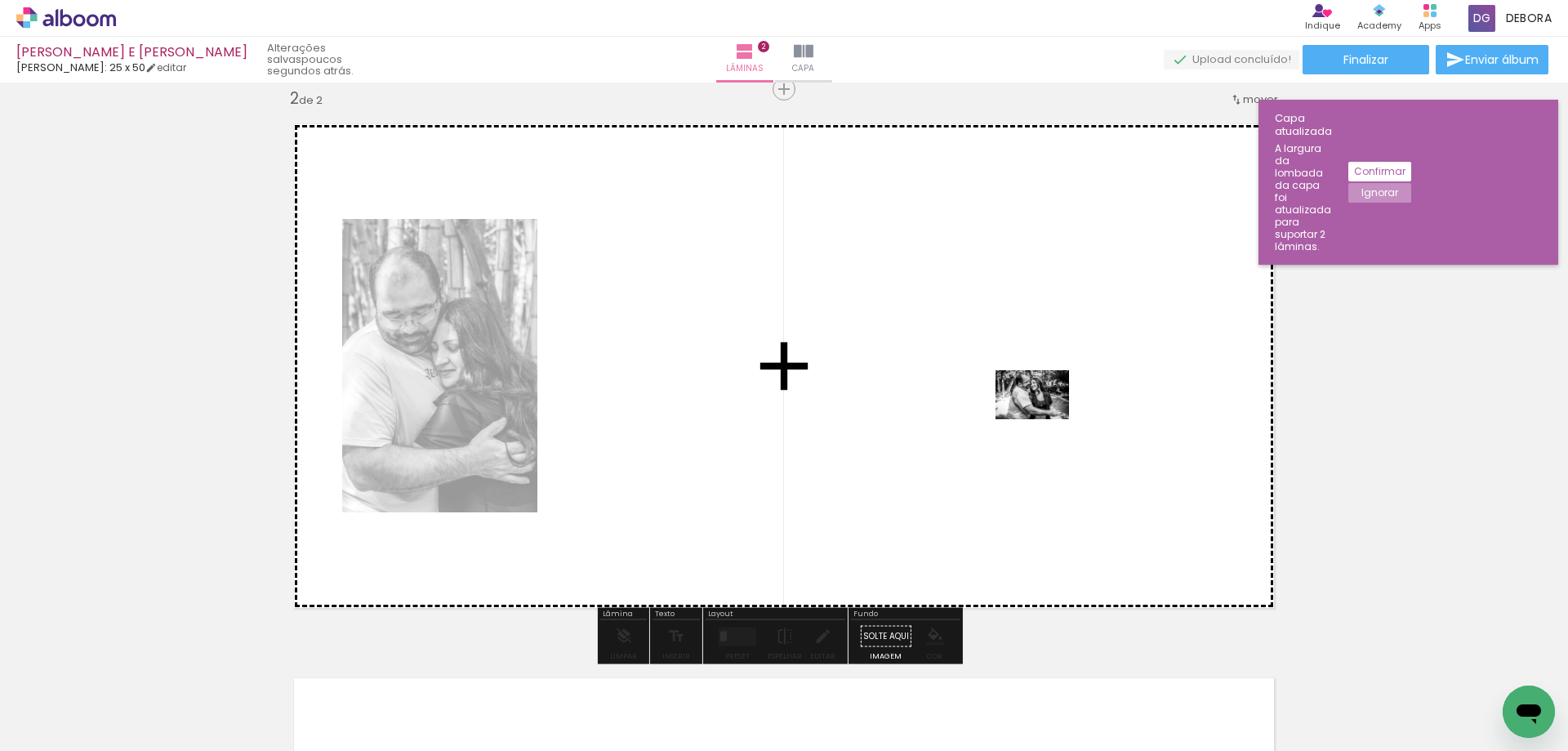
drag, startPoint x: 1360, startPoint y: 700, endPoint x: 1052, endPoint y: 418, distance: 417.6
click at [1052, 418] on quentale-workspace at bounding box center [784, 375] width 1568 height 751
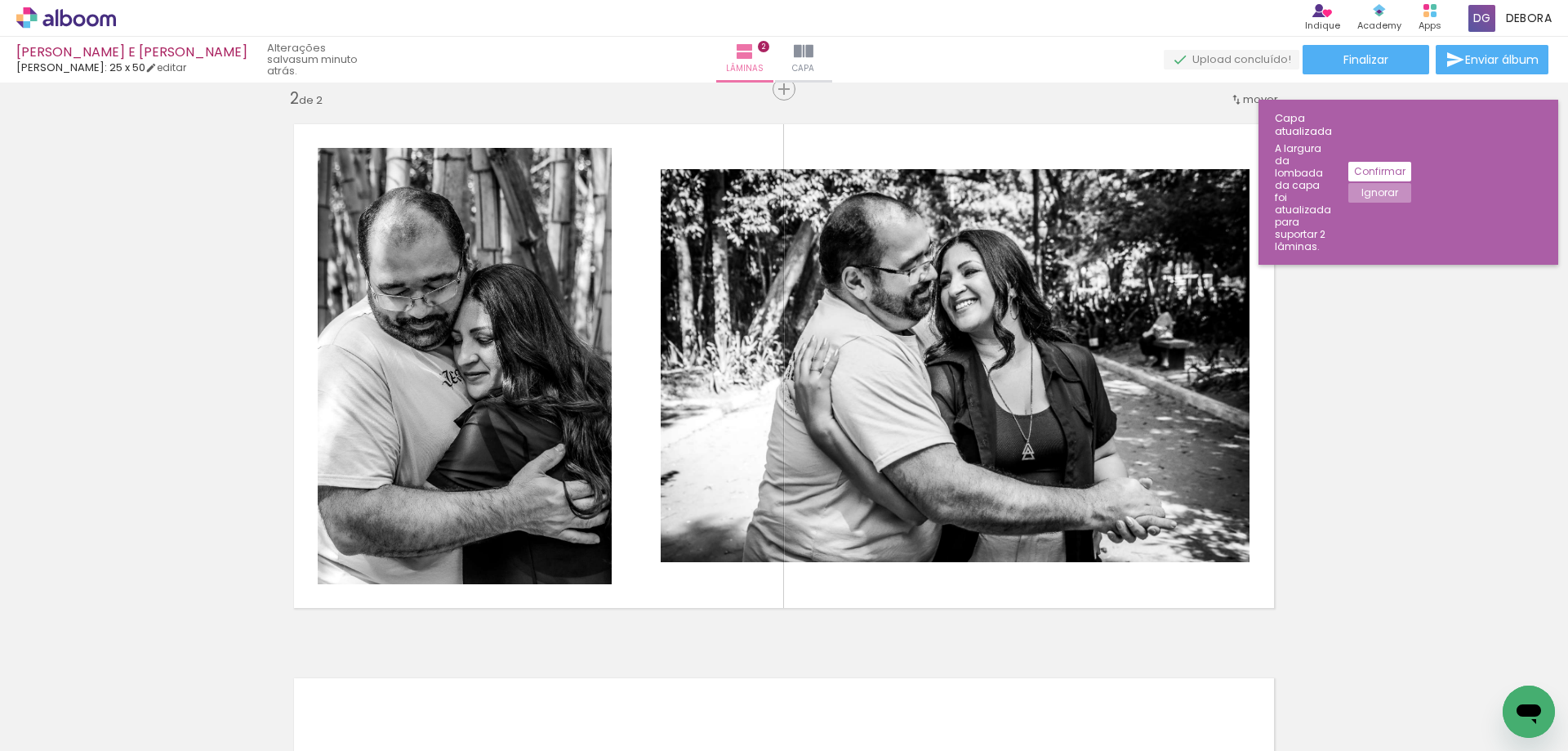
scroll to position [0, 0]
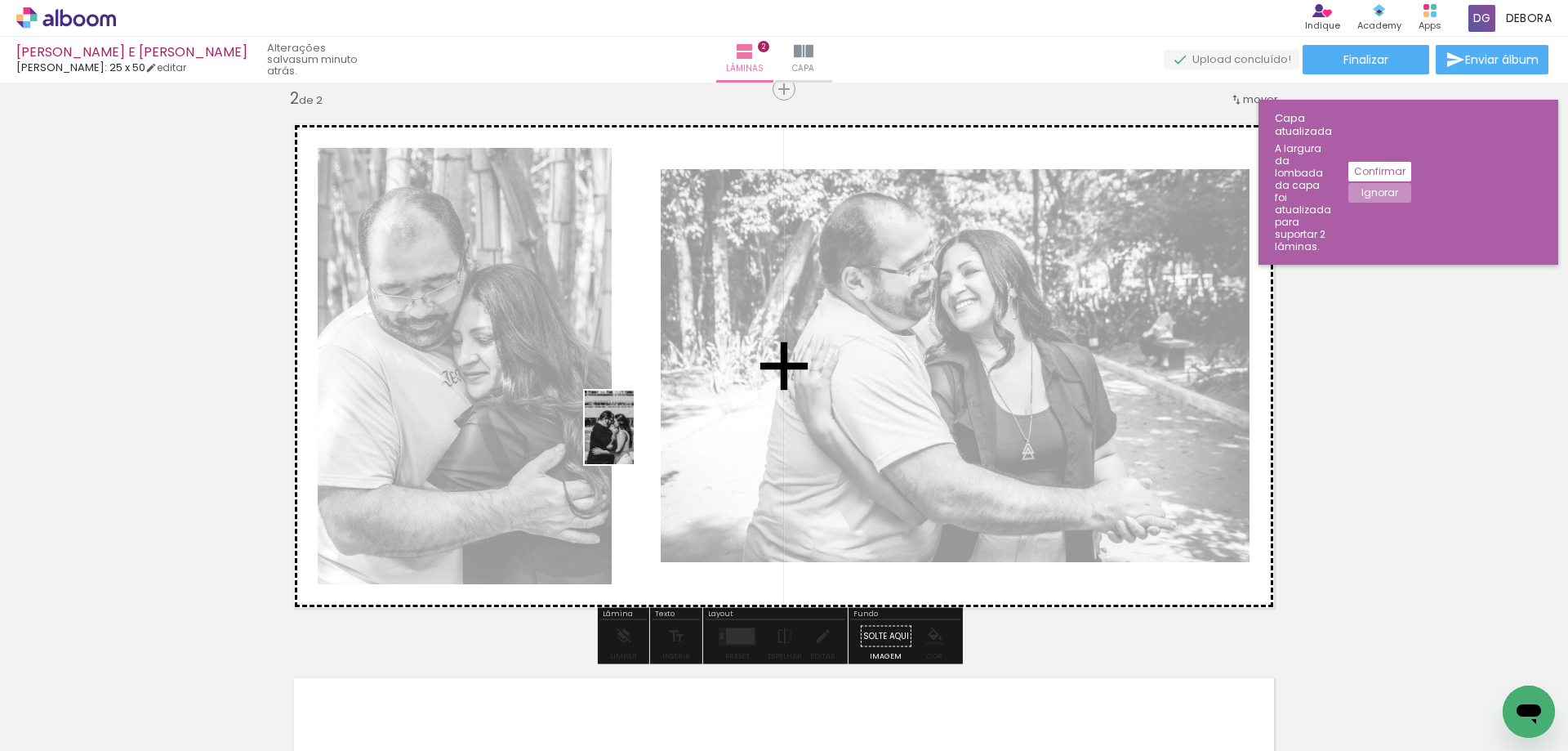
drag, startPoint x: 171, startPoint y: 716, endPoint x: 658, endPoint y: 436, distance: 561.8
click at [636, 440] on quentale-workspace at bounding box center [784, 375] width 1568 height 751
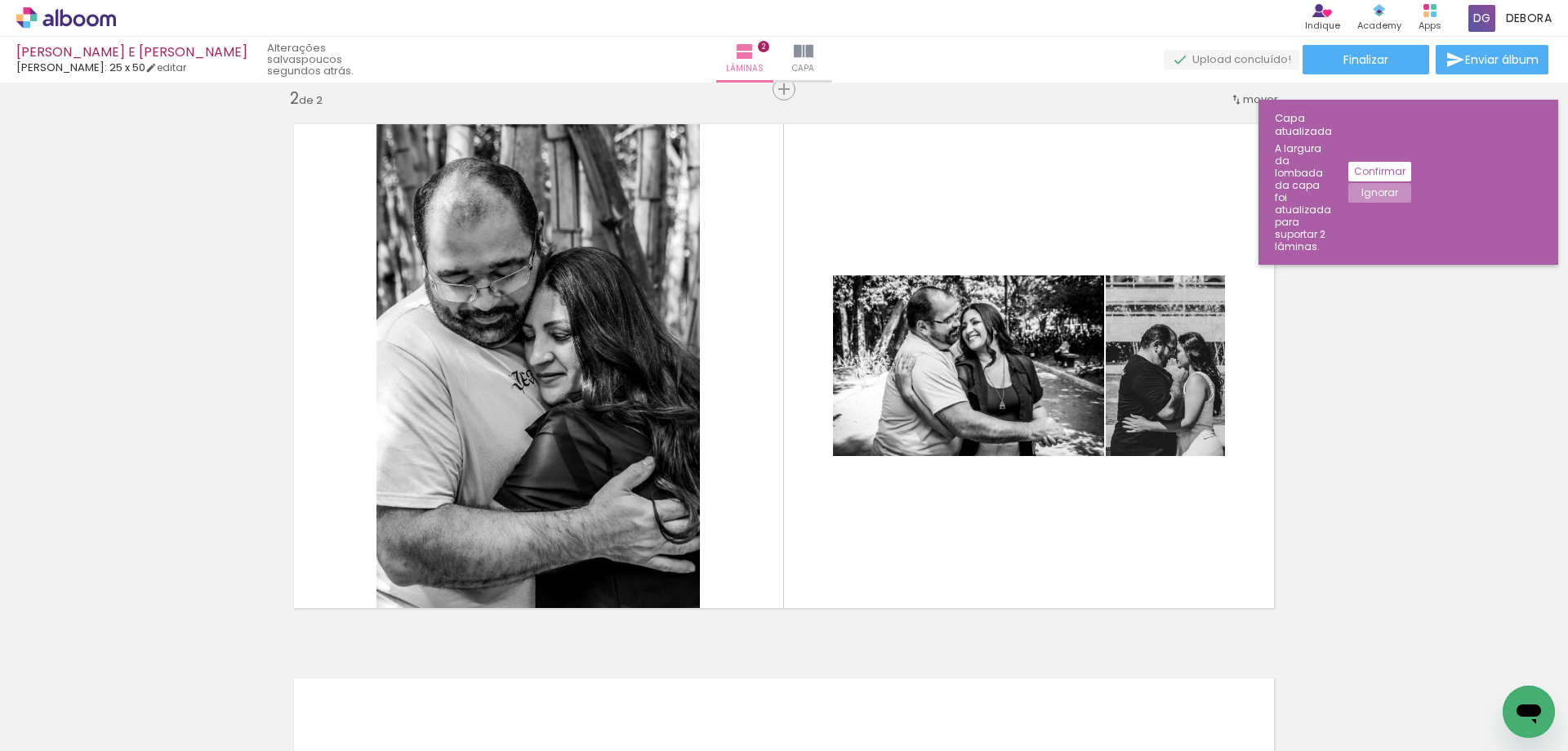
scroll to position [0, 1757]
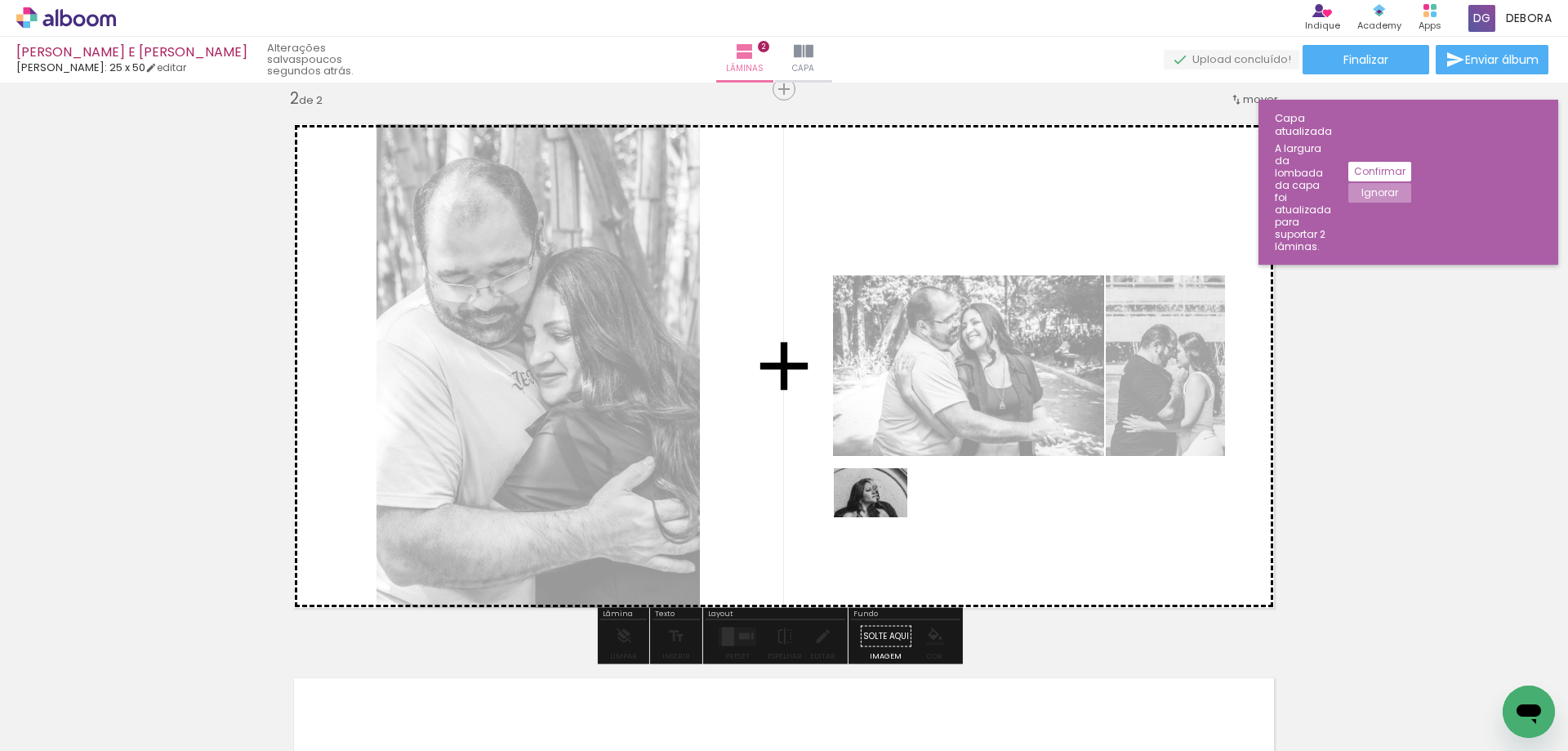
drag, startPoint x: 873, startPoint y: 705, endPoint x: 888, endPoint y: 512, distance: 193.6
click at [883, 518] on quentale-workspace at bounding box center [784, 375] width 1568 height 751
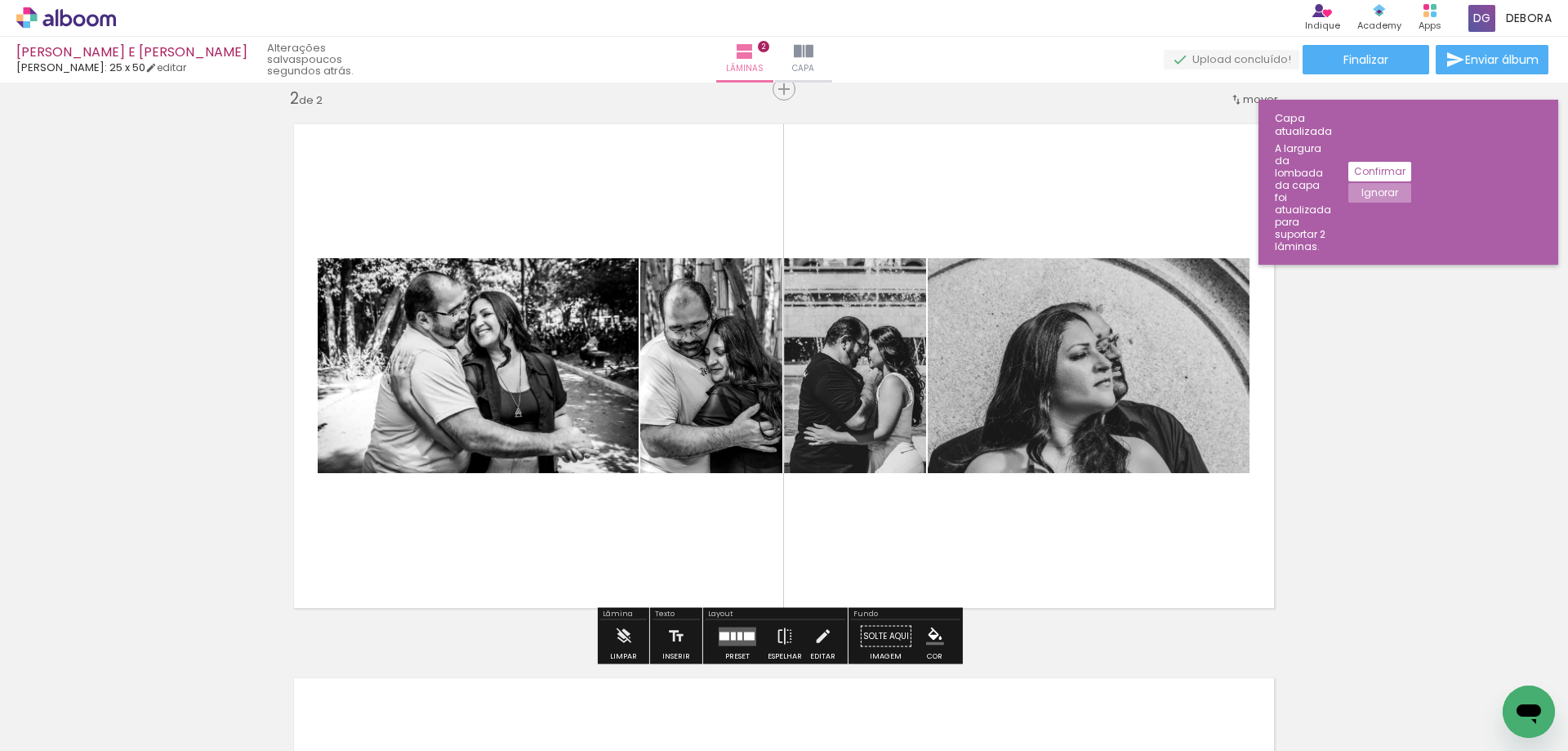
drag, startPoint x: 733, startPoint y: 633, endPoint x: 746, endPoint y: 627, distance: 14.3
click at [738, 632] on div at bounding box center [740, 636] width 5 height 8
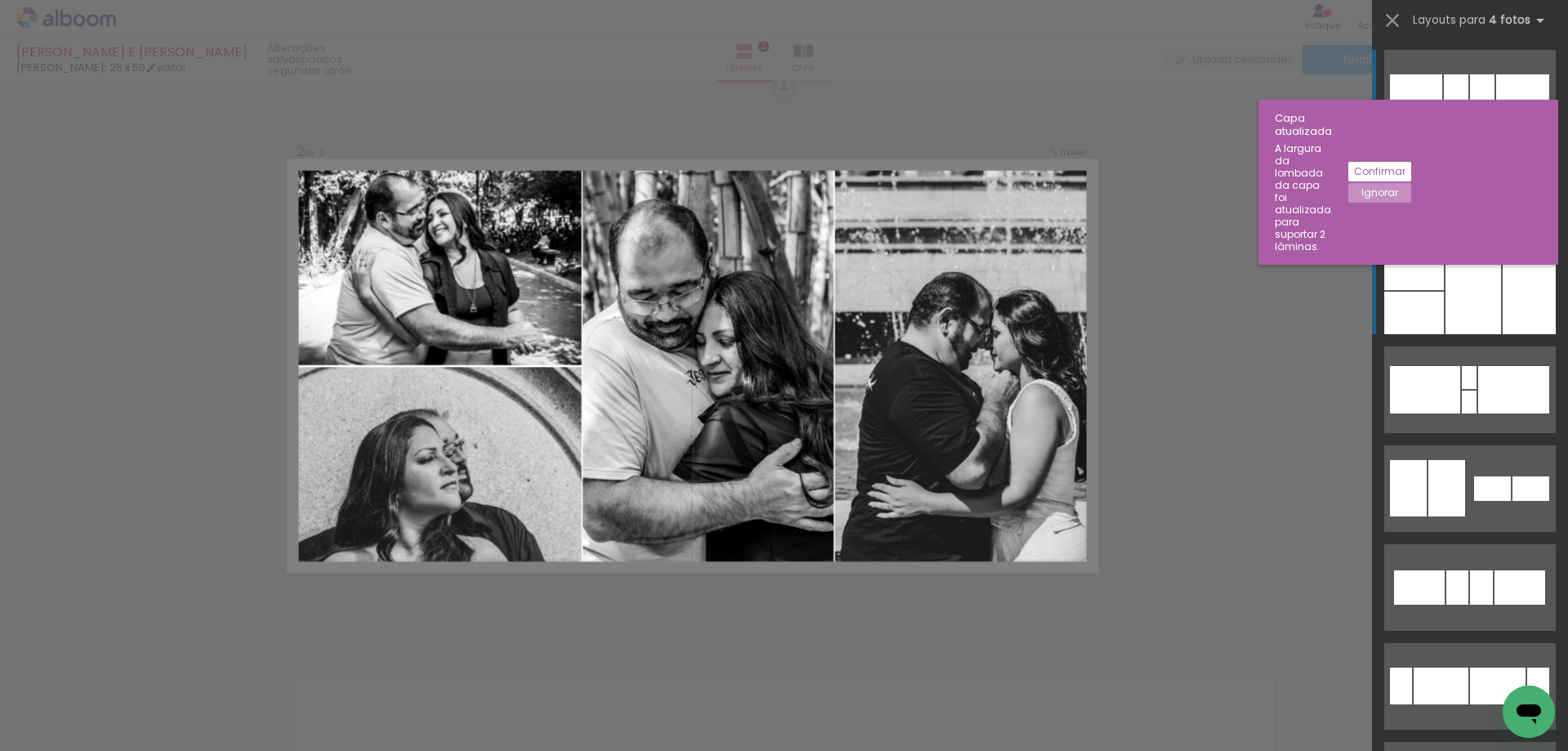
click at [1407, 294] on div at bounding box center [1414, 312] width 60 height 42
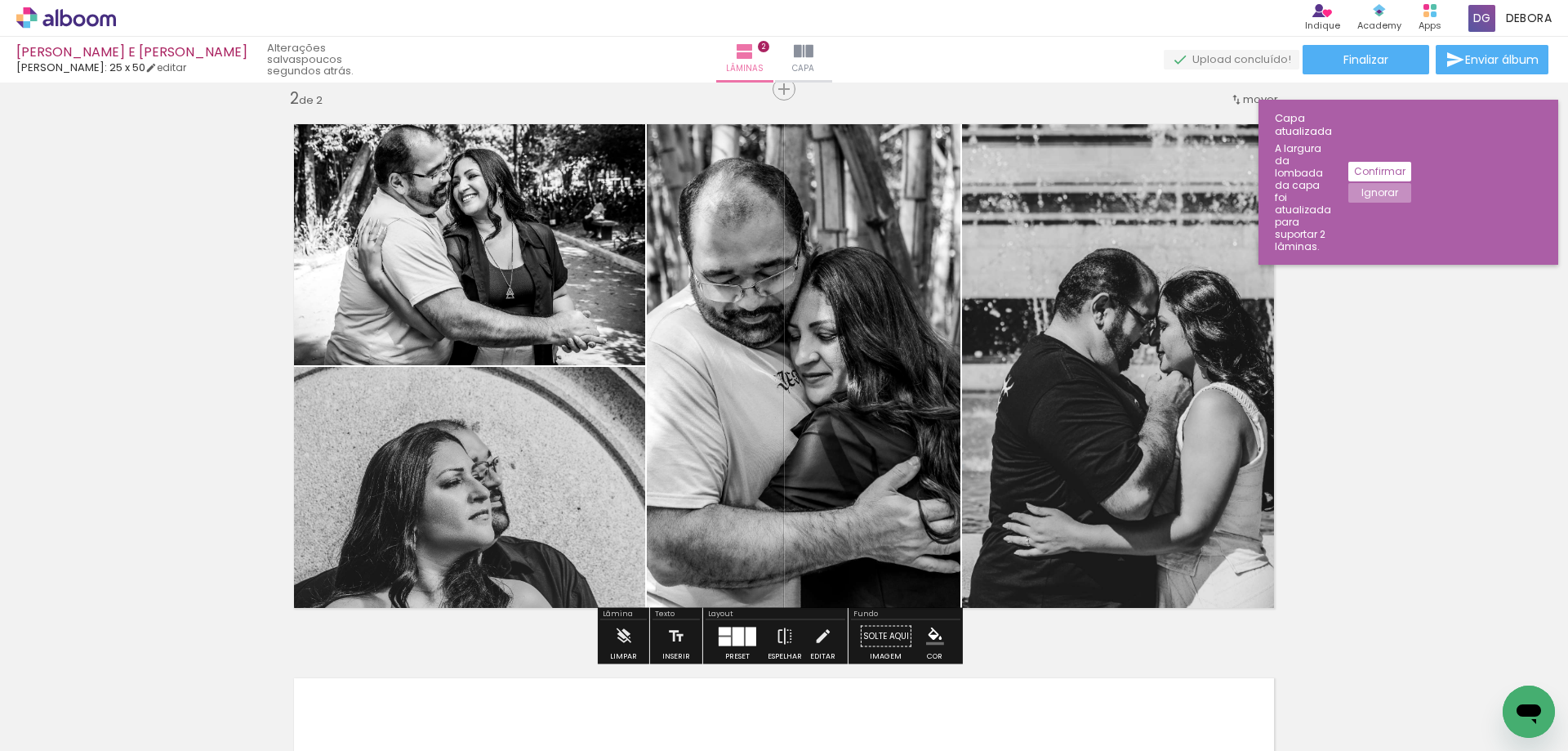
click at [1412, 183] on paper-button "Ignorar" at bounding box center [1380, 193] width 63 height 20
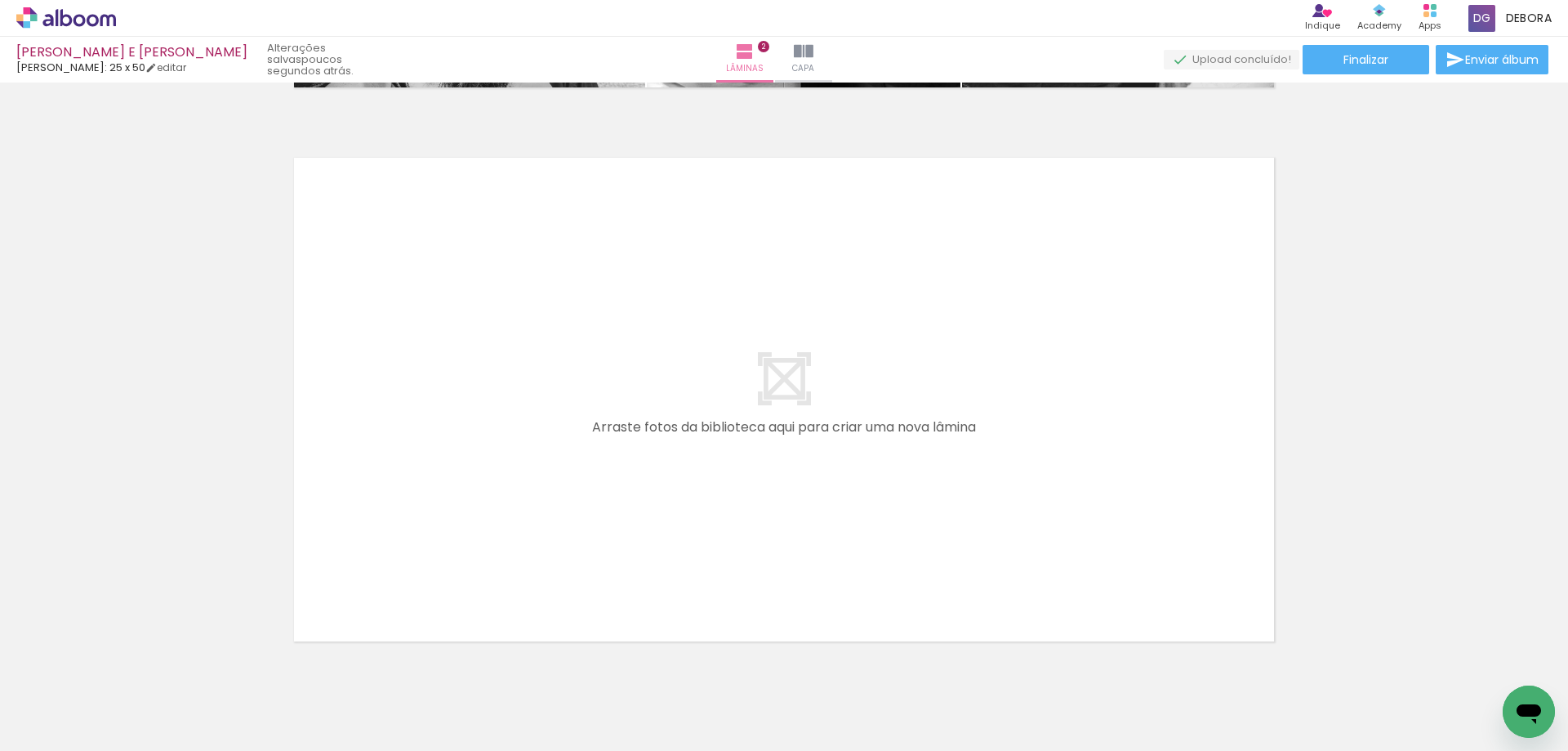
scroll to position [0, 2778]
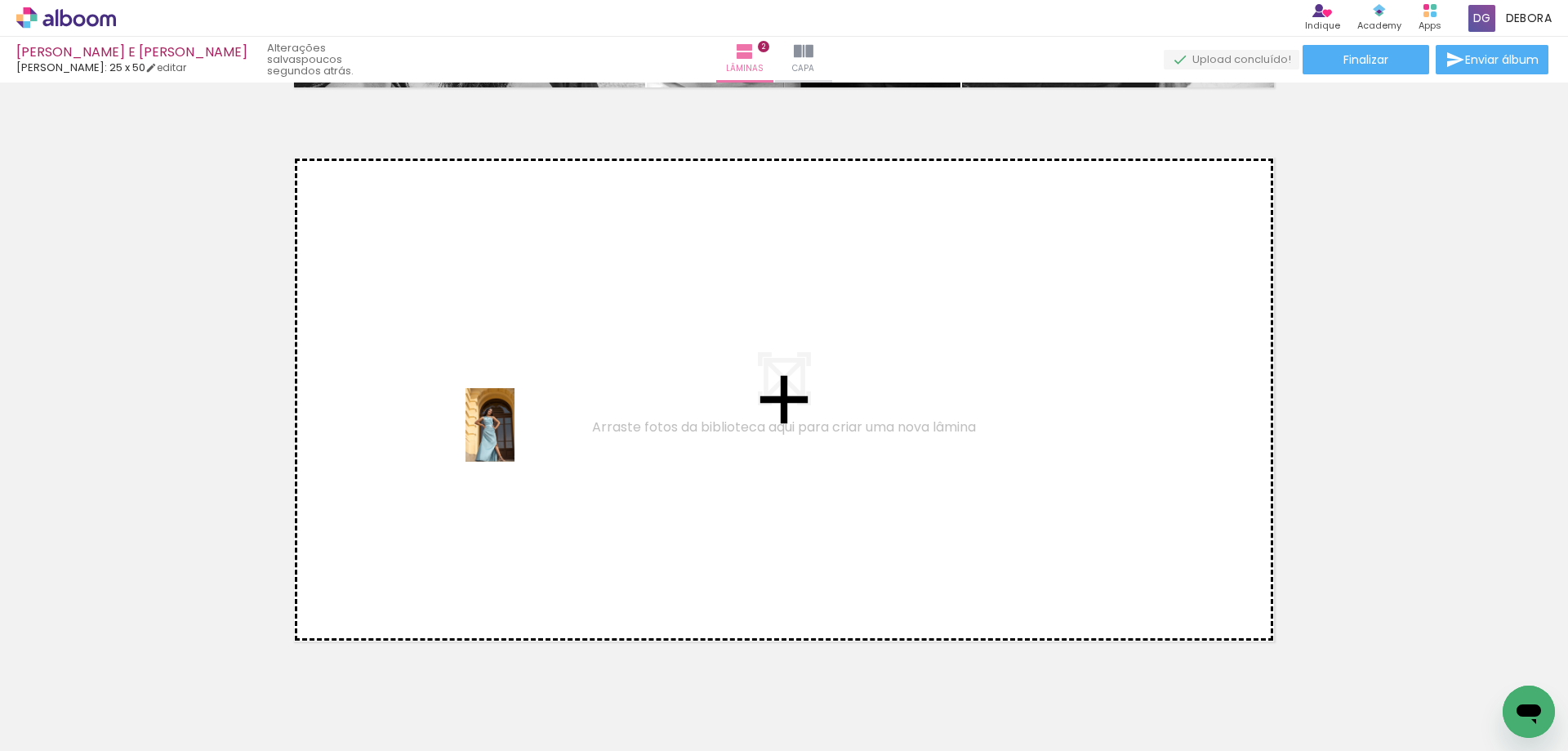
drag, startPoint x: 596, startPoint y: 706, endPoint x: 517, endPoint y: 432, distance: 285.2
click at [517, 432] on quentale-workspace at bounding box center [784, 375] width 1568 height 751
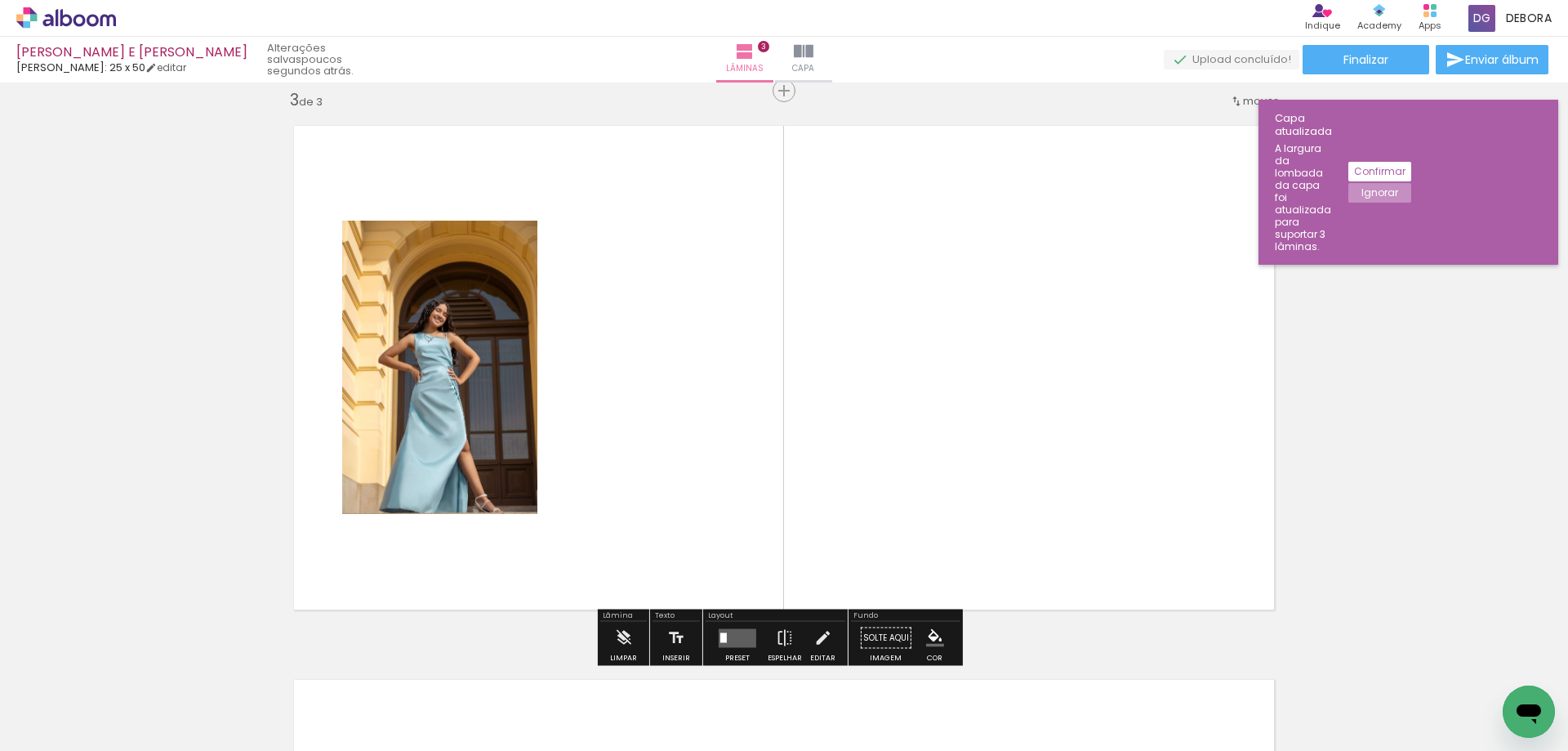
scroll to position [1128, 0]
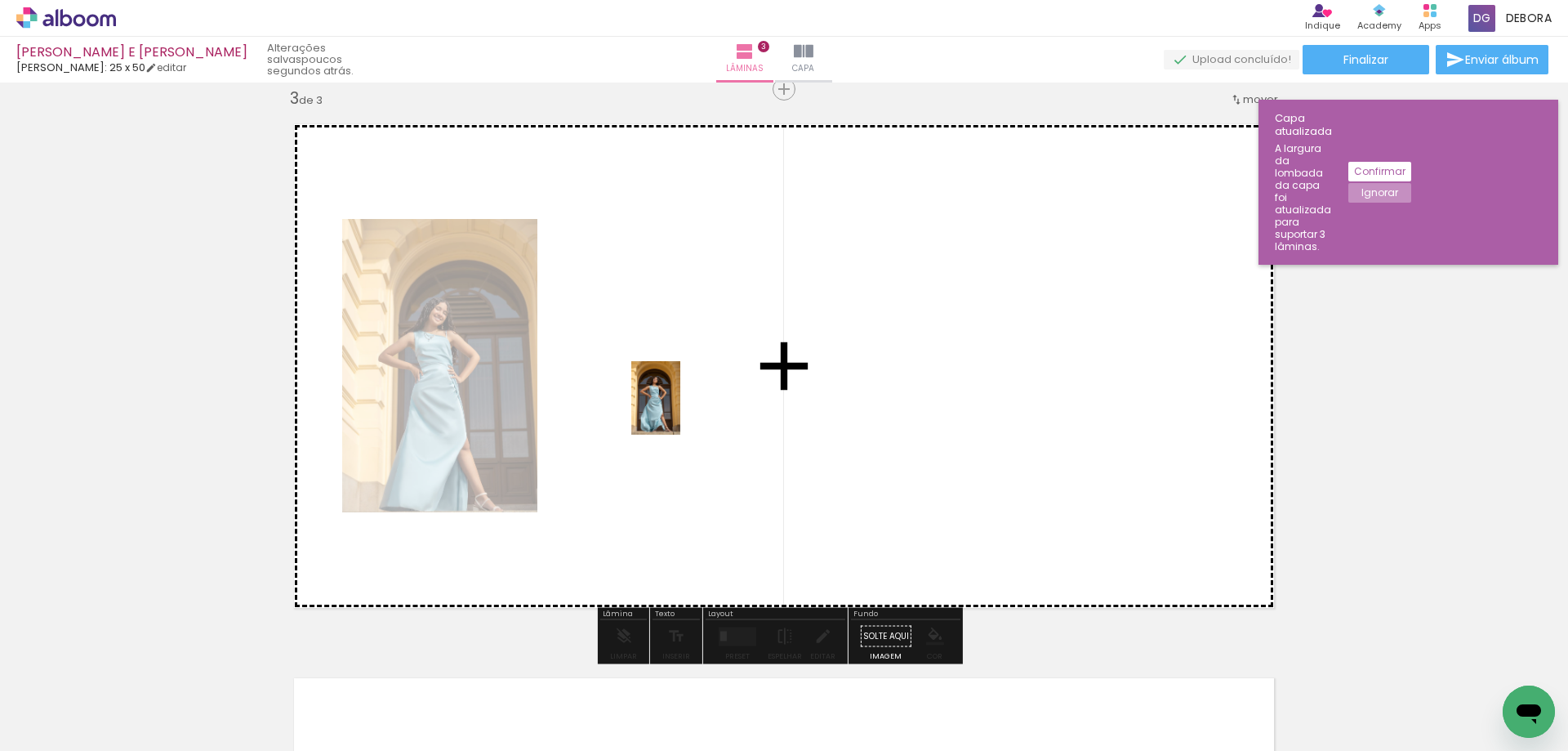
drag, startPoint x: 684, startPoint y: 704, endPoint x: 669, endPoint y: 373, distance: 331.3
click at [669, 373] on quentale-workspace at bounding box center [784, 375] width 1568 height 751
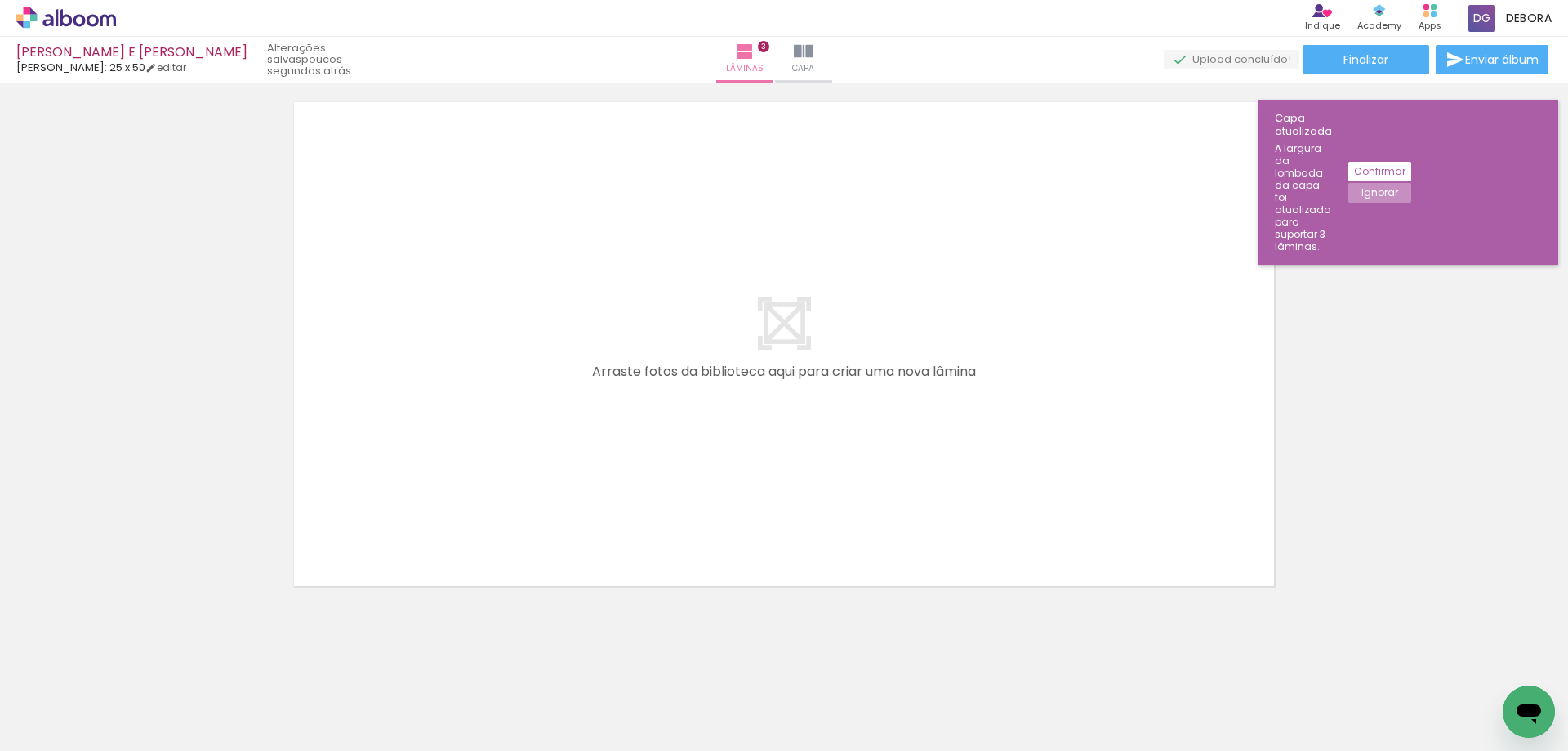
scroll to position [1702, 0]
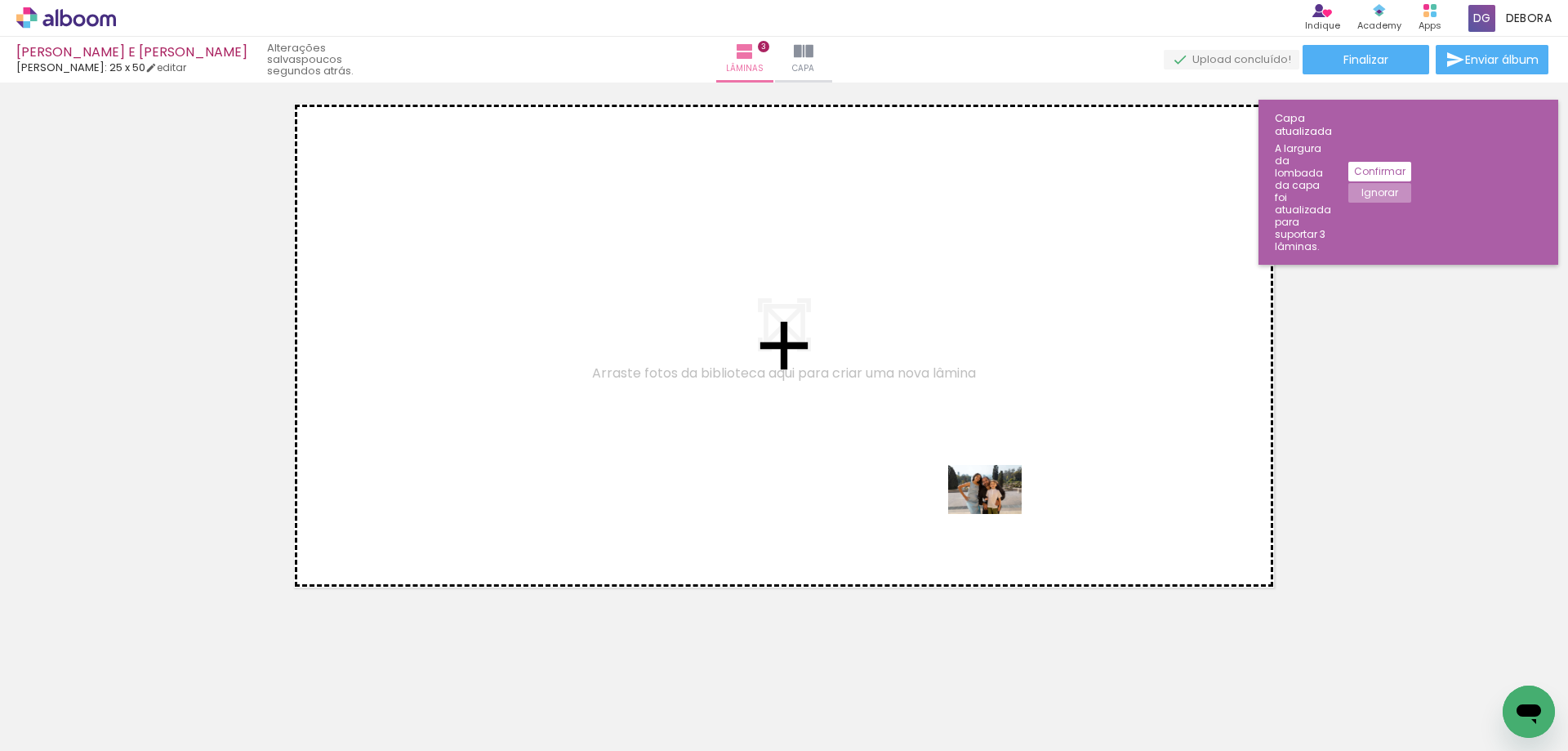
drag, startPoint x: 1400, startPoint y: 698, endPoint x: 1000, endPoint y: 691, distance: 400.1
click at [996, 513] on quentale-workspace at bounding box center [784, 375] width 1568 height 751
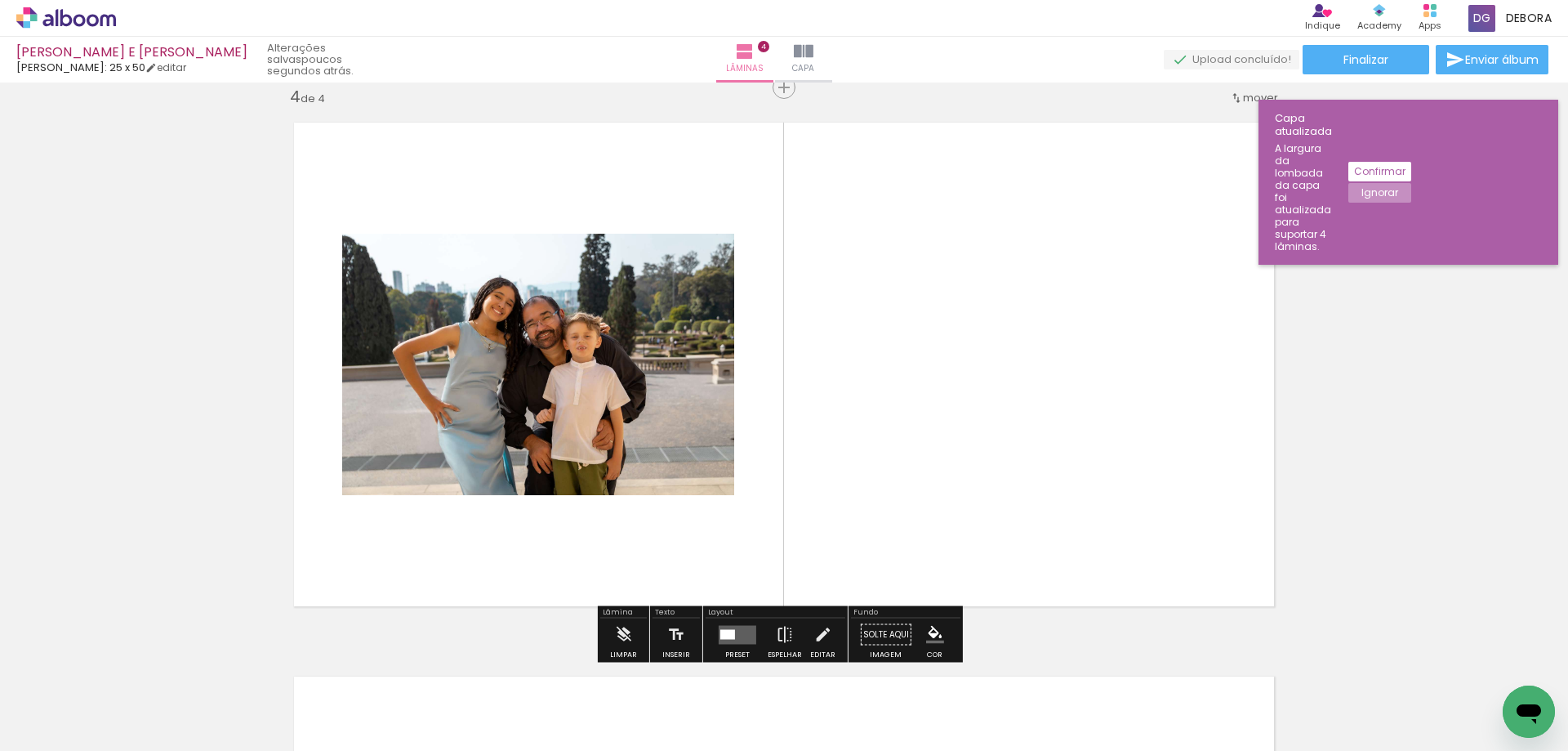
scroll to position [1682, 0]
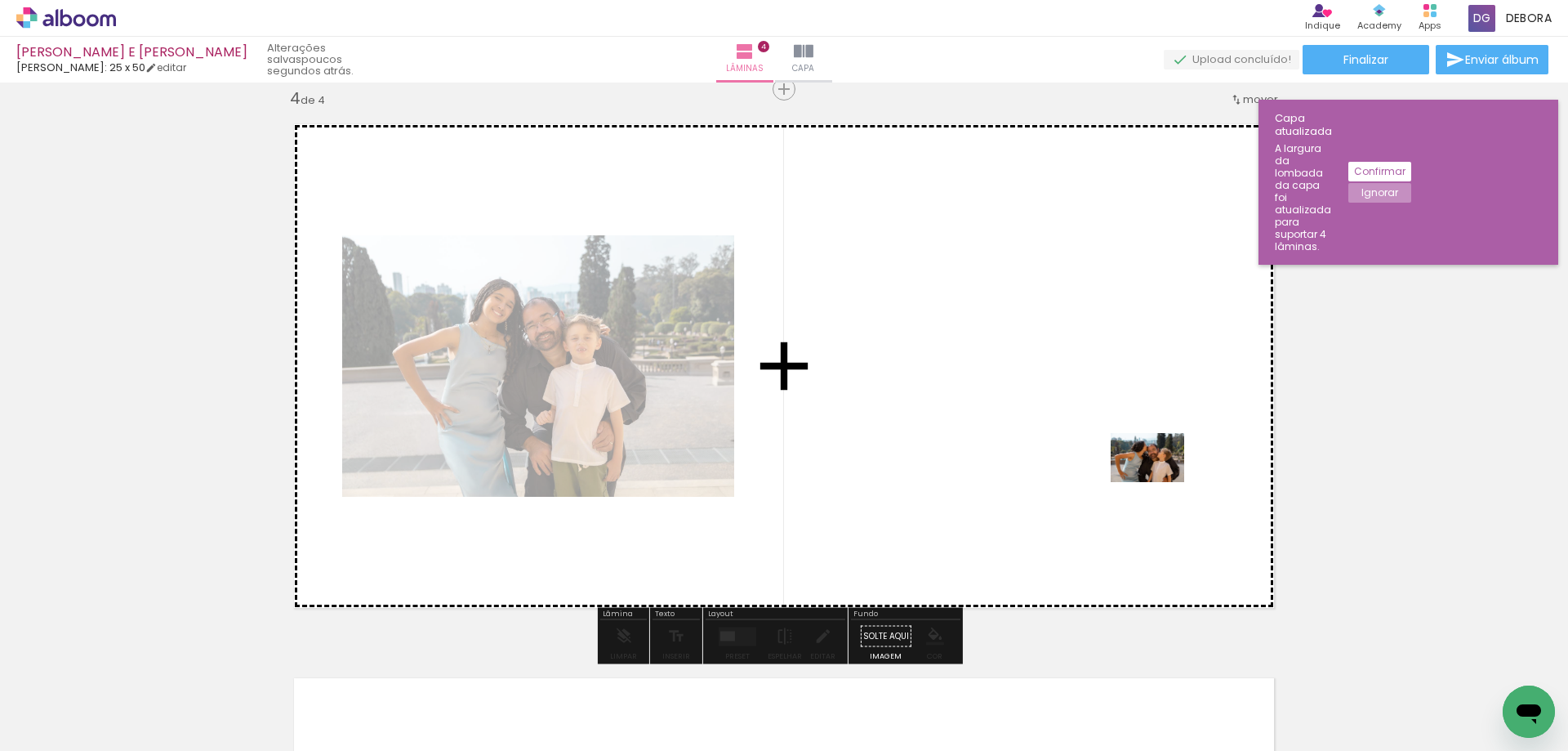
drag, startPoint x: 1481, startPoint y: 697, endPoint x: 1043, endPoint y: 456, distance: 499.9
click at [1043, 456] on quentale-workspace at bounding box center [784, 375] width 1568 height 751
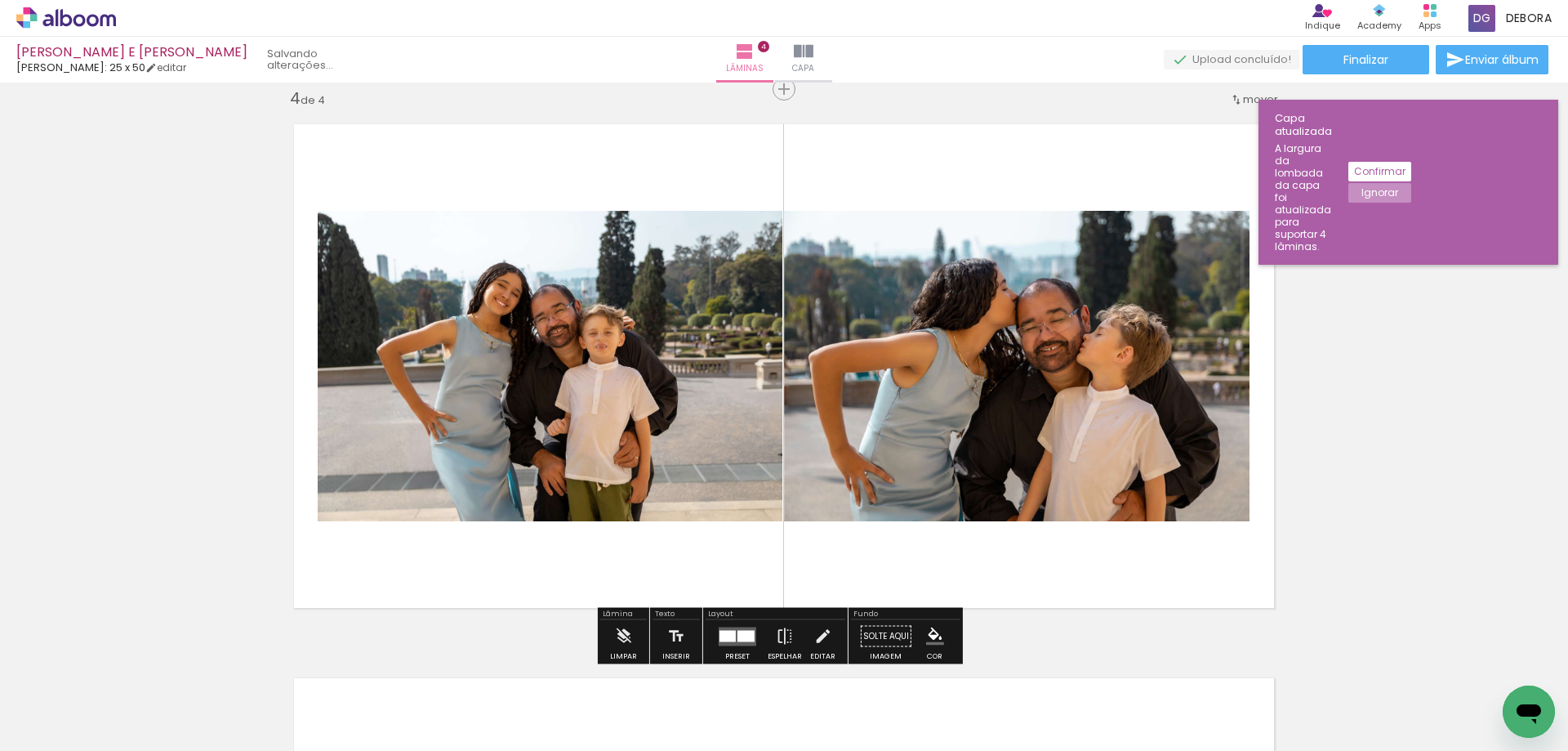
scroll to position [0, 2412]
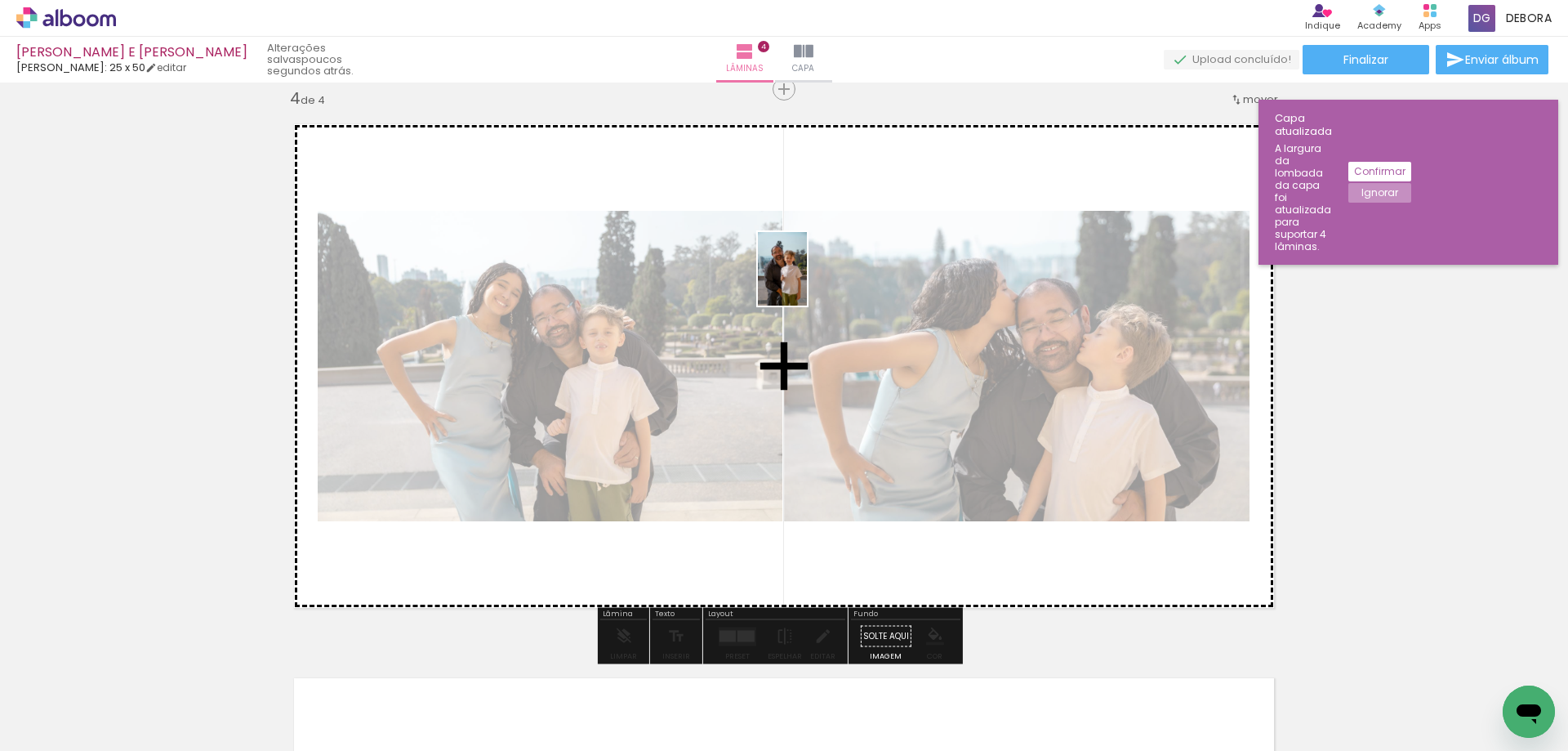
drag, startPoint x: 1493, startPoint y: 686, endPoint x: 815, endPoint y: 278, distance: 791.3
click at [791, 281] on quentale-workspace at bounding box center [784, 375] width 1568 height 751
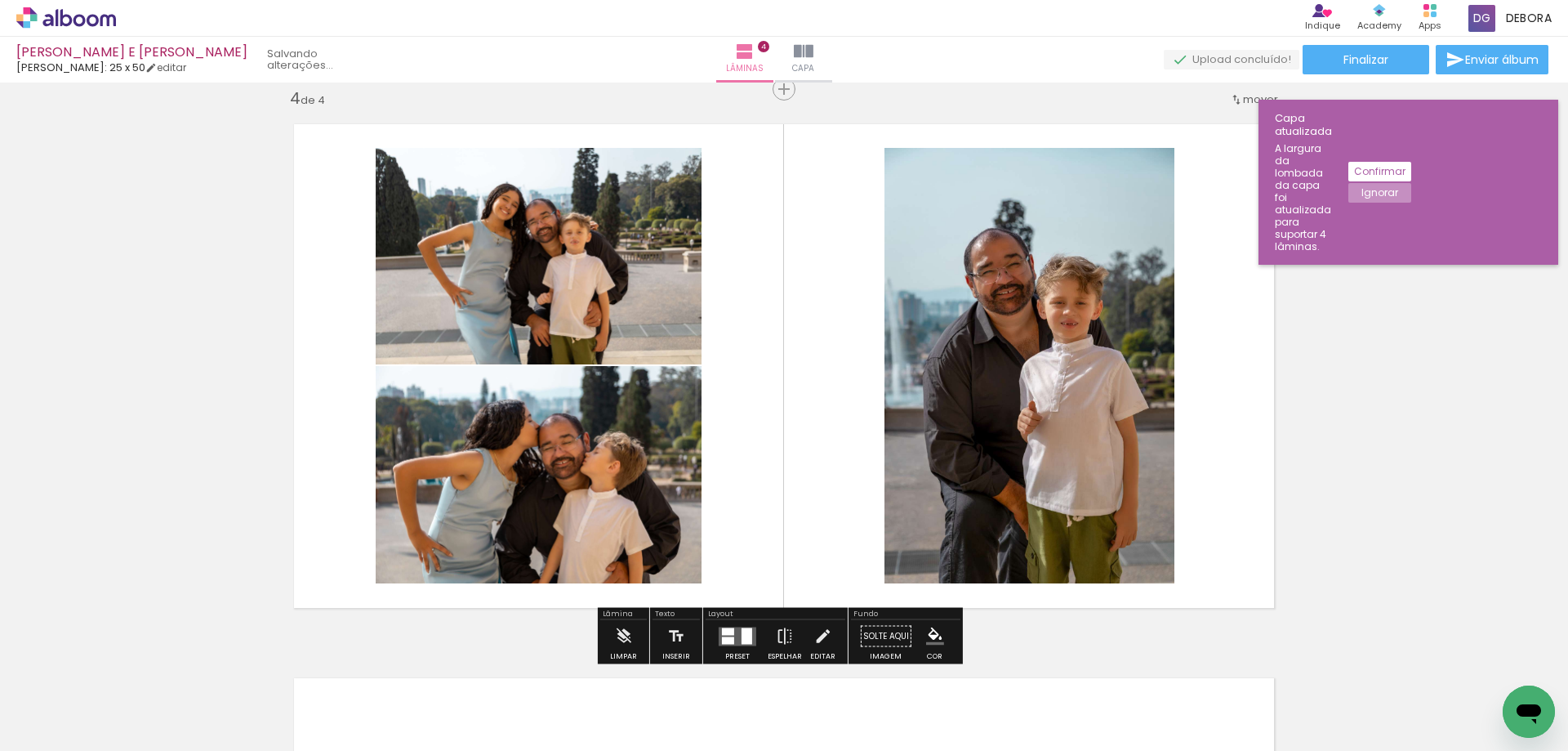
scroll to position [0, 2321]
click at [743, 630] on div at bounding box center [747, 636] width 11 height 17
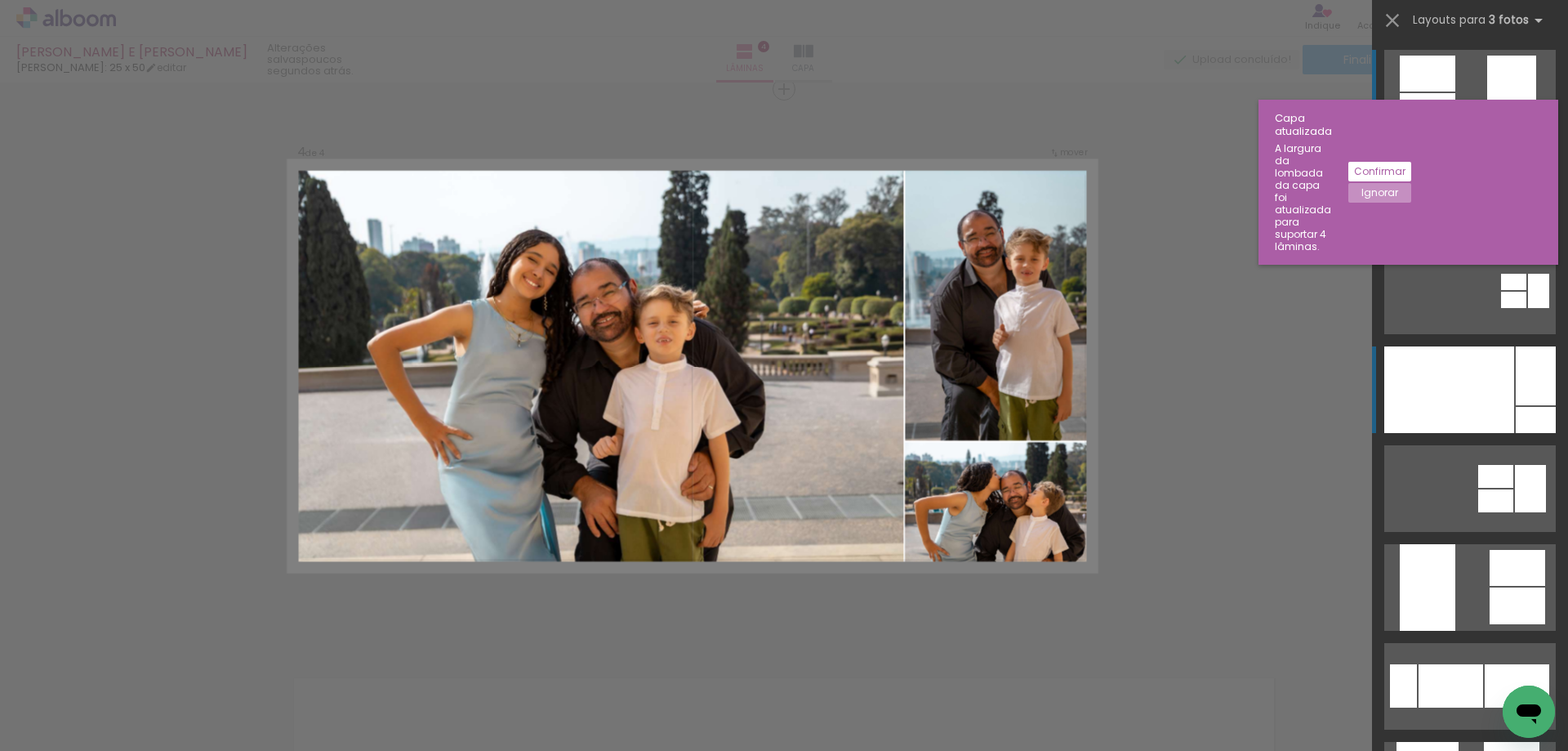
click at [1455, 402] on div at bounding box center [1449, 389] width 130 height 87
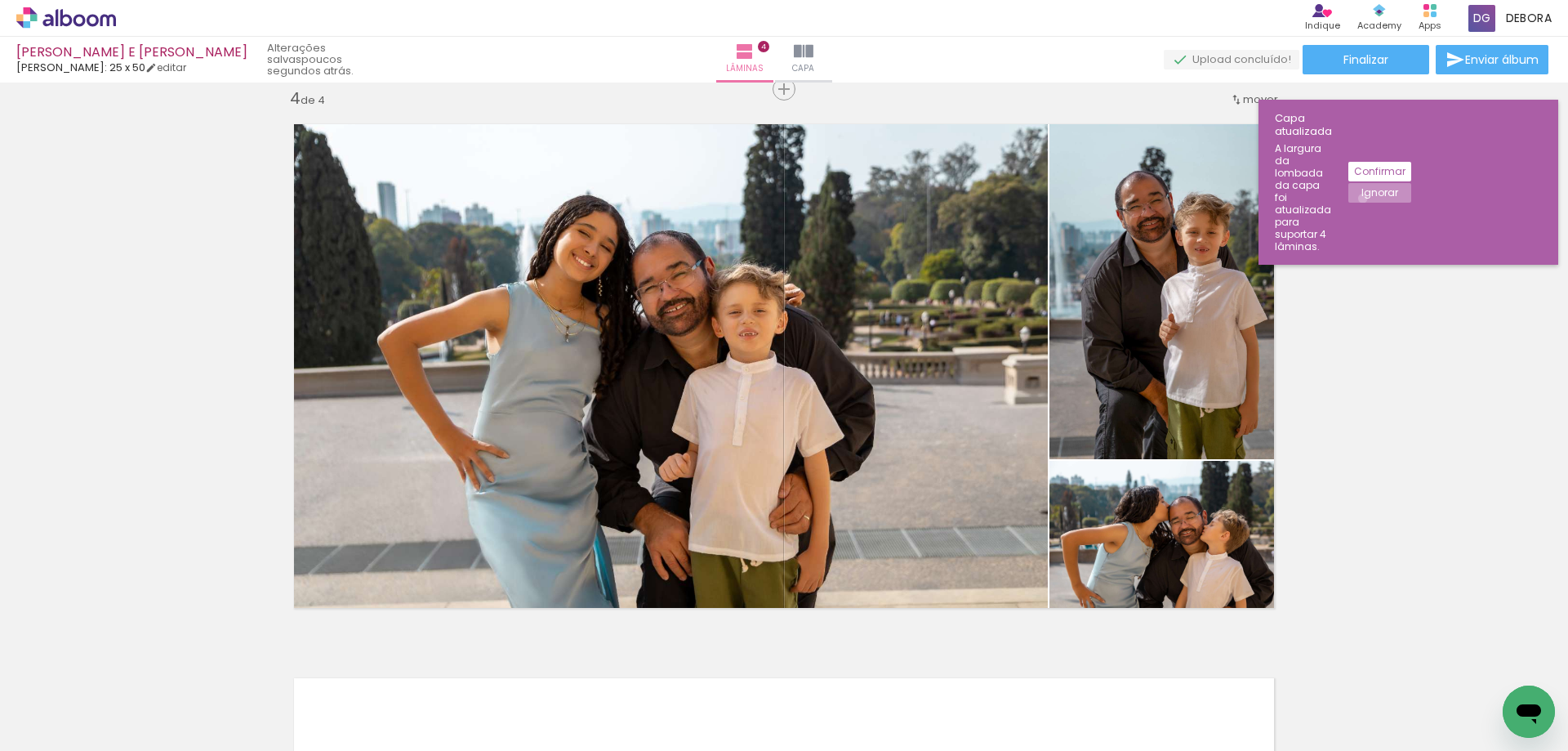
click at [0, 0] on slot "Ignorar" at bounding box center [0, 0] width 0 height 0
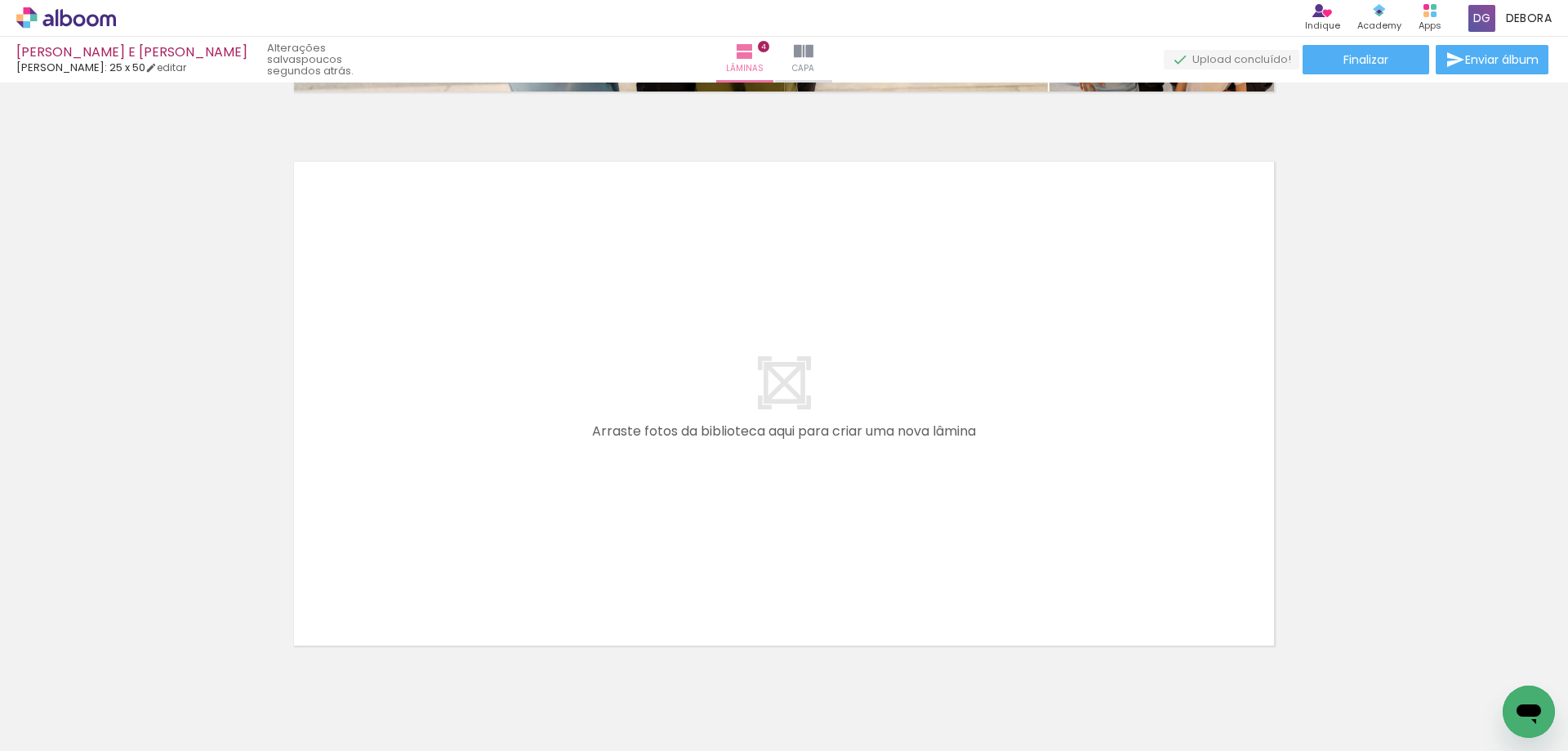
scroll to position [2198, 0]
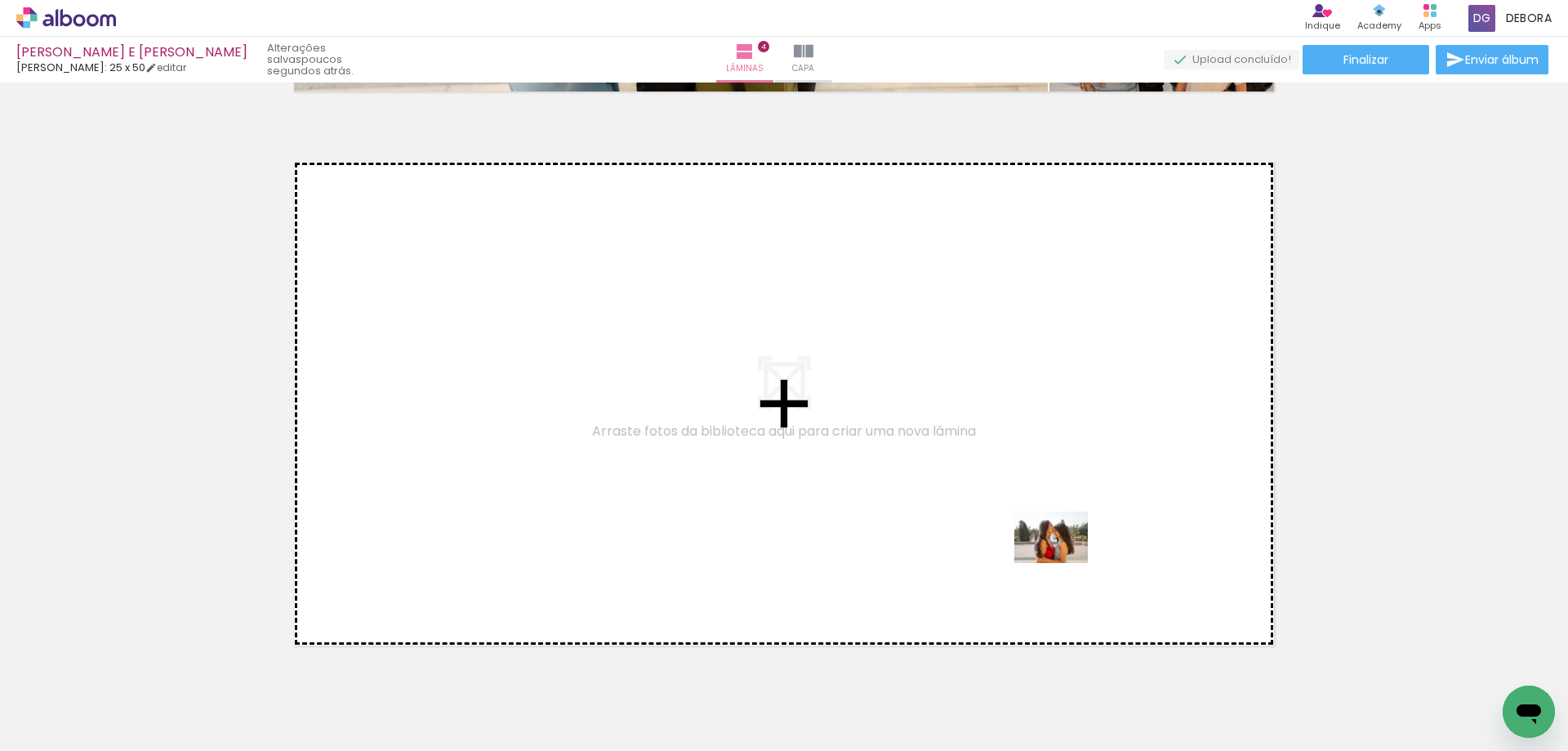
drag, startPoint x: 1061, startPoint y: 717, endPoint x: 964, endPoint y: 489, distance: 247.8
click at [964, 489] on quentale-workspace at bounding box center [784, 375] width 1568 height 751
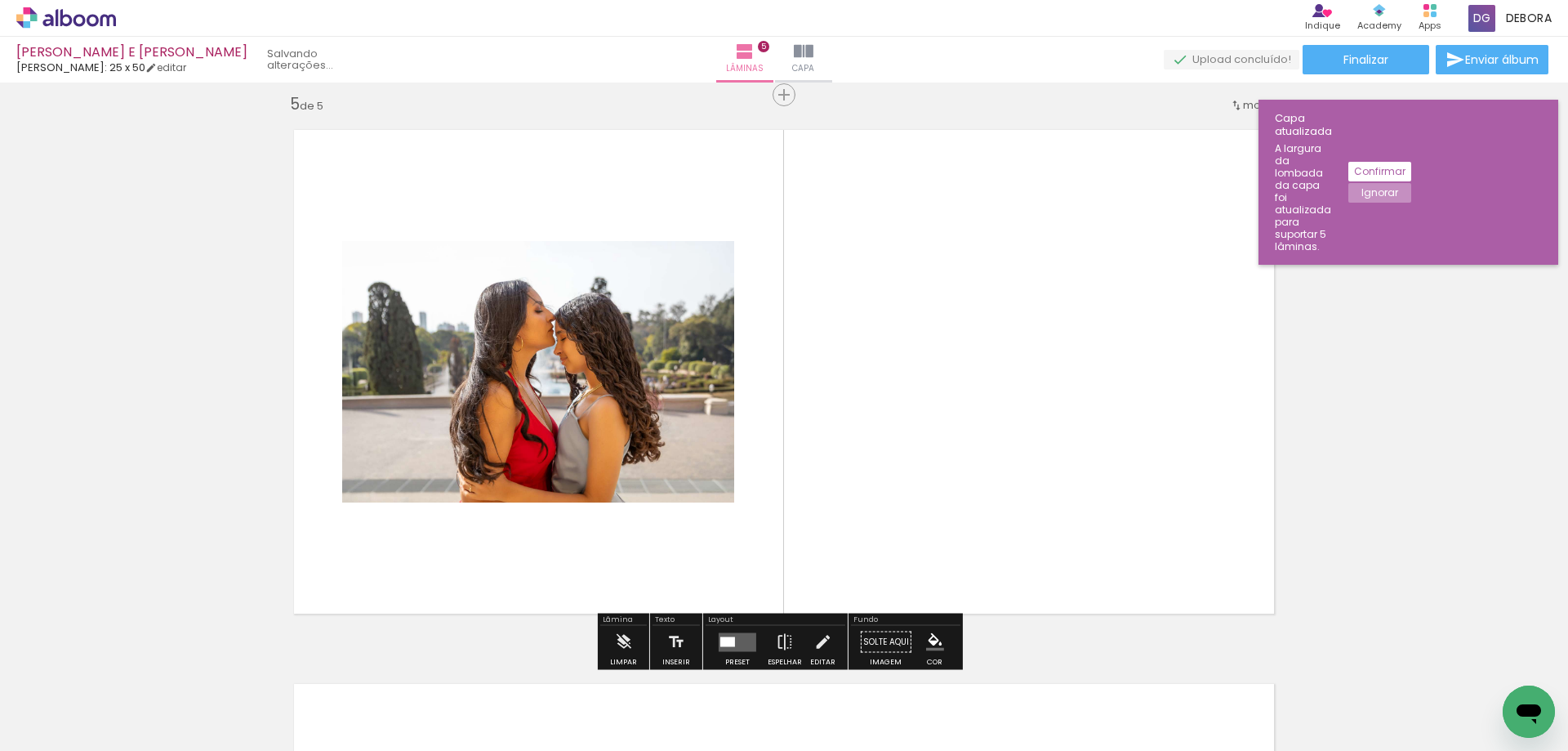
scroll to position [2236, 0]
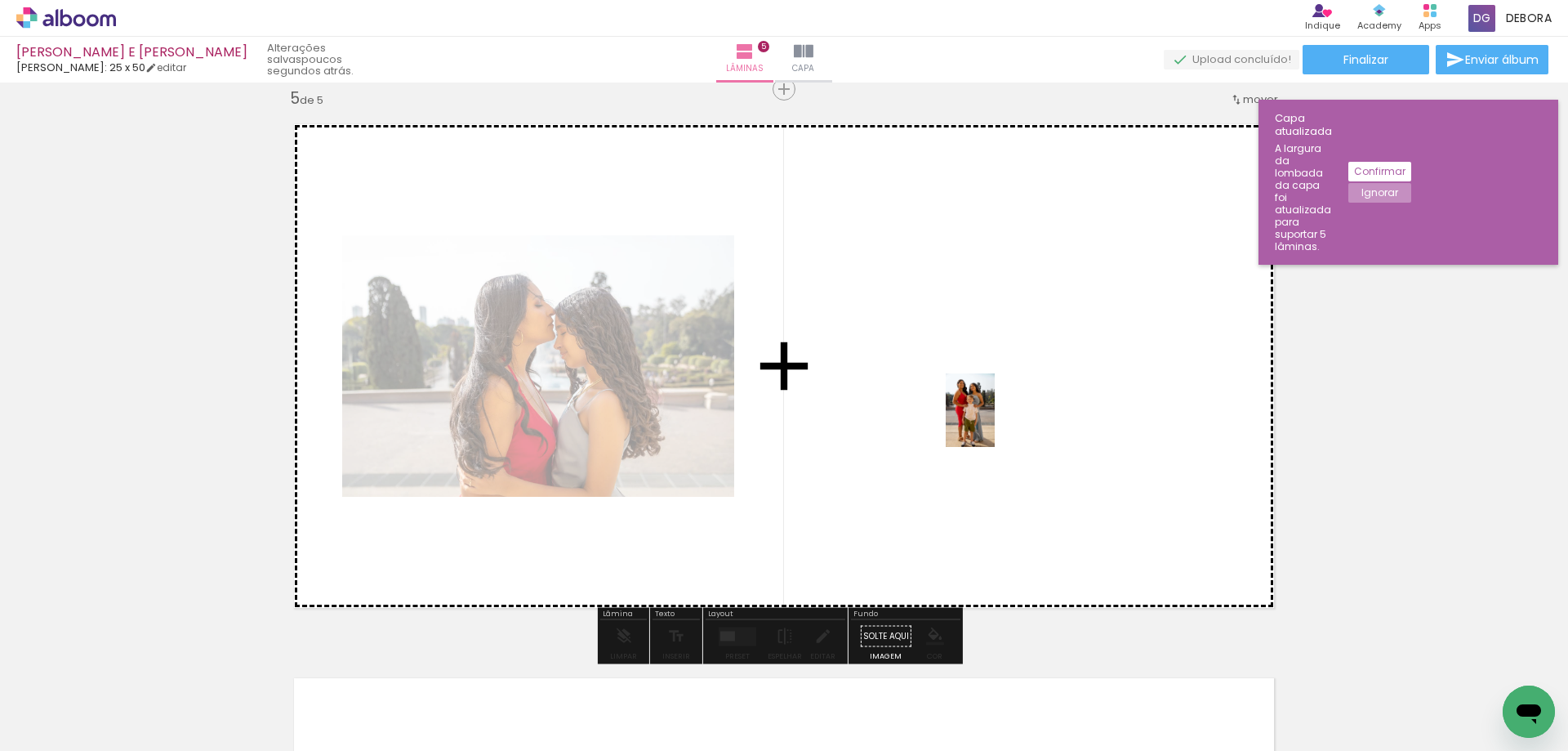
drag, startPoint x: 1138, startPoint y: 696, endPoint x: 1022, endPoint y: 421, distance: 298.5
click at [992, 421] on quentale-workspace at bounding box center [784, 375] width 1568 height 751
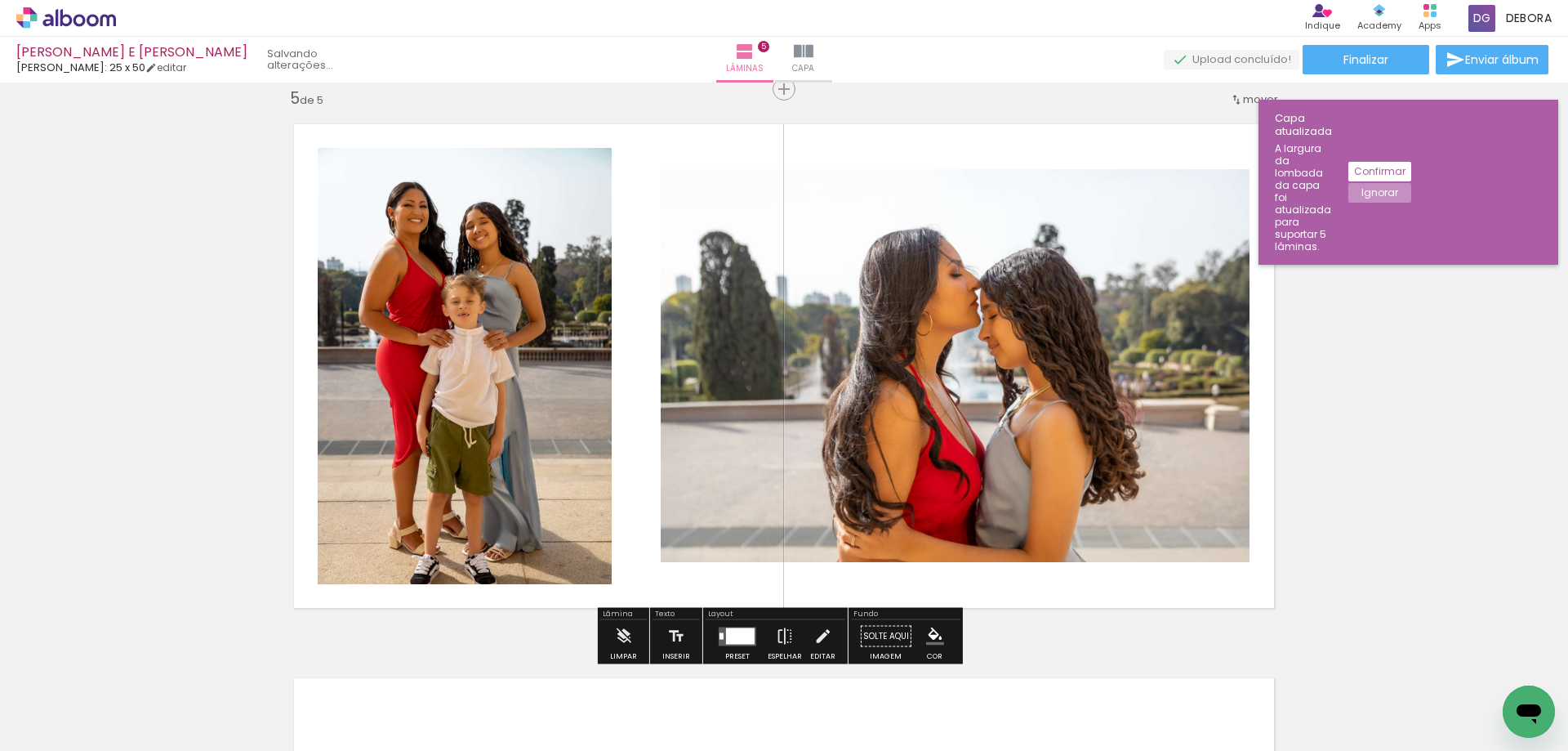
scroll to position [0, 2138]
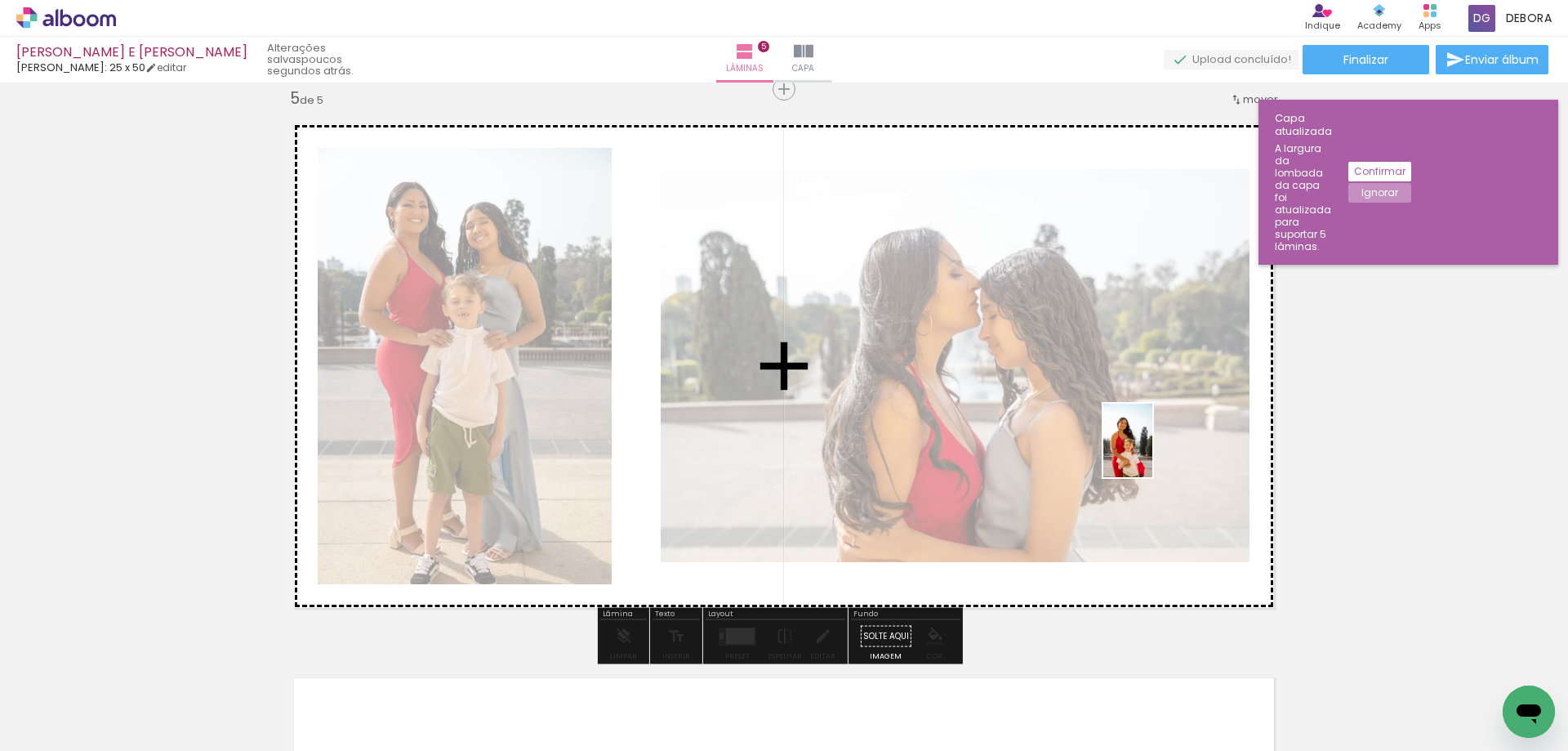
drag, startPoint x: 1230, startPoint y: 705, endPoint x: 980, endPoint y: 393, distance: 399.8
click at [940, 384] on quentale-workspace at bounding box center [784, 375] width 1568 height 751
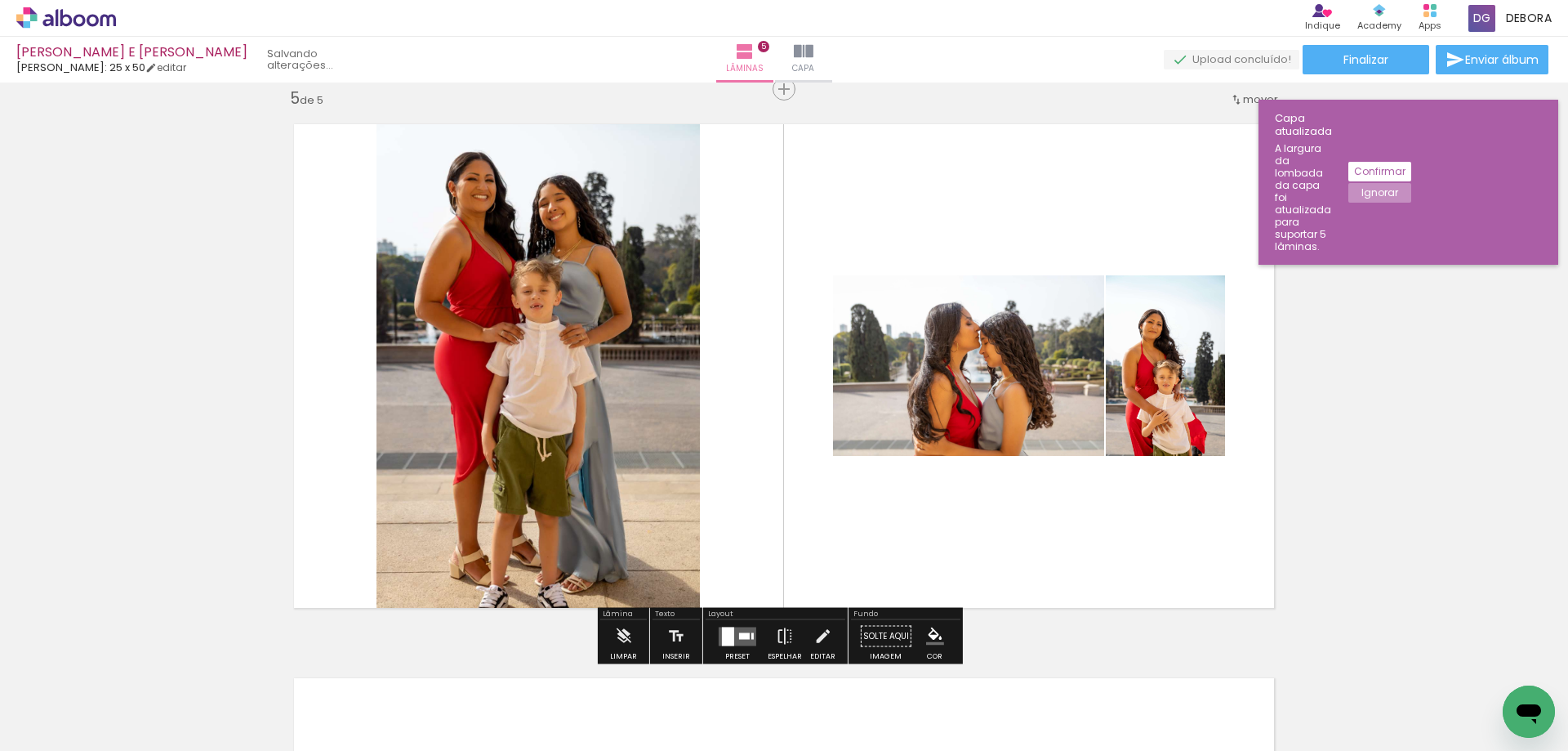
scroll to position [0, 2047]
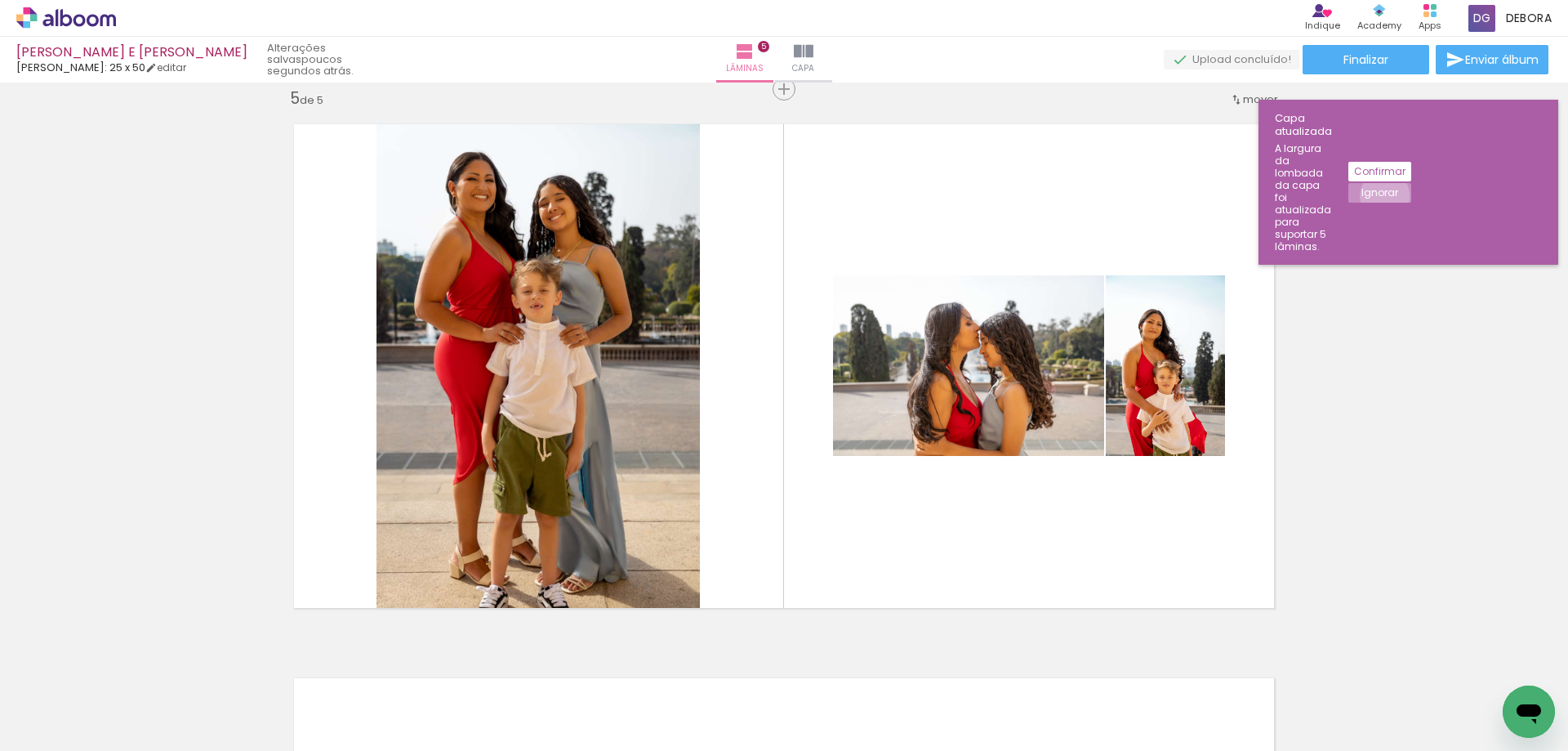
click at [0, 0] on slot "Ignorar" at bounding box center [0, 0] width 0 height 0
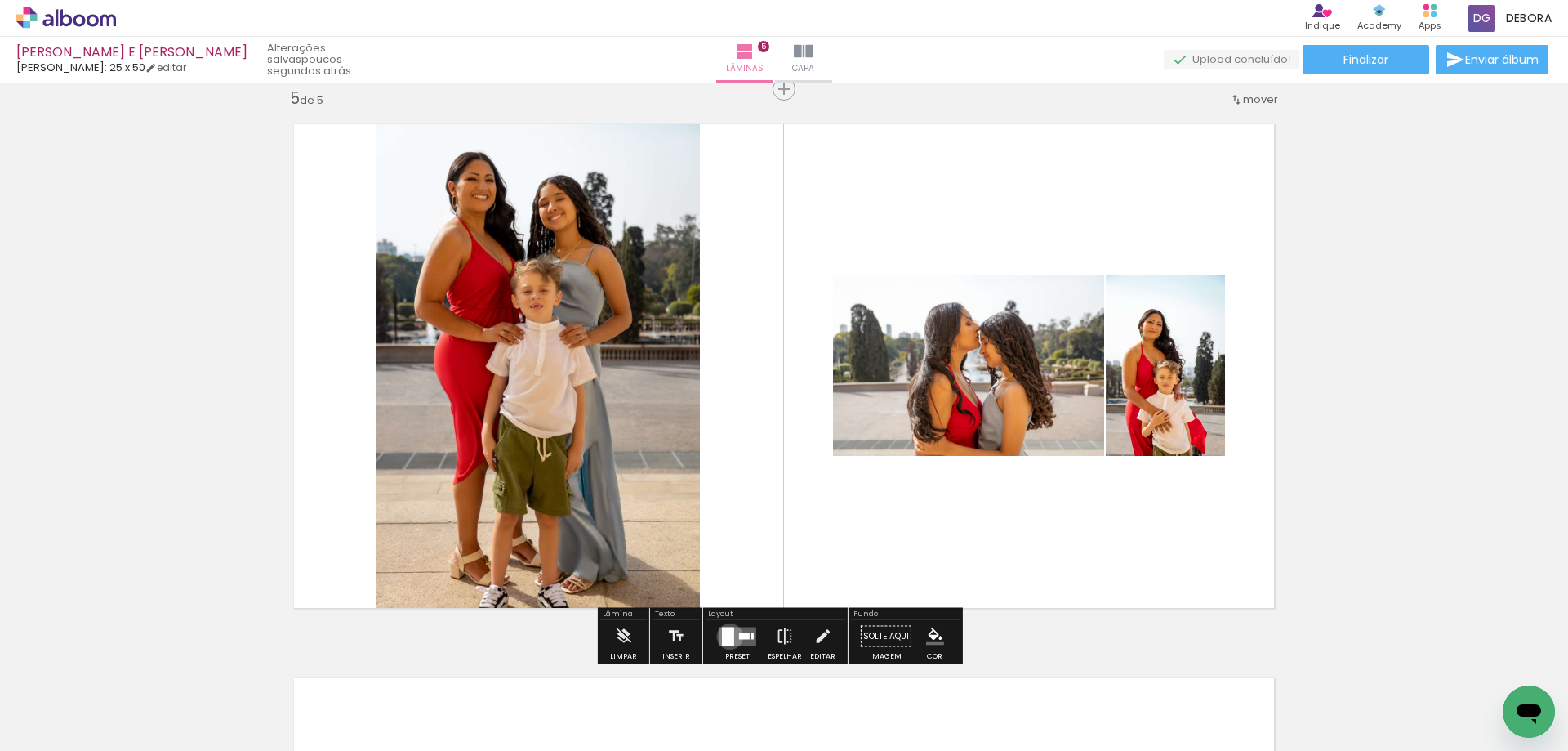
click at [727, 634] on div at bounding box center [728, 636] width 12 height 19
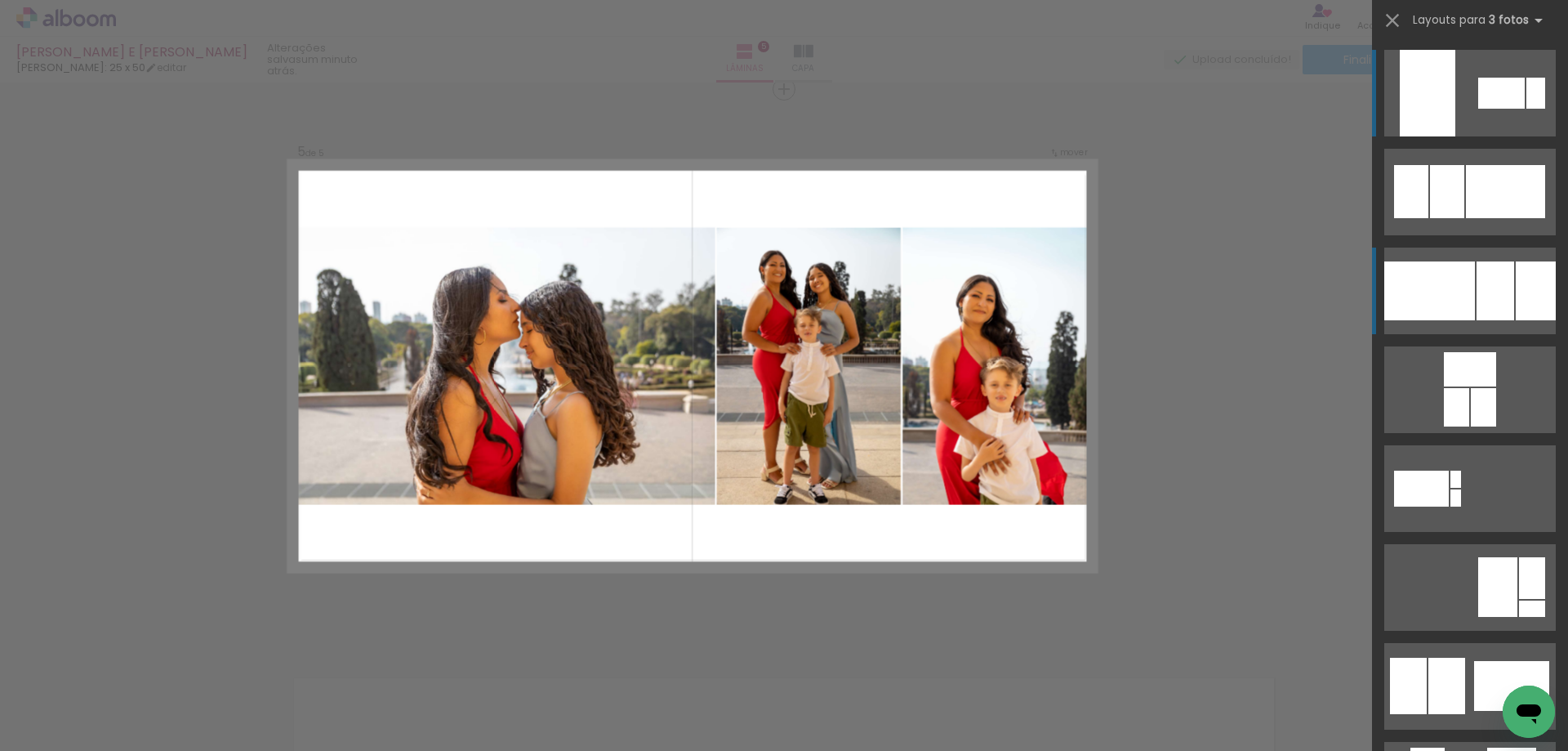
click at [1433, 305] on div at bounding box center [1430, 291] width 91 height 59
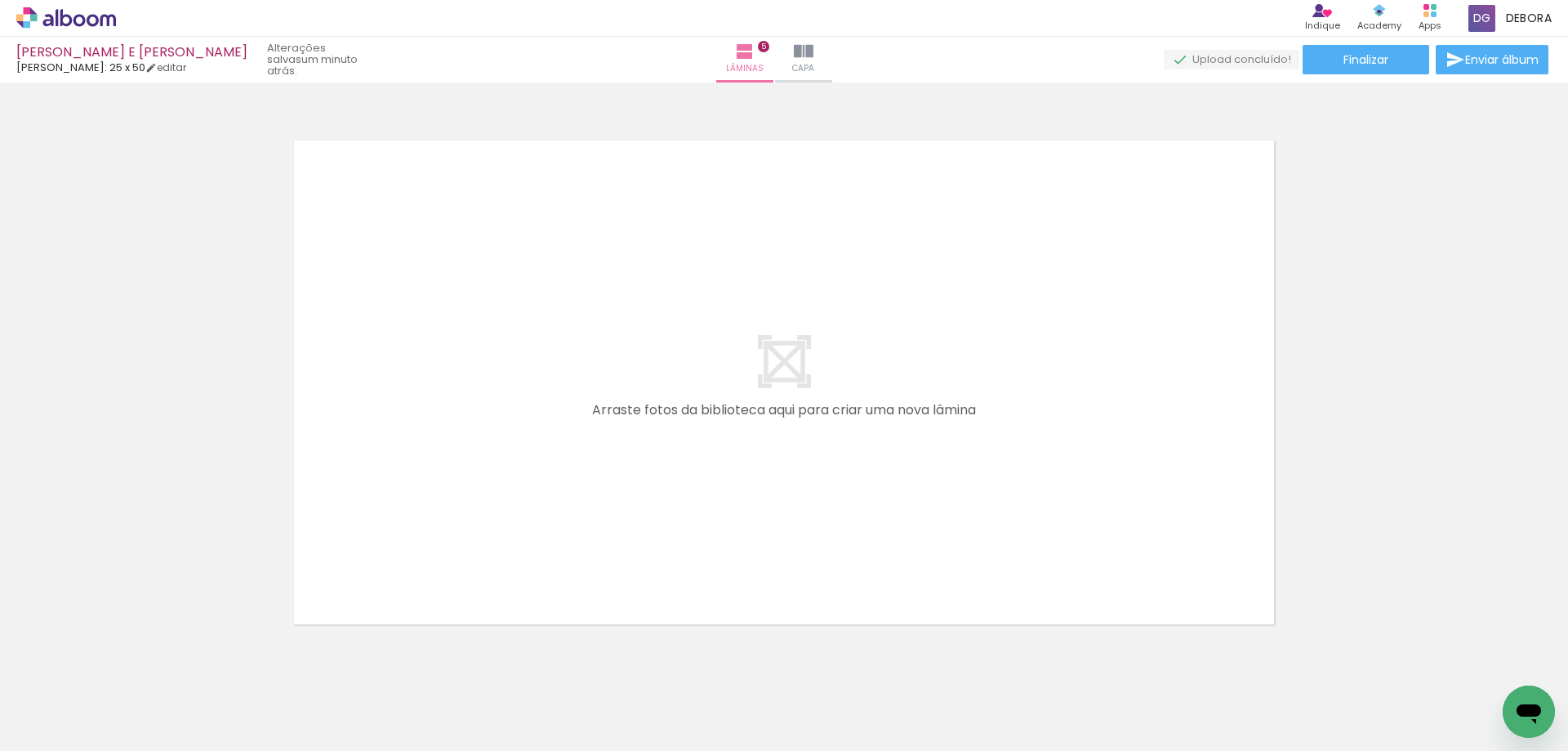
scroll to position [2787, 0]
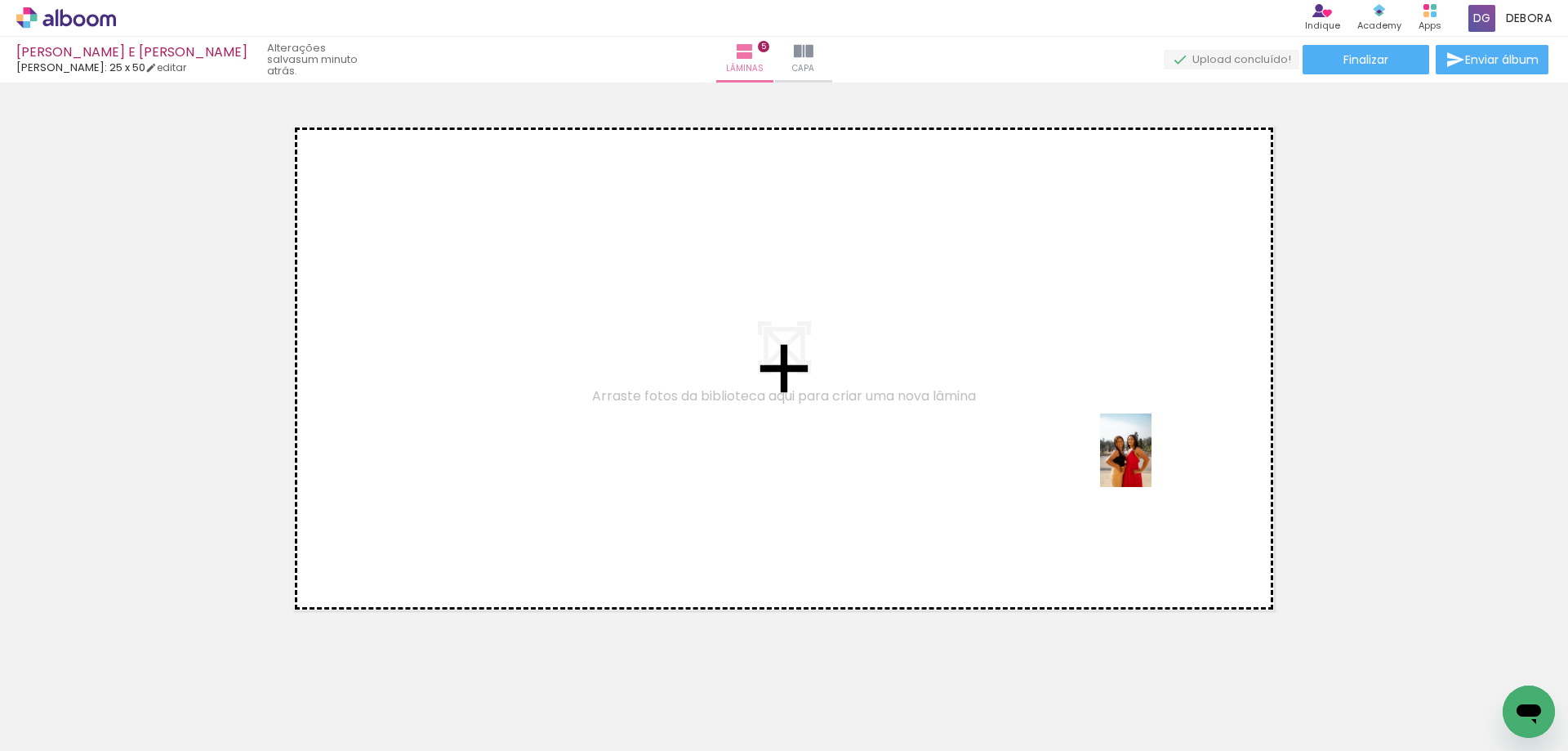
drag, startPoint x: 1309, startPoint y: 695, endPoint x: 1080, endPoint y: 425, distance: 354.0
click at [1041, 428] on quentale-workspace at bounding box center [784, 375] width 1568 height 751
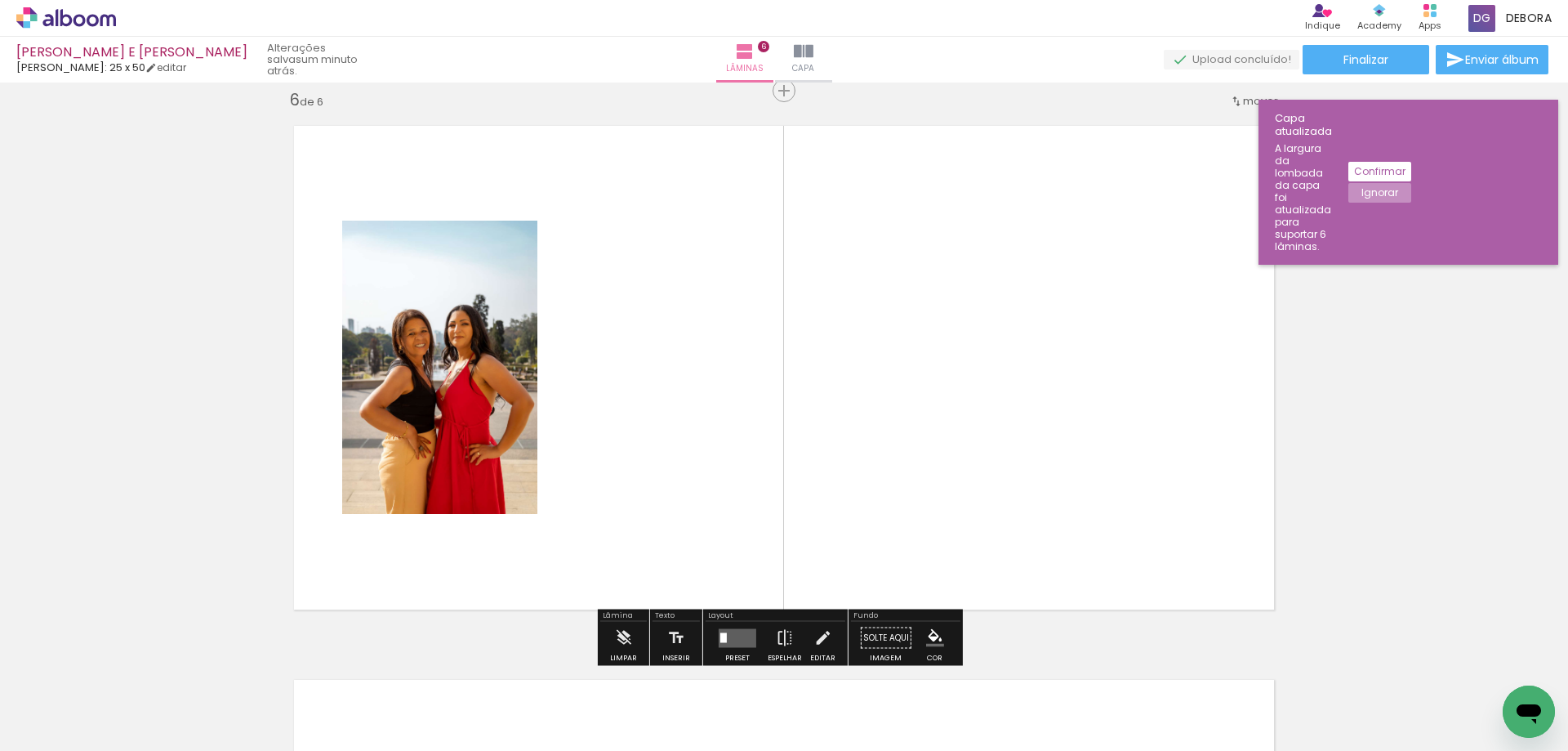
scroll to position [2790, 0]
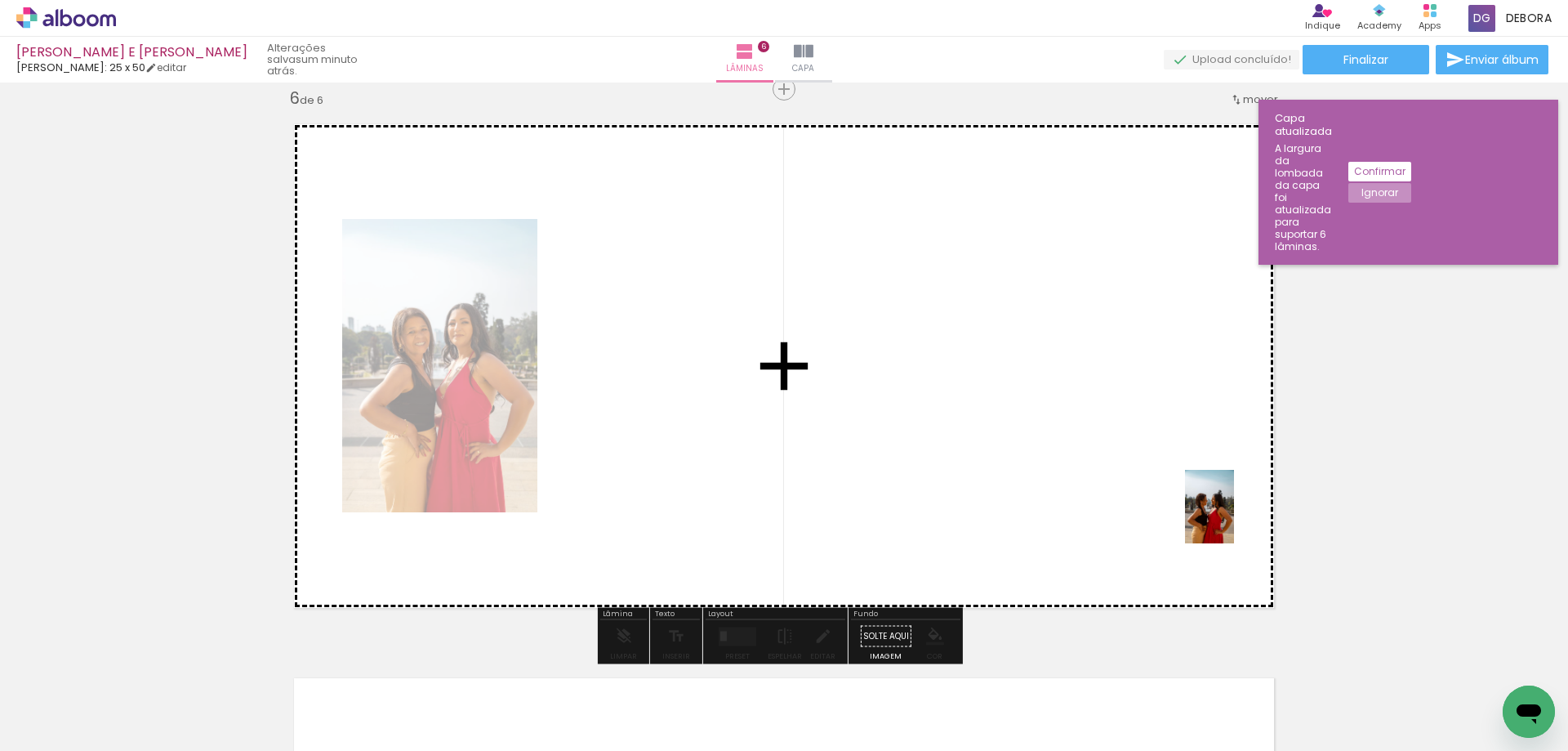
drag, startPoint x: 1406, startPoint y: 707, endPoint x: 1108, endPoint y: 529, distance: 347.1
click at [1046, 498] on quentale-workspace at bounding box center [784, 375] width 1568 height 751
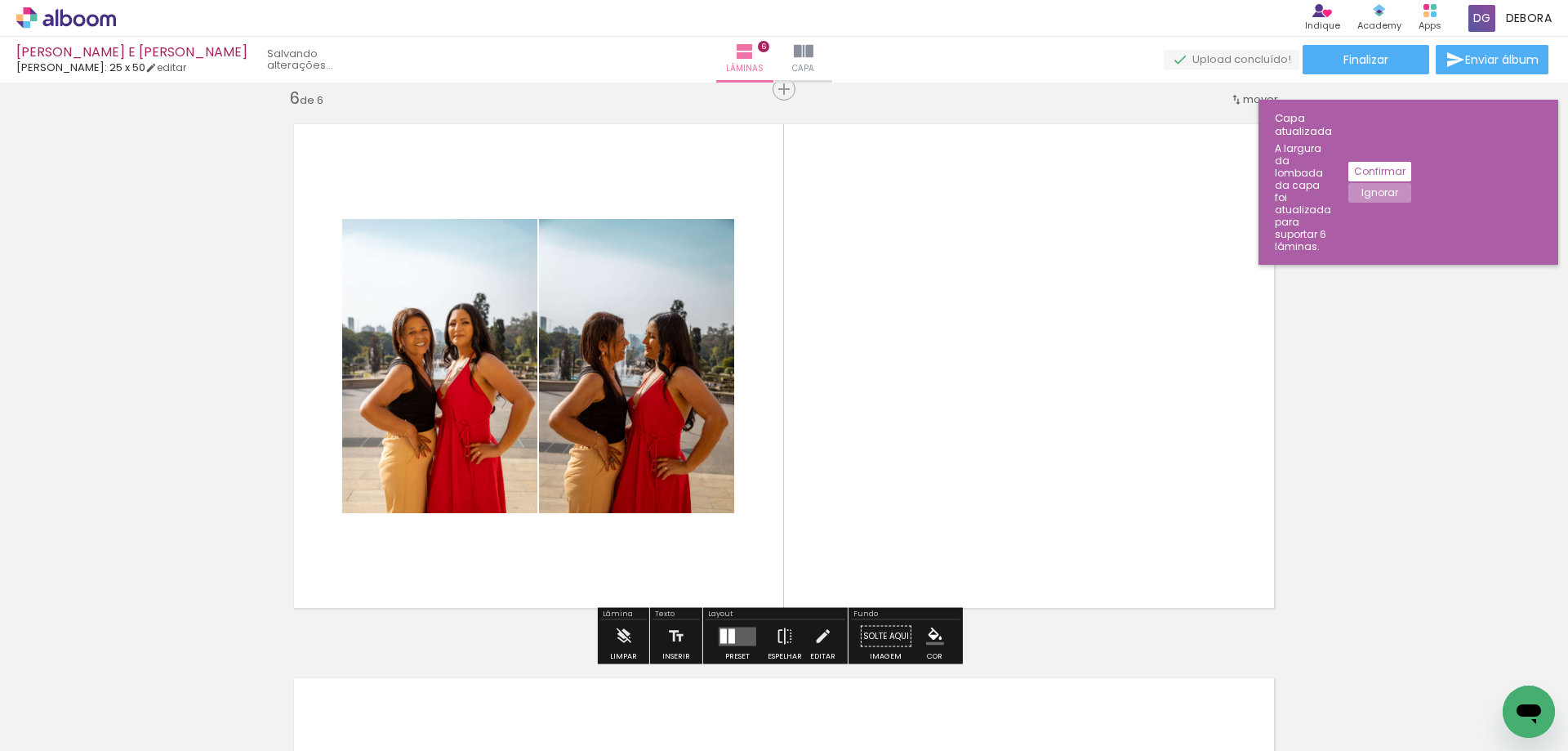
scroll to position [0, 1864]
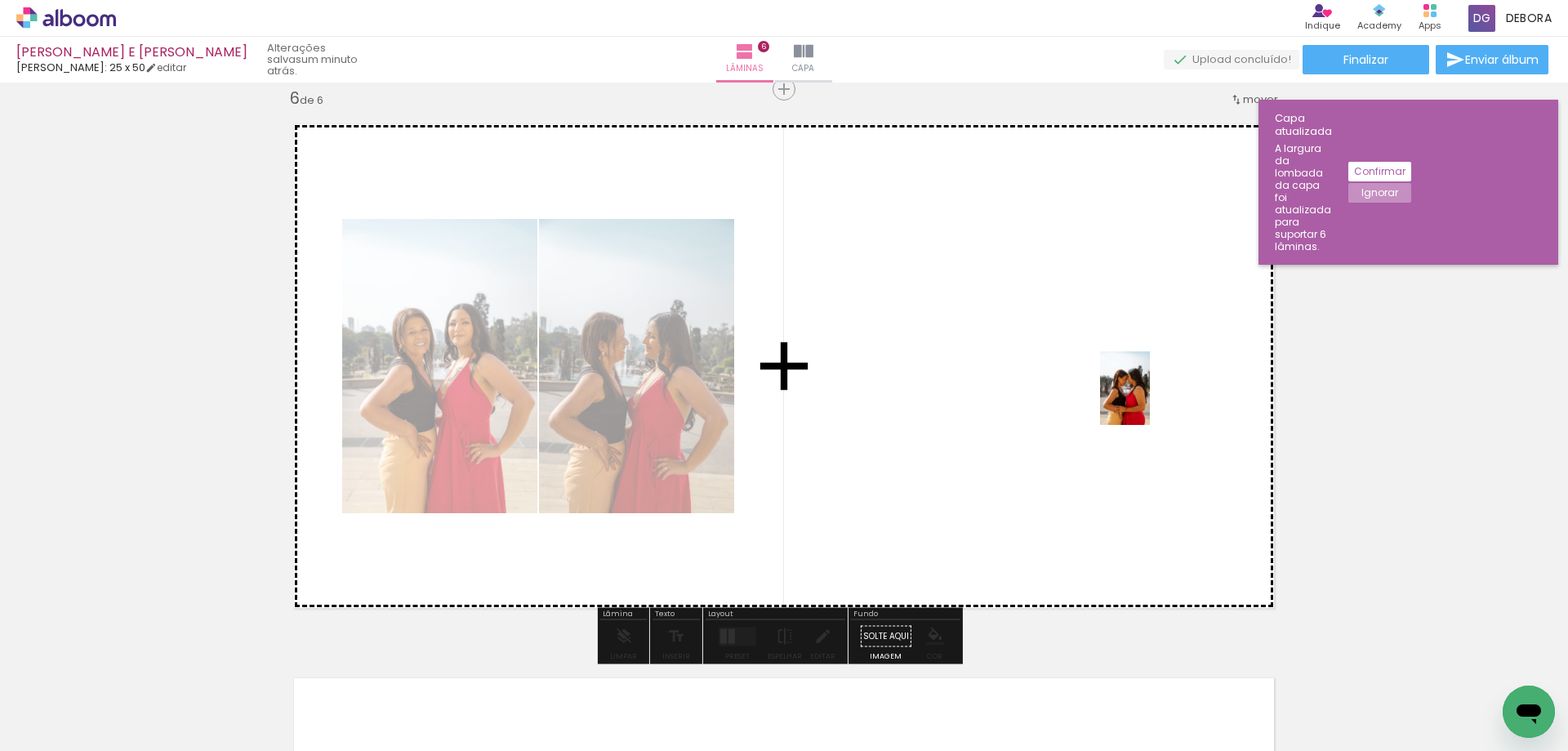
drag, startPoint x: 1499, startPoint y: 681, endPoint x: 1113, endPoint y: 396, distance: 479.8
click at [1071, 390] on quentale-workspace at bounding box center [784, 375] width 1568 height 751
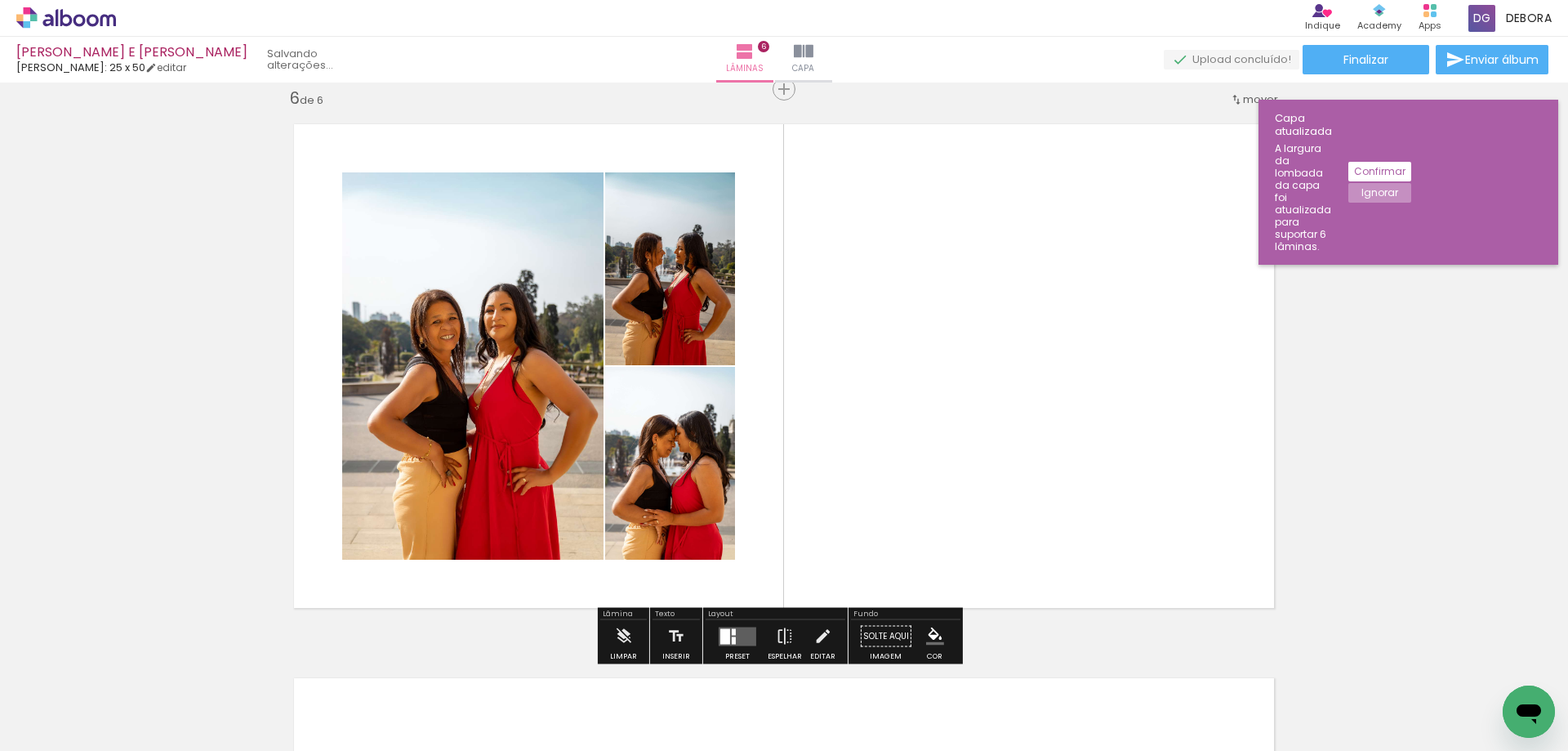
scroll to position [0, 1772]
drag, startPoint x: 745, startPoint y: 631, endPoint x: 755, endPoint y: 637, distance: 11.7
click at [746, 631] on quentale-layouter at bounding box center [737, 636] width 37 height 19
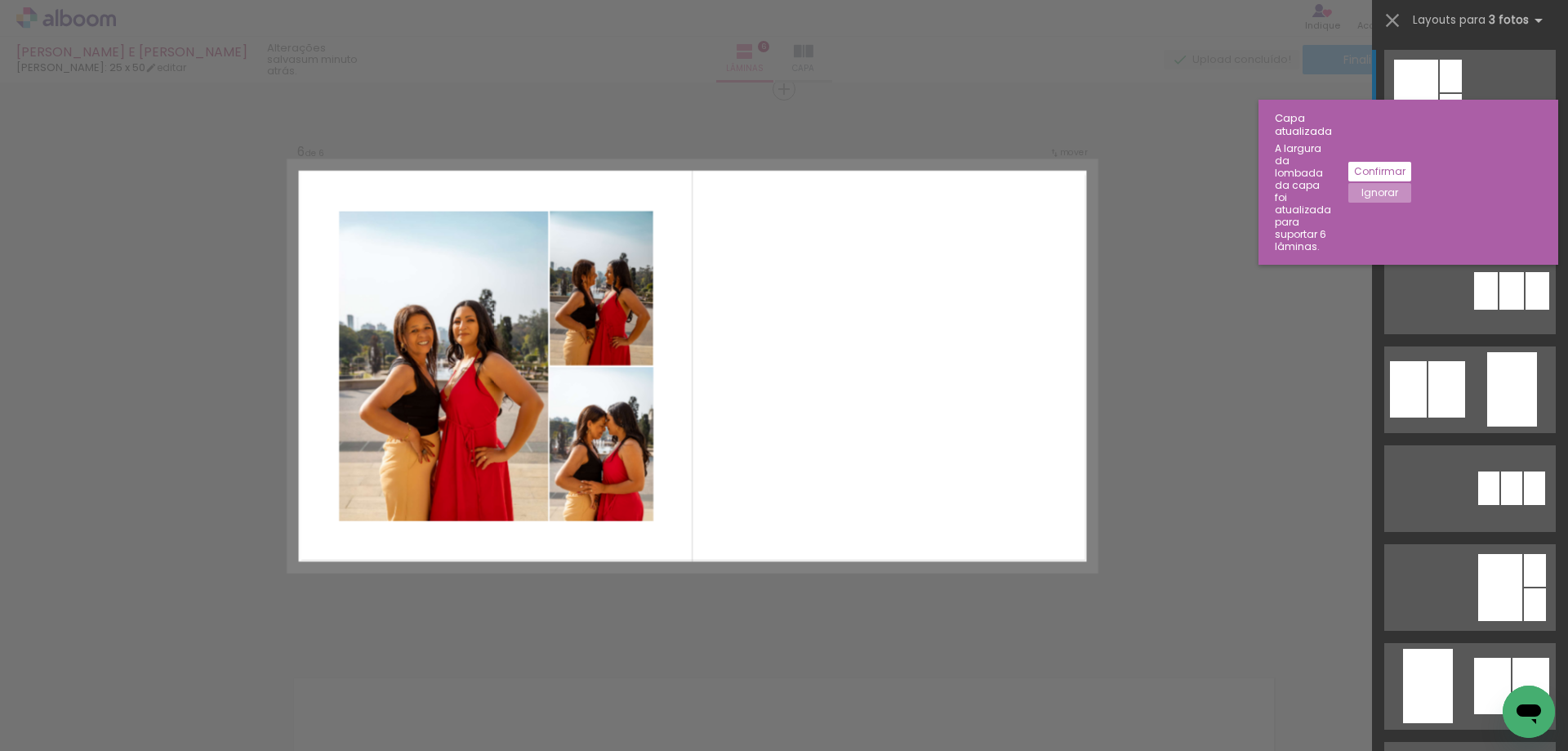
click at [0, 0] on slot "Ignorar" at bounding box center [0, 0] width 0 height 0
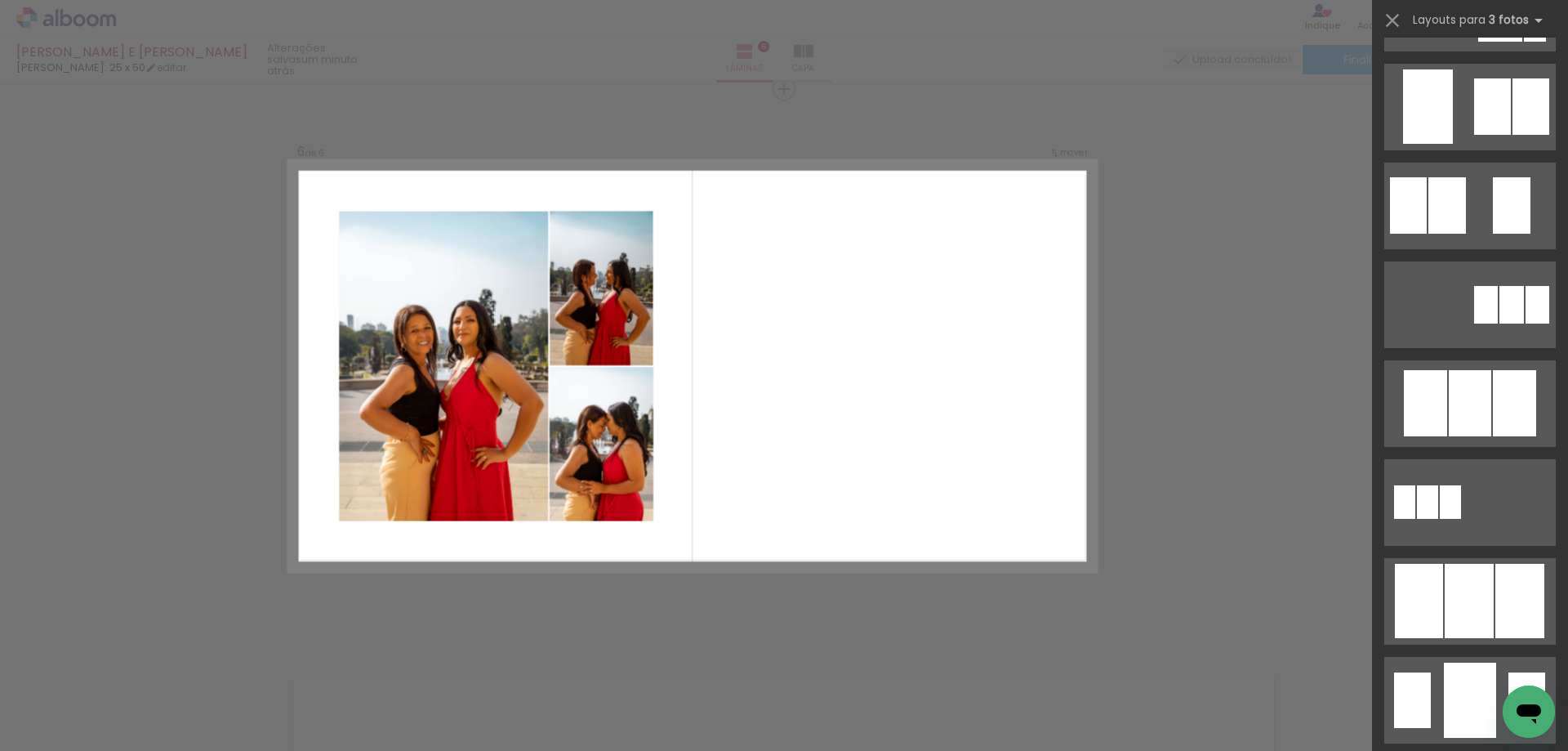
scroll to position [618, 0]
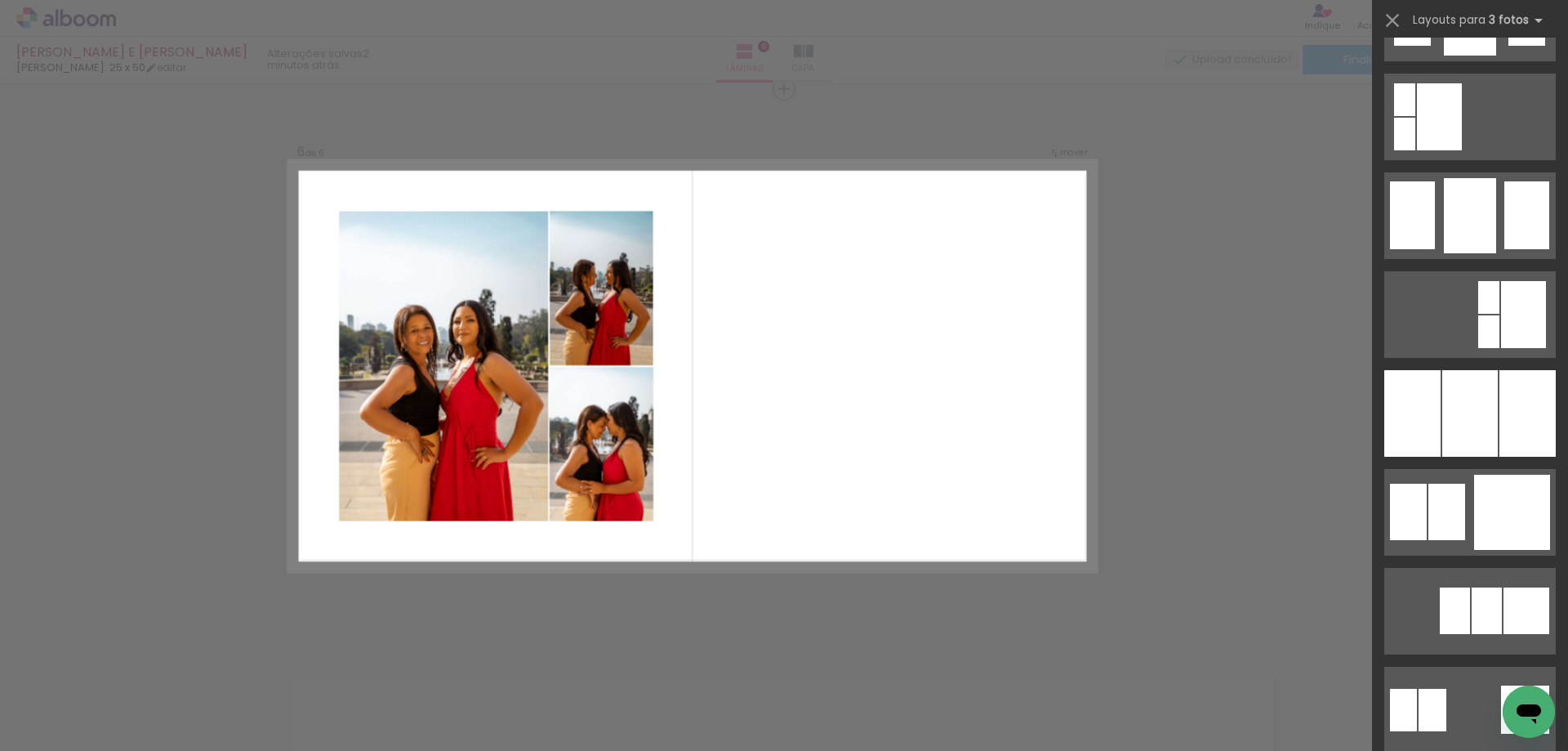
scroll to position [1300, 0]
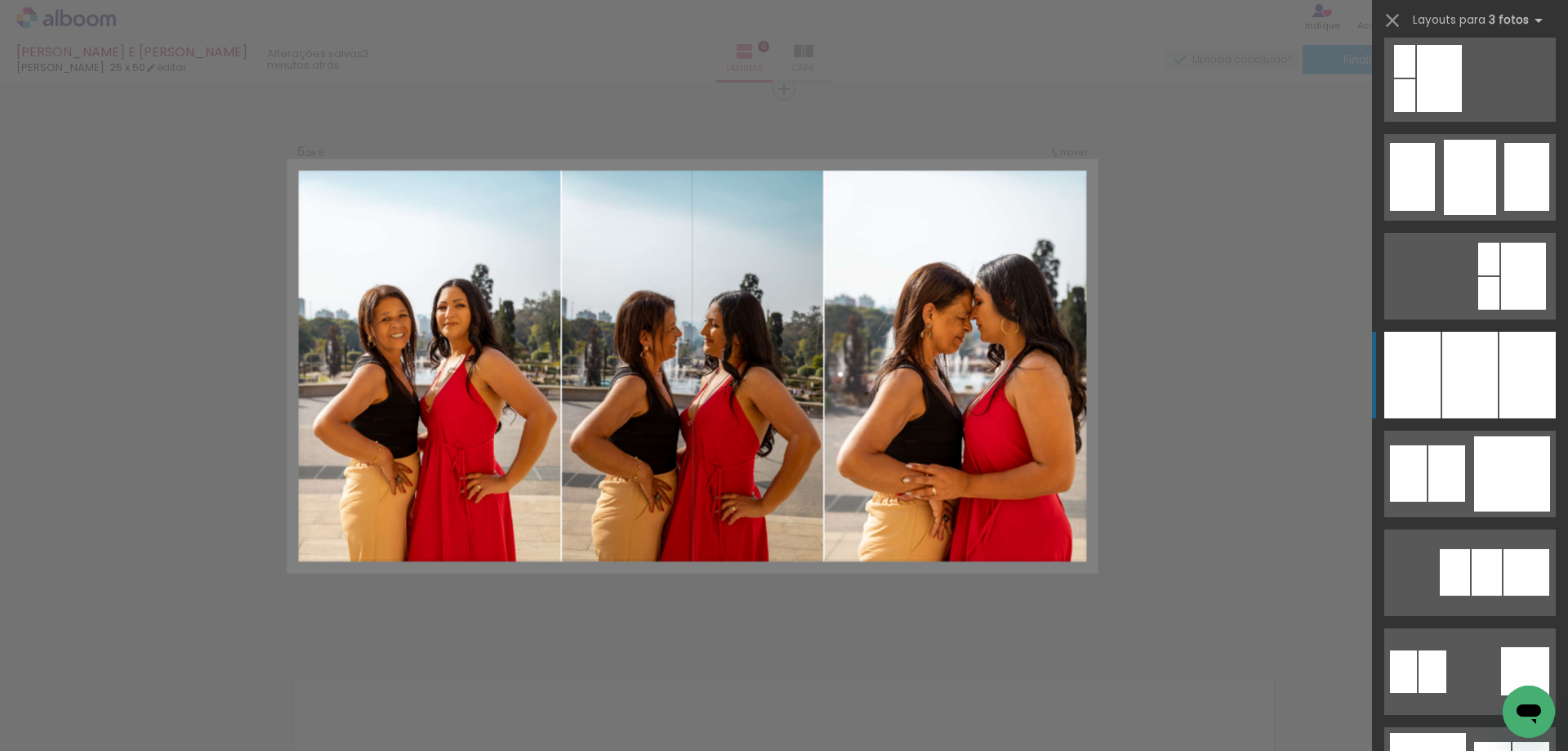
click at [1490, 385] on div at bounding box center [1469, 375] width 55 height 87
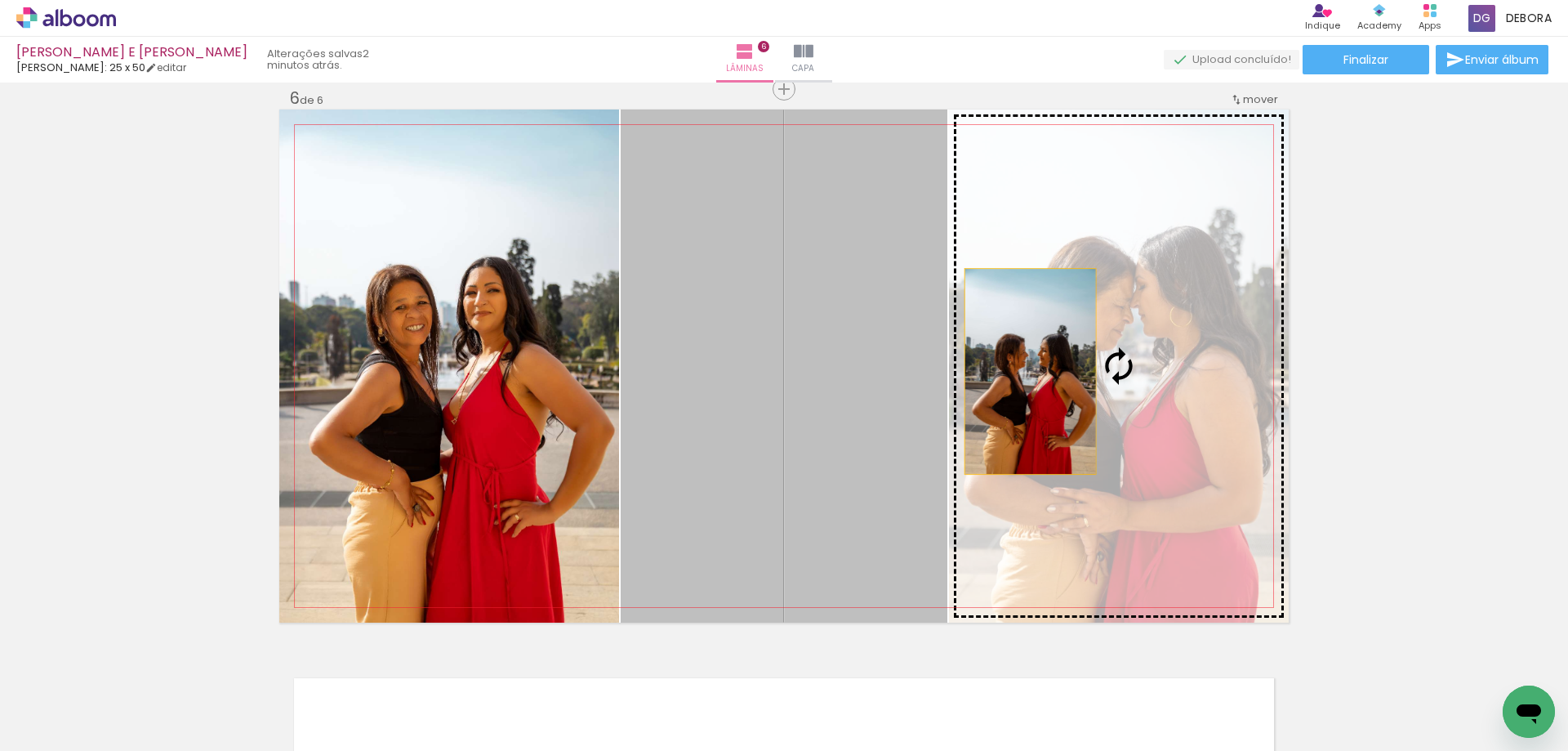
drag, startPoint x: 888, startPoint y: 375, endPoint x: 1030, endPoint y: 370, distance: 142.1
click at [0, 0] on slot at bounding box center [0, 0] width 0 height 0
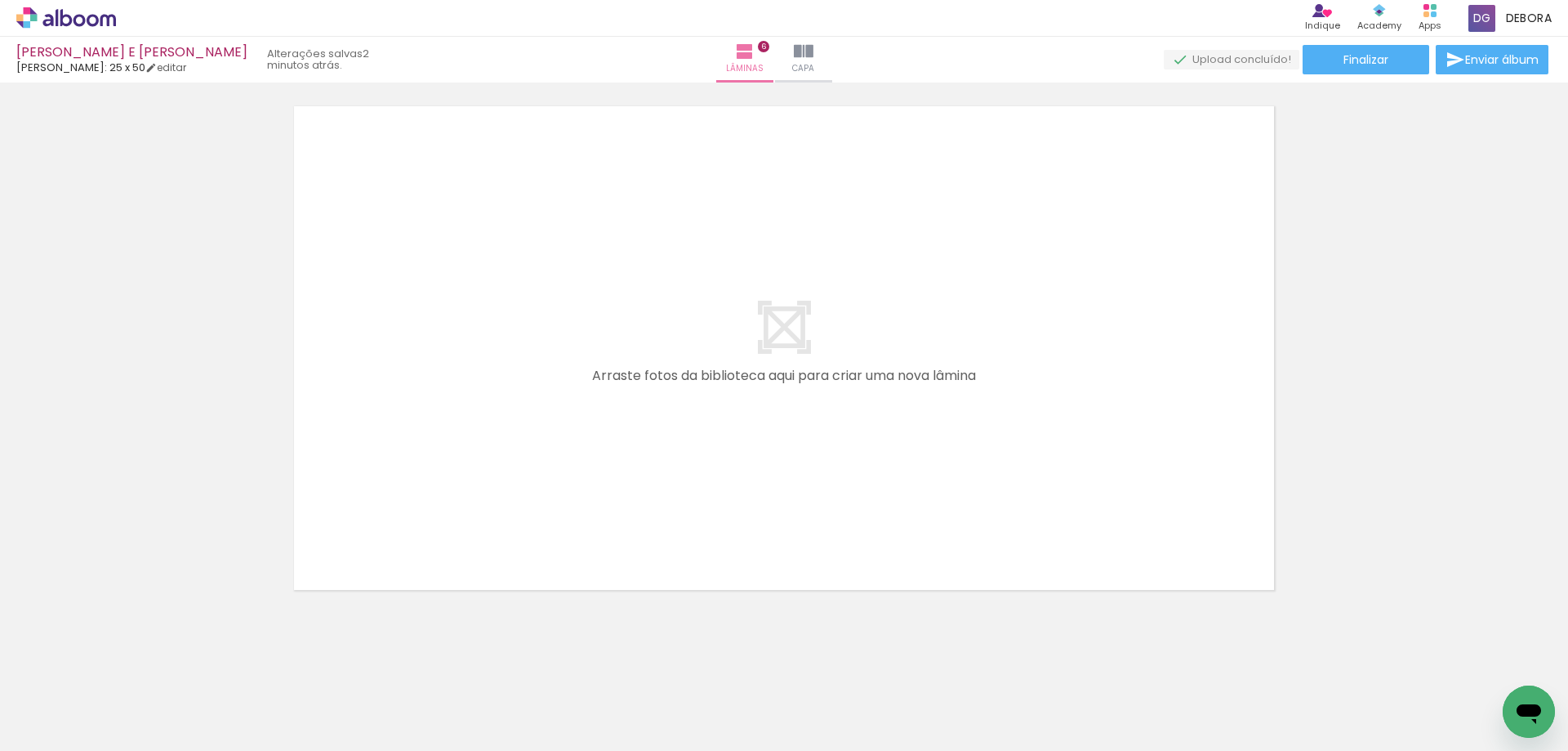
scroll to position [3358, 0]
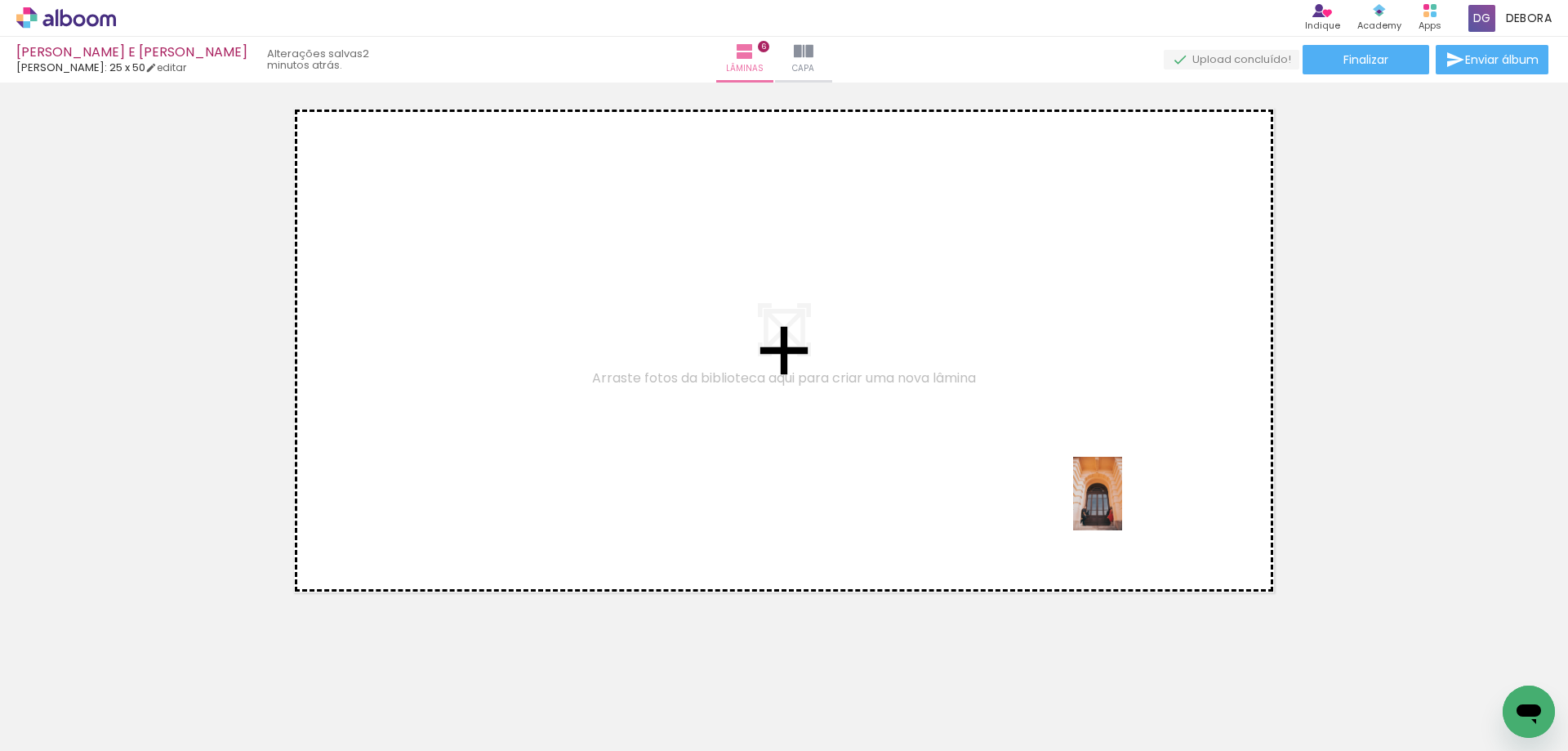
drag, startPoint x: 1138, startPoint y: 712, endPoint x: 1070, endPoint y: 402, distance: 317.4
click at [1053, 388] on quentale-workspace at bounding box center [784, 375] width 1568 height 751
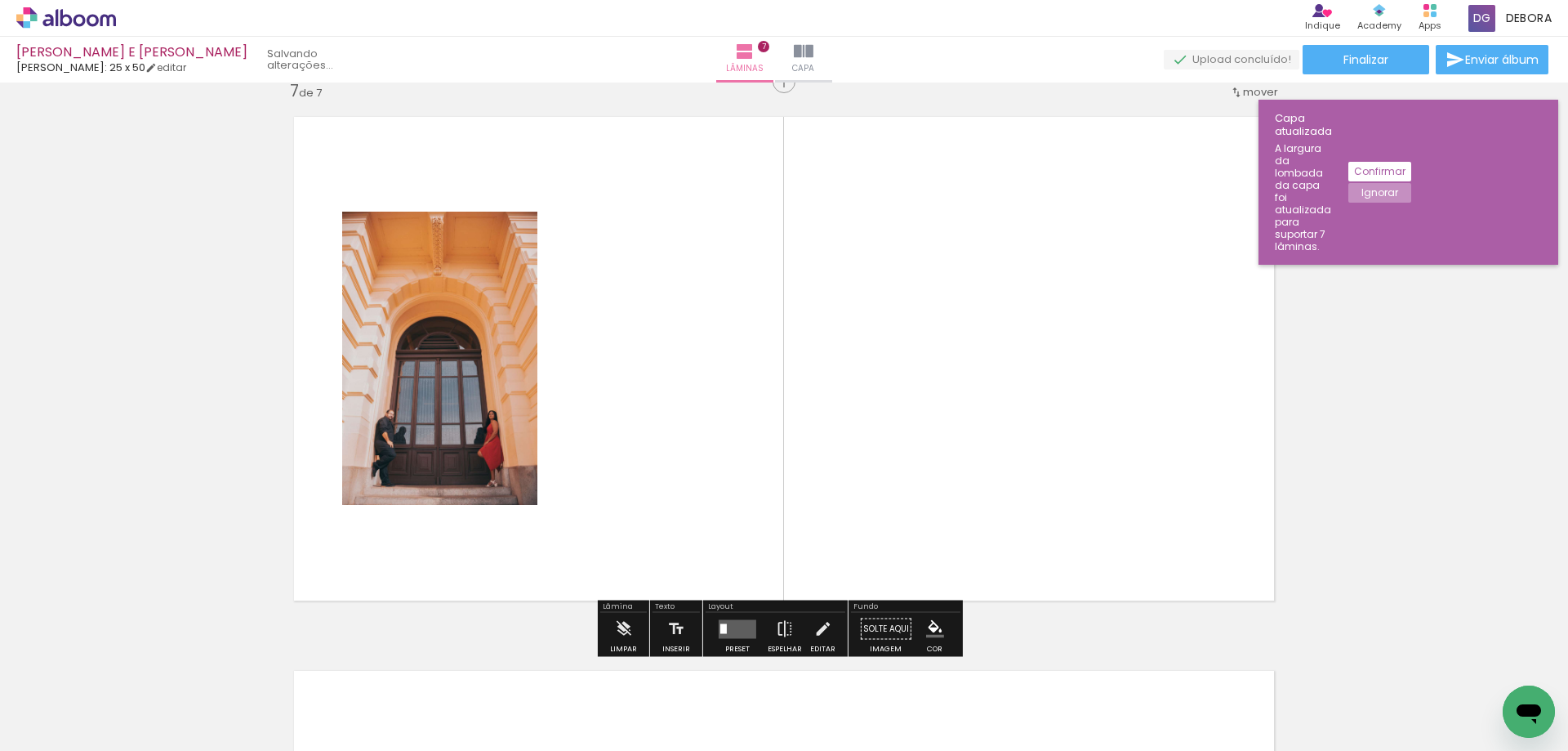
scroll to position [3343, 0]
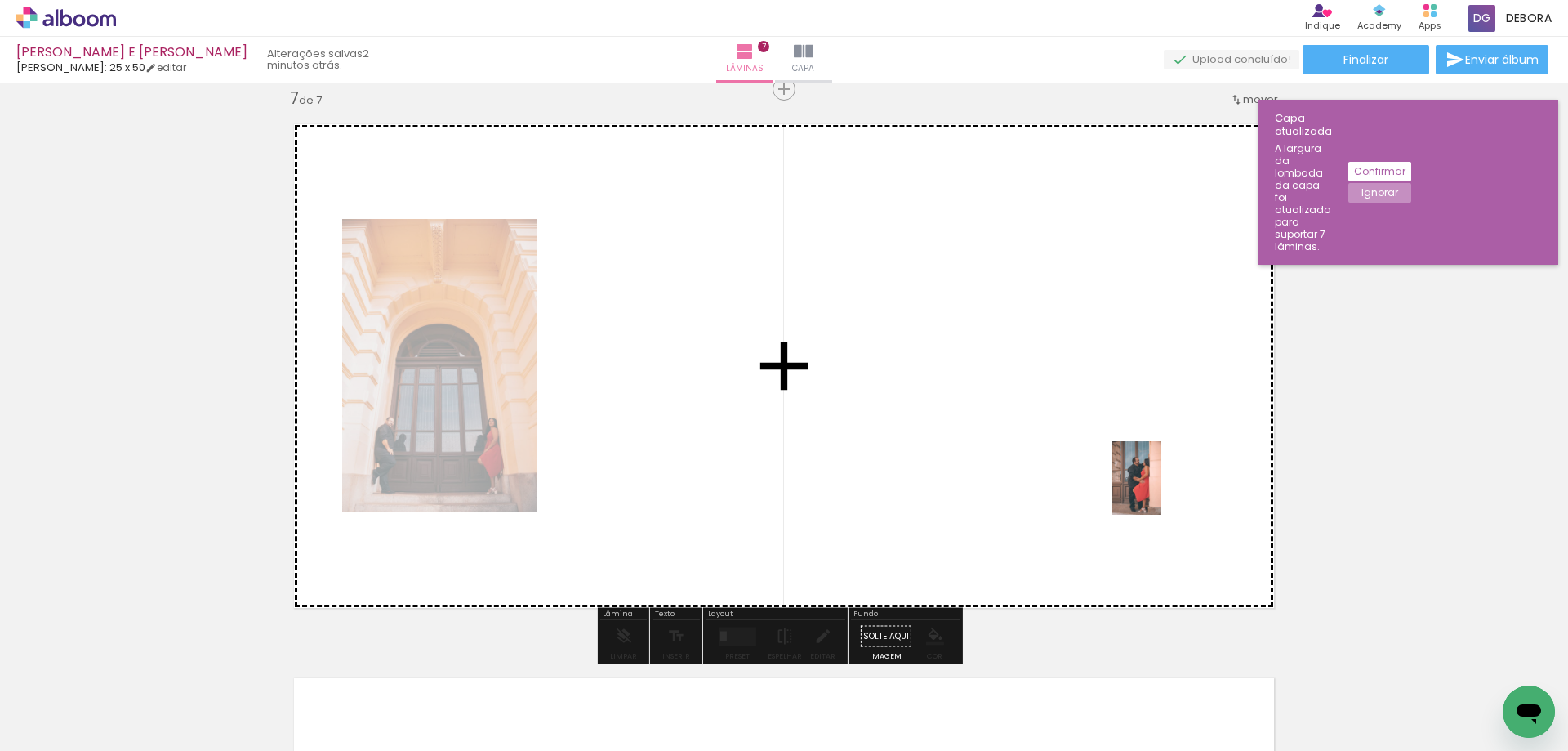
drag, startPoint x: 1234, startPoint y: 699, endPoint x: 1063, endPoint y: 407, distance: 338.4
click at [1033, 426] on quentale-workspace at bounding box center [784, 375] width 1568 height 751
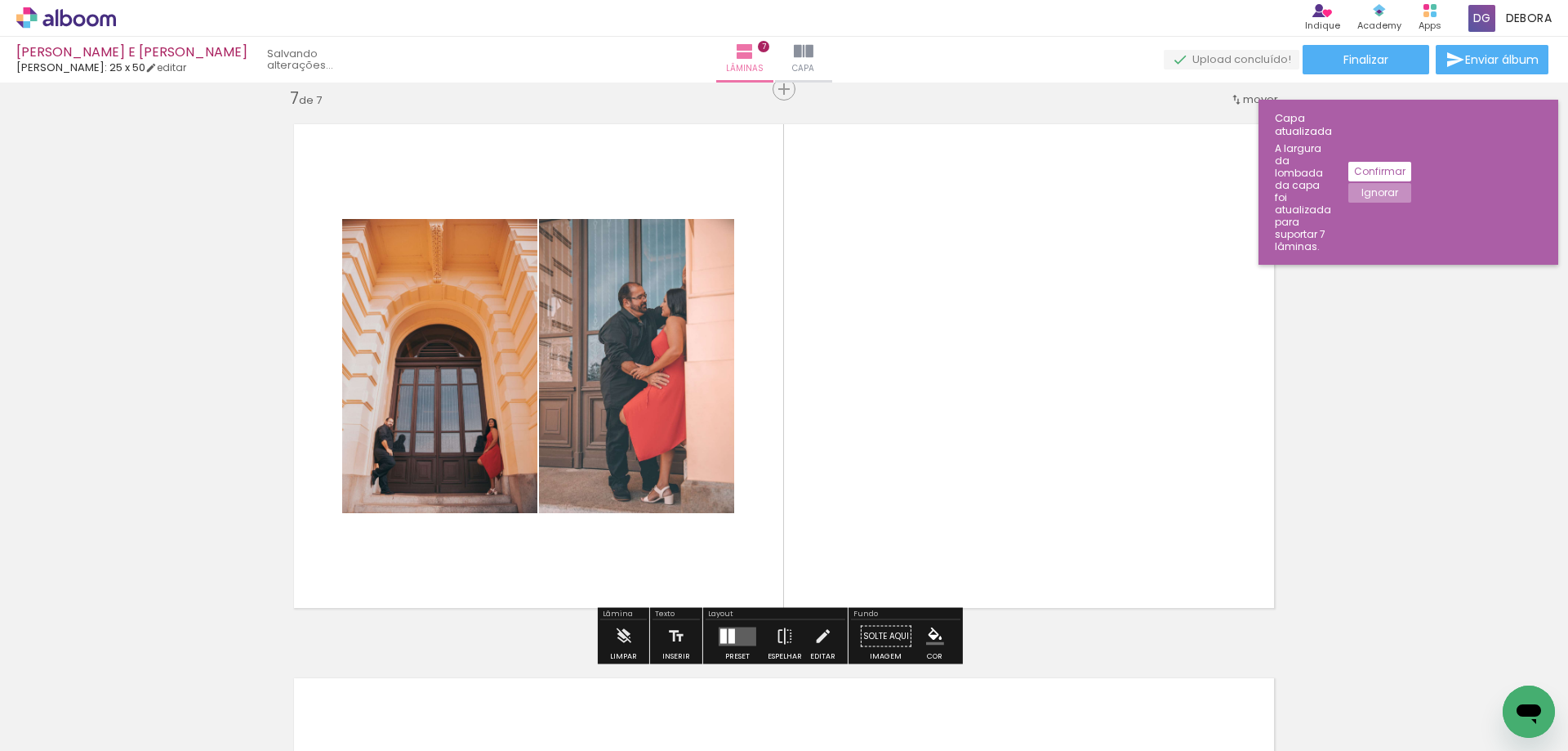
scroll to position [0, 1590]
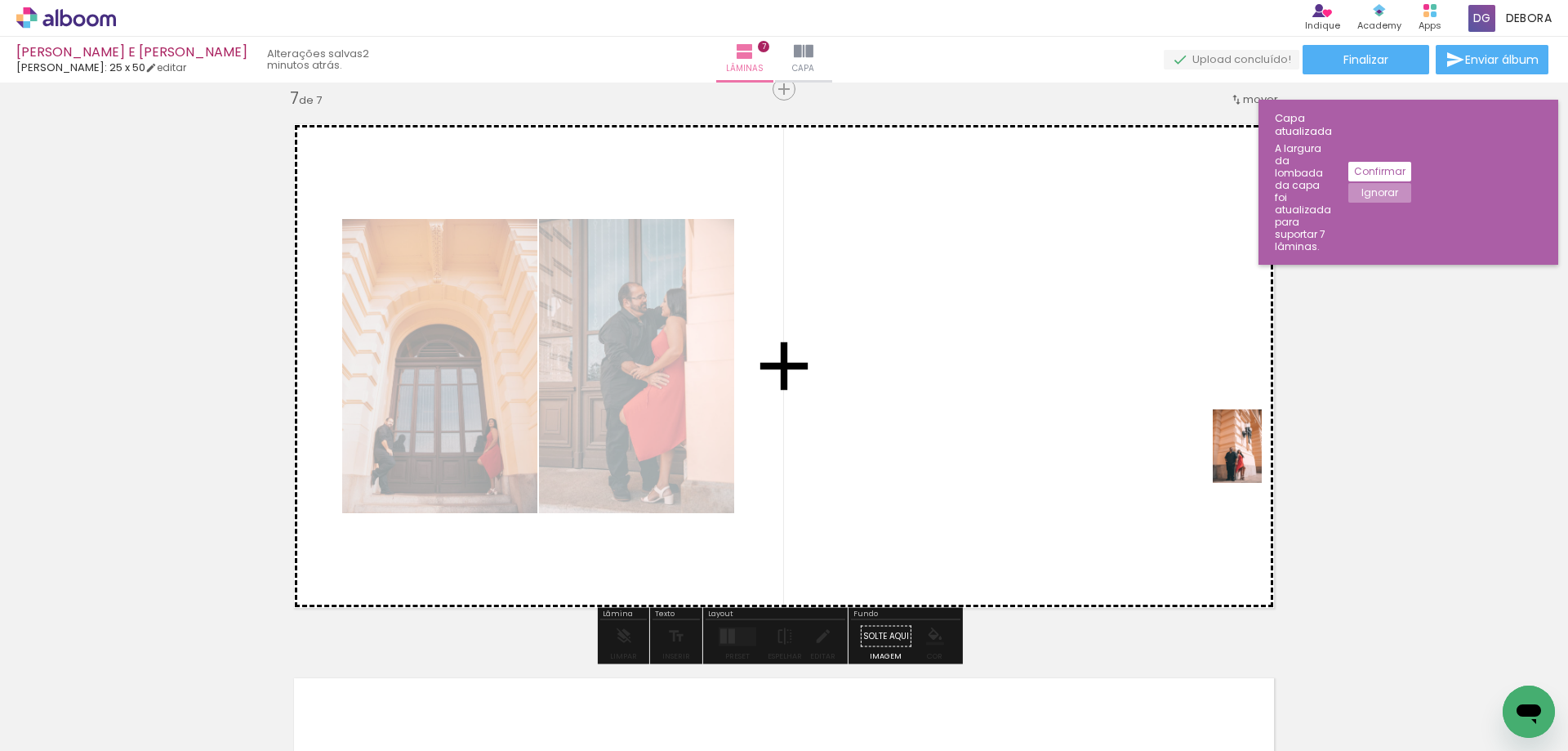
drag, startPoint x: 1327, startPoint y: 698, endPoint x: 1079, endPoint y: 378, distance: 404.9
click at [1080, 363] on quentale-workspace at bounding box center [784, 375] width 1568 height 751
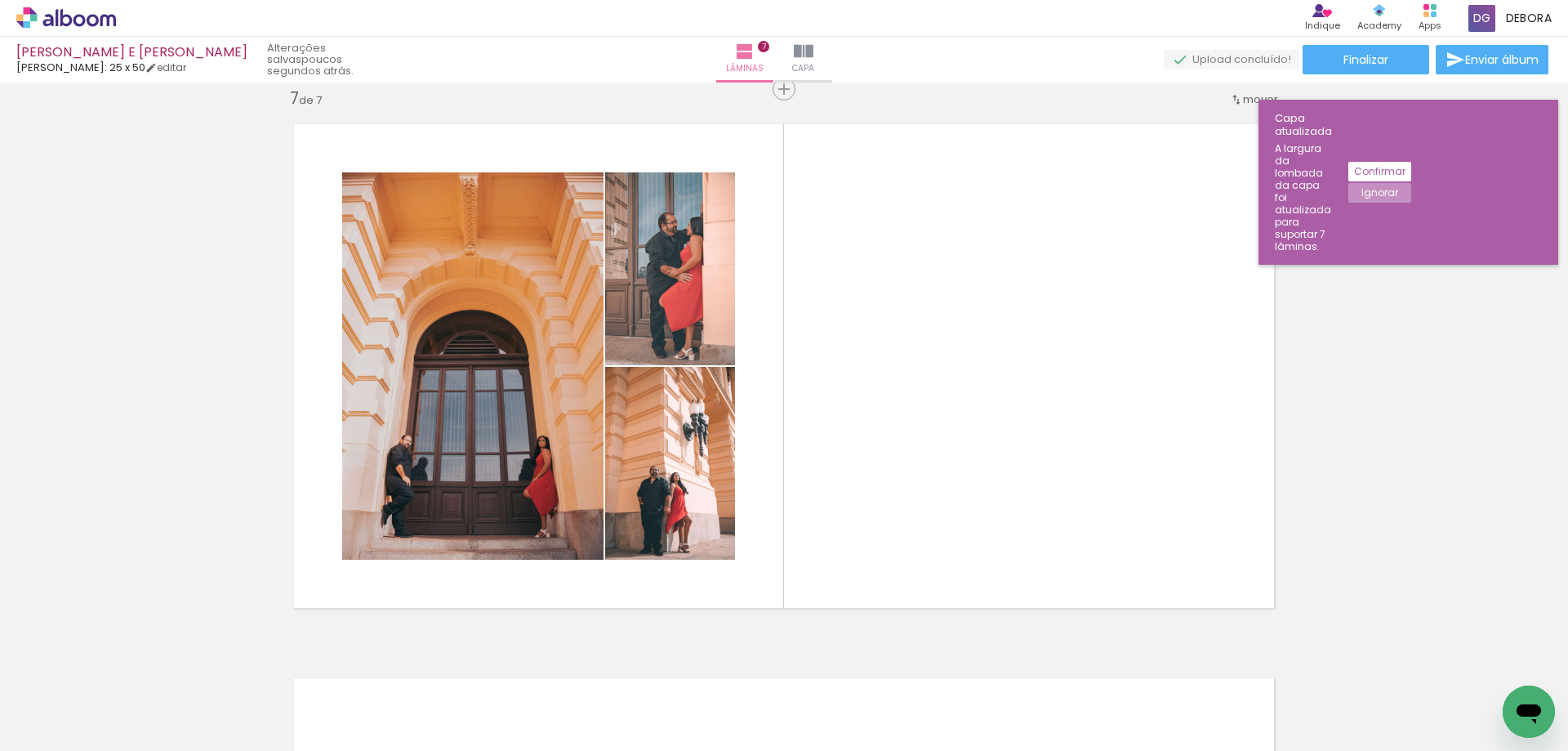
scroll to position [0, 15]
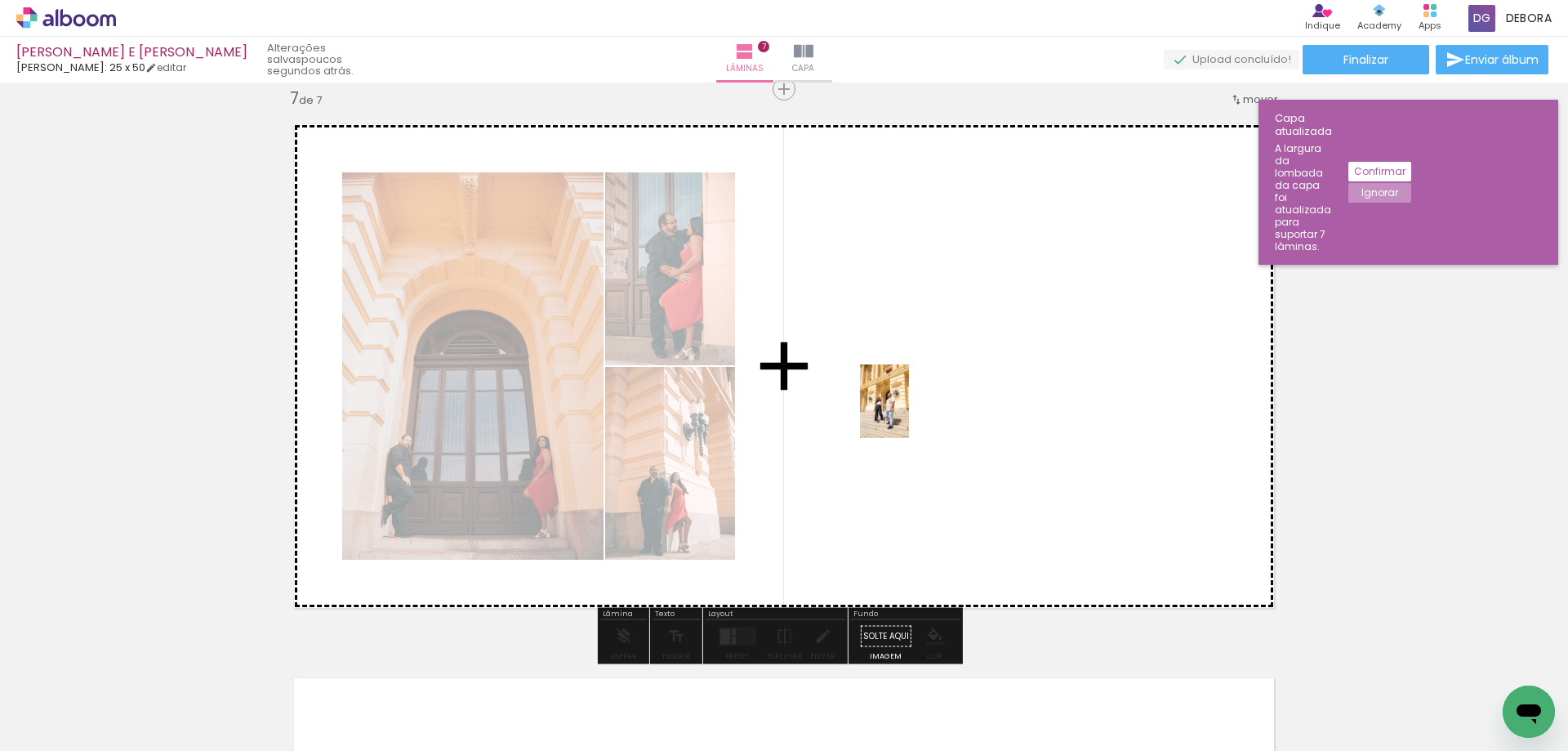
drag, startPoint x: 608, startPoint y: 678, endPoint x: 929, endPoint y: 392, distance: 429.9
click at [915, 412] on quentale-workspace at bounding box center [784, 375] width 1568 height 751
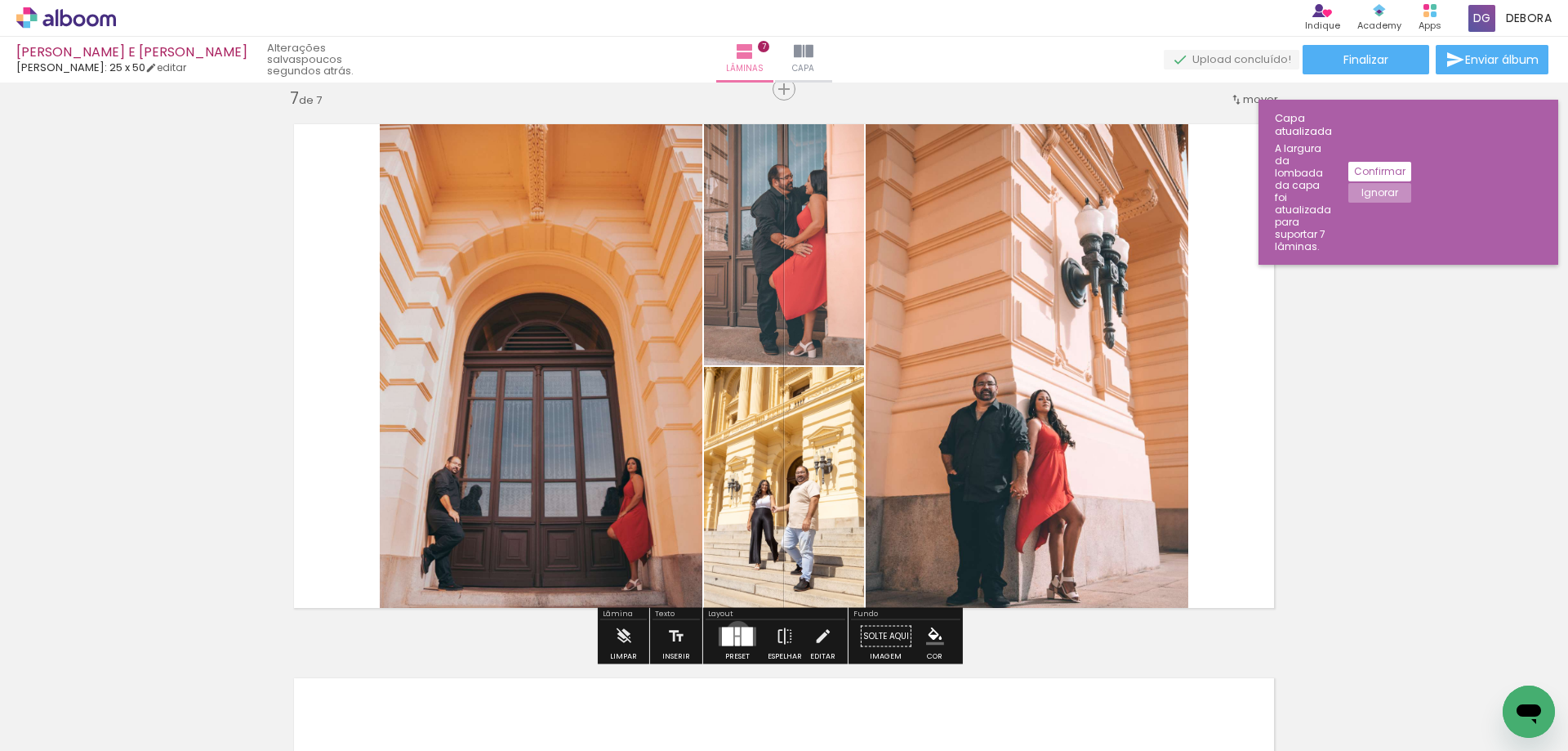
click at [736, 632] on quentale-layouter at bounding box center [737, 636] width 37 height 19
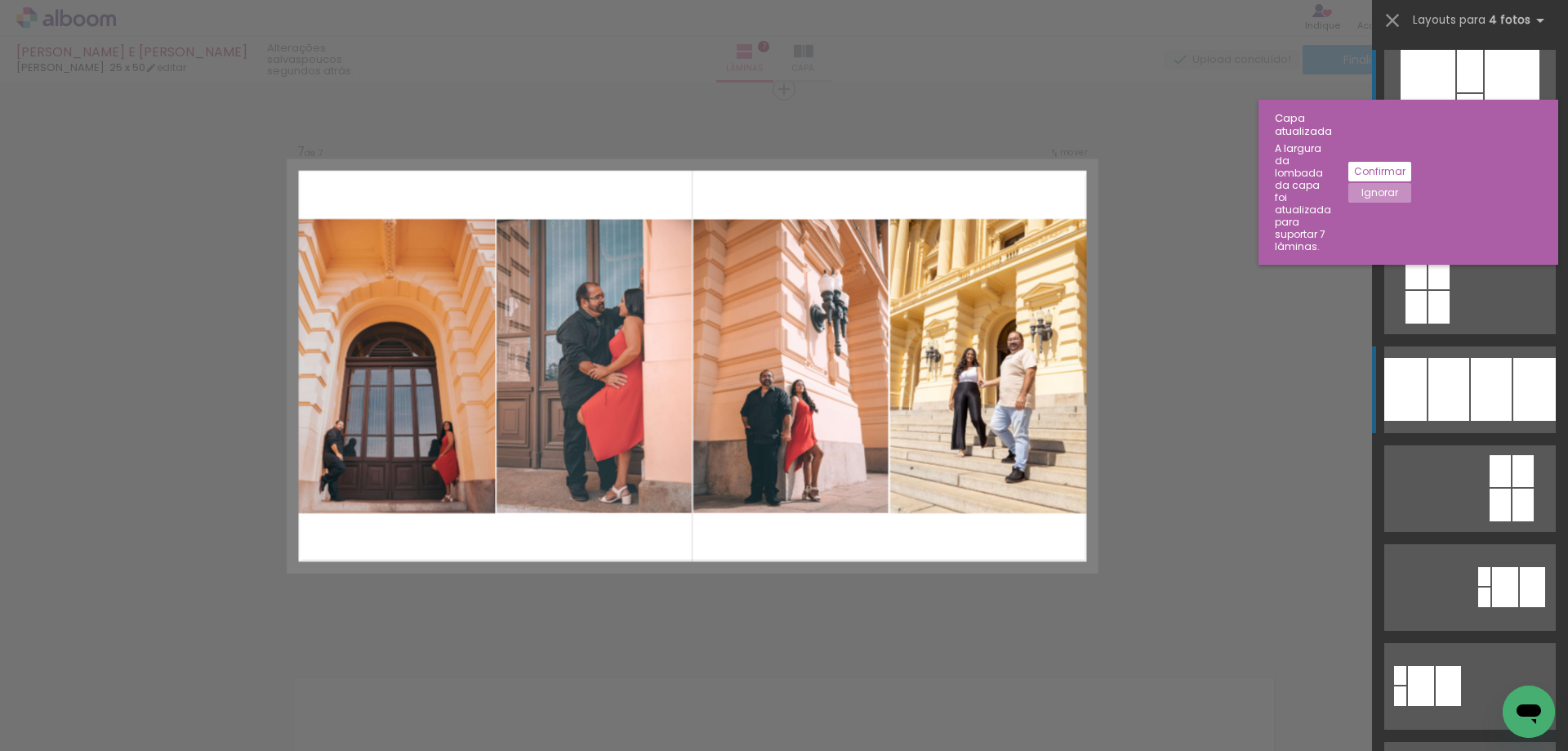
click at [1501, 396] on div at bounding box center [1491, 389] width 41 height 63
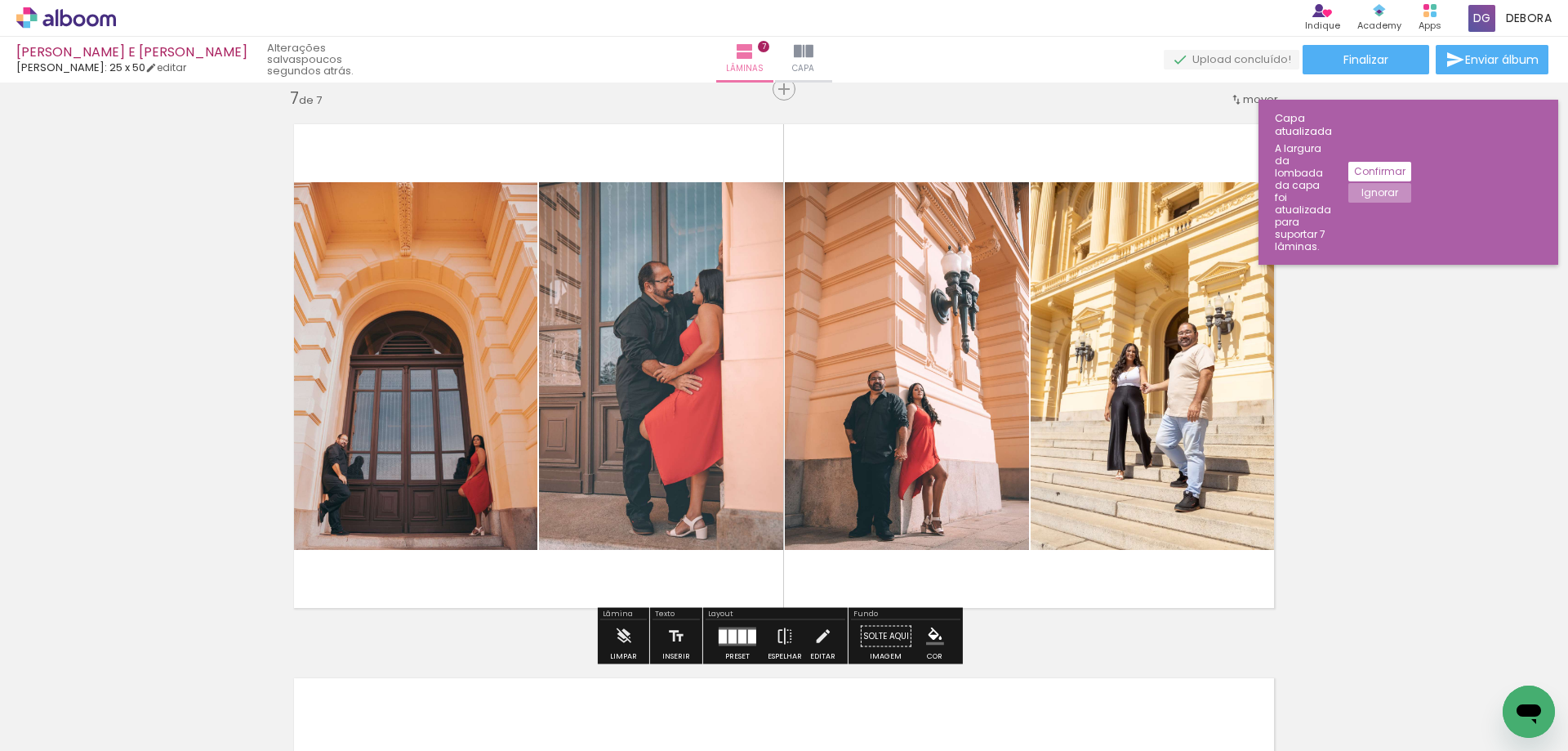
click at [729, 635] on div at bounding box center [733, 636] width 8 height 14
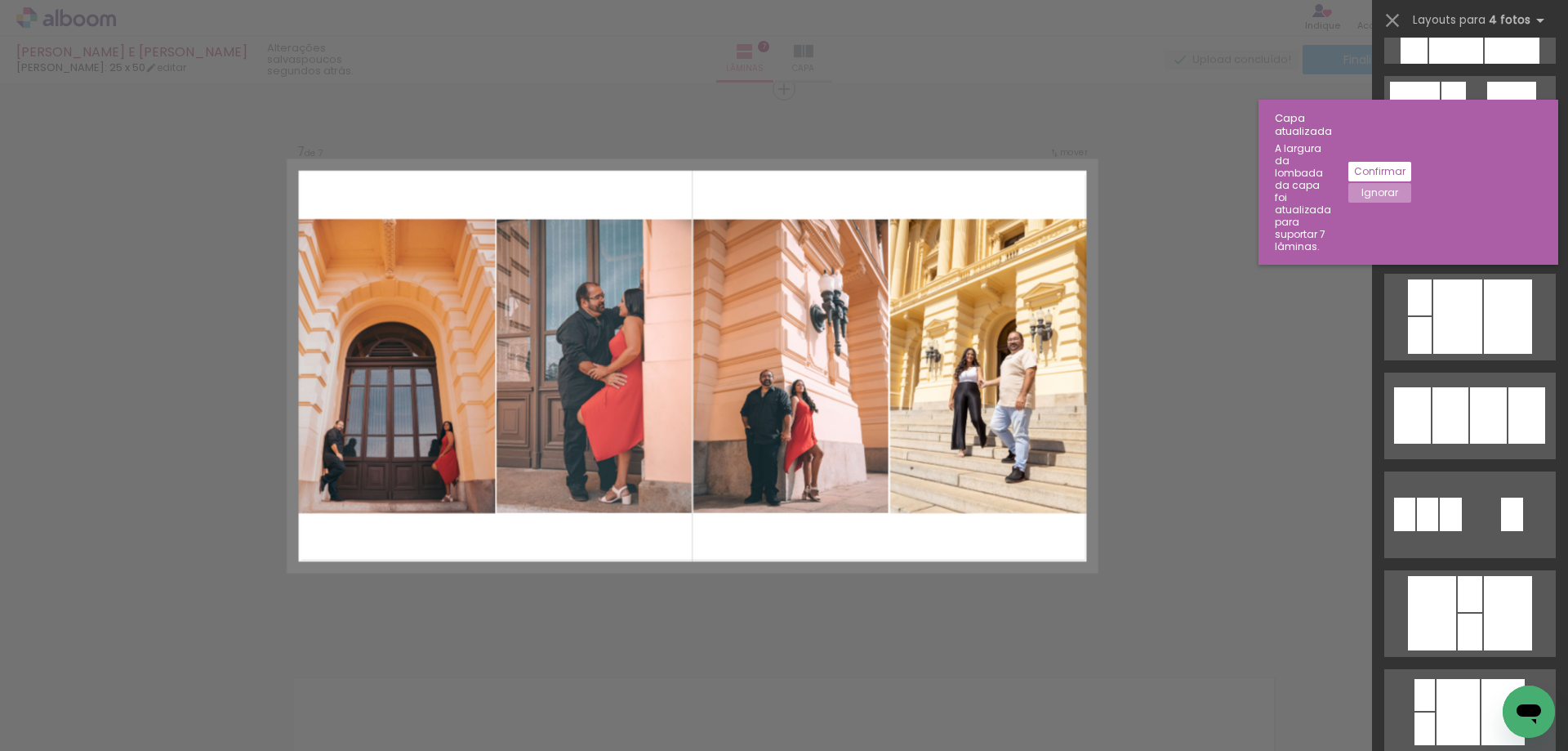
scroll to position [2214, 0]
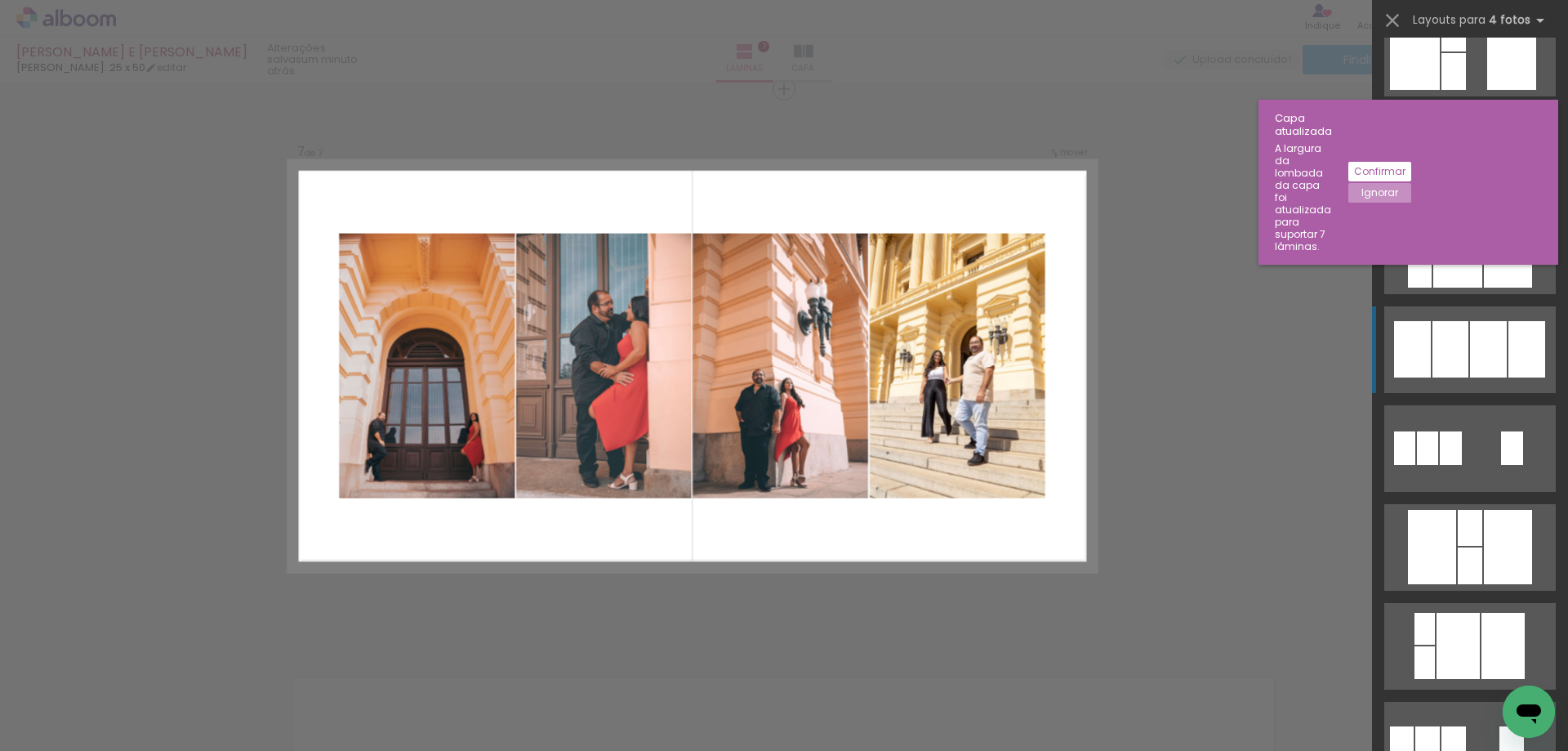
click at [1494, 357] on div at bounding box center [1489, 349] width 36 height 56
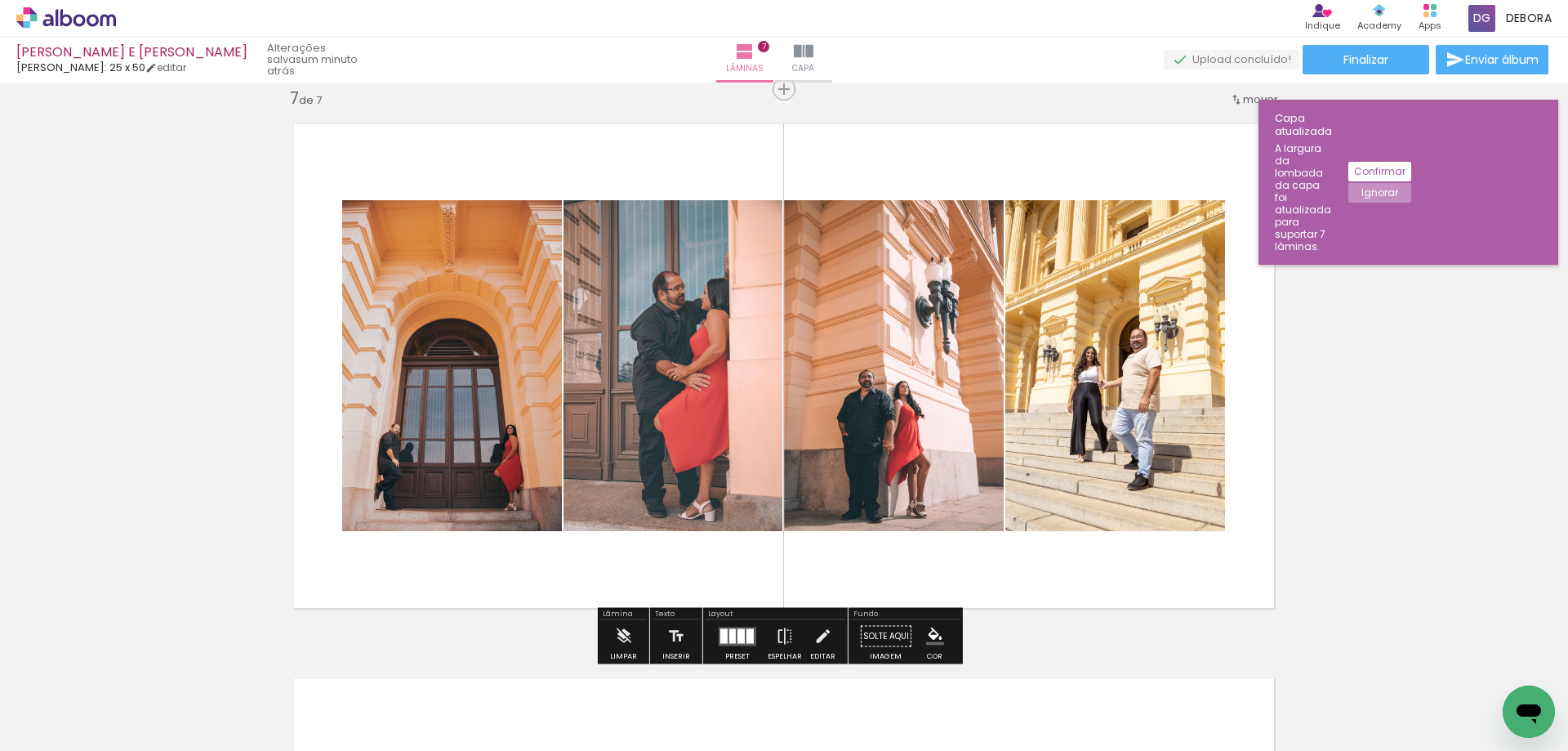
click at [729, 638] on div at bounding box center [733, 636] width 7 height 15
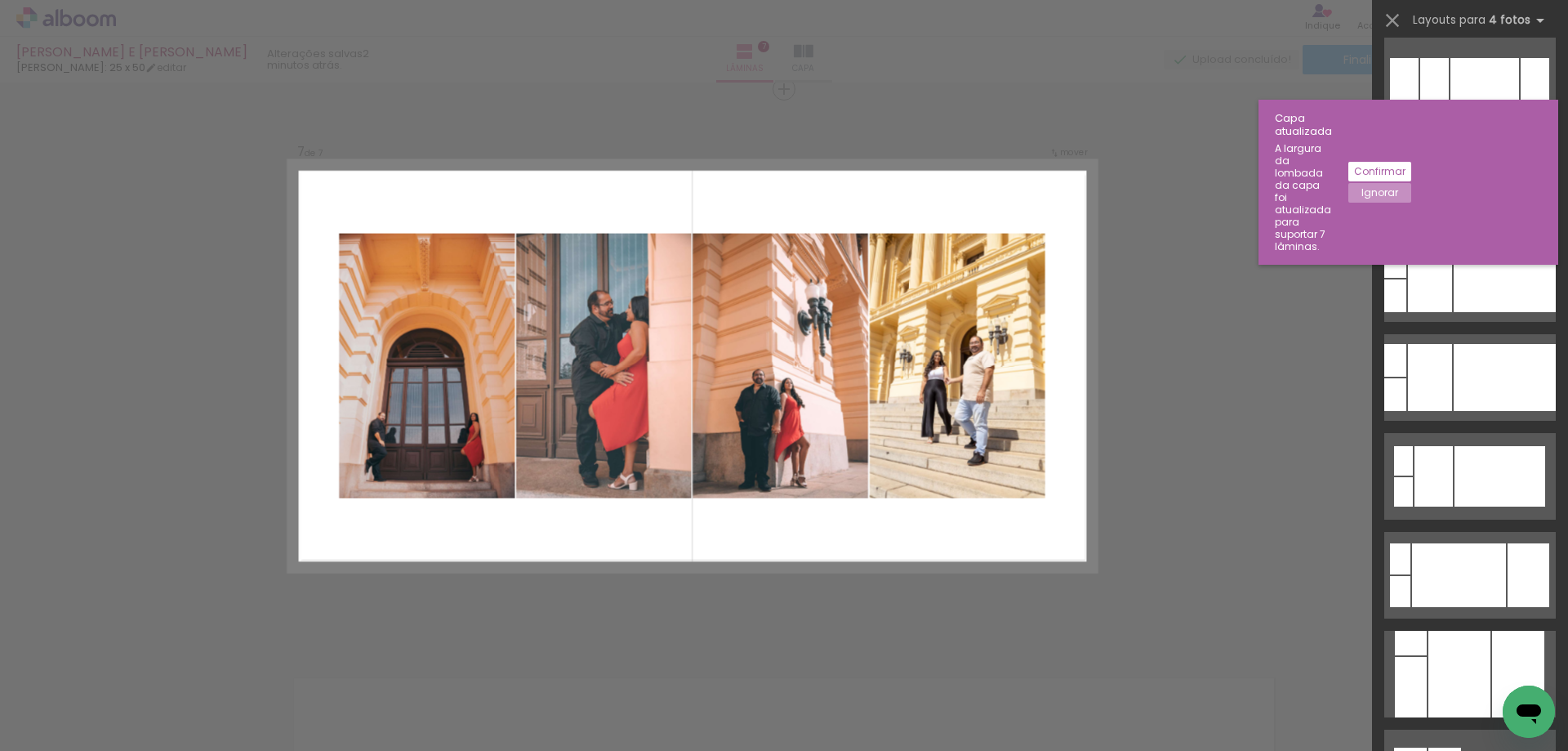
scroll to position [6326, 0]
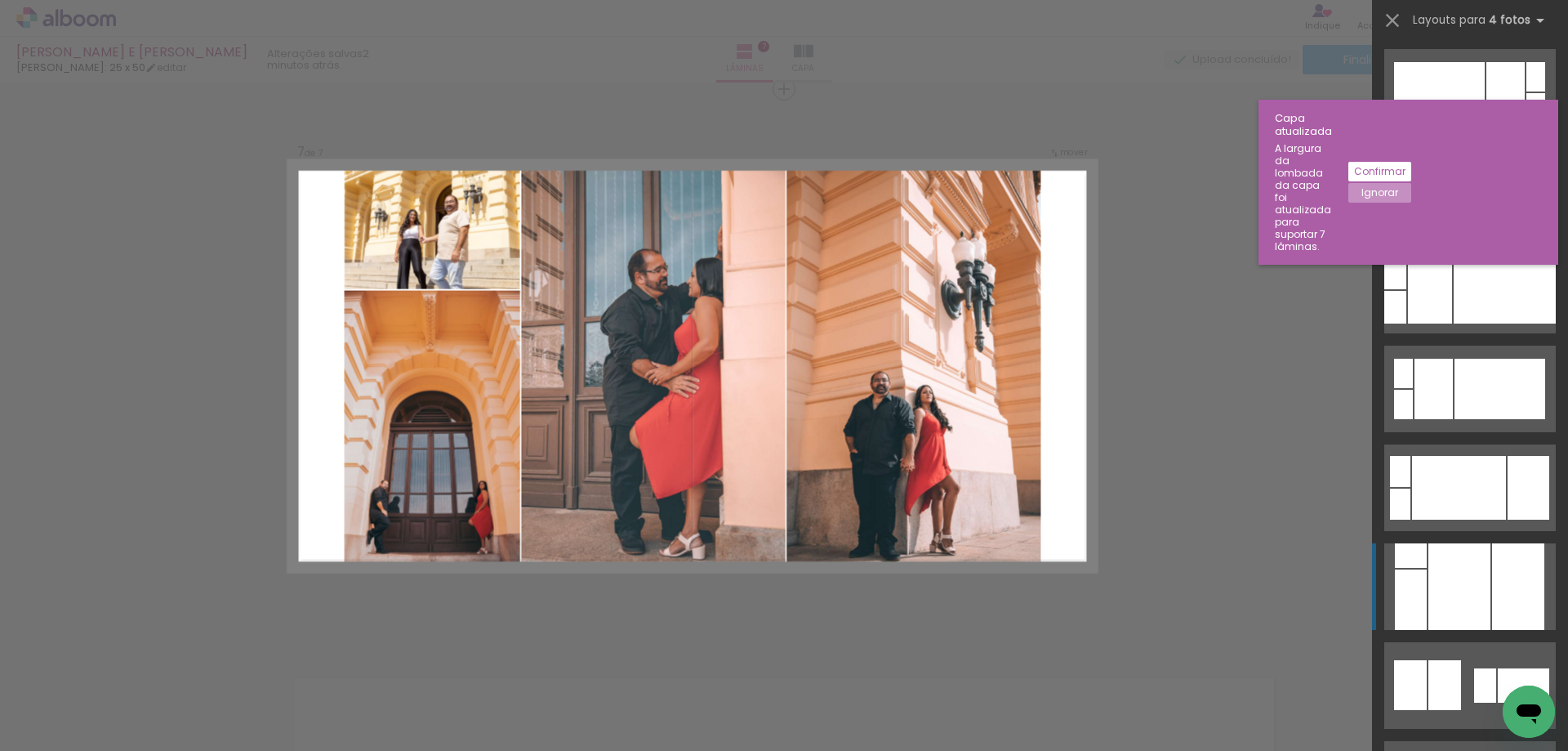
click at [1442, 585] on div at bounding box center [1459, 586] width 62 height 87
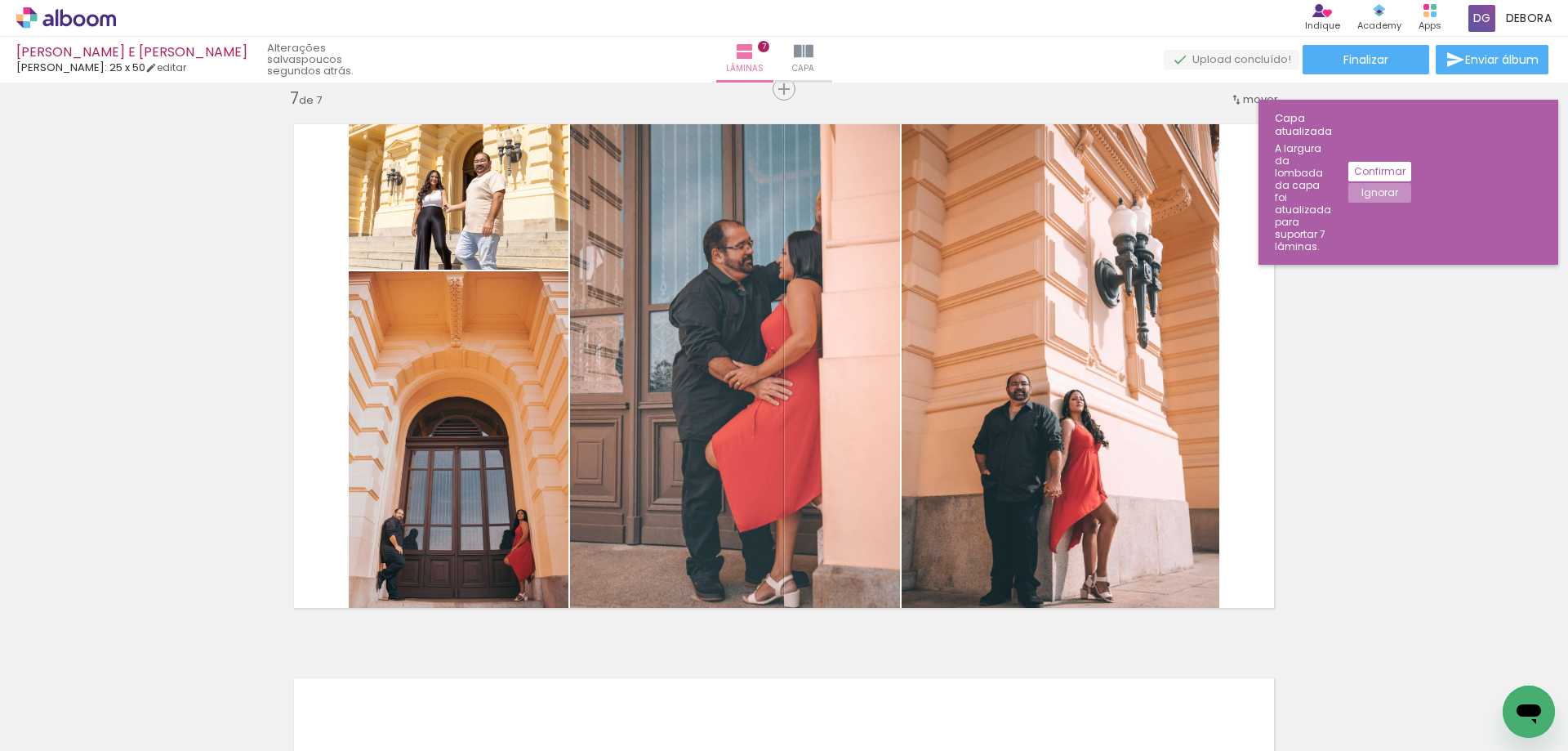
scroll to position [0, 1407]
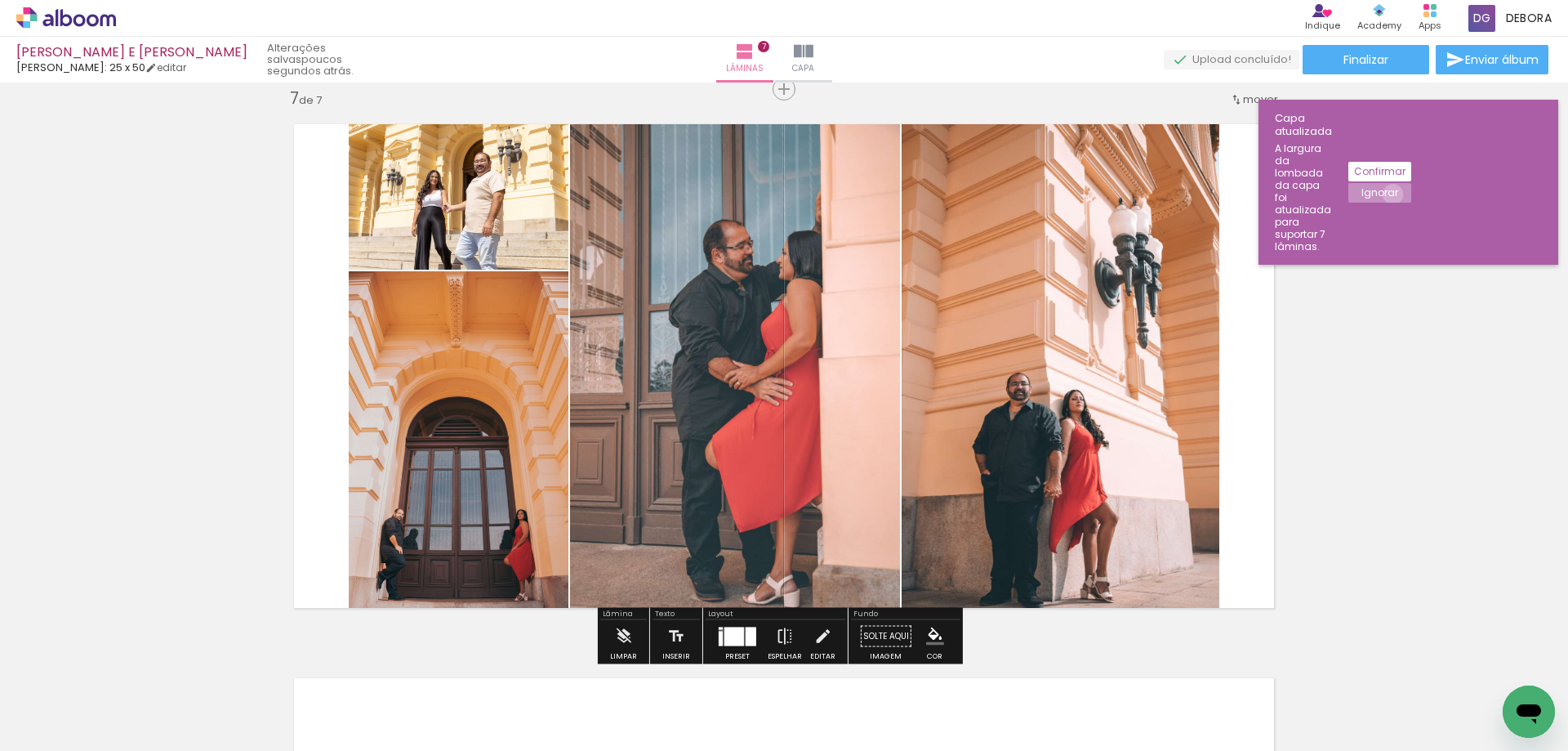
click at [0, 0] on slot "Ignorar" at bounding box center [0, 0] width 0 height 0
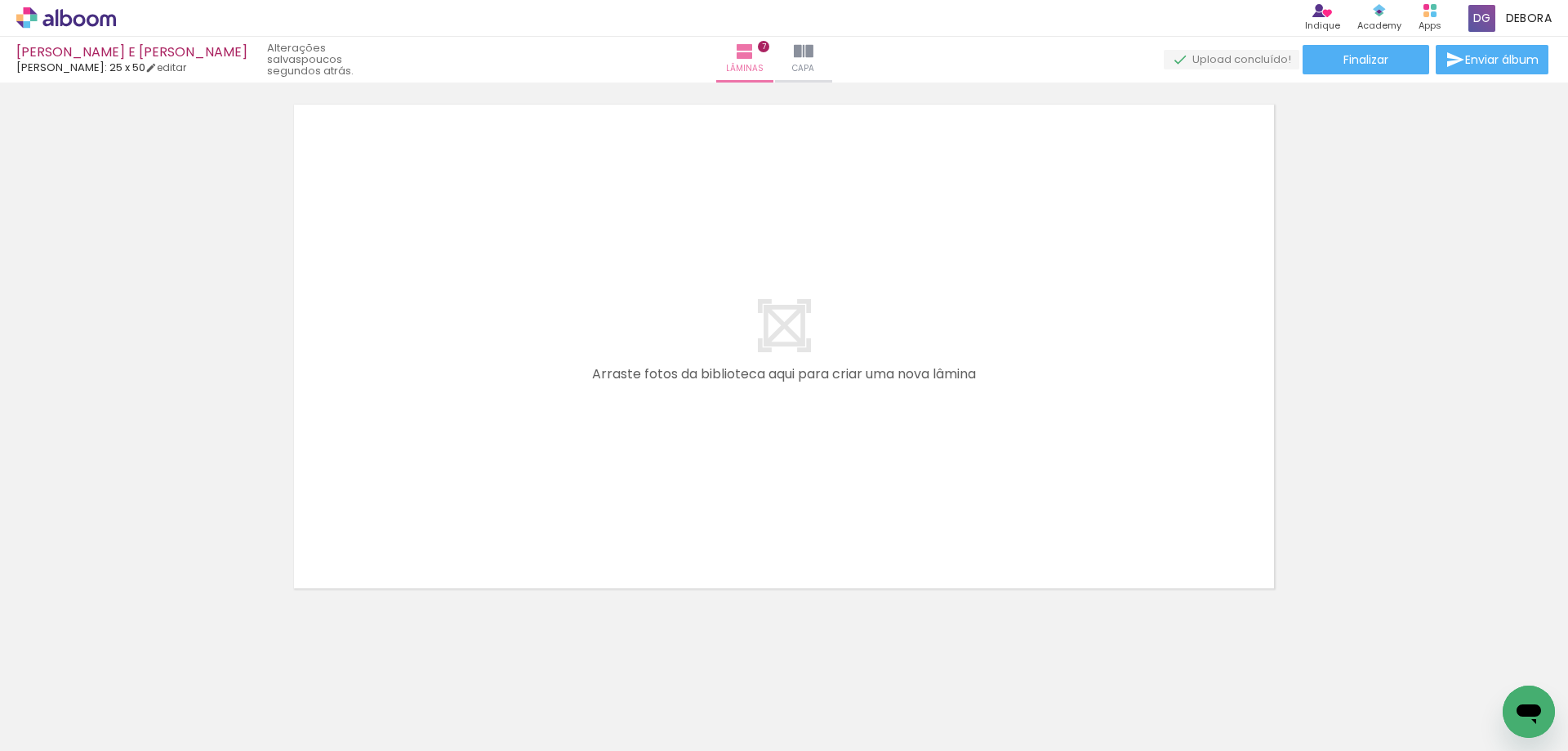
scroll to position [3928, 0]
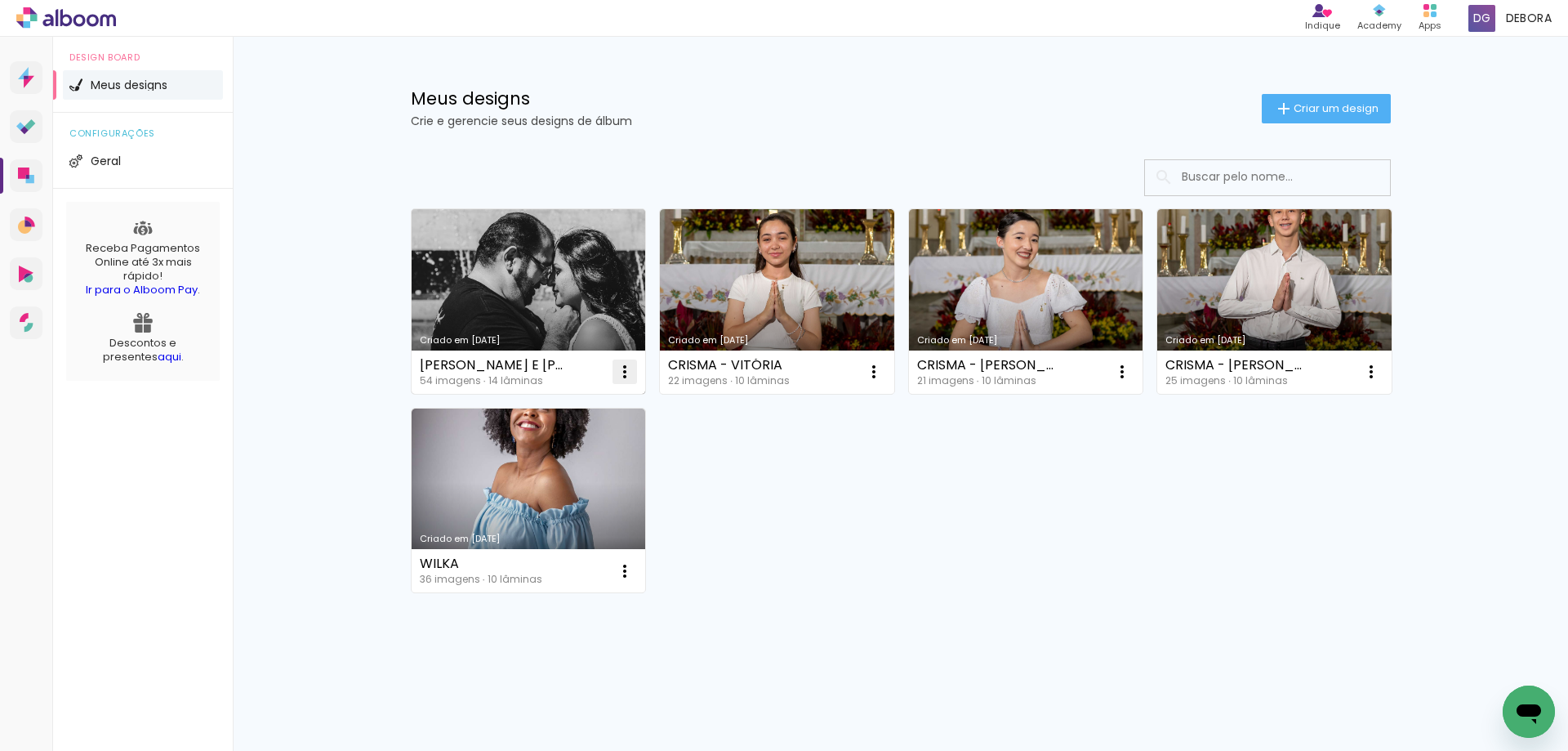
click at [623, 373] on iron-icon at bounding box center [625, 372] width 20 height 20
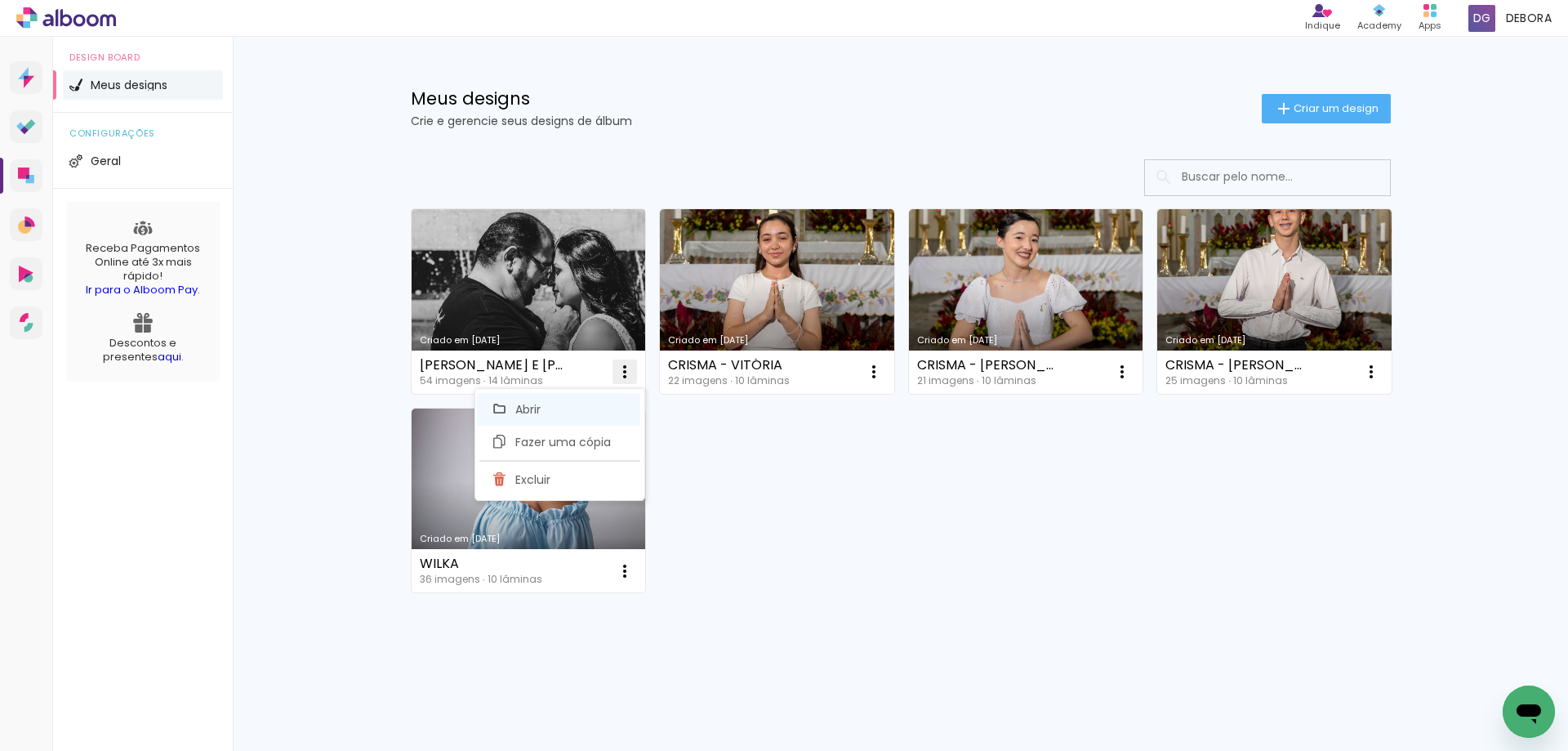
click at [606, 412] on paper-item "Abrir" at bounding box center [558, 409] width 163 height 32
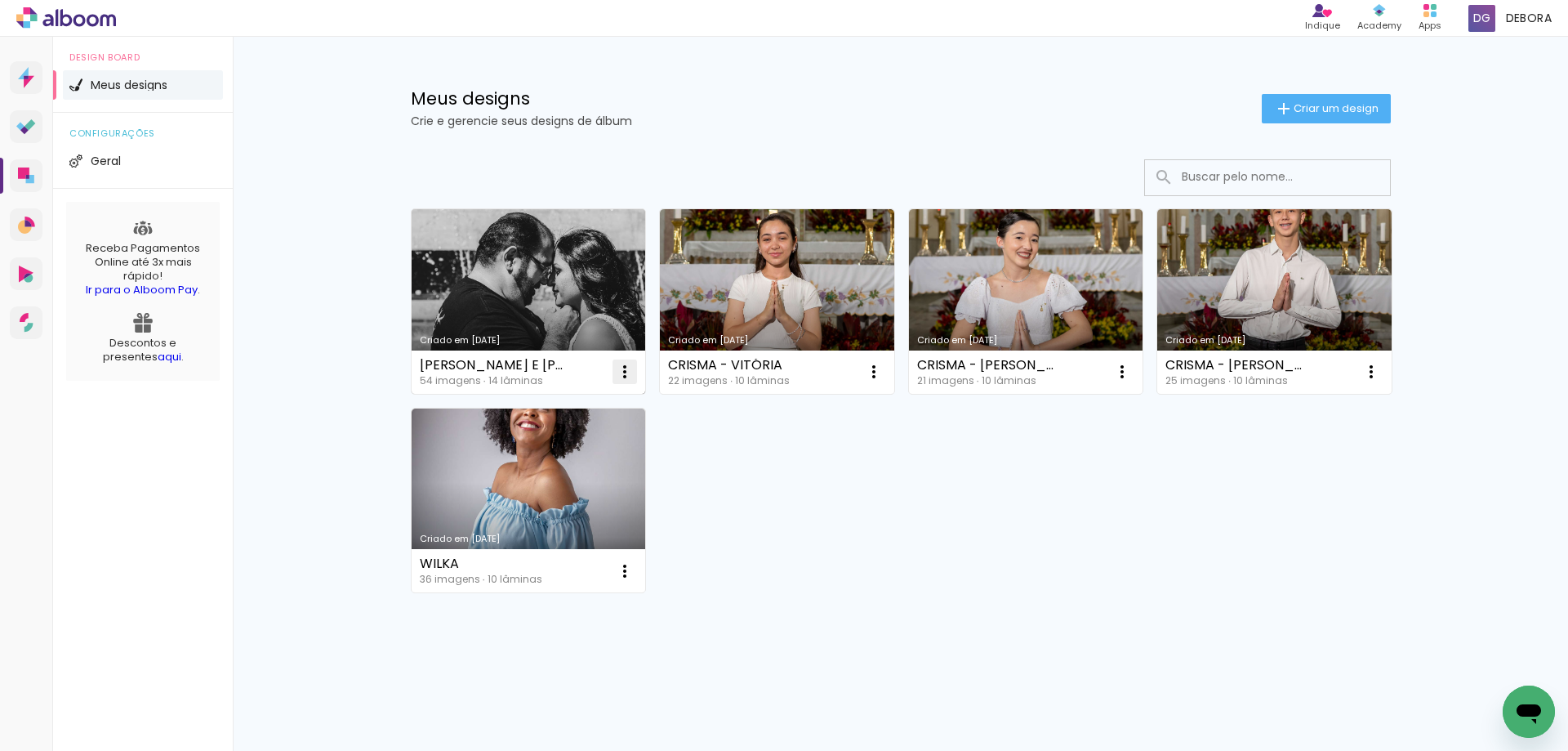
click at [626, 369] on iron-icon at bounding box center [625, 372] width 20 height 20
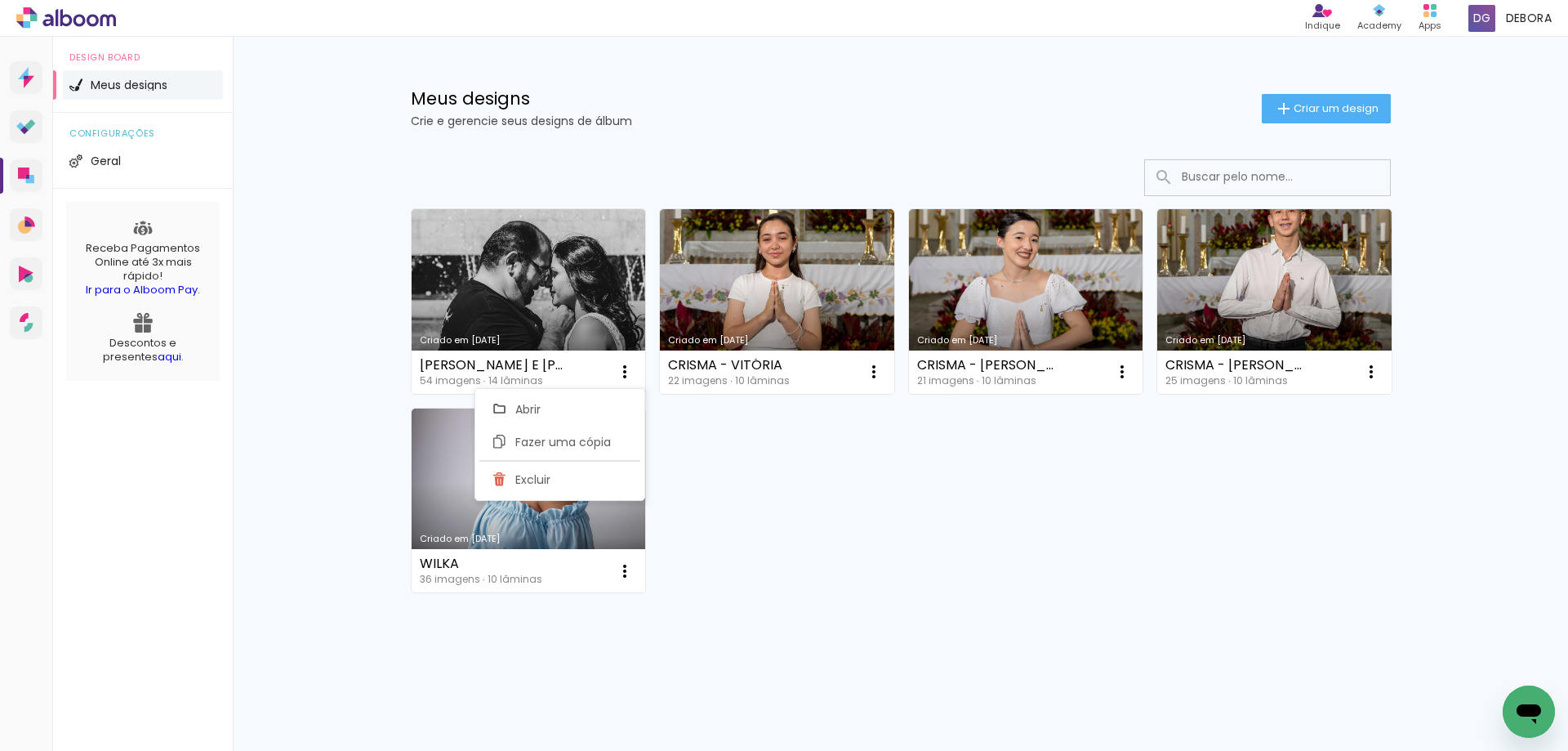
click at [608, 409] on paper-item "Abrir" at bounding box center [558, 409] width 163 height 32
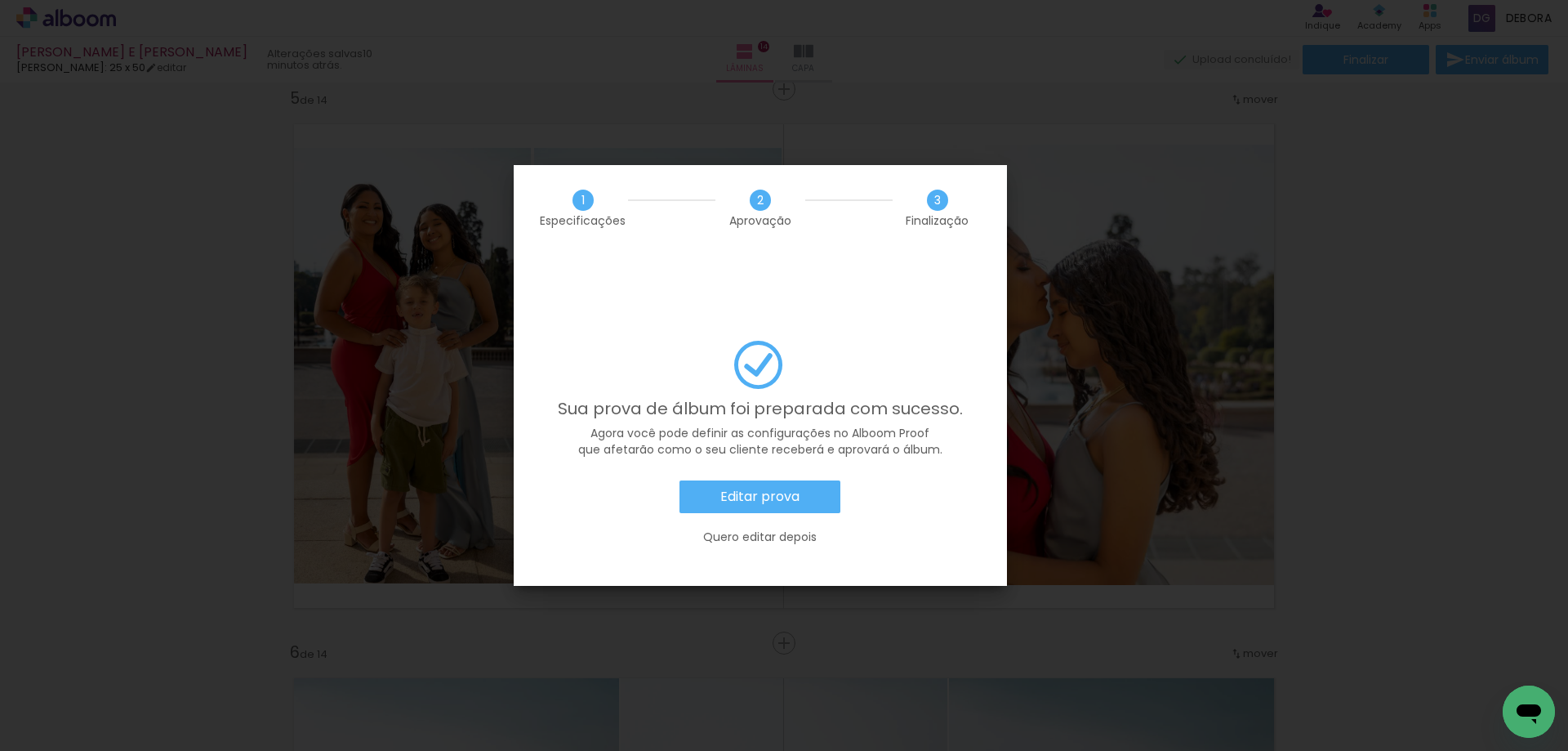
scroll to position [0, 10]
